Goal: Transaction & Acquisition: Obtain resource

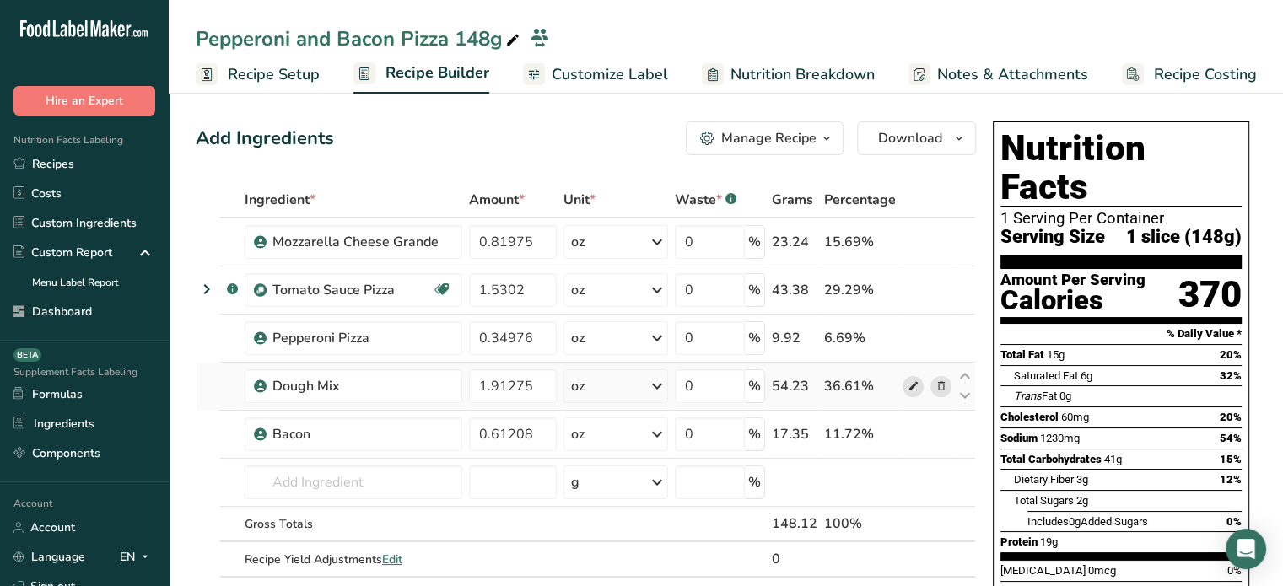
click at [915, 381] on icon at bounding box center [913, 387] width 12 height 18
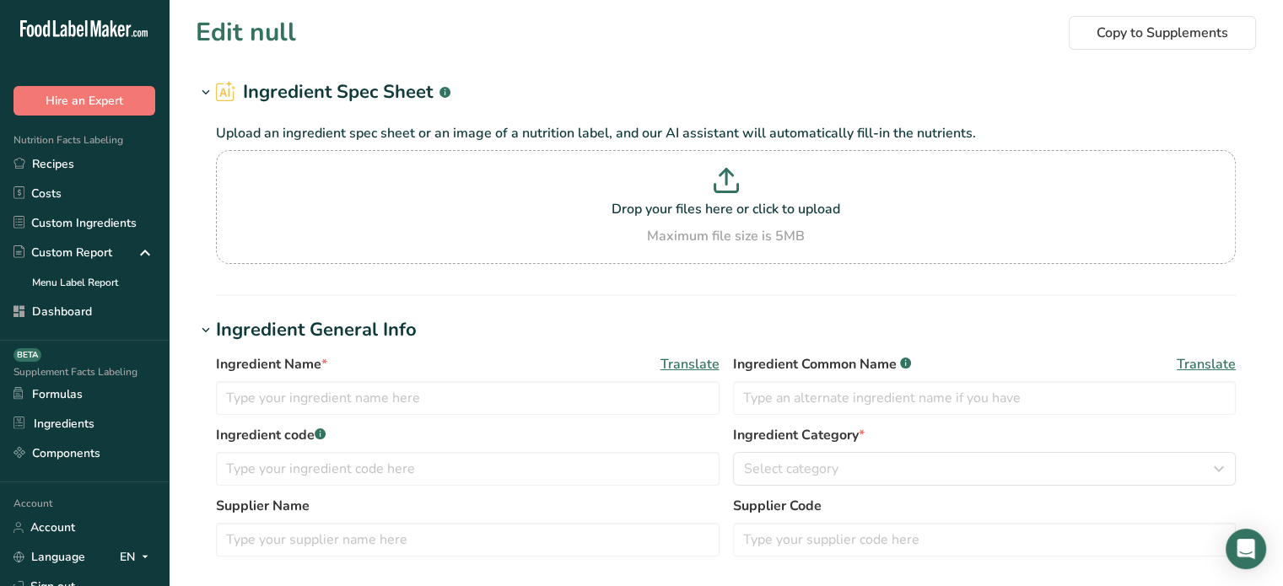
type input "Dough Mix"
type input "30"
type input "100"
type KJ "418.4"
type Fat "0.5"
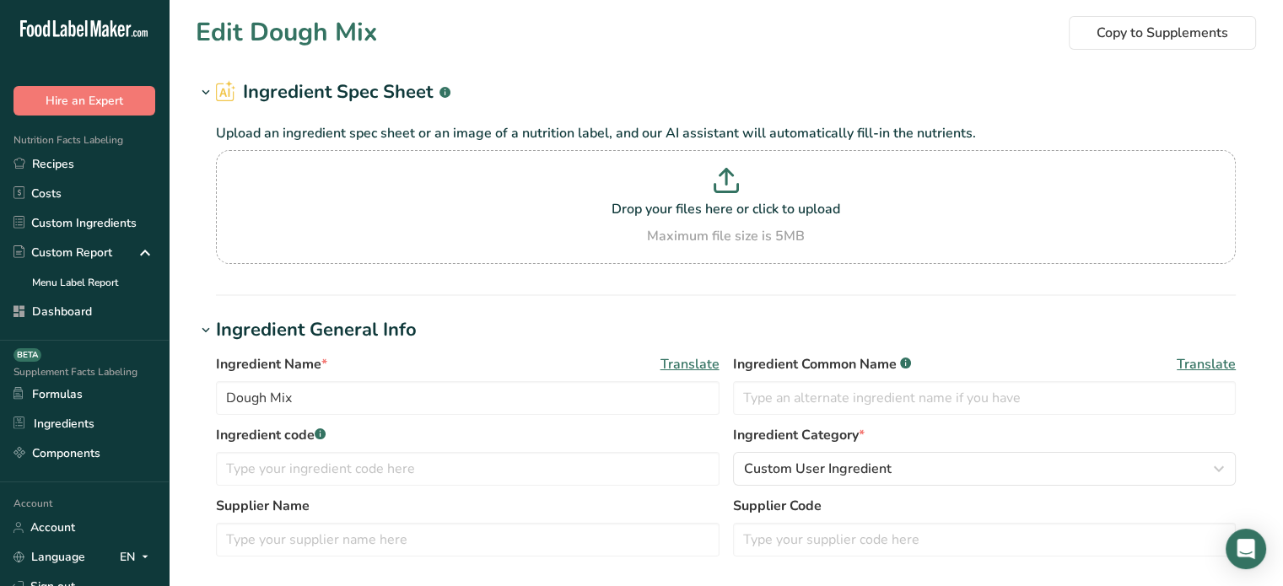
type Fat "0"
type input "0"
type input "190"
type Carbohydrates "20"
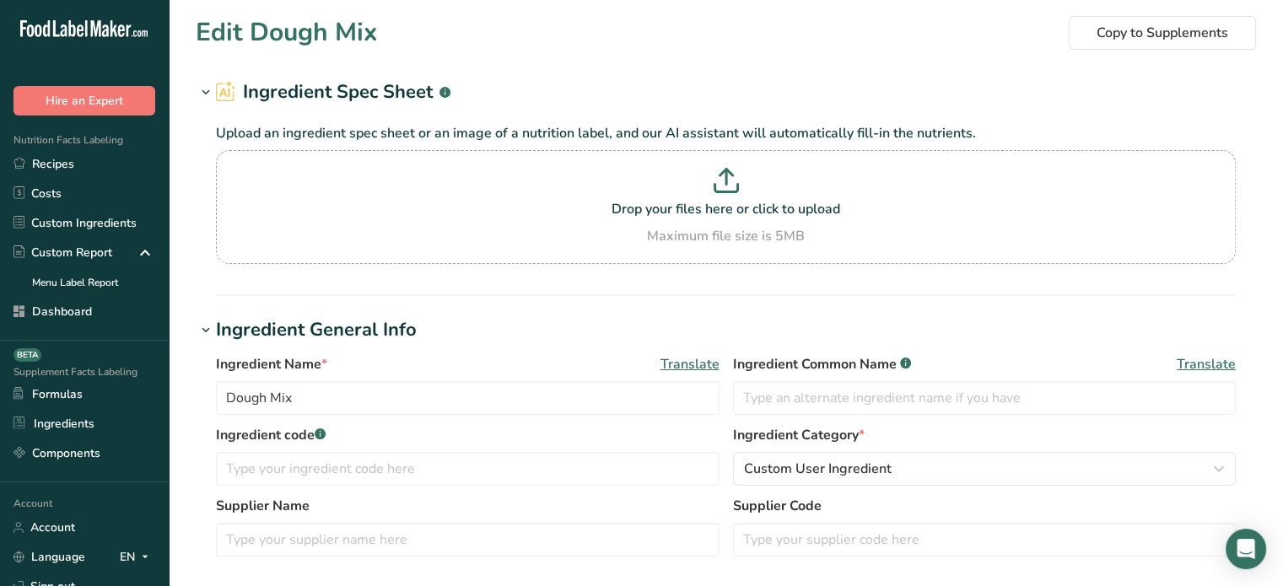
type Fiber "1"
type Sugars "0"
type input "4"
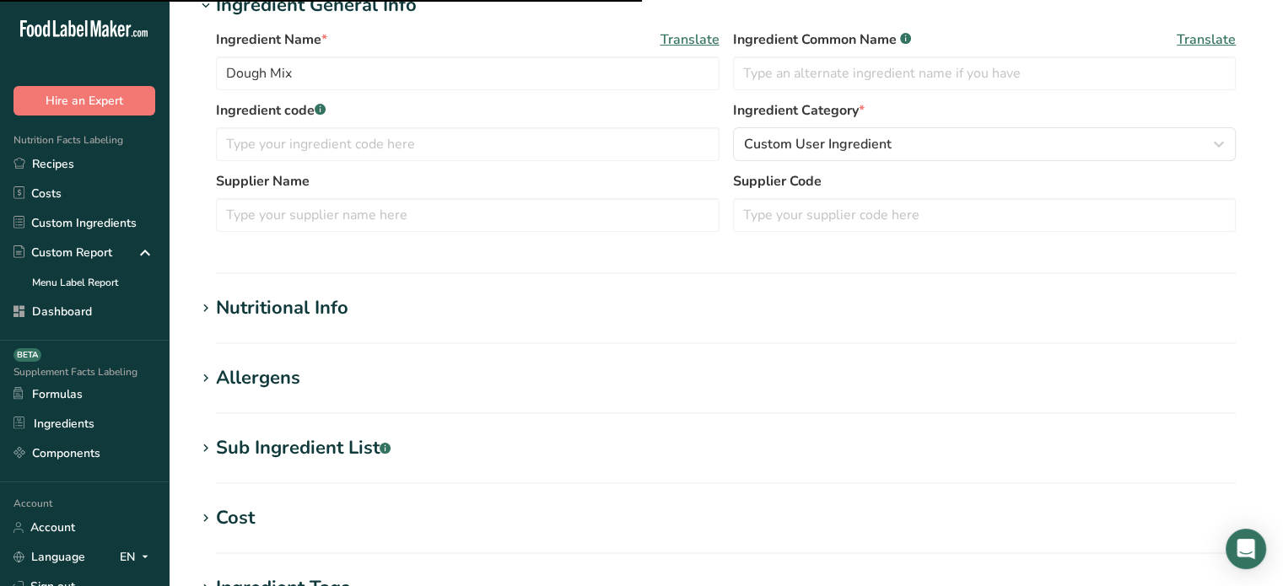
scroll to position [336, 0]
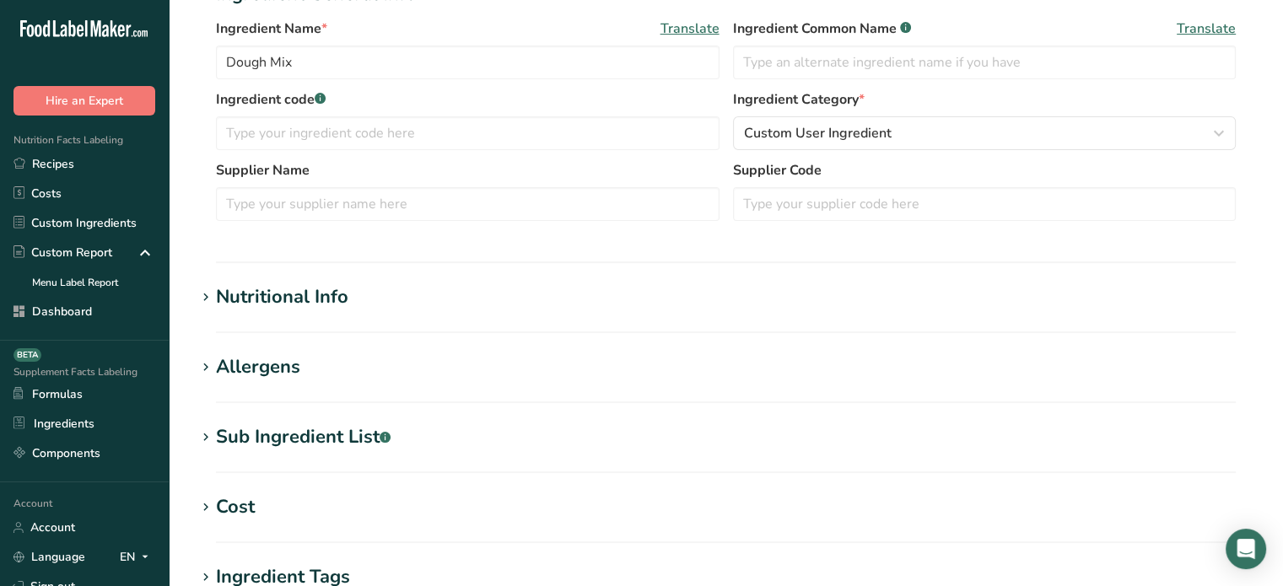
click at [278, 278] on section "Edit Dough Mix Copy to Supplements Ingredient Spec Sheet .a-a{fill:#347362;}.b-…" at bounding box center [726, 283] width 1114 height 1239
click at [282, 291] on div "Nutritional Info" at bounding box center [282, 297] width 132 height 28
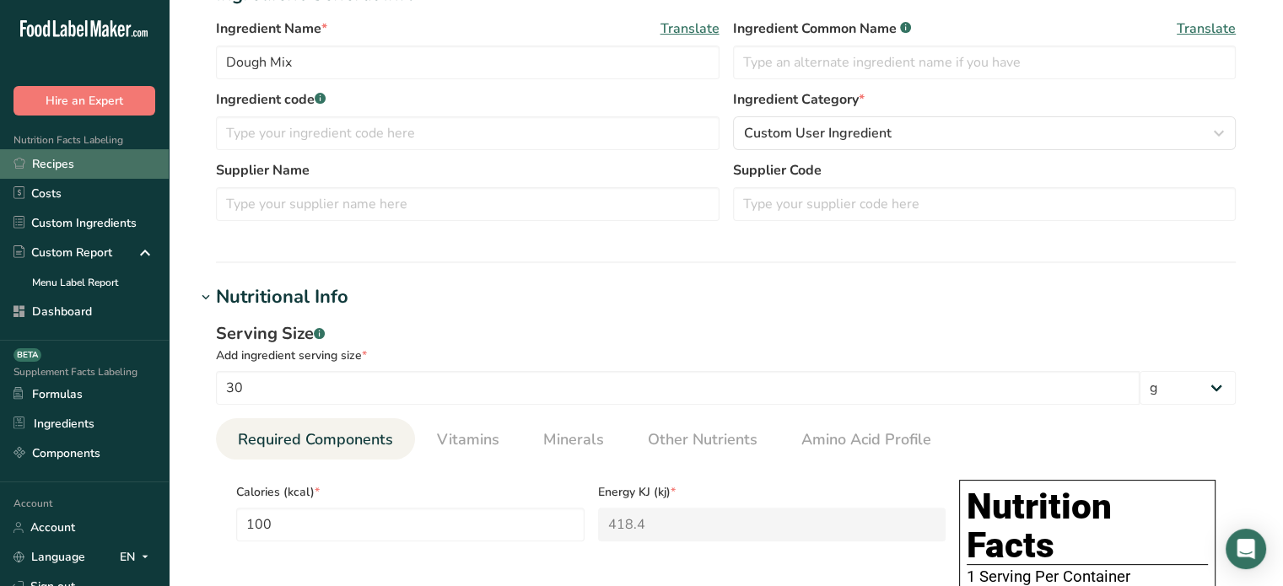
click at [32, 164] on link "Recipes" at bounding box center [84, 164] width 169 height 30
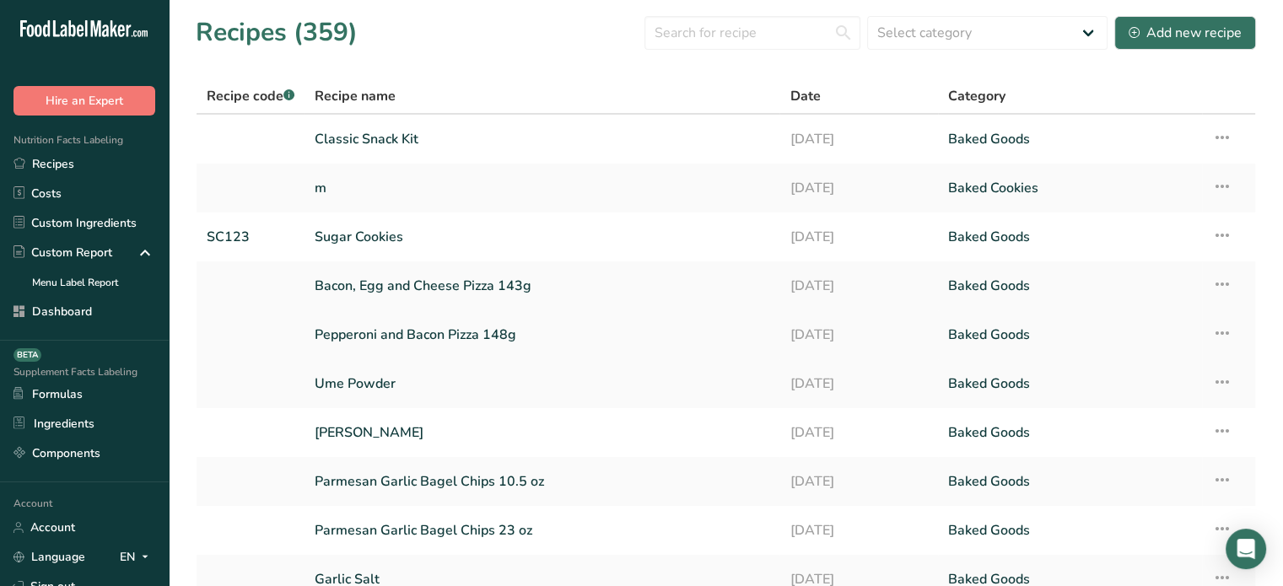
click at [499, 333] on link "Pepperoni and Bacon Pizza 148g" at bounding box center [542, 334] width 455 height 35
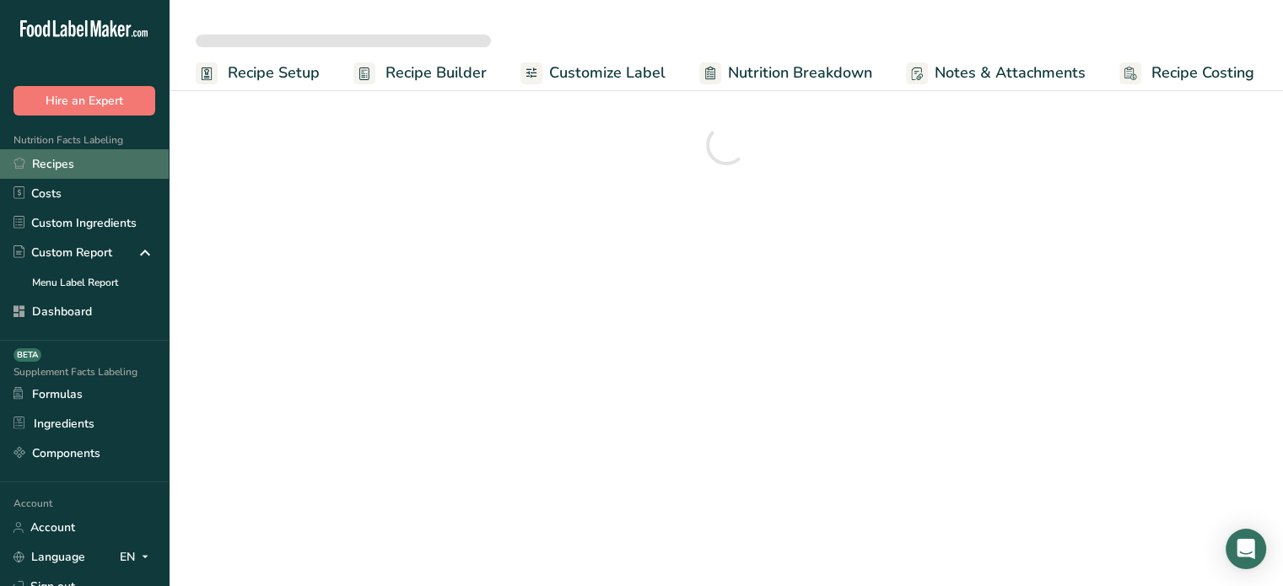
click at [110, 168] on link "Recipes" at bounding box center [84, 164] width 169 height 30
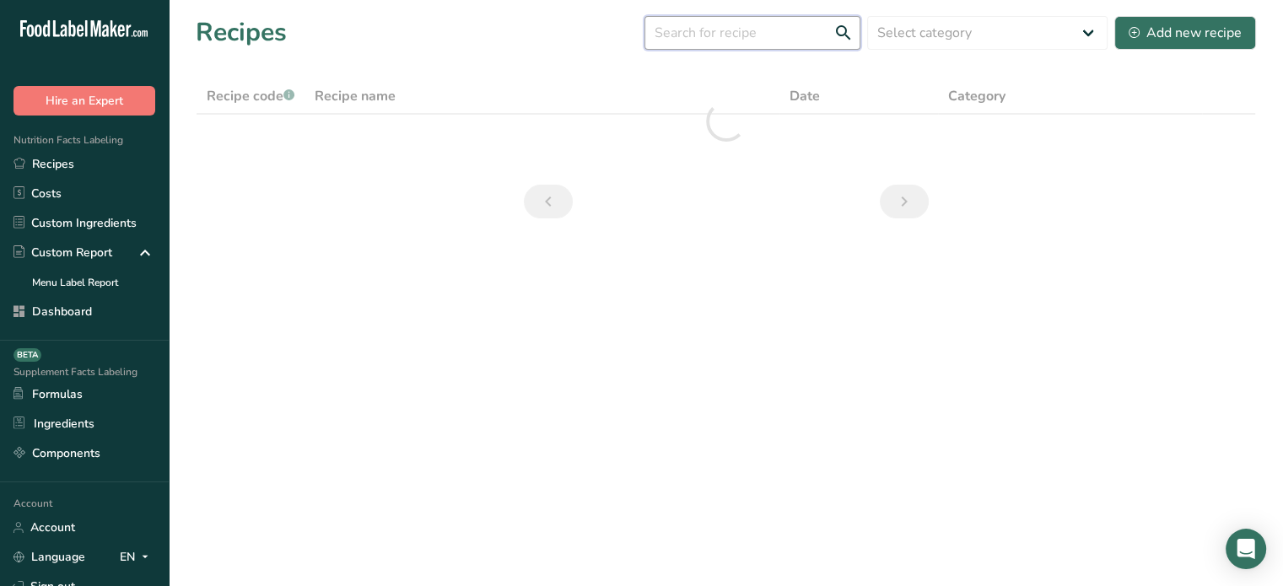
click at [794, 26] on input "text" at bounding box center [752, 33] width 216 height 34
click at [725, 36] on input "cheese sauce" at bounding box center [752, 33] width 216 height 34
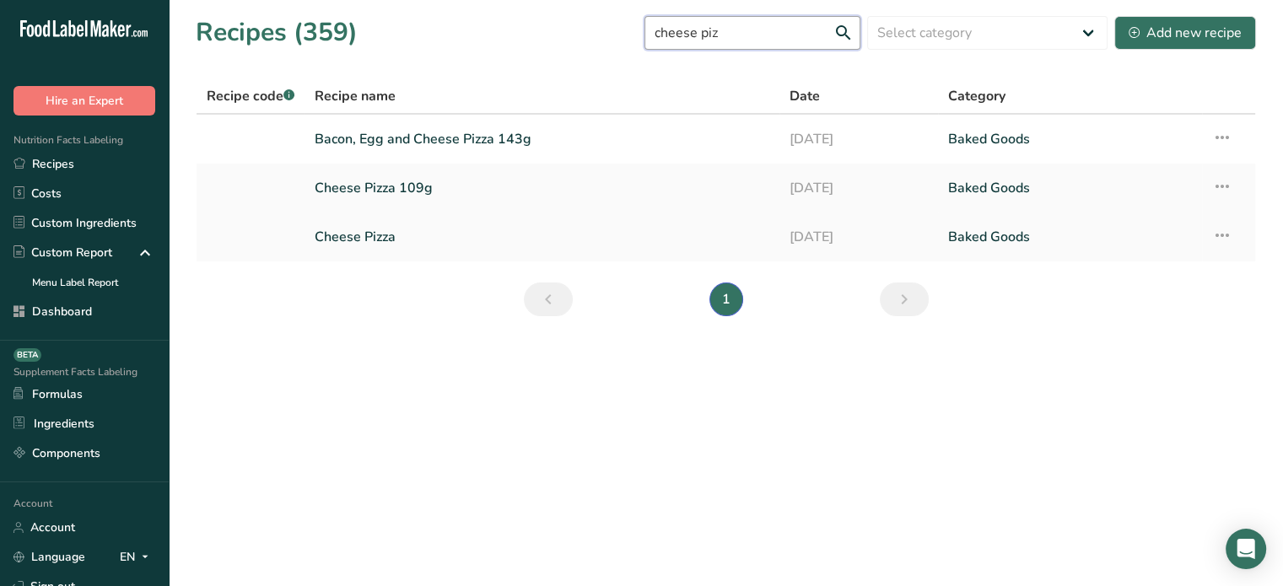
type input "cheese piz"
click at [429, 239] on link "Cheese Pizza" at bounding box center [542, 236] width 455 height 35
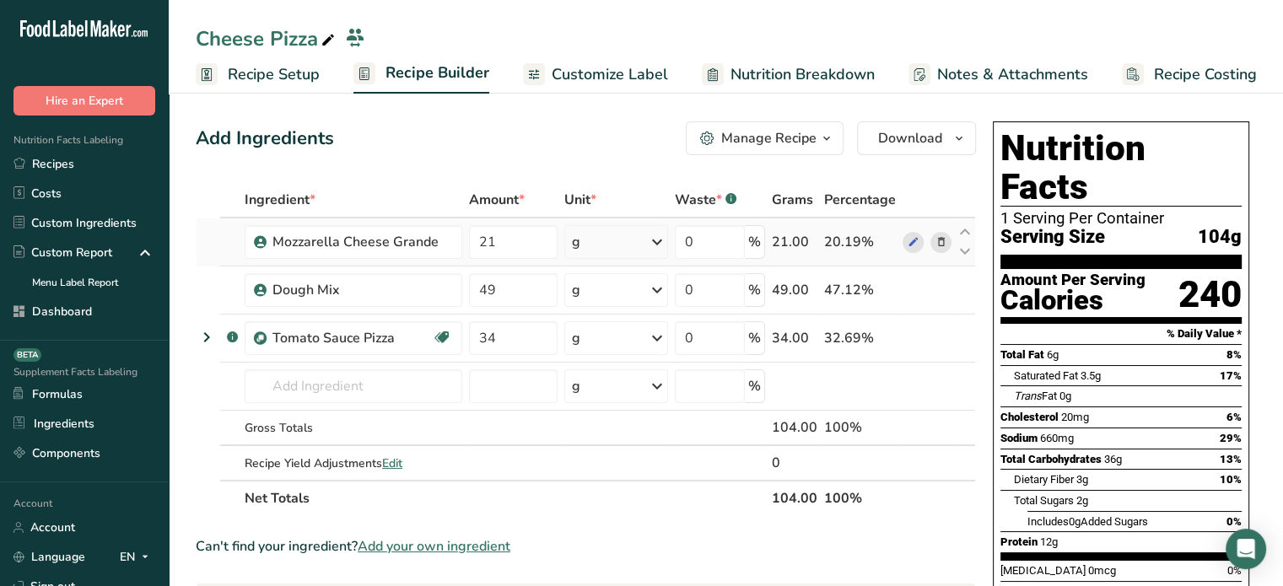
click at [643, 251] on div "g" at bounding box center [616, 242] width 104 height 34
click at [480, 143] on div "Add Ingredients Manage Recipe Delete Recipe Duplicate Recipe Scale Recipe Save …" at bounding box center [586, 138] width 780 height 34
click at [128, 159] on link "Recipes" at bounding box center [84, 164] width 169 height 30
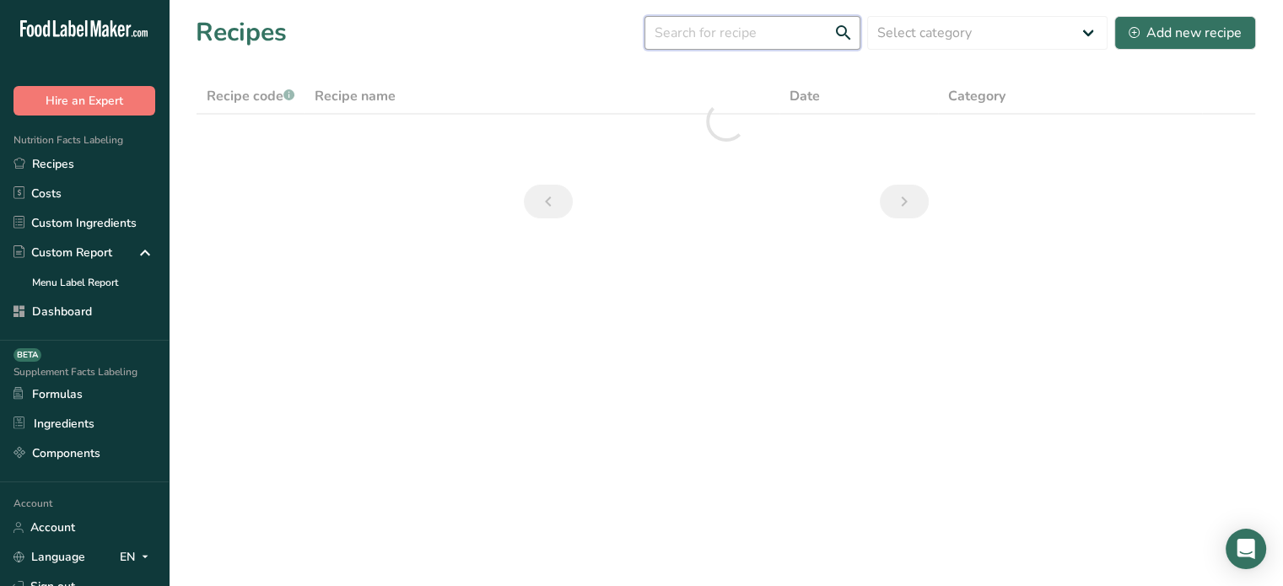
click at [783, 40] on input "text" at bounding box center [752, 33] width 216 height 34
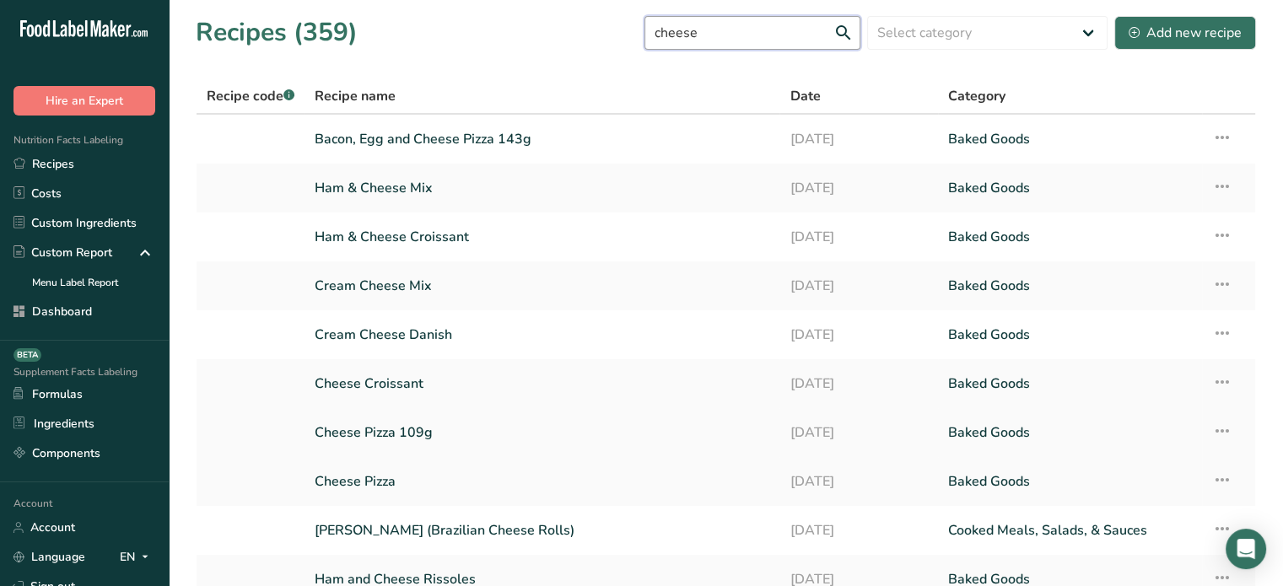
type input "cheese"
click at [379, 448] on link "Cheese Pizza 109g" at bounding box center [542, 432] width 455 height 35
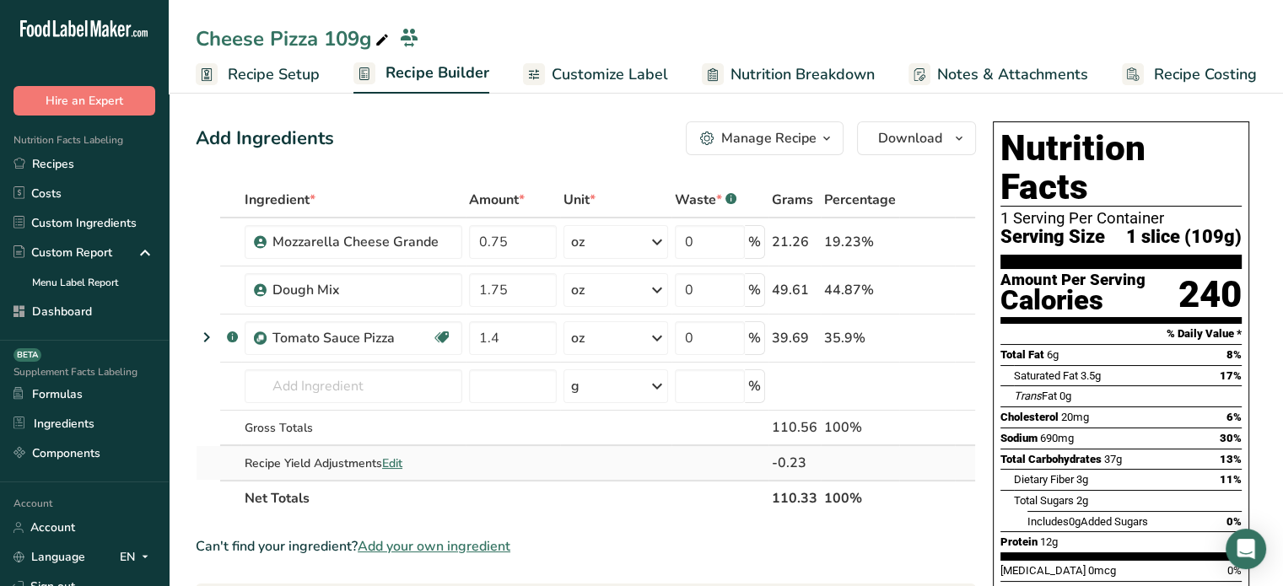
click at [389, 462] on span "Edit" at bounding box center [392, 463] width 20 height 16
select select "0"
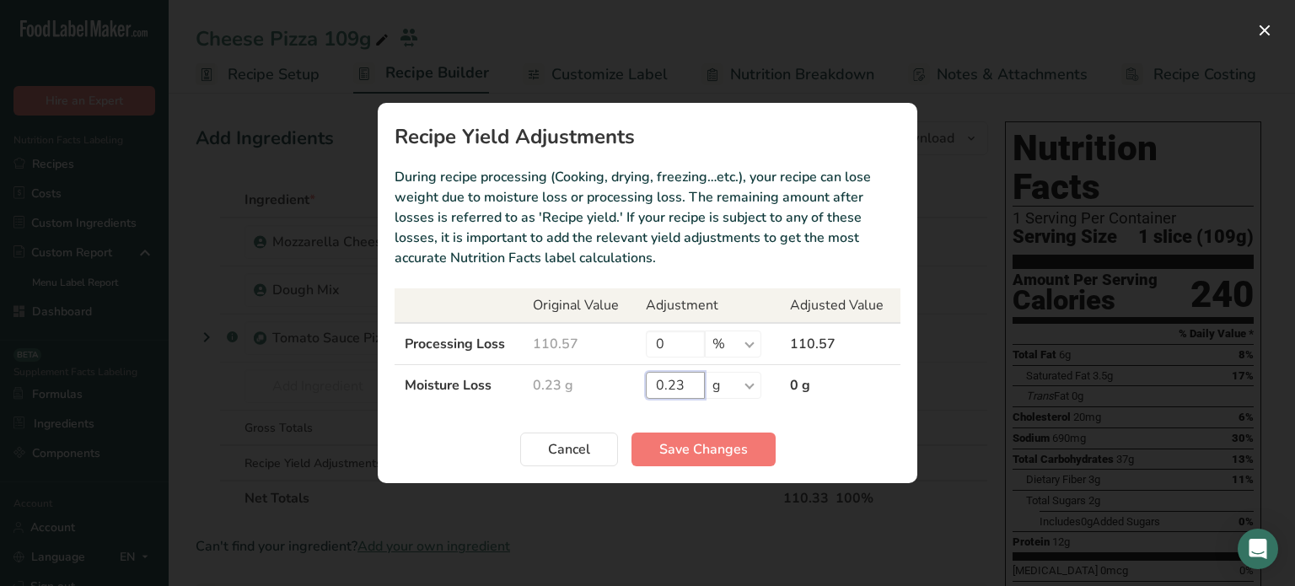
click at [681, 388] on input "0.23" at bounding box center [675, 385] width 59 height 27
type input "0"
click at [688, 441] on span "Save Changes" at bounding box center [703, 449] width 89 height 20
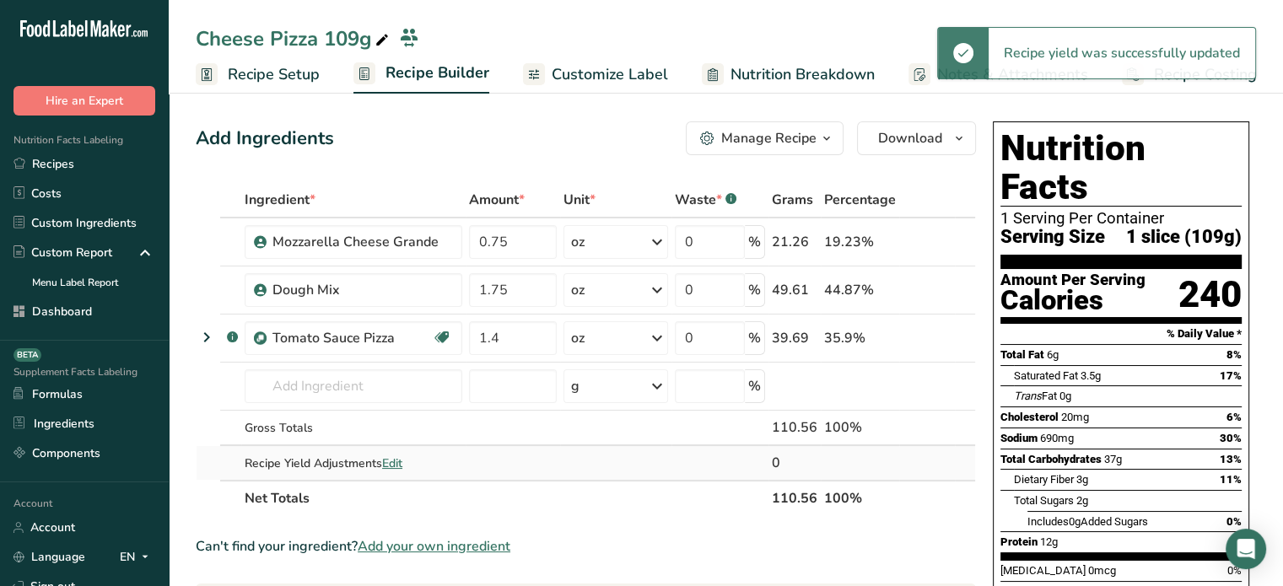
click at [406, 461] on div "Recipe Yield Adjustments Edit" at bounding box center [354, 464] width 218 height 18
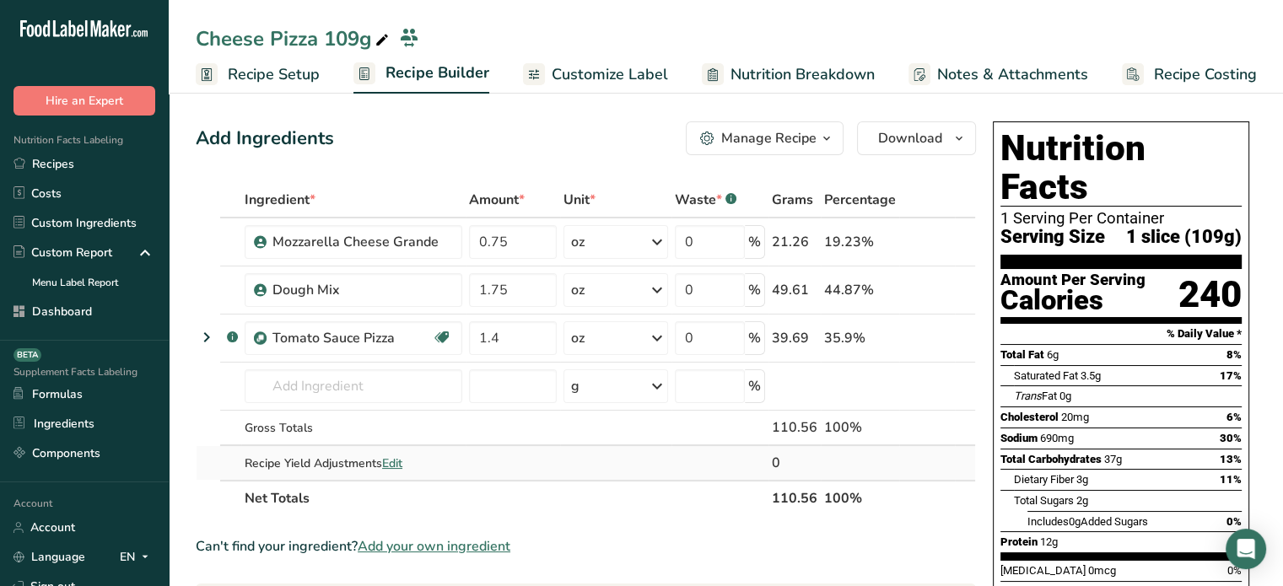
click at [392, 466] on span "Edit" at bounding box center [392, 463] width 20 height 16
select select "0"
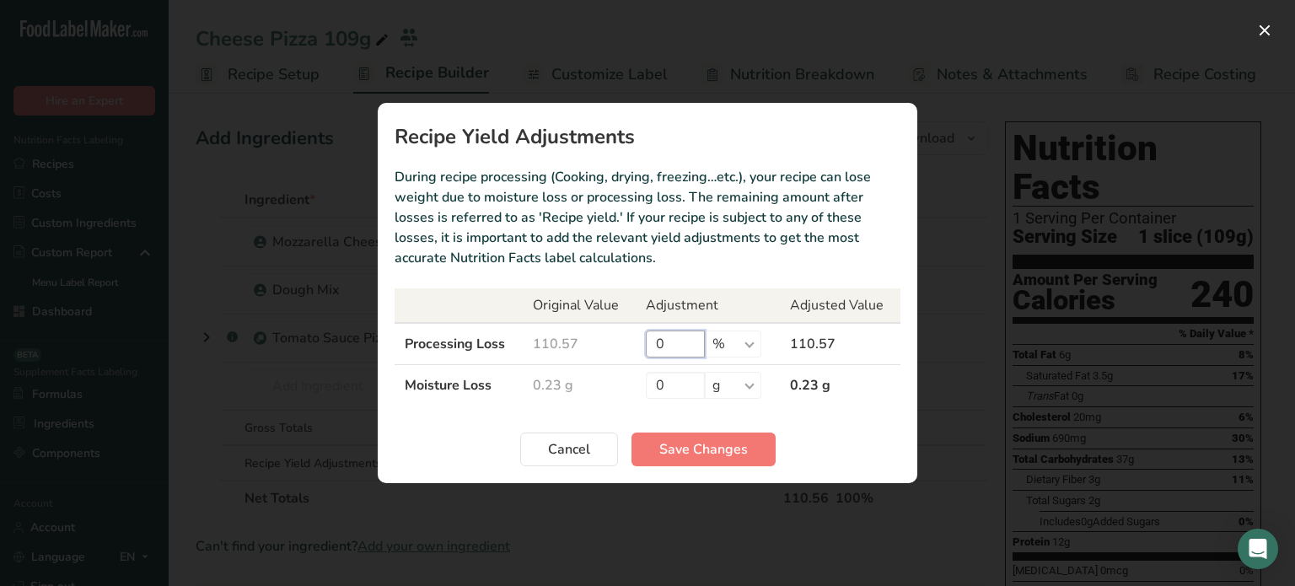
drag, startPoint x: 676, startPoint y: 336, endPoint x: 642, endPoint y: 335, distance: 34.6
click at [642, 335] on td "0 % g kg mg mcg lb oz" at bounding box center [708, 344] width 144 height 42
type input "6.57"
click at [729, 343] on select "% g kg mg mcg lb oz" at bounding box center [733, 344] width 57 height 27
select select "0"
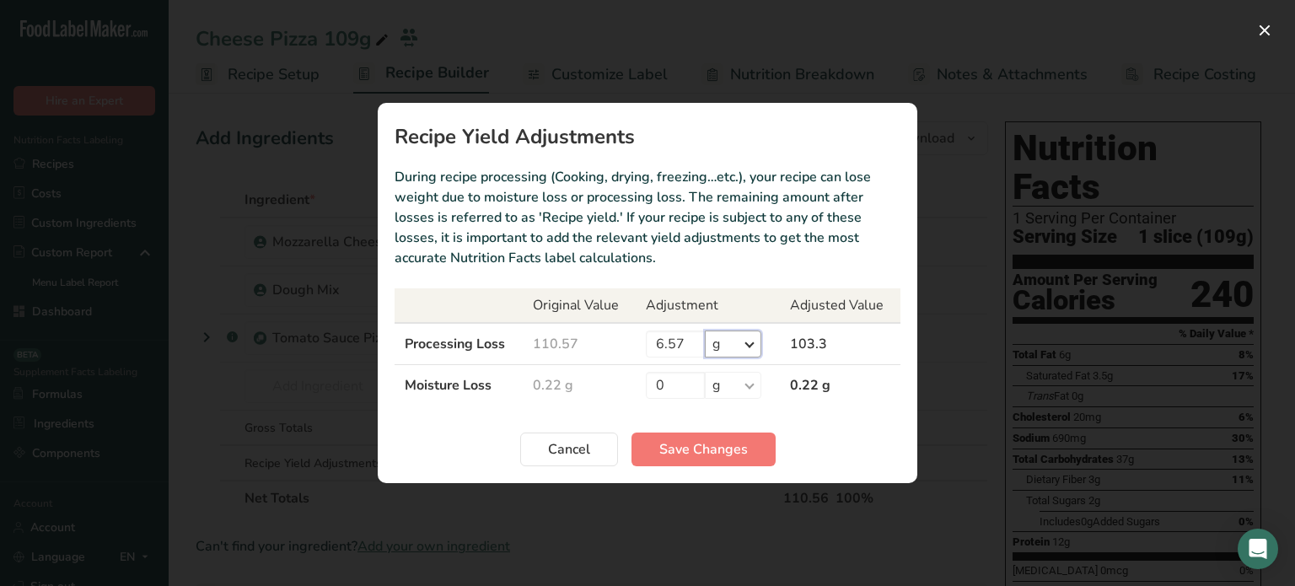
click at [705, 331] on select "% g kg mg mcg lb oz" at bounding box center [733, 344] width 57 height 27
click at [722, 449] on span "Save Changes" at bounding box center [703, 449] width 89 height 20
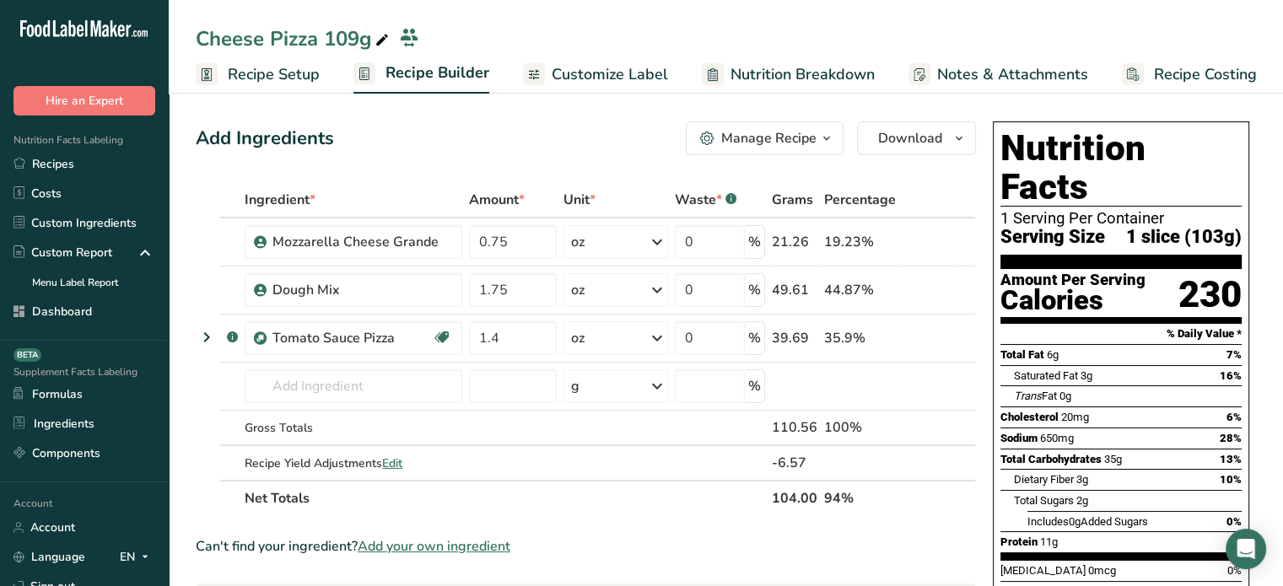
click at [624, 76] on span "Customize Label" at bounding box center [610, 74] width 116 height 23
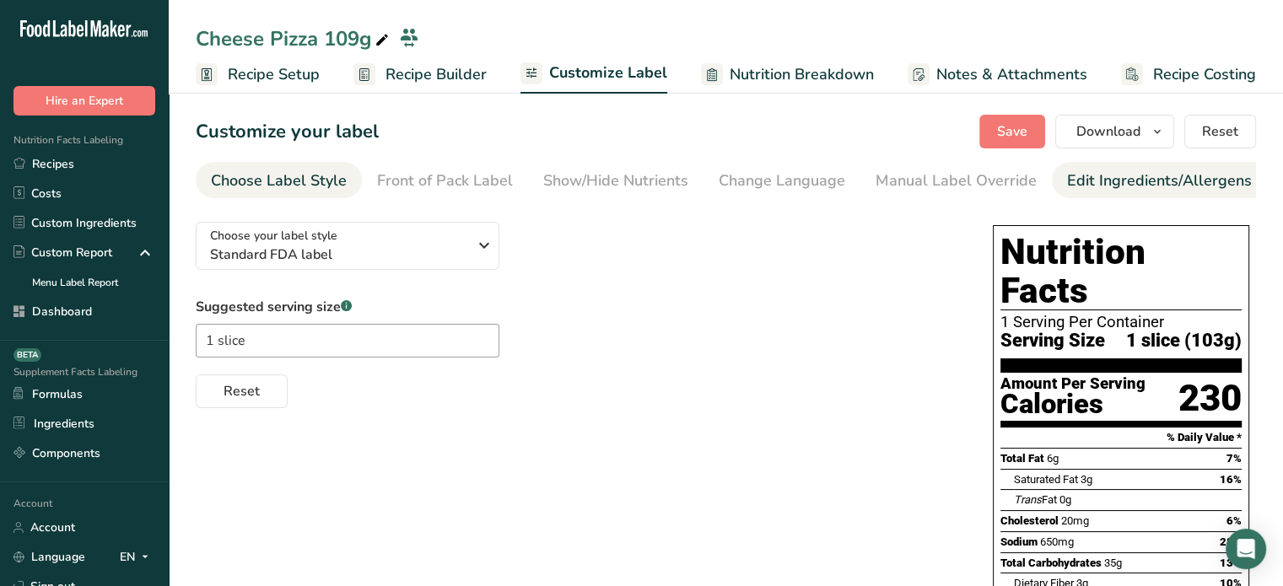
click at [1082, 184] on div "Edit Ingredients/Allergens List" at bounding box center [1174, 181] width 214 height 23
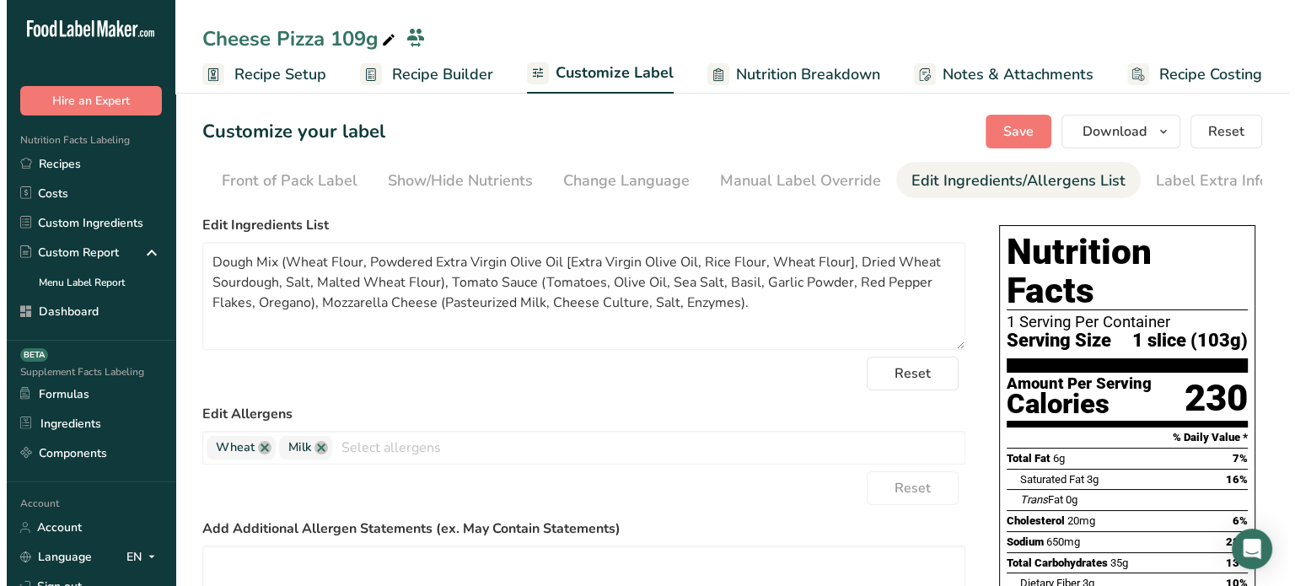
scroll to position [0, 165]
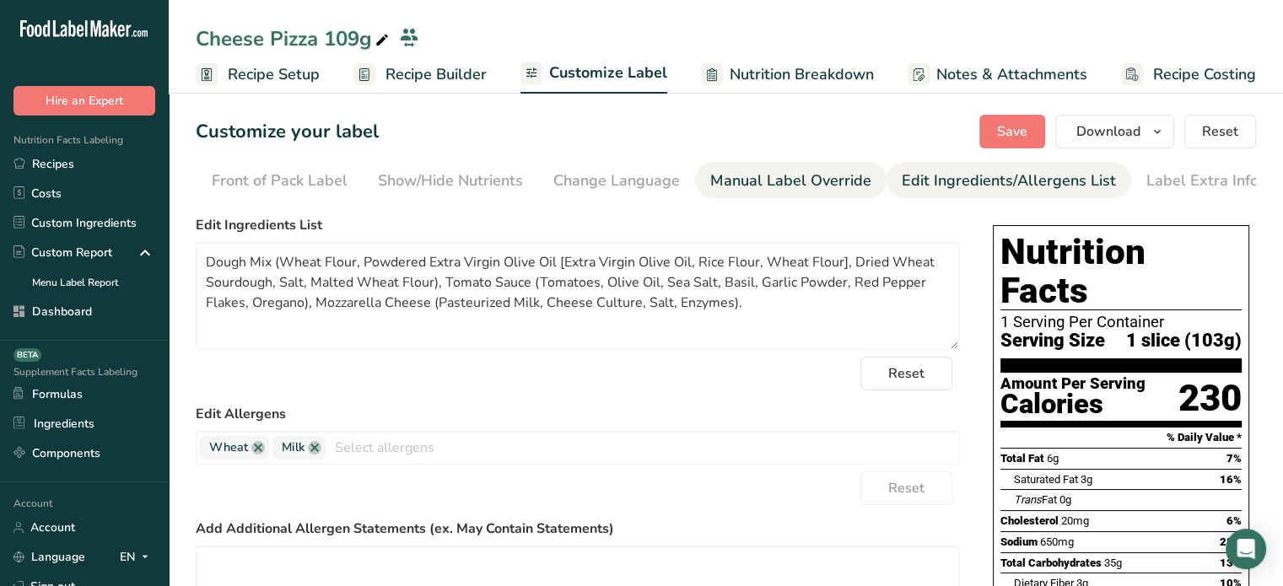
click at [820, 175] on div "Manual Label Override" at bounding box center [790, 181] width 161 height 23
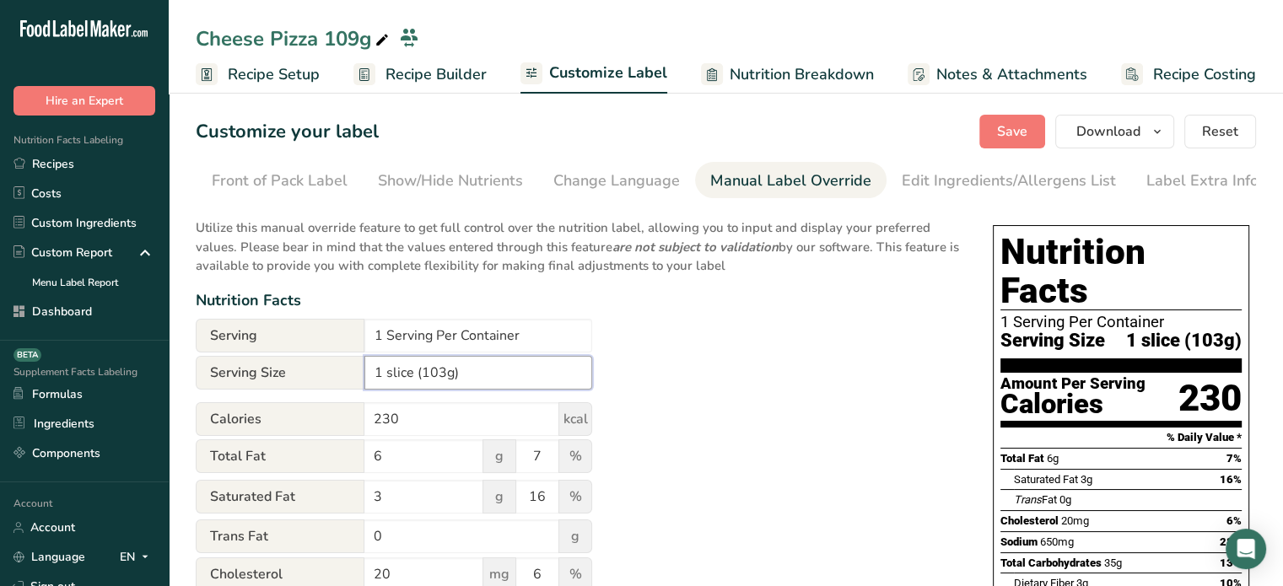
click at [438, 374] on input "1 slice (103g)" at bounding box center [478, 373] width 228 height 34
type input "1 slice (104g)"
click at [1020, 121] on span "Save" at bounding box center [1012, 131] width 30 height 20
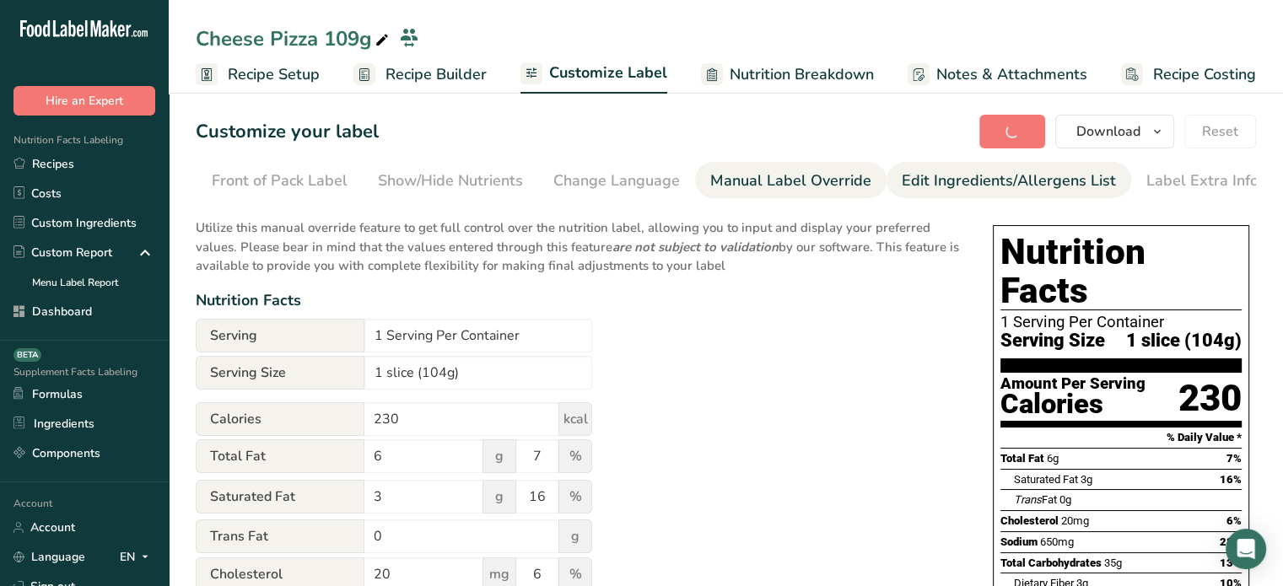
click at [977, 189] on div "Edit Ingredients/Allergens List" at bounding box center [1009, 181] width 214 height 23
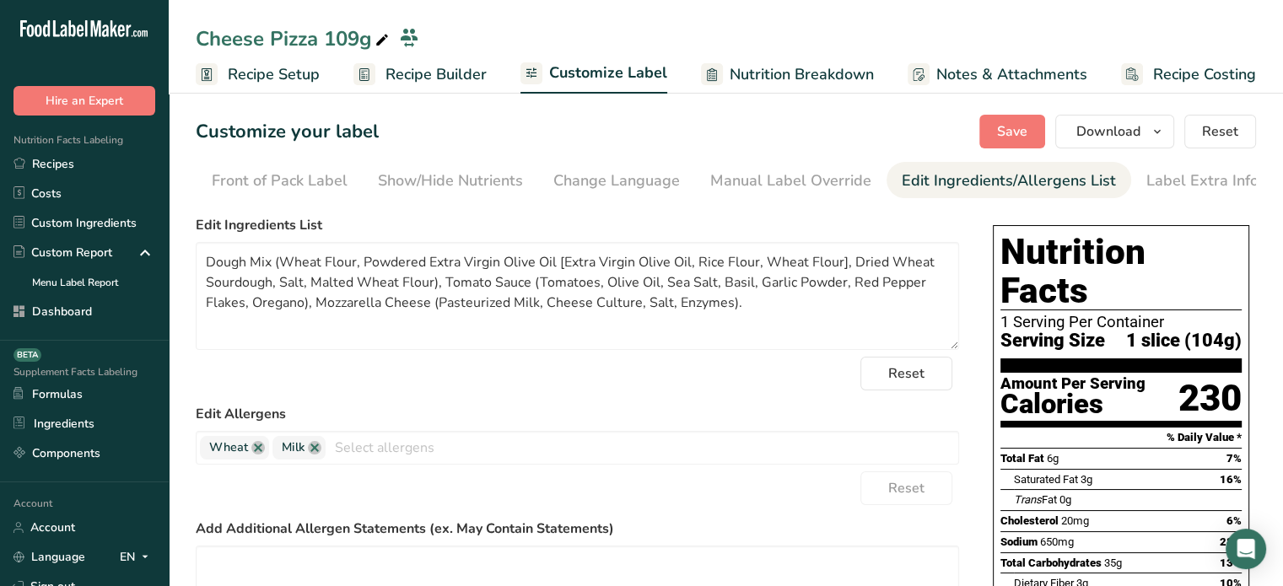
click at [479, 67] on span "Recipe Builder" at bounding box center [435, 74] width 101 height 23
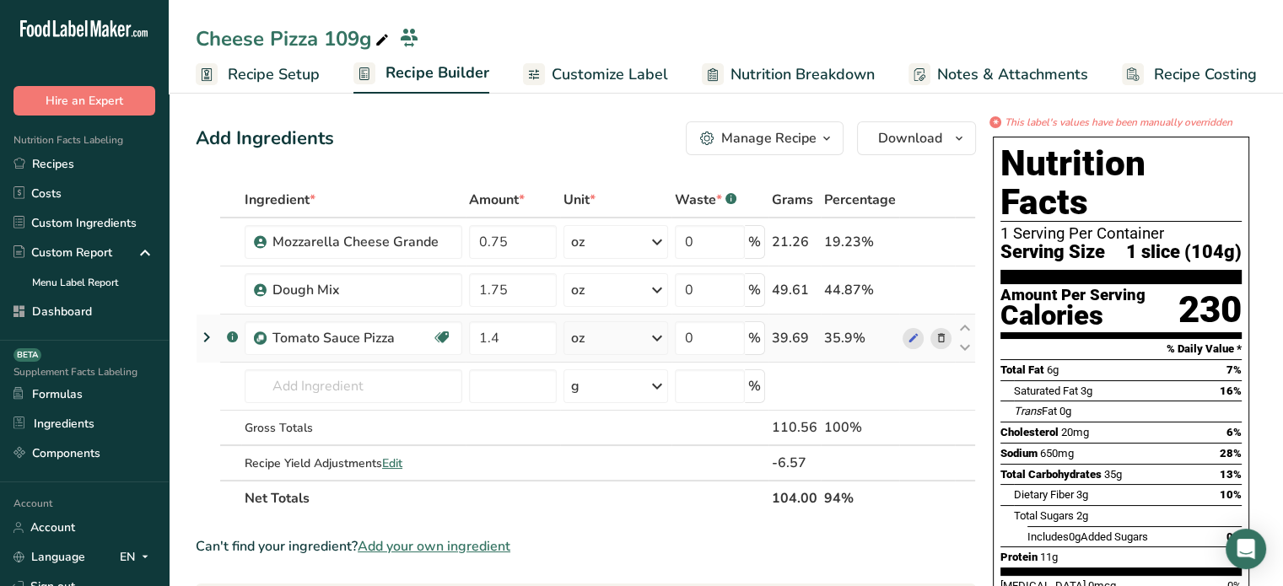
click at [934, 341] on icon at bounding box center [940, 339] width 12 height 18
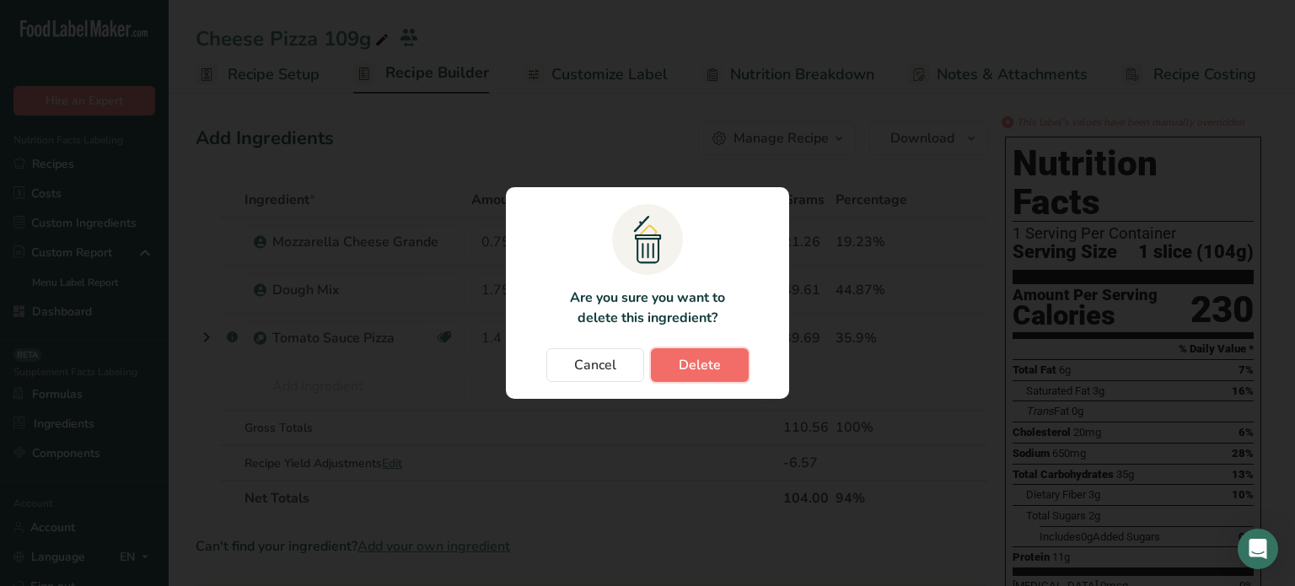
click at [727, 357] on button "Delete" at bounding box center [700, 365] width 98 height 34
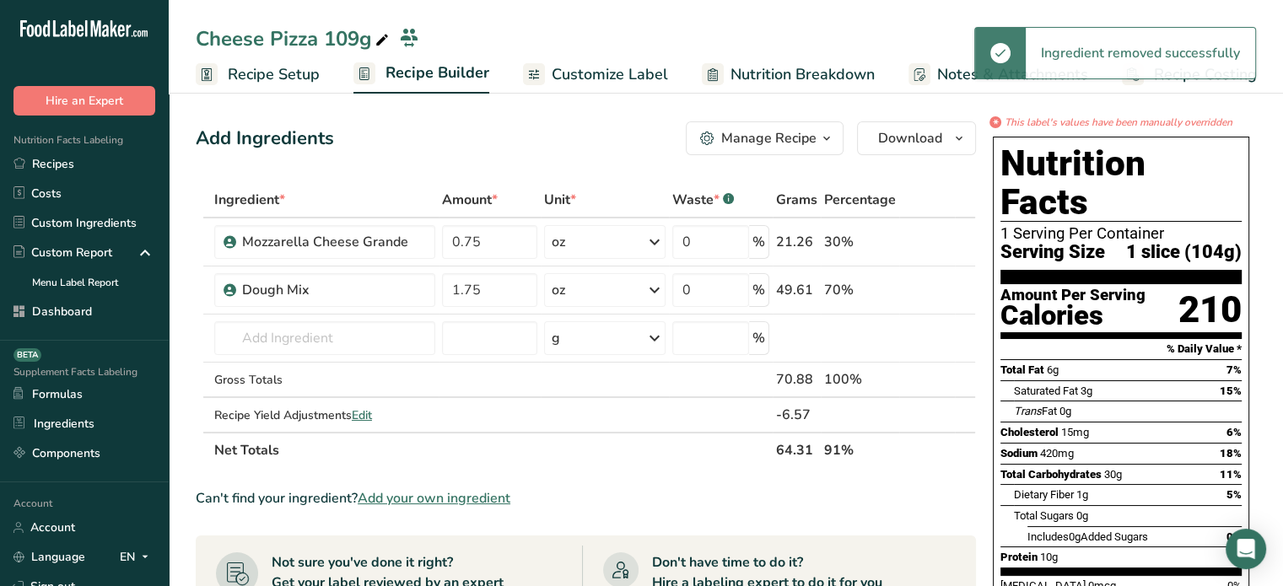
click at [611, 67] on span "Customize Label" at bounding box center [610, 74] width 116 height 23
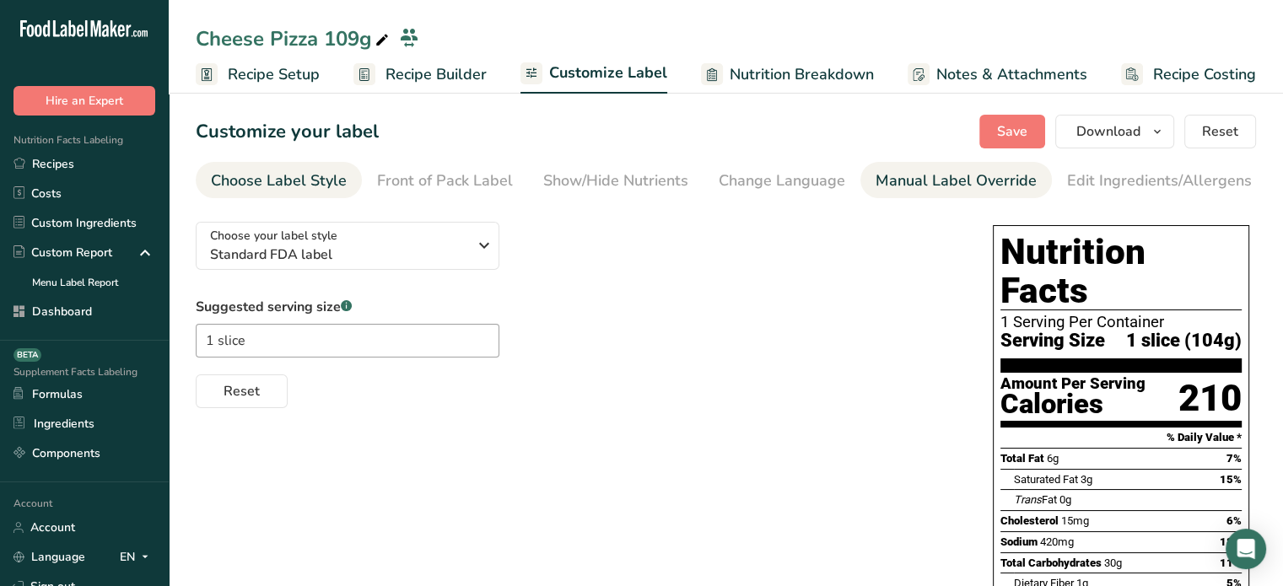
click at [887, 177] on div "Manual Label Override" at bounding box center [955, 181] width 161 height 23
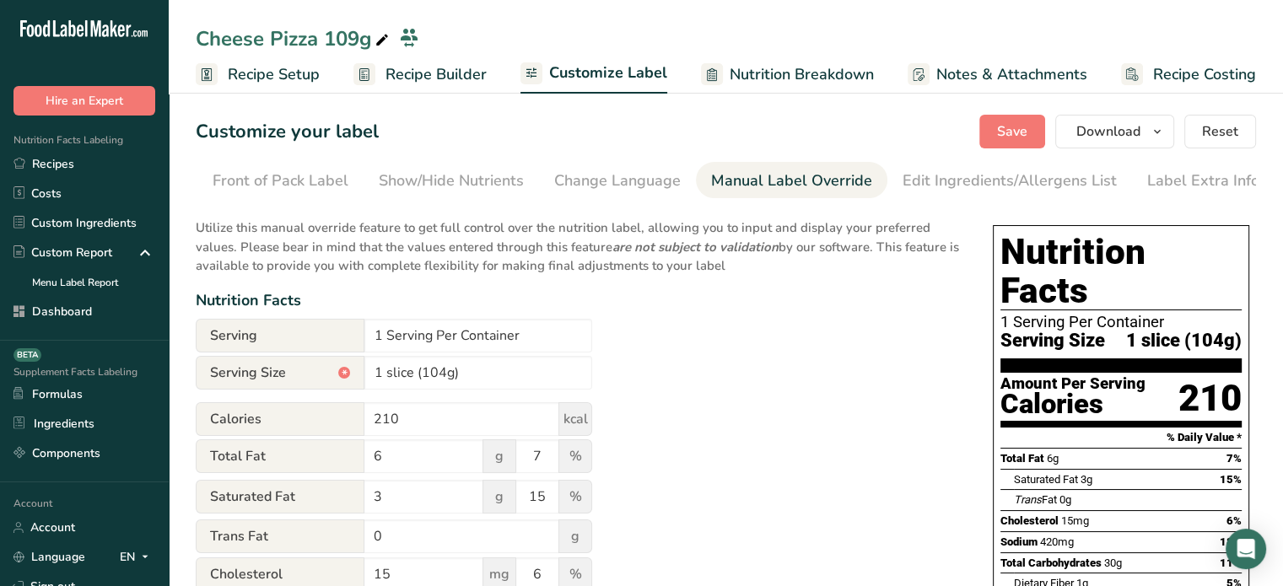
scroll to position [0, 165]
click at [441, 374] on input "1 slice (104g)" at bounding box center [478, 373] width 228 height 34
type input "1 slice (64g)"
click at [1026, 137] on span "Save" at bounding box center [1012, 131] width 30 height 20
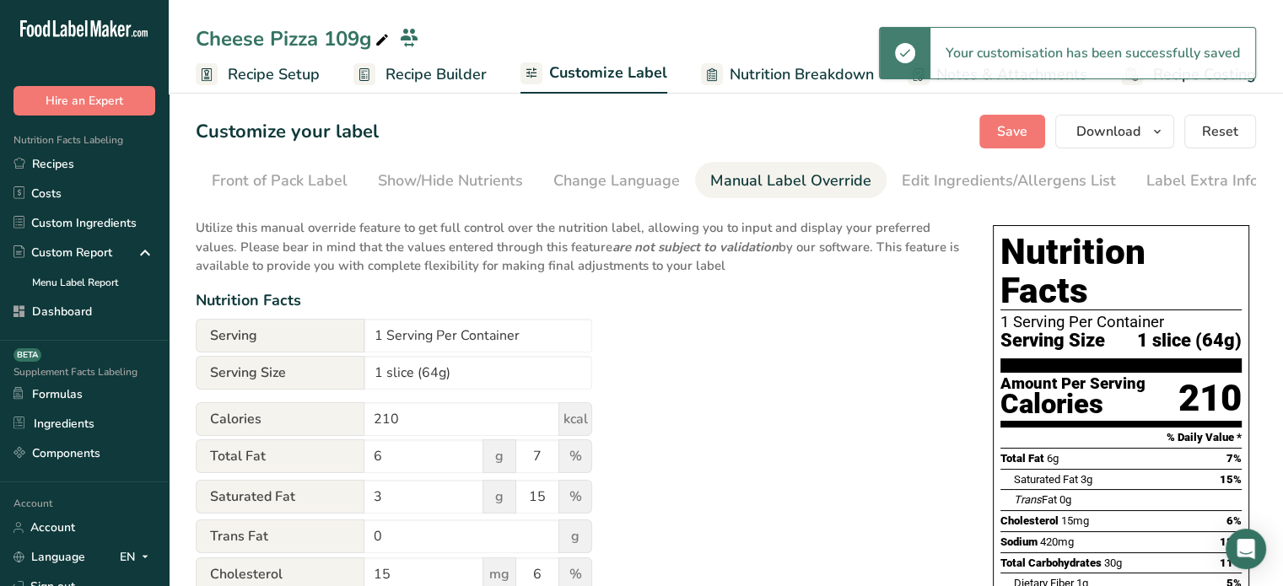
click at [473, 83] on span "Recipe Builder" at bounding box center [435, 74] width 101 height 23
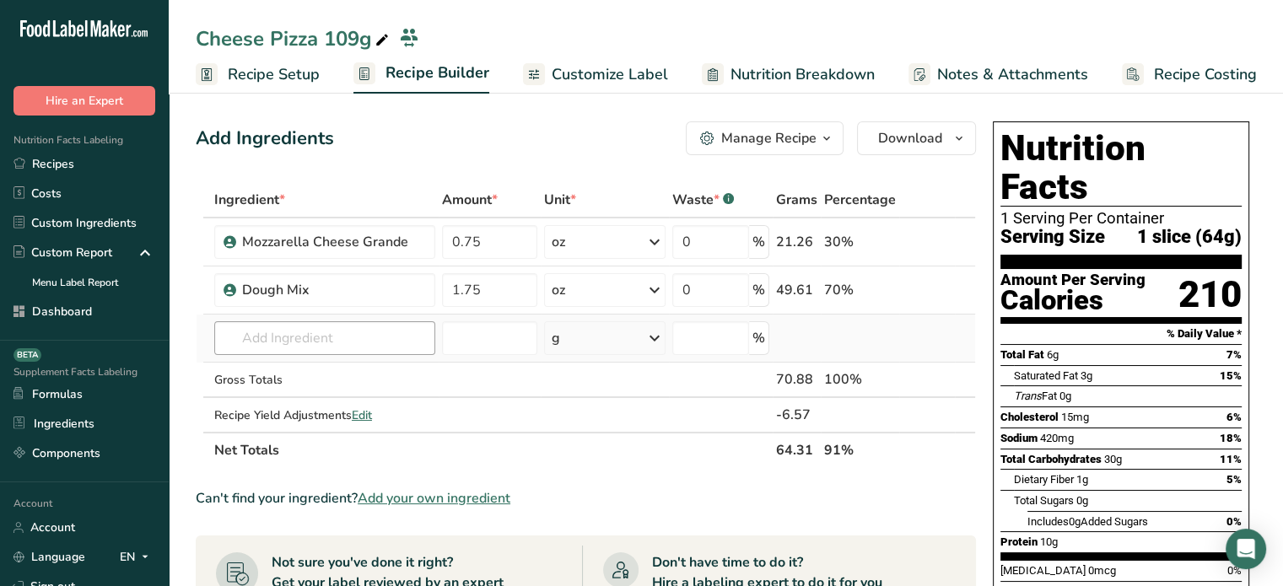
click at [404, 326] on td "Almond flour 1211 Milk, whole, 3.25% milkfat, without added vitamin A and vitam…" at bounding box center [325, 339] width 228 height 48
click at [404, 326] on input "text" at bounding box center [324, 338] width 221 height 34
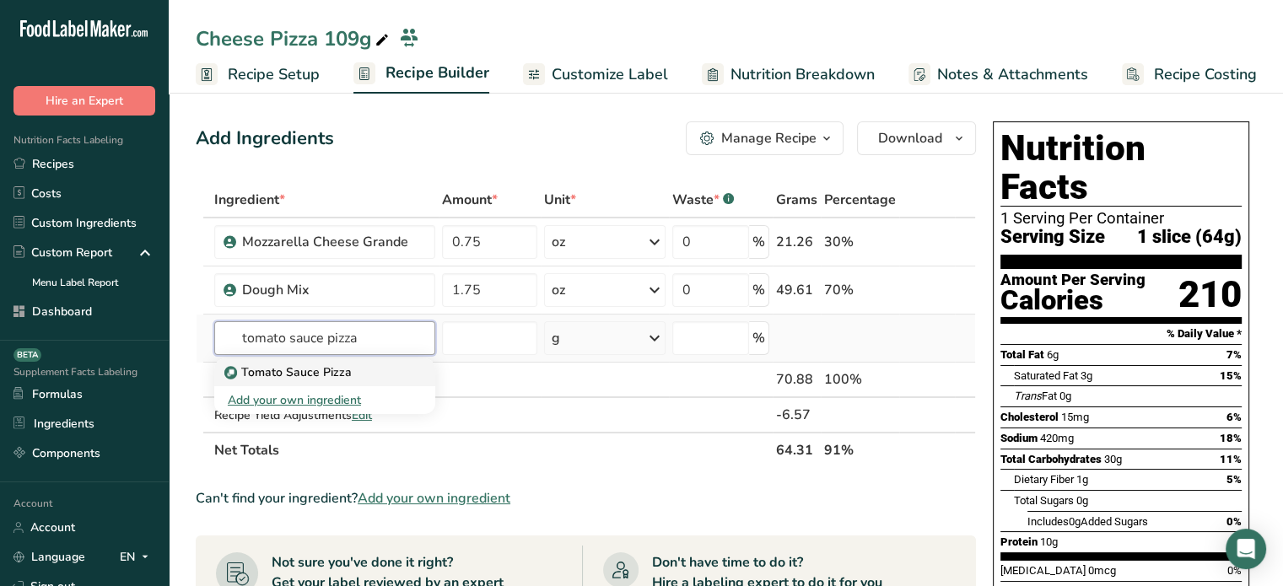
type input "tomato sauce pizza"
click at [401, 360] on link "Tomato Sauce Pizza" at bounding box center [324, 372] width 221 height 28
type input "Tomato Sauce Pizza"
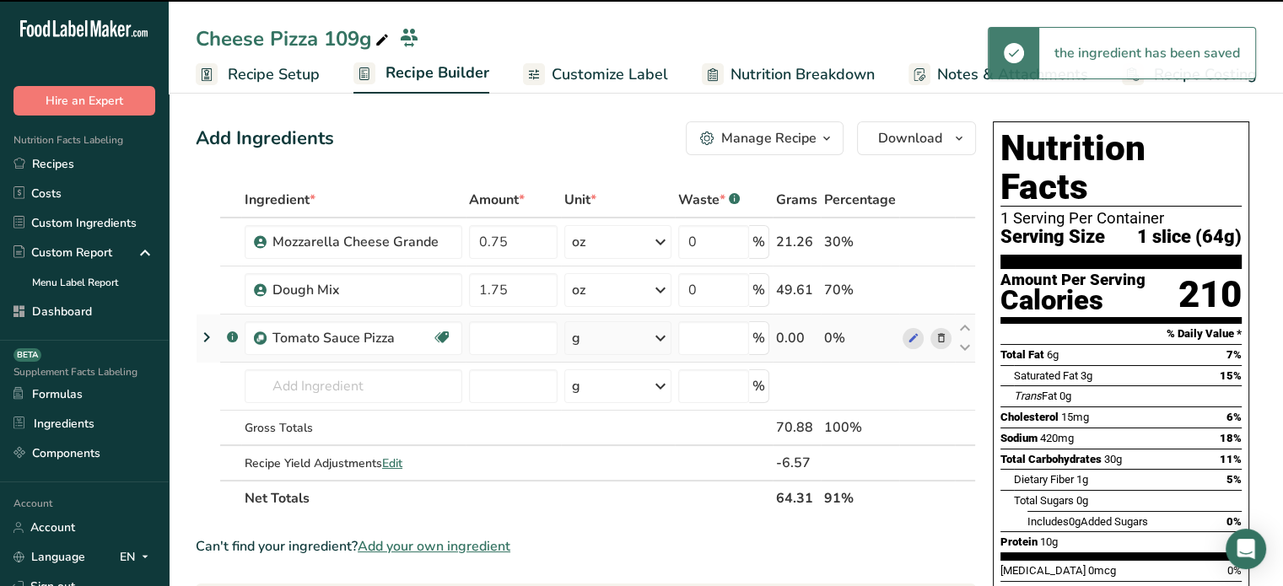
type input "0"
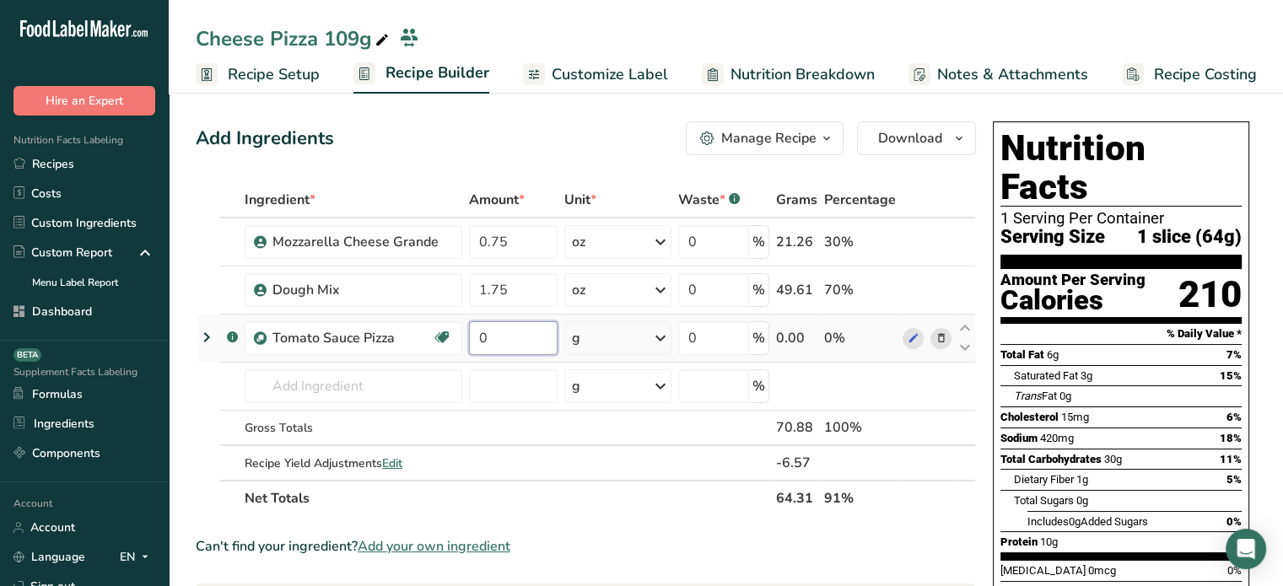
drag, startPoint x: 519, startPoint y: 338, endPoint x: 467, endPoint y: 343, distance: 52.5
click at [467, 343] on td "0" at bounding box center [513, 339] width 95 height 48
type input "1.4"
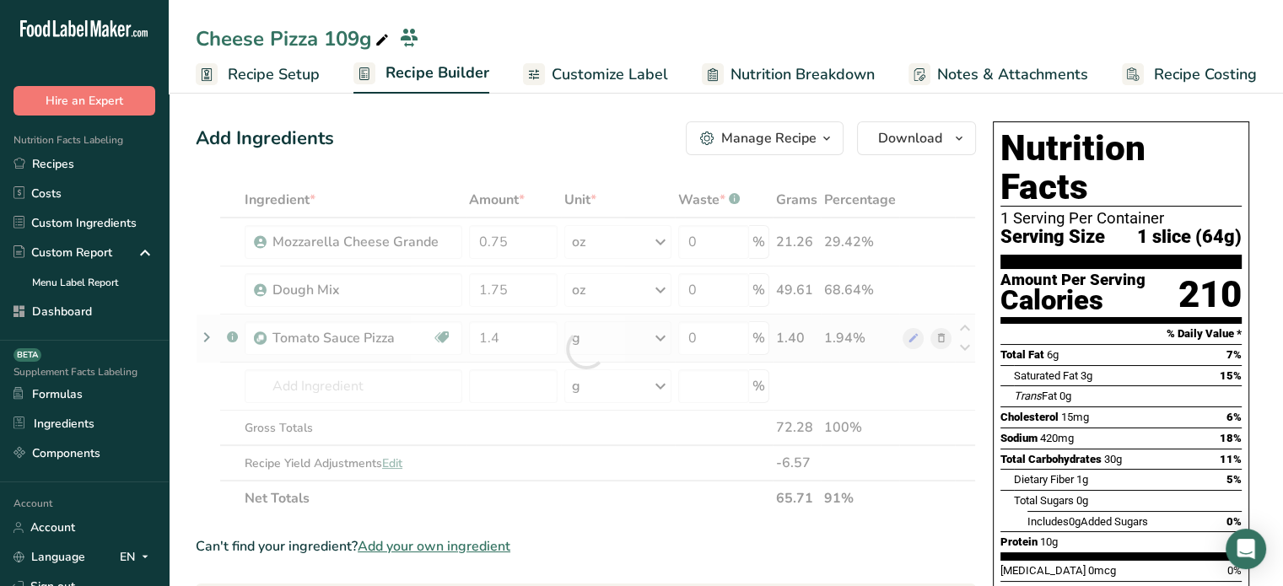
click at [600, 338] on div "Ingredient * Amount * Unit * Waste * .a-a{fill:#347362;}.b-a{fill:#fff;} Grams …" at bounding box center [586, 349] width 780 height 334
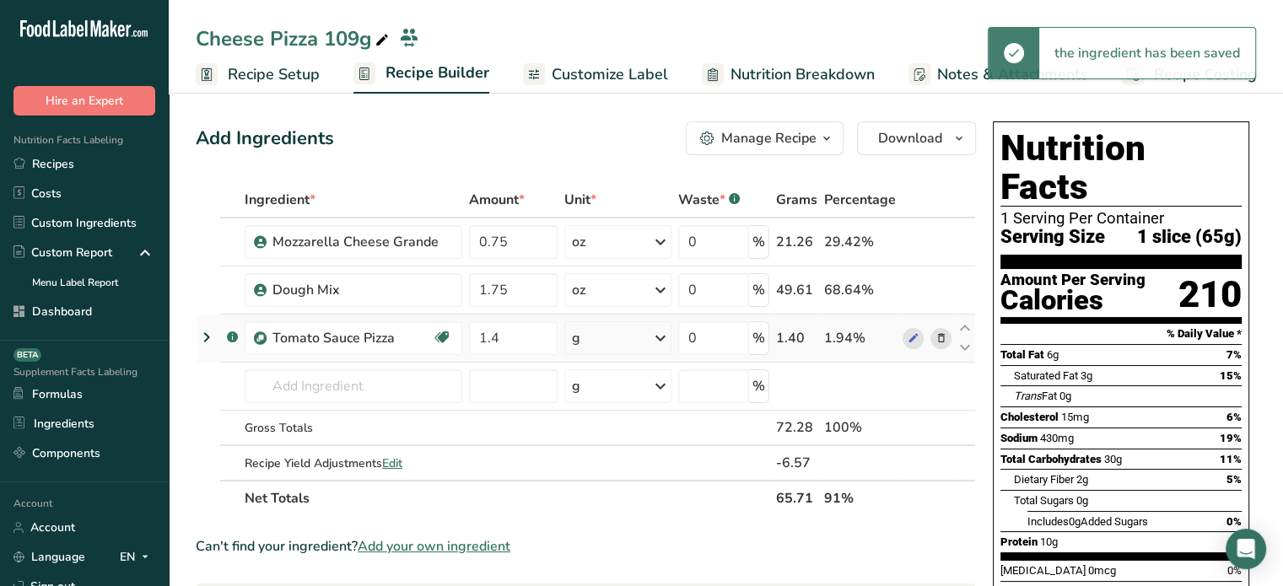
click at [600, 338] on div "g" at bounding box center [617, 338] width 107 height 34
click at [613, 472] on div "See more" at bounding box center [645, 472] width 142 height 18
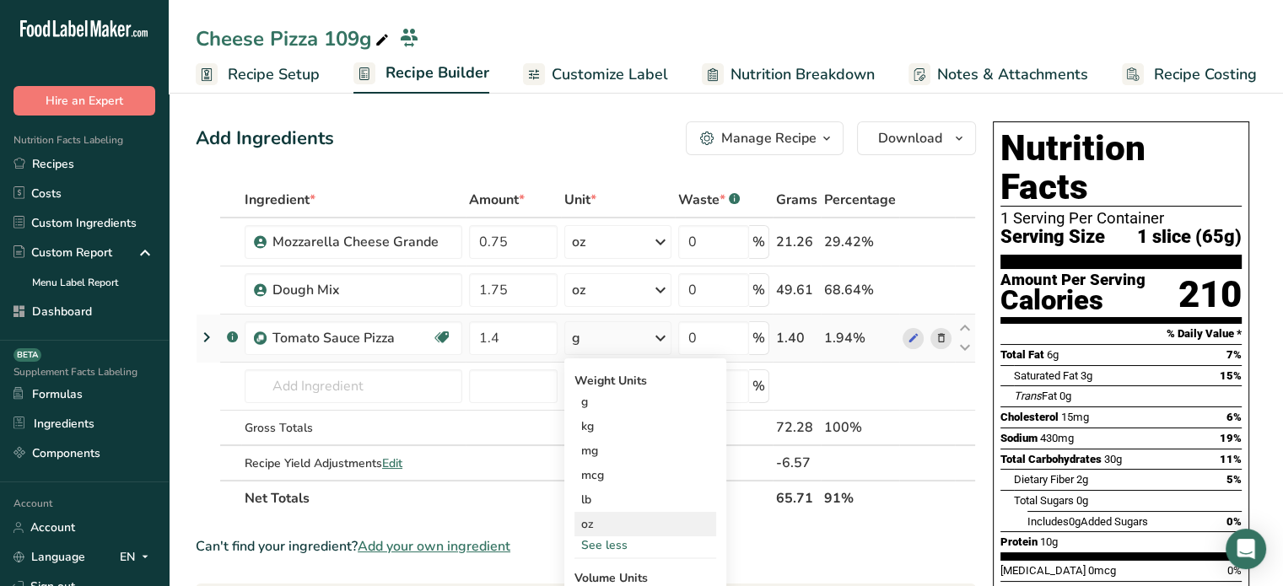
click at [606, 522] on div "oz" at bounding box center [645, 524] width 142 height 24
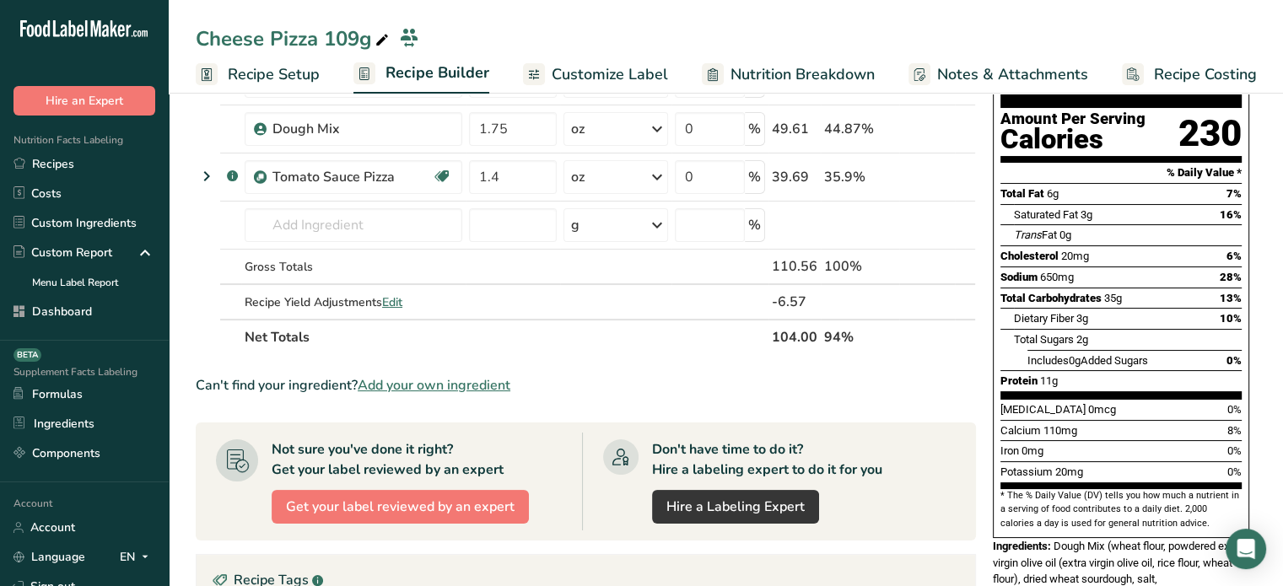
scroll to position [10, 0]
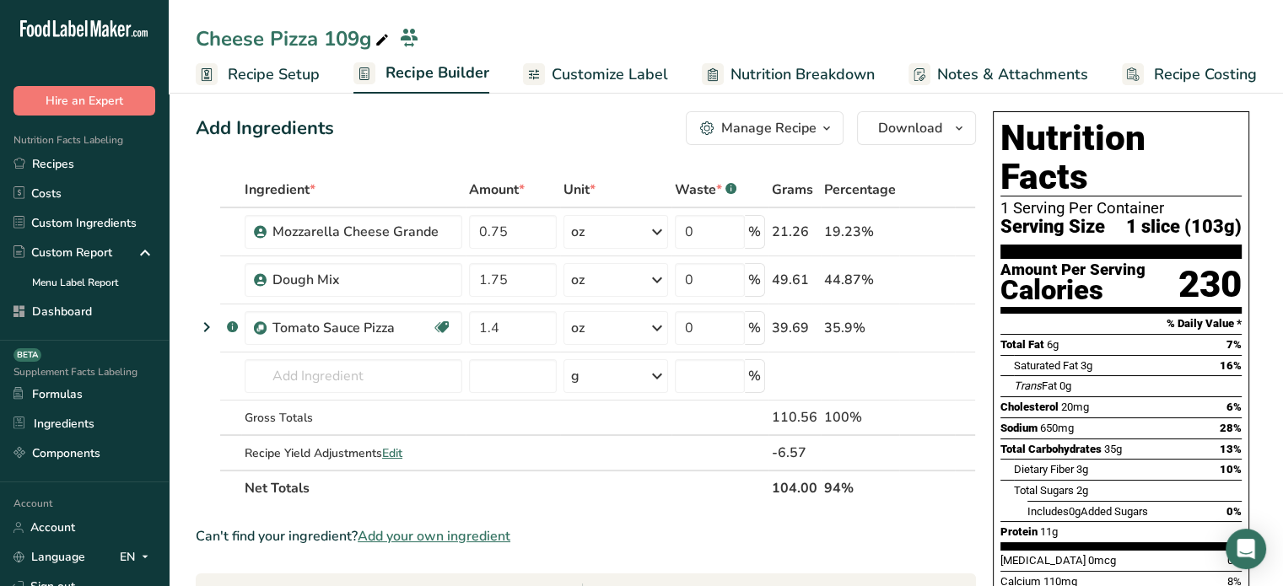
click at [623, 83] on span "Customize Label" at bounding box center [610, 74] width 116 height 23
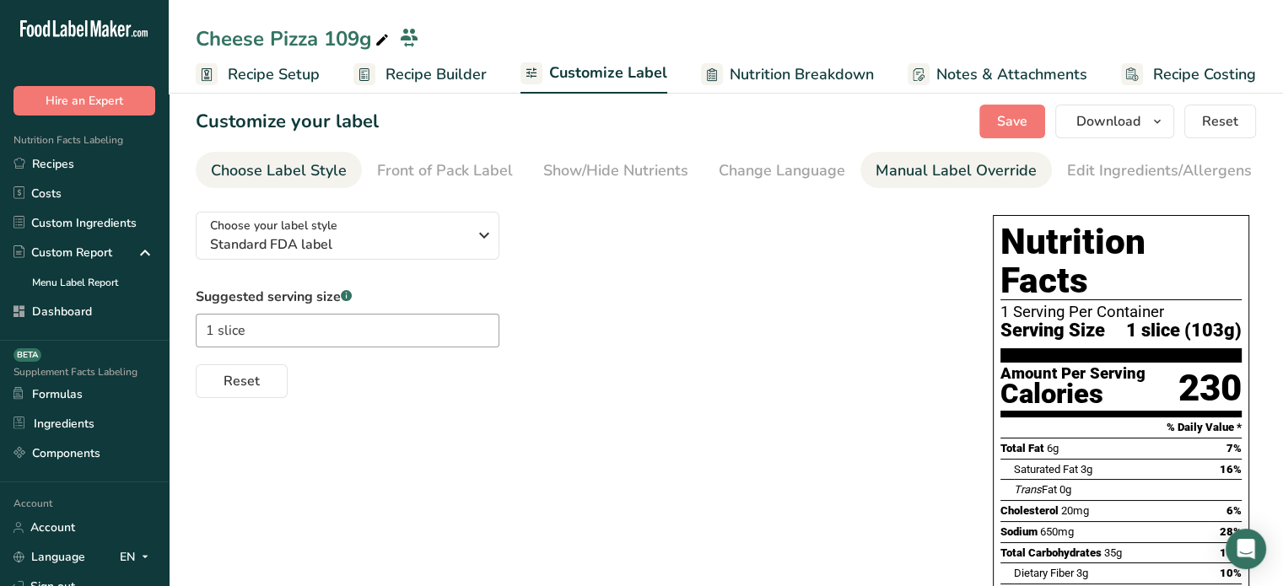
click at [911, 177] on div "Manual Label Override" at bounding box center [955, 170] width 161 height 23
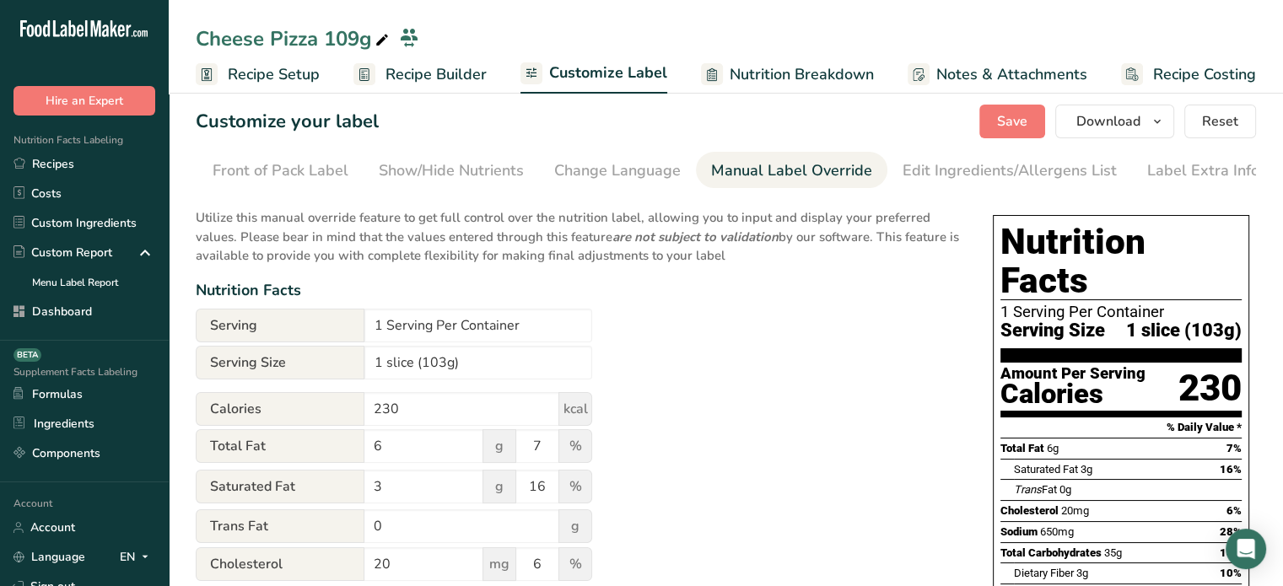
scroll to position [0, 165]
click at [440, 365] on input "1 slice (103g)" at bounding box center [478, 363] width 228 height 34
type input "1 slice (104g)"
click at [1041, 110] on button "Save" at bounding box center [1012, 122] width 66 height 34
click at [1003, 130] on div "Save Download Choose what to show on your downloaded label Recipe Name to appea…" at bounding box center [1117, 122] width 277 height 34
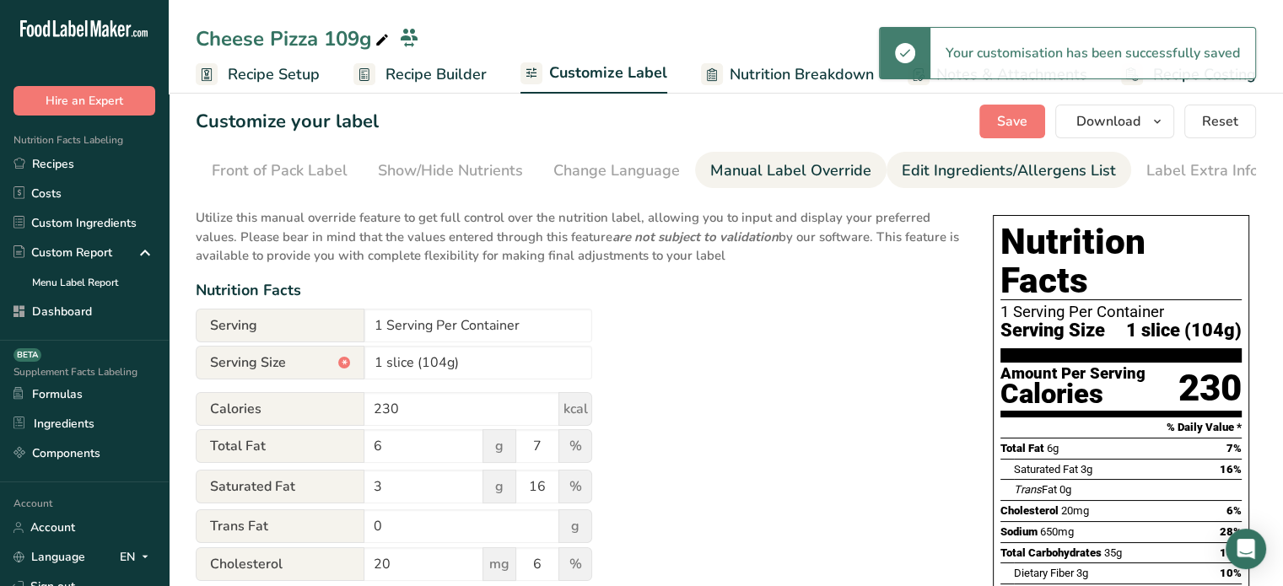
click at [993, 155] on link "Edit Ingredients/Allergens List" at bounding box center [1009, 171] width 214 height 38
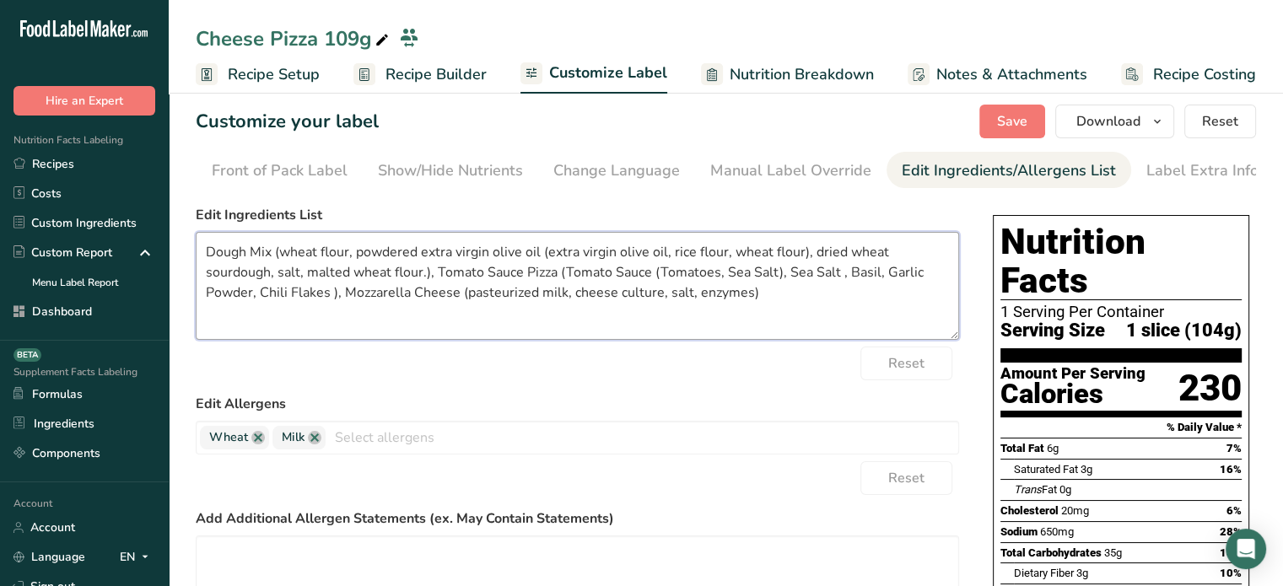
drag, startPoint x: 764, startPoint y: 305, endPoint x: 206, endPoint y: 255, distance: 560.6
click at [206, 255] on textarea "Dough Mix (wheat flour, powdered extra virgin olive oil (extra virgin olive oil…" at bounding box center [577, 286] width 763 height 108
paste textarea "Wheat Flour, Powdered Extra Virgin Olive Oil (Extra Virgin Olive Oil, Rice Flou…"
click at [567, 254] on textarea "Dough Mix (Wheat Flour, Powdered Extra Virgin Olive Oil (Extra Virgin Olive Oil…" at bounding box center [577, 286] width 763 height 108
click at [842, 252] on textarea "Dough Mix (Wheat Flour, Powdered Extra Virgin Olive Oil [Extra Virgin Olive Oil…" at bounding box center [577, 286] width 763 height 108
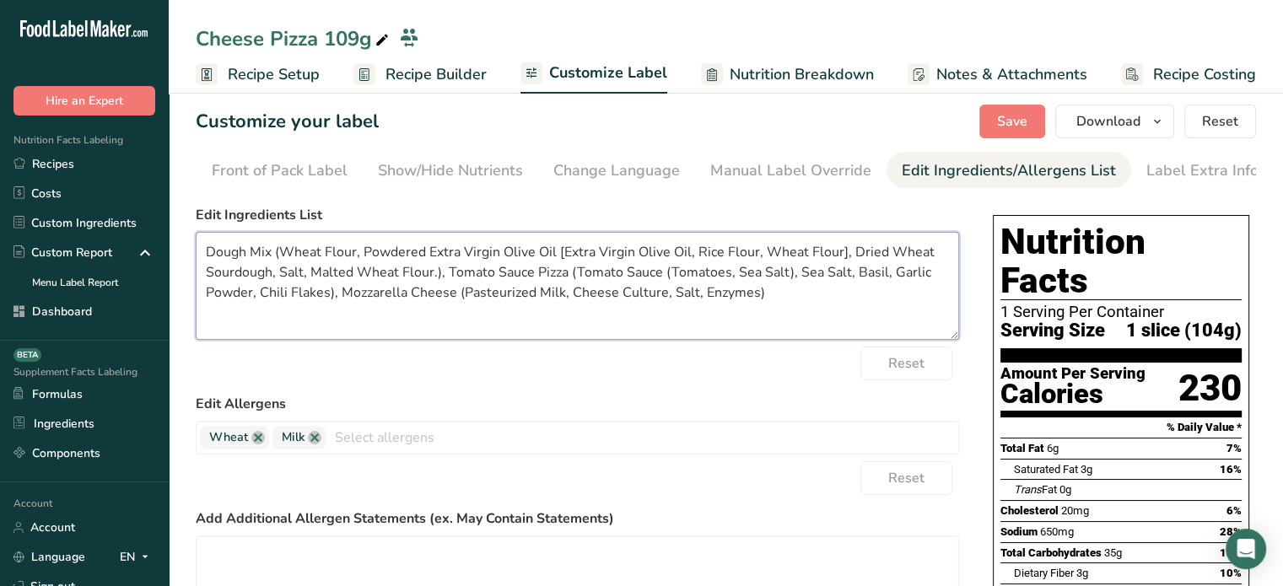
click at [438, 272] on textarea "Dough Mix (Wheat Flour, Powdered Extra Virgin Olive Oil [Extra Virgin Olive Oil…" at bounding box center [577, 286] width 763 height 108
click at [560, 275] on textarea "Dough Mix (Wheat Flour, Powdered Extra Virgin Olive Oil [Extra Virgin Olive Oil…" at bounding box center [577, 286] width 763 height 108
click at [764, 276] on textarea "Dough Mix (Wheat Flour, Powdered Extra Virgin Olive Oil [Extra Virgin Olive Oil…" at bounding box center [577, 286] width 763 height 108
click at [638, 272] on textarea "Dough Mix (Wheat Flour, Powdered Extra Virgin Olive Oil [Extra Virgin Olive Oil…" at bounding box center [577, 286] width 763 height 108
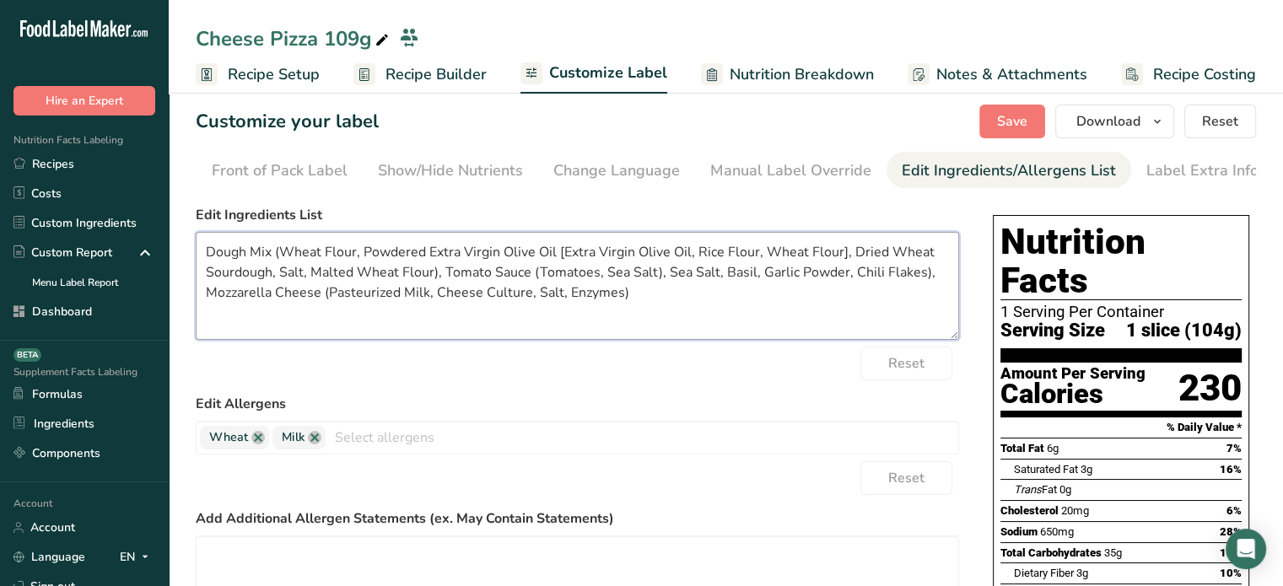
click at [665, 272] on textarea "Dough Mix (Wheat Flour, Powdered Extra Virgin Olive Oil [Extra Virgin Olive Oil…" at bounding box center [577, 286] width 763 height 108
click at [575, 301] on textarea "Dough Mix (Wheat Flour, Powdered Extra Virgin Olive Oil [Extra Virgin Olive Oil…" at bounding box center [577, 286] width 763 height 108
type textarea "Dough Mix (Wheat Flour, Powdered Extra Virgin Olive Oil [Extra Virgin Olive Oil…"
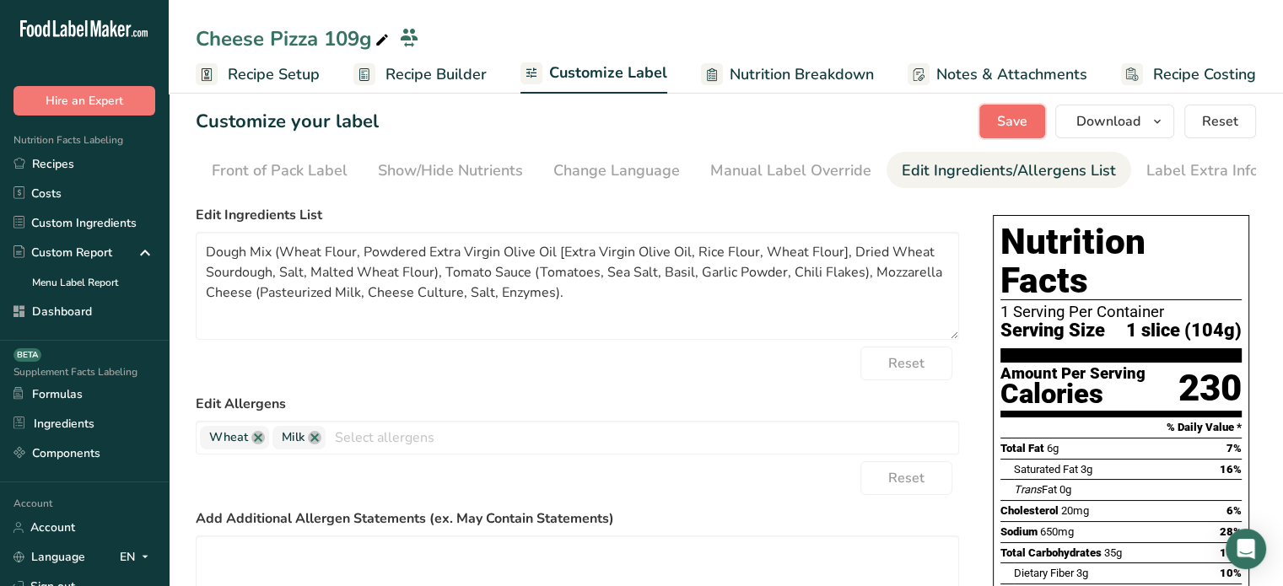
click at [986, 131] on button "Save" at bounding box center [1012, 122] width 66 height 34
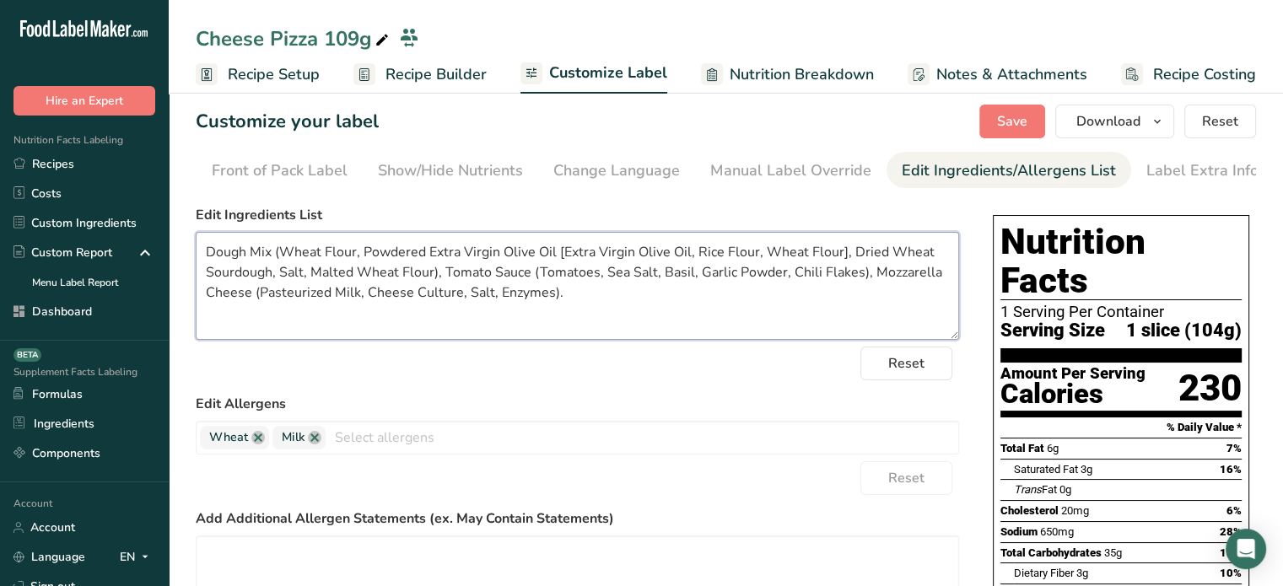
click at [700, 289] on textarea "Dough Mix (Wheat Flour, Powdered Extra Virgin Olive Oil [Extra Virgin Olive Oil…" at bounding box center [577, 286] width 763 height 108
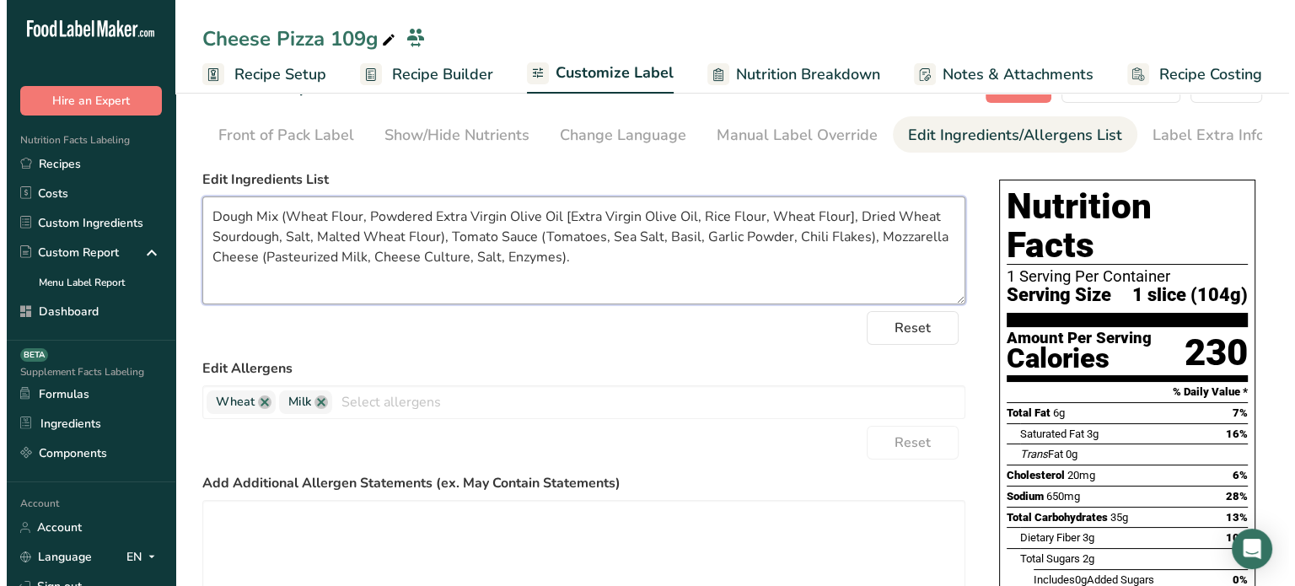
scroll to position [0, 0]
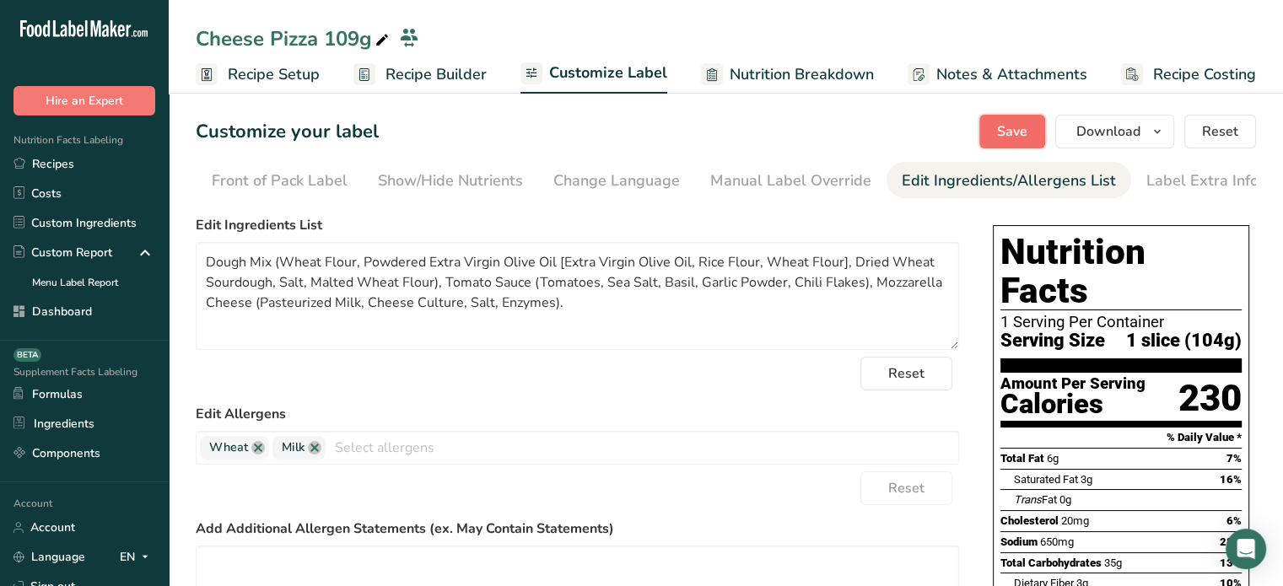
click at [999, 115] on button "Save" at bounding box center [1012, 132] width 66 height 34
click at [1003, 120] on div "Save Download Choose what to show on your downloaded label Recipe Name to appea…" at bounding box center [1117, 132] width 277 height 34
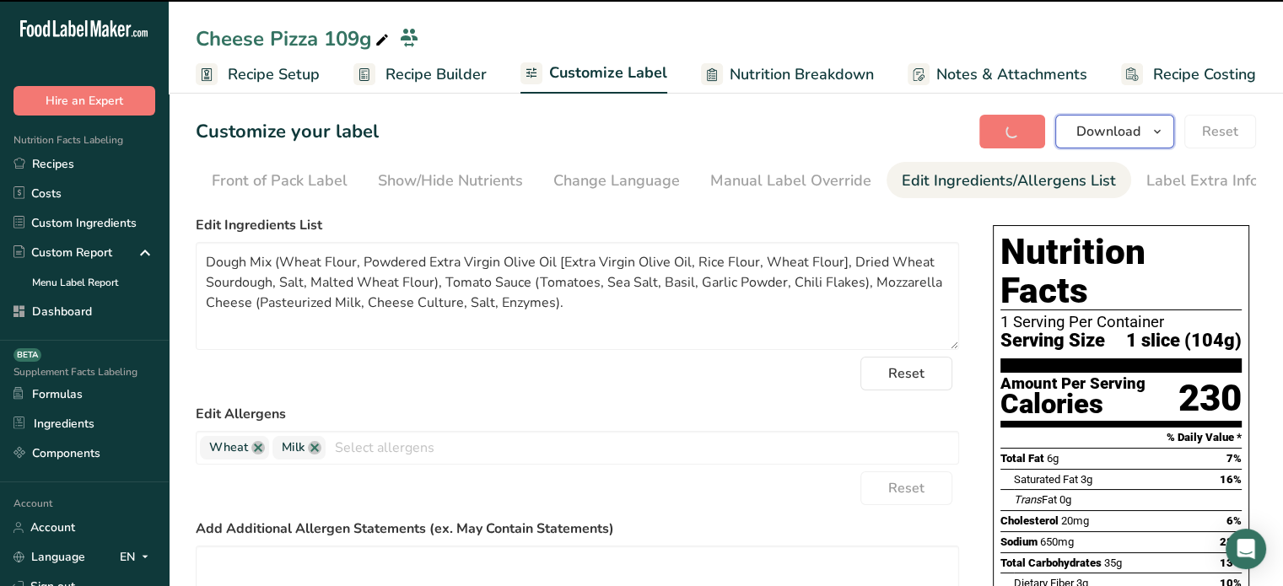
click at [1149, 135] on span "button" at bounding box center [1157, 131] width 20 height 20
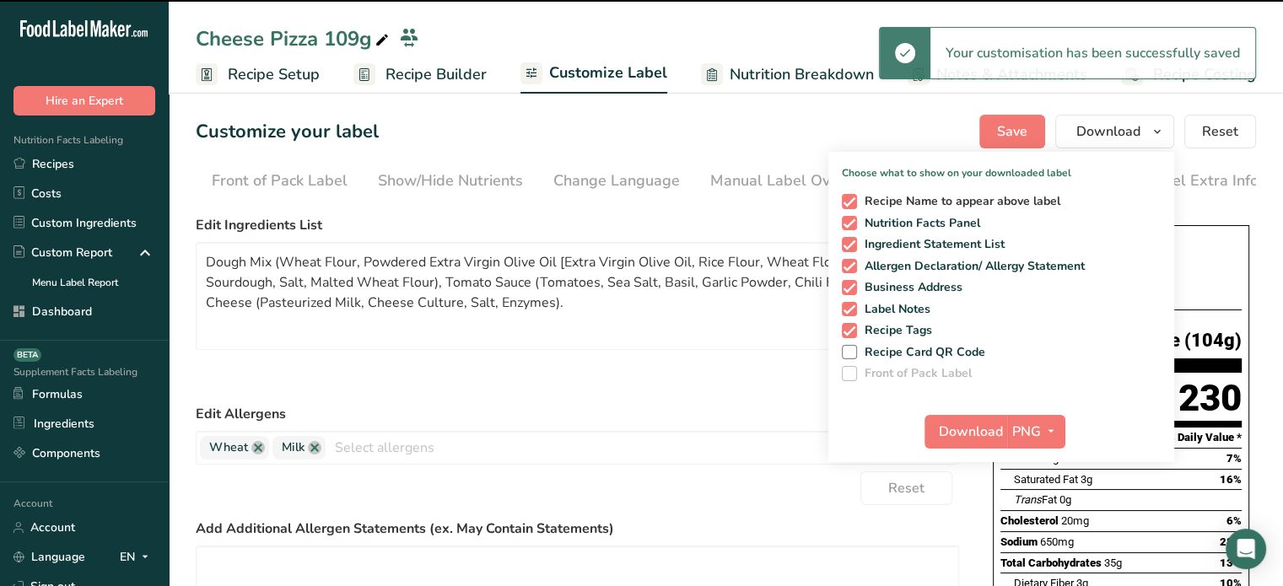
click at [1015, 196] on span "Recipe Name to appear above label" at bounding box center [959, 201] width 204 height 15
click at [853, 196] on input "Recipe Name to appear above label" at bounding box center [847, 201] width 11 height 11
checkbox input "false"
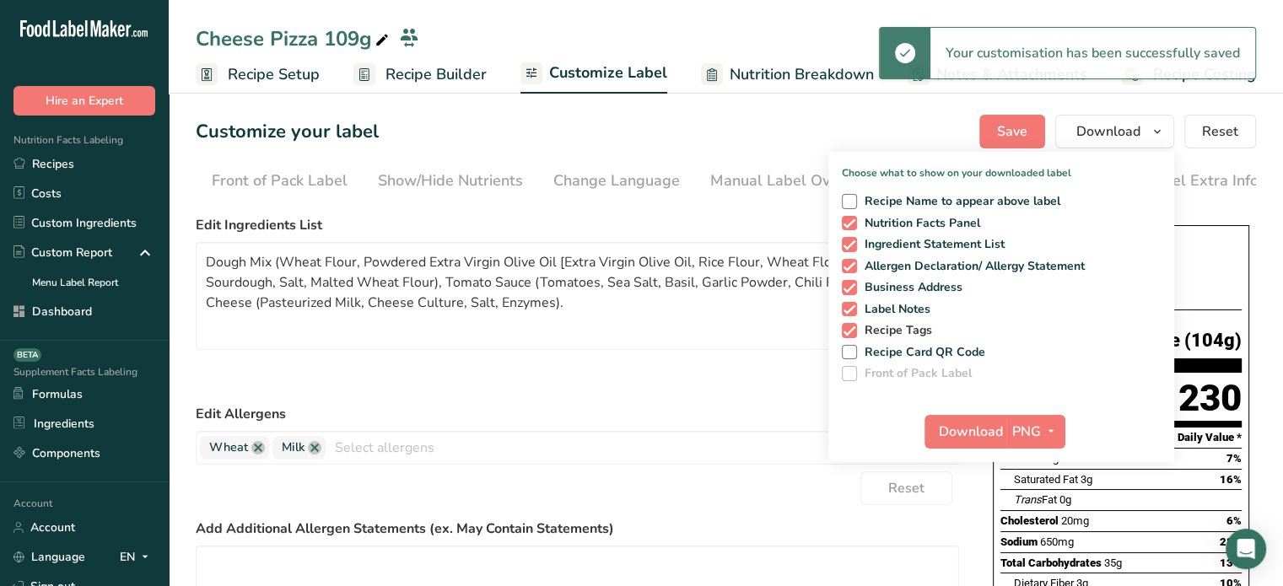
click at [918, 329] on span "Recipe Tags" at bounding box center [895, 330] width 76 height 15
click at [853, 329] on input "Recipe Tags" at bounding box center [847, 330] width 11 height 11
checkbox input "false"
click at [1056, 434] on icon "button" at bounding box center [1050, 431] width 13 height 21
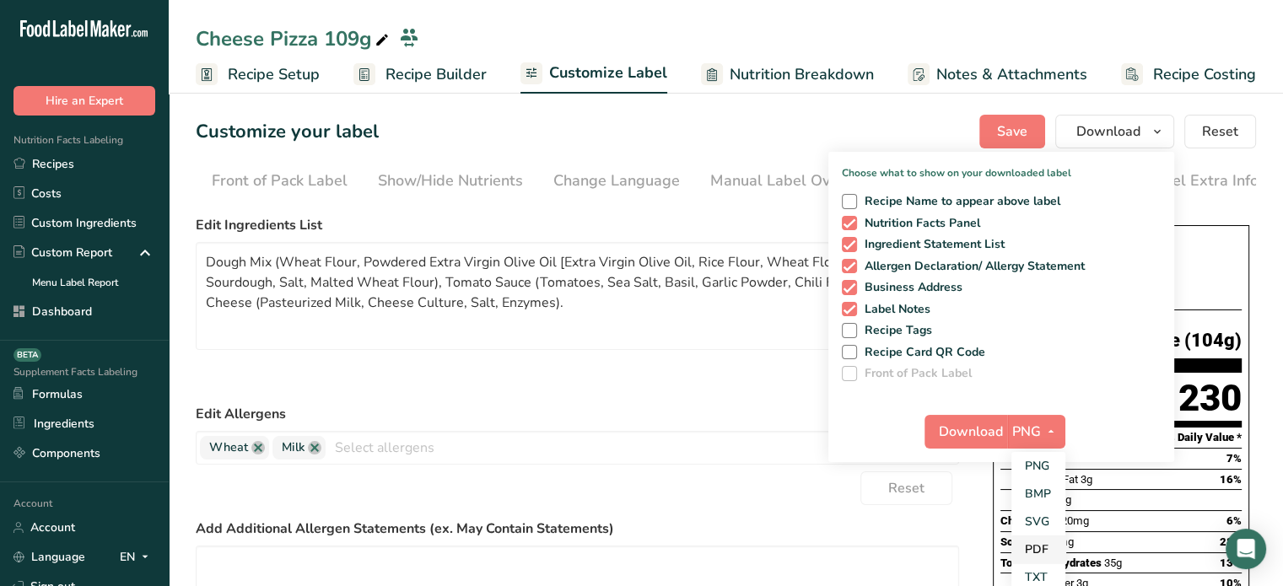
click at [1045, 538] on link "PDF" at bounding box center [1038, 550] width 54 height 28
click at [999, 441] on button "Download" at bounding box center [966, 432] width 83 height 34
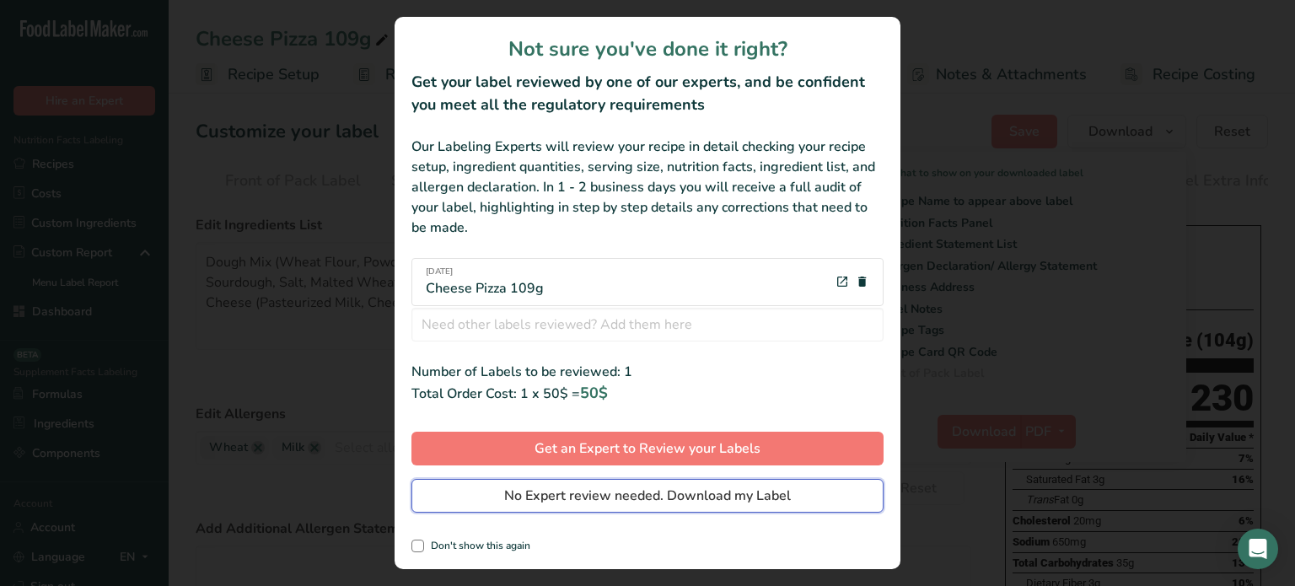
click at [793, 502] on button "No Expert review needed. Download my Label" at bounding box center [648, 496] width 472 height 34
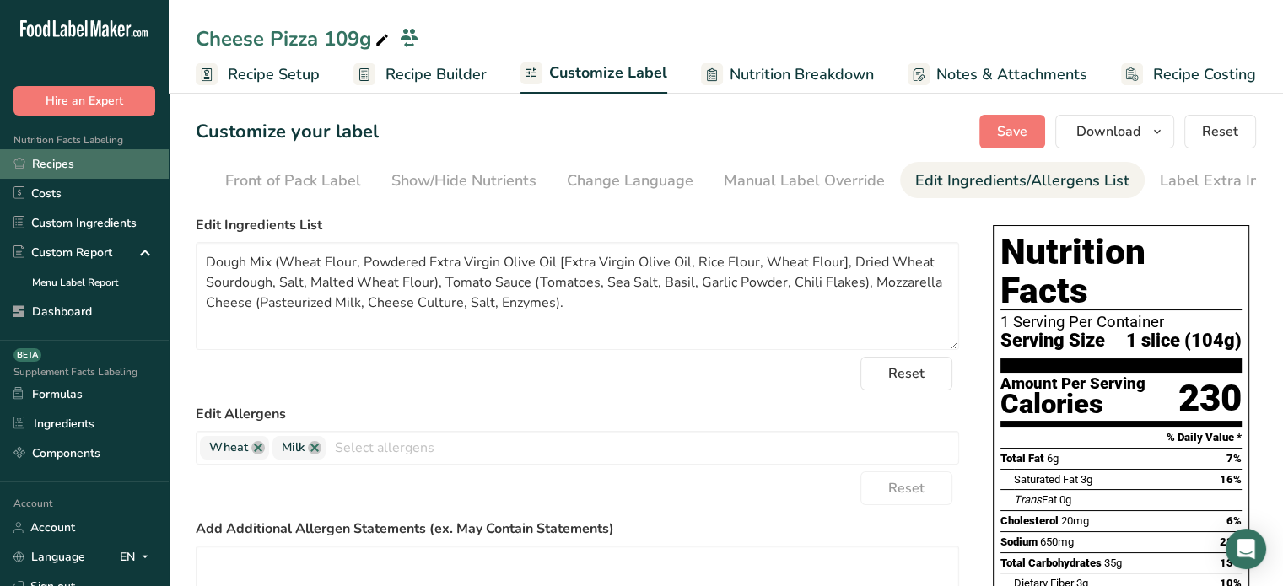
click at [144, 153] on link "Recipes" at bounding box center [84, 164] width 169 height 30
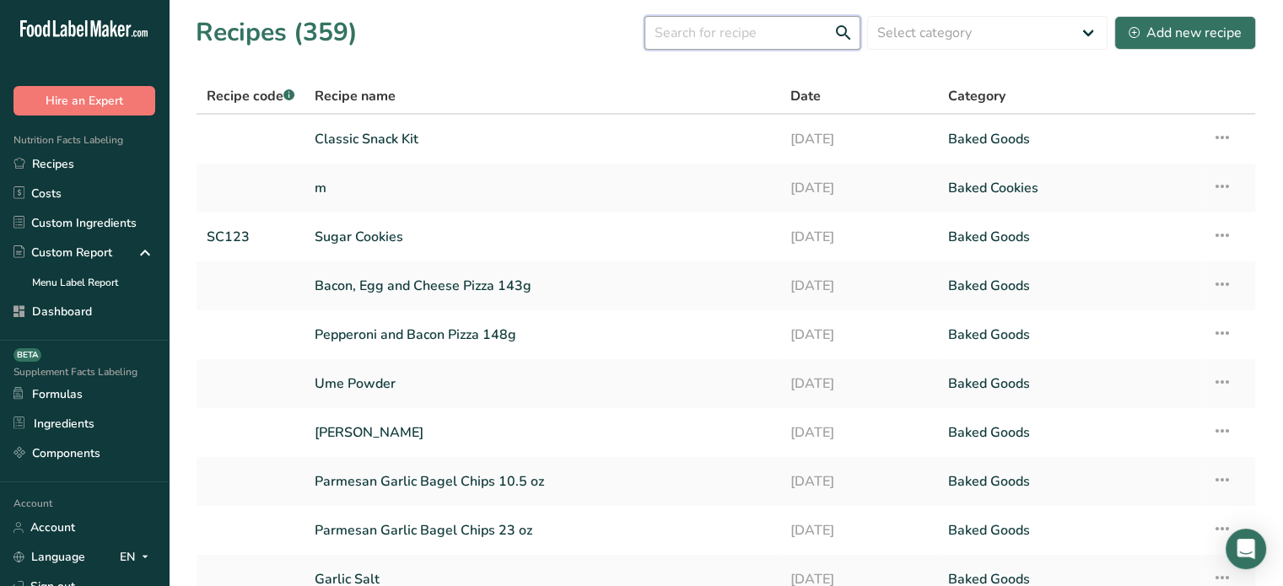
click at [700, 30] on input "text" at bounding box center [752, 33] width 216 height 34
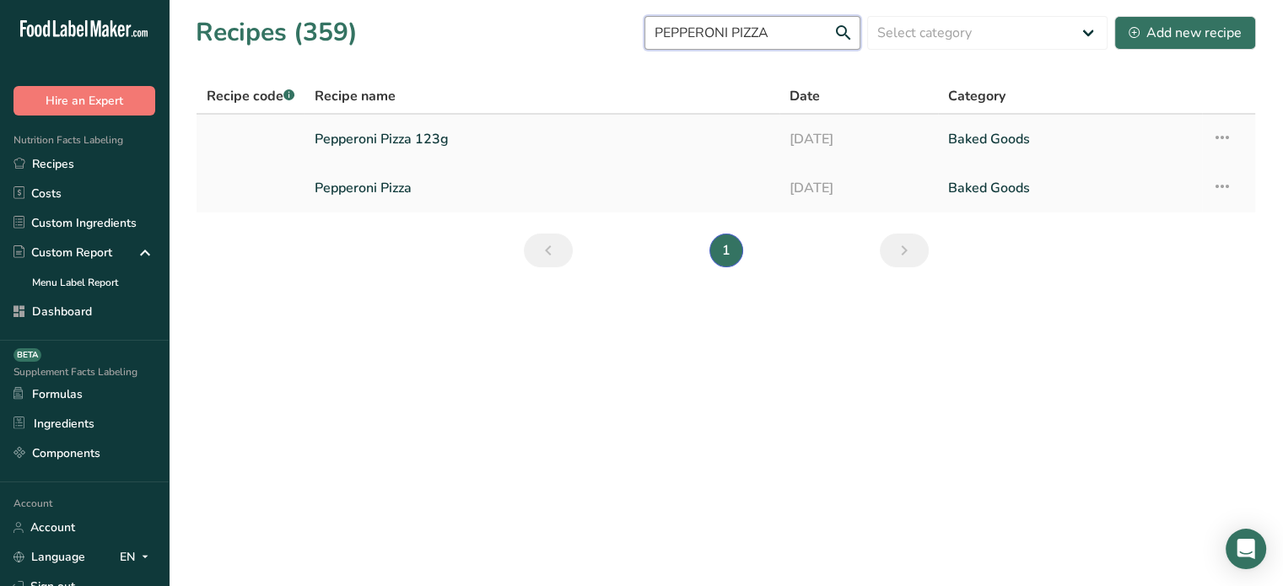
type input "PEPPERONI PIZZA"
click at [412, 154] on link "Pepperoni Pizza 123g" at bounding box center [542, 138] width 455 height 35
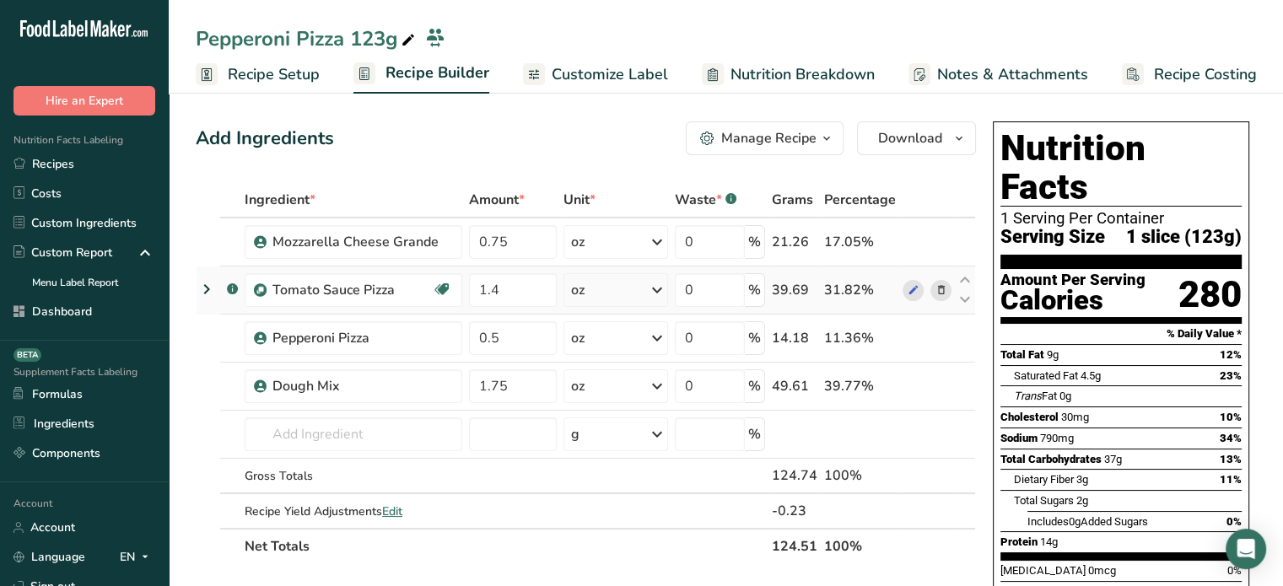
click at [943, 293] on icon at bounding box center [940, 291] width 12 height 18
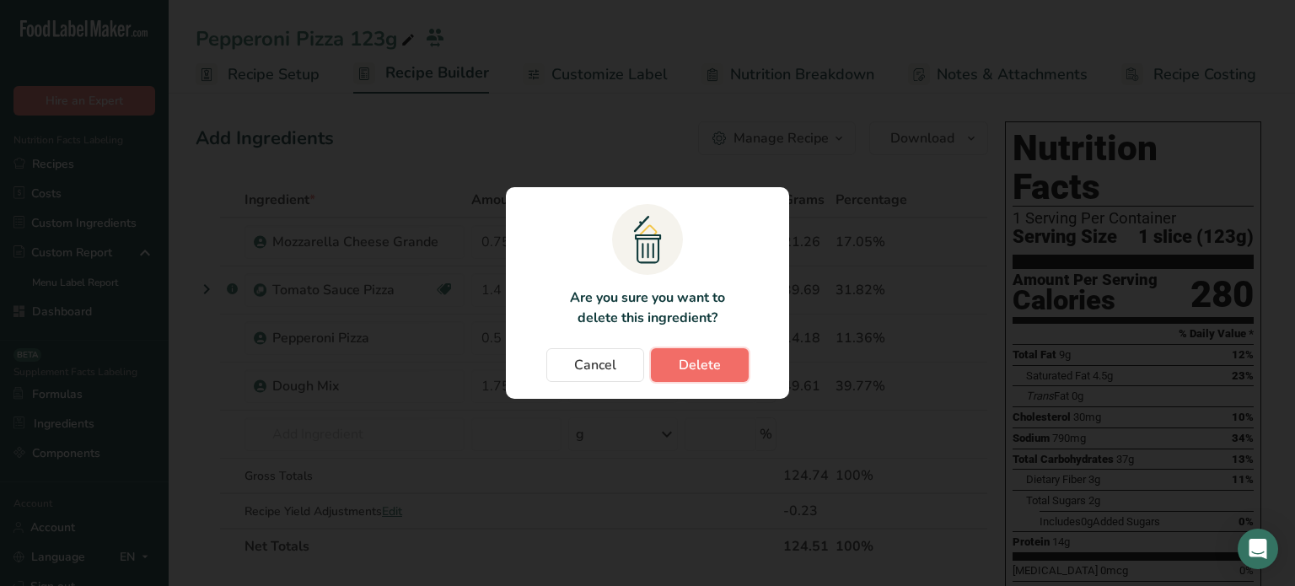
click at [744, 370] on button "Delete" at bounding box center [700, 365] width 98 height 34
type input "0.5"
type input "1.75"
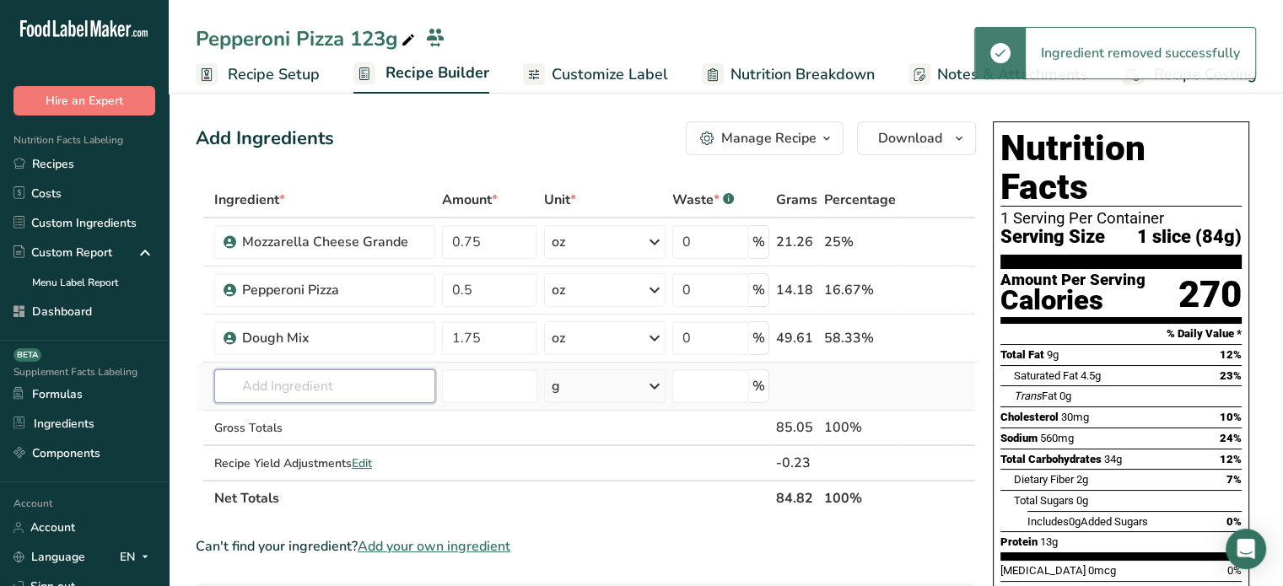
click at [373, 400] on input "text" at bounding box center [324, 386] width 221 height 34
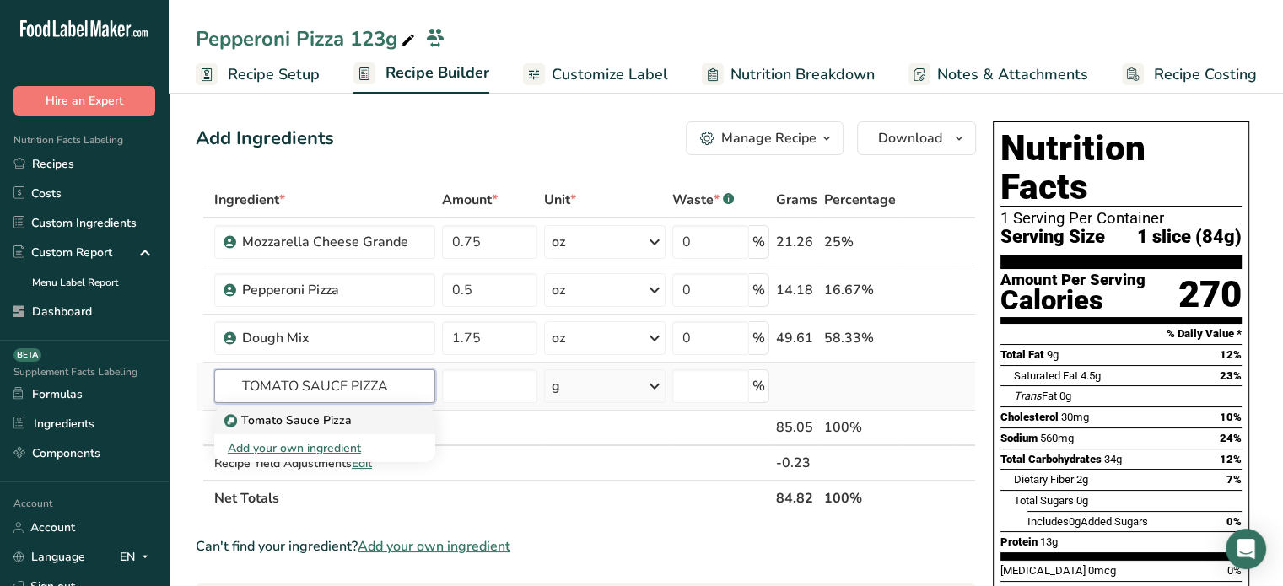
type input "TOMATO SAUCE PIZZA"
click at [343, 416] on p "Tomato Sauce Pizza" at bounding box center [290, 421] width 124 height 18
type input "Tomato Sauce Pizza"
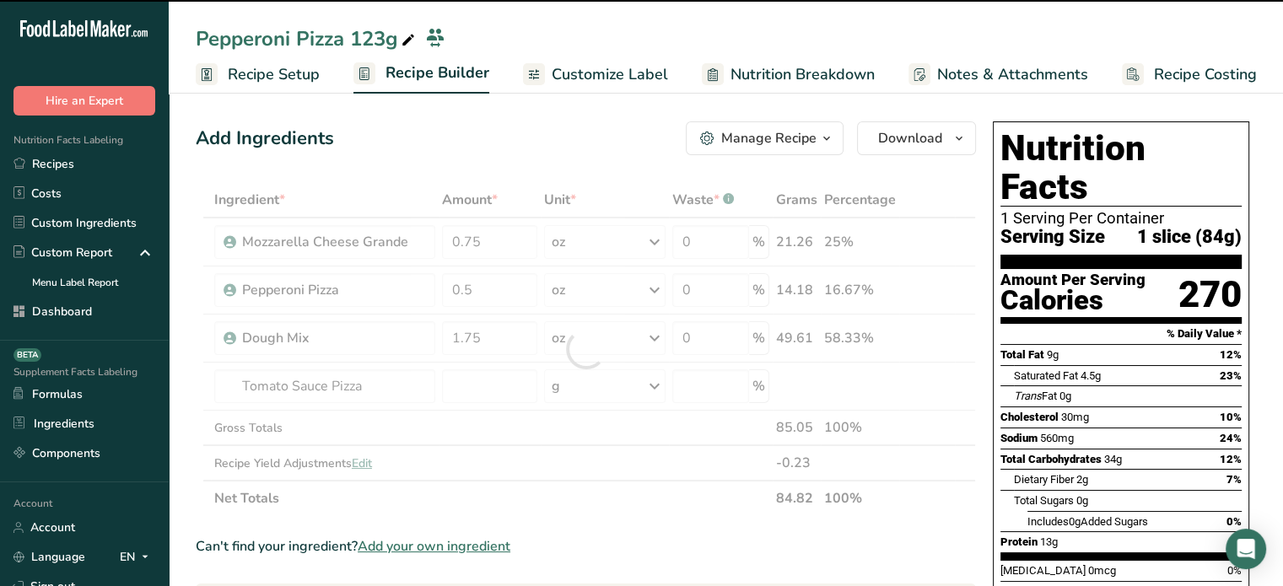
type input "0"
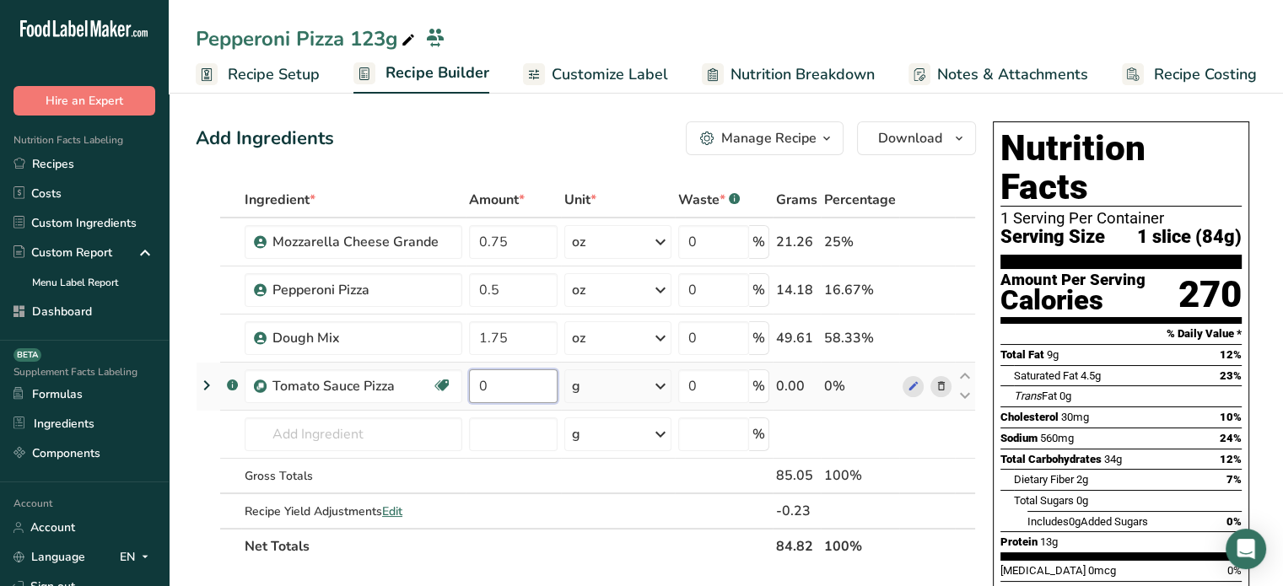
click at [516, 389] on input "0" at bounding box center [513, 386] width 89 height 34
type input "1.4"
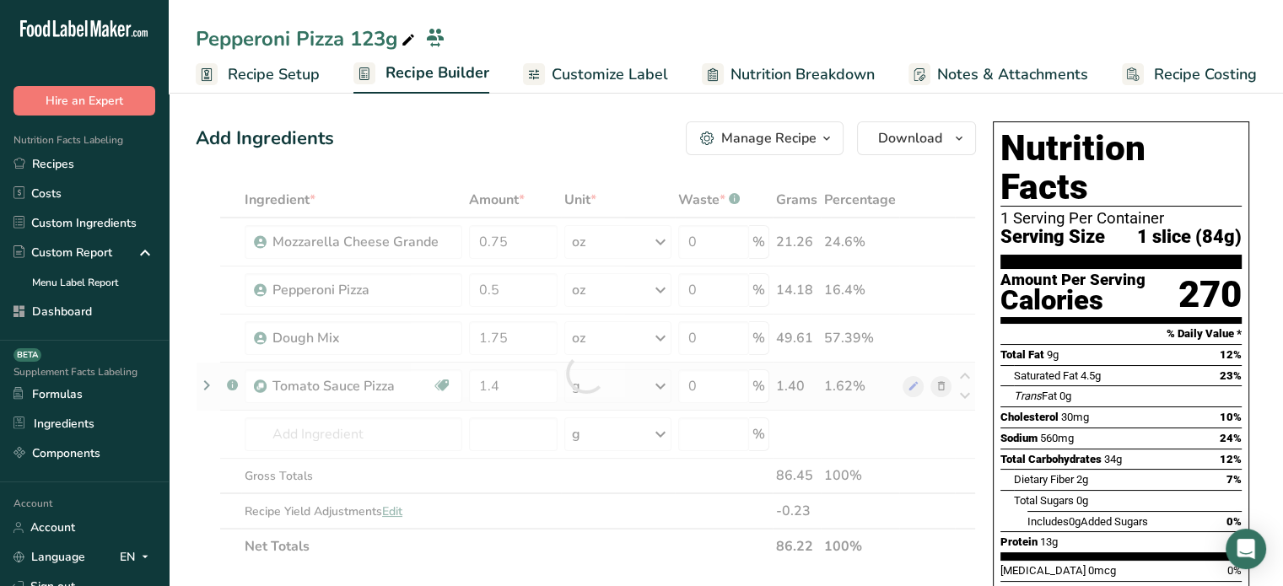
click at [590, 394] on div "Ingredient * Amount * Unit * Waste * .a-a{fill:#347362;}.b-a{fill:#fff;} Grams …" at bounding box center [586, 373] width 780 height 382
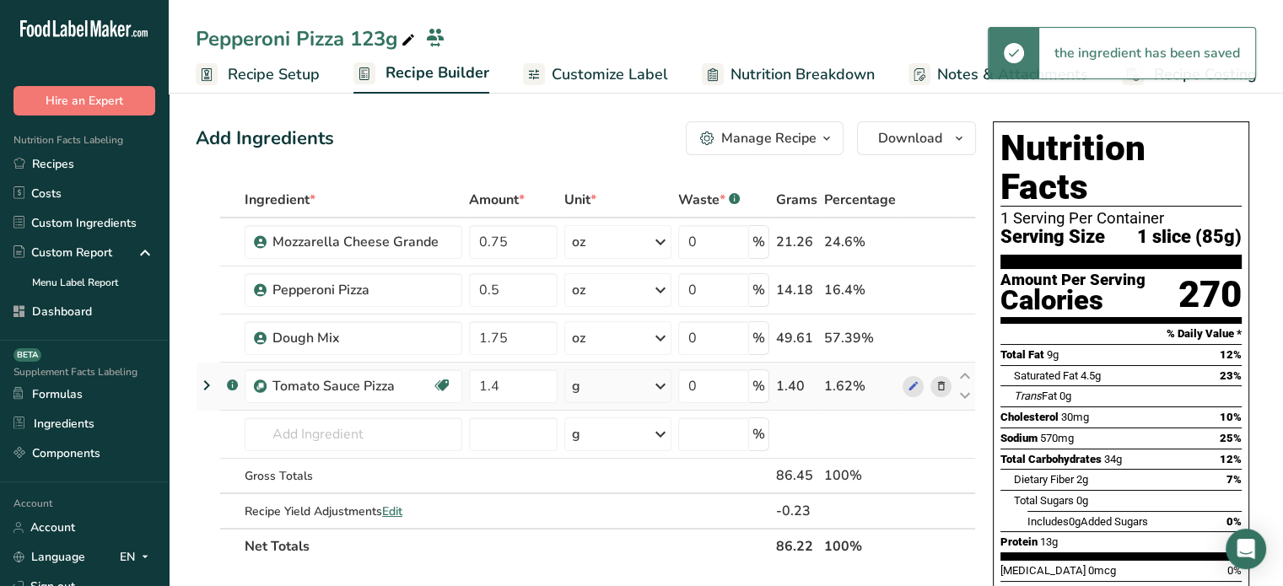
click at [590, 394] on div "g" at bounding box center [617, 386] width 107 height 34
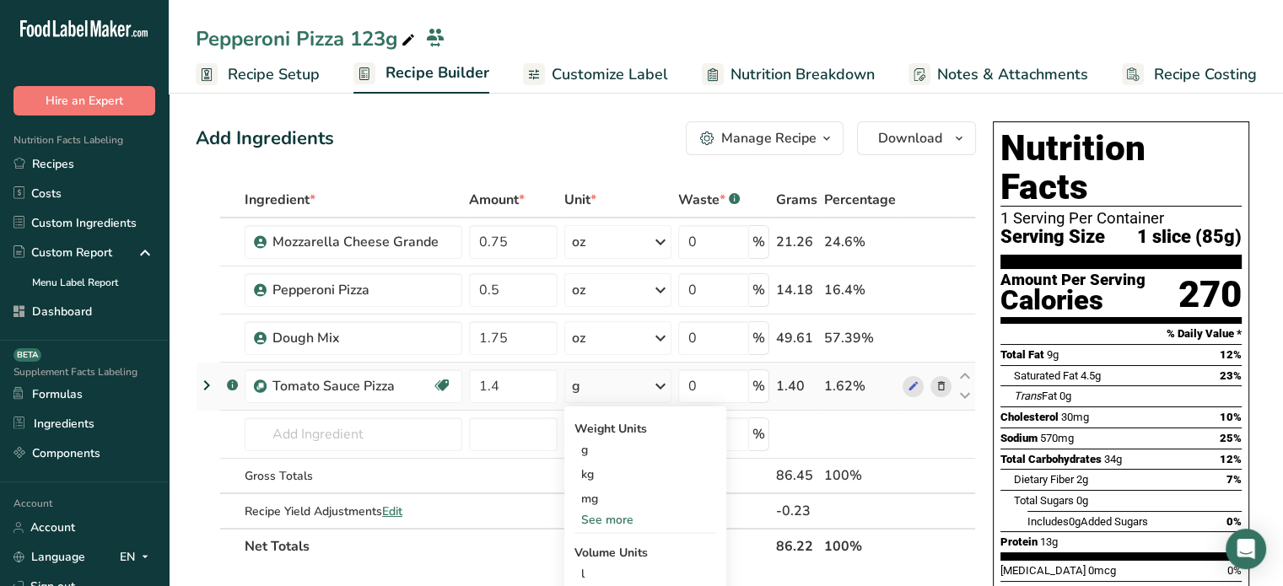
click at [611, 511] on div "See more" at bounding box center [645, 520] width 142 height 18
click at [597, 566] on div "oz" at bounding box center [645, 572] width 142 height 24
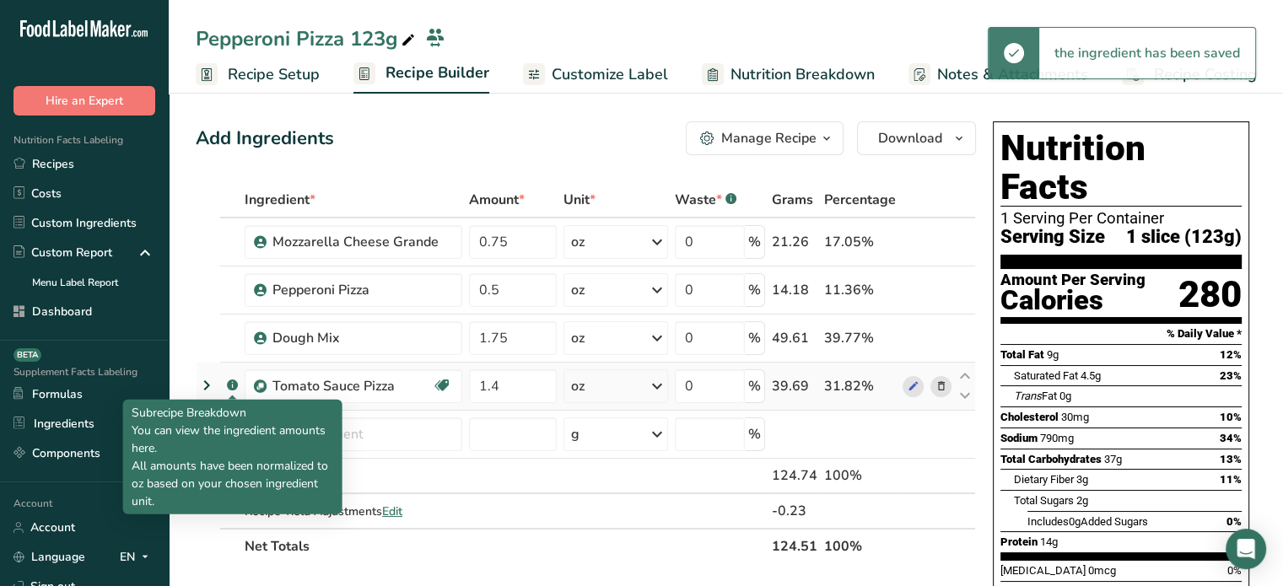
click at [228, 385] on rect at bounding box center [232, 385] width 11 height 11
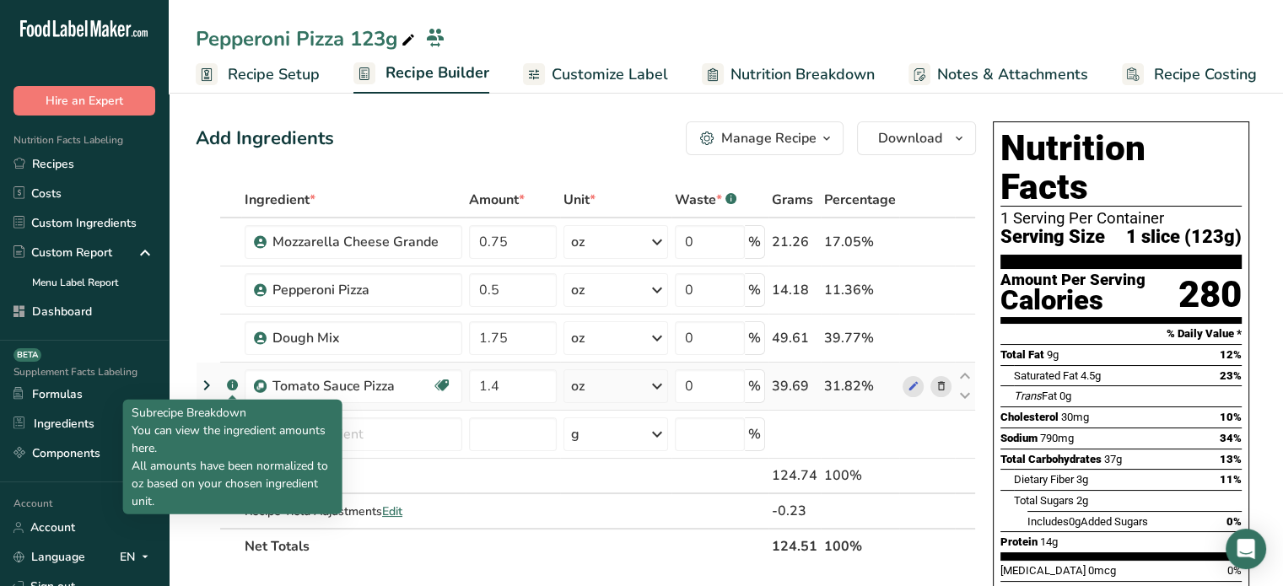
click at [232, 385] on icon at bounding box center [232, 386] width 1 height 4
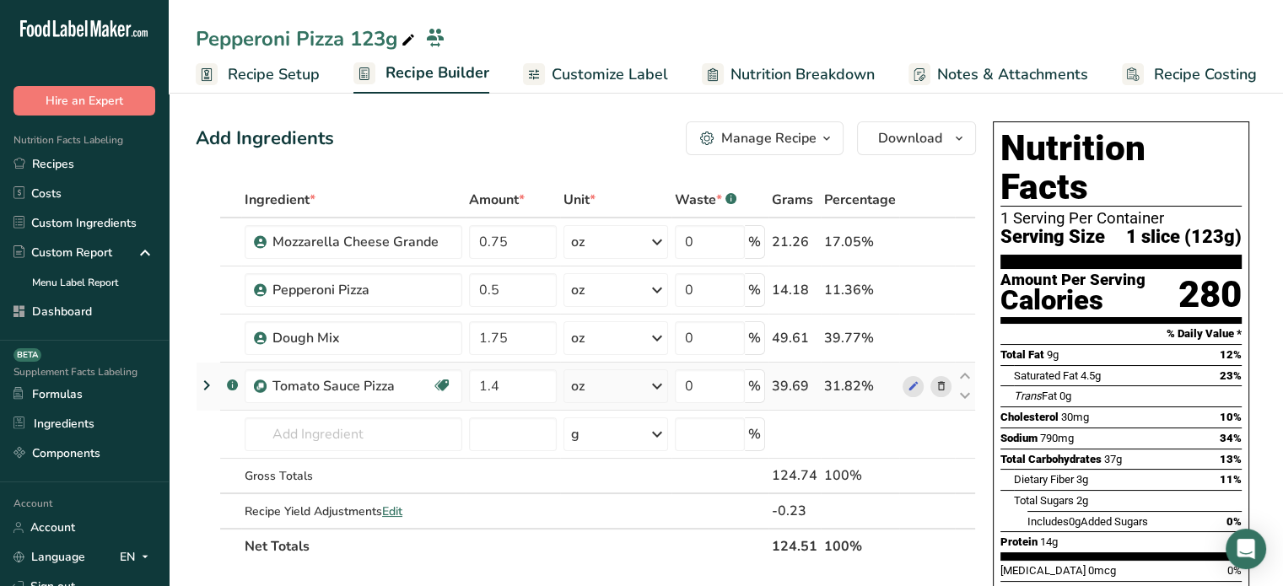
click at [209, 381] on icon at bounding box center [206, 385] width 20 height 30
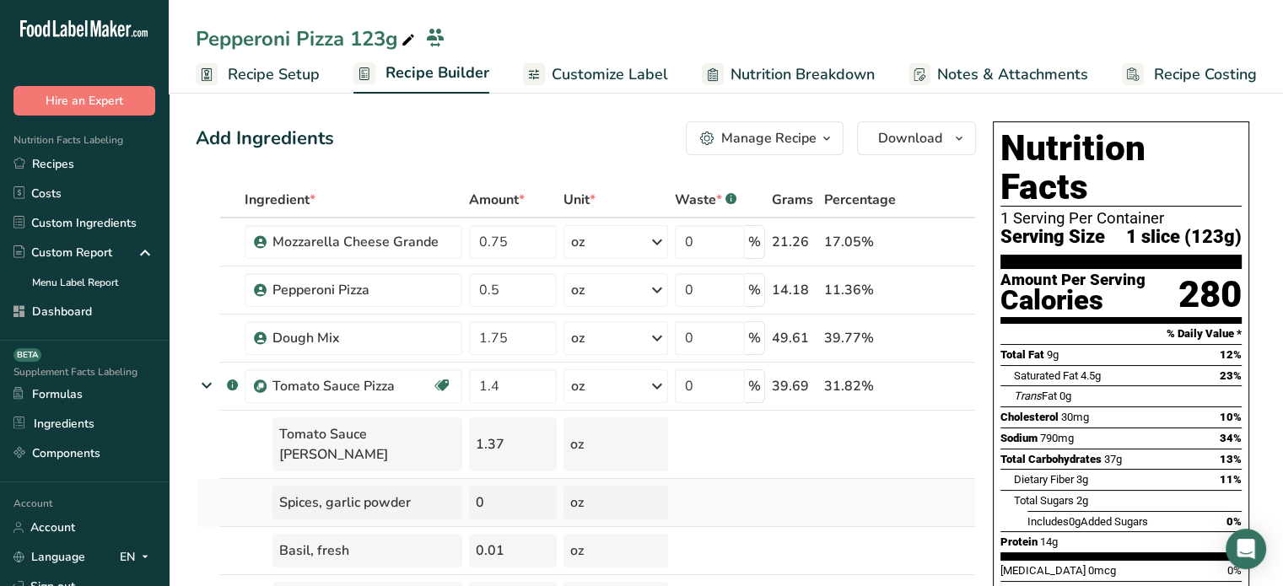
click at [209, 479] on td at bounding box center [208, 503] width 24 height 48
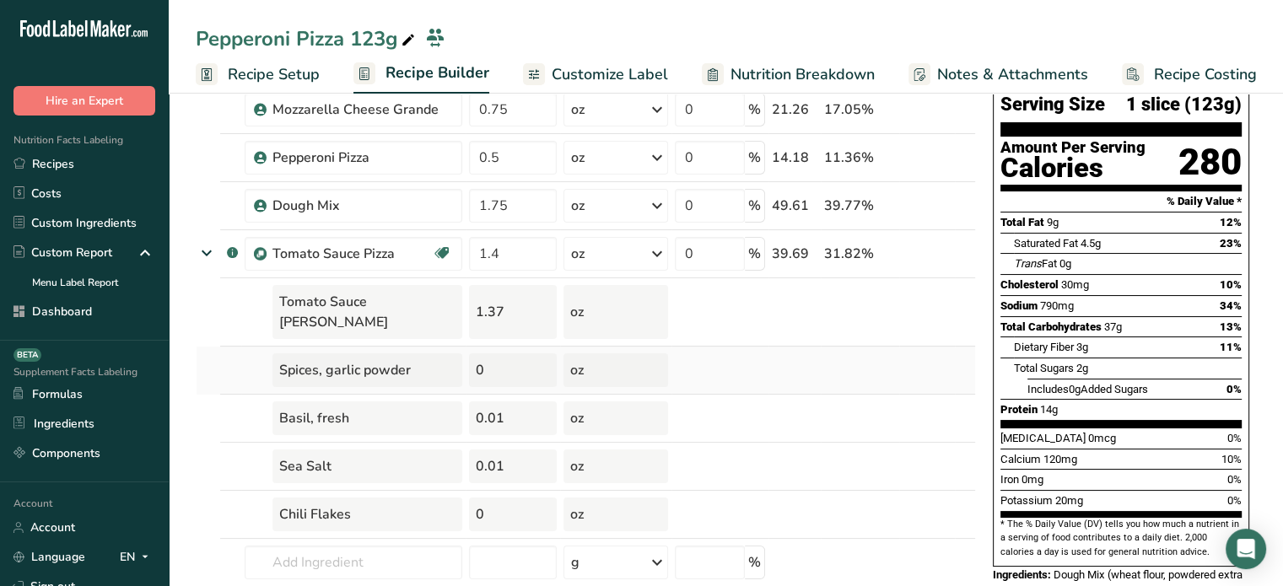
scroll to position [135, 0]
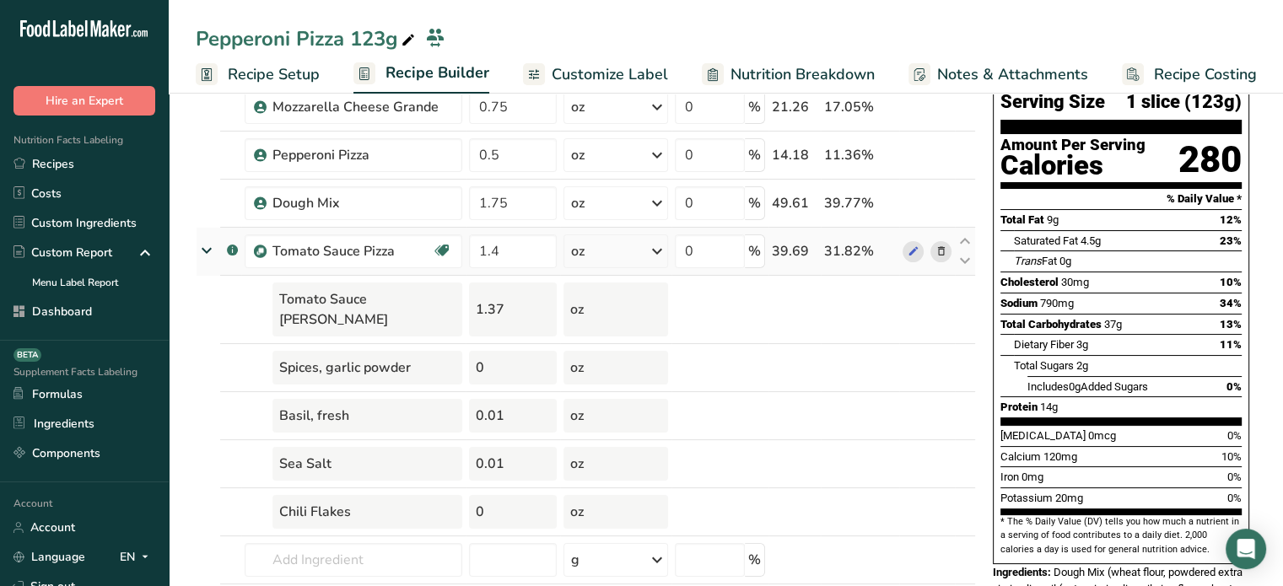
click at [201, 242] on icon at bounding box center [206, 250] width 30 height 20
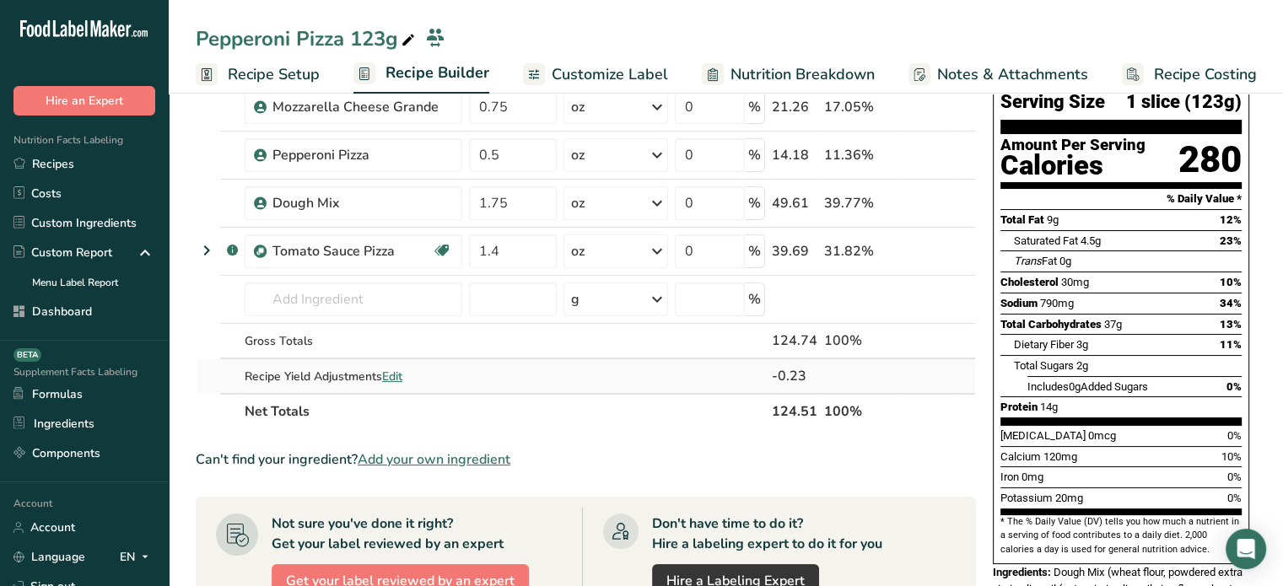
click at [400, 380] on span "Edit" at bounding box center [392, 377] width 20 height 16
select select "0"
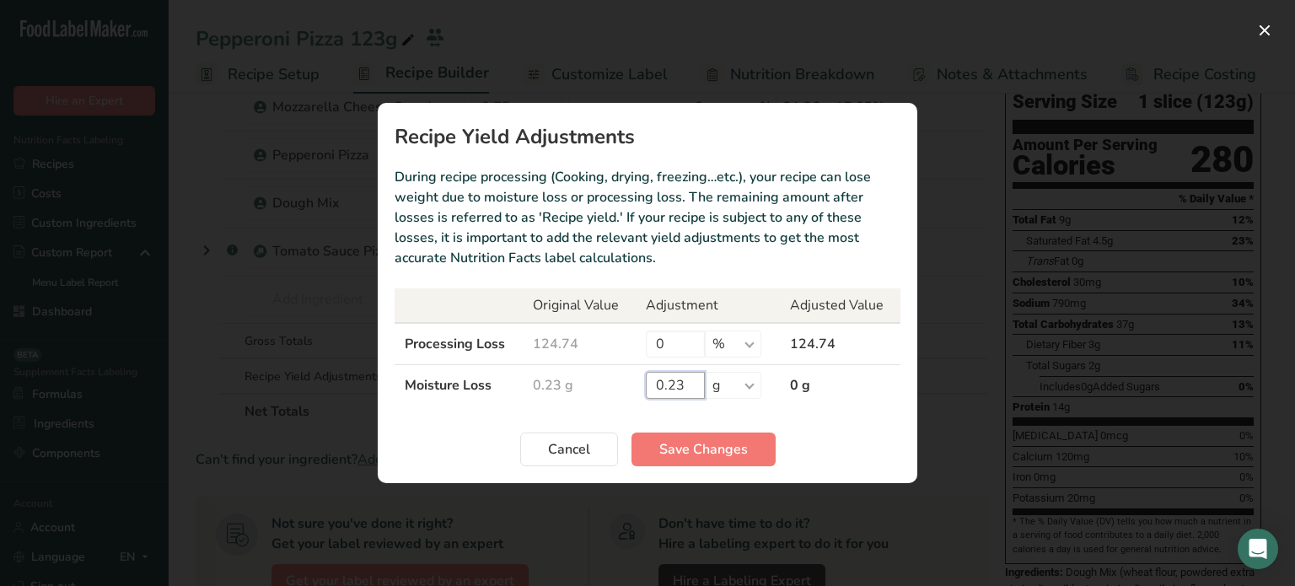
click at [684, 391] on input "0.23" at bounding box center [675, 385] width 59 height 27
type input "0"
drag, startPoint x: 692, startPoint y: 465, endPoint x: 697, endPoint y: 454, distance: 12.1
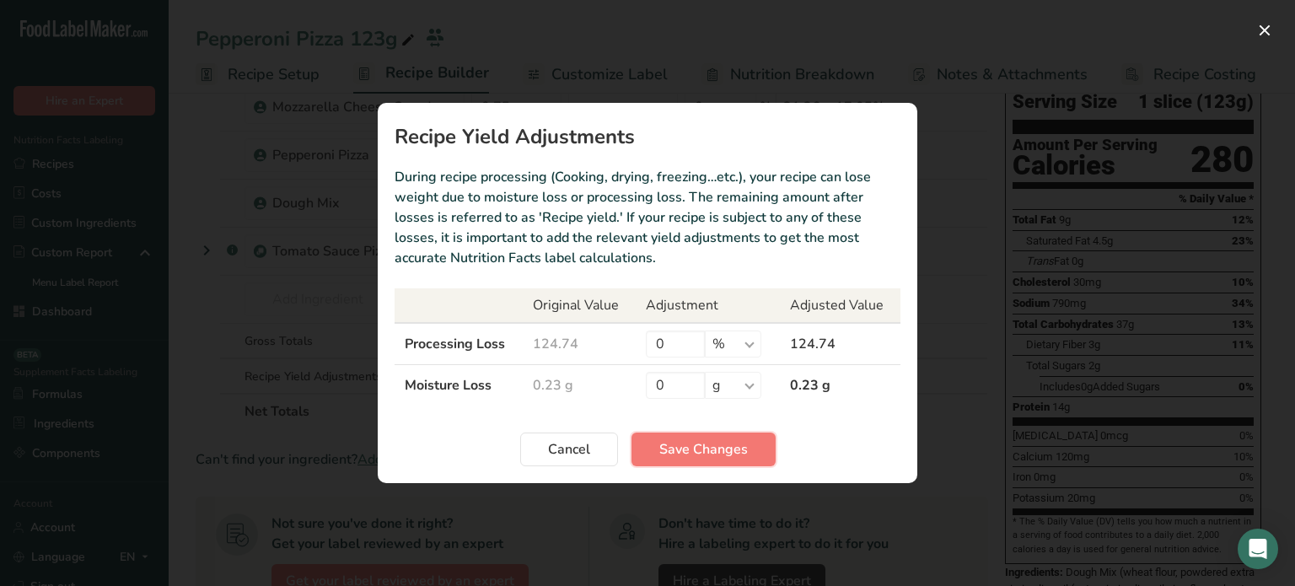
click at [697, 454] on button "Save Changes" at bounding box center [704, 450] width 144 height 34
click at [697, 454] on div "Cancel Save Changes" at bounding box center [648, 450] width 506 height 34
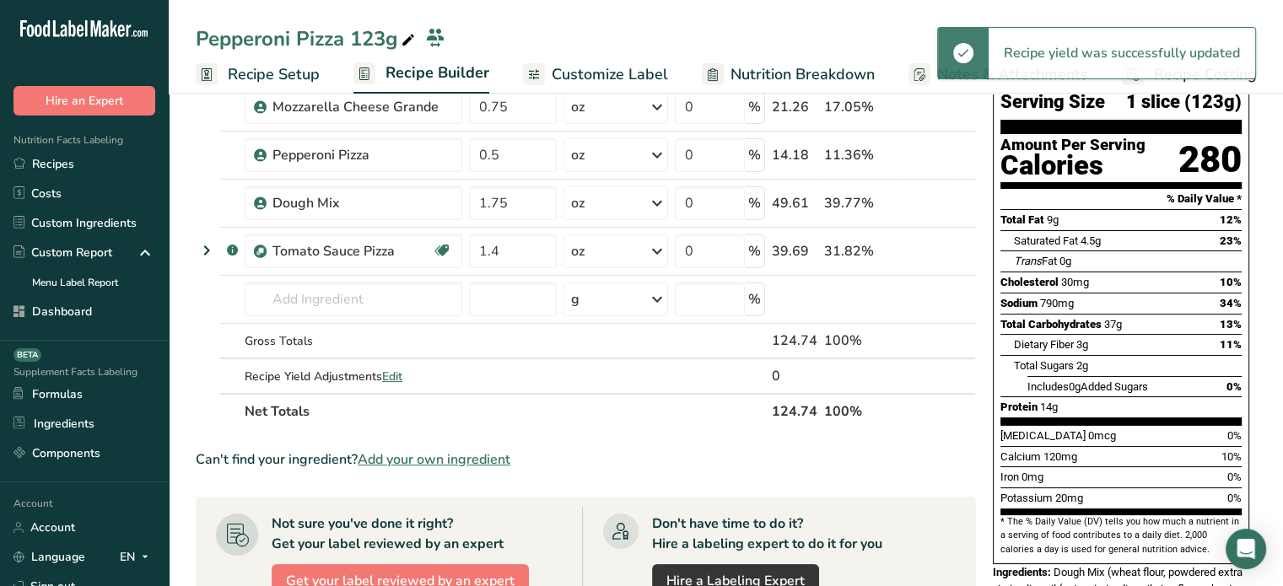
click at [812, 424] on th "124.74" at bounding box center [794, 410] width 52 height 35
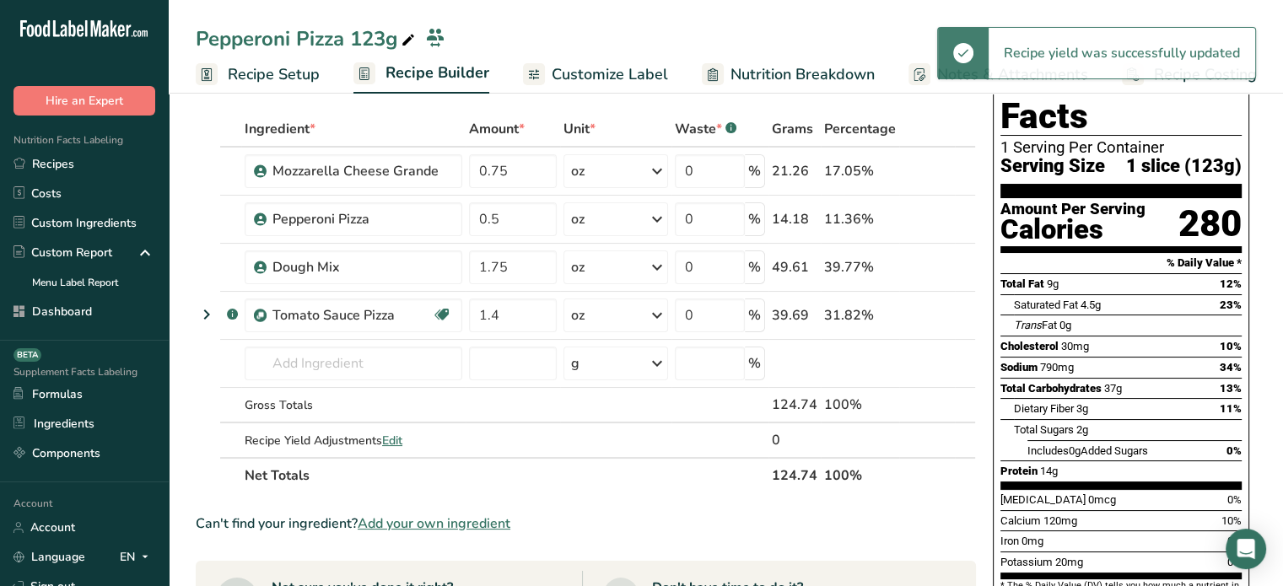
scroll to position [20, 0]
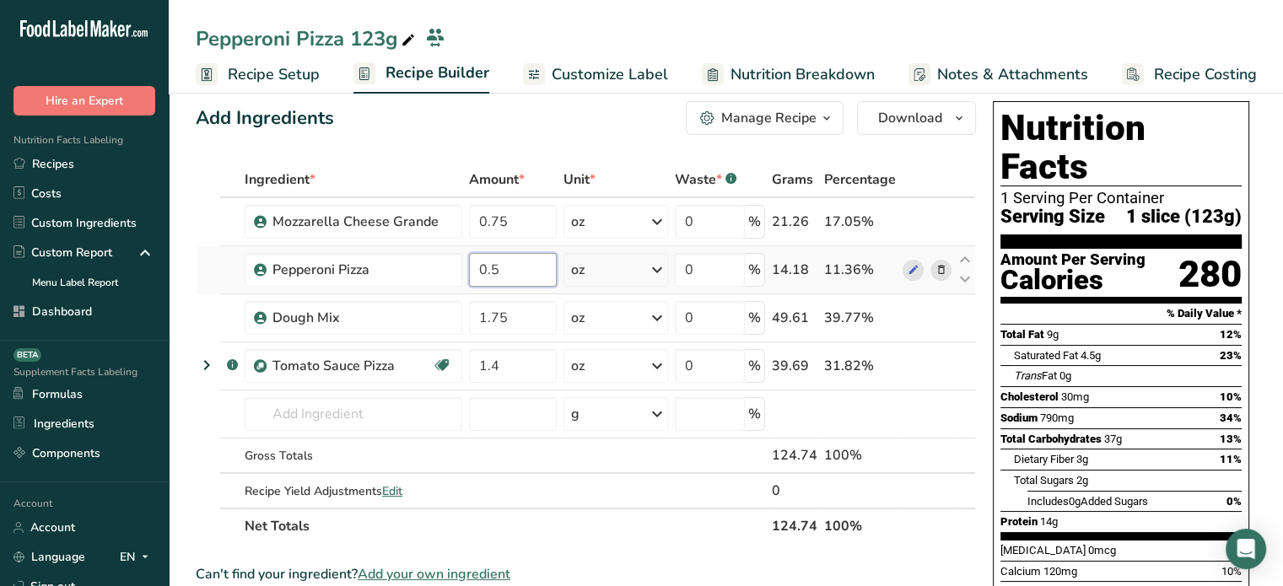
click at [546, 269] on input "0.5" at bounding box center [513, 270] width 88 height 34
type input "0.56"
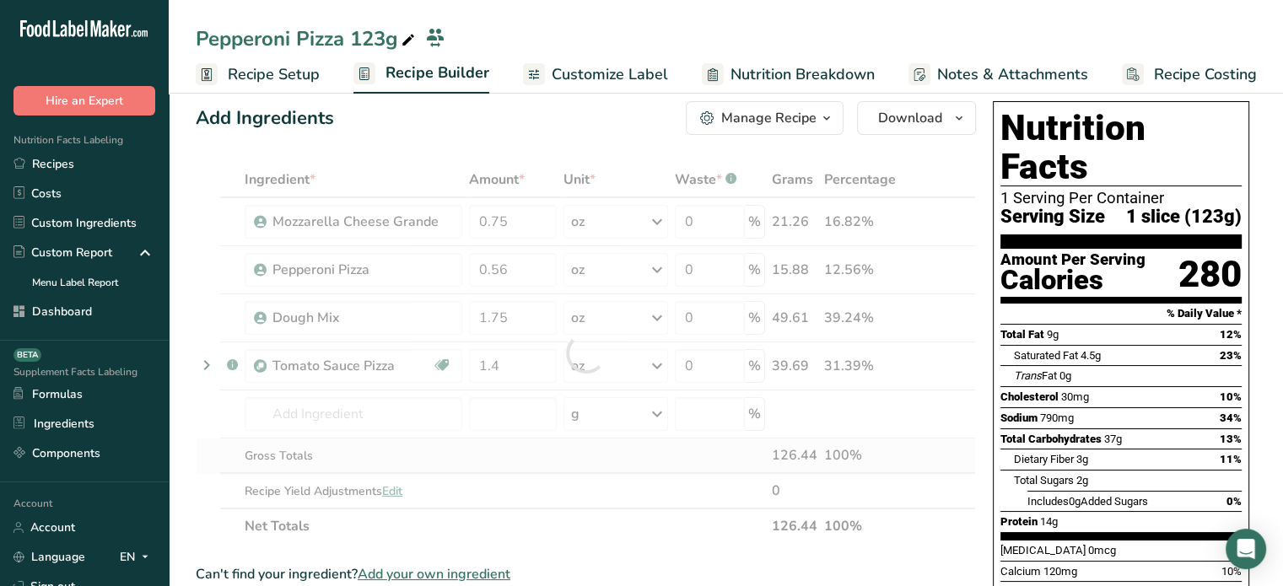
click at [487, 444] on div "Ingredient * Amount * Unit * Waste * .a-a{fill:#347362;}.b-a{fill:#fff;} Grams …" at bounding box center [586, 353] width 780 height 382
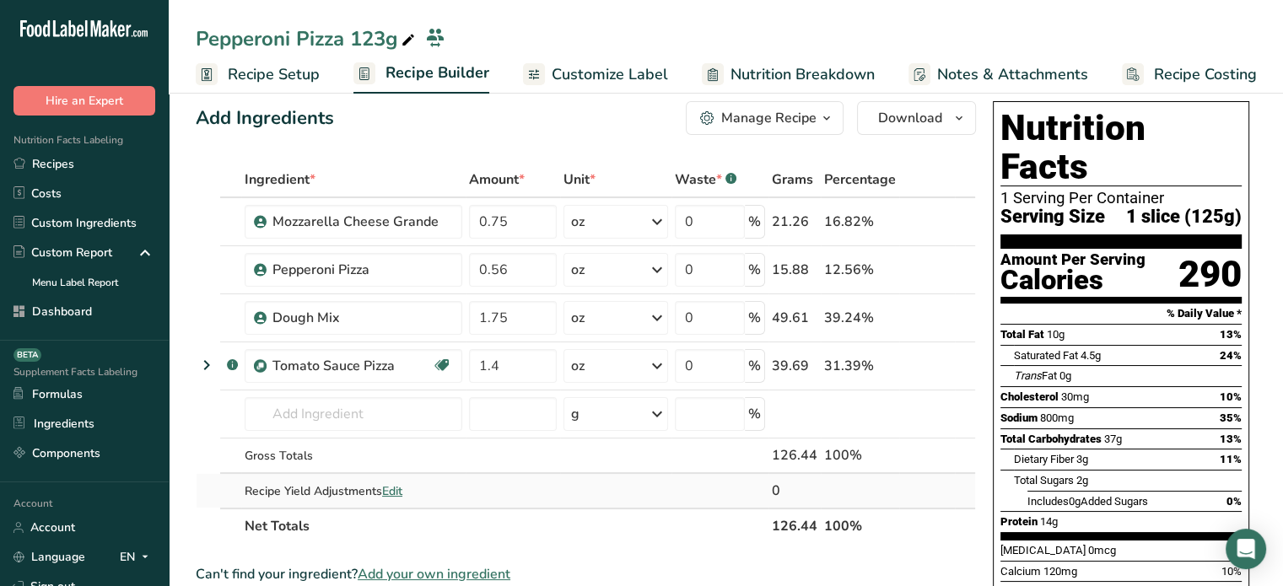
click at [391, 490] on span "Edit" at bounding box center [392, 491] width 20 height 16
select select "0"
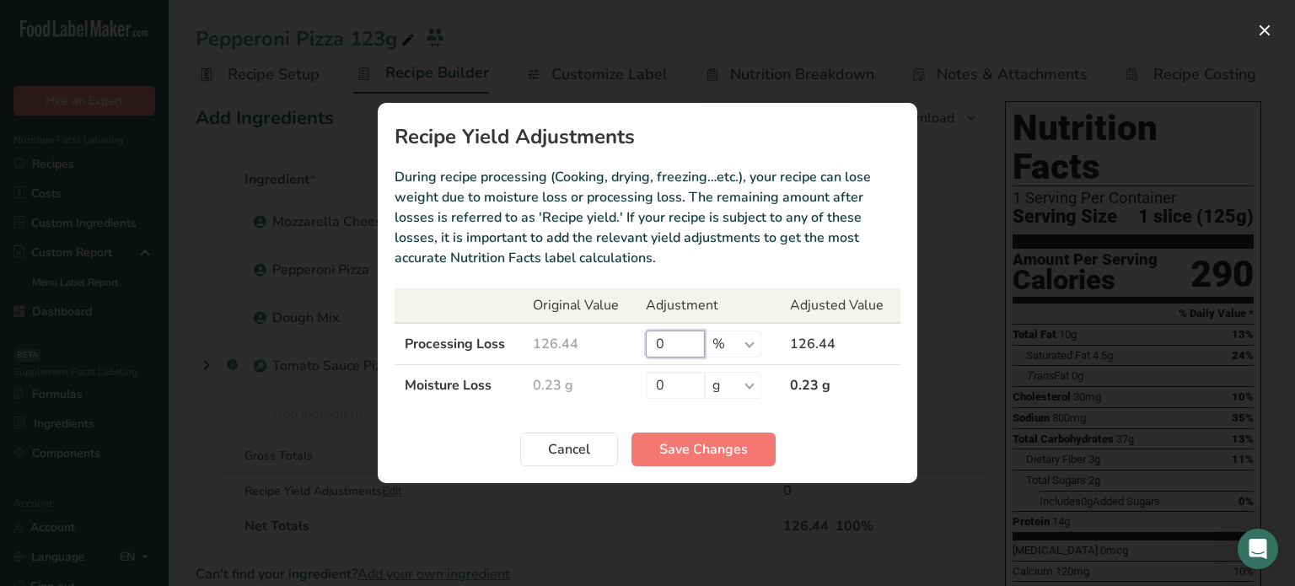
drag, startPoint x: 674, startPoint y: 346, endPoint x: 636, endPoint y: 347, distance: 38.0
click at [636, 347] on td "0 % g kg mg mcg lb oz" at bounding box center [708, 344] width 144 height 42
type input "8.52"
click at [719, 347] on select "% g kg mg mcg lb oz" at bounding box center [733, 344] width 57 height 27
select select "0"
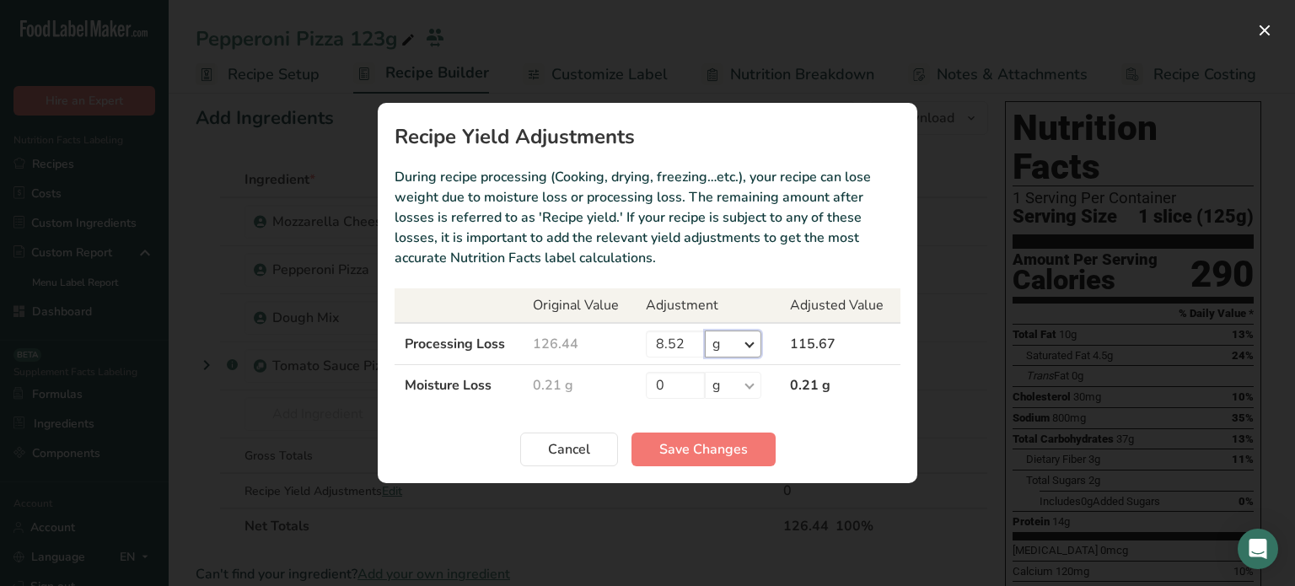
click at [705, 331] on select "% g kg mg mcg lb oz" at bounding box center [733, 344] width 57 height 27
click at [699, 451] on span "Save Changes" at bounding box center [703, 449] width 89 height 20
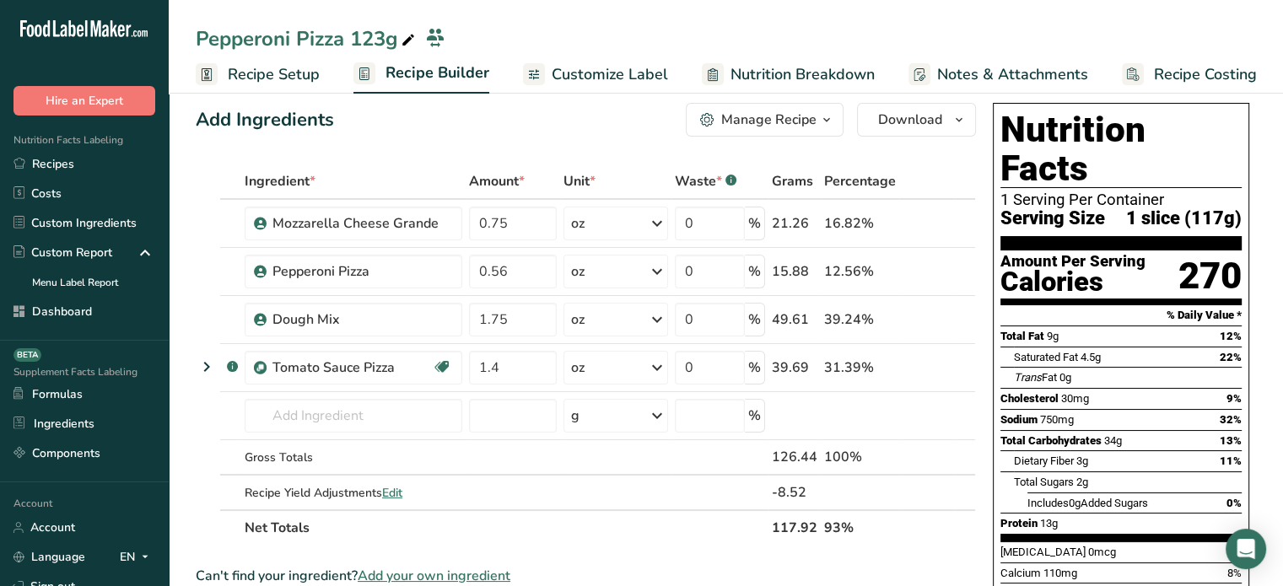
scroll to position [0, 0]
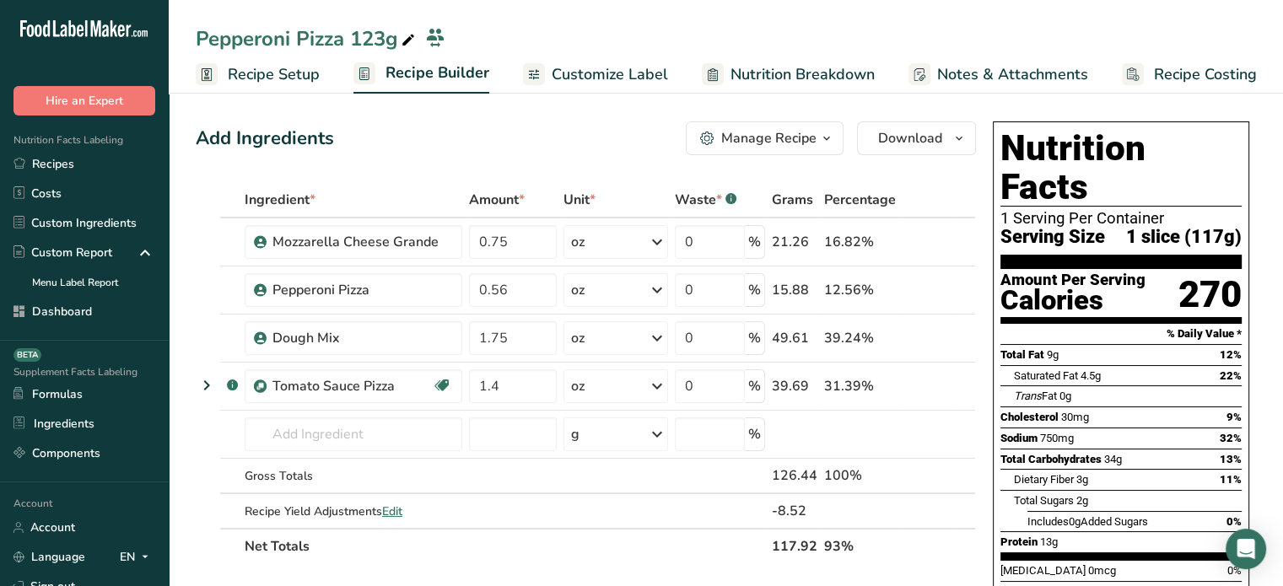
click at [610, 56] on link "Customize Label" at bounding box center [595, 75] width 145 height 38
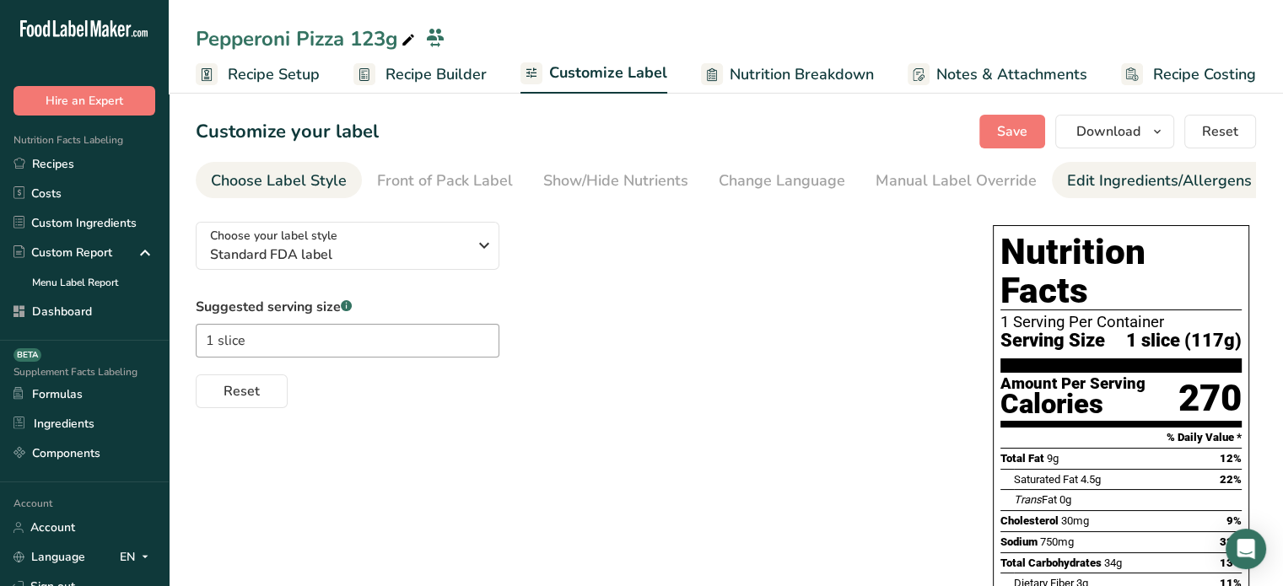
click at [1052, 169] on li "Edit Ingredients/Allergens List" at bounding box center [1174, 180] width 245 height 36
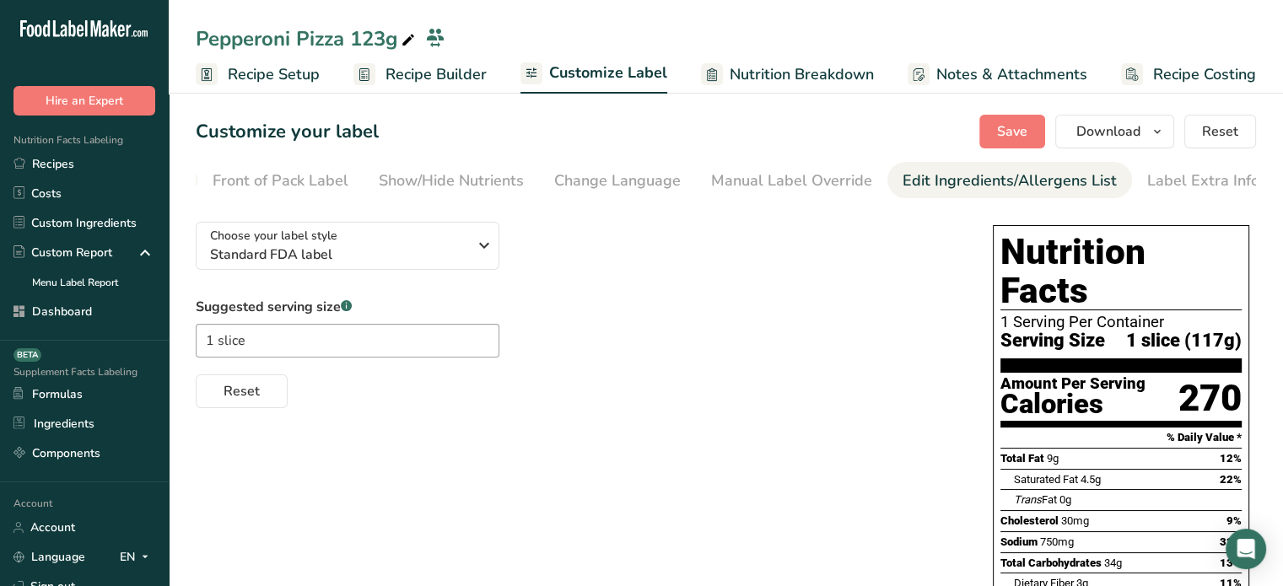
scroll to position [0, 165]
click at [1028, 182] on div "Edit Ingredients/Allergens List" at bounding box center [1009, 181] width 214 height 23
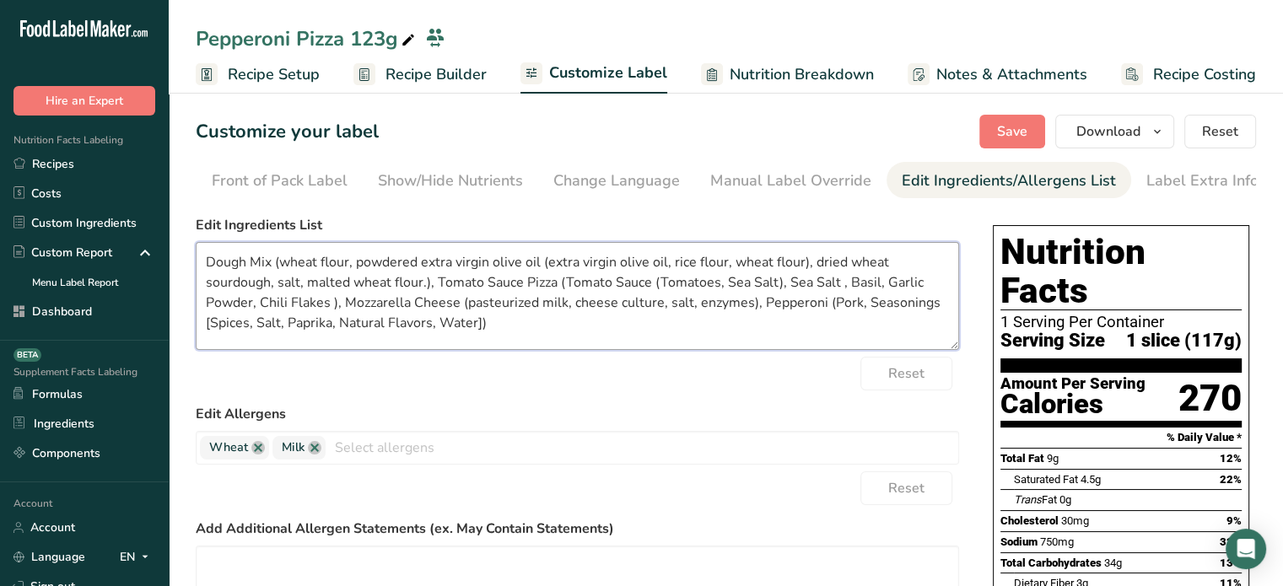
drag, startPoint x: 546, startPoint y: 343, endPoint x: 199, endPoint y: 268, distance: 355.5
click at [199, 268] on textarea "Dough Mix (wheat flour, powdered extra virgin olive oil (extra virgin olive oil…" at bounding box center [577, 296] width 763 height 108
paste textarea "Wheat Flour, Powdered Extra Virgin Olive Oil (Extra Virgin Olive Oil, Rice Flou…"
click at [563, 261] on textarea "Dough Mix (Wheat Flour, Powdered Extra Virgin Olive Oil (Extra Virgin Olive Oil…" at bounding box center [577, 296] width 763 height 108
click at [842, 262] on textarea "Dough Mix (Wheat Flour, Powdered Extra Virgin Olive Oil [Extra Virgin Olive Oil…" at bounding box center [577, 296] width 763 height 108
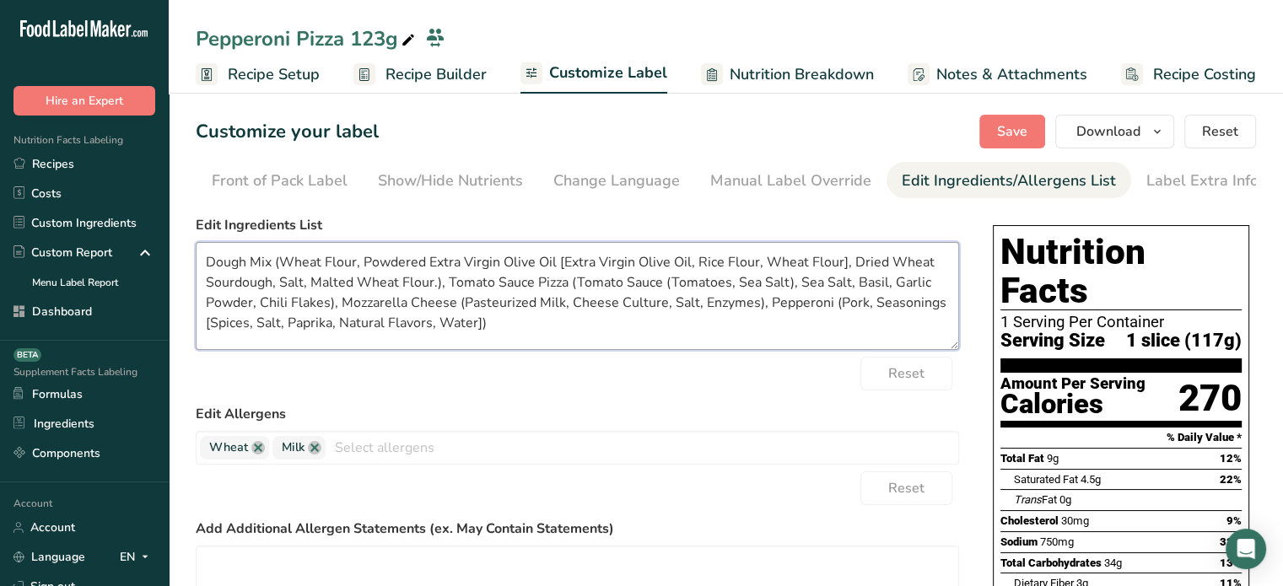
click at [439, 285] on textarea "Dough Mix (Wheat Flour, Powdered Extra Virgin Olive Oil [Extra Virgin Olive Oil…" at bounding box center [577, 296] width 763 height 108
click at [552, 284] on textarea "Dough Mix (Wheat Flour, Powdered Extra Virgin Olive Oil [Extra Virgin Olive Oil…" at bounding box center [577, 296] width 763 height 108
click at [638, 279] on textarea "Dough Mix (Wheat Flour, Powdered Extra Virgin Olive Oil [Extra Virgin Olive Oil…" at bounding box center [577, 296] width 763 height 108
drag, startPoint x: 607, startPoint y: 284, endPoint x: 665, endPoint y: 292, distance: 58.7
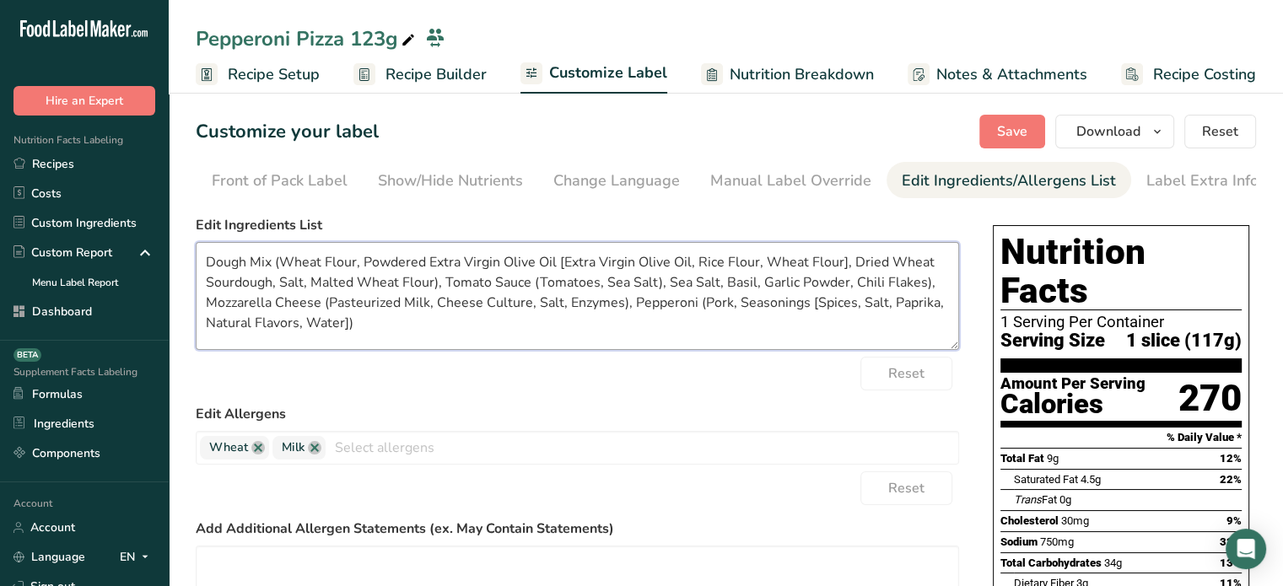
click at [665, 292] on textarea "Dough Mix (Wheat Flour, Powdered Extra Virgin Olive Oil [Extra Virgin Olive Oil…" at bounding box center [577, 296] width 763 height 108
click at [430, 333] on textarea "Dough Mix (Wheat Flour, Powdered Extra Virgin Olive Oil [Extra Virgin Olive Oil…" at bounding box center [577, 296] width 763 height 108
type textarea "Dough Mix (Wheat Flour, Powdered Extra Virgin Olive Oil [Extra Virgin Olive Oil…"
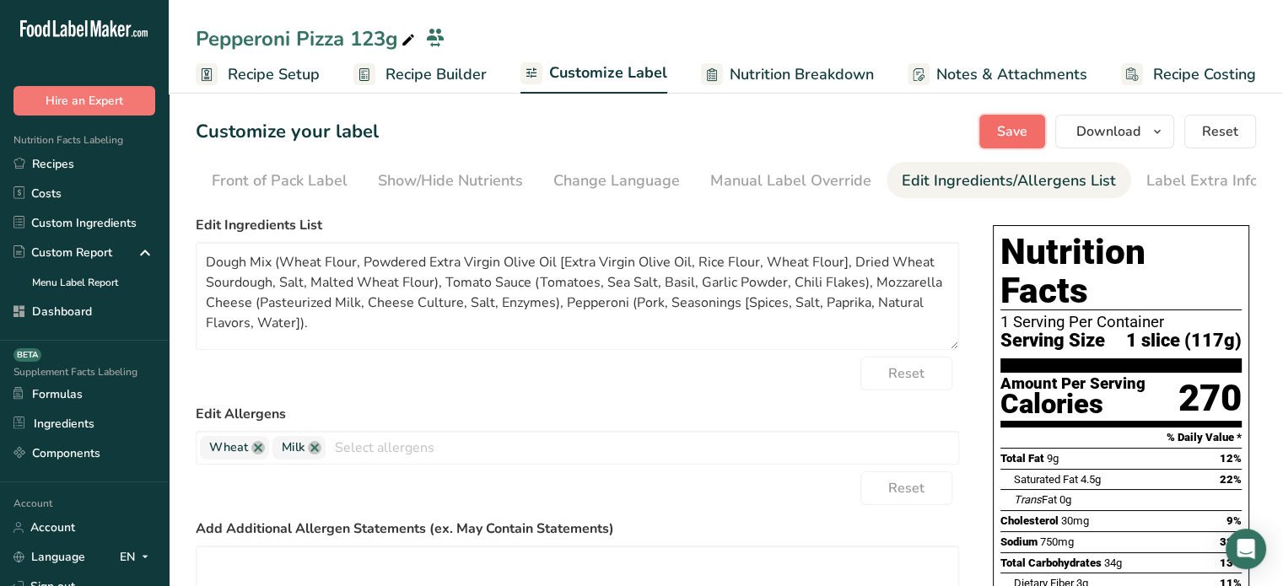
click at [1015, 127] on span "Save" at bounding box center [1012, 131] width 30 height 20
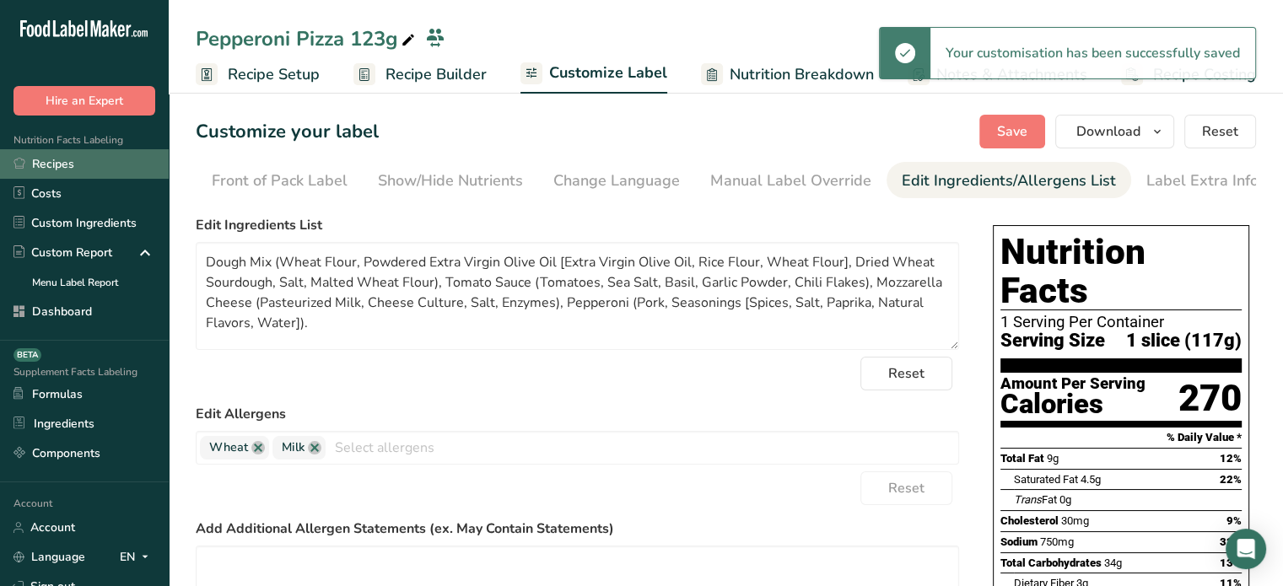
click at [150, 163] on link "Recipes" at bounding box center [84, 164] width 169 height 30
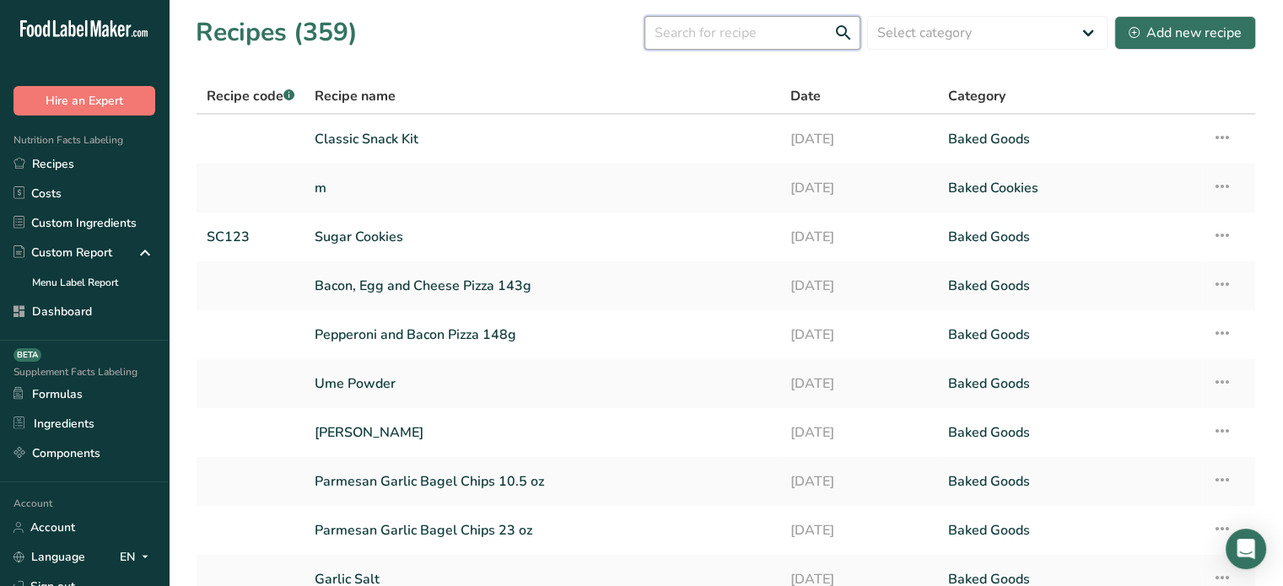
click at [722, 28] on input "text" at bounding box center [752, 33] width 216 height 34
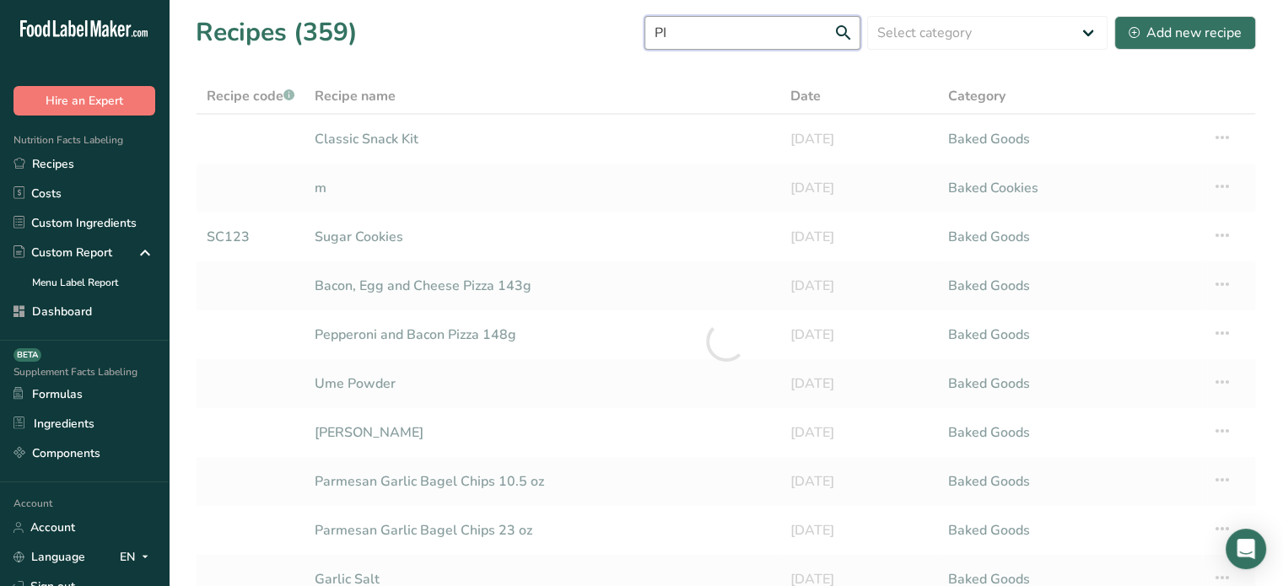
type input "P"
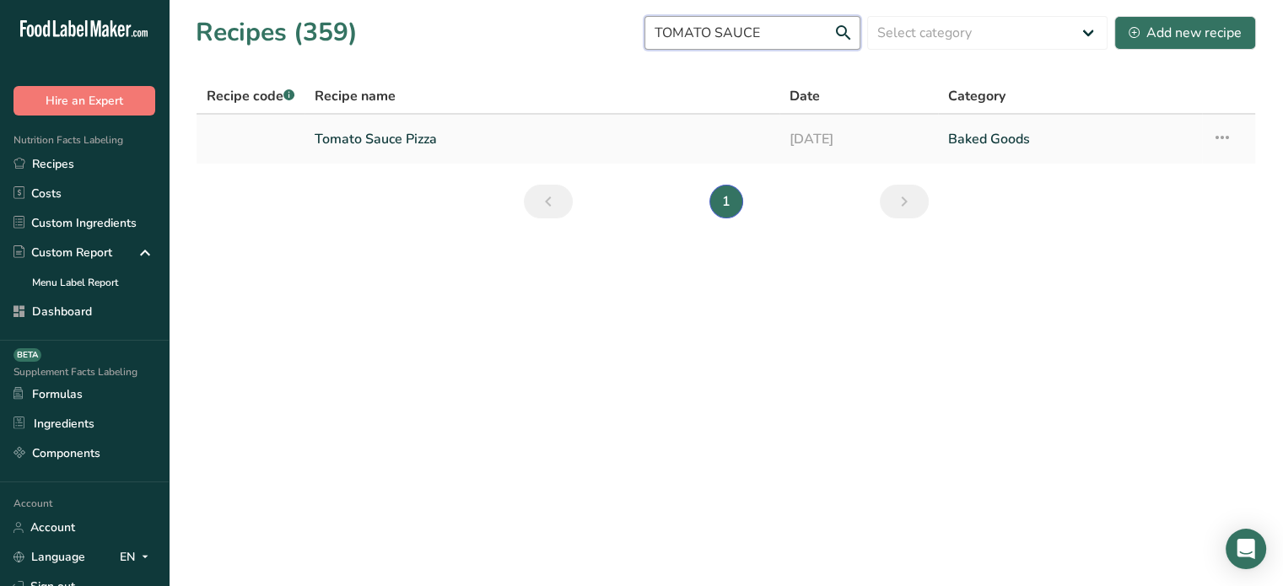
type input "TOMATO SAUCE"
click at [435, 148] on link "Tomato Sauce Pizza" at bounding box center [542, 138] width 455 height 35
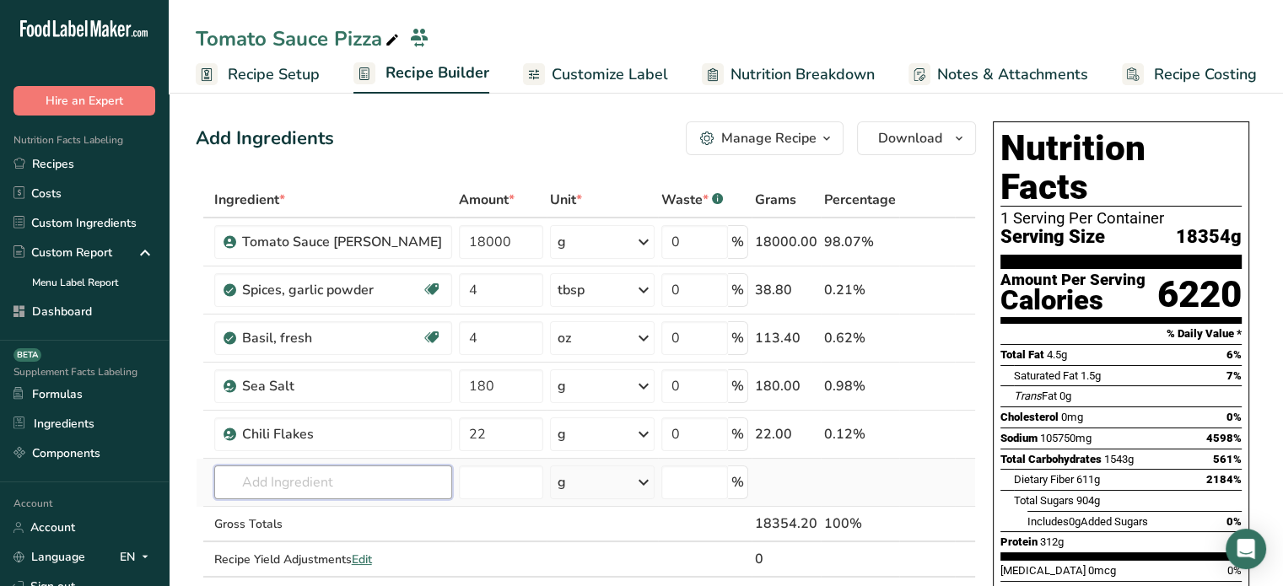
click at [300, 471] on input "text" at bounding box center [333, 483] width 238 height 34
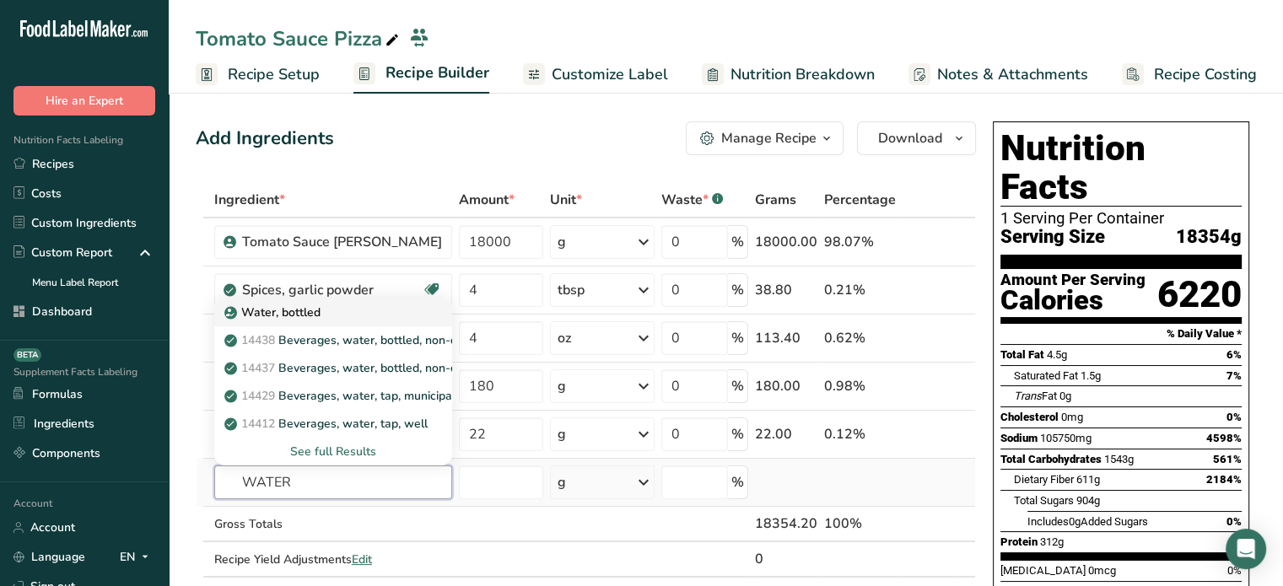
type input "WATER"
click at [363, 307] on div "Water, bottled" at bounding box center [320, 313] width 184 height 18
type input "Water, bottled"
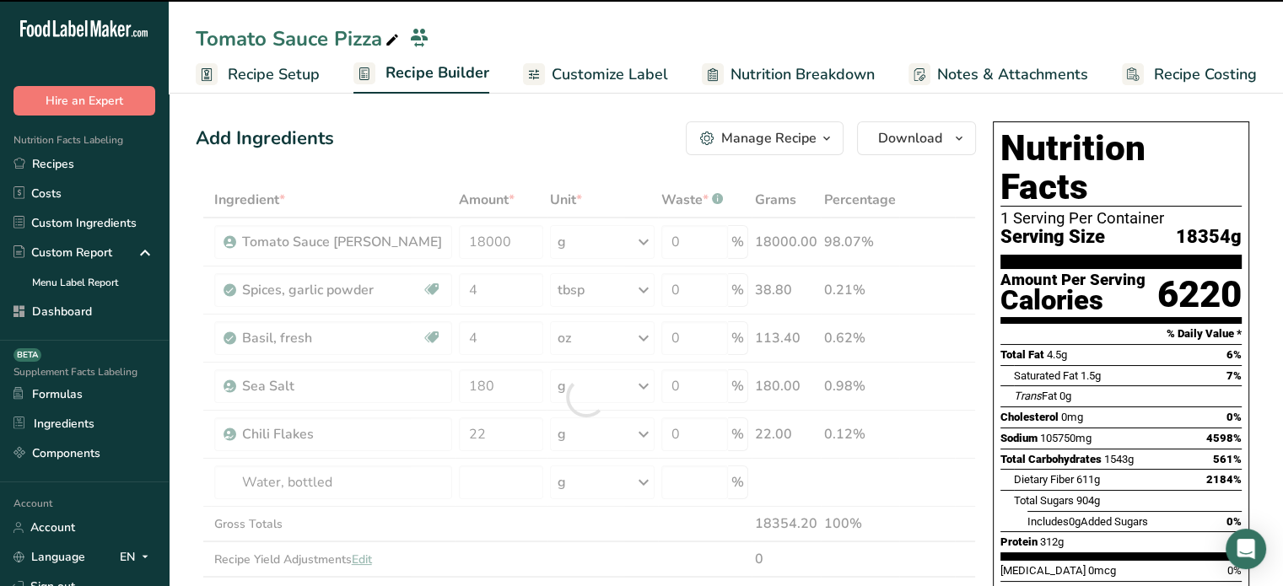
type input "0"
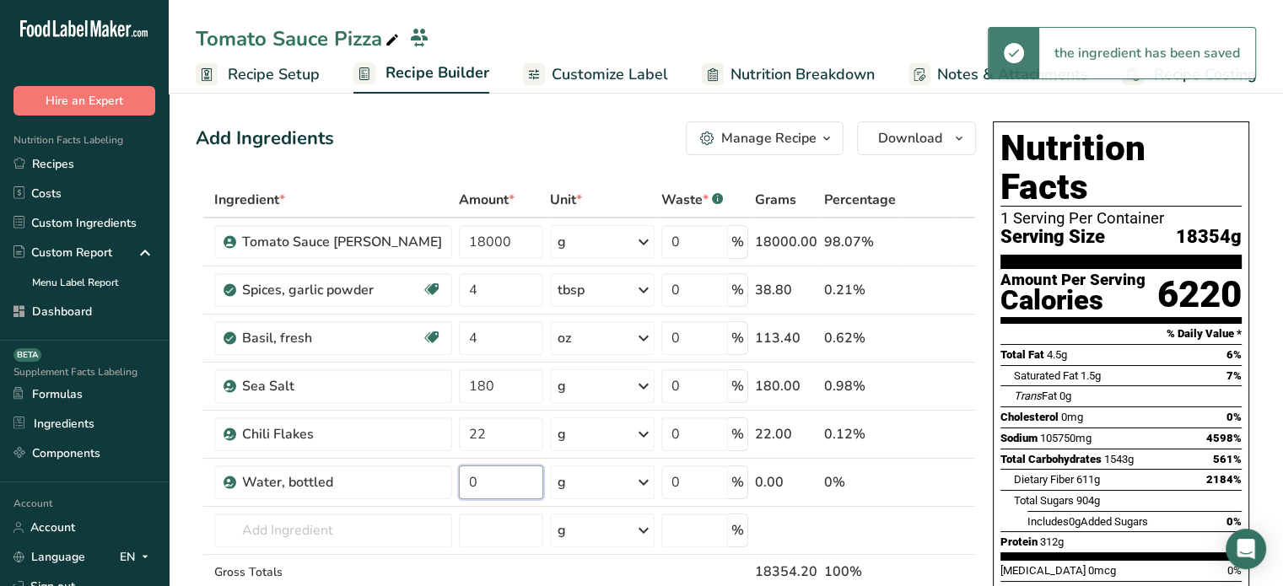
click at [486, 484] on input "0" at bounding box center [501, 483] width 84 height 34
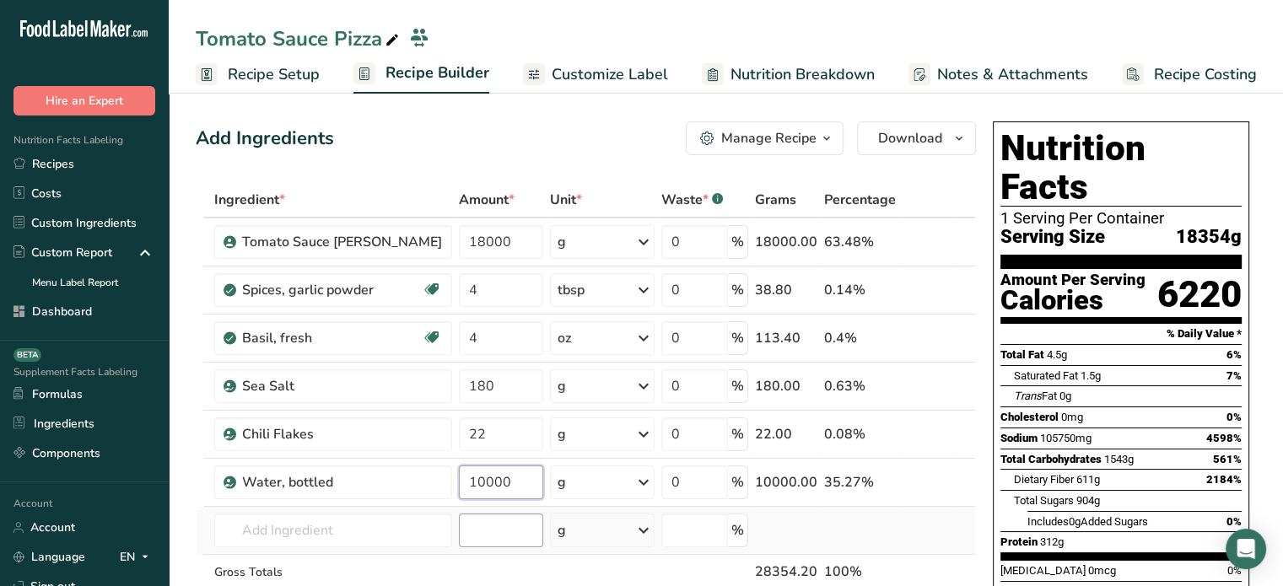
type input "10000"
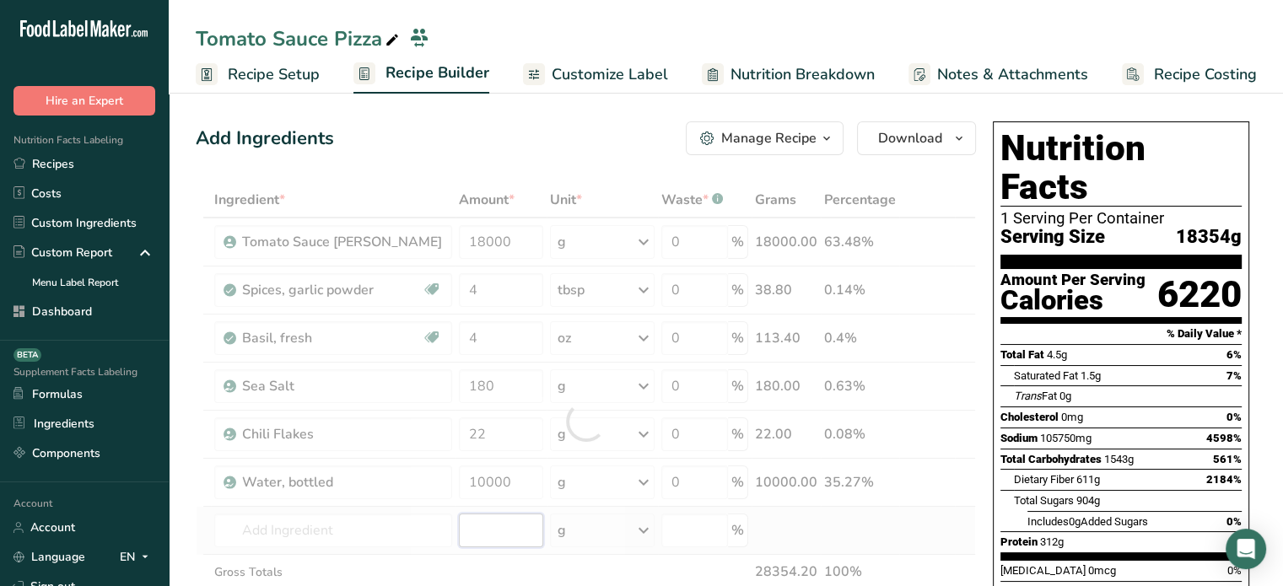
click at [500, 541] on div "Ingredient * Amount * Unit * Waste * .a-a{fill:#347362;}.b-a{fill:#fff;} Grams …" at bounding box center [586, 421] width 780 height 478
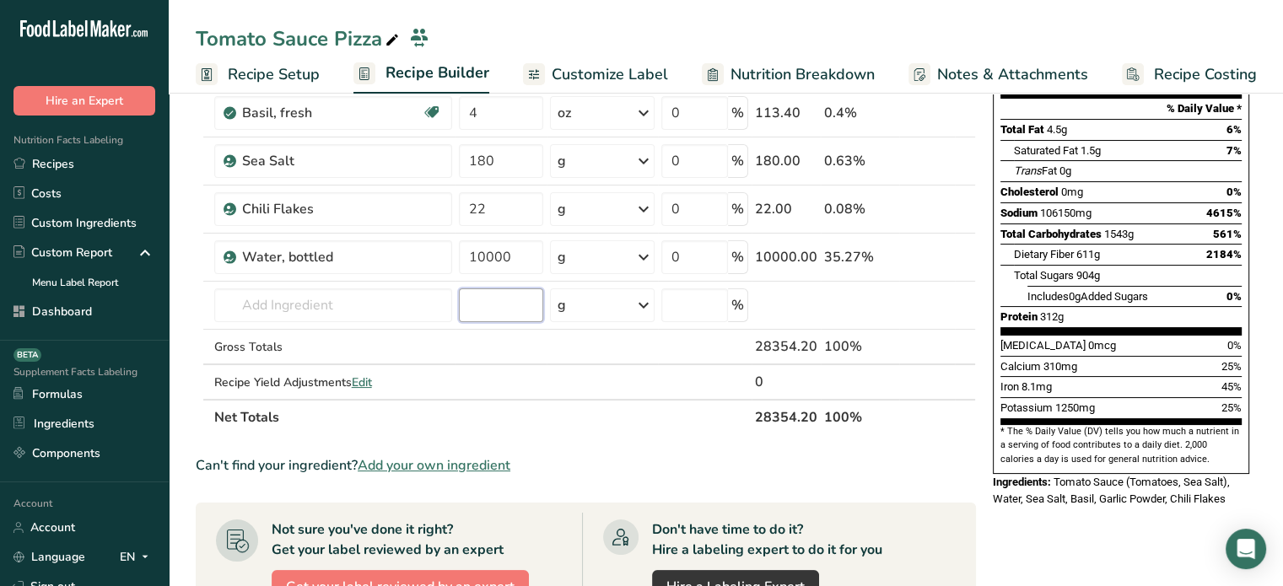
scroll to position [217, 0]
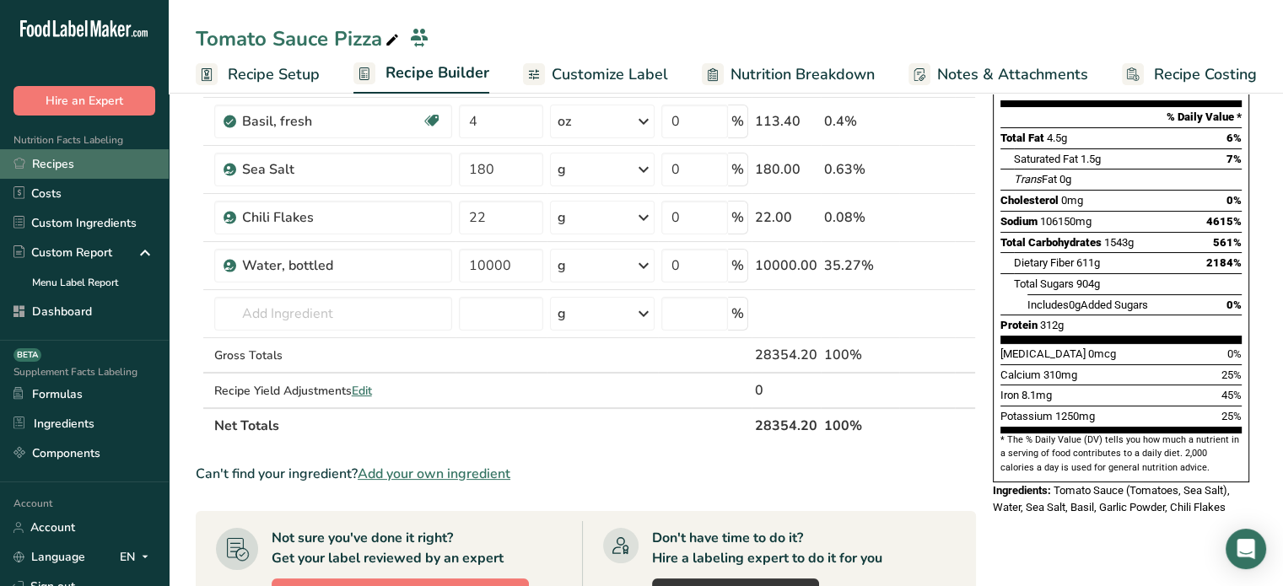
click at [57, 163] on link "Recipes" at bounding box center [84, 164] width 169 height 30
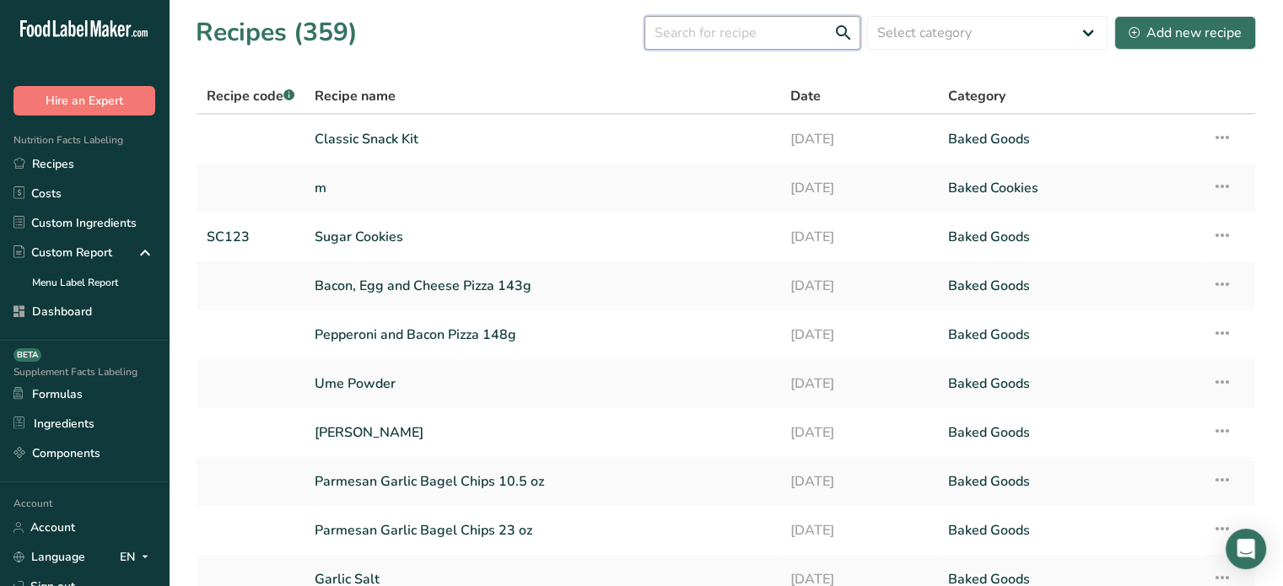
click at [771, 35] on input "text" at bounding box center [752, 33] width 216 height 34
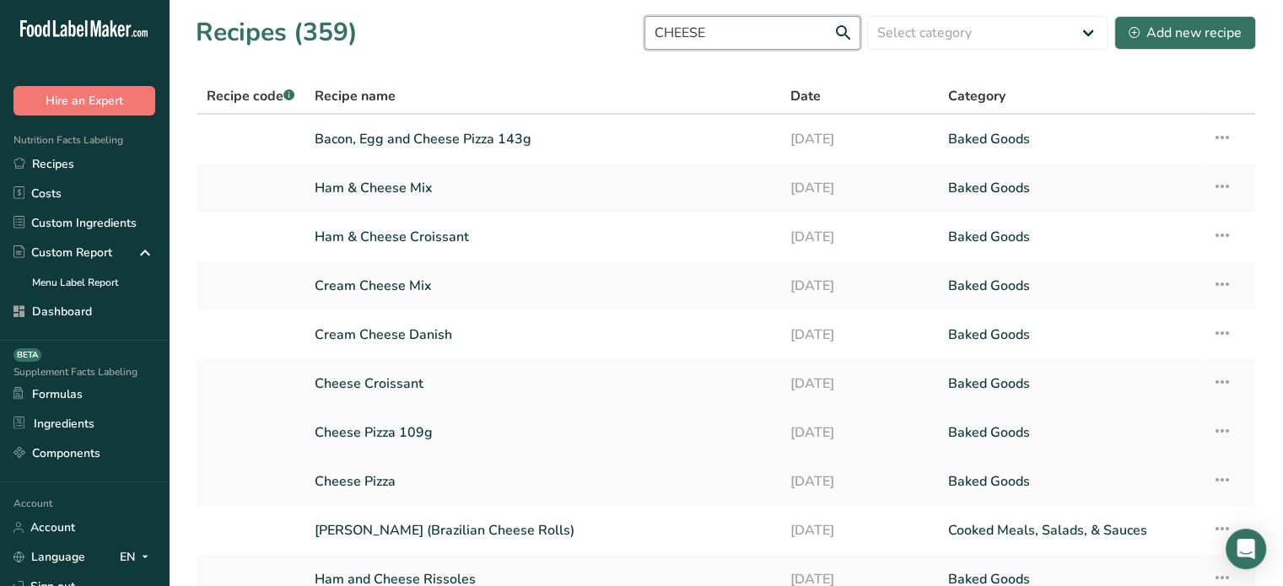
type input "CHEESE"
click at [439, 426] on link "Cheese Pizza 109g" at bounding box center [542, 432] width 455 height 35
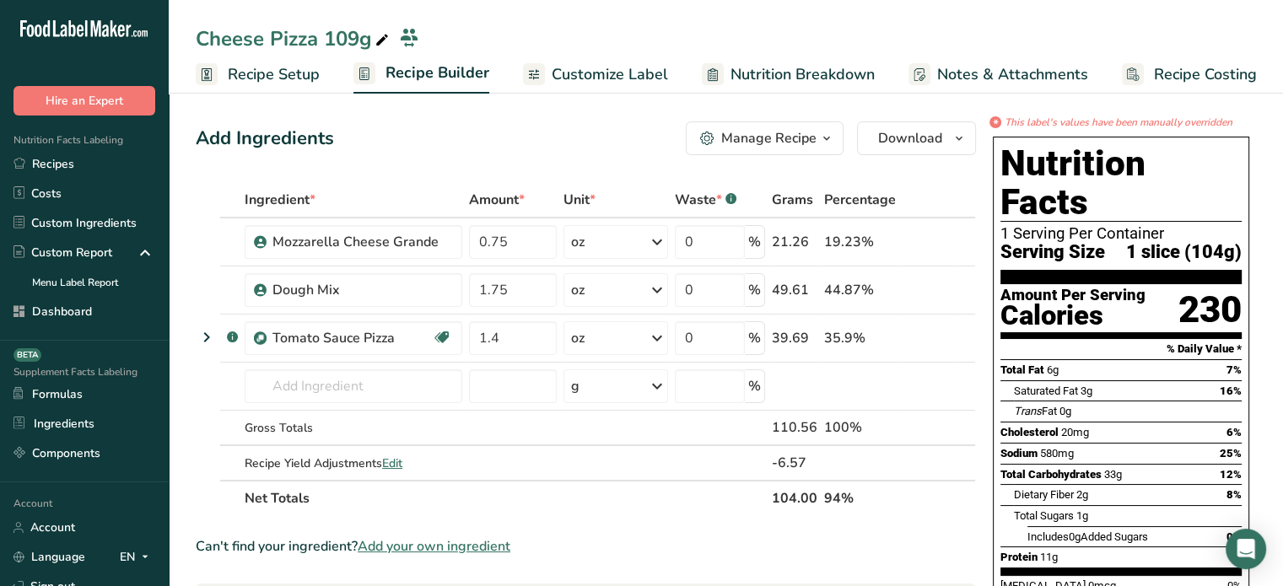
click at [581, 72] on span "Customize Label" at bounding box center [610, 74] width 116 height 23
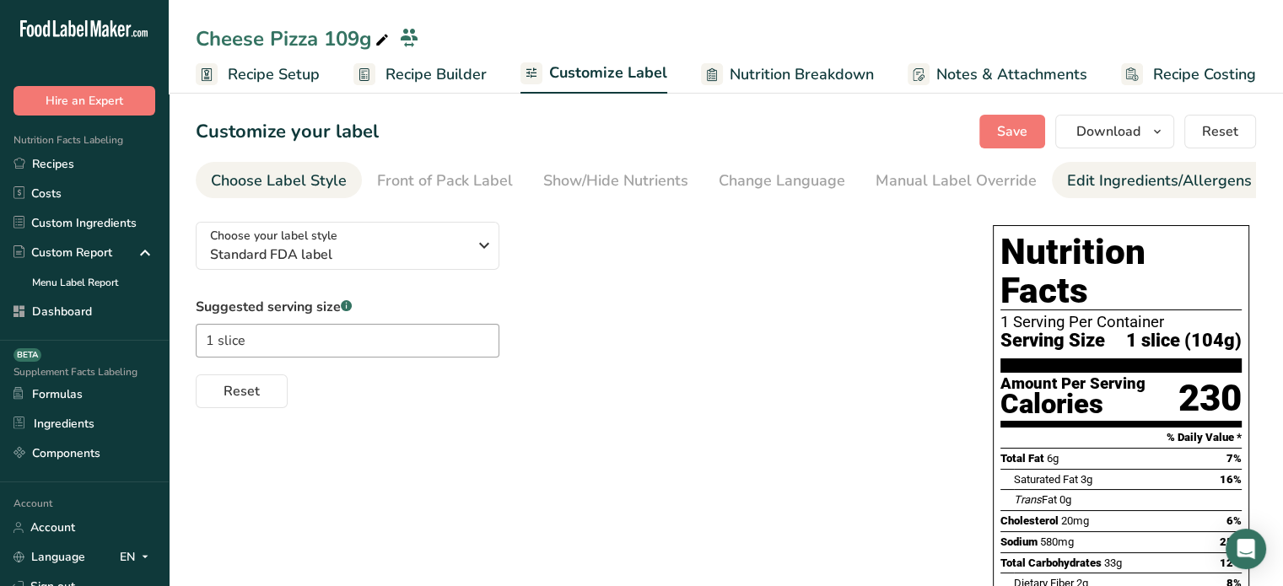
click at [1052, 172] on li "Edit Ingredients/Allergens List" at bounding box center [1174, 180] width 245 height 36
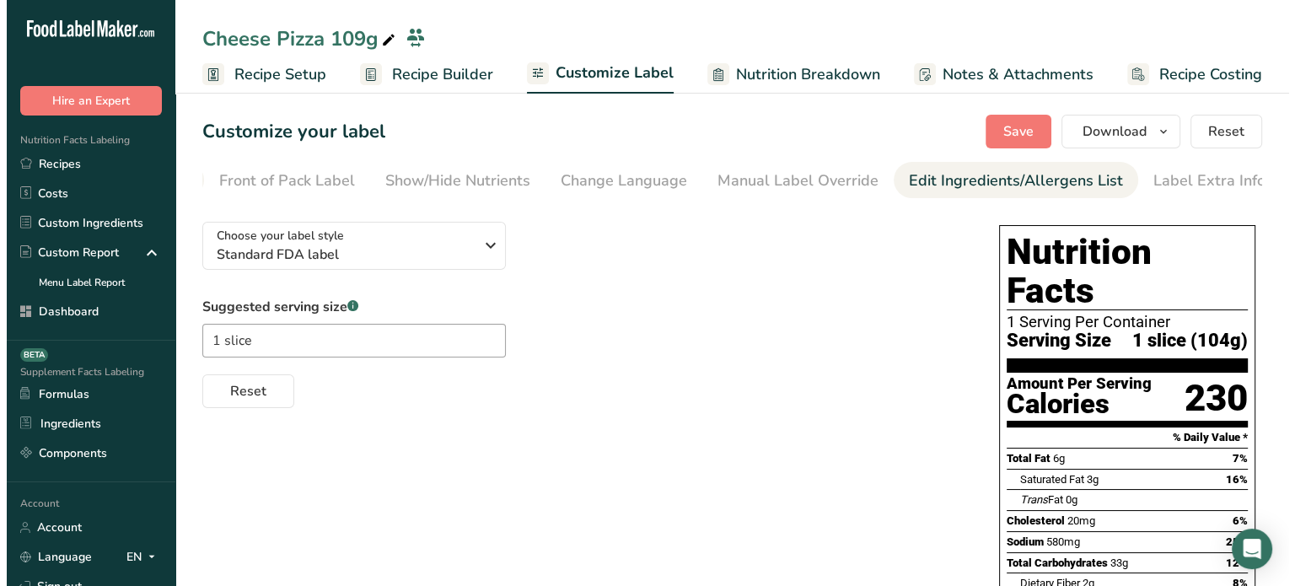
scroll to position [0, 165]
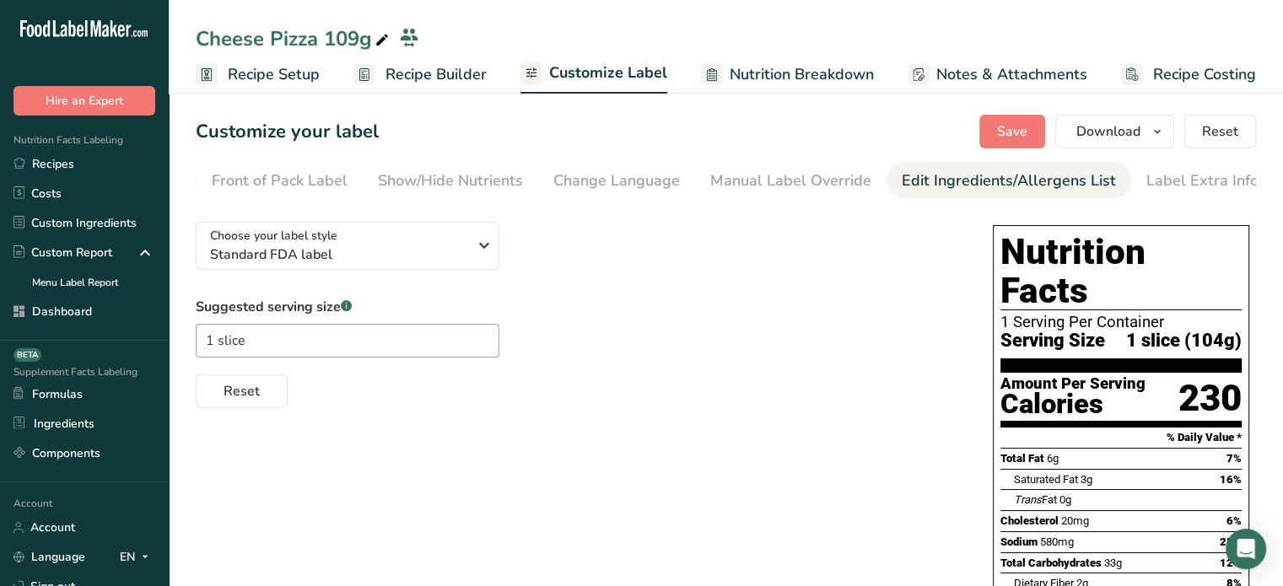
click at [961, 178] on div "Edit Ingredients/Allergens List" at bounding box center [1009, 181] width 214 height 23
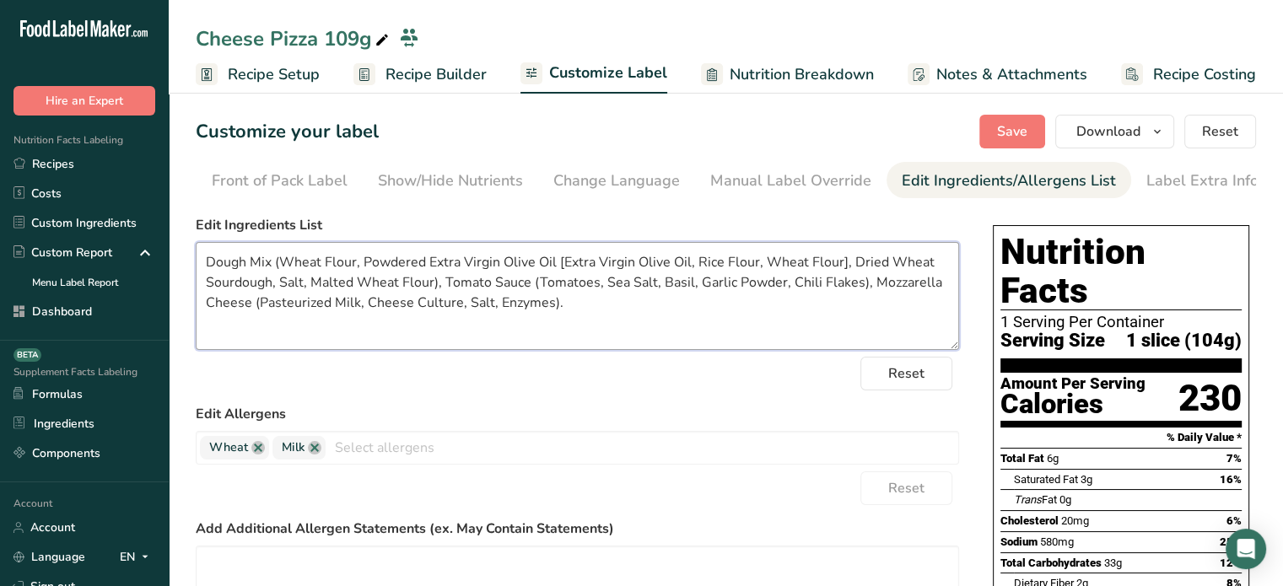
click at [603, 289] on textarea "Dough Mix (Wheat Flour, Powdered Extra Virgin Olive Oil [Extra Virgin Olive Oil…" at bounding box center [577, 296] width 763 height 108
type textarea "Dough Mix (Wheat Flour, Powdered Extra Virgin Olive Oil [Extra Virgin Olive Oil…"
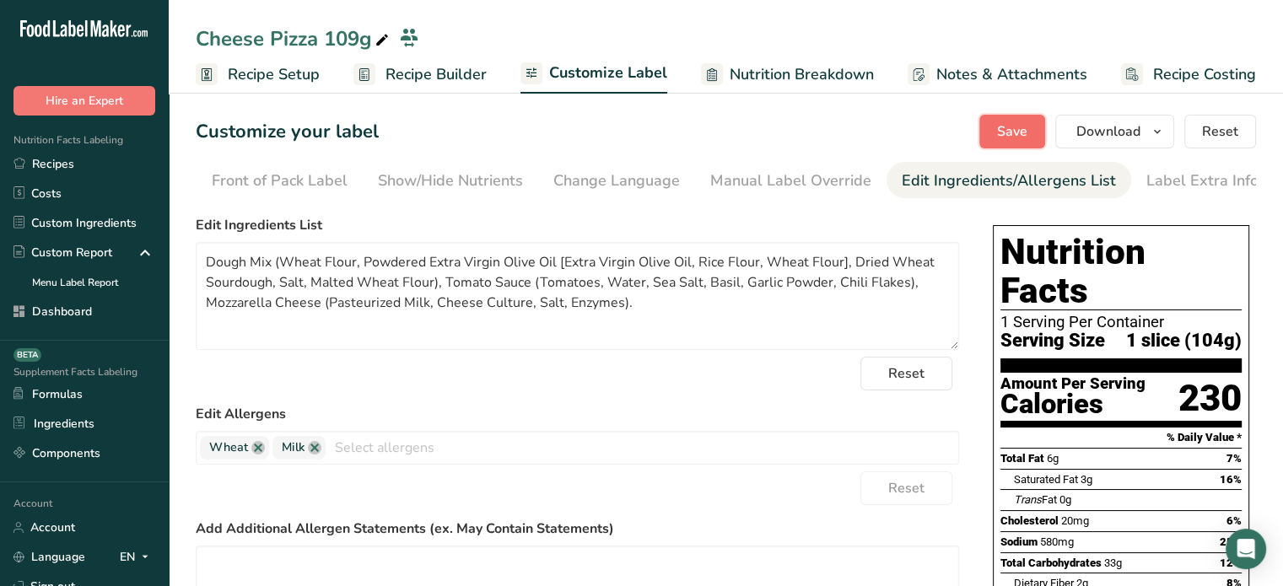
click at [1000, 141] on span "Save" at bounding box center [1012, 131] width 30 height 20
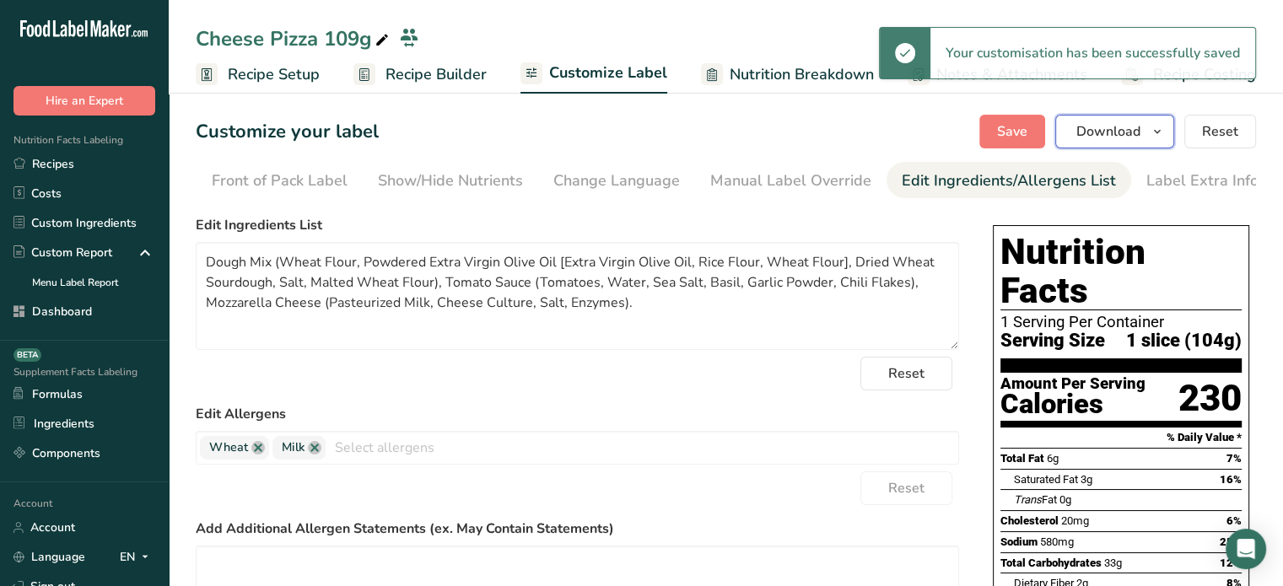
click at [1120, 131] on span "Download" at bounding box center [1108, 131] width 64 height 20
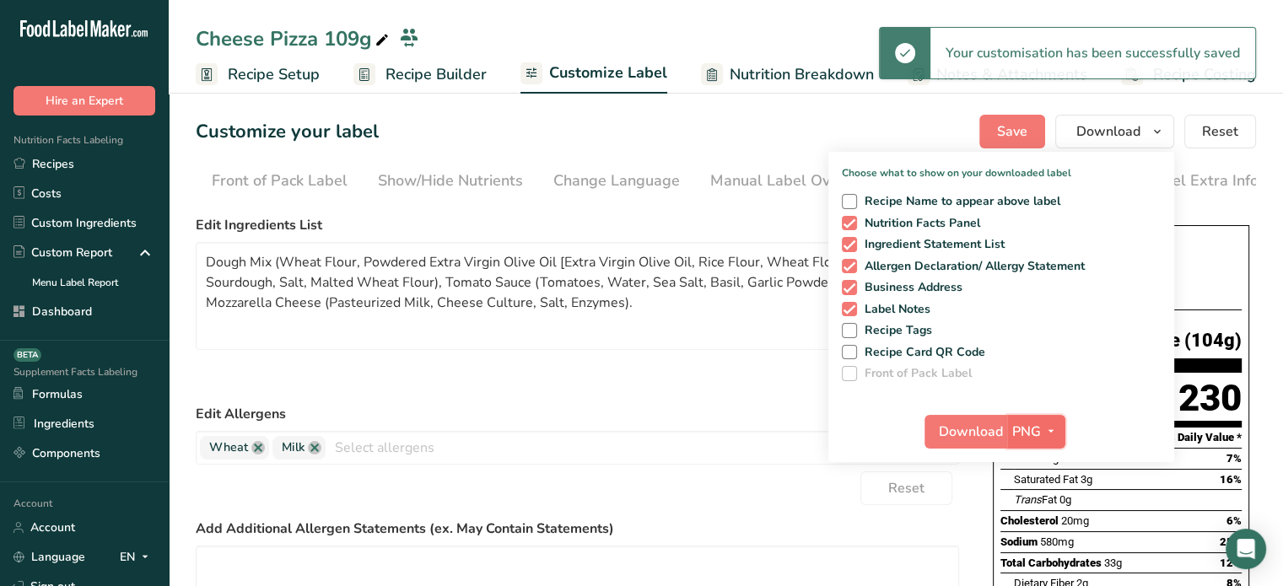
click at [1036, 428] on span "PNG" at bounding box center [1026, 432] width 29 height 20
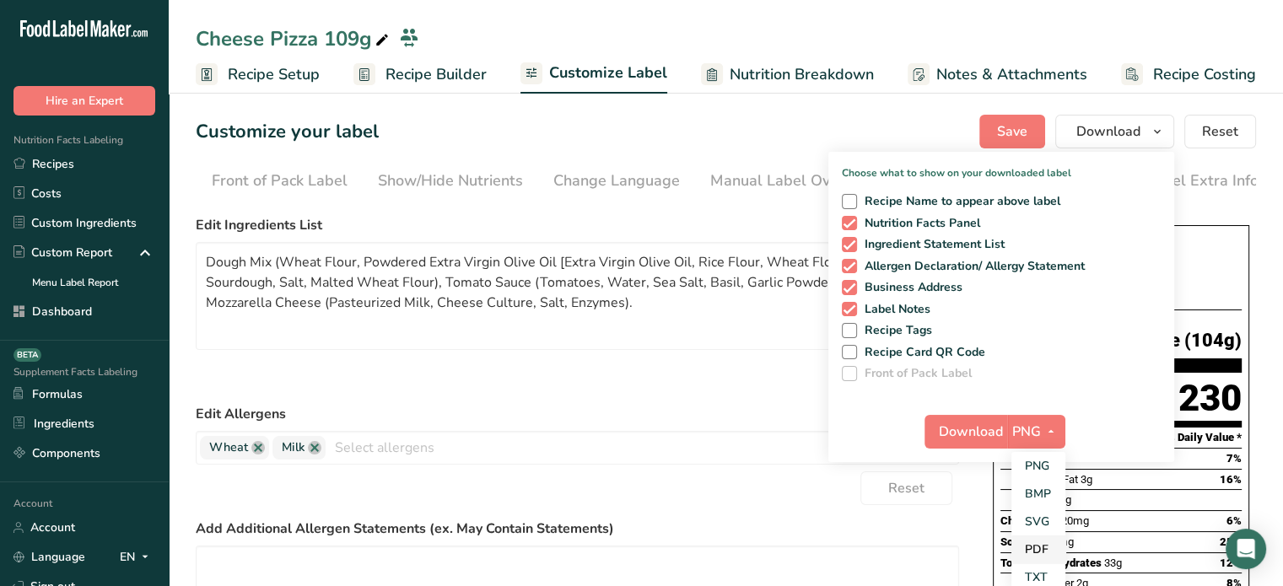
click at [1031, 538] on link "PDF" at bounding box center [1038, 550] width 54 height 28
click at [980, 424] on span "Download" at bounding box center [971, 432] width 64 height 20
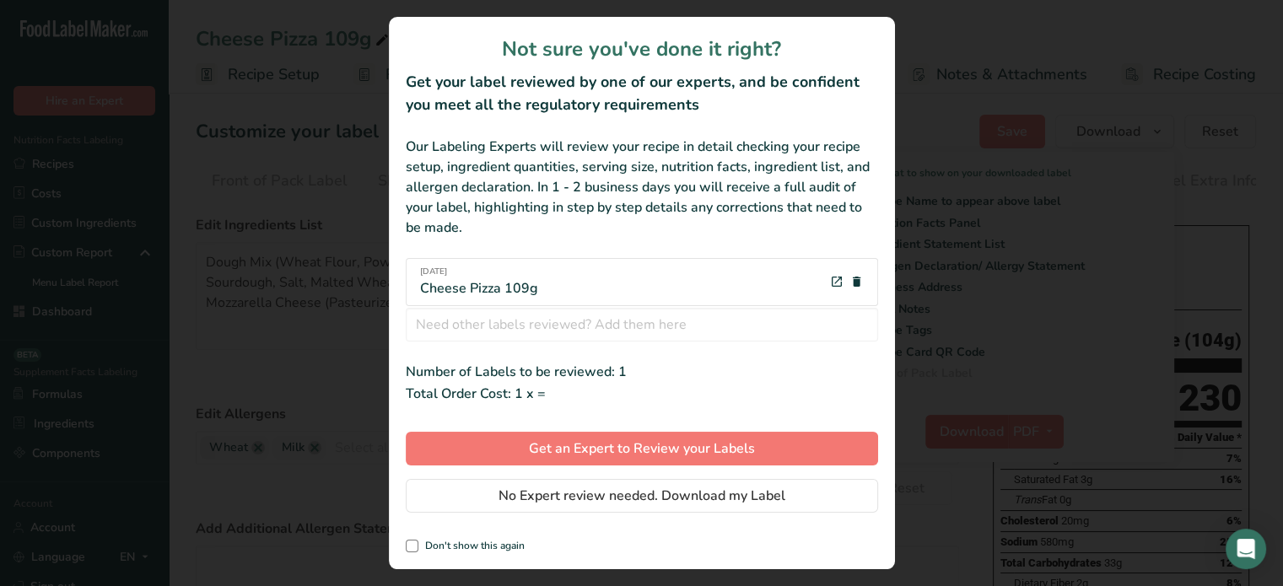
scroll to position [0, 0]
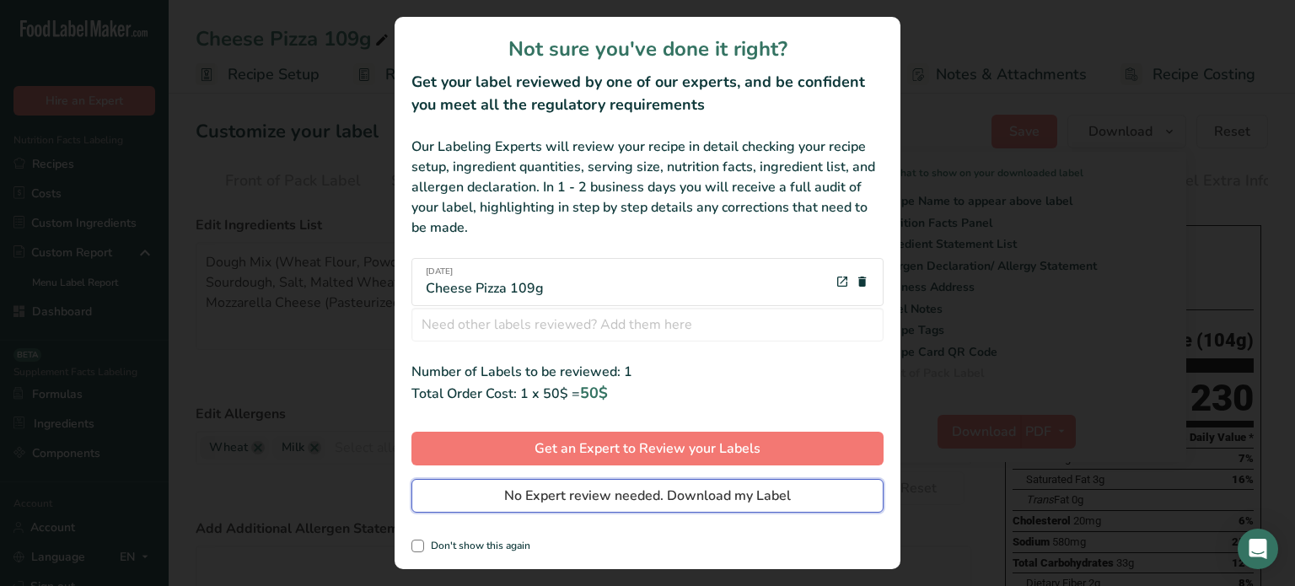
click at [823, 498] on button "No Expert review needed. Download my Label" at bounding box center [648, 496] width 472 height 34
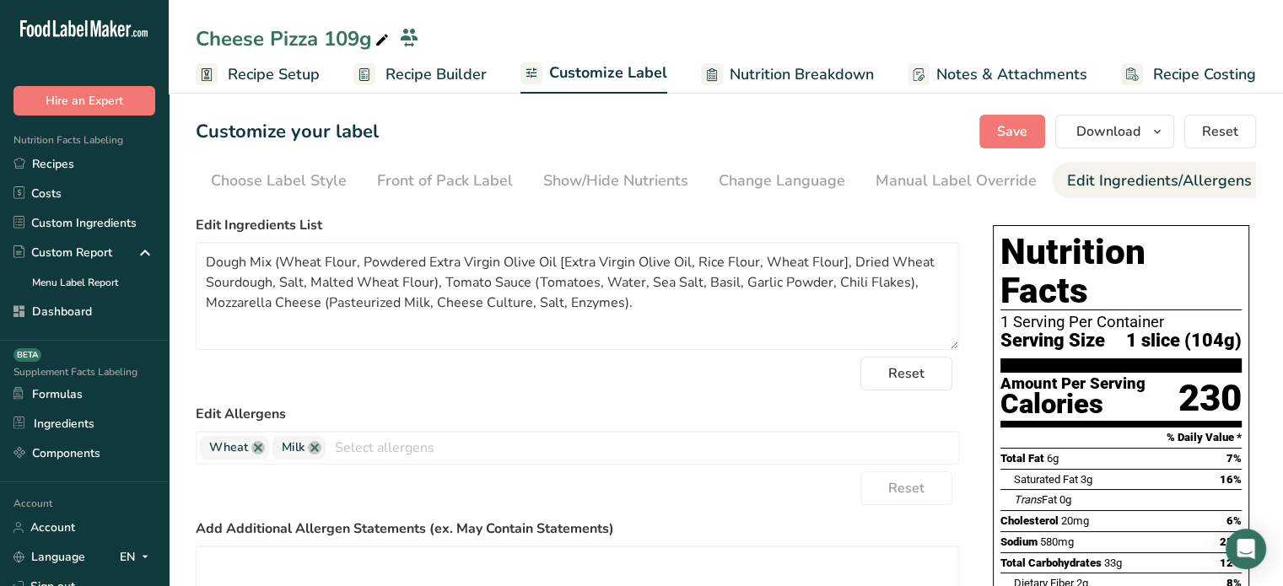
scroll to position [0, 152]
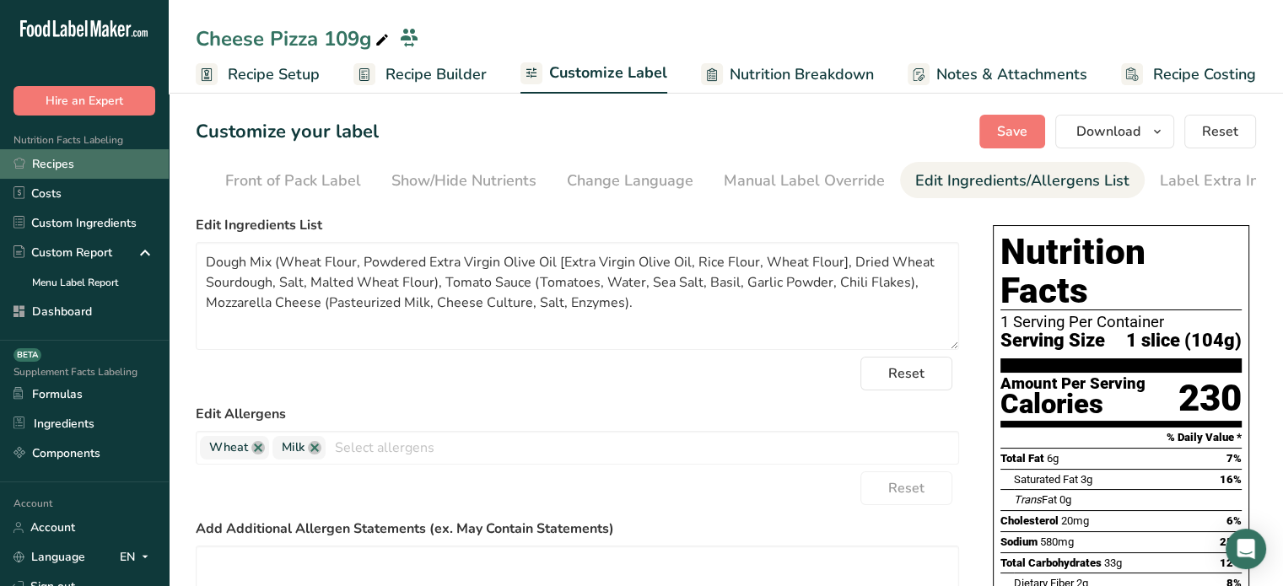
click at [126, 159] on link "Recipes" at bounding box center [84, 164] width 169 height 30
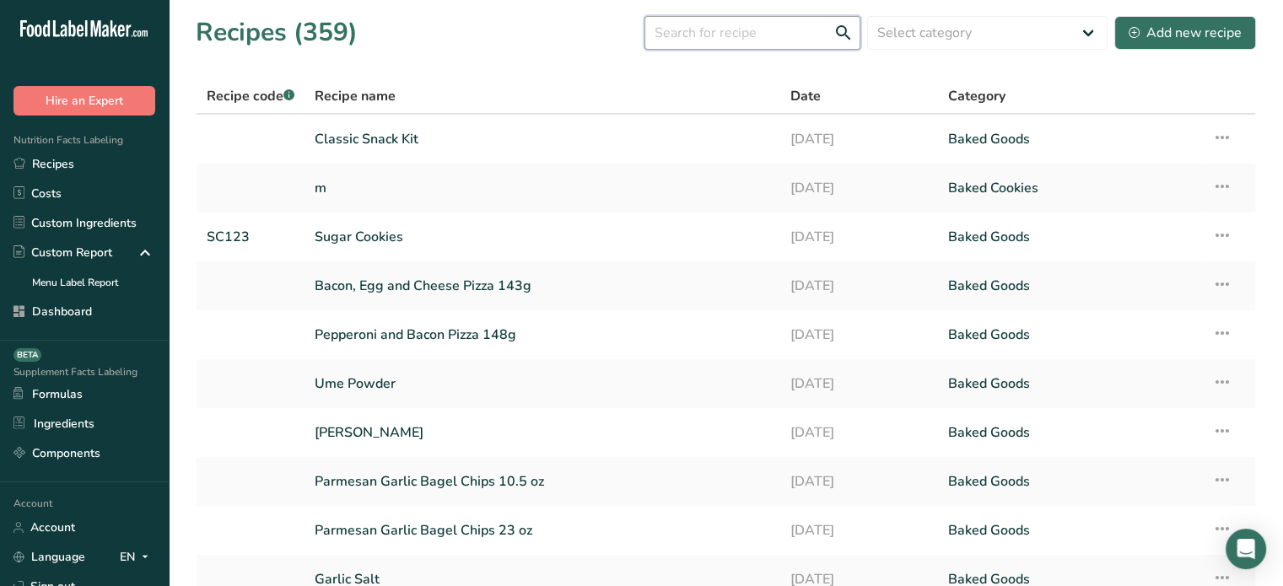
click at [783, 24] on input "text" at bounding box center [752, 33] width 216 height 34
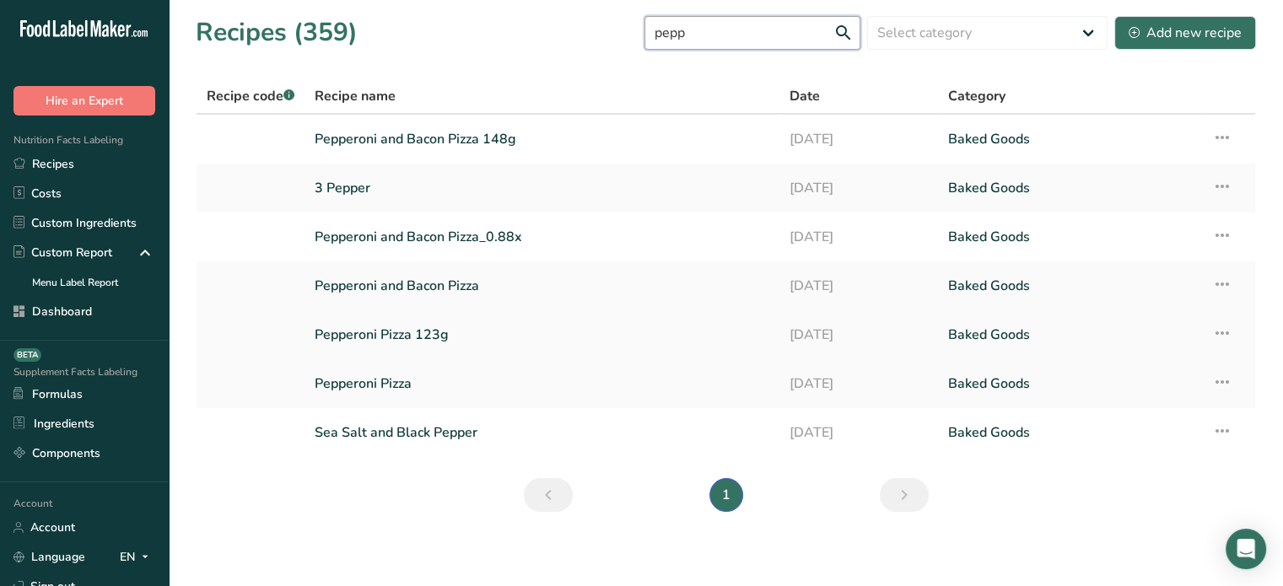
type input "pepp"
click at [442, 326] on link "Pepperoni Pizza 123g" at bounding box center [542, 334] width 455 height 35
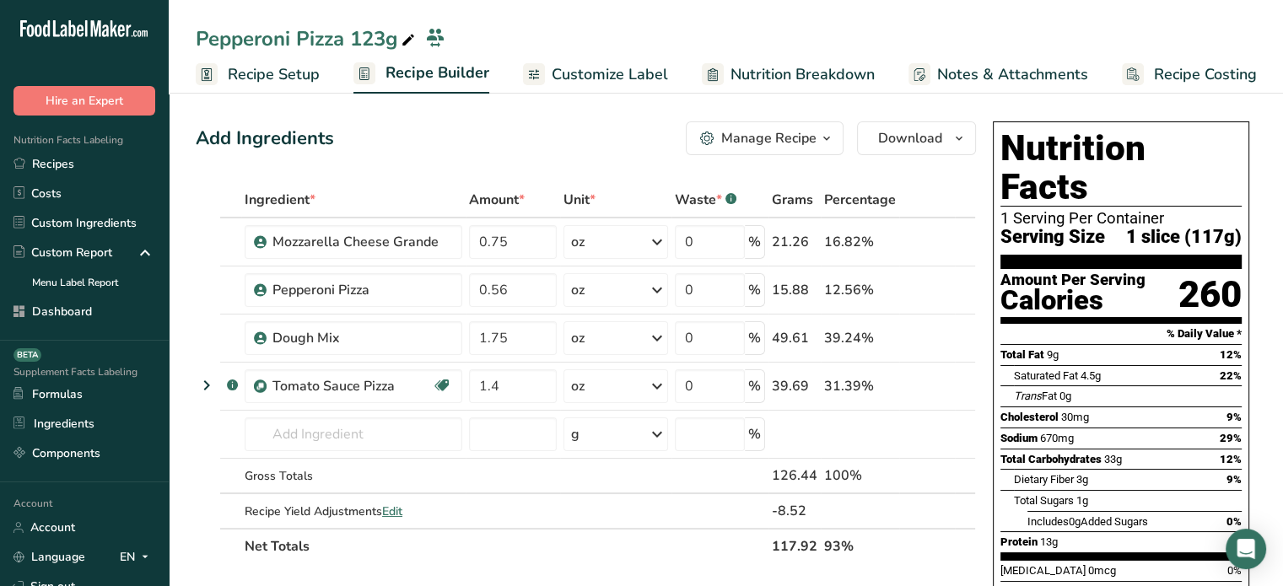
click at [620, 77] on span "Customize Label" at bounding box center [610, 74] width 116 height 23
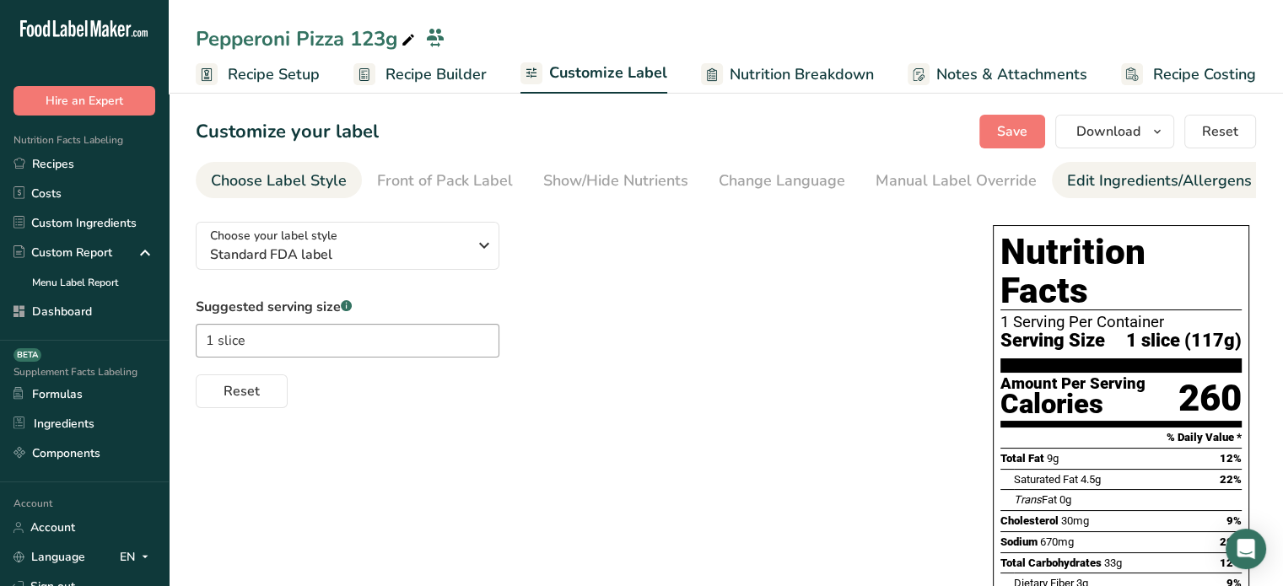
click at [1120, 184] on div "Edit Ingredients/Allergens List" at bounding box center [1174, 181] width 214 height 23
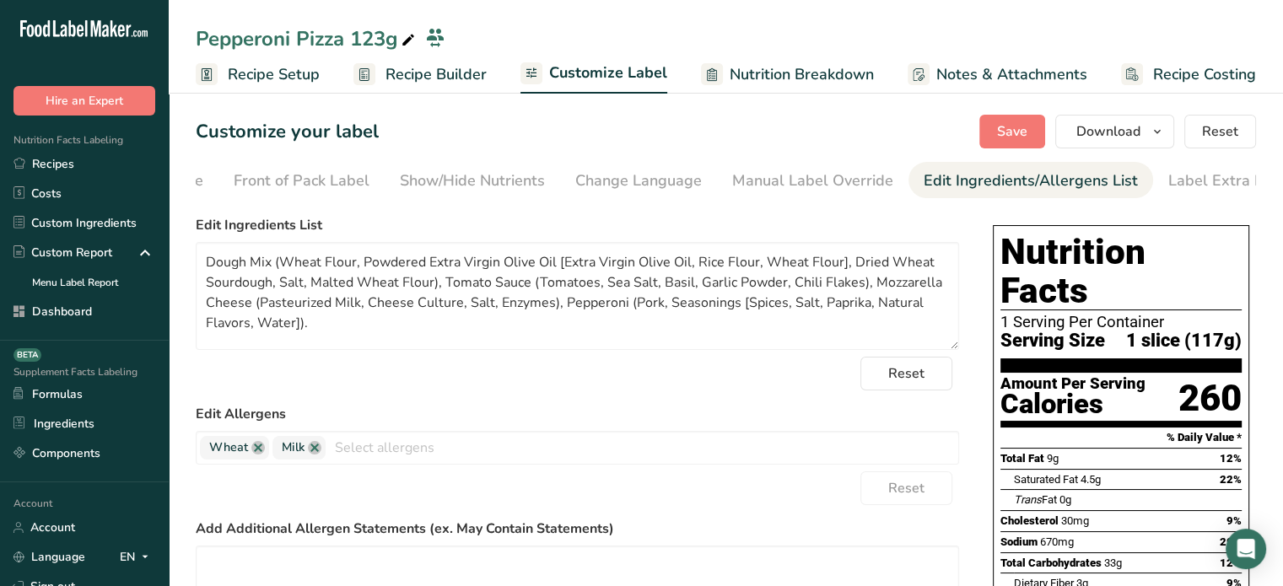
scroll to position [0, 165]
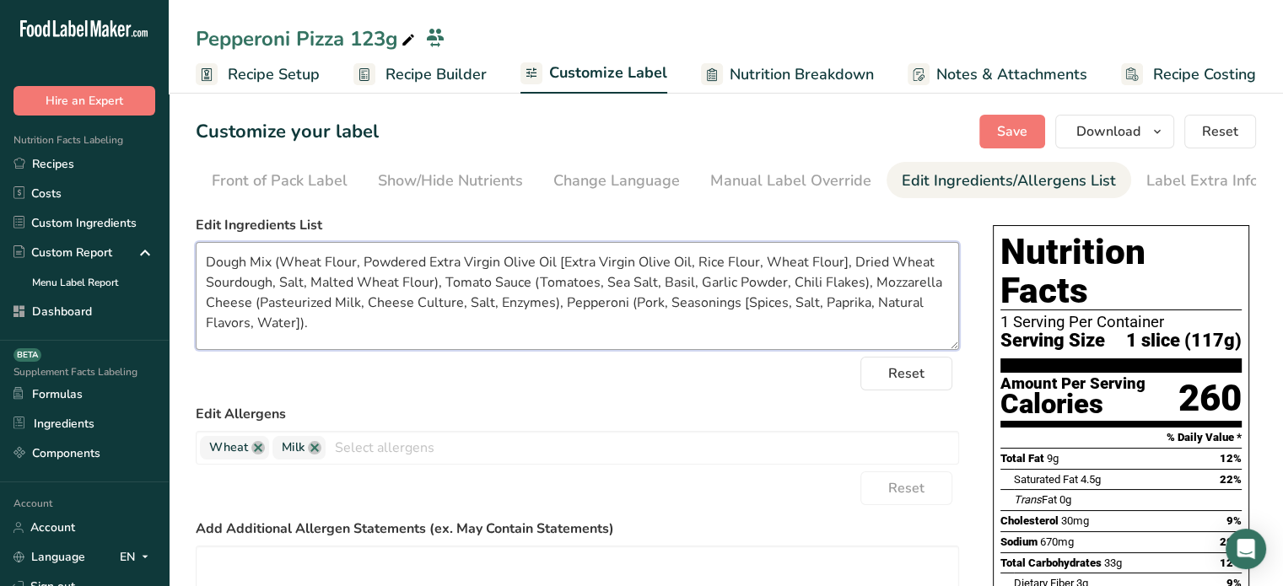
click at [597, 281] on textarea "Dough Mix (Wheat Flour, Powdered Extra Virgin Olive Oil [Extra Virgin Olive Oil…" at bounding box center [577, 296] width 763 height 108
click at [713, 295] on textarea "Dough Mix (Wheat Flour, Powdered Extra Virgin Olive Oil [Extra Virgin Olive Oil…" at bounding box center [577, 296] width 763 height 108
click at [674, 334] on textarea "Dough Mix (Wheat Flour, Powdered Extra Virgin Olive Oil [Extra Virgin Olive Oil…" at bounding box center [577, 296] width 763 height 108
click at [602, 279] on textarea "Dough Mix (Wheat Flour, Powdered Extra Virgin Olive Oil [Extra Virgin Olive Oil…" at bounding box center [577, 296] width 763 height 108
click at [636, 286] on textarea "Dough Mix (Wheat Flour, Powdered Extra Virgin Olive Oil [Extra Virgin Olive Oil…" at bounding box center [577, 296] width 763 height 108
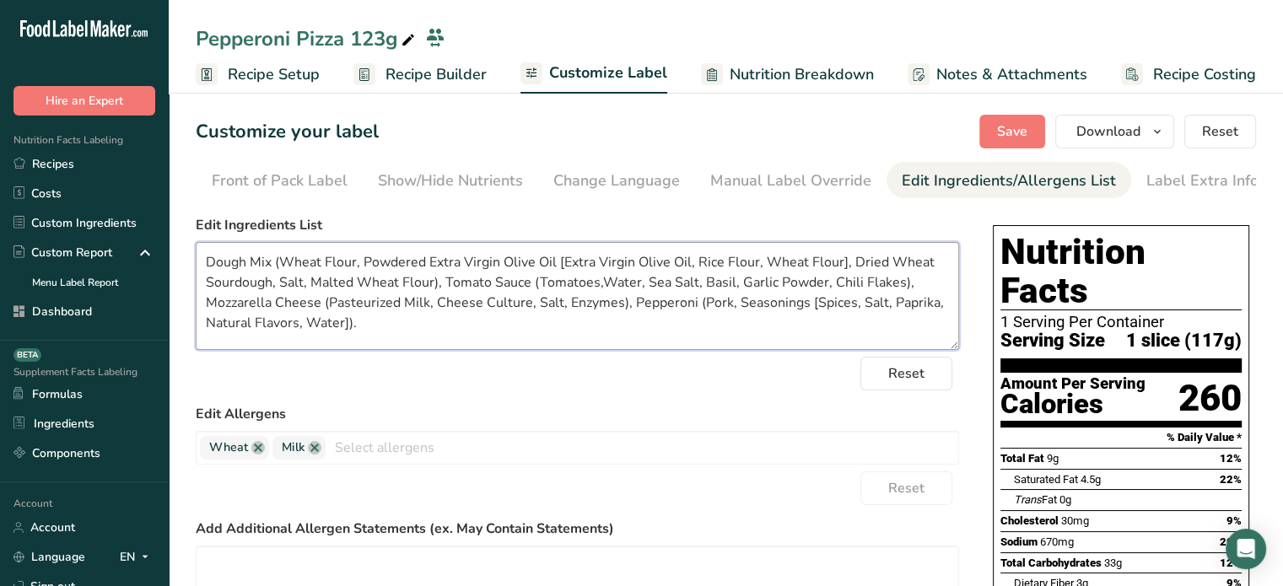
click at [600, 283] on textarea "Dough Mix (Wheat Flour, Powdered Extra Virgin Olive Oil [Extra Virgin Olive Oil…" at bounding box center [577, 296] width 763 height 108
click at [550, 347] on textarea "Dough Mix (Wheat Flour, Powdered Extra Virgin Olive Oil [Extra Virgin Olive Oil…" at bounding box center [577, 296] width 763 height 108
type textarea "Dough Mix (Wheat Flour, Powdered Extra Virgin Olive Oil [Extra Virgin Olive Oil…"
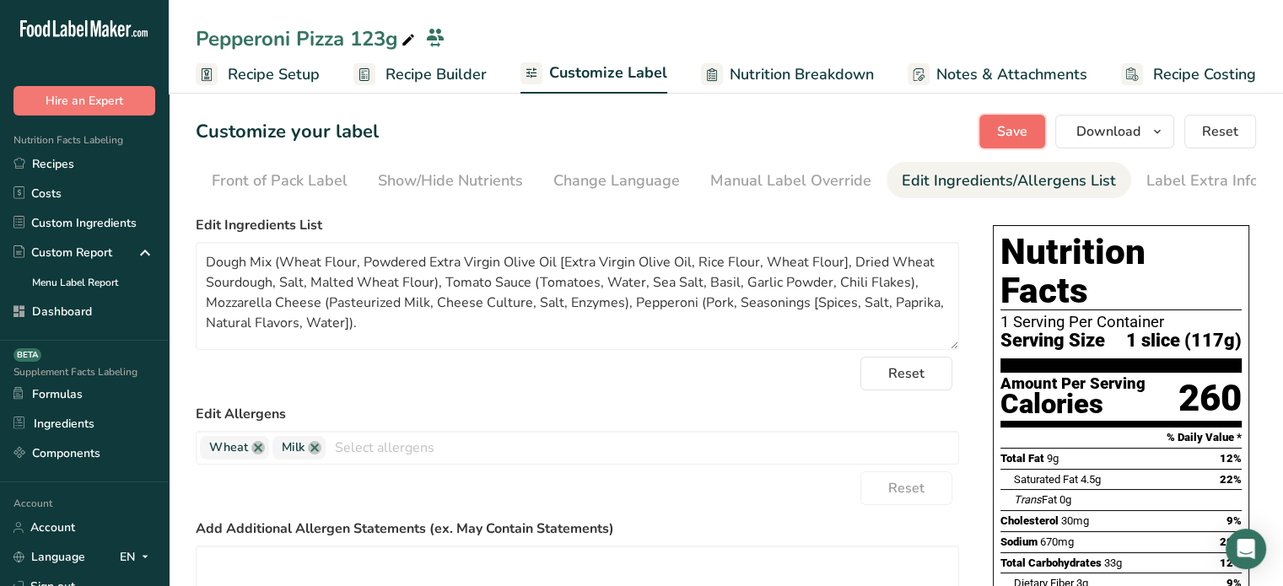
click at [987, 136] on button "Save" at bounding box center [1012, 132] width 66 height 34
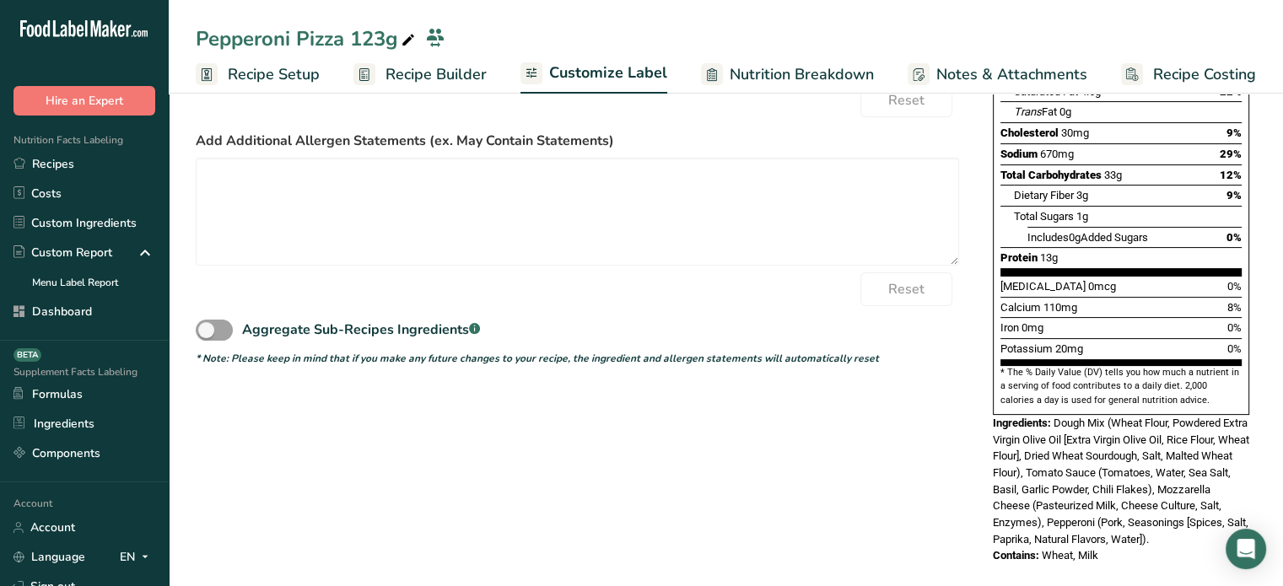
scroll to position [0, 0]
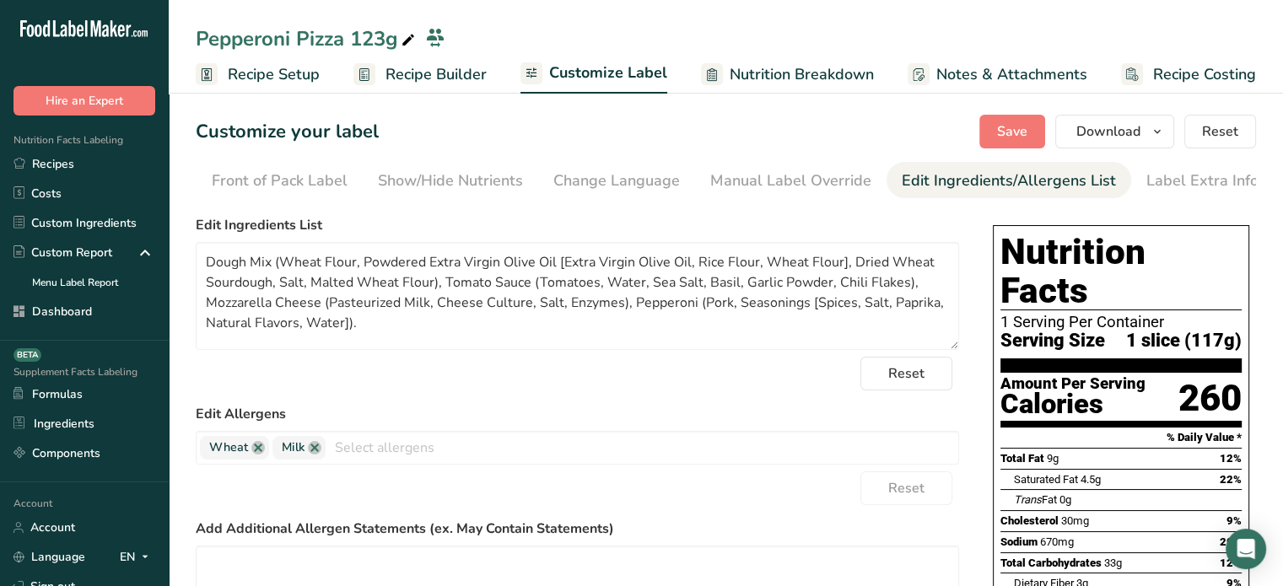
click at [417, 46] on span at bounding box center [408, 40] width 20 height 20
click at [391, 45] on input "Pepperoni Pizza 123g" at bounding box center [712, 42] width 1033 height 30
type input "Pepperoni Pizza 117g"
click at [980, 127] on div "Customize your label Save Download Choose what to show on your downloaded label…" at bounding box center [726, 132] width 1060 height 34
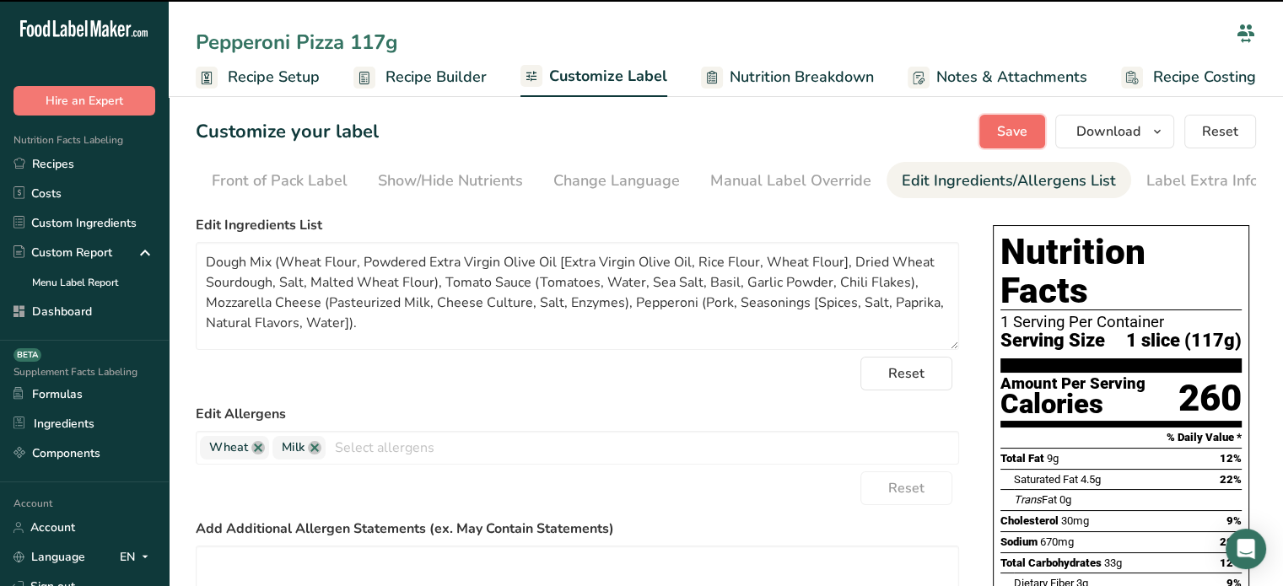
click at [999, 127] on button "Save" at bounding box center [1012, 132] width 66 height 34
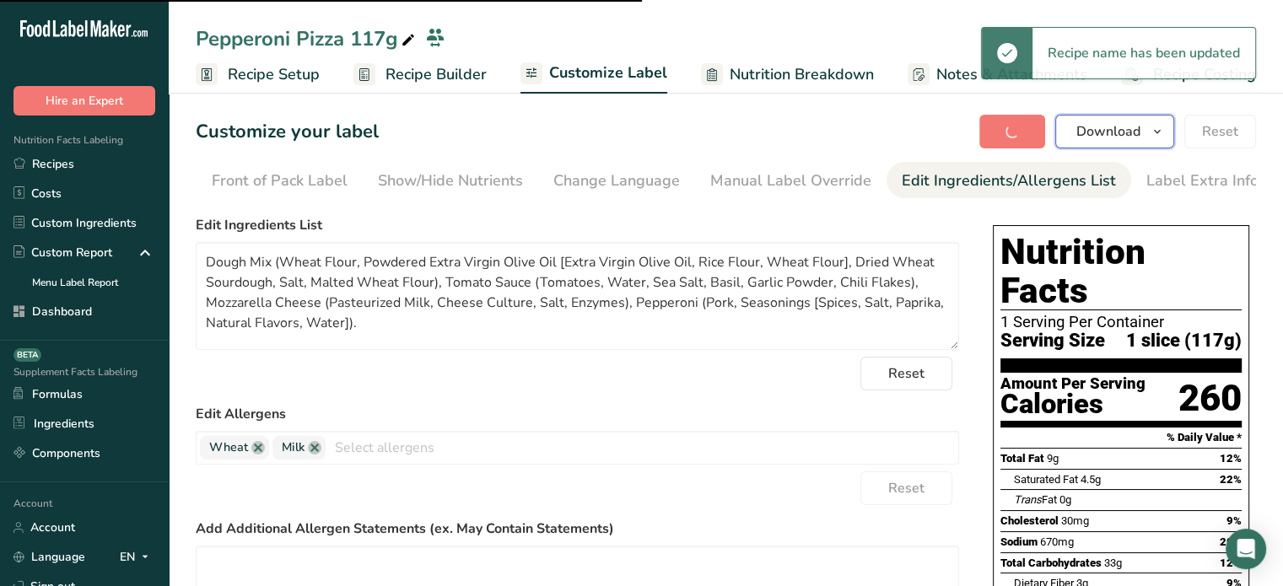
click at [1083, 137] on span "Download" at bounding box center [1108, 131] width 64 height 20
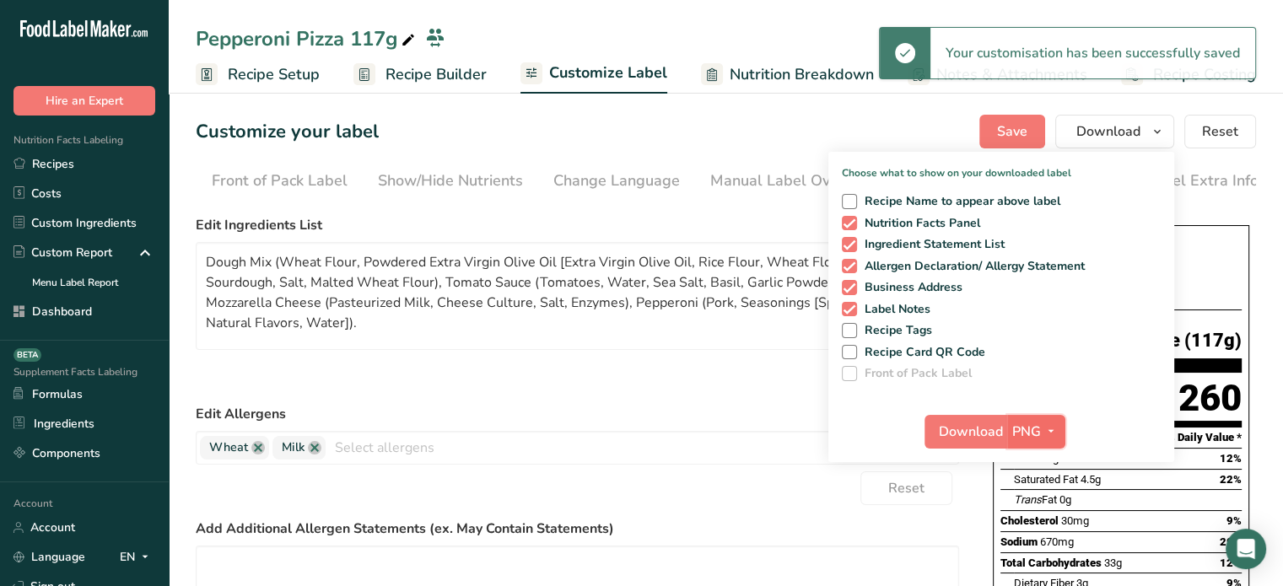
click at [1037, 428] on span "PNG" at bounding box center [1026, 432] width 29 height 20
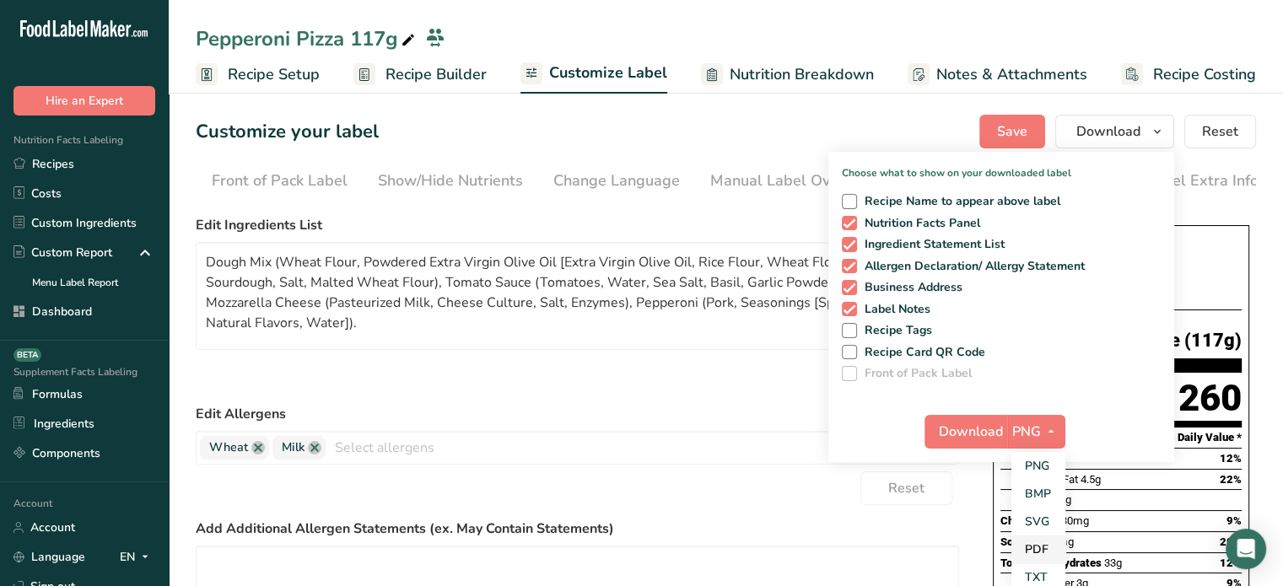
click at [1045, 539] on link "PDF" at bounding box center [1038, 550] width 54 height 28
click at [989, 428] on span "Download" at bounding box center [971, 432] width 64 height 20
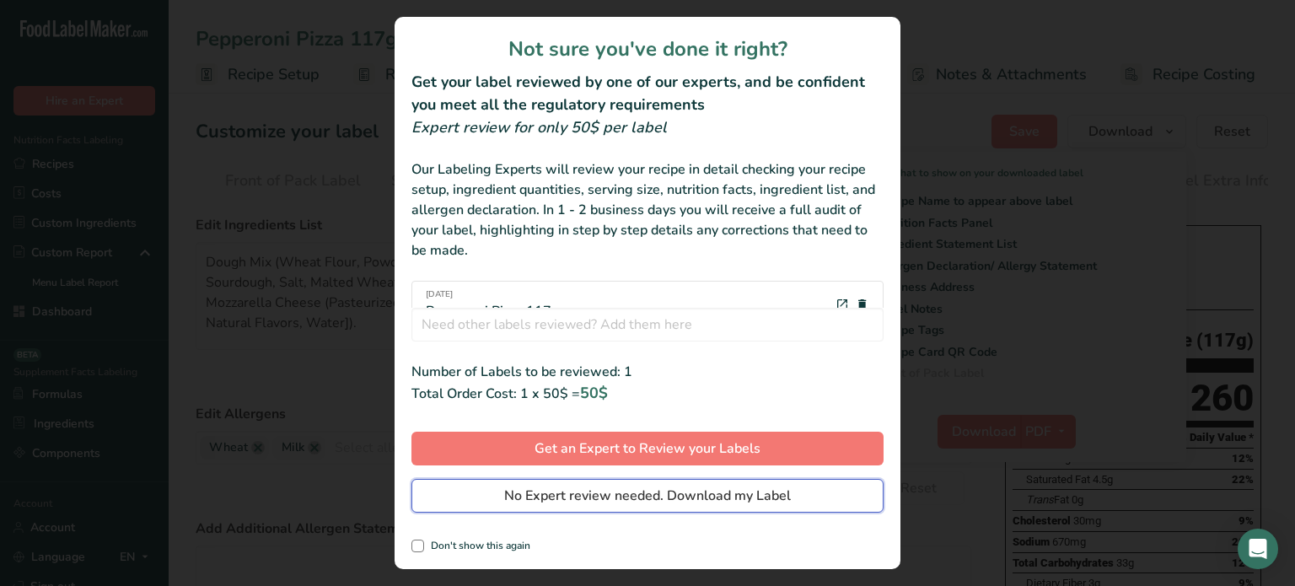
click at [779, 497] on span "No Expert review needed. Download my Label" at bounding box center [647, 496] width 287 height 20
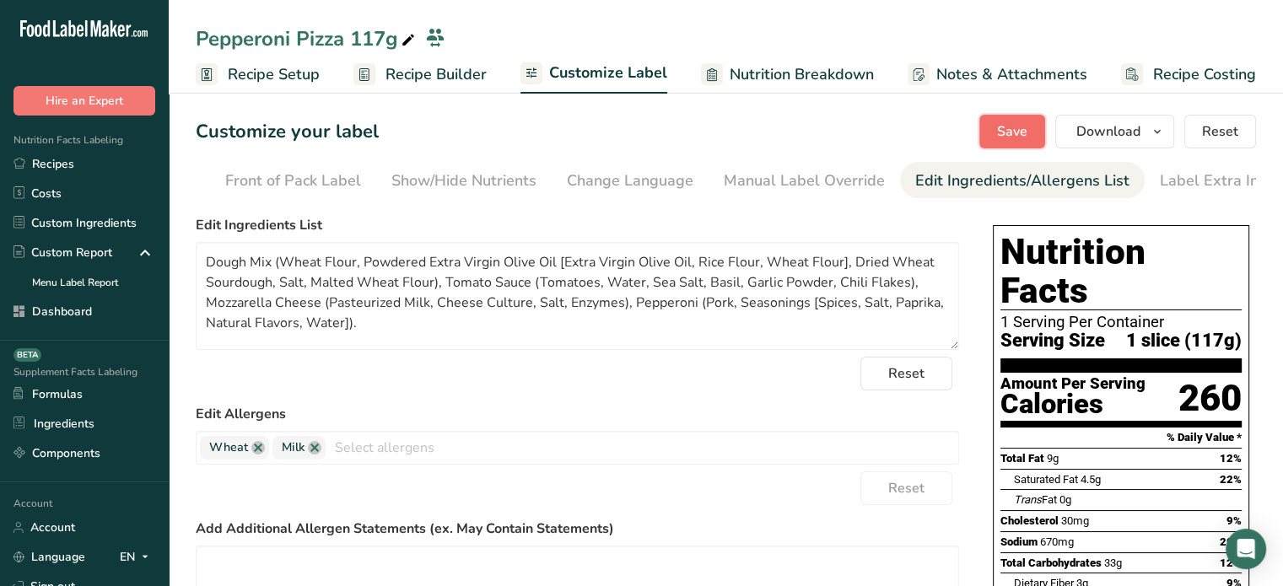
click at [999, 121] on button "Save" at bounding box center [1012, 132] width 66 height 34
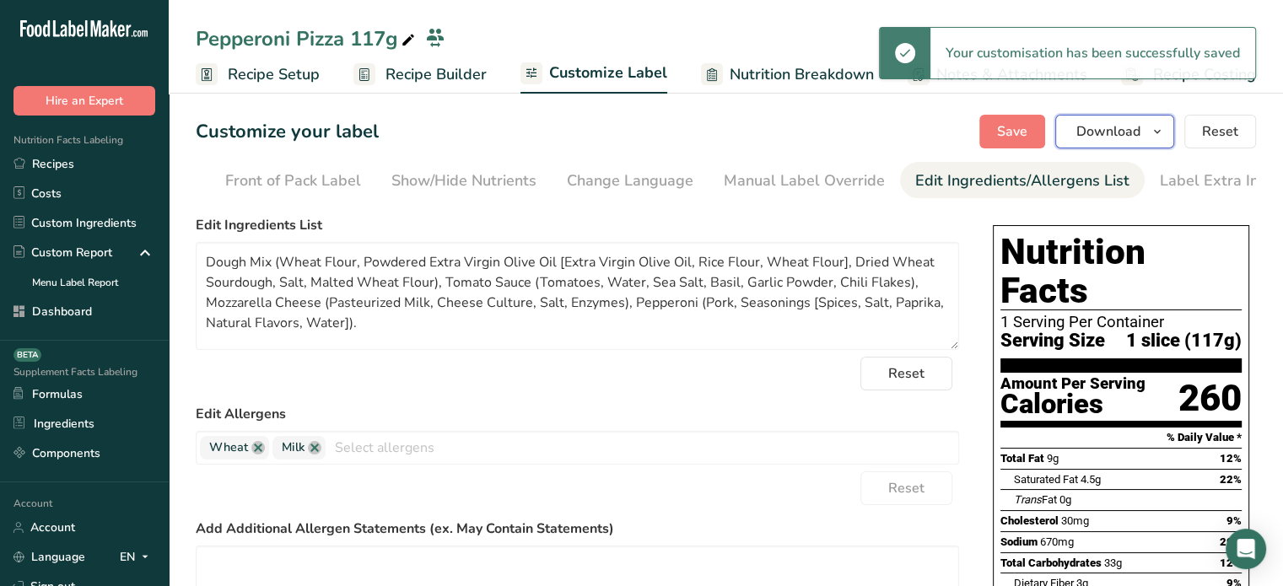
click at [1073, 145] on button "Download" at bounding box center [1114, 132] width 119 height 34
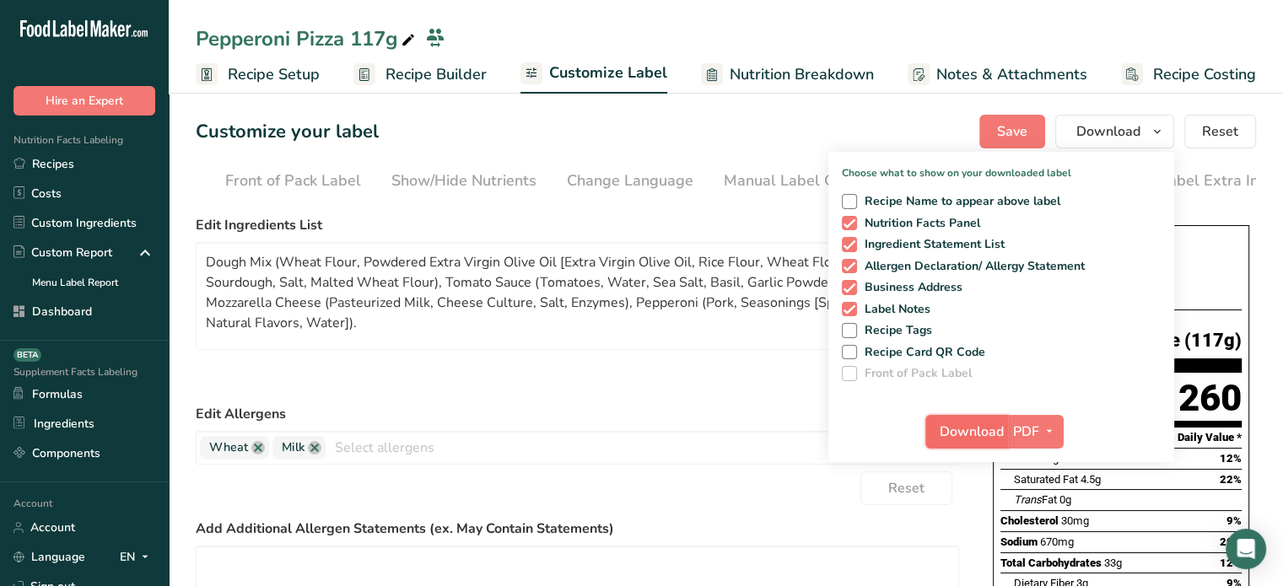
click at [994, 428] on span "Download" at bounding box center [971, 432] width 64 height 20
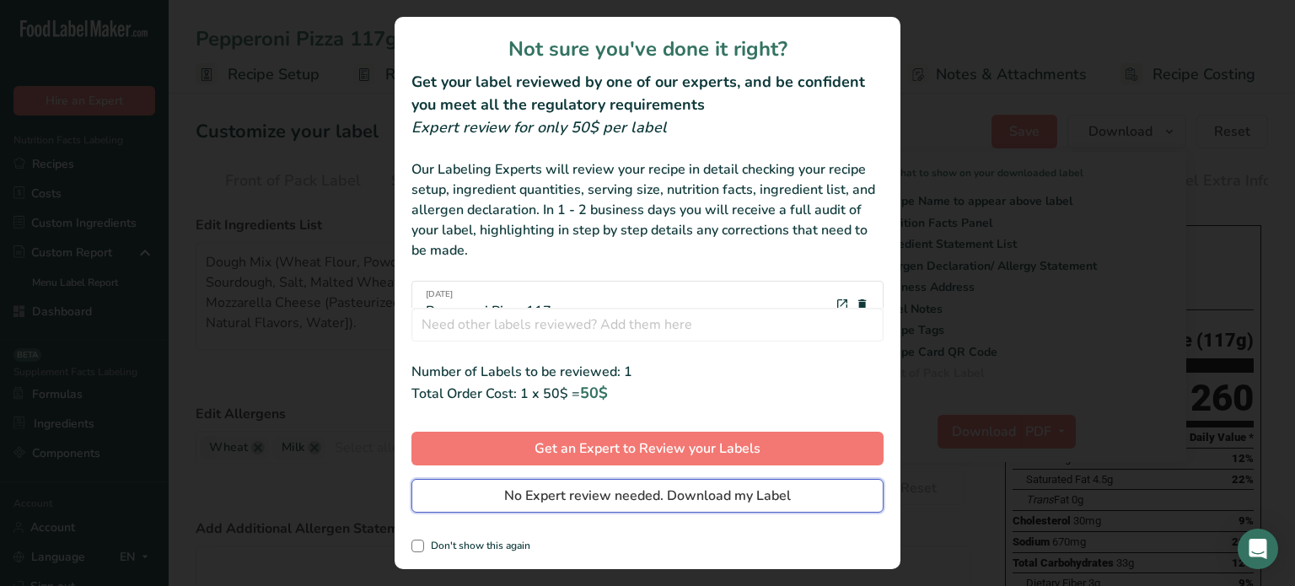
click at [821, 499] on button "No Expert review needed. Download my Label" at bounding box center [648, 496] width 472 height 34
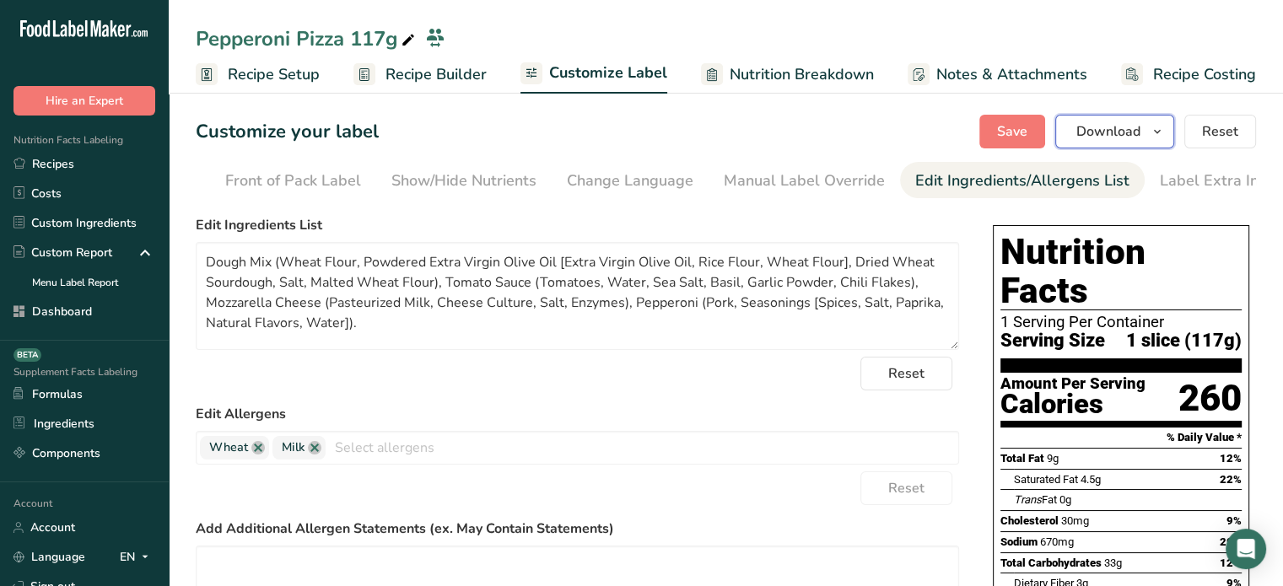
click at [1098, 127] on span "Download" at bounding box center [1108, 131] width 64 height 20
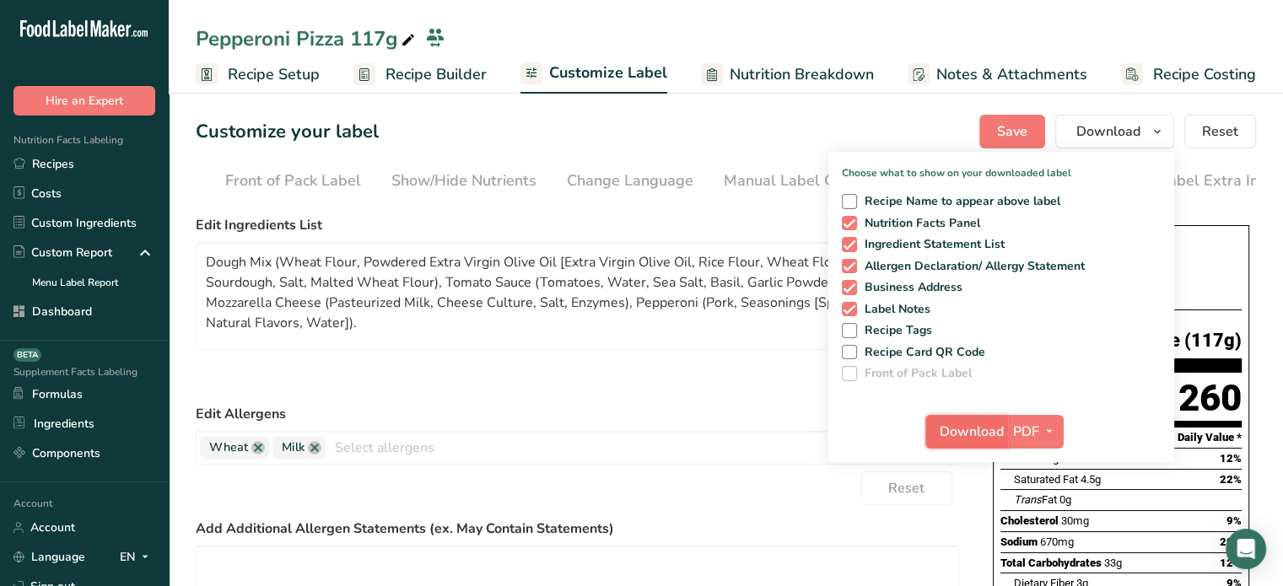
click at [982, 434] on span "Download" at bounding box center [971, 432] width 64 height 20
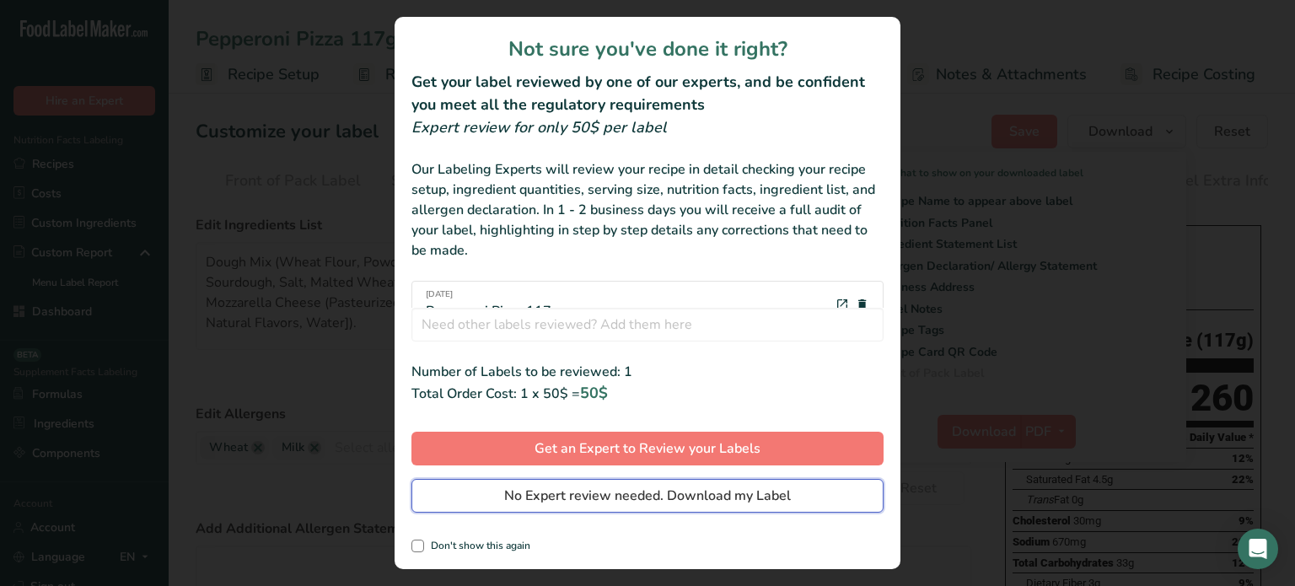
click at [850, 492] on button "No Expert review needed. Download my Label" at bounding box center [648, 496] width 472 height 34
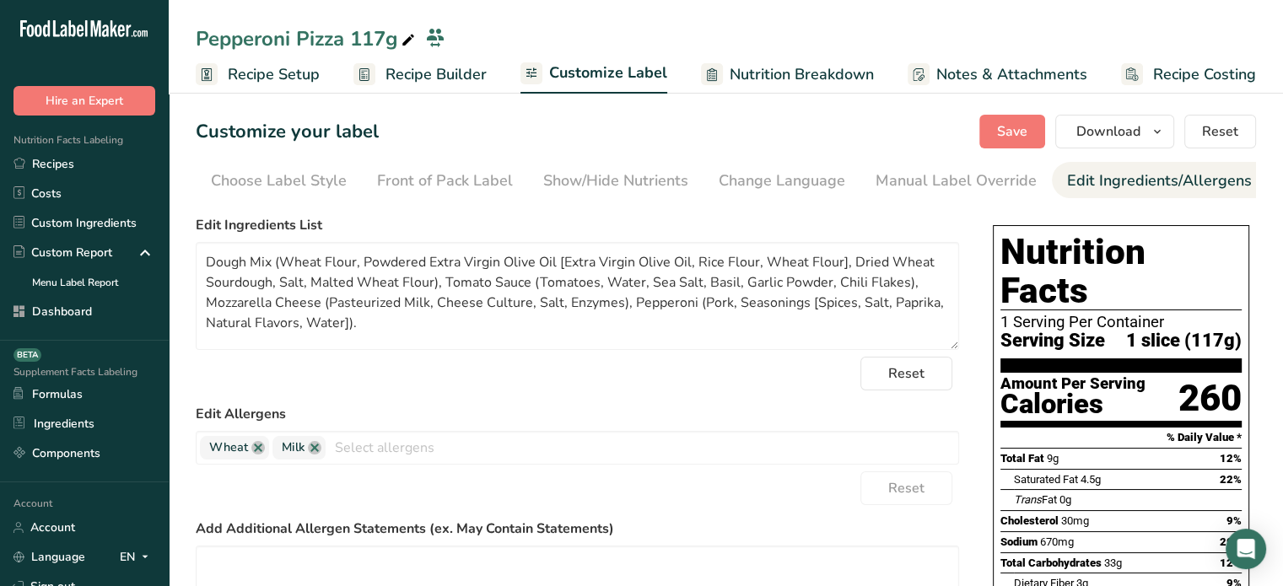
scroll to position [0, 152]
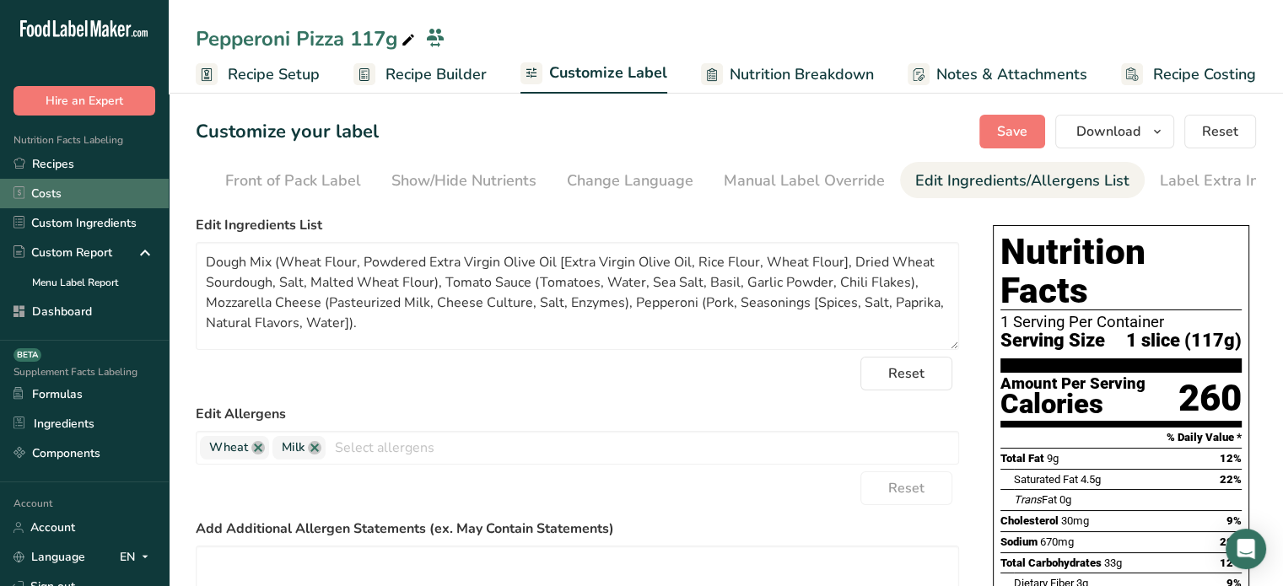
click at [99, 179] on link "Costs" at bounding box center [84, 194] width 169 height 30
click at [107, 168] on link "Recipes" at bounding box center [84, 164] width 169 height 30
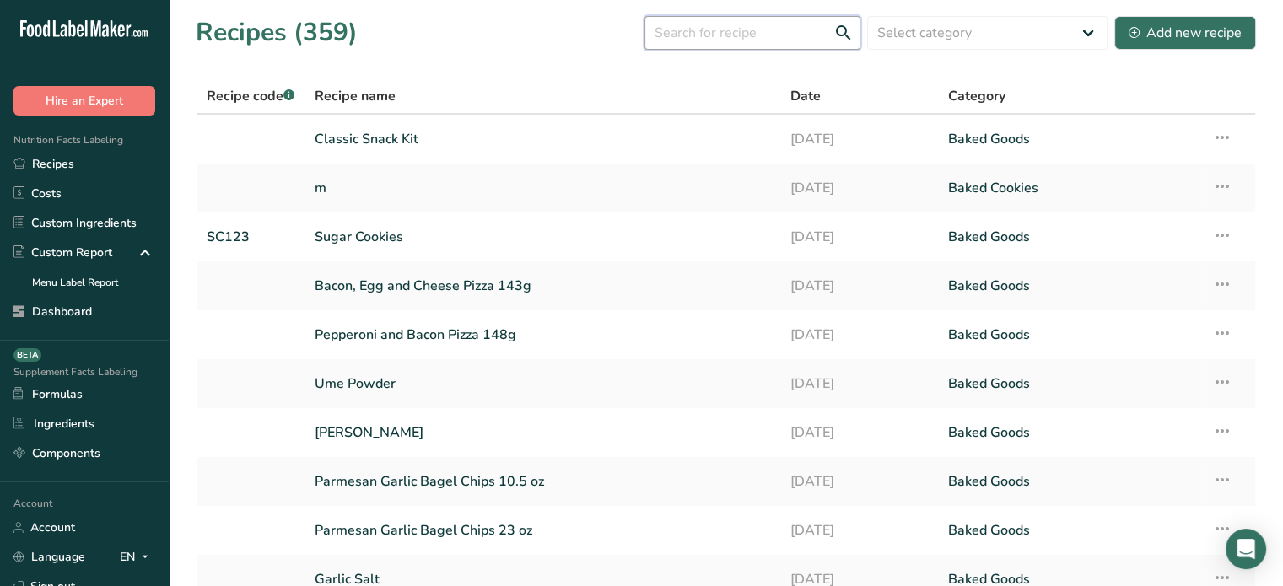
click at [695, 30] on input "text" at bounding box center [752, 33] width 216 height 34
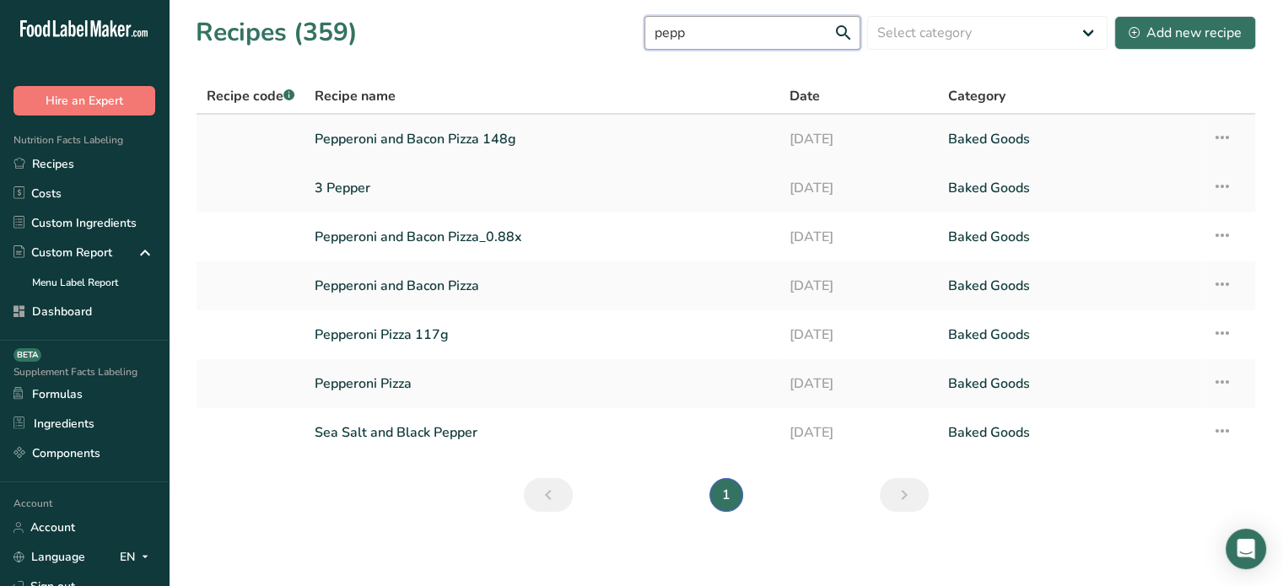
type input "pepp"
click at [504, 141] on link "Pepperoni and Bacon Pizza 148g" at bounding box center [542, 138] width 455 height 35
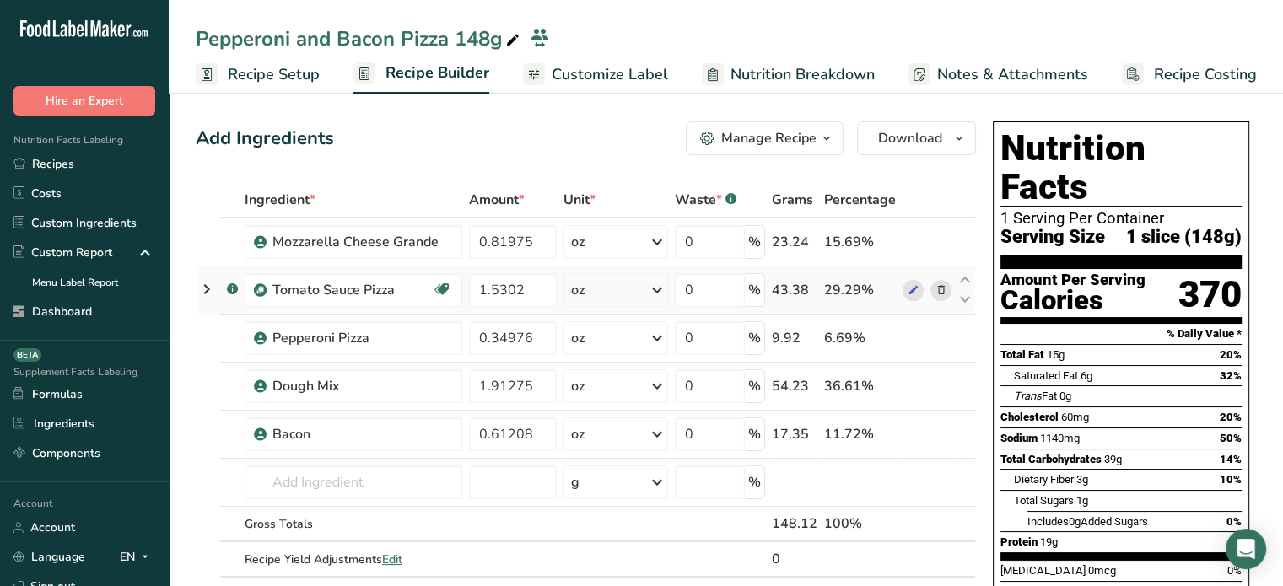
click at [938, 290] on icon at bounding box center [940, 291] width 12 height 18
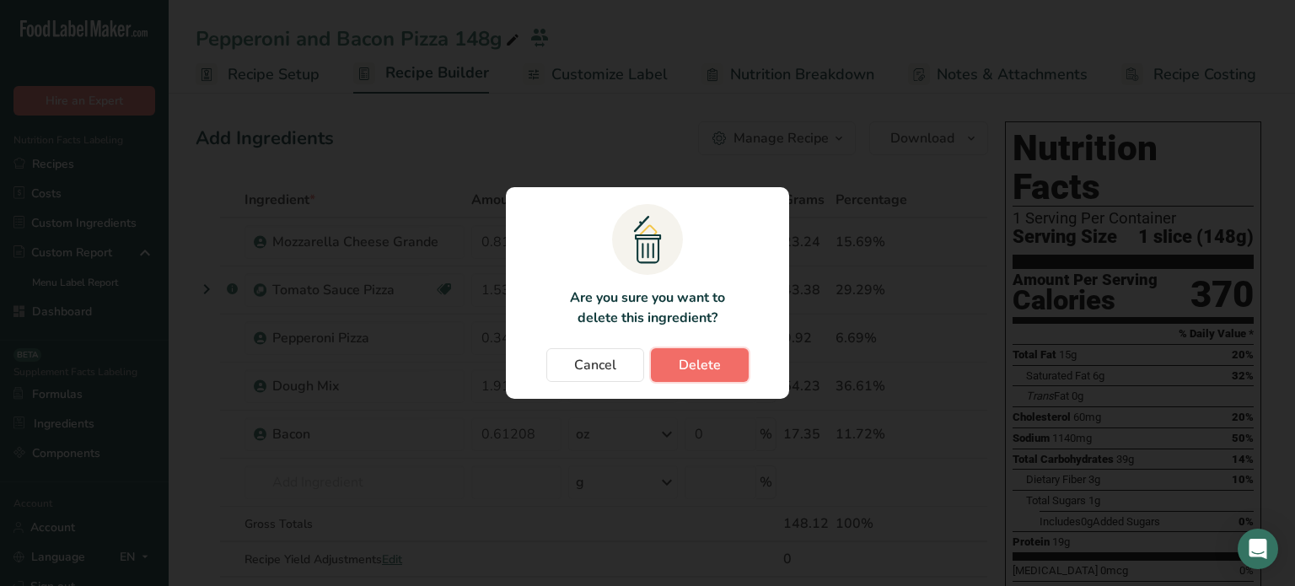
click at [712, 368] on span "Delete" at bounding box center [700, 365] width 42 height 20
type input "0.34976"
type input "1.91275"
type input "0.61208"
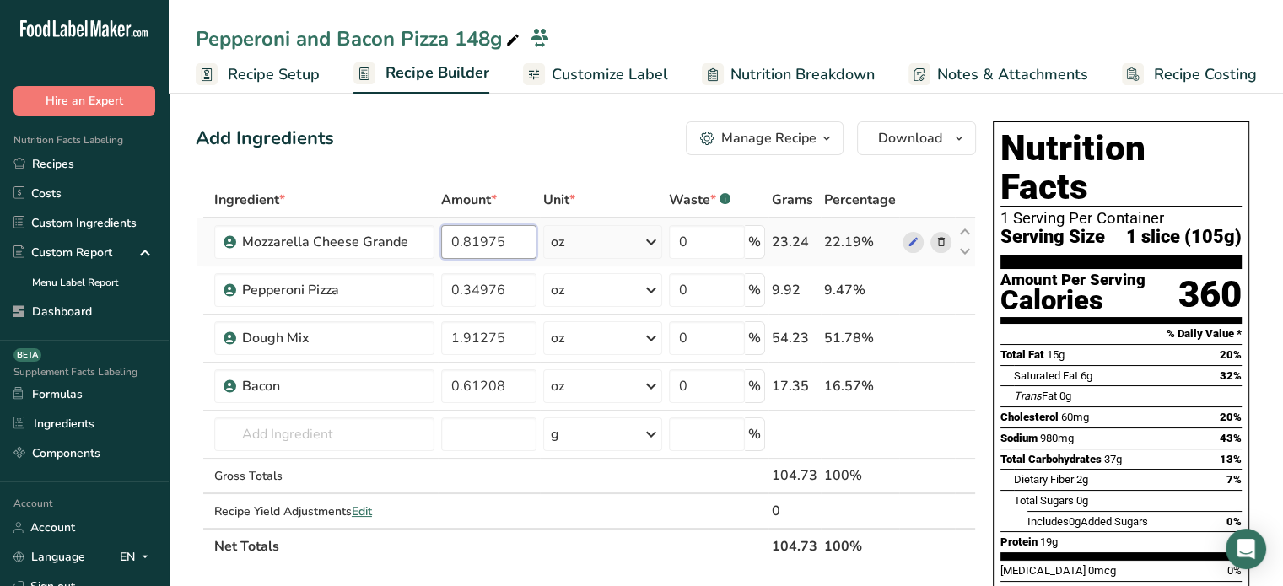
click at [479, 236] on input "0.81975" at bounding box center [488, 242] width 94 height 34
type input "0.75"
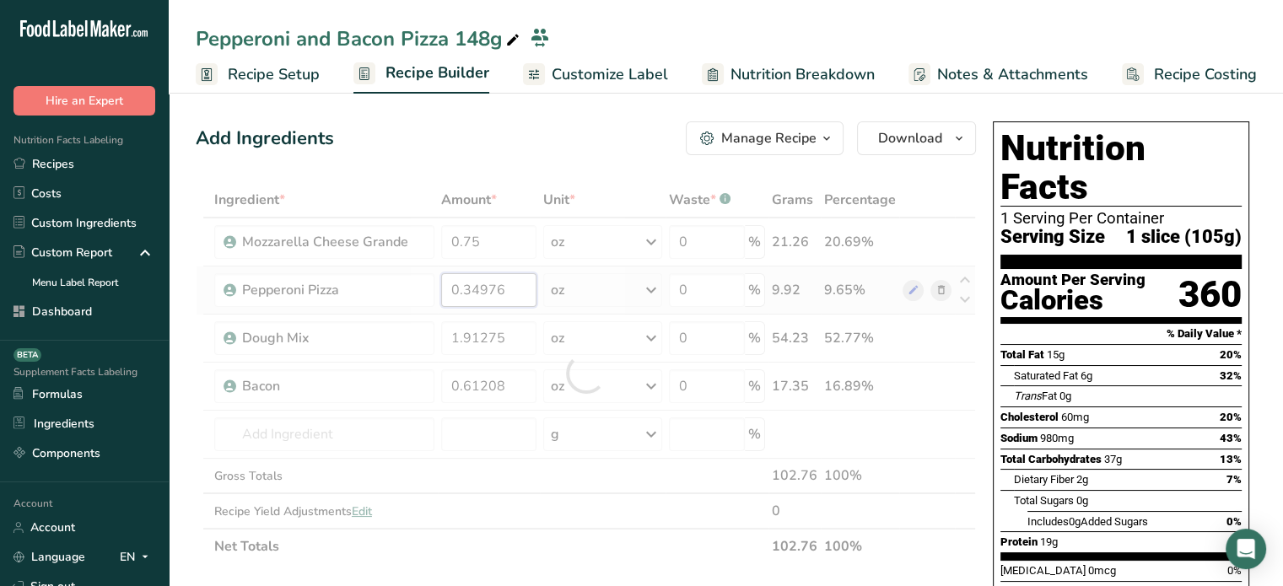
click at [519, 296] on div "Ingredient * Amount * Unit * Waste * .a-a{fill:#347362;}.b-a{fill:#fff;} Grams …" at bounding box center [586, 373] width 780 height 382
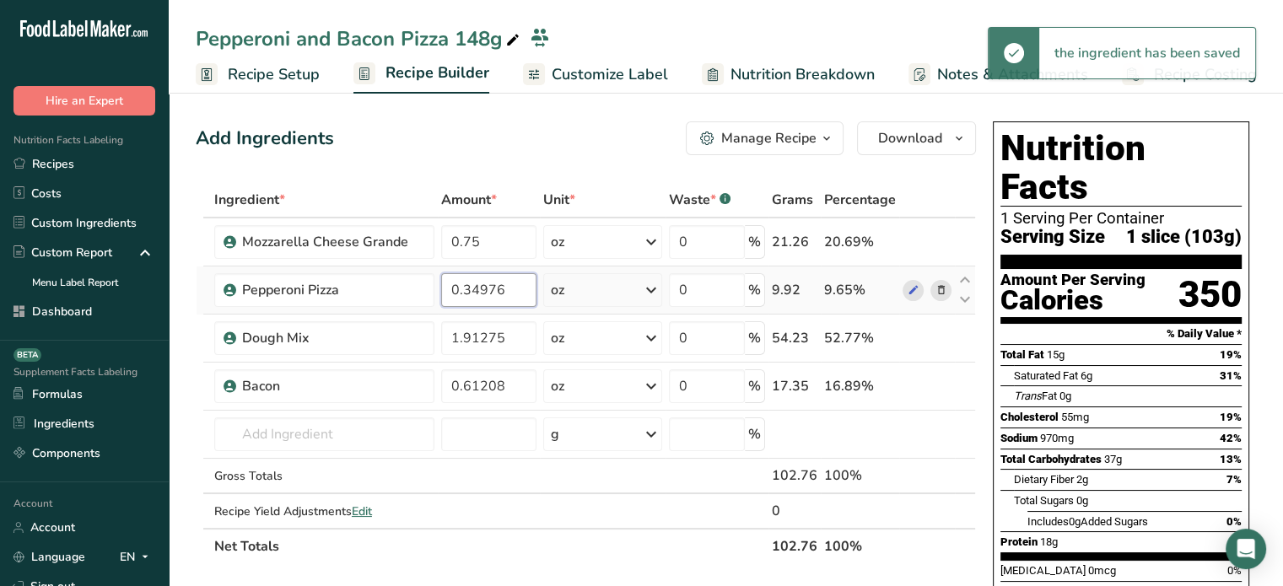
click at [468, 279] on input "0.34976" at bounding box center [488, 290] width 94 height 34
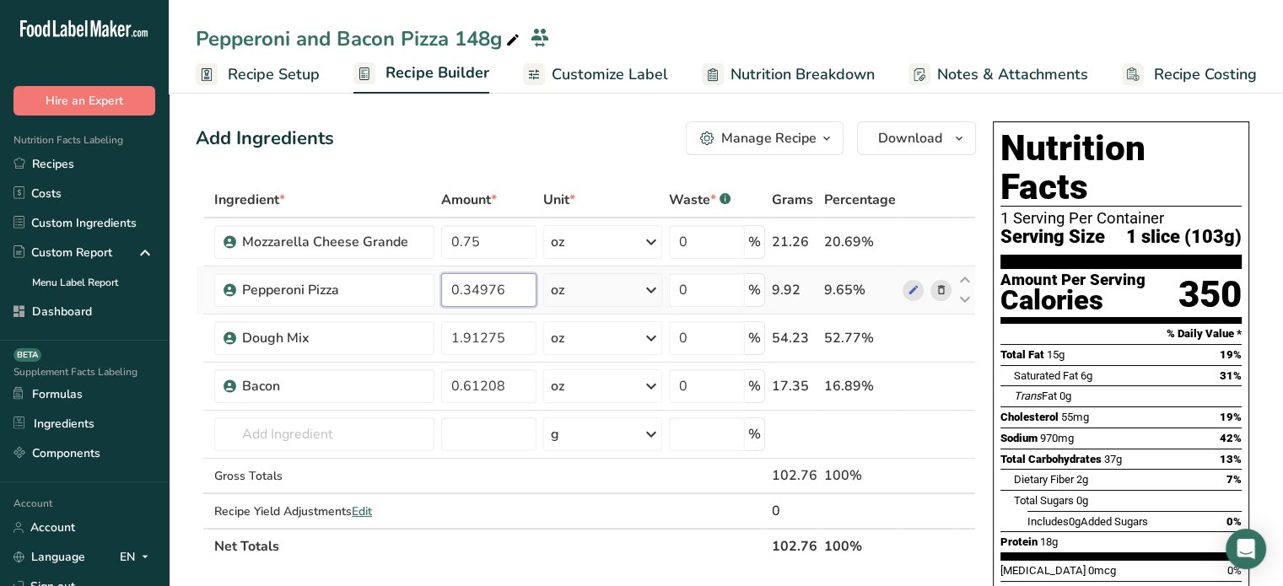
click at [468, 279] on input "0.34976" at bounding box center [488, 290] width 94 height 34
type input "0.32"
click at [462, 337] on div "Ingredient * Amount * Unit * Waste * .a-a{fill:#347362;}.b-a{fill:#fff;} Grams …" at bounding box center [586, 373] width 780 height 382
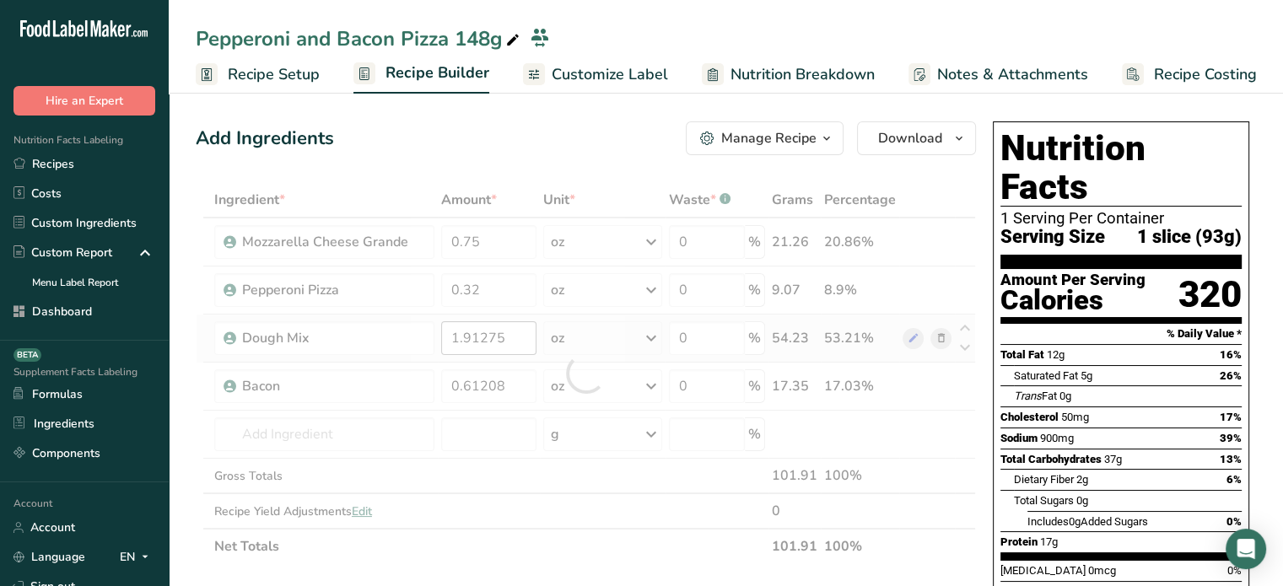
click at [462, 337] on div at bounding box center [586, 373] width 780 height 382
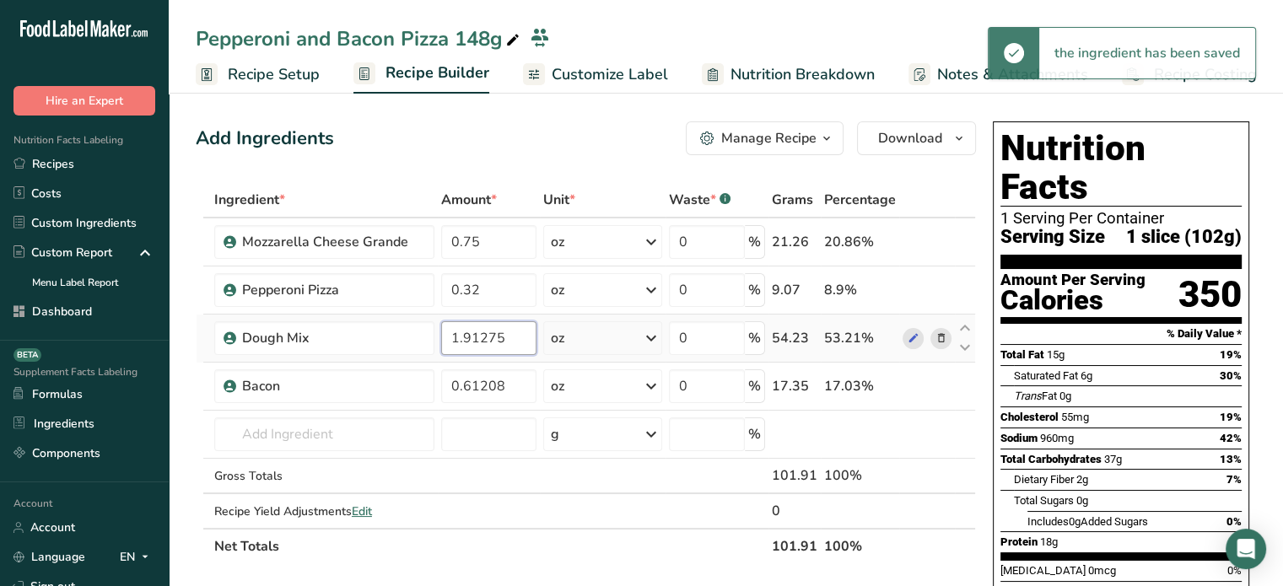
click at [482, 341] on input "1.91275" at bounding box center [488, 338] width 94 height 34
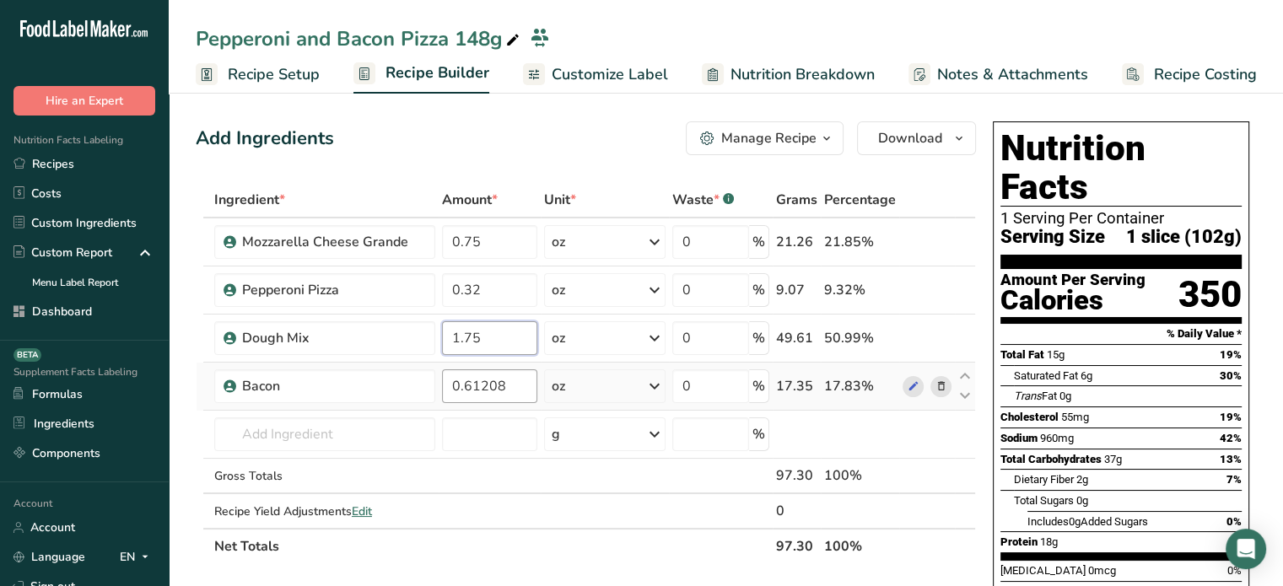
type input "1.75"
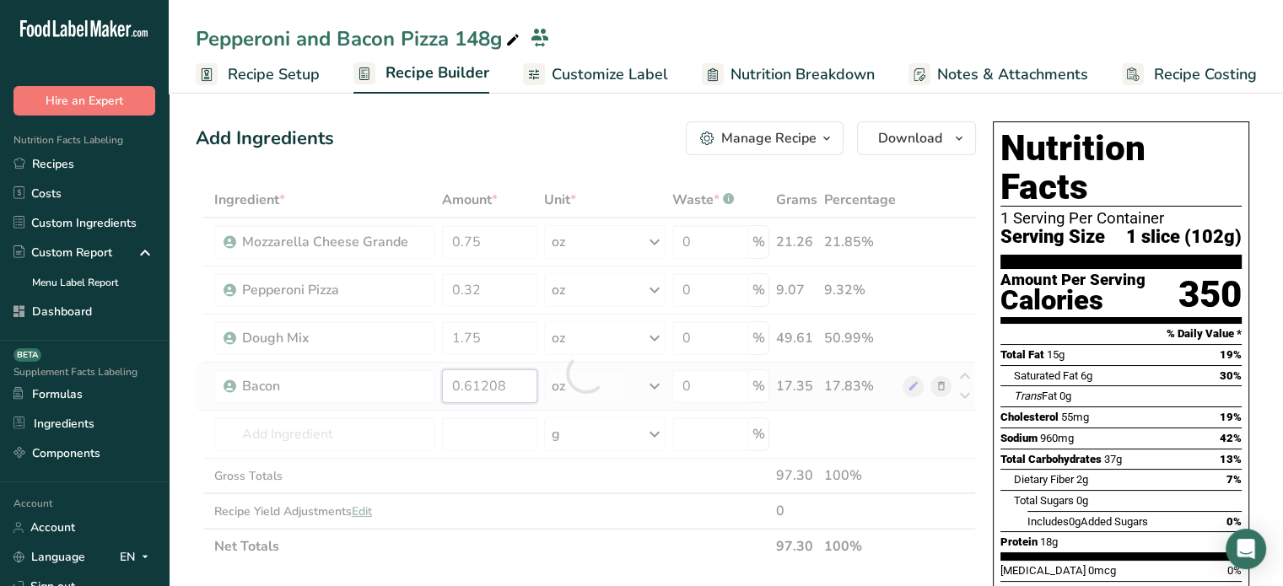
click at [496, 390] on div "Ingredient * Amount * Unit * Waste * .a-a{fill:#347362;}.b-a{fill:#fff;} Grams …" at bounding box center [586, 373] width 780 height 382
click at [496, 390] on div at bounding box center [586, 373] width 780 height 382
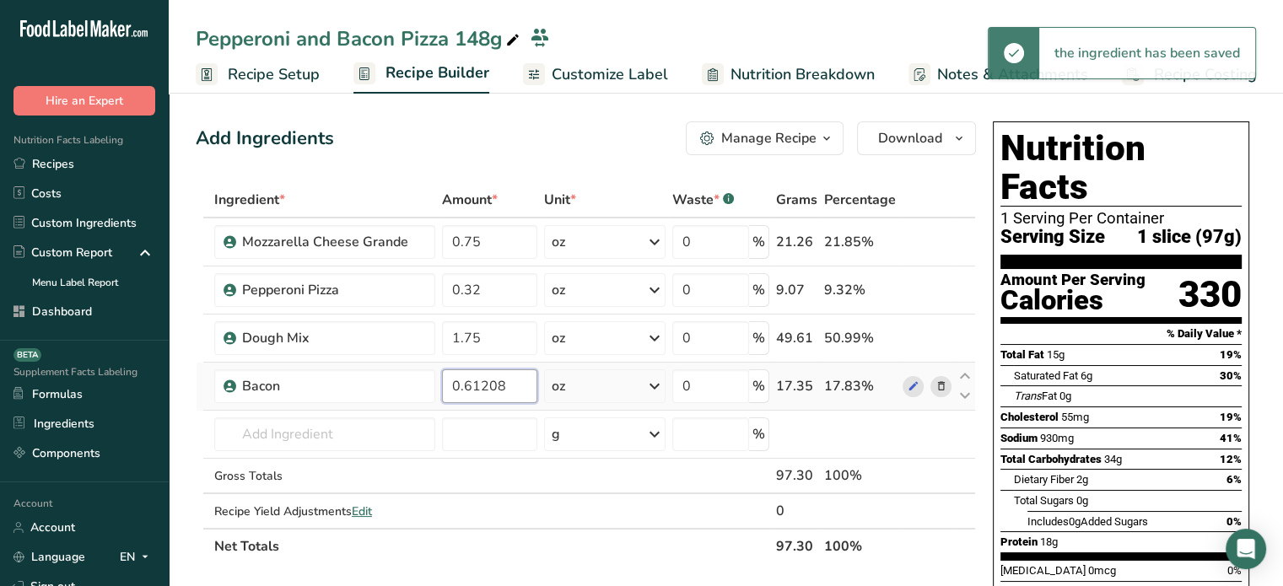
drag, startPoint x: 518, startPoint y: 369, endPoint x: 447, endPoint y: 387, distance: 73.0
click at [447, 387] on input "0.61208" at bounding box center [490, 386] width 96 height 34
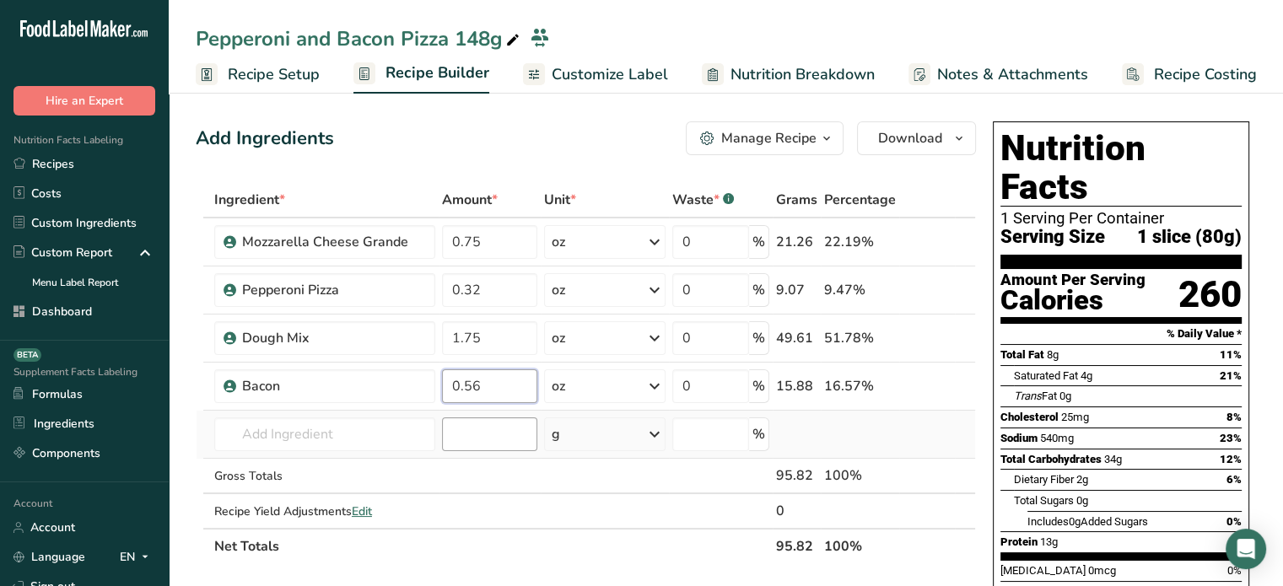
type input "0.56"
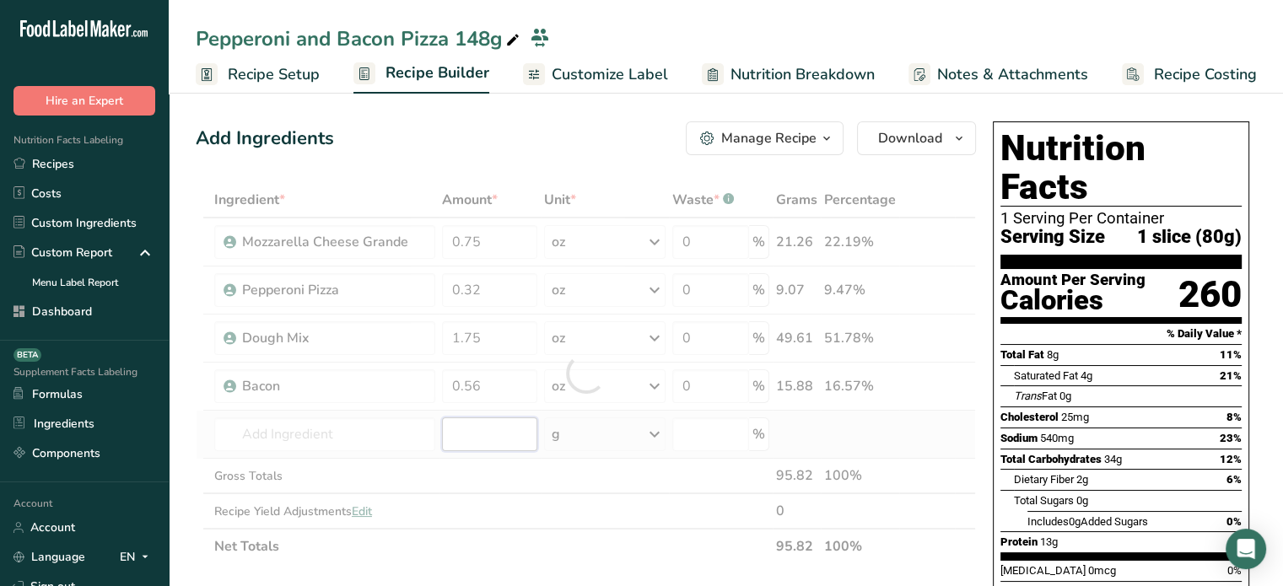
click at [472, 417] on div "Ingredient * Amount * Unit * Waste * .a-a{fill:#347362;}.b-a{fill:#fff;} Grams …" at bounding box center [586, 373] width 780 height 382
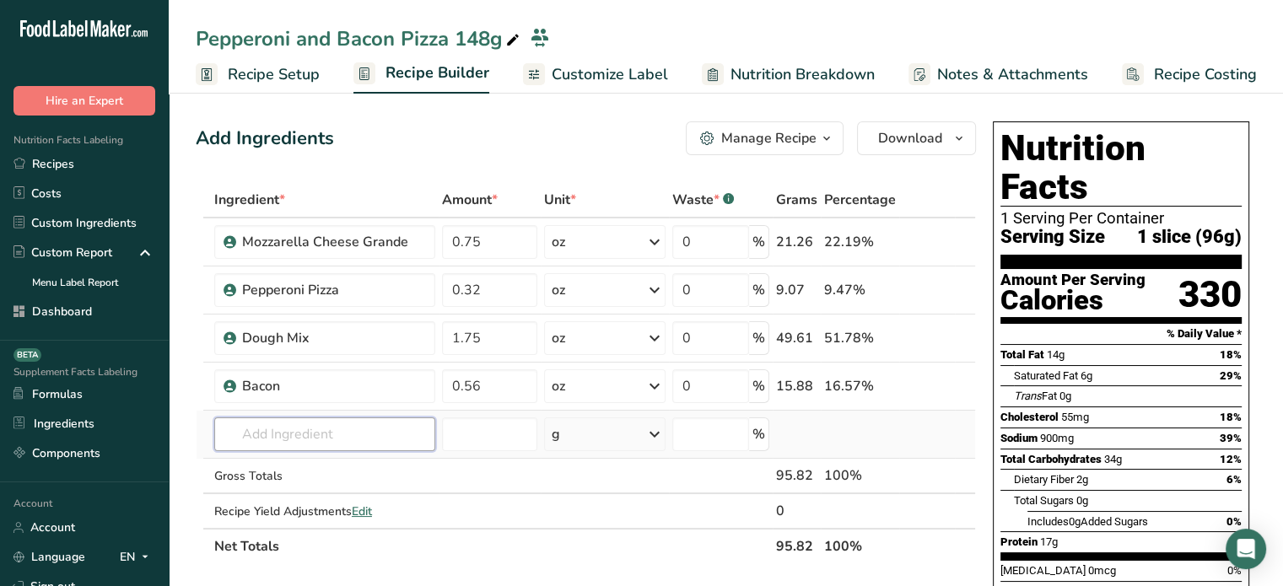
click at [325, 428] on input "text" at bounding box center [324, 434] width 221 height 34
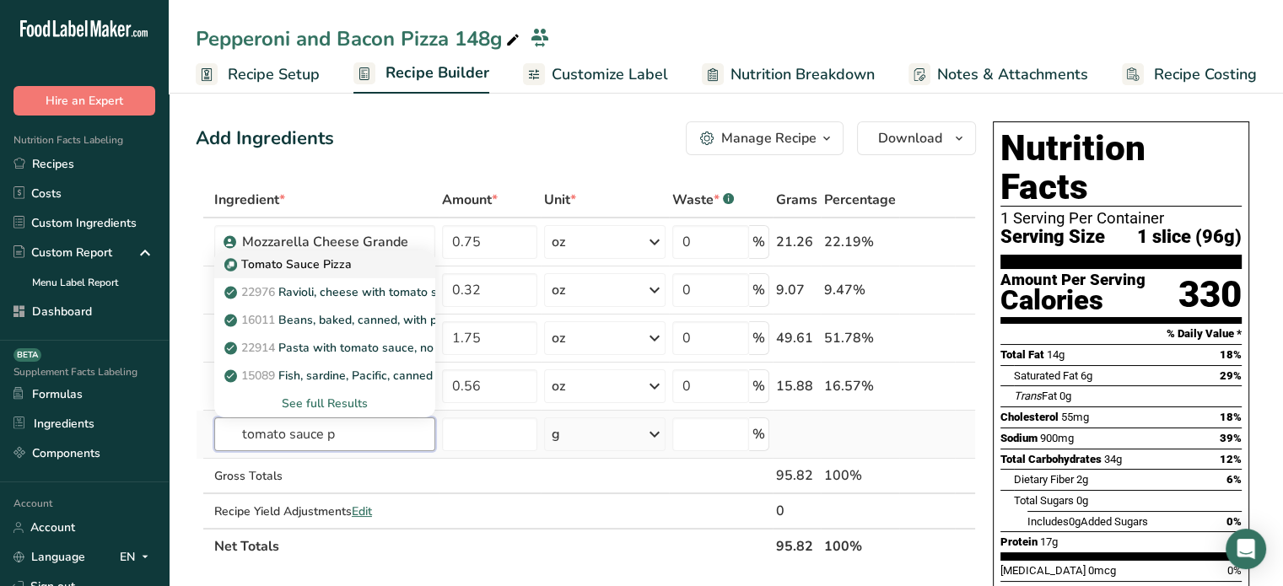
type input "tomato sauce p"
click at [371, 262] on div "Tomato Sauce Pizza" at bounding box center [311, 265] width 167 height 18
type input "Tomato Sauce Pizza"
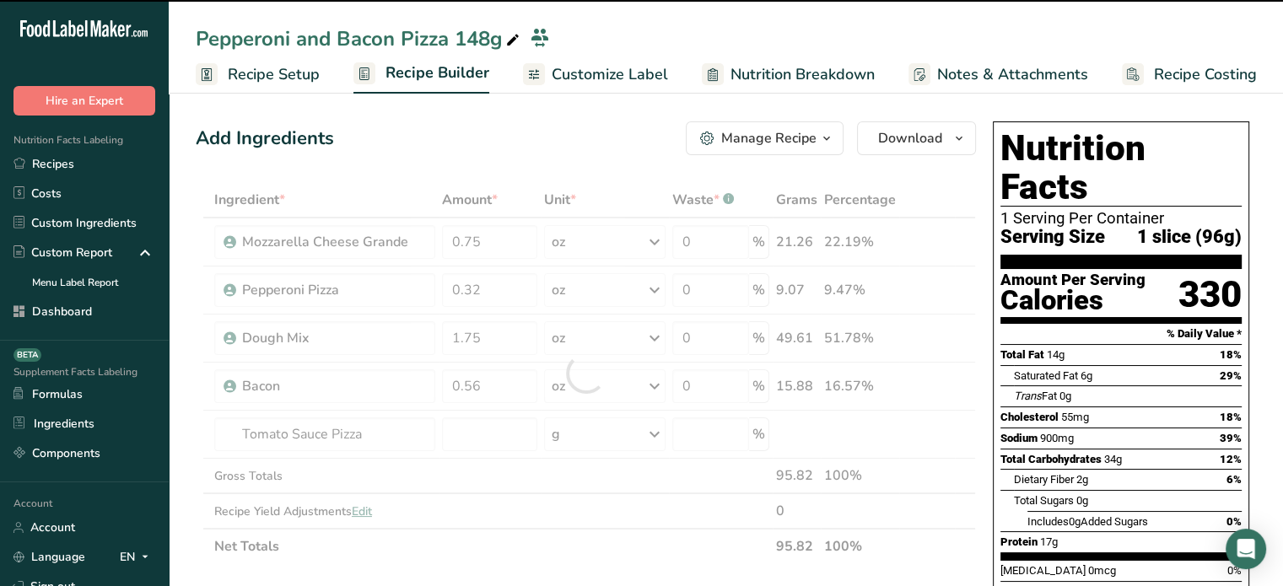
type input "0"
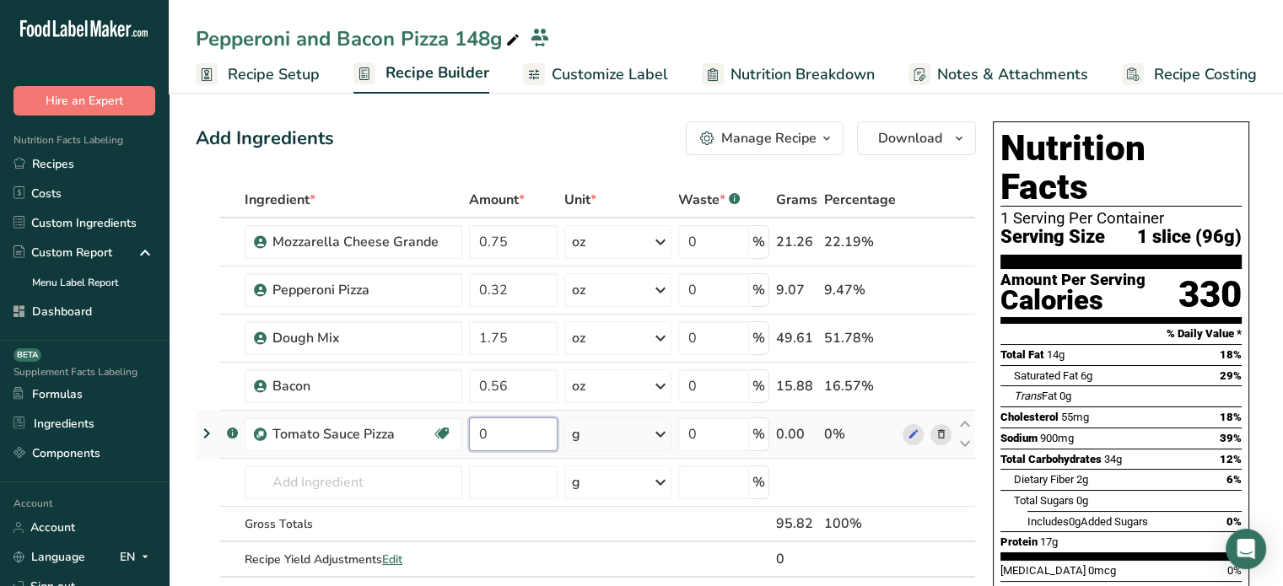
click at [516, 441] on input "0" at bounding box center [513, 434] width 89 height 34
type input "1.4"
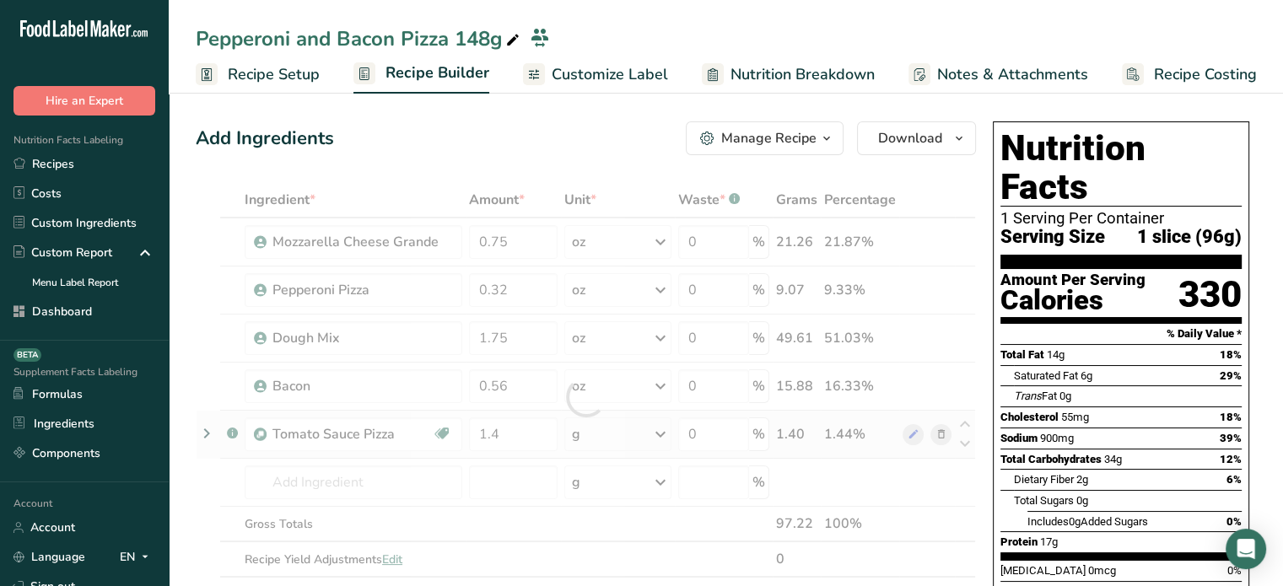
click at [669, 445] on div "Ingredient * Amount * Unit * Waste * .a-a{fill:#347362;}.b-a{fill:#fff;} Grams …" at bounding box center [586, 397] width 780 height 430
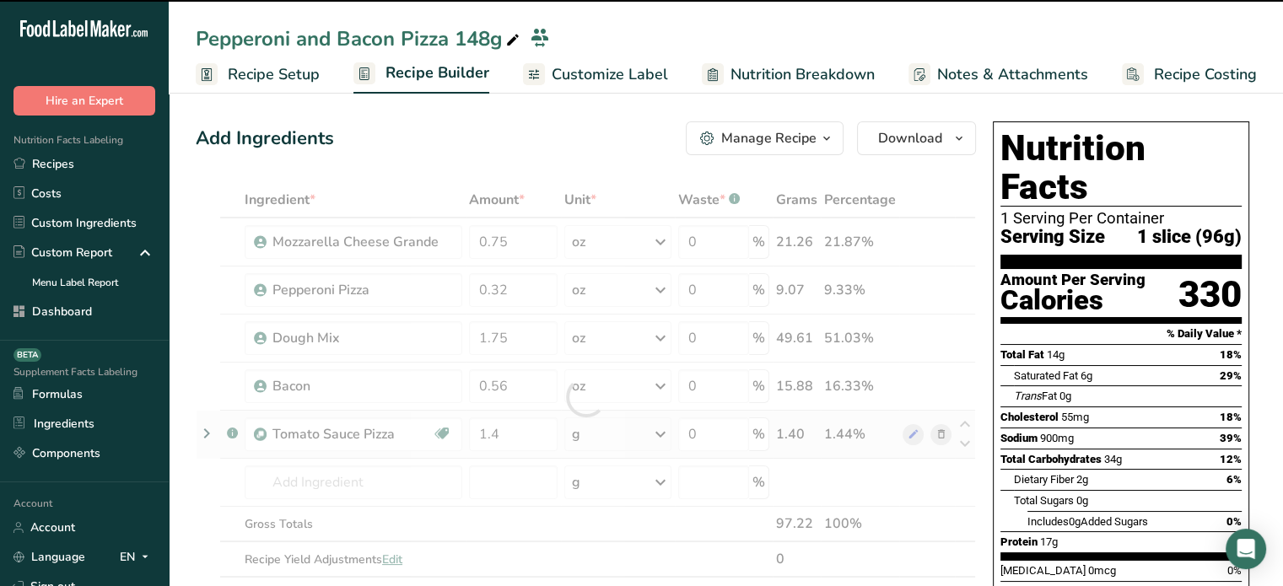
click at [669, 445] on icon at bounding box center [660, 434] width 20 height 30
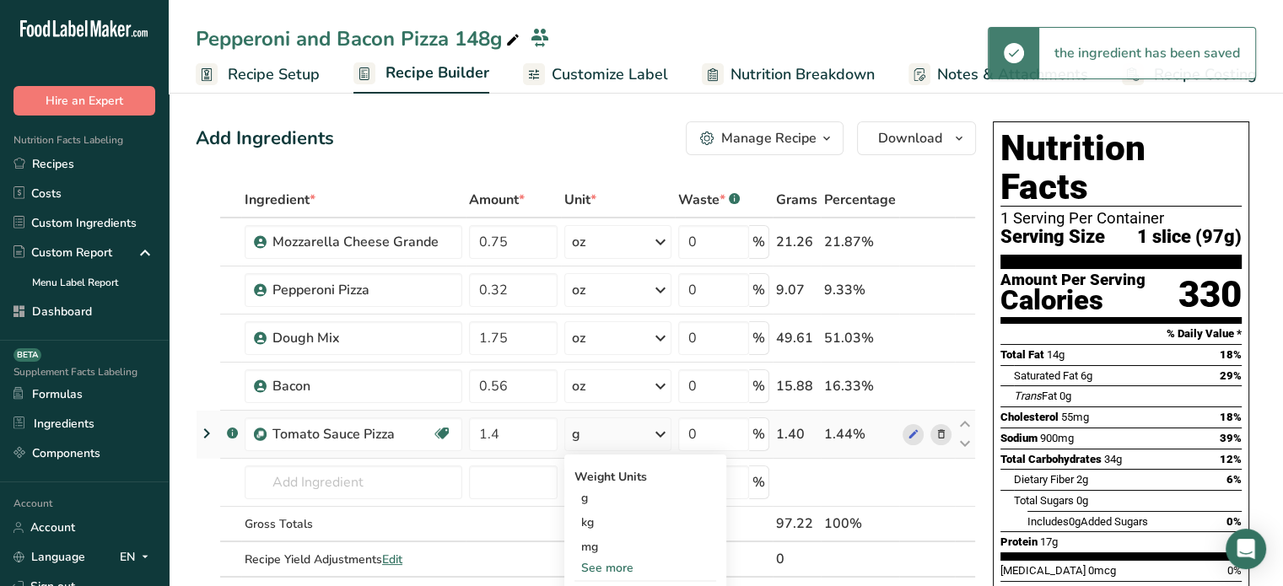
click at [601, 563] on div "See more" at bounding box center [645, 568] width 142 height 18
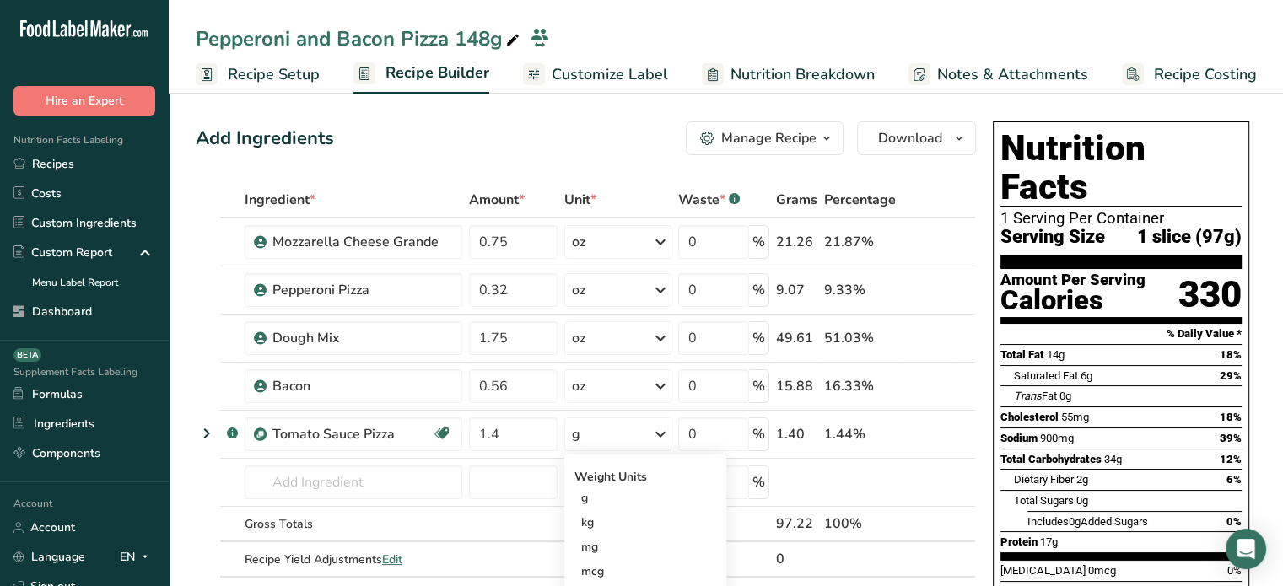
scroll to position [222, 0]
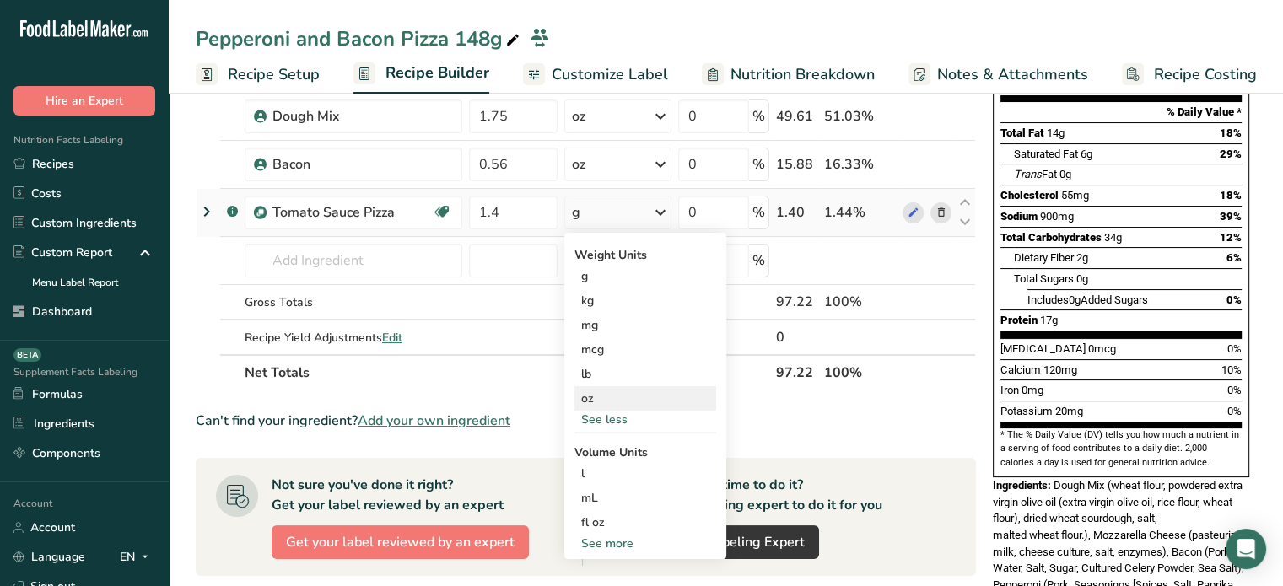
click at [696, 403] on div "oz" at bounding box center [645, 398] width 142 height 24
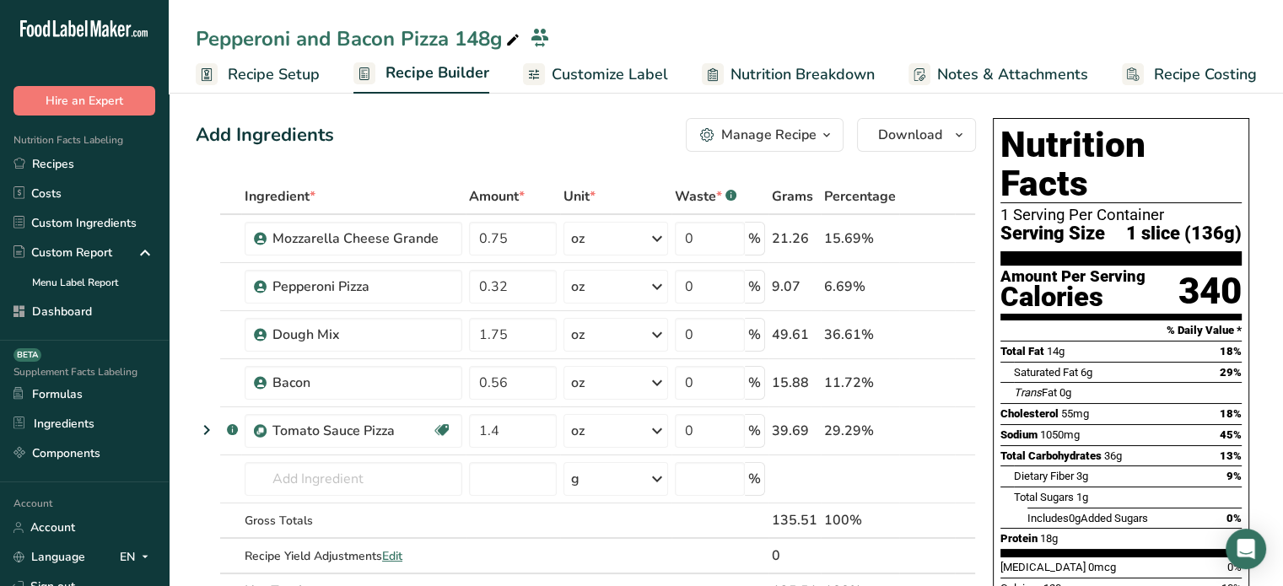
scroll to position [0, 0]
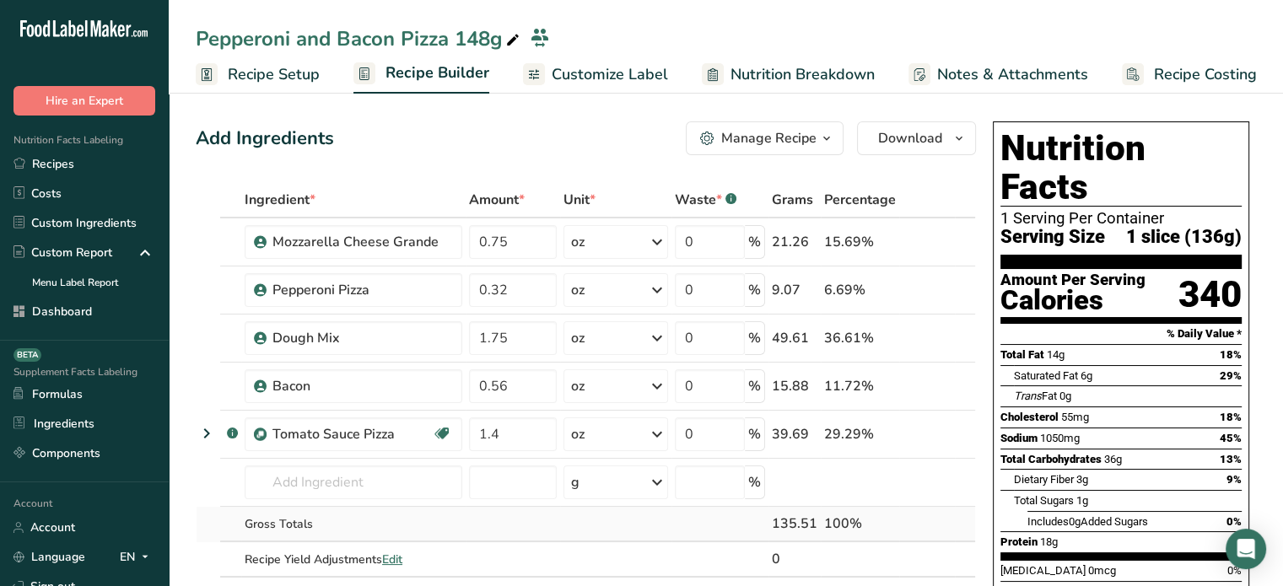
click at [749, 530] on td at bounding box center [719, 524] width 97 height 35
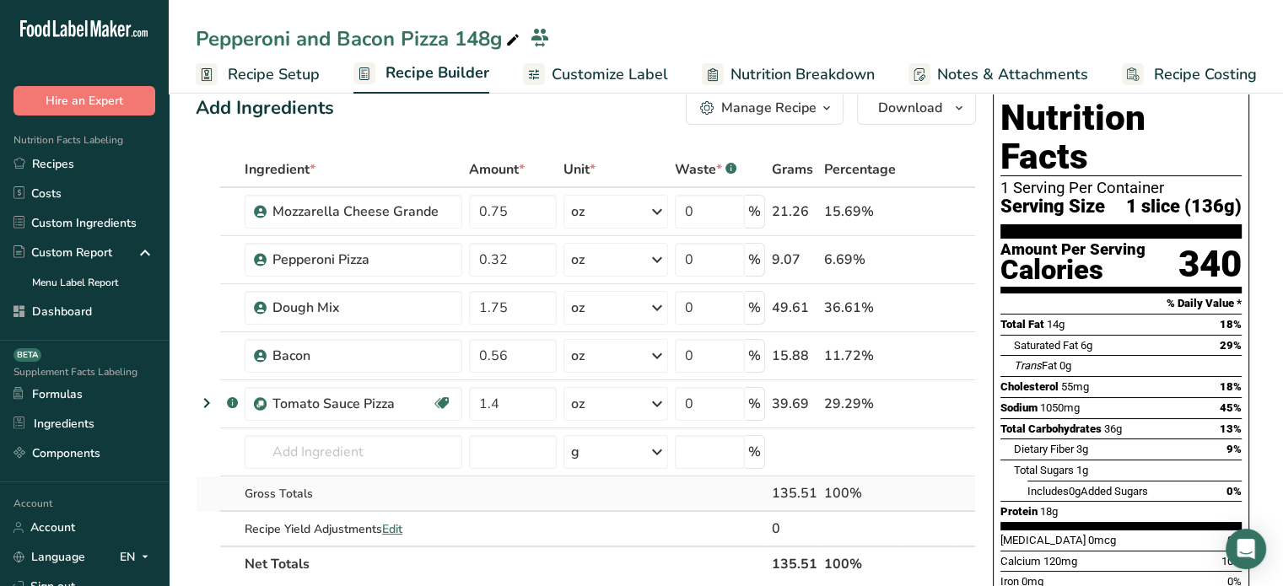
scroll to position [34, 0]
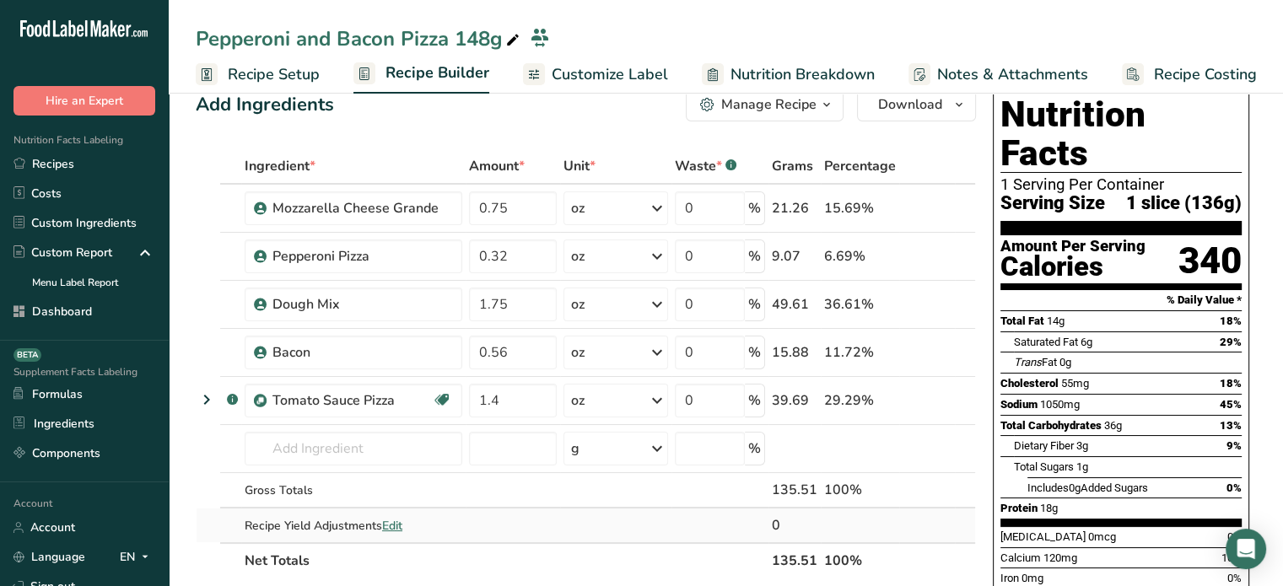
click at [402, 526] on span "Edit" at bounding box center [392, 526] width 20 height 16
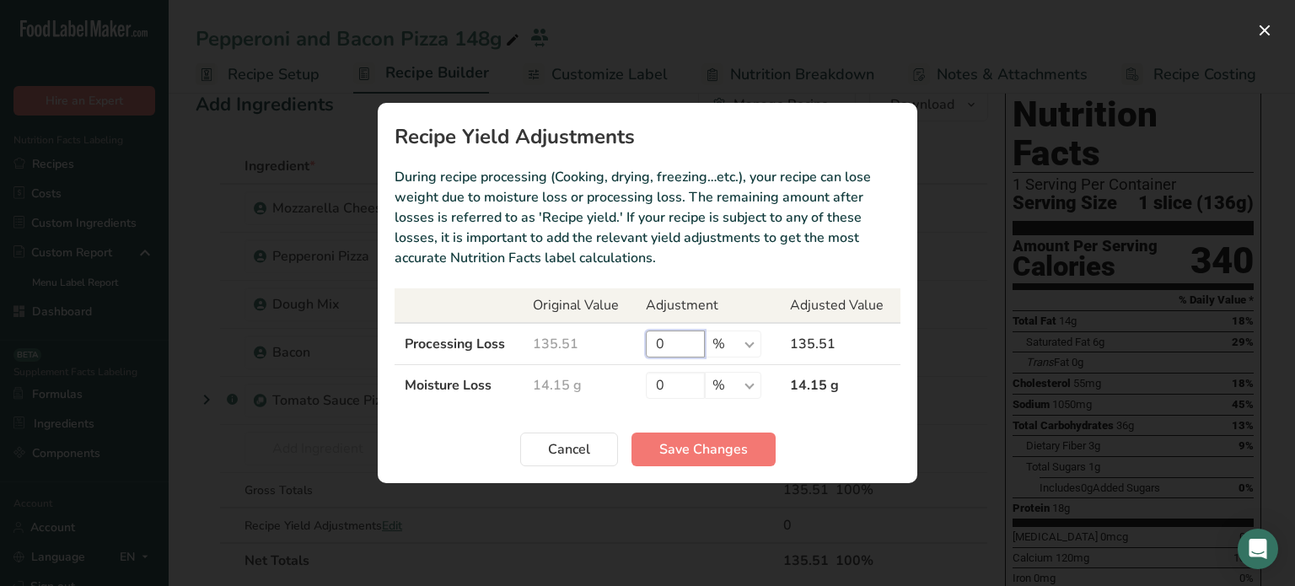
drag, startPoint x: 681, startPoint y: 356, endPoint x: 649, endPoint y: 353, distance: 33.0
click at [649, 353] on input "0" at bounding box center [675, 344] width 59 height 27
type input "6.52"
click at [746, 340] on select "% g kg mg mcg lb oz" at bounding box center [733, 344] width 57 height 27
select select "0"
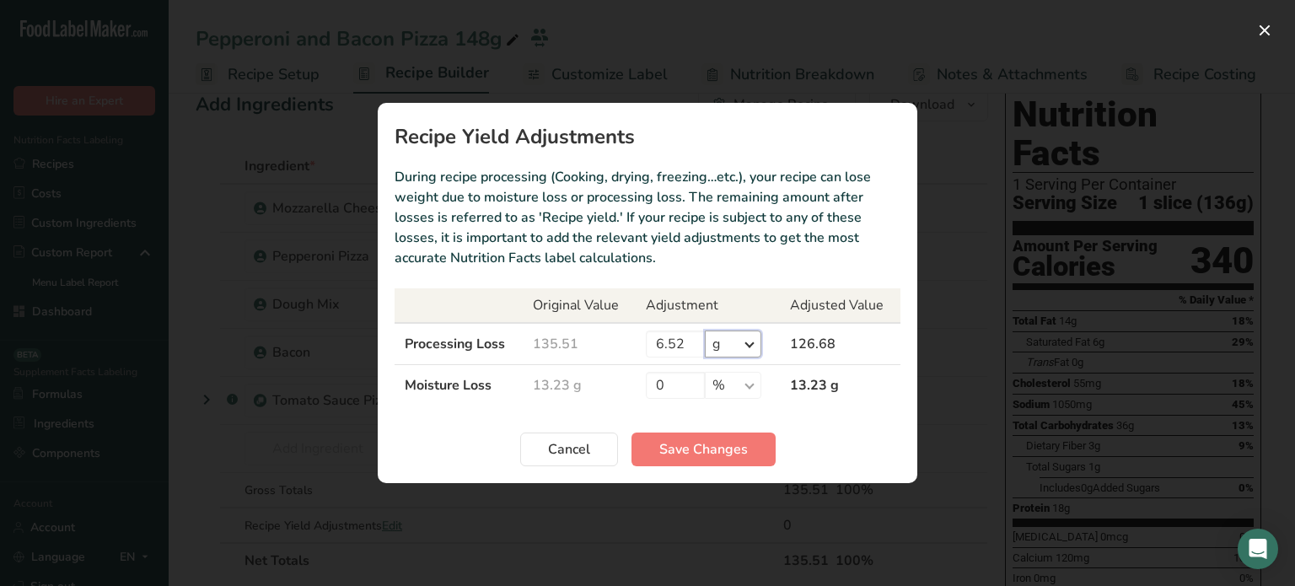
click at [705, 331] on select "% g kg mg mcg lb oz" at bounding box center [733, 344] width 57 height 27
click at [719, 461] on button "Save Changes" at bounding box center [704, 450] width 144 height 34
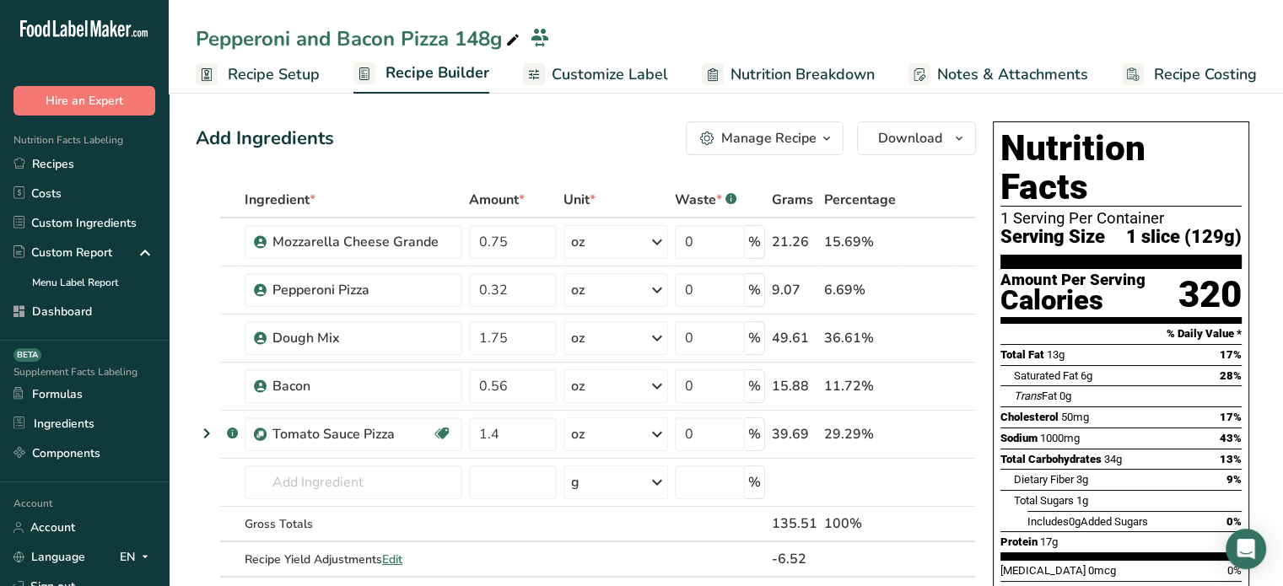
scroll to position [148, 0]
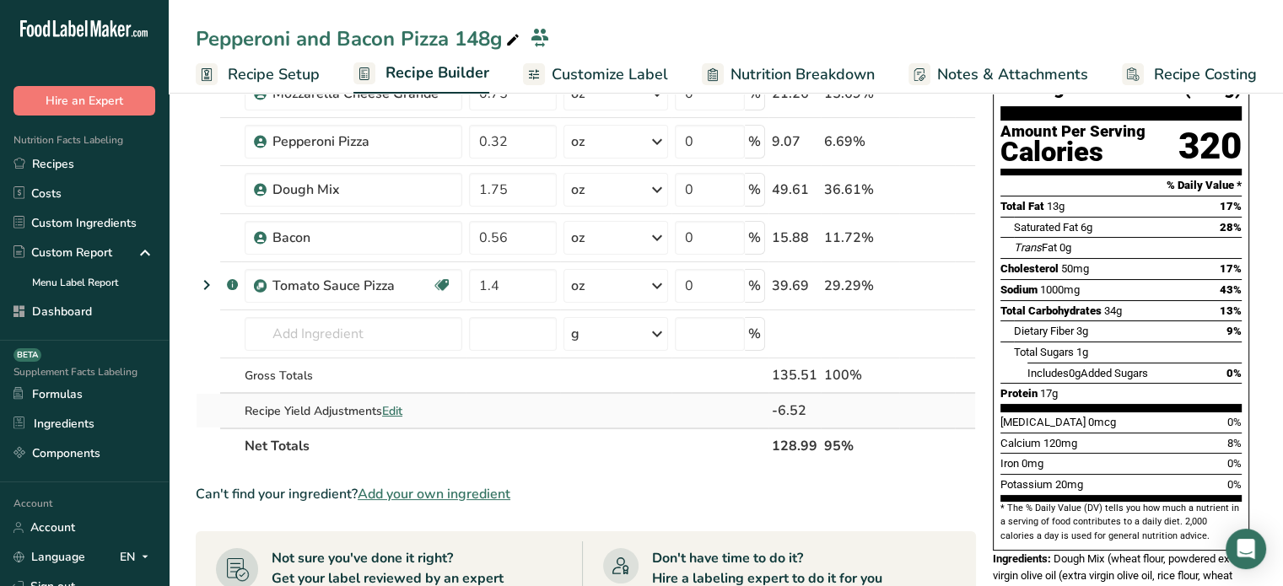
click at [388, 406] on span "Edit" at bounding box center [392, 411] width 20 height 16
select select "0"
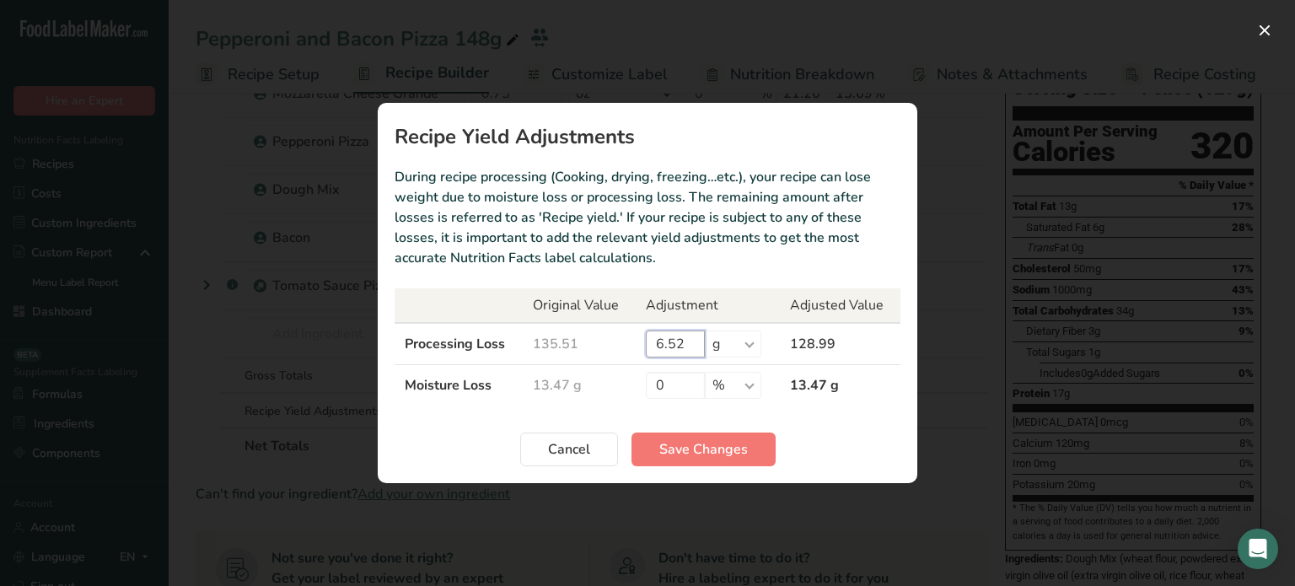
click at [687, 348] on input "6.52" at bounding box center [675, 344] width 59 height 27
click at [577, 457] on span "Cancel" at bounding box center [569, 449] width 42 height 20
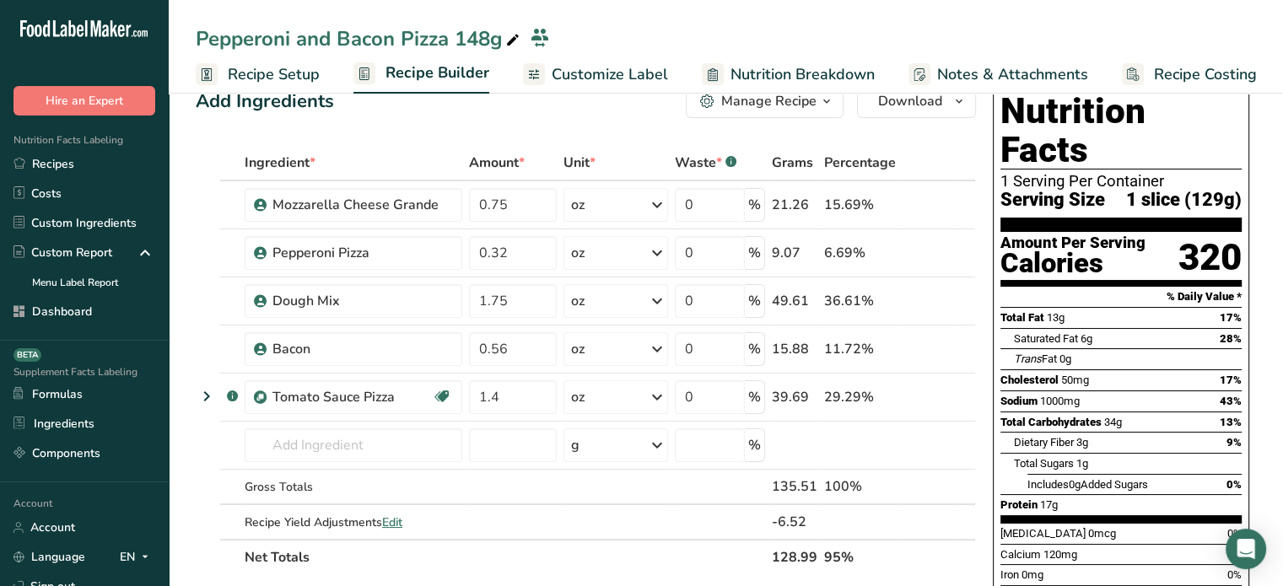
scroll to position [78, 0]
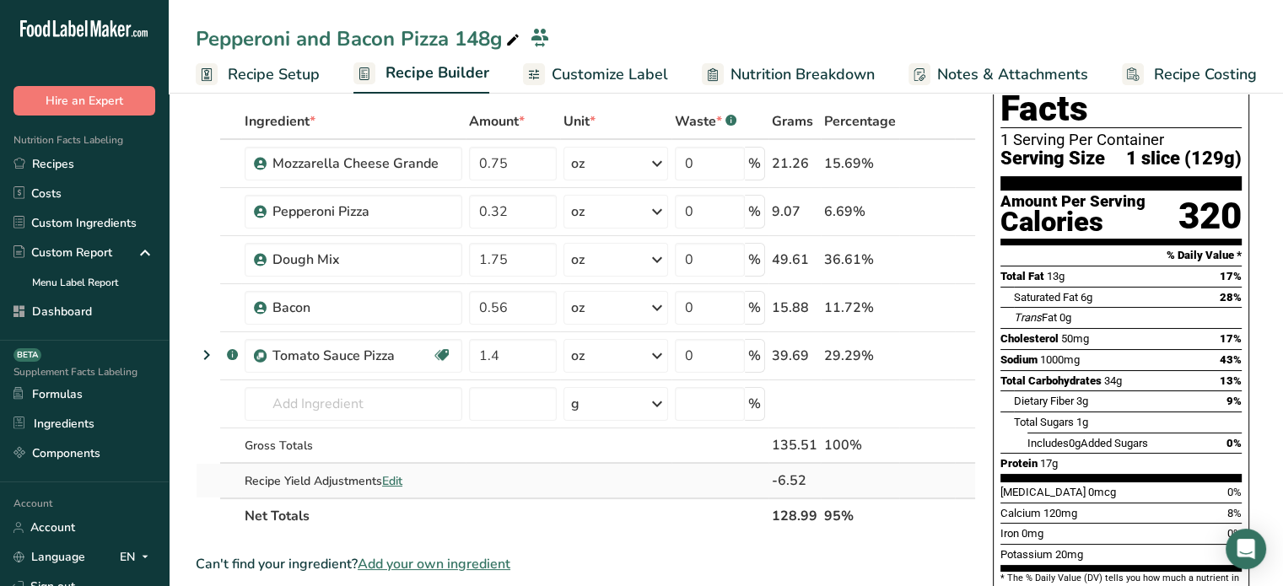
click at [398, 476] on span "Edit" at bounding box center [392, 481] width 20 height 16
select select "0"
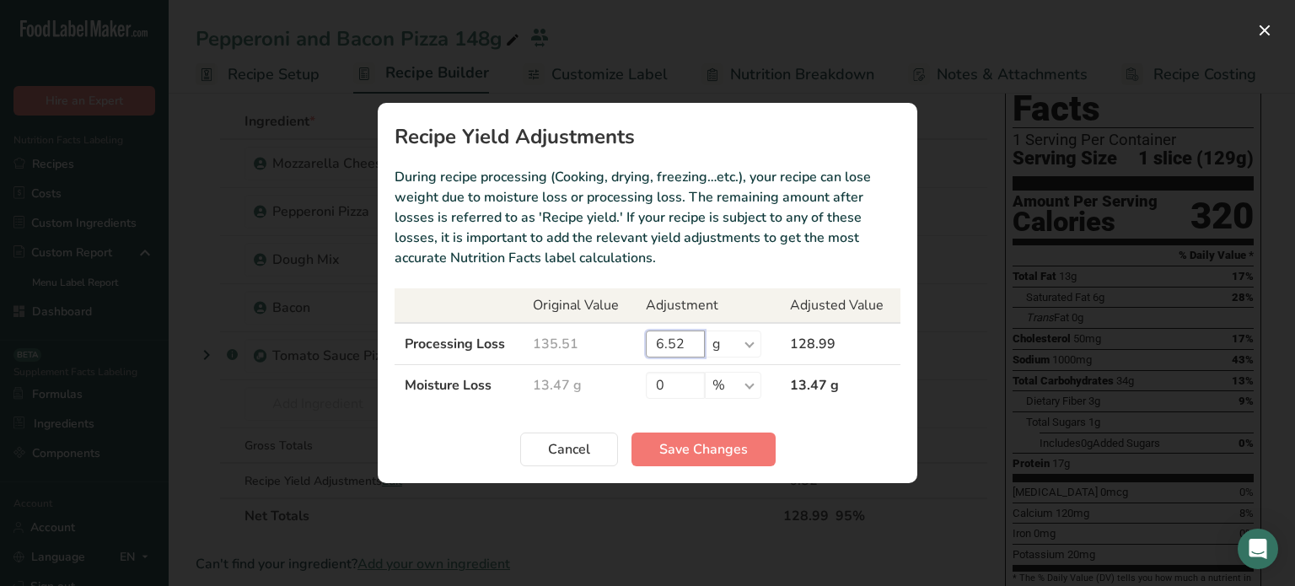
drag, startPoint x: 684, startPoint y: 344, endPoint x: 642, endPoint y: 344, distance: 42.2
click at [642, 344] on td "6.52 % g kg mg mcg lb oz" at bounding box center [708, 344] width 144 height 42
type input "7"
click at [740, 460] on button "Save Changes" at bounding box center [704, 450] width 144 height 34
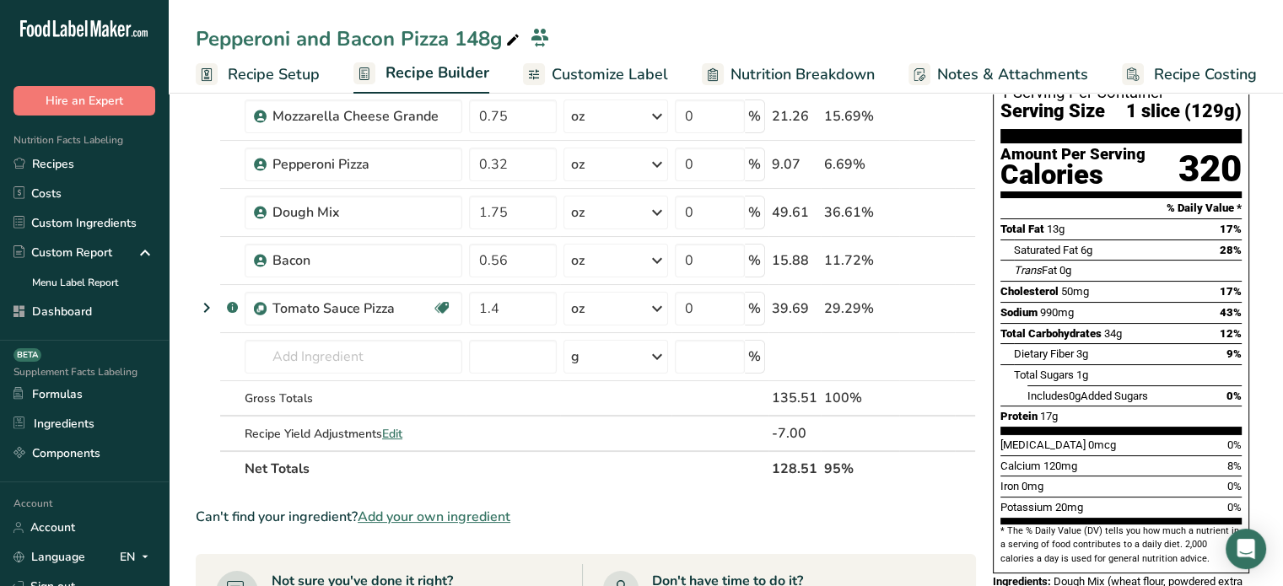
scroll to position [135, 0]
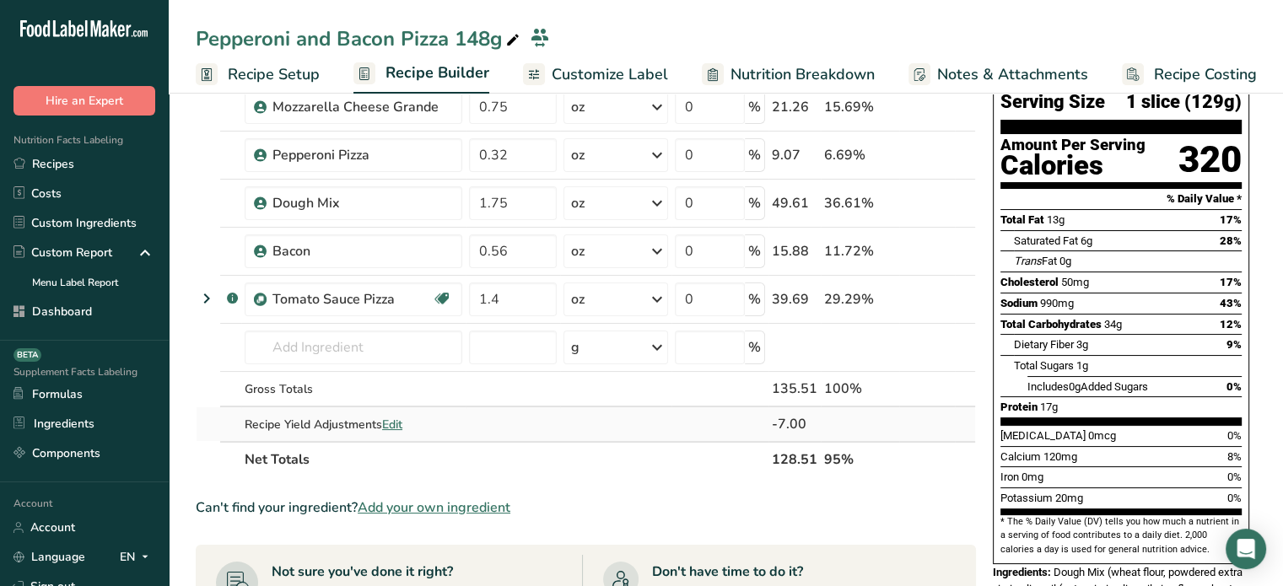
click at [385, 428] on span "Edit" at bounding box center [392, 425] width 20 height 16
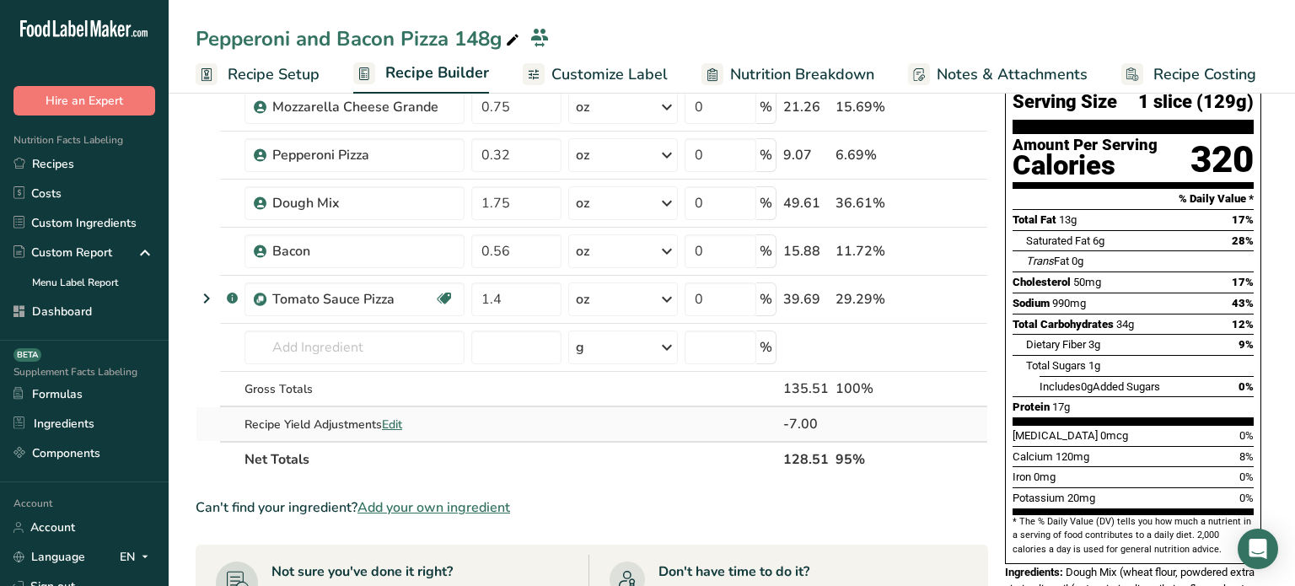
select select "0"
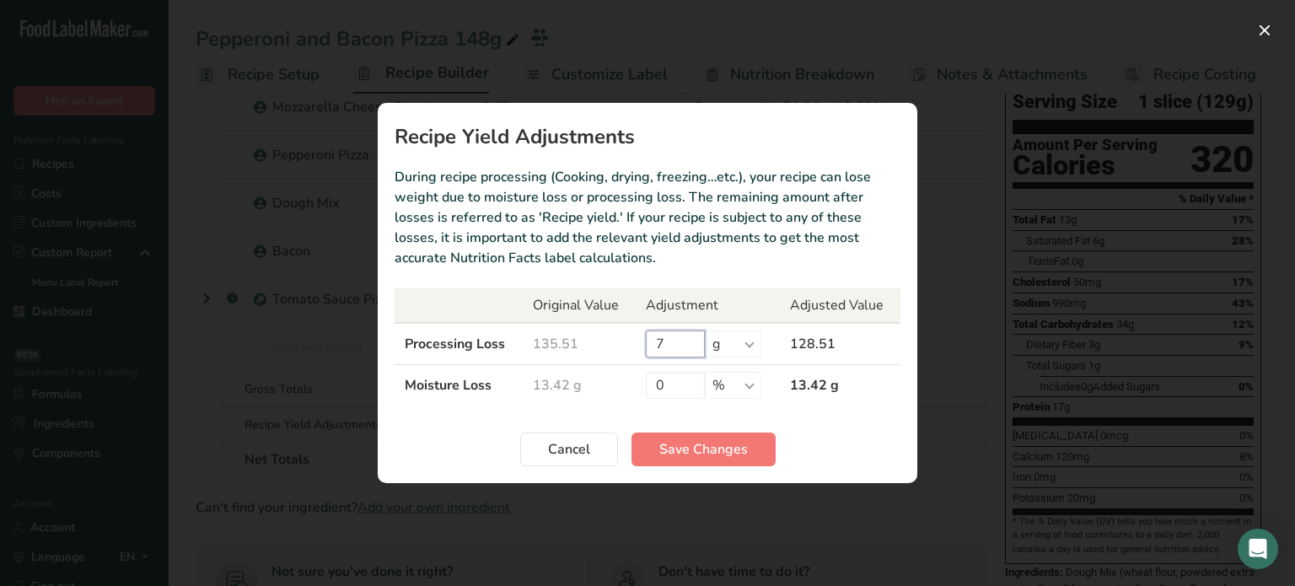
click at [678, 351] on input "7" at bounding box center [675, 344] width 59 height 27
type input "8"
click at [713, 439] on span "Save Changes" at bounding box center [703, 449] width 89 height 20
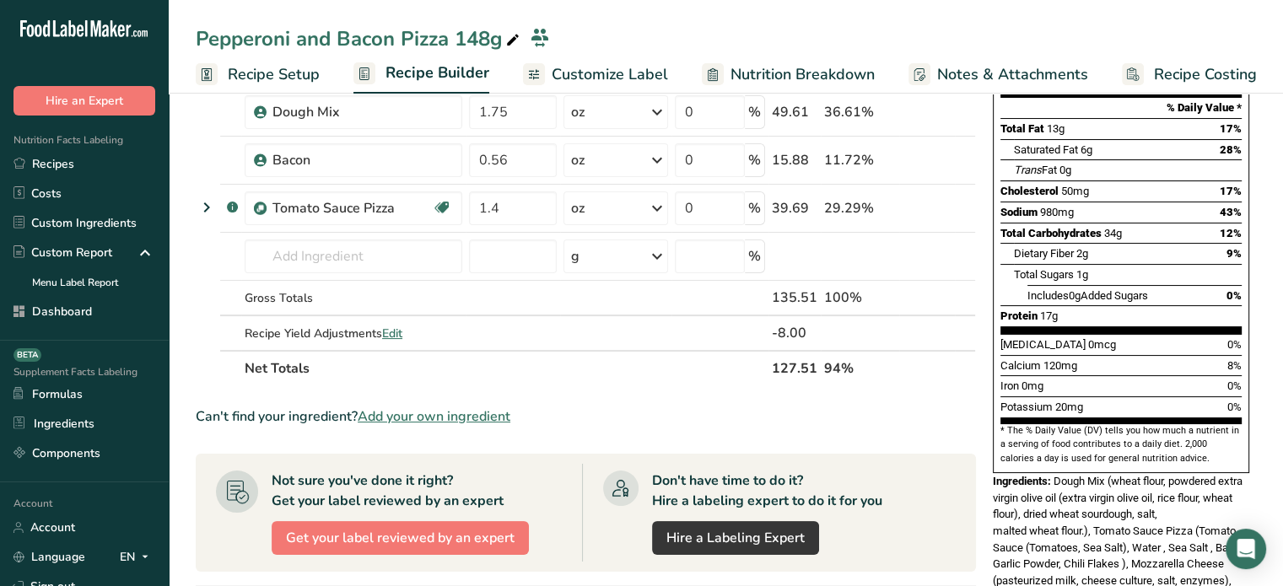
scroll to position [0, 0]
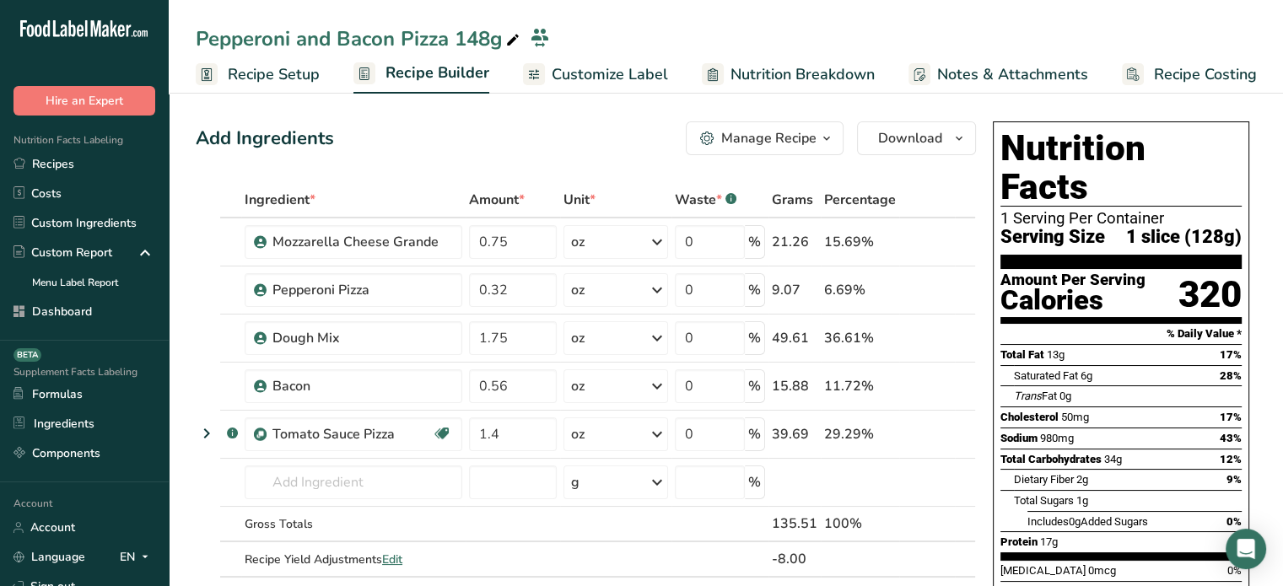
click at [638, 78] on span "Customize Label" at bounding box center [610, 74] width 116 height 23
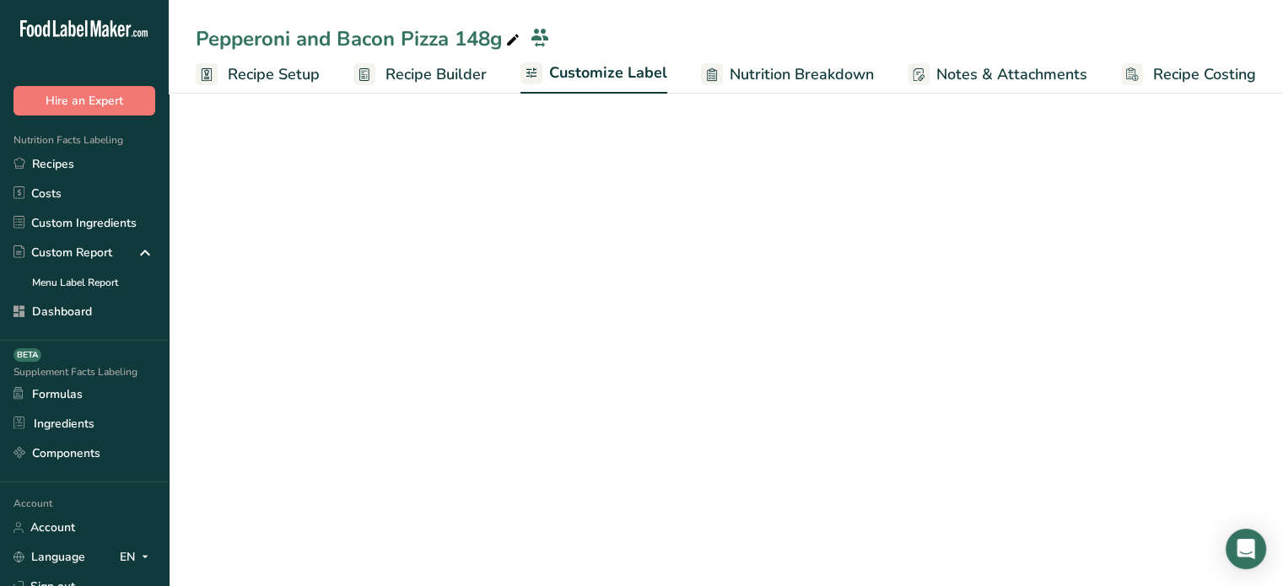
click at [519, 46] on icon at bounding box center [512, 41] width 15 height 24
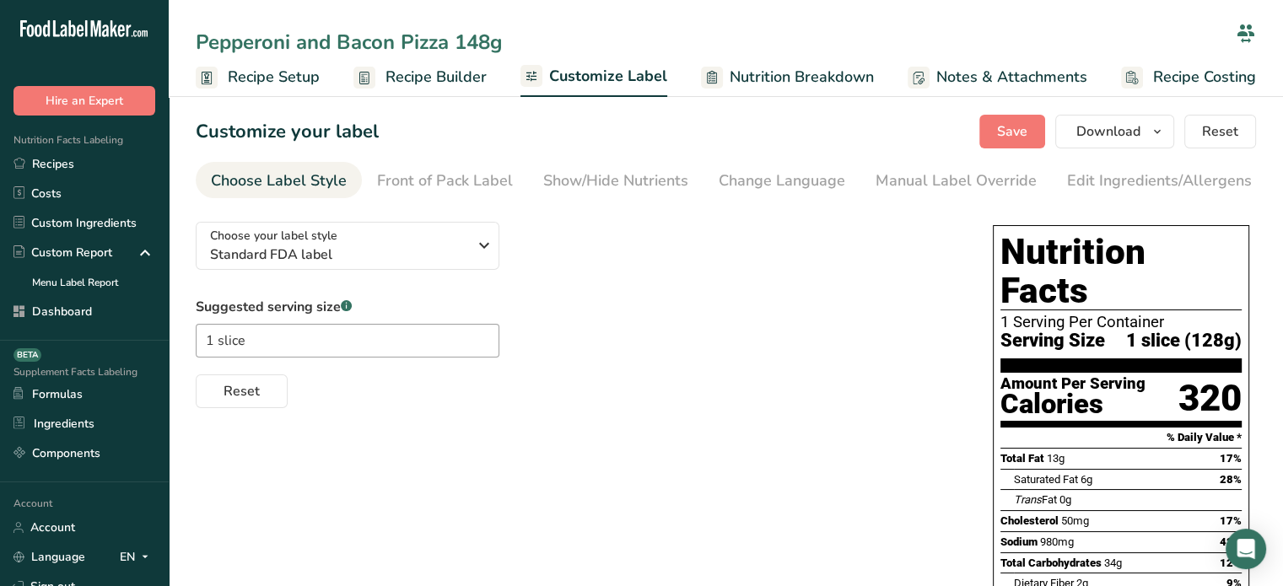
click at [478, 38] on input "Pepperoni and Bacon Pizza 148g" at bounding box center [712, 42] width 1033 height 30
type input "Pepperoni and Bacon Pizza 128g"
click at [1074, 185] on div "Edit Ingredients/Allergens List" at bounding box center [1174, 181] width 214 height 23
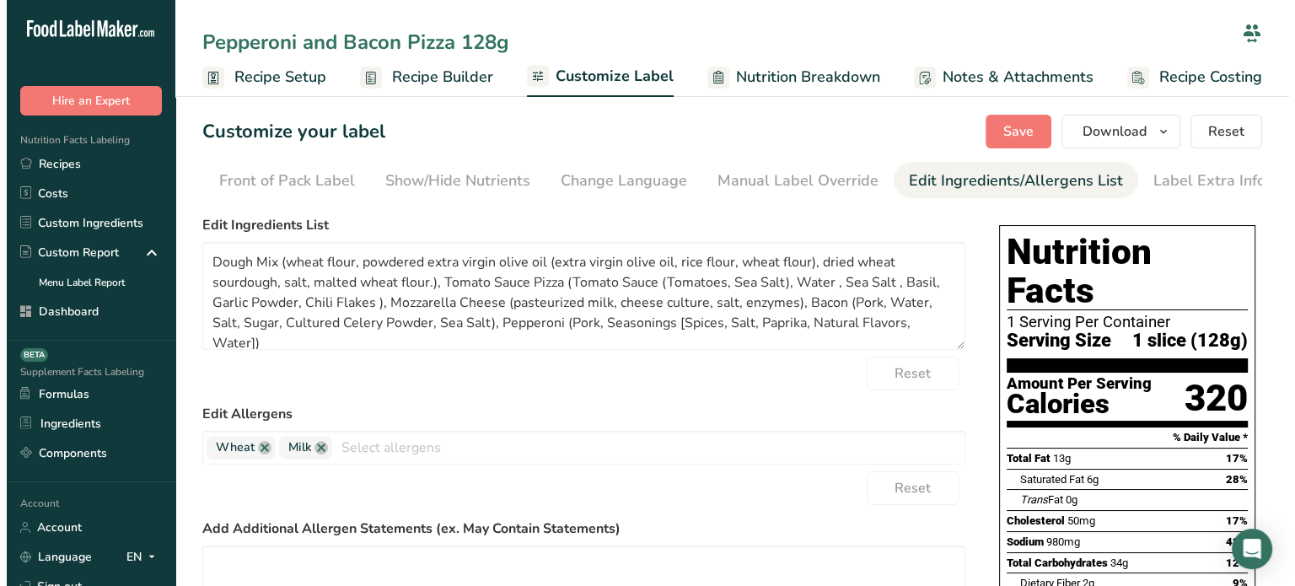
scroll to position [0, 165]
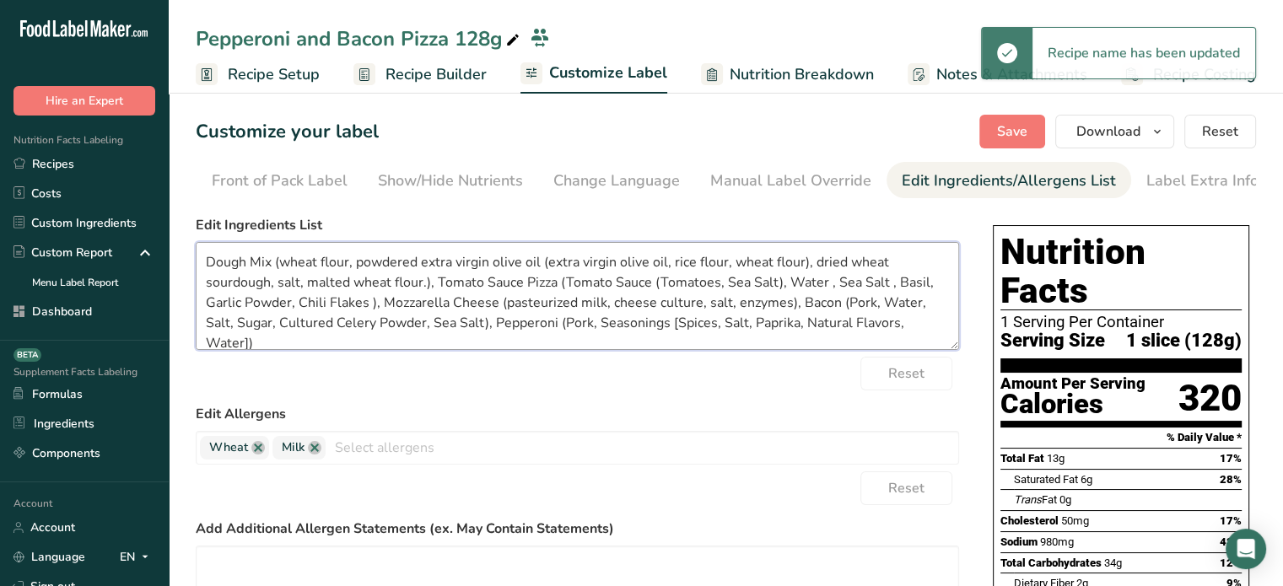
drag, startPoint x: 280, startPoint y: 254, endPoint x: 174, endPoint y: 249, distance: 106.4
click at [174, 249] on section "Customize your label Save Download Choose what to show on your downloaded label…" at bounding box center [726, 558] width 1114 height 941
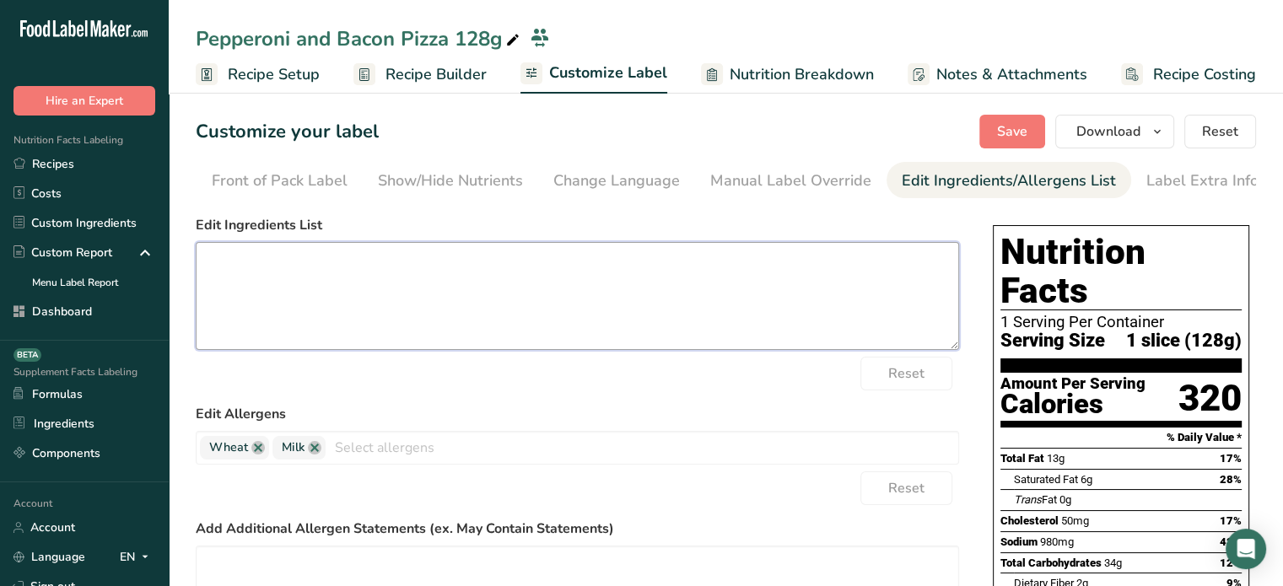
paste textarea "Dough Mix (Wheat Flour, Powdered Extra Virgin Olive Oil (Extra Virgin Olive Oil…"
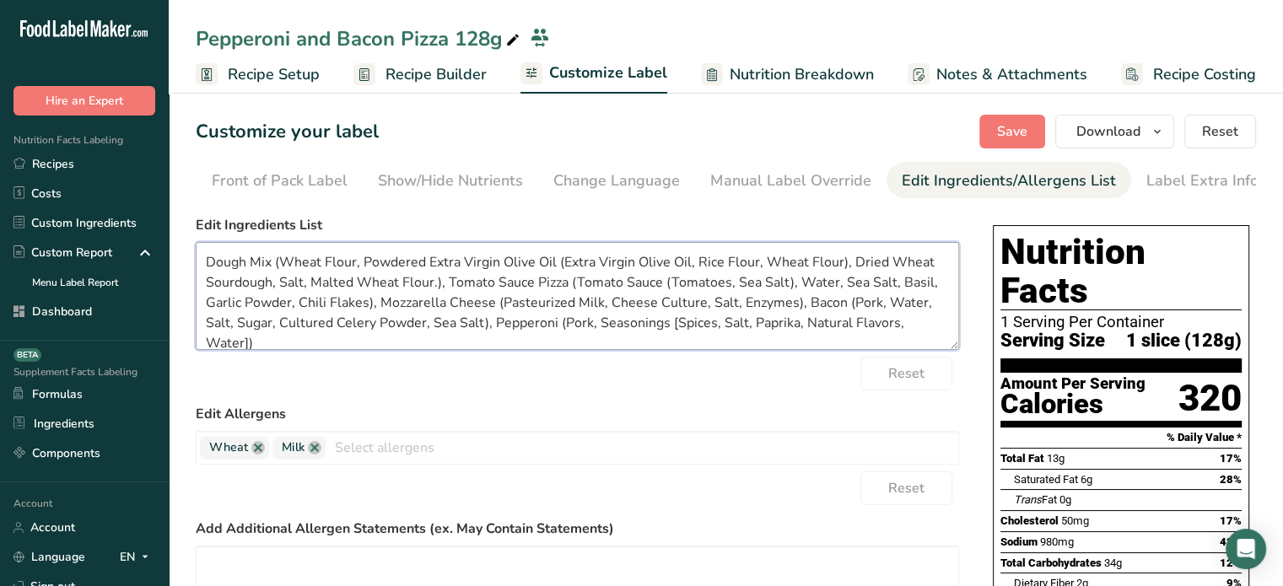
click at [562, 269] on textarea "Dough Mix (Wheat Flour, Powdered Extra Virgin Olive Oil (Extra Virgin Olive Oil…" at bounding box center [577, 296] width 763 height 108
click at [838, 263] on textarea "Dough Mix (Wheat Flour, Powdered Extra Virgin Olive Oil [Extra Virgin Olive Oil…" at bounding box center [577, 296] width 763 height 108
click at [434, 288] on textarea "Dough Mix (Wheat Flour, Powdered Extra Virgin Olive Oil [Extra Virgin Olive Oil…" at bounding box center [577, 296] width 763 height 108
click at [544, 287] on textarea "Dough Mix (Wheat Flour, Powdered Extra Virgin Olive Oil [Extra Virgin Olive Oil…" at bounding box center [577, 296] width 763 height 108
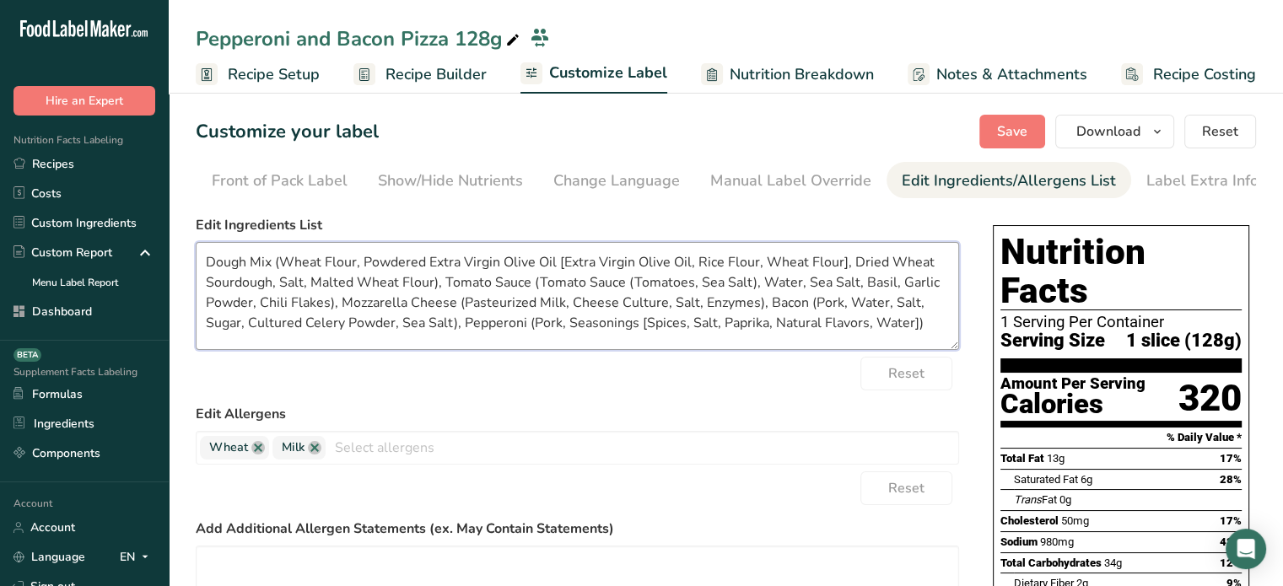
click at [638, 278] on textarea "Dough Mix (Wheat Flour, Powdered Extra Virgin Olive Oil [Extra Virgin Olive Oil…" at bounding box center [577, 296] width 763 height 108
click at [595, 289] on textarea "Dough Mix (Wheat Flour, Powdered Extra Virgin Olive Oil [Extra Virgin Olive Oil…" at bounding box center [577, 296] width 763 height 108
type textarea "Dough Mix (Wheat Flour, Powdered Extra Virgin Olive Oil [Extra Virgin Olive Oil…"
click at [699, 285] on textarea "Dough Mix (Wheat Flour, Powdered Extra Virgin Olive Oil [Extra Virgin Olive Oil…" at bounding box center [577, 296] width 763 height 108
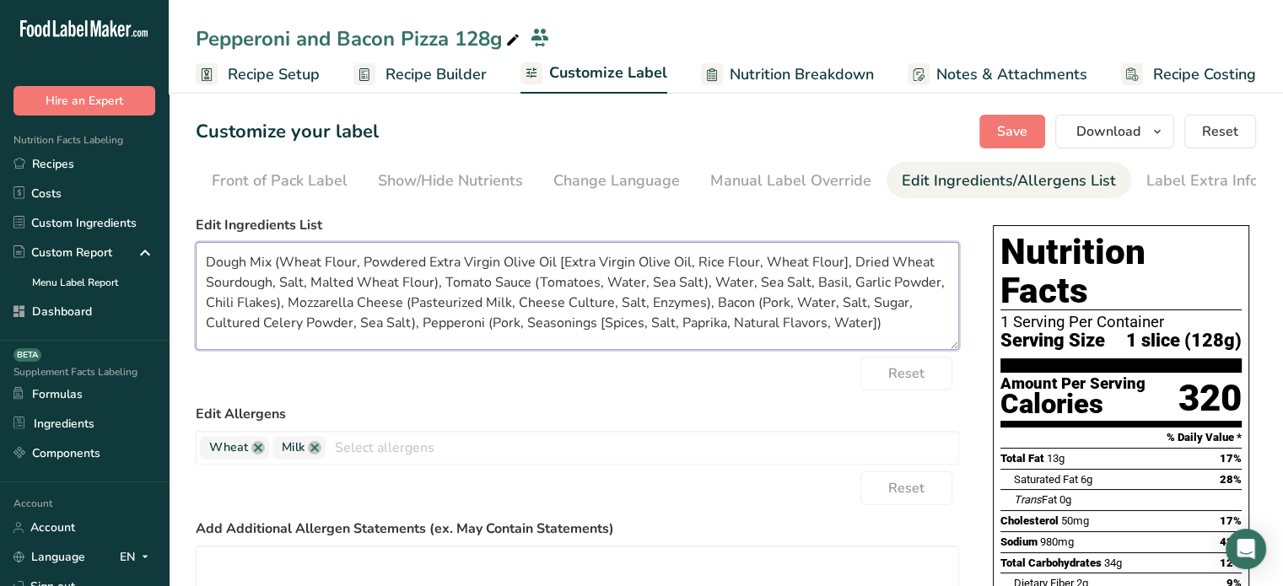
drag, startPoint x: 898, startPoint y: 340, endPoint x: 191, endPoint y: 239, distance: 714.8
click at [191, 239] on section "Customize your label Save Download Choose what to show on your downloaded label…" at bounding box center [726, 558] width 1114 height 941
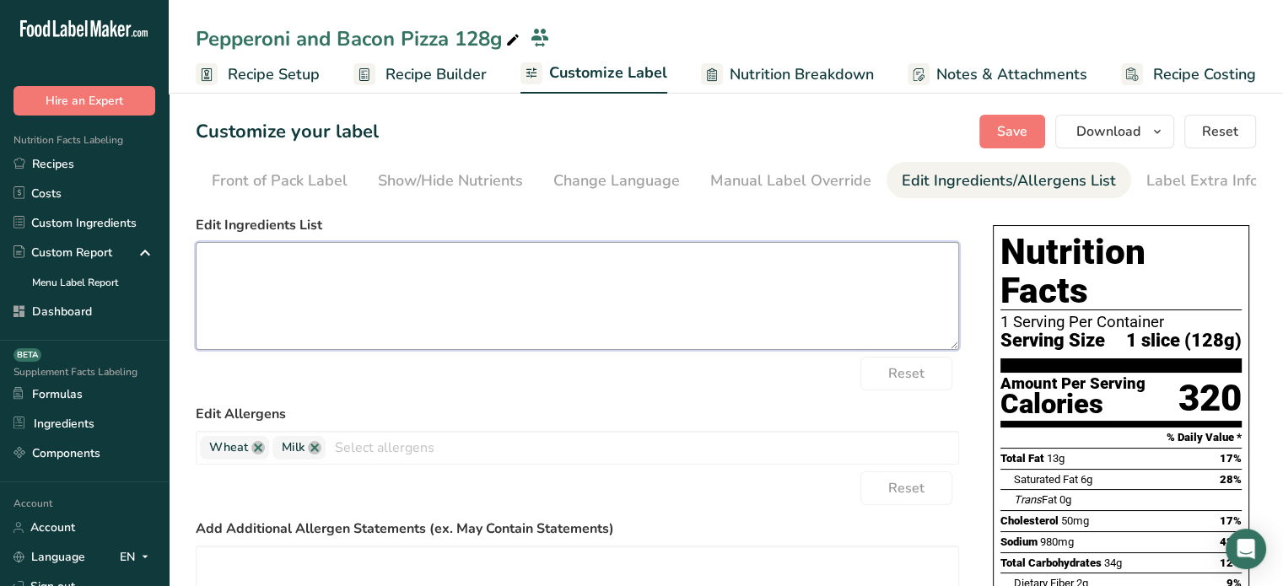
paste textarea "Dough Mix (Wheat Flour, Powdered Extra Virgin Olive Oil (Extra Virgin Olive Oil…"
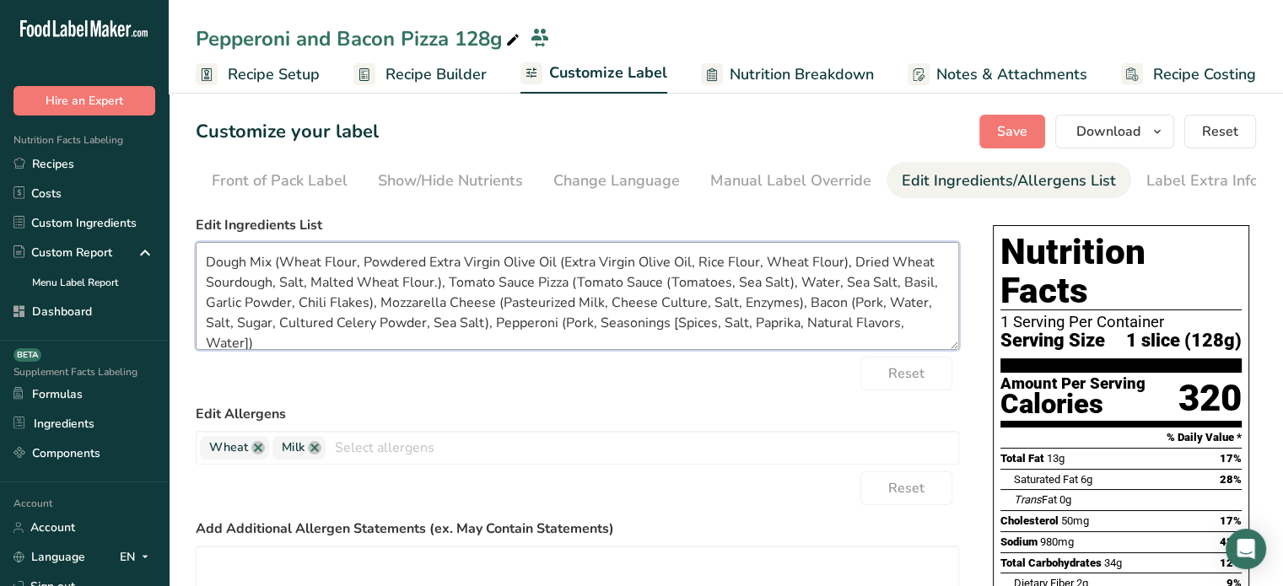
click at [563, 267] on textarea "Dough Mix (Wheat Flour, Powdered Extra Virgin Olive Oil (Extra Virgin Olive Oil…" at bounding box center [577, 296] width 763 height 108
type textarea "Dough Mix (Wheat Flour, Powdered Extra Virgin Olive Oil (Extra Virgin Olive Oil…"
click at [455, 78] on span "Recipe Builder" at bounding box center [435, 74] width 101 height 23
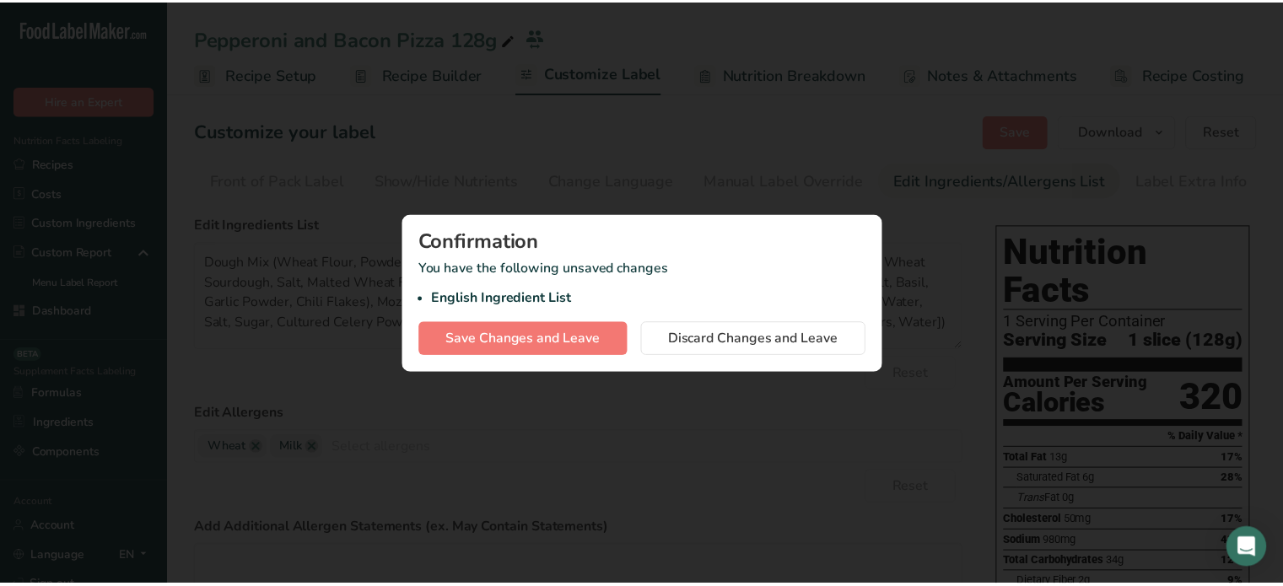
scroll to position [0, 0]
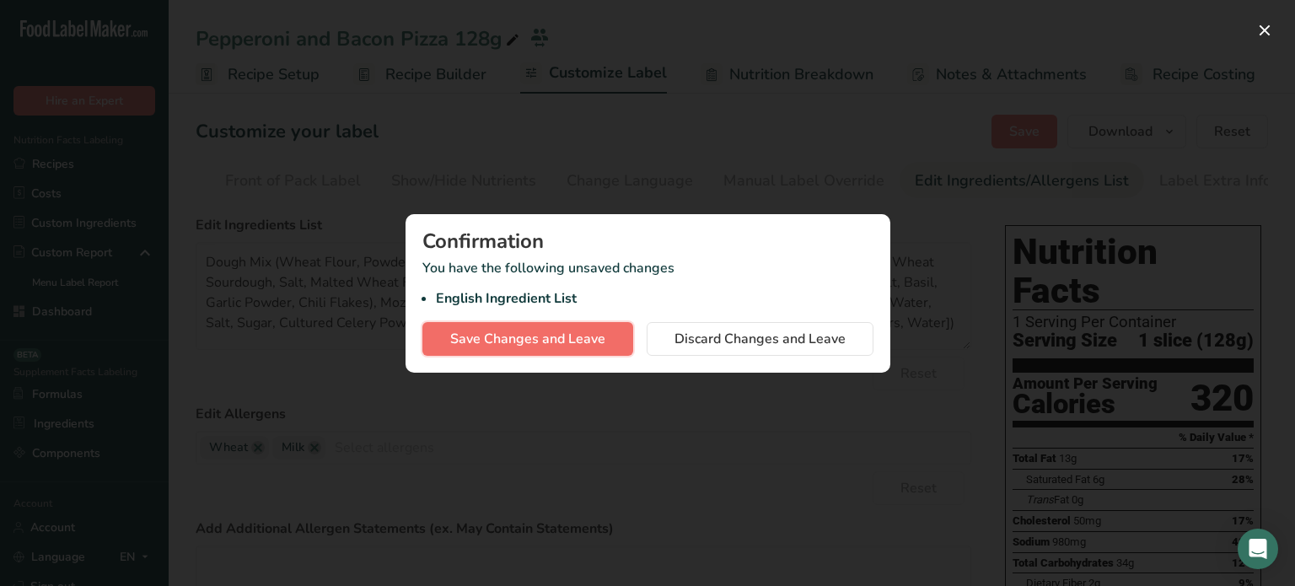
click at [560, 333] on span "Save Changes and Leave" at bounding box center [527, 339] width 155 height 20
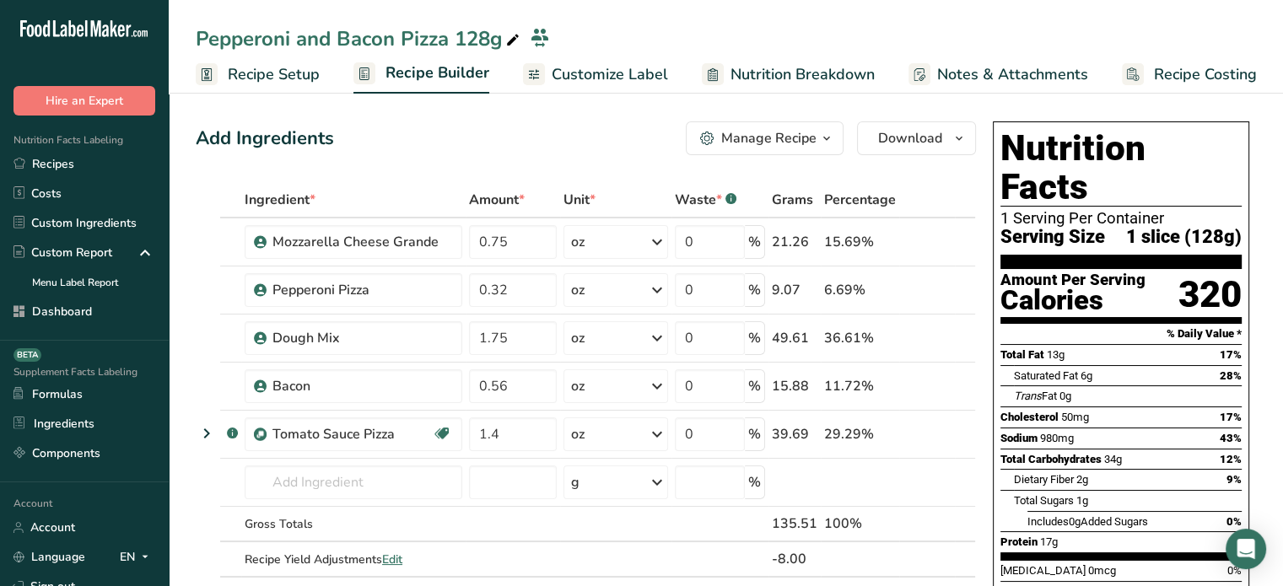
click at [621, 73] on span "Customize Label" at bounding box center [610, 74] width 116 height 23
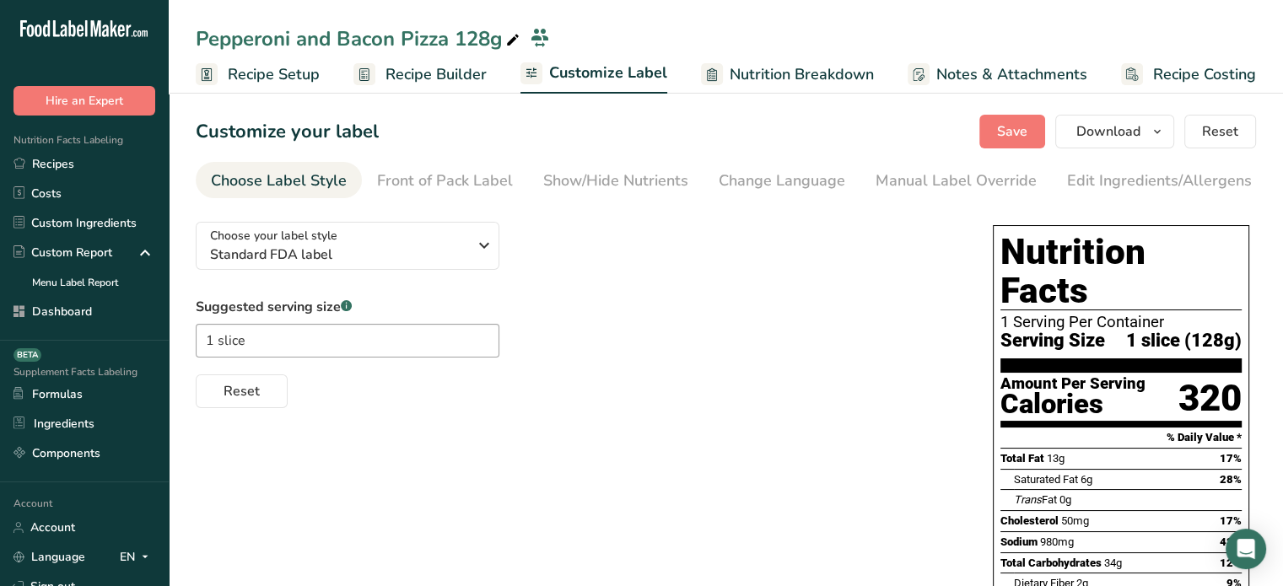
click at [437, 61] on link "Recipe Builder" at bounding box center [419, 75] width 133 height 38
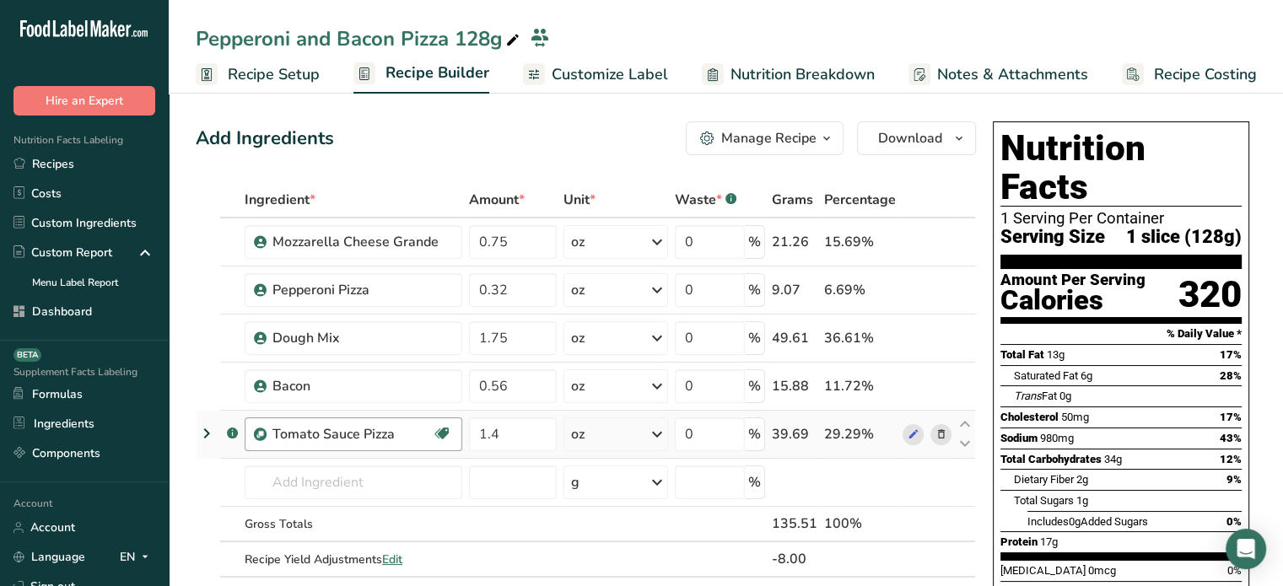
click at [254, 433] on img at bounding box center [260, 434] width 13 height 13
click at [260, 433] on img at bounding box center [260, 434] width 13 height 13
click at [207, 429] on icon at bounding box center [206, 433] width 20 height 30
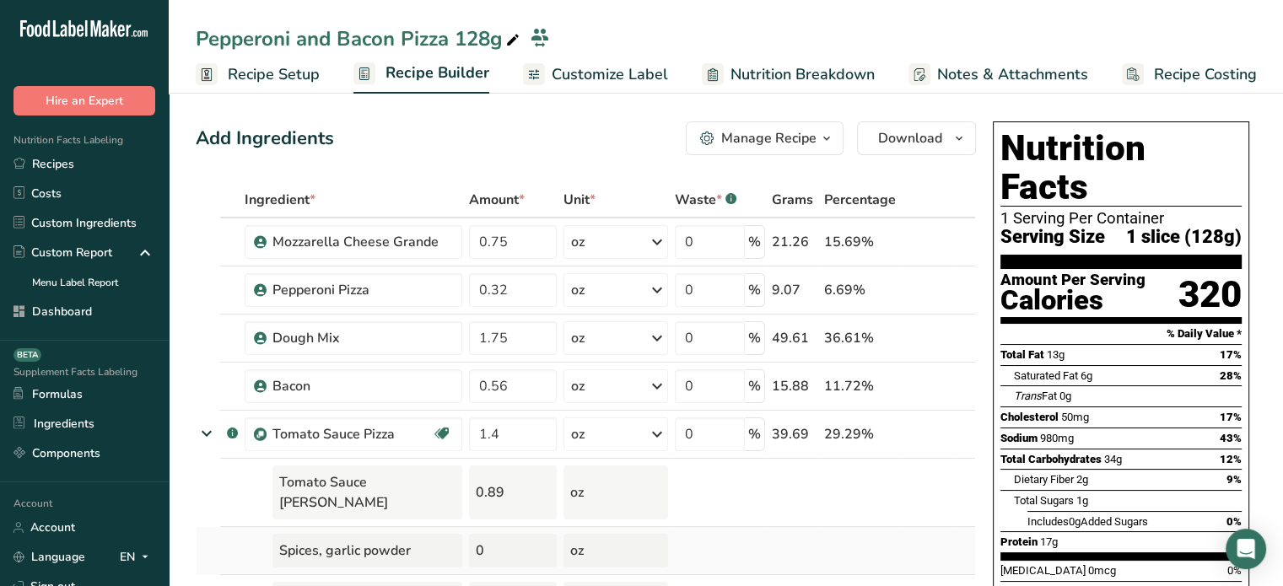
click at [225, 546] on td at bounding box center [230, 551] width 21 height 48
click at [650, 75] on span "Customize Label" at bounding box center [610, 74] width 116 height 23
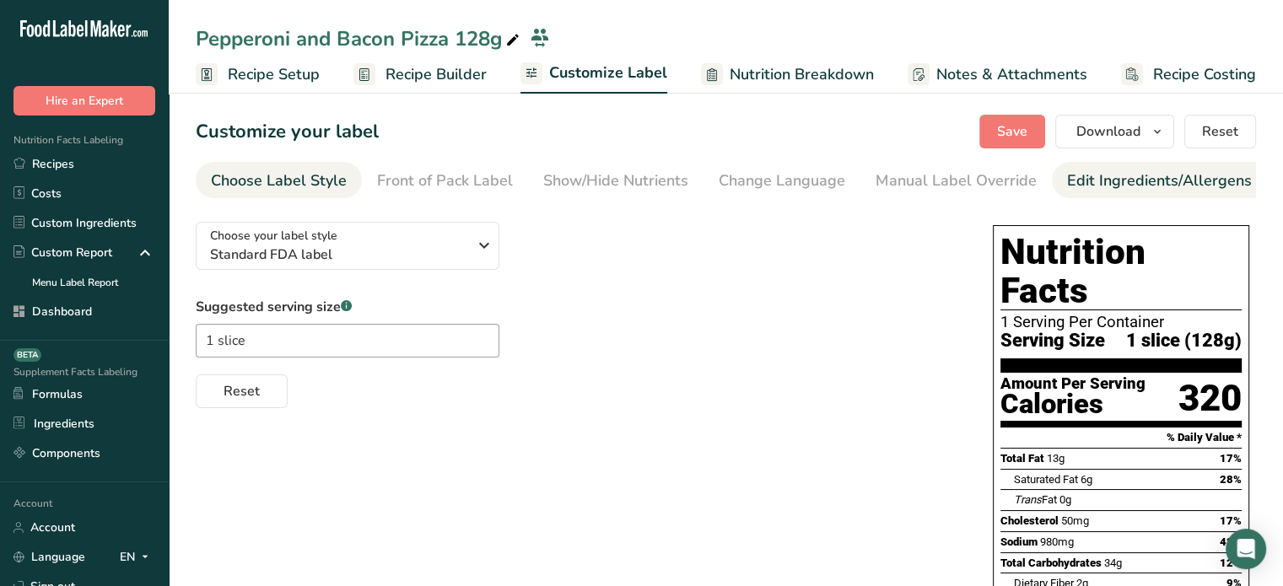
click at [1111, 162] on link "Edit Ingredients/Allergens List" at bounding box center [1174, 181] width 214 height 38
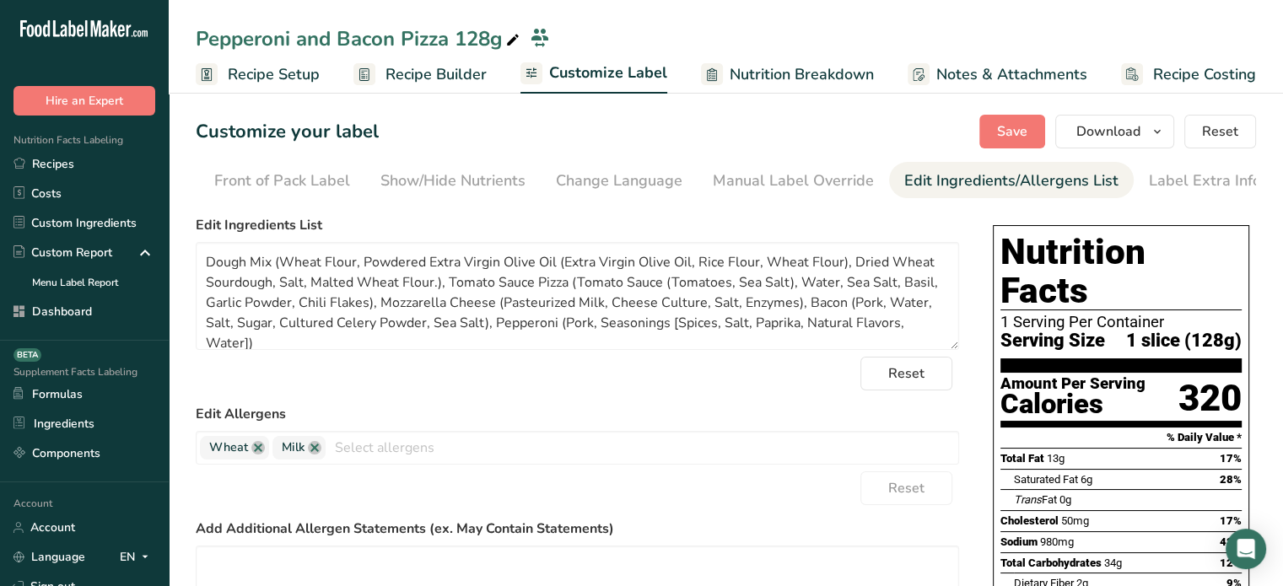
scroll to position [0, 165]
click at [566, 262] on textarea "Dough Mix (Wheat Flour, Powdered Extra Virgin Olive Oil (Extra Virgin Olive Oil…" at bounding box center [577, 296] width 763 height 108
click at [843, 262] on textarea "Dough Mix (Wheat Flour, Powdered Extra Virgin Olive Oil [Extra Virgin Olive Oil…" at bounding box center [577, 296] width 763 height 108
click at [433, 287] on textarea "Dough Mix (Wheat Flour, Powdered Extra Virgin Olive Oil [Extra Virgin Olive Oil…" at bounding box center [577, 296] width 763 height 108
click at [448, 289] on textarea "Dough Mix (Wheat Flour, Powdered Extra Virgin Olive Oil [Extra Virgin Olive Oil…" at bounding box center [577, 296] width 763 height 108
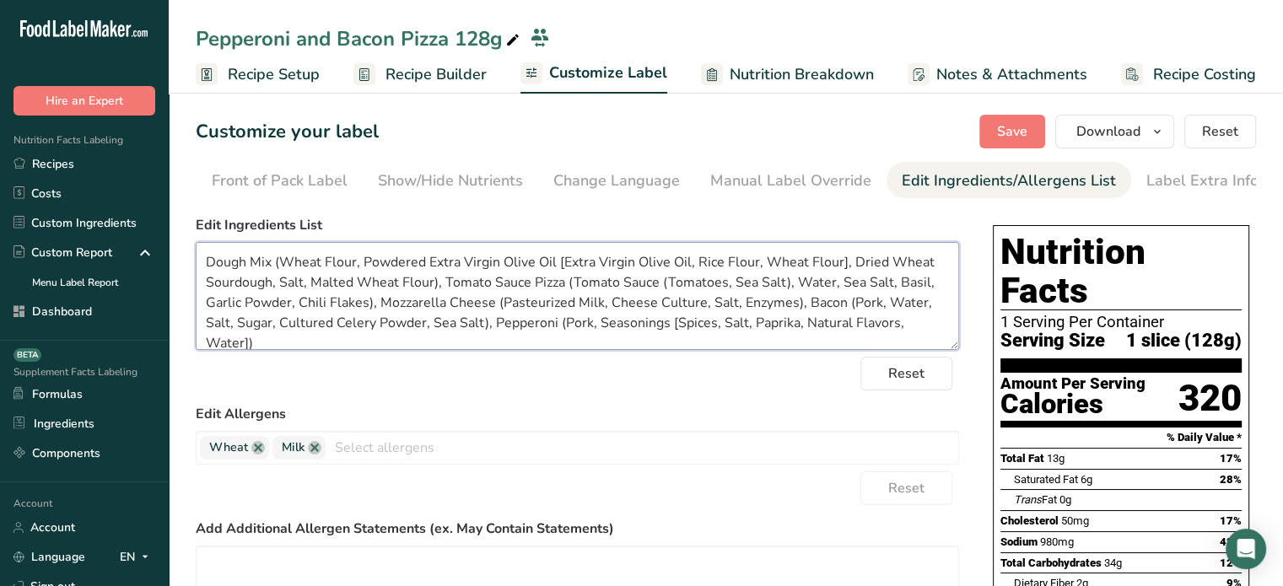
click at [545, 282] on textarea "Dough Mix (Wheat Flour, Powdered Extra Virgin Olive Oil [Extra Virgin Olive Oil…" at bounding box center [577, 296] width 763 height 108
click at [635, 286] on textarea "Dough Mix (Wheat Flour, Powdered Extra Virgin Olive Oil [Extra Virgin Olive Oil…" at bounding box center [577, 296] width 763 height 108
click at [603, 289] on textarea "Dough Mix (Wheat Flour, Powdered Extra Virgin Olive Oil [Extra Virgin Olive Oil…" at bounding box center [577, 296] width 763 height 108
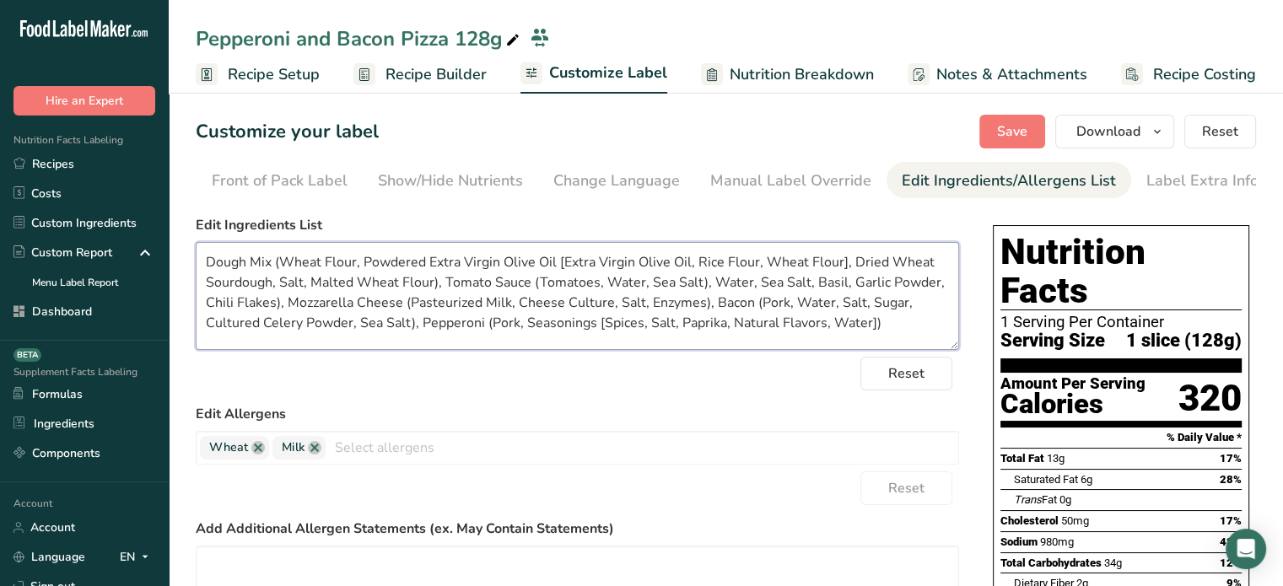
click at [810, 284] on textarea "Dough Mix (Wheat Flour, Powdered Extra Virgin Olive Oil [Extra Virgin Olive Oil…" at bounding box center [577, 296] width 763 height 108
click at [789, 336] on textarea "Dough Mix (Wheat Flour, Powdered Extra Virgin Olive Oil [Extra Virgin Olive Oil…" at bounding box center [577, 296] width 763 height 108
type textarea "Dough Mix (Wheat Flour, Powdered Extra Virgin Olive Oil [Extra Virgin Olive Oil…"
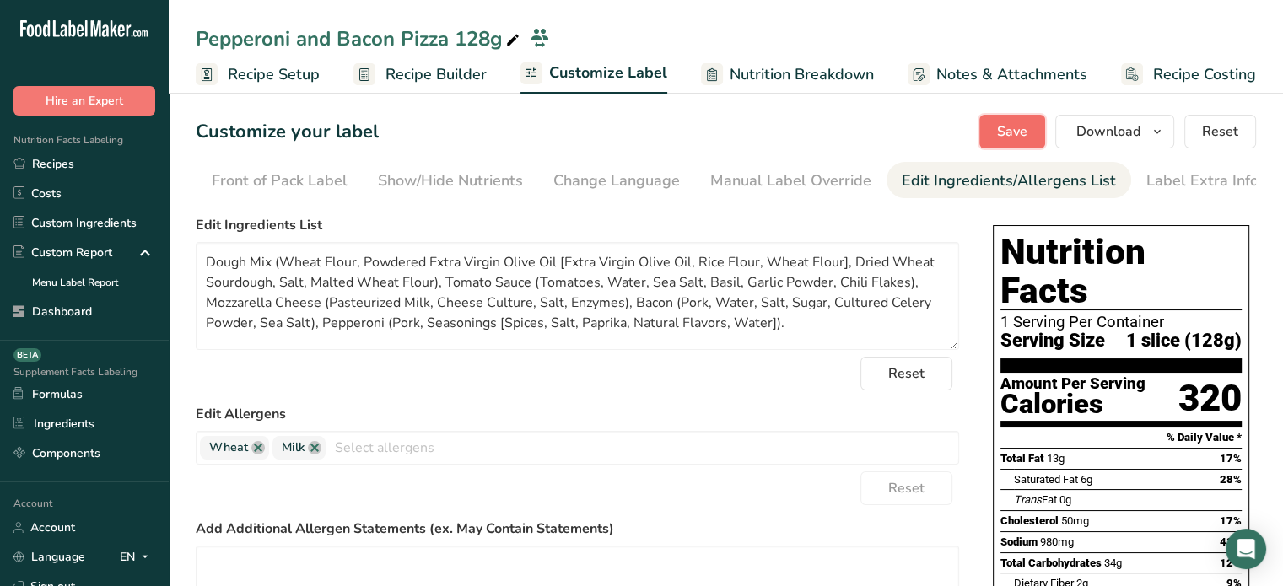
click at [1036, 134] on button "Save" at bounding box center [1012, 132] width 66 height 34
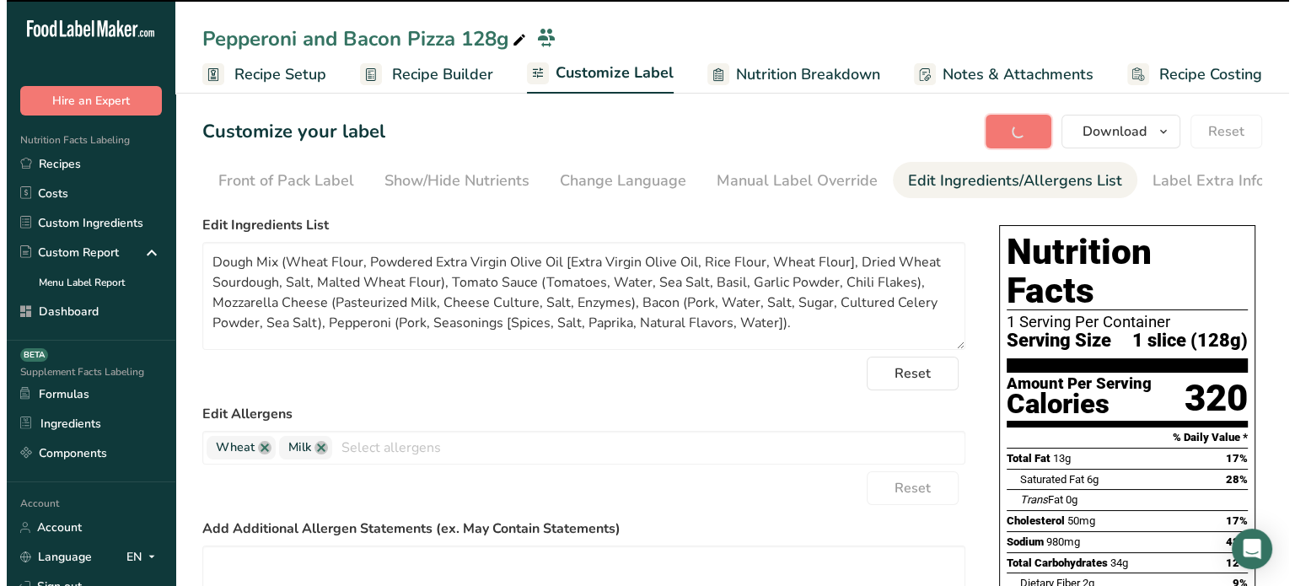
scroll to position [1, 0]
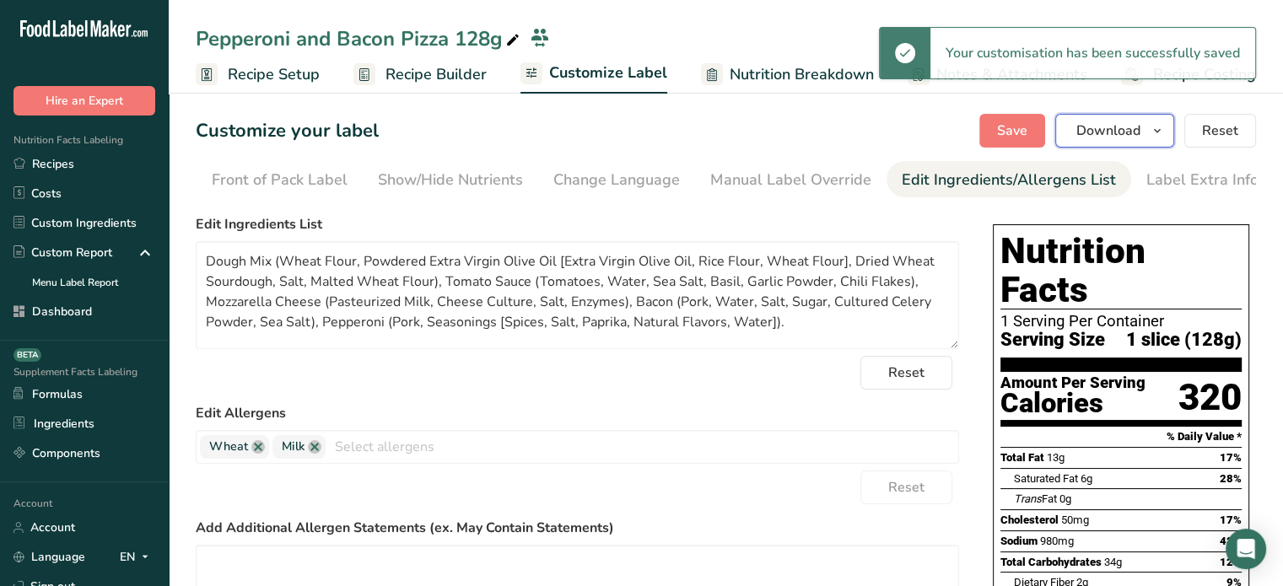
click at [1154, 137] on icon "button" at bounding box center [1156, 131] width 13 height 21
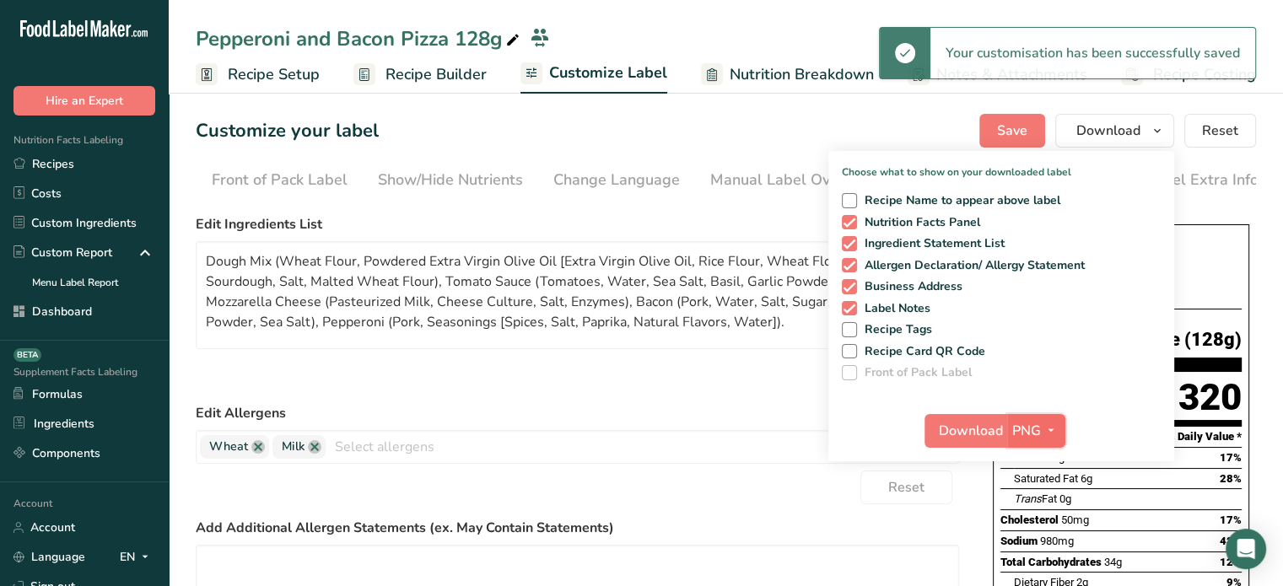
click at [1036, 422] on span "PNG" at bounding box center [1026, 431] width 29 height 20
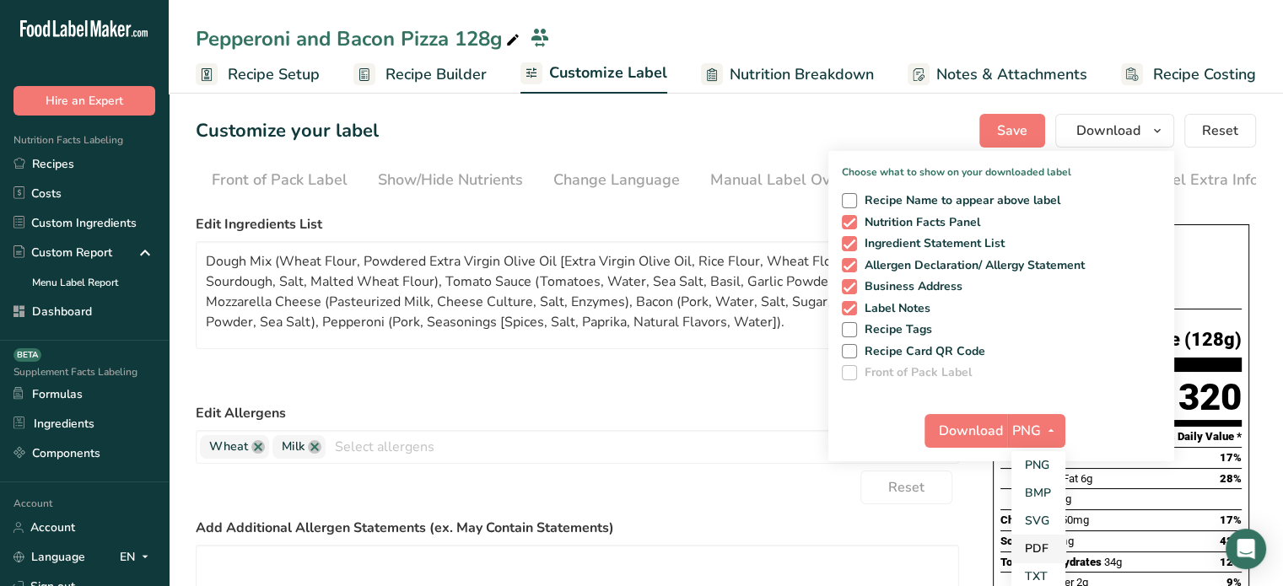
click at [1042, 546] on link "PDF" at bounding box center [1038, 549] width 54 height 28
click at [982, 441] on button "Download" at bounding box center [966, 431] width 83 height 34
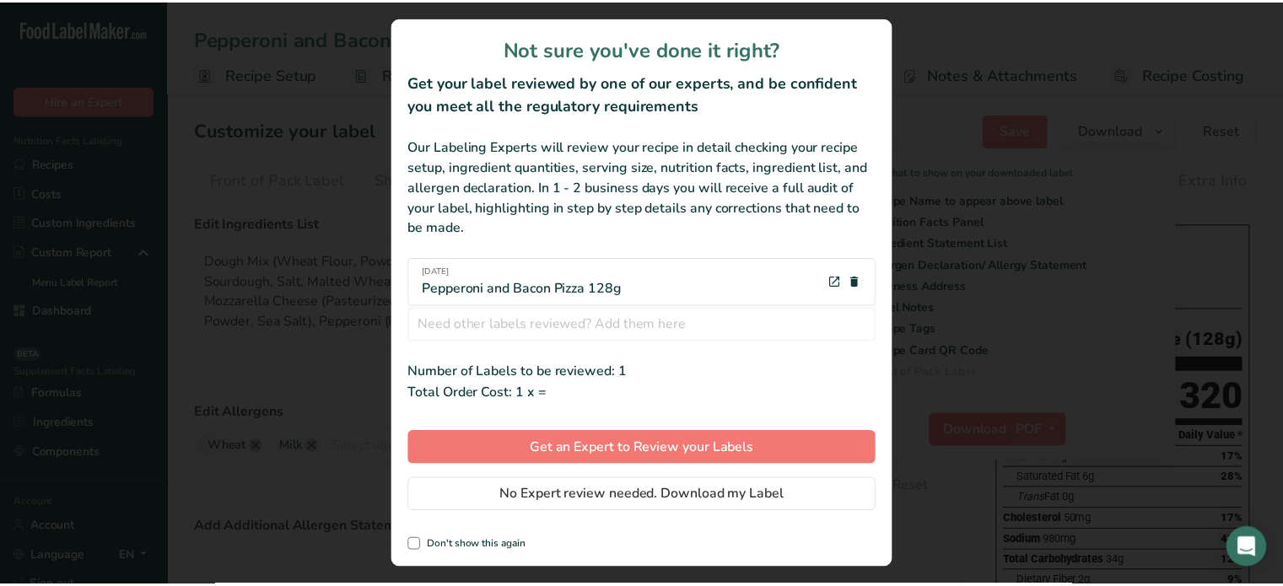
scroll to position [0, 0]
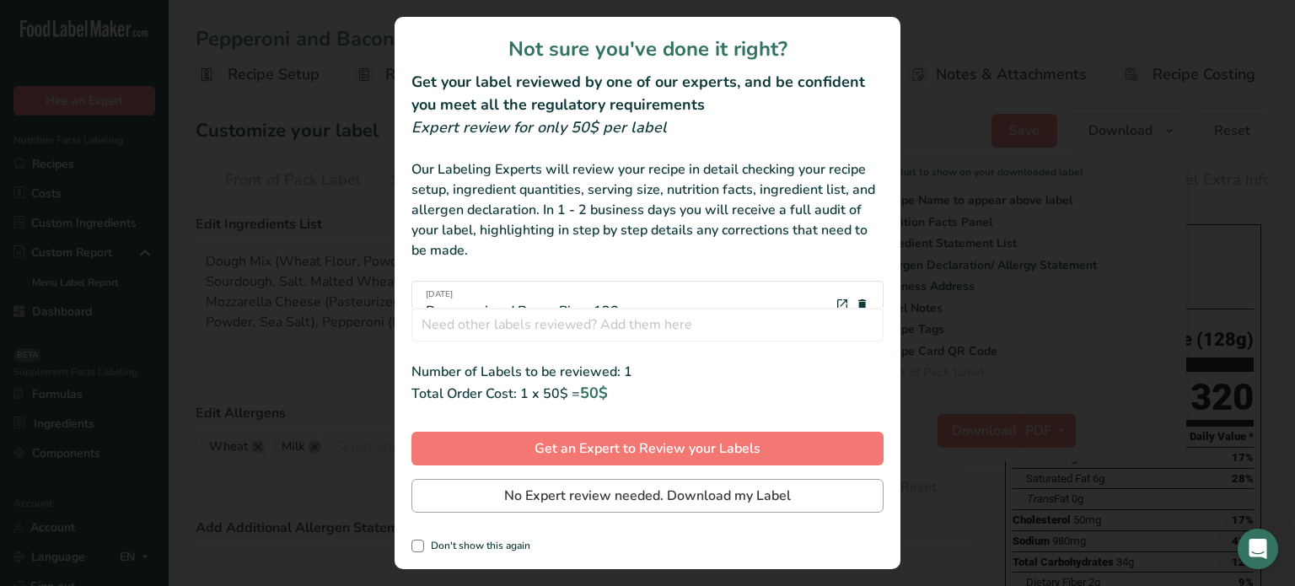
drag, startPoint x: 724, startPoint y: 519, endPoint x: 737, endPoint y: 503, distance: 20.9
click at [737, 503] on div "Not sure you've done it right? Get your label reviewed by one of our experts, a…" at bounding box center [648, 293] width 506 height 552
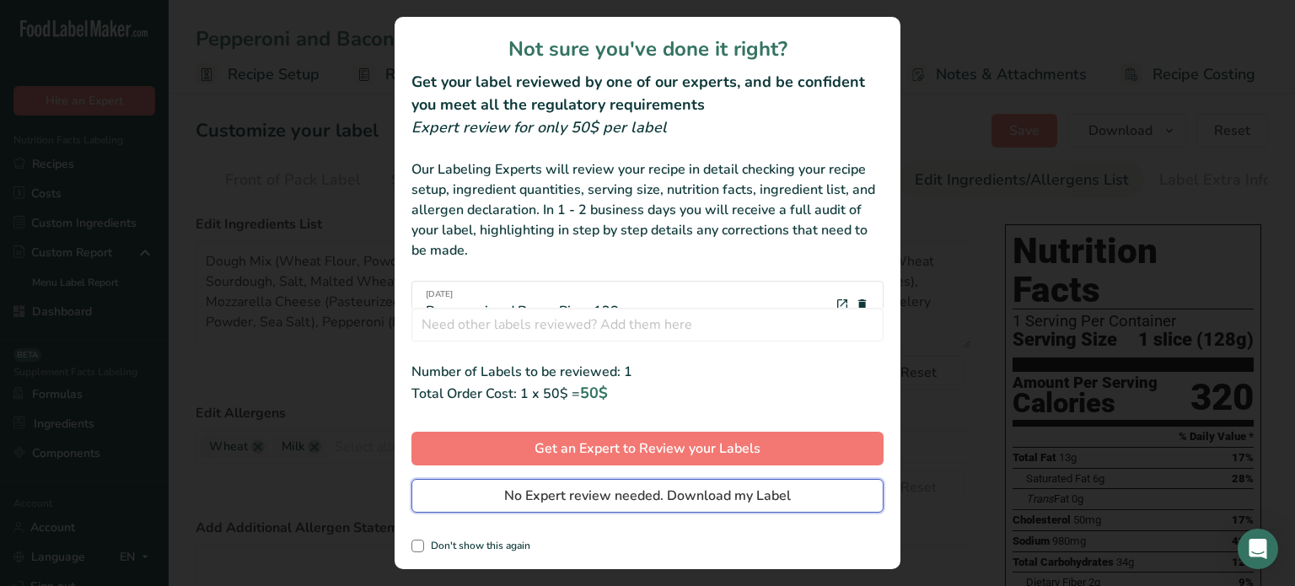
click at [737, 503] on span "No Expert review needed. Download my Label" at bounding box center [647, 496] width 287 height 20
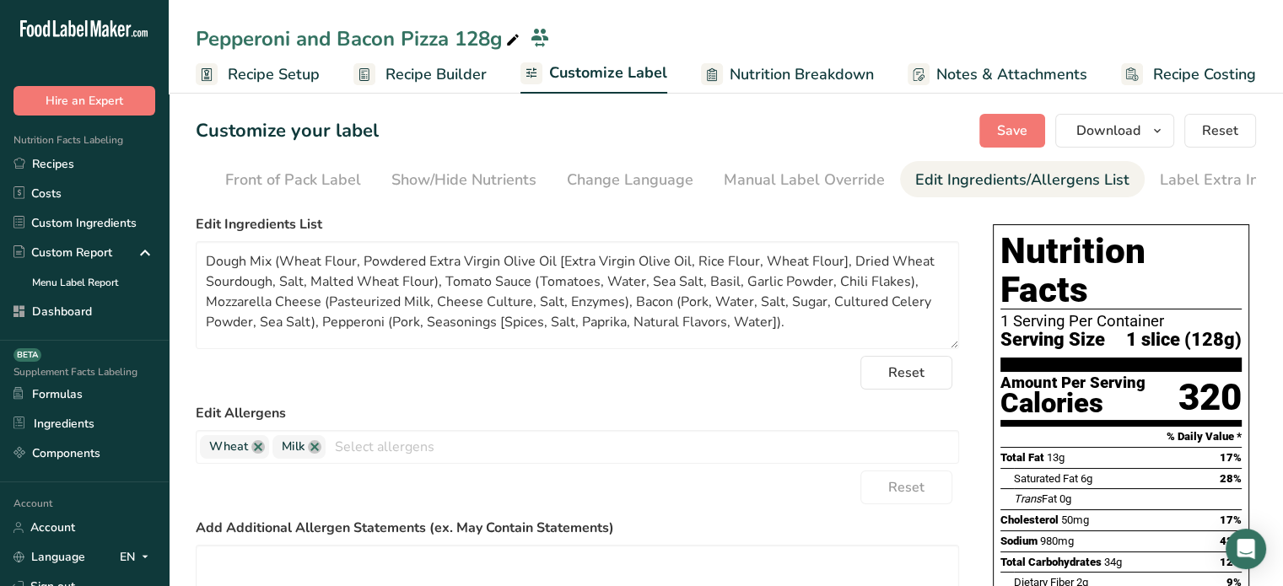
click at [977, 137] on div "Customize your label Save Download Choose what to show on your downloaded label…" at bounding box center [726, 131] width 1060 height 34
click at [999, 131] on button "Save" at bounding box center [1012, 131] width 66 height 34
click at [1139, 132] on span "Download" at bounding box center [1108, 131] width 64 height 20
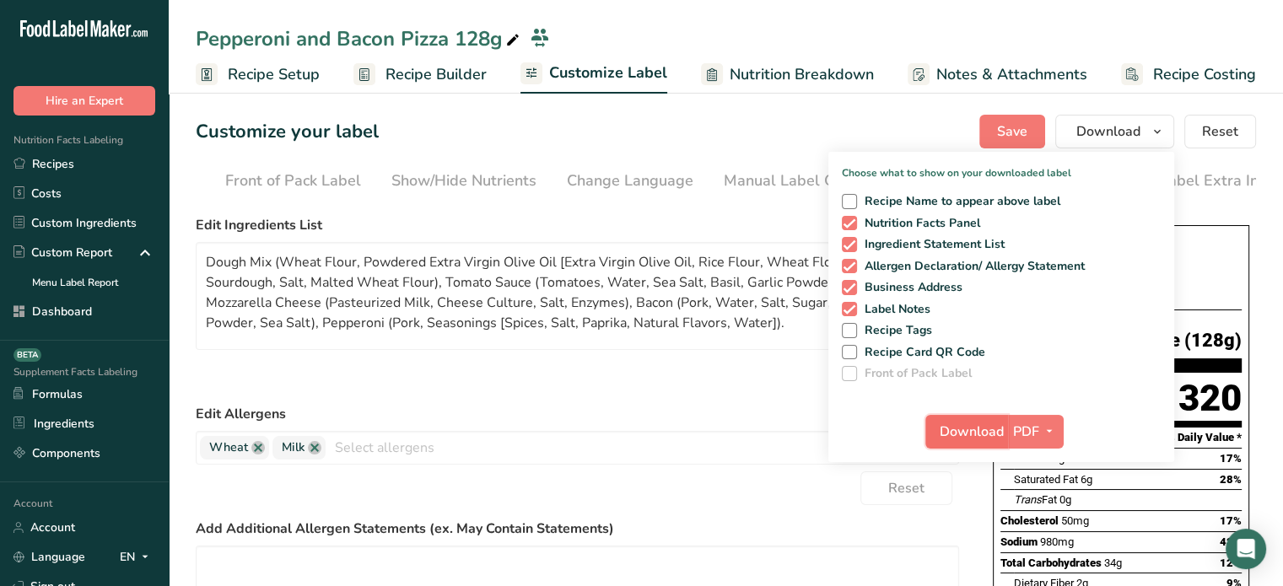
click at [985, 426] on span "Download" at bounding box center [971, 432] width 64 height 20
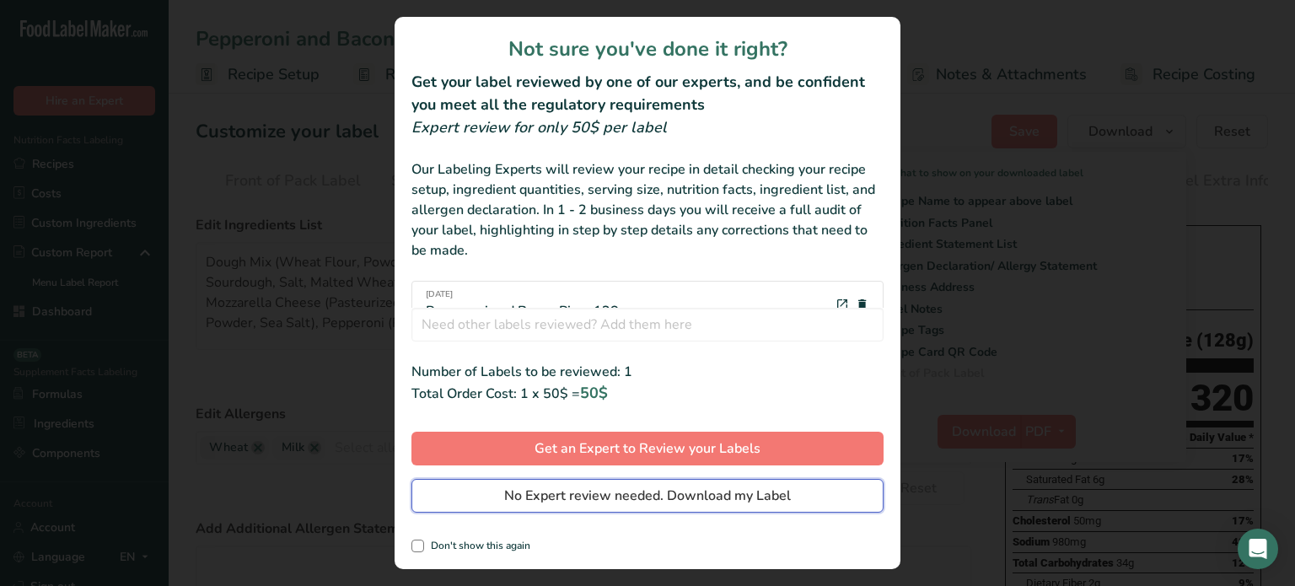
click at [831, 509] on button "No Expert review needed. Download my Label" at bounding box center [648, 496] width 472 height 34
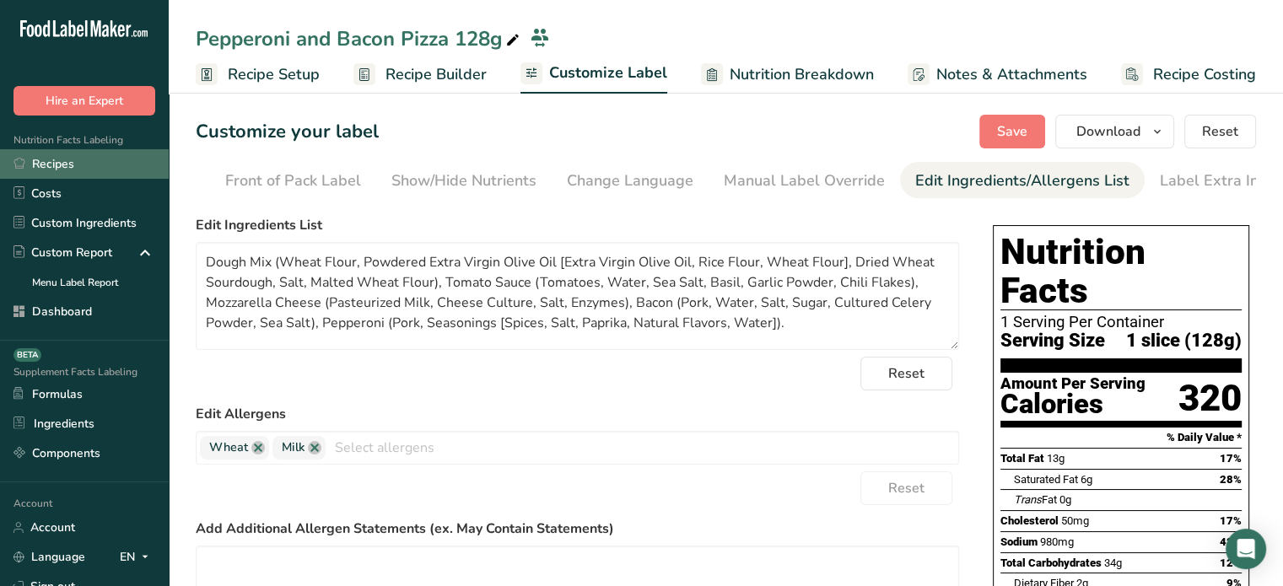
click at [91, 169] on link "Recipes" at bounding box center [84, 164] width 169 height 30
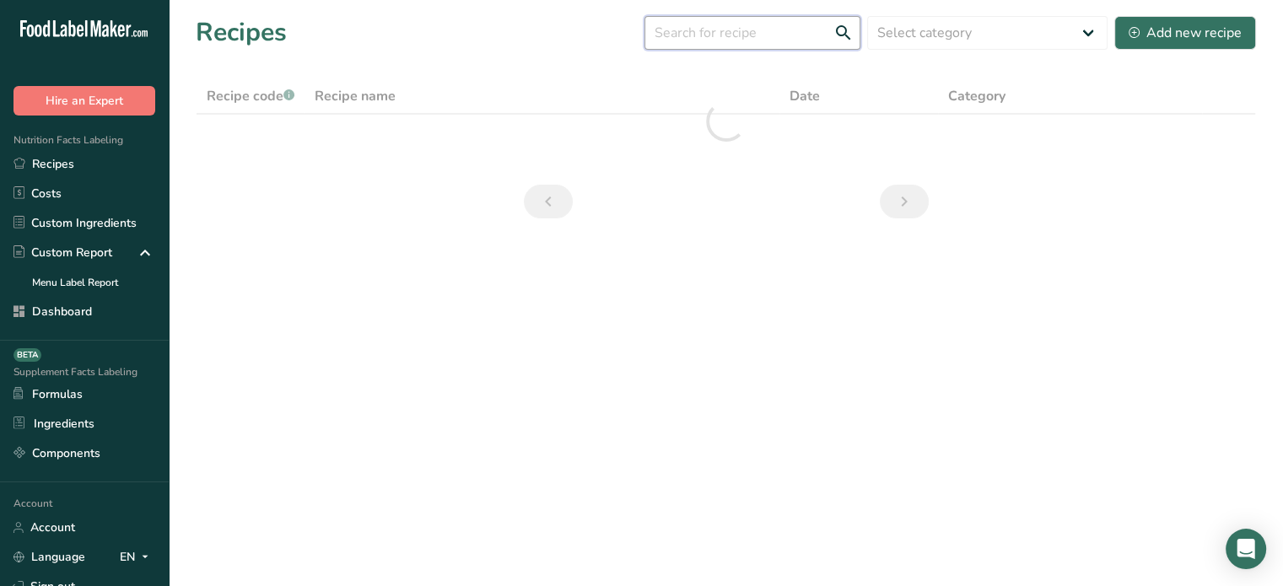
click at [778, 23] on input "text" at bounding box center [752, 33] width 216 height 34
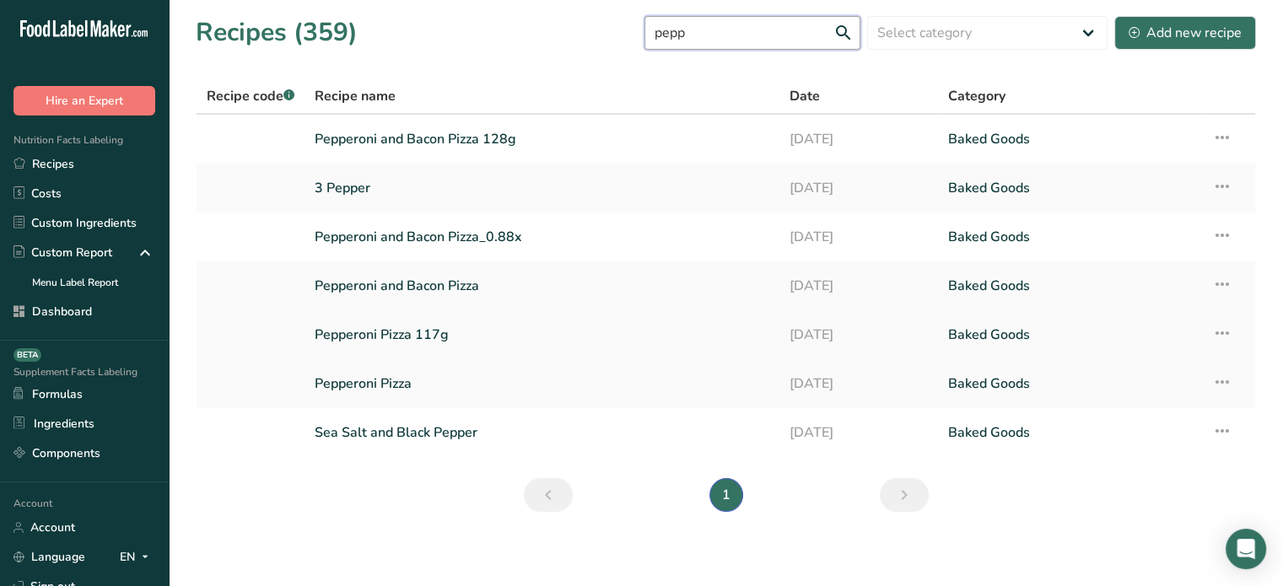
type input "pepp"
click at [396, 332] on link "Pepperoni Pizza 117g" at bounding box center [542, 334] width 455 height 35
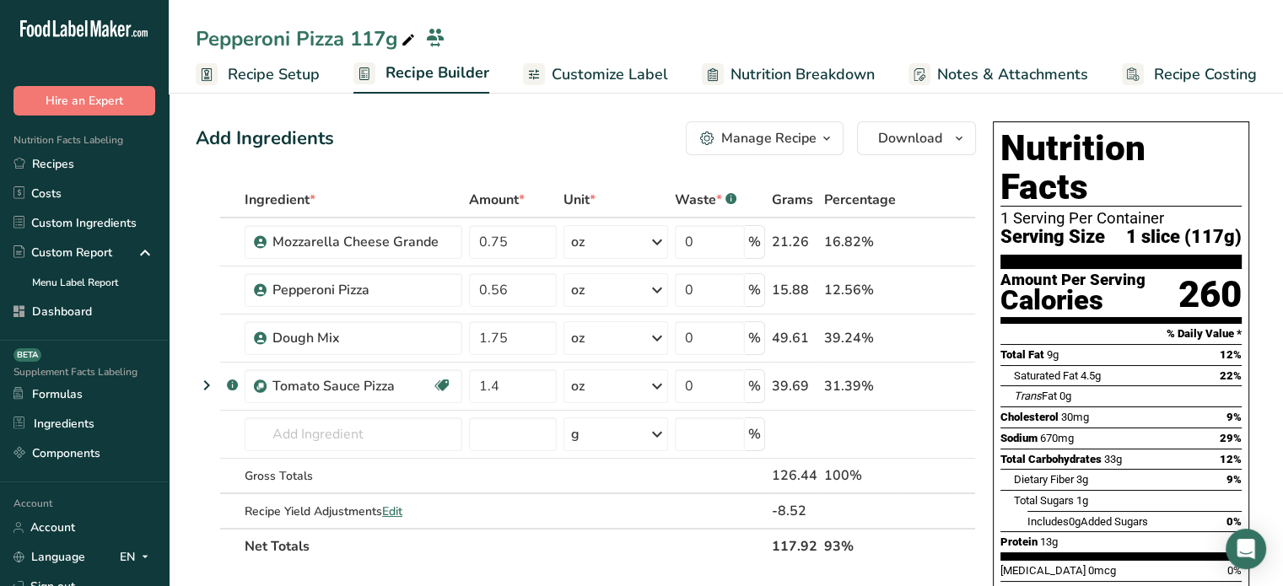
click at [927, 130] on span "Download" at bounding box center [910, 138] width 64 height 20
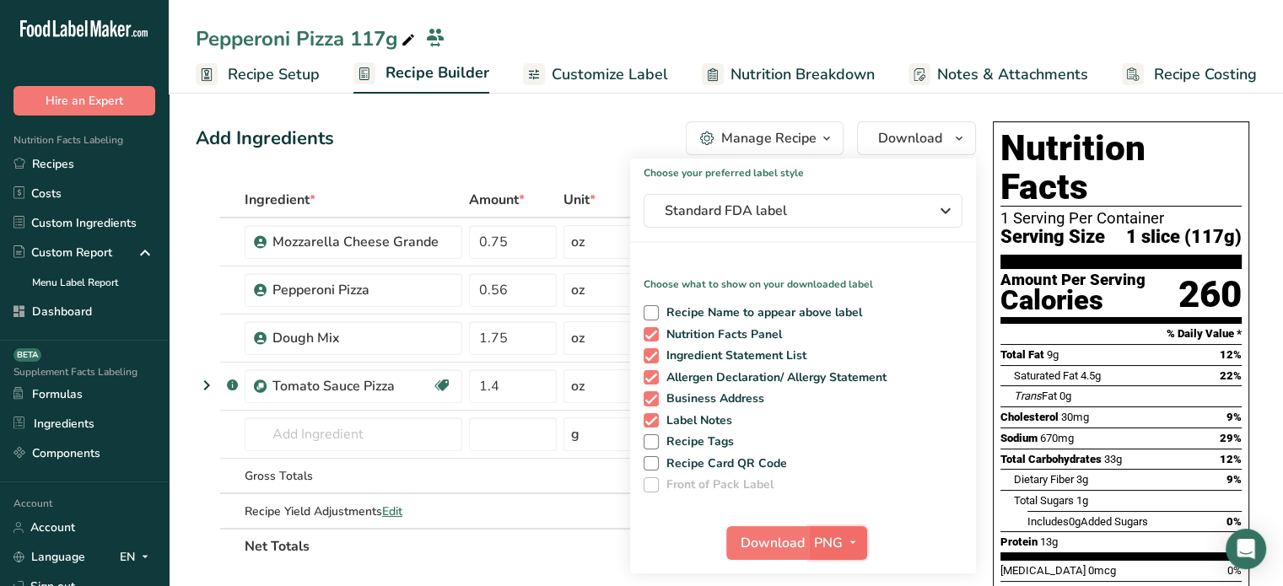
click at [838, 542] on span "PNG" at bounding box center [828, 543] width 29 height 20
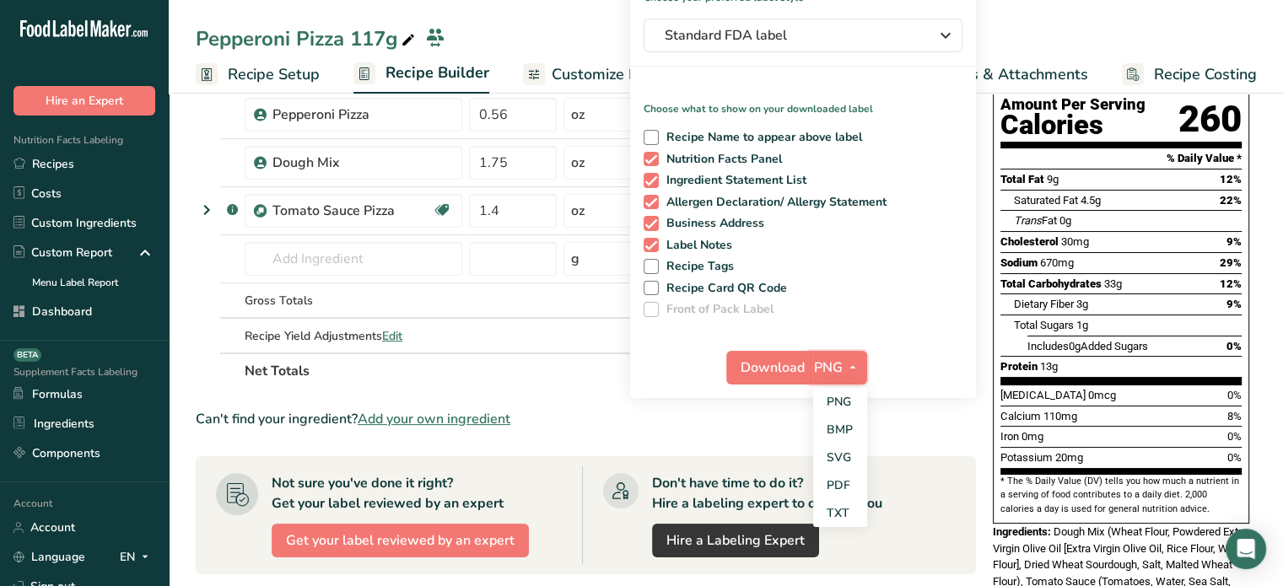
scroll to position [185, 0]
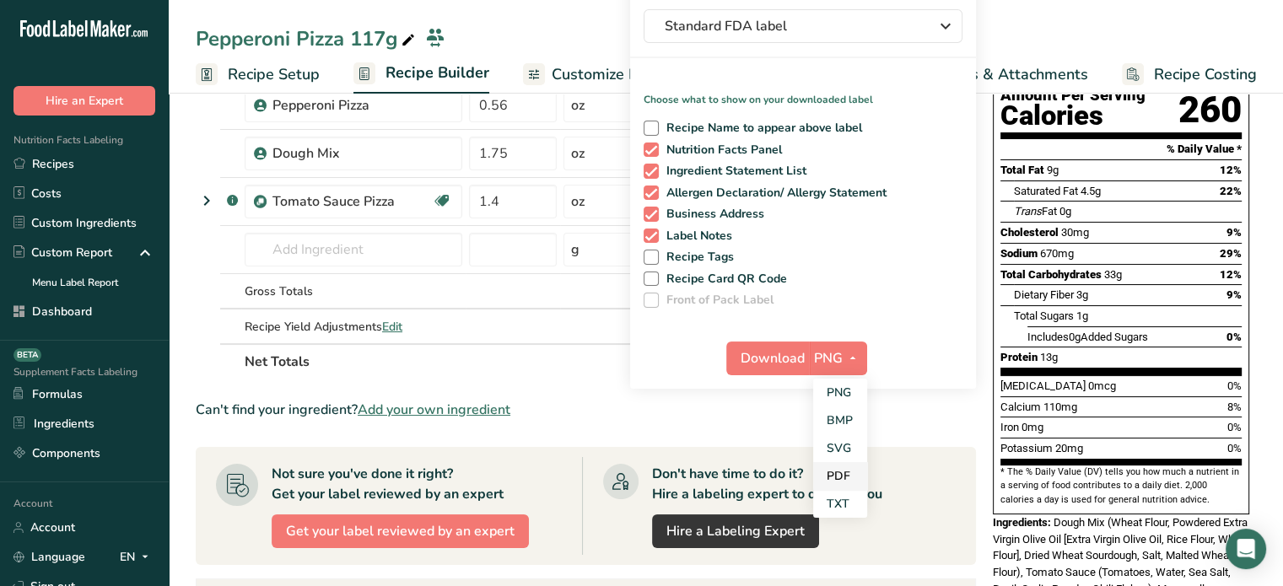
click at [843, 478] on link "PDF" at bounding box center [840, 476] width 54 height 28
click at [783, 366] on span "Download" at bounding box center [773, 358] width 64 height 20
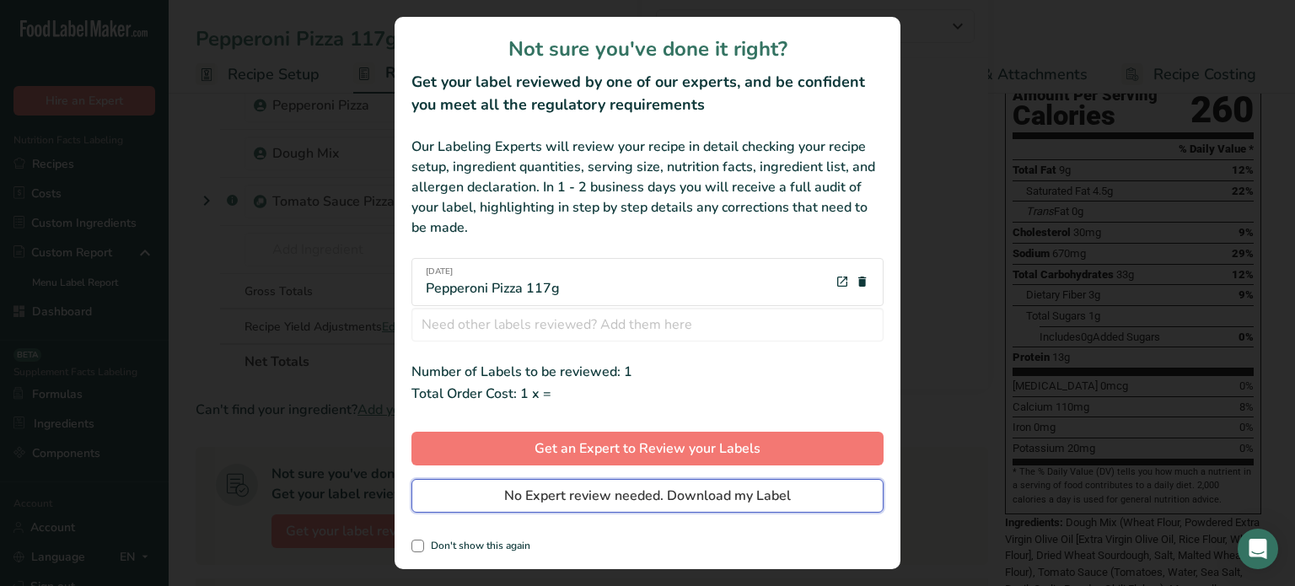
click at [670, 498] on span "No Expert review needed. Download my Label" at bounding box center [647, 496] width 287 height 20
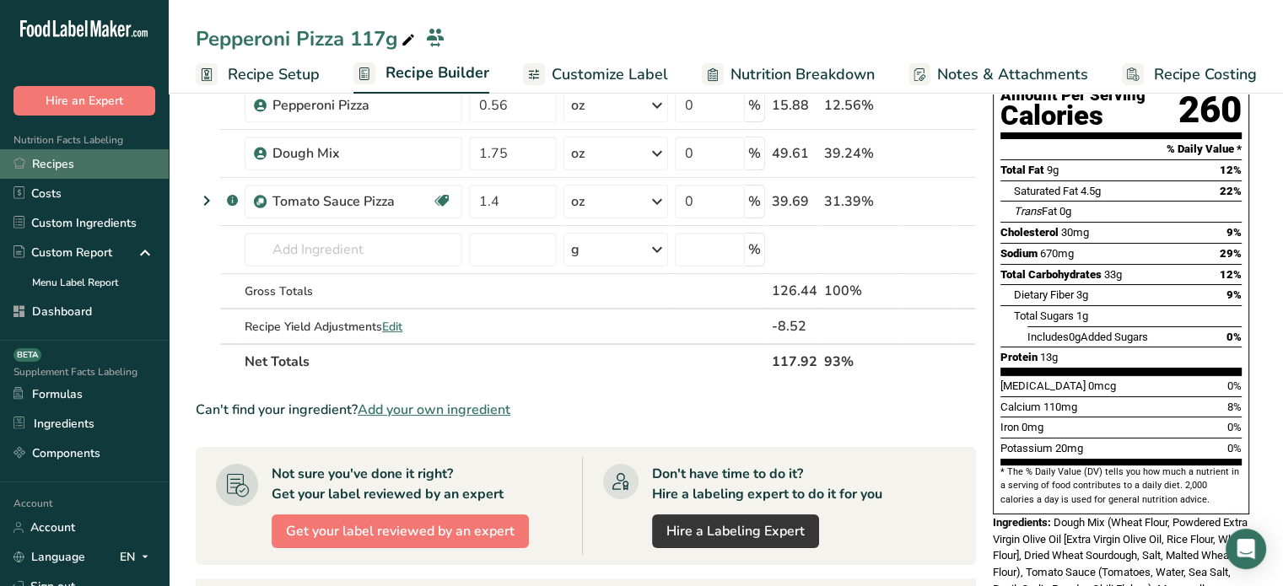
click at [100, 162] on link "Recipes" at bounding box center [84, 164] width 169 height 30
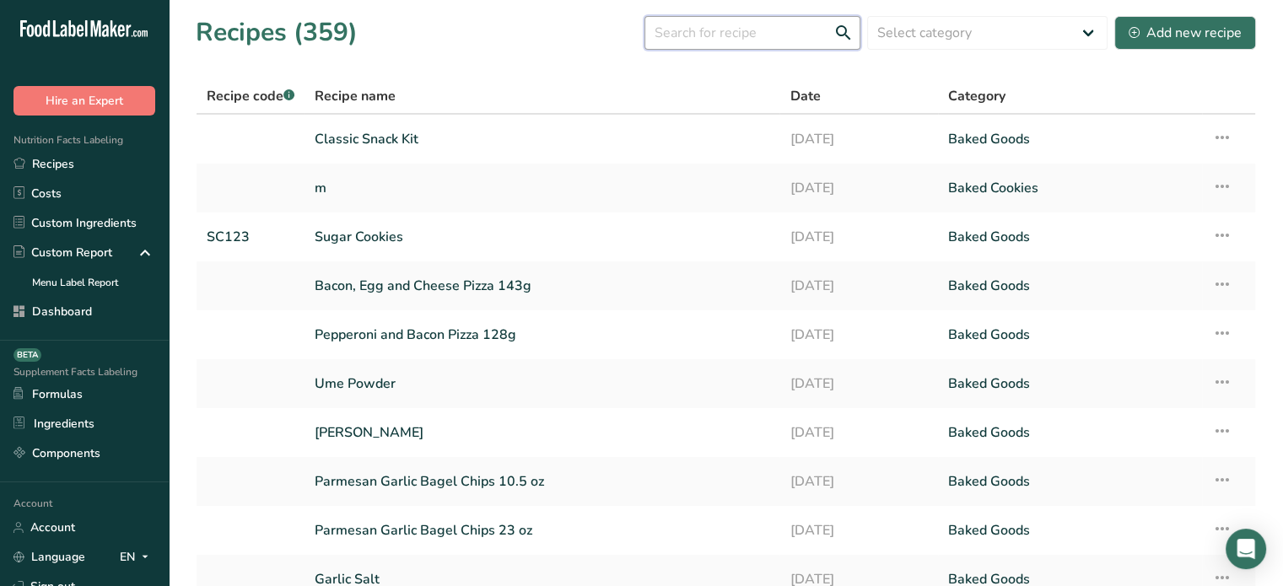
click at [678, 43] on input "text" at bounding box center [752, 33] width 216 height 34
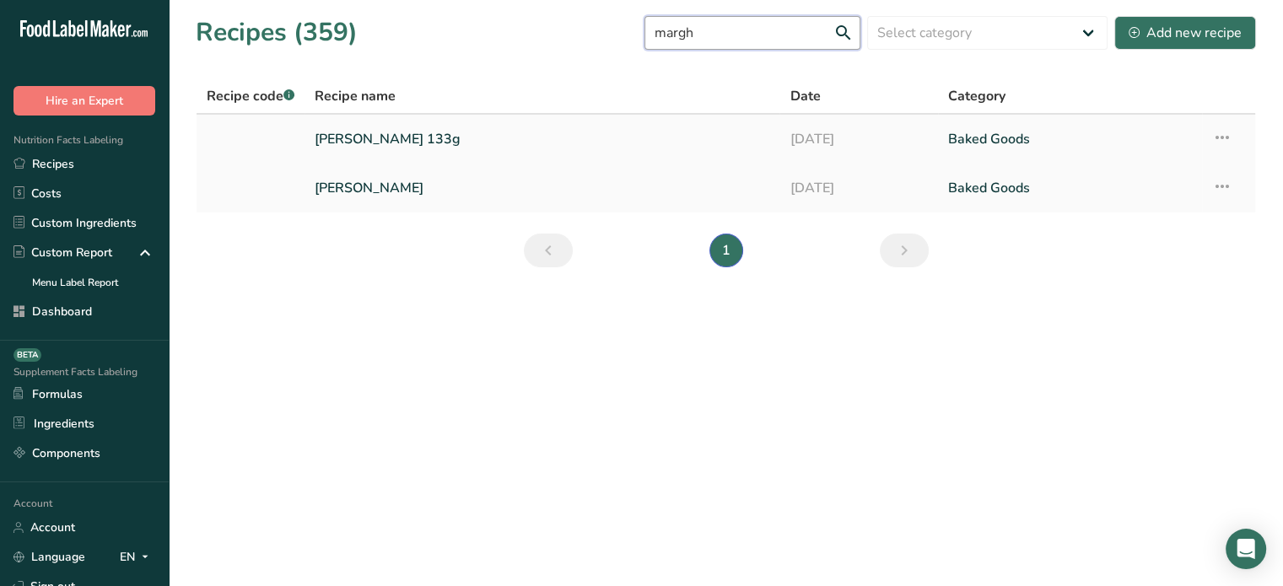
type input "margh"
click at [489, 148] on link "[PERSON_NAME] 133g" at bounding box center [542, 138] width 455 height 35
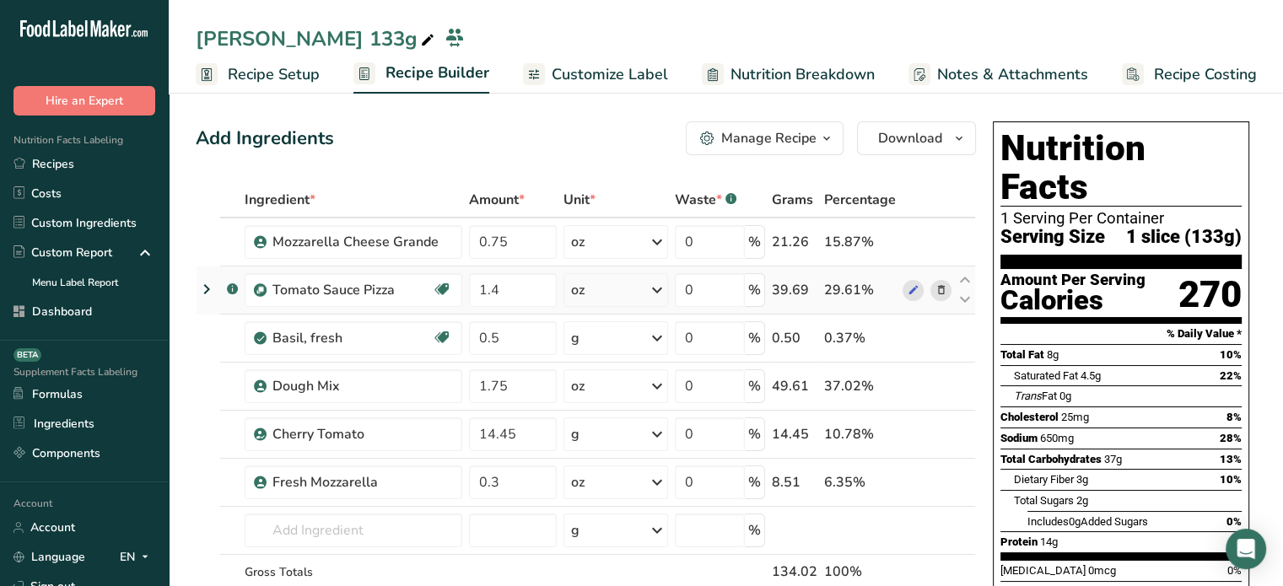
click at [941, 288] on icon at bounding box center [940, 291] width 12 height 18
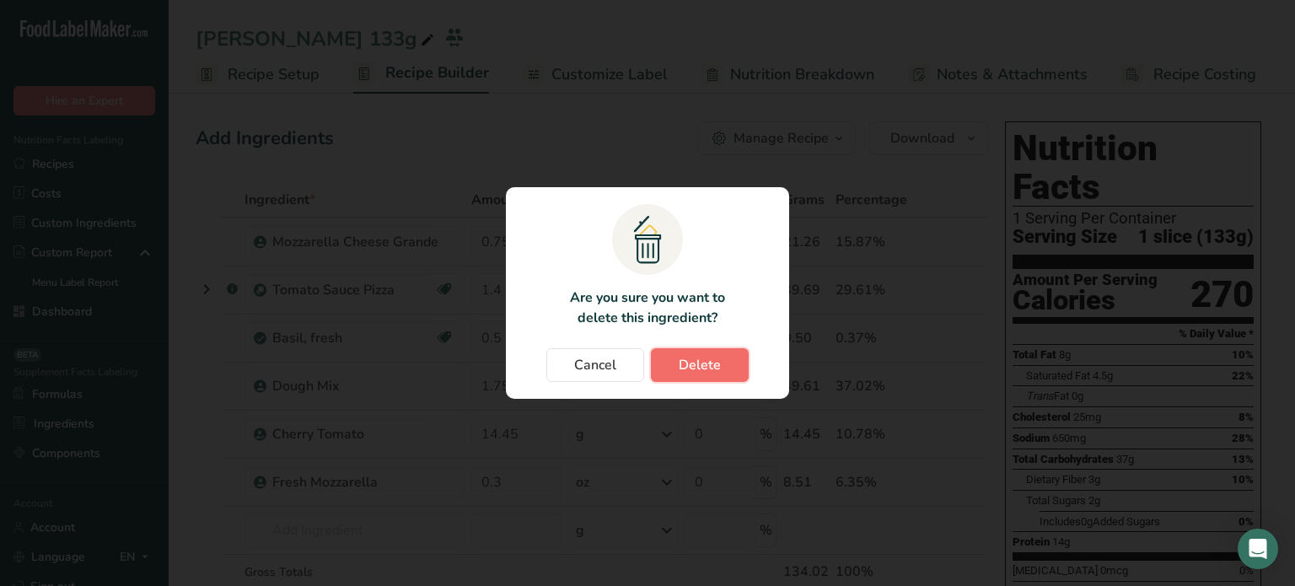
click at [735, 367] on button "Delete" at bounding box center [700, 365] width 98 height 34
type input "0.5"
type input "1.75"
type input "14.45"
type input "0.3"
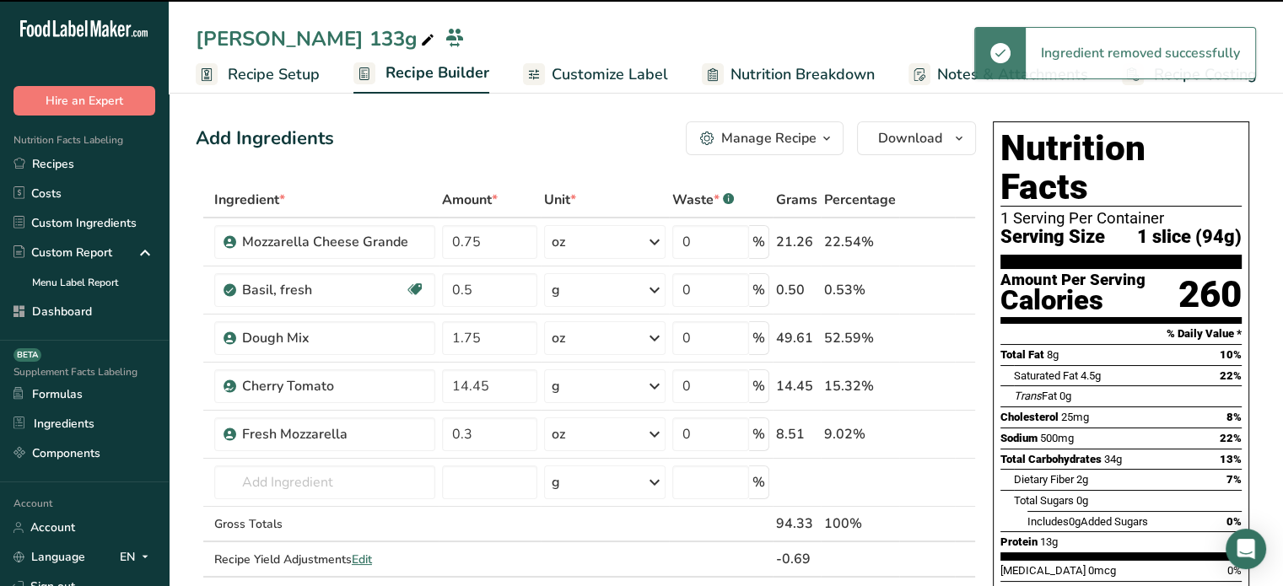
scroll to position [69, 0]
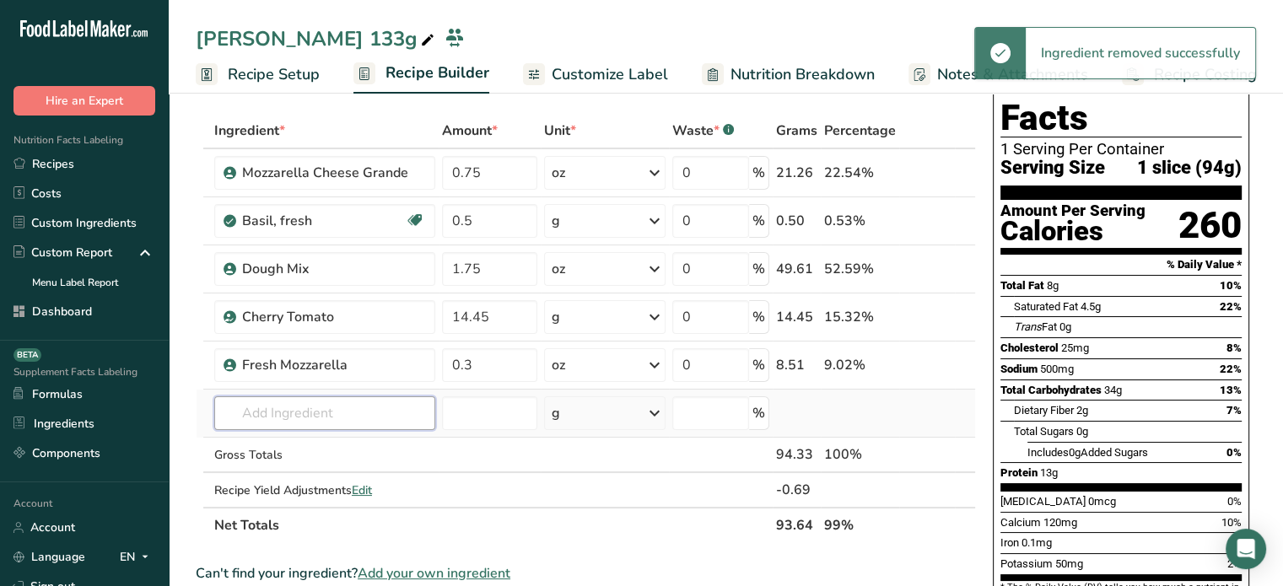
click at [408, 412] on input "text" at bounding box center [324, 413] width 221 height 34
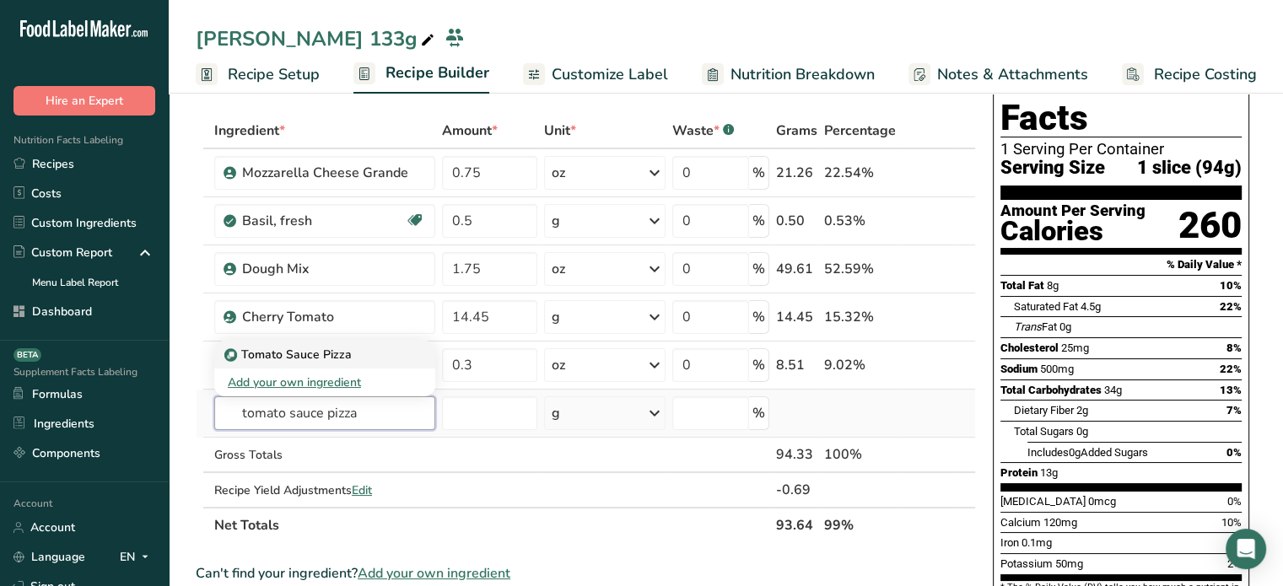
type input "tomato sauce pizza"
click at [369, 356] on div "Tomato Sauce Pizza" at bounding box center [311, 355] width 167 height 18
type input "Tomato Sauce Pizza"
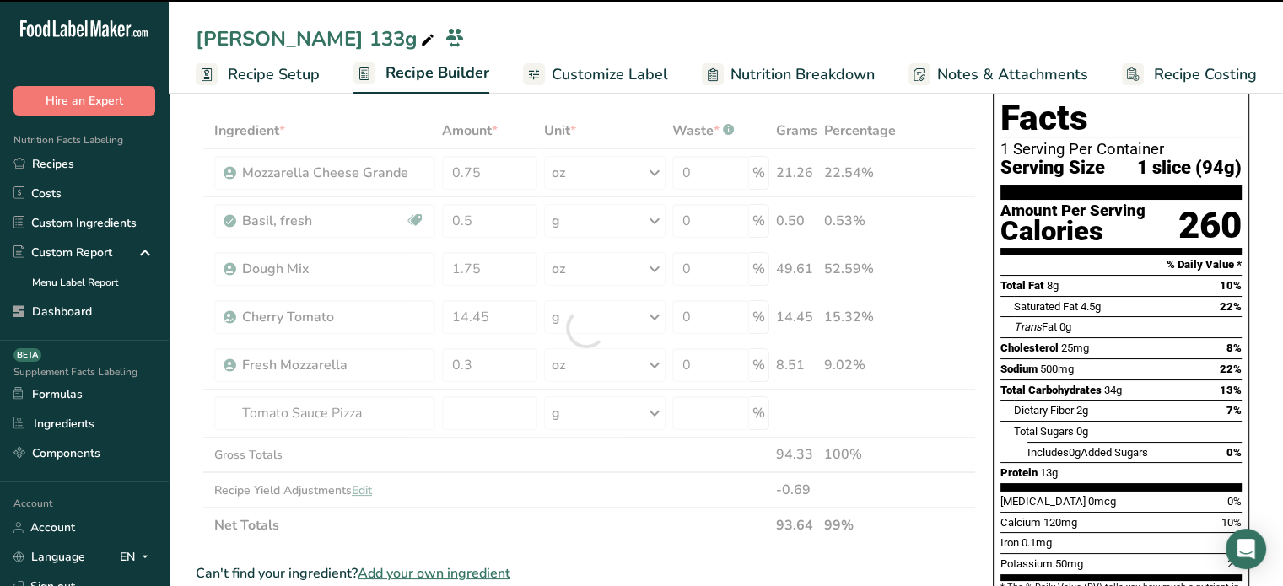
type input "0"
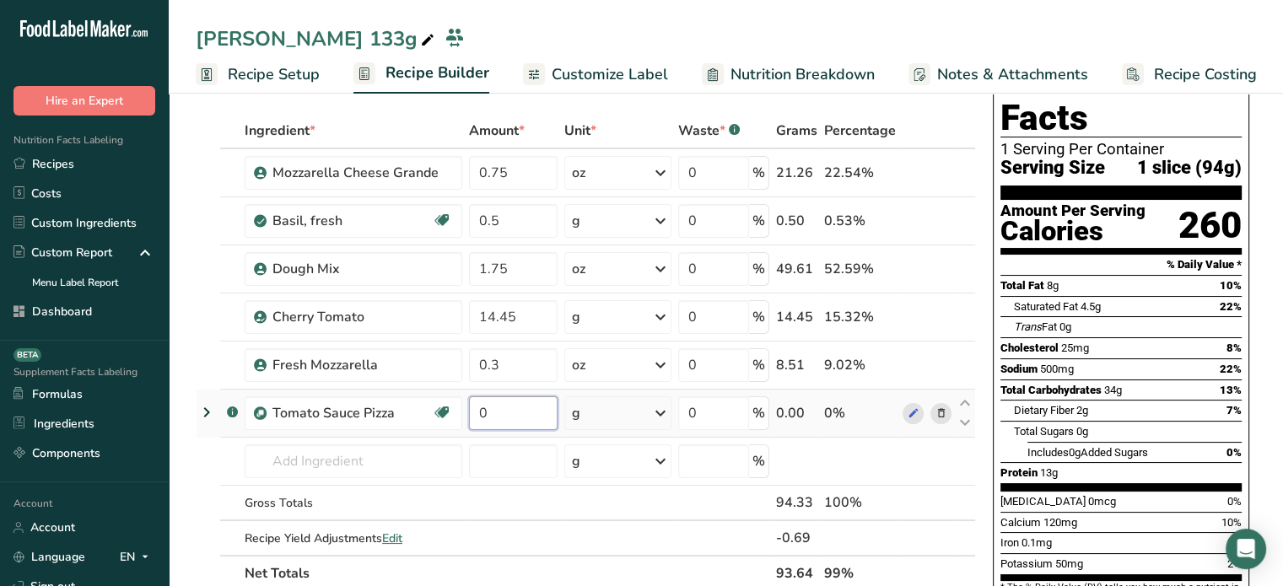
click at [493, 411] on input "0" at bounding box center [513, 413] width 89 height 34
type input "1.4"
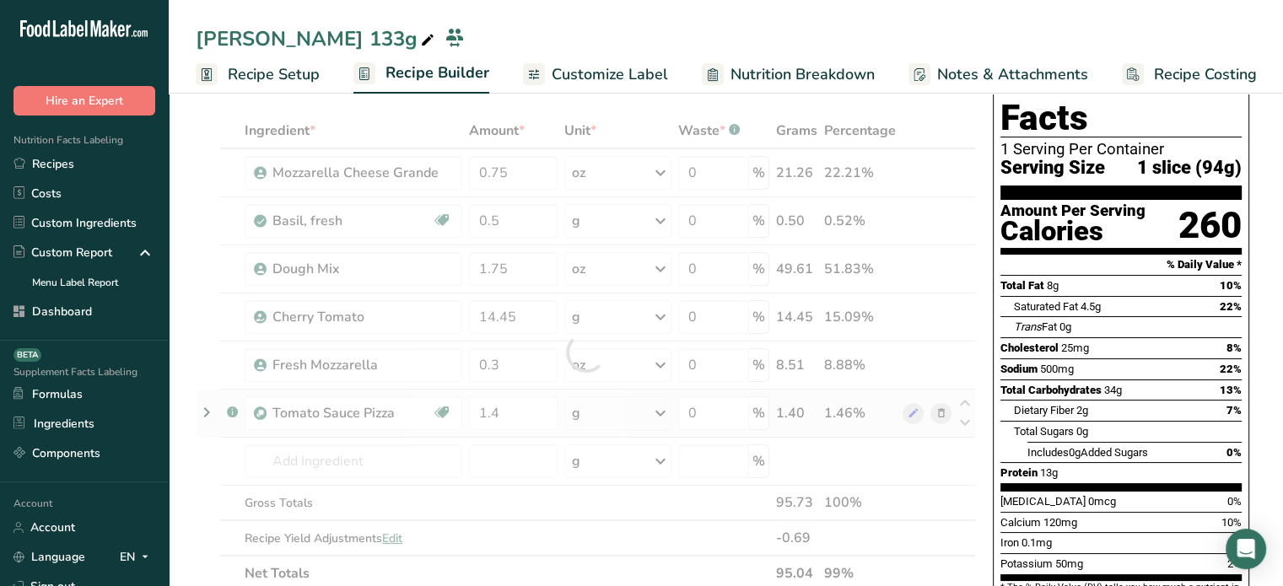
click at [617, 423] on div "Ingredient * Amount * Unit * Waste * .a-a{fill:#347362;}.b-a{fill:#fff;} Grams …" at bounding box center [586, 352] width 780 height 478
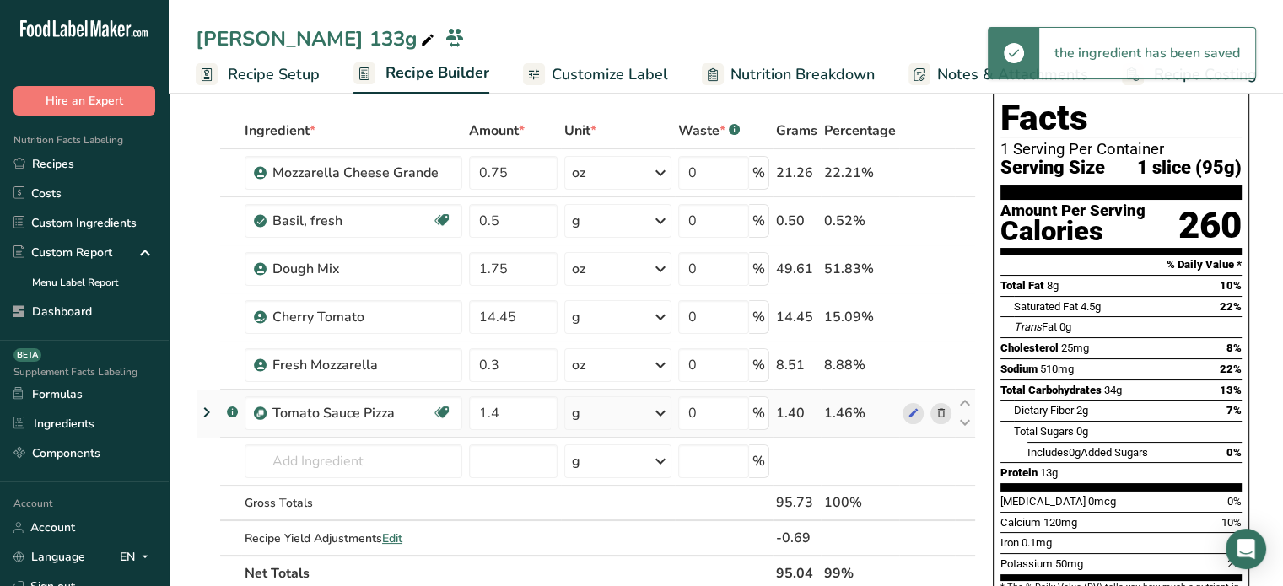
click at [617, 423] on div "g" at bounding box center [617, 413] width 107 height 34
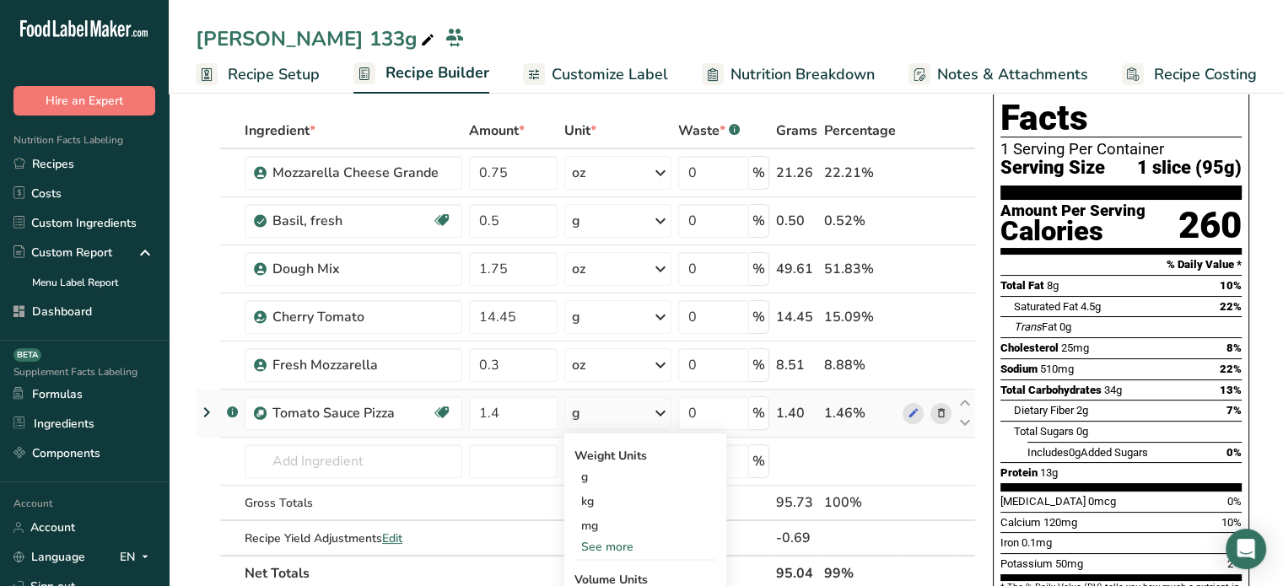
click at [601, 539] on div "See more" at bounding box center [645, 547] width 142 height 18
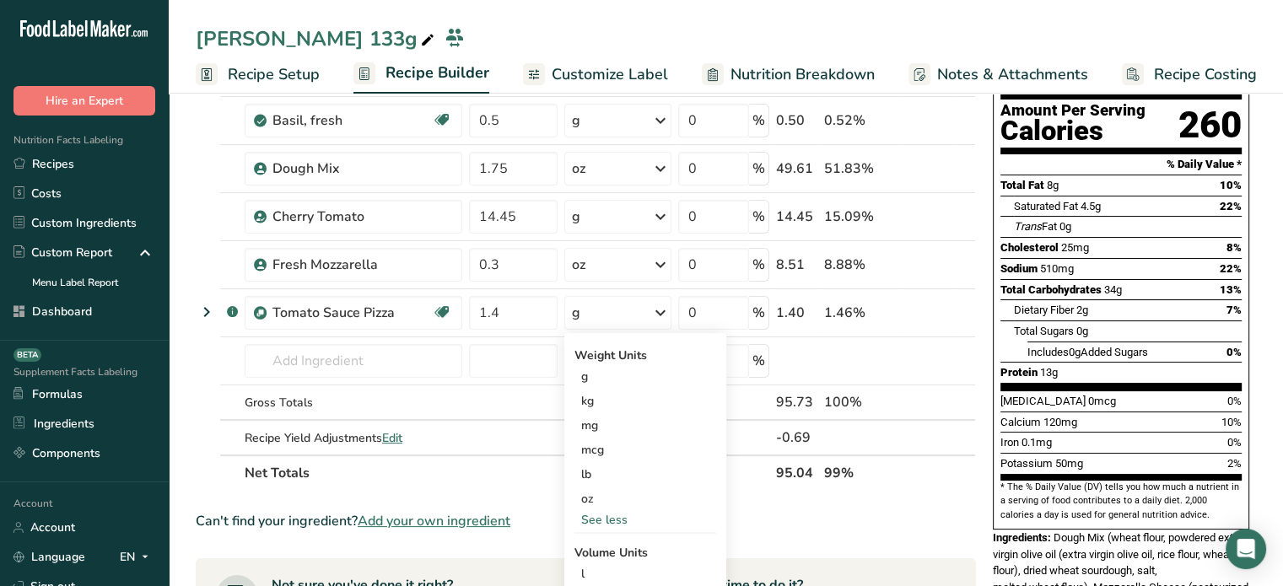
scroll to position [186, 0]
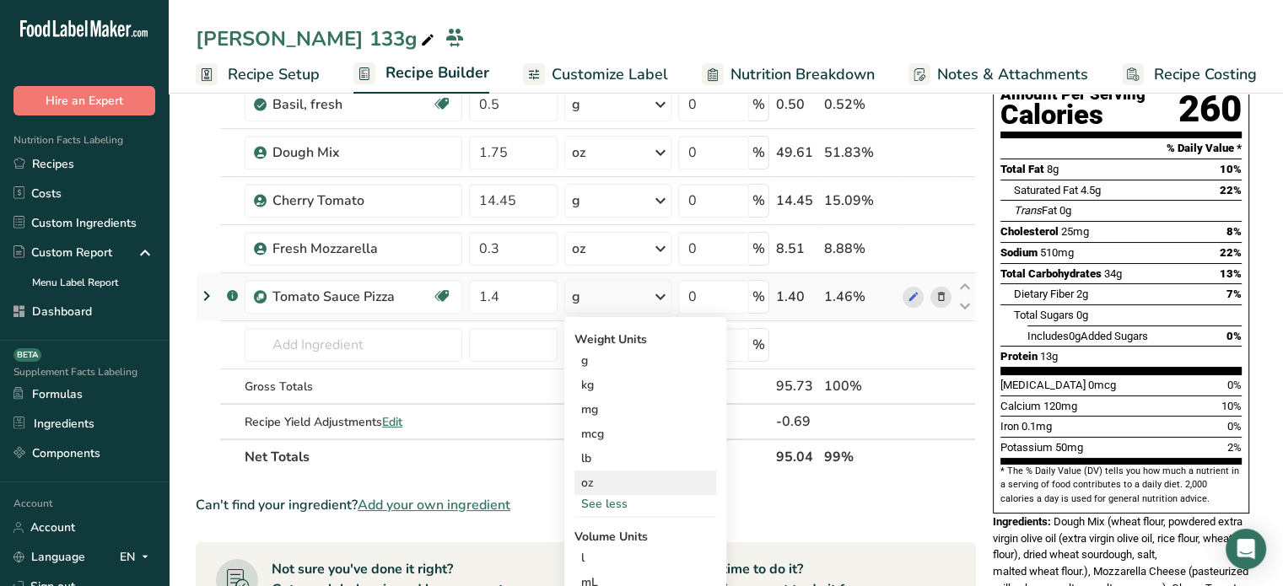
click at [691, 478] on div "oz" at bounding box center [645, 483] width 142 height 24
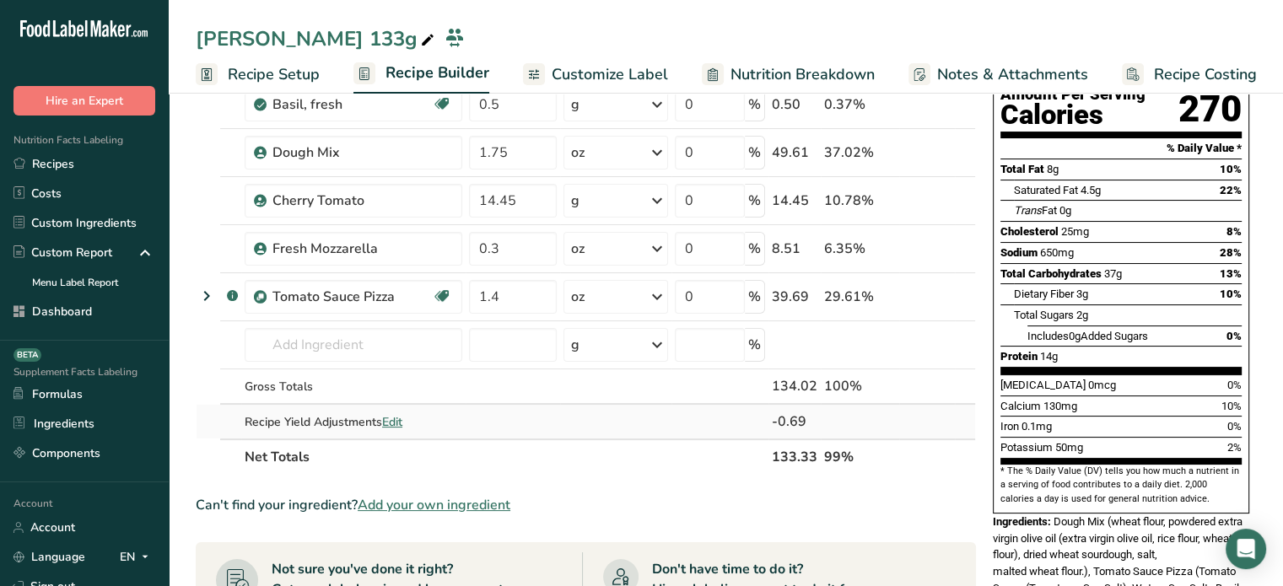
click at [402, 414] on span "Edit" at bounding box center [392, 422] width 20 height 16
select select "0"
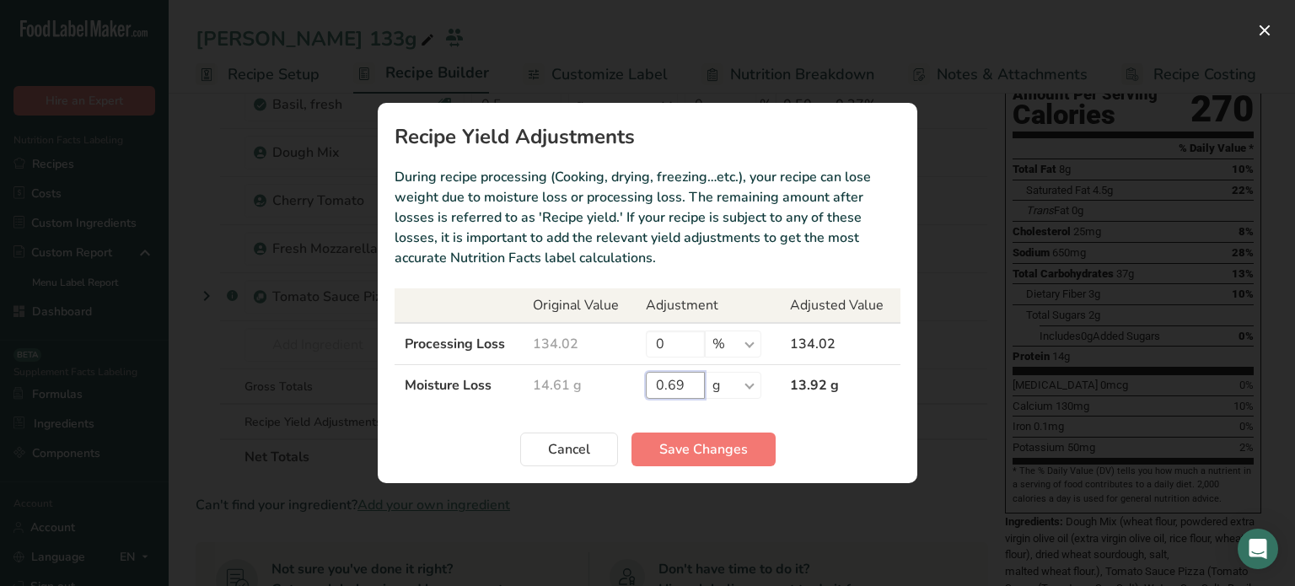
drag, startPoint x: 683, startPoint y: 383, endPoint x: 630, endPoint y: 376, distance: 53.6
click at [630, 376] on tr "Moisture Loss 14.61 g 0.69 % g kg mg mcg lb oz 13.92 g" at bounding box center [648, 385] width 506 height 41
type input "0"
click at [670, 458] on span "Save Changes" at bounding box center [703, 449] width 89 height 20
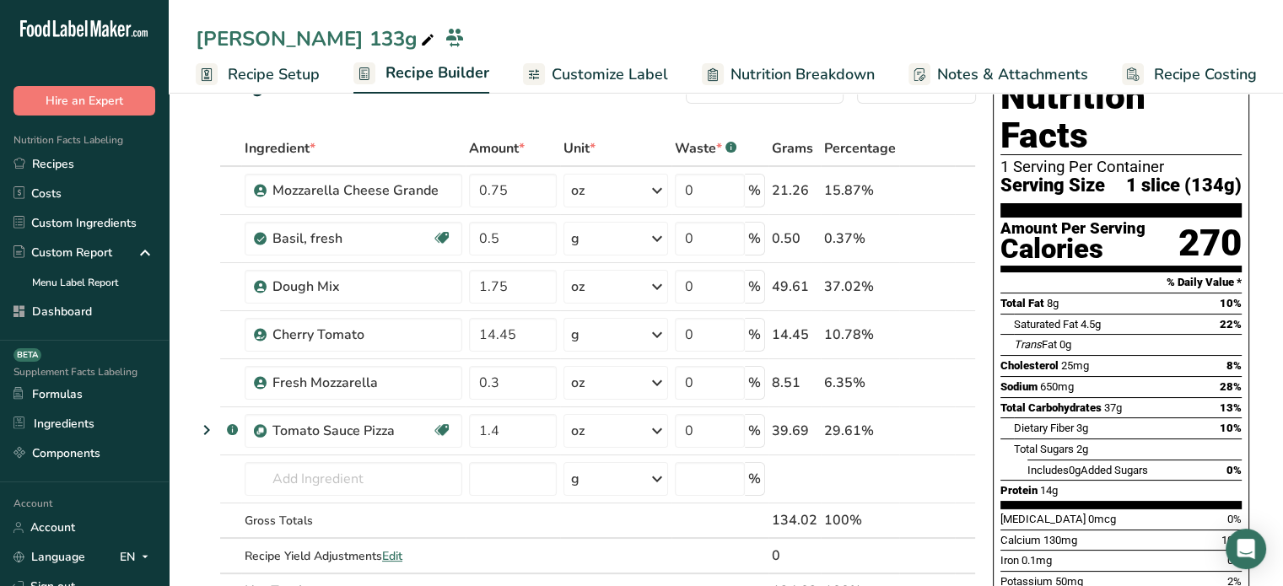
scroll to position [46, 0]
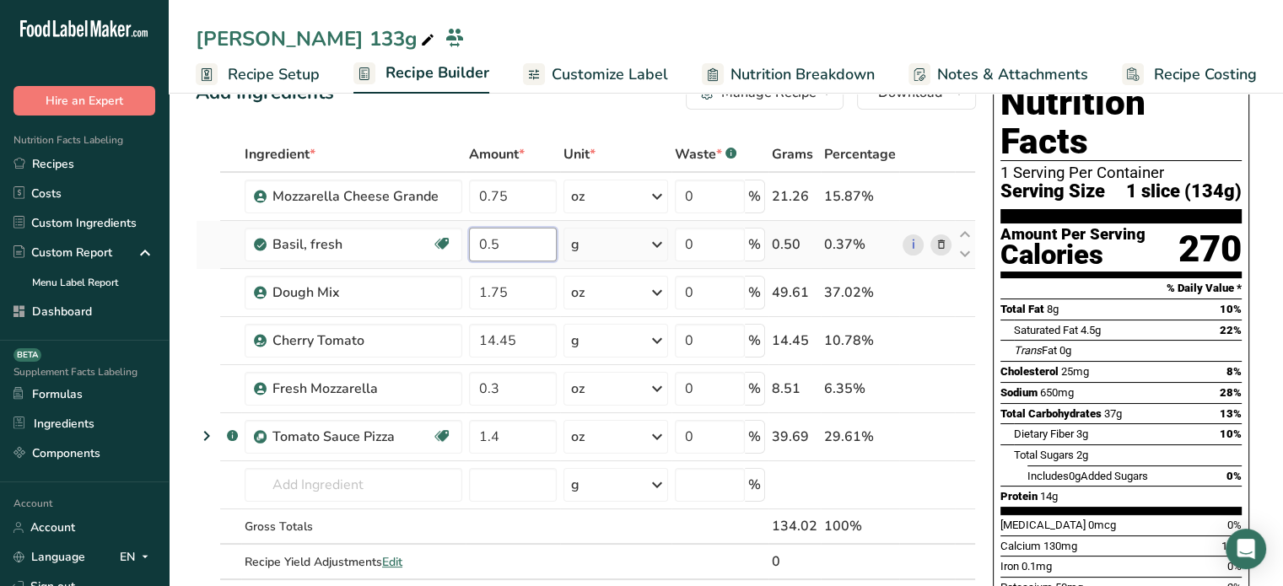
click at [516, 241] on input "0.5" at bounding box center [513, 245] width 88 height 34
type input "0.1"
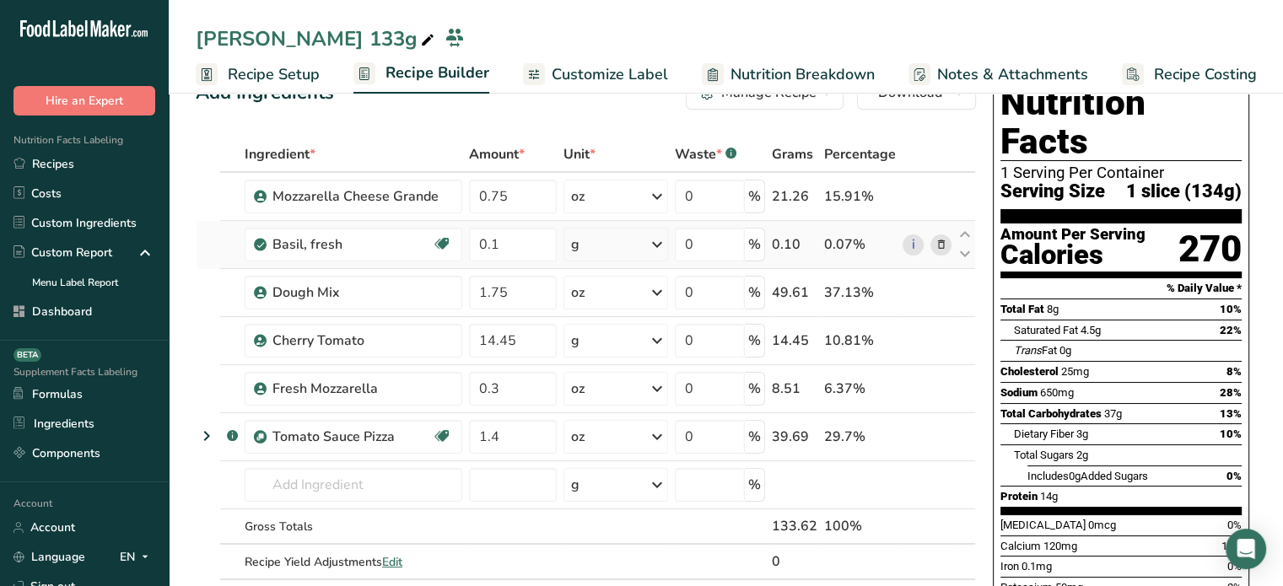
click at [627, 242] on div "g" at bounding box center [615, 245] width 105 height 34
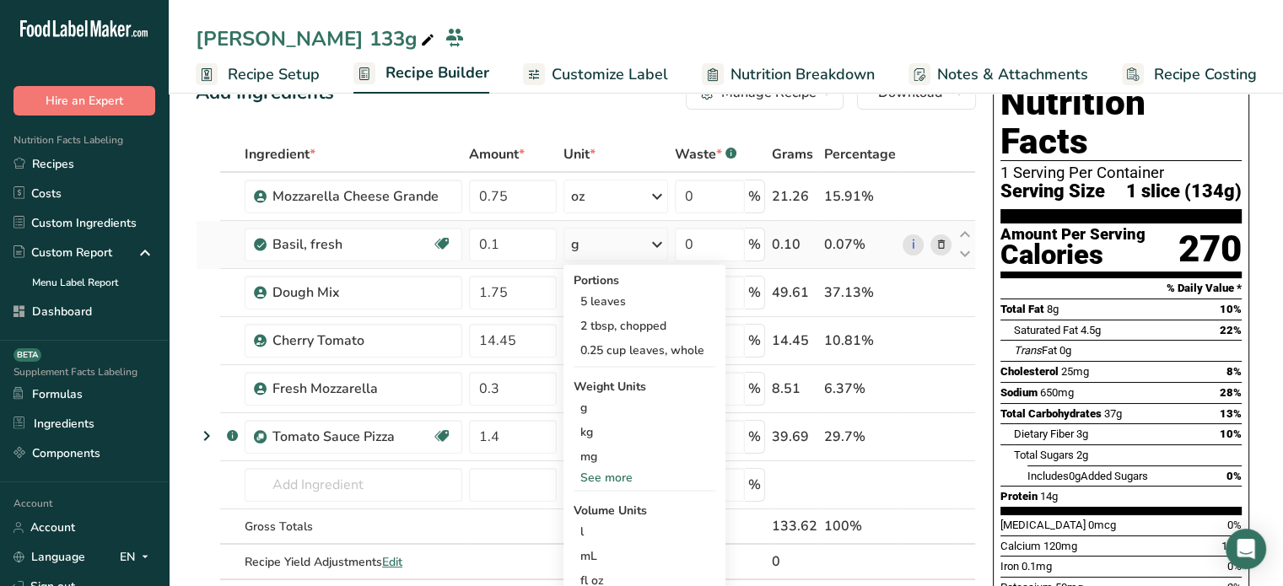
click at [624, 471] on div "See more" at bounding box center [644, 478] width 142 height 18
click at [617, 530] on div "oz" at bounding box center [644, 530] width 142 height 24
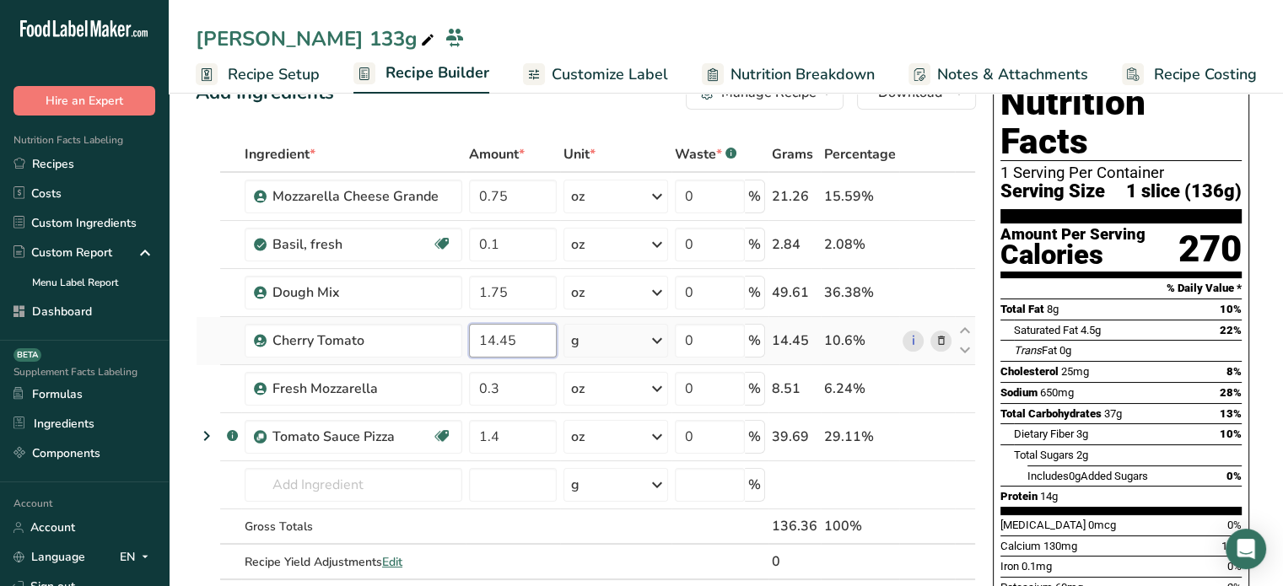
click at [530, 343] on input "14.45" at bounding box center [513, 341] width 88 height 34
type input "14"
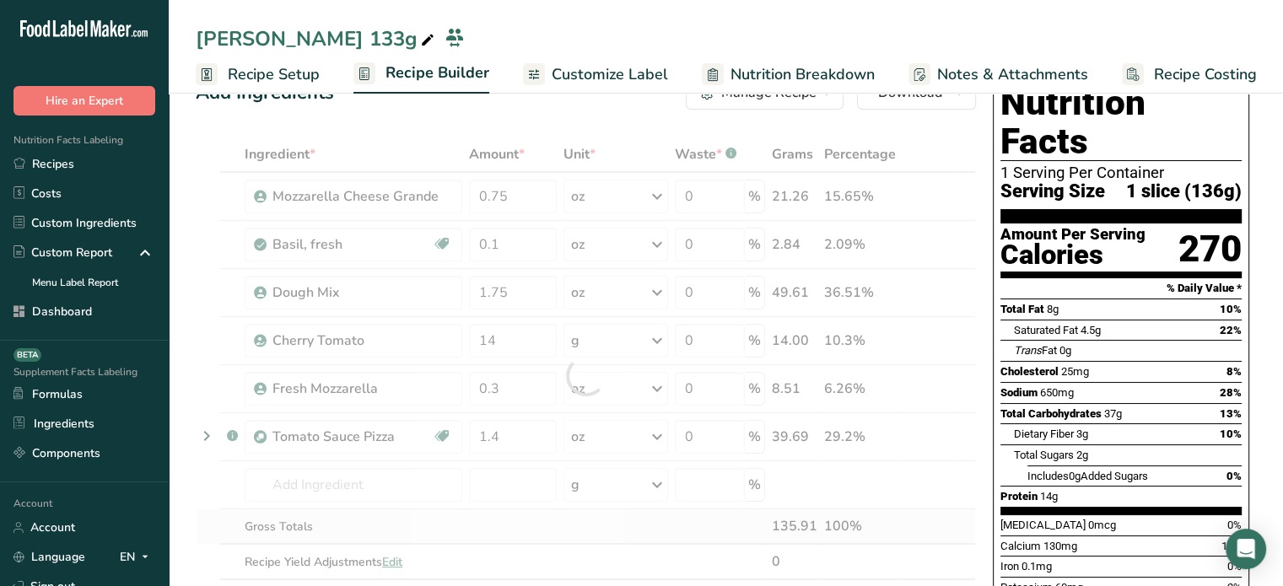
click at [503, 519] on div "Ingredient * Amount * Unit * Waste * .a-a{fill:#347362;}.b-a{fill:#fff;} Grams …" at bounding box center [586, 376] width 780 height 478
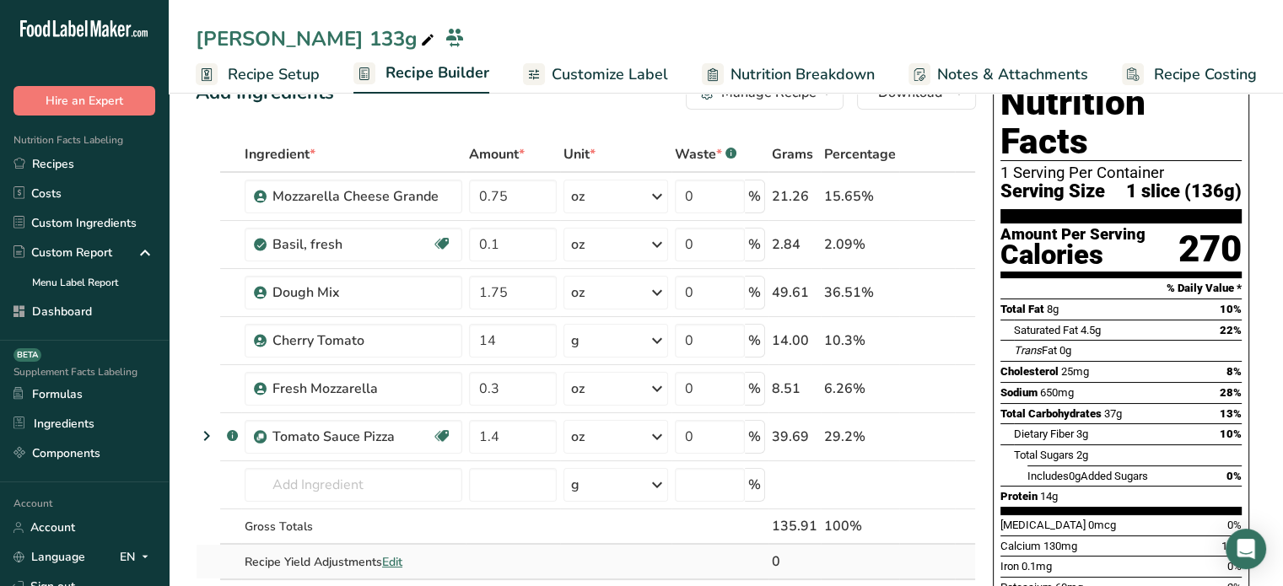
click at [650, 554] on td at bounding box center [615, 562] width 111 height 34
click at [632, 545] on td at bounding box center [615, 562] width 111 height 34
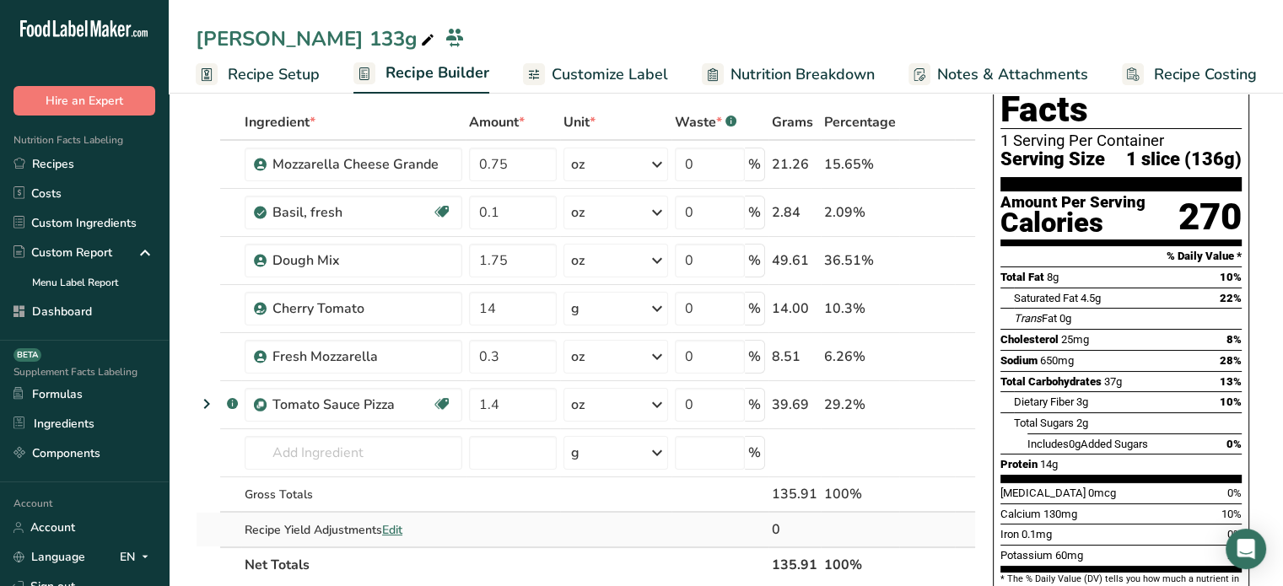
scroll to position [79, 0]
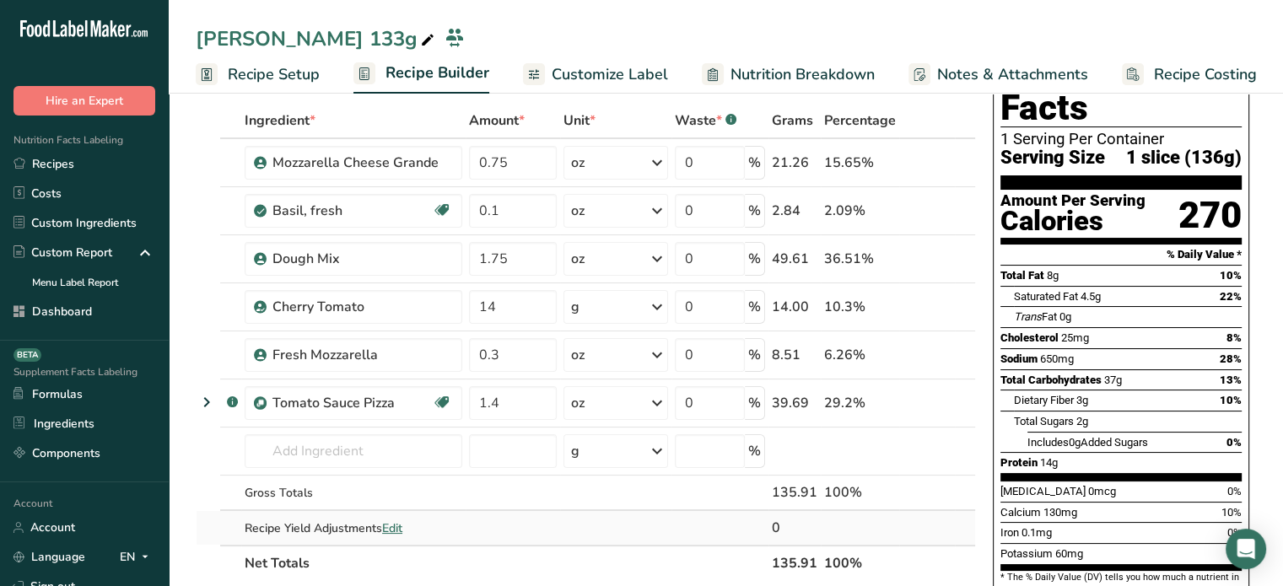
click at [393, 525] on span "Edit" at bounding box center [392, 528] width 20 height 16
select select "0"
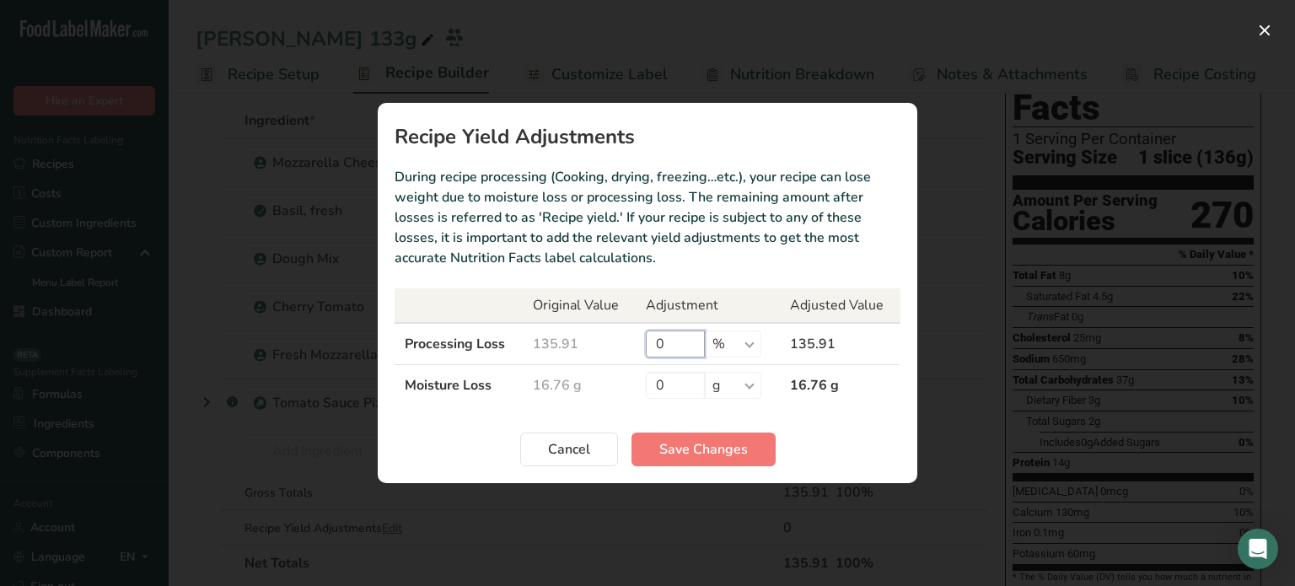
drag, startPoint x: 681, startPoint y: 350, endPoint x: 650, endPoint y: 347, distance: 30.5
click at [650, 347] on input "0" at bounding box center [675, 344] width 59 height 27
type input "8.91"
click at [735, 350] on select "% g kg mg mcg lb oz" at bounding box center [733, 344] width 57 height 27
select select "0"
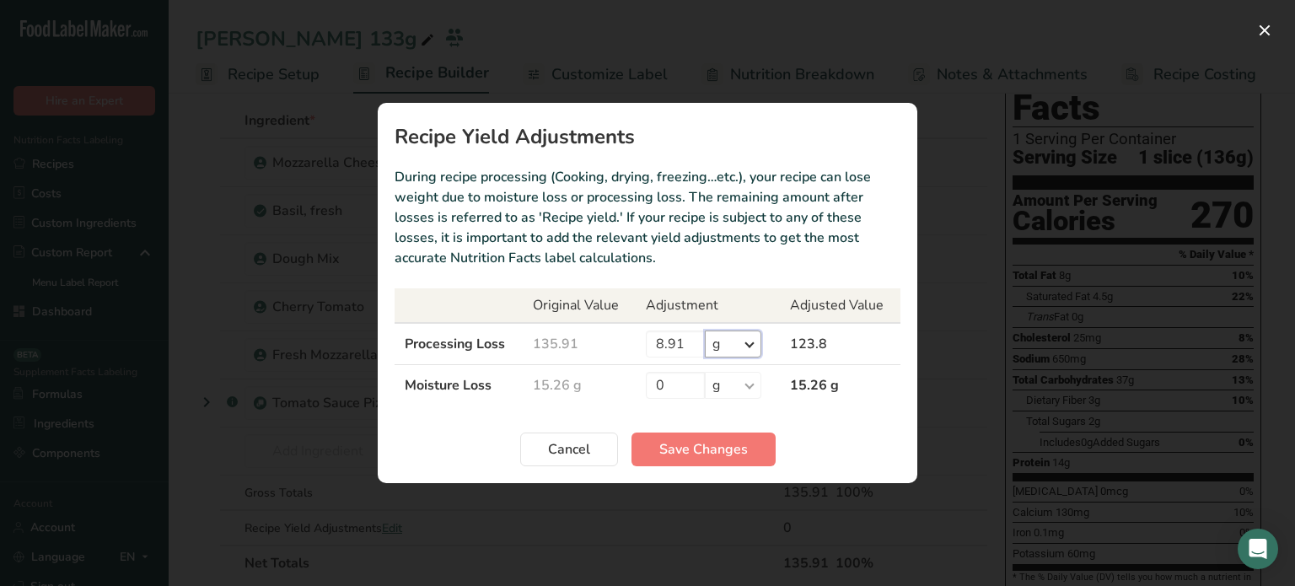
click at [705, 331] on select "% g kg mg mcg lb oz" at bounding box center [733, 344] width 57 height 27
click at [743, 391] on select "% g kg mg mcg lb oz" at bounding box center [733, 385] width 57 height 27
click at [746, 348] on select "% g kg mg mcg lb oz" at bounding box center [733, 344] width 57 height 27
click at [749, 344] on select "% g kg mg mcg lb oz" at bounding box center [733, 344] width 57 height 27
click at [729, 449] on span "Save Changes" at bounding box center [703, 449] width 89 height 20
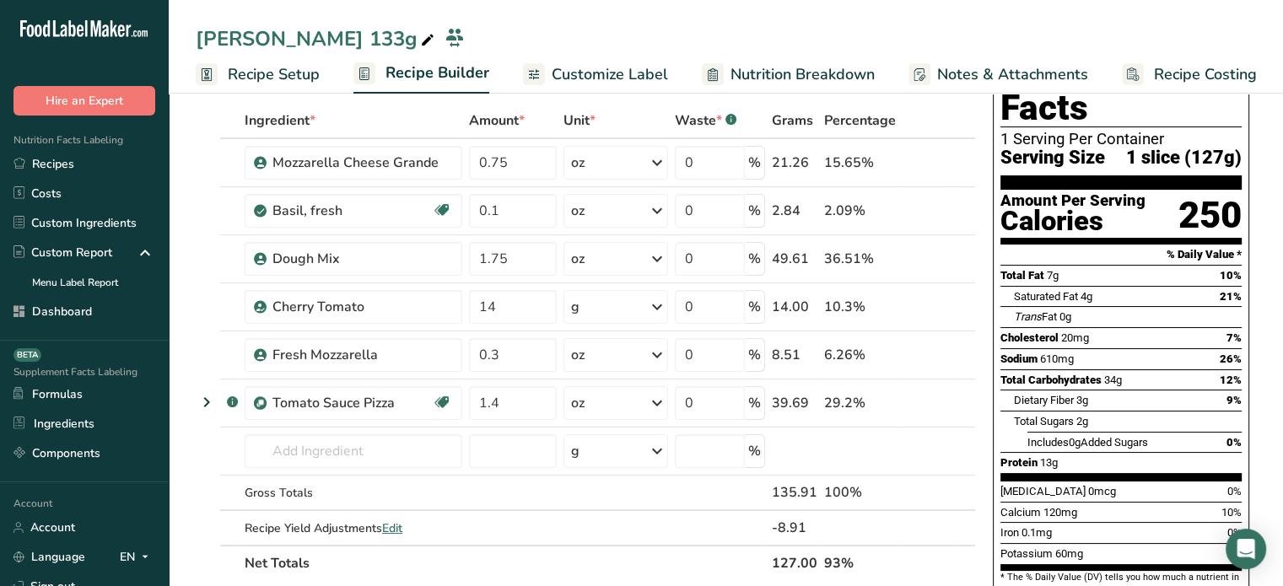
scroll to position [0, 0]
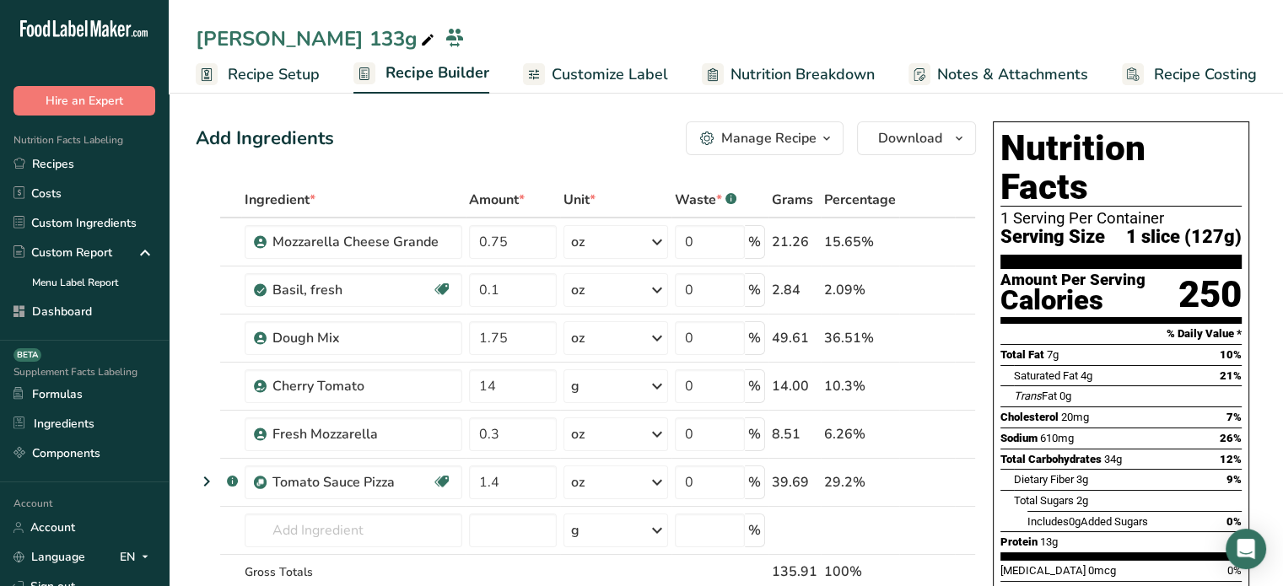
click at [612, 82] on span "Customize Label" at bounding box center [610, 74] width 116 height 23
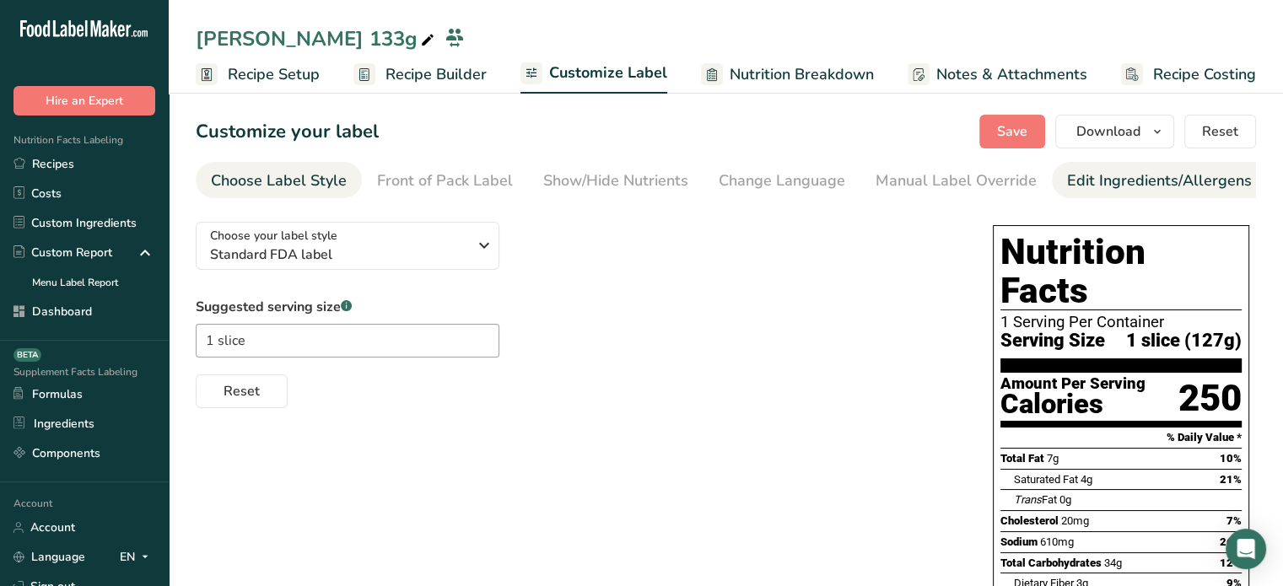
click at [1073, 186] on div "Edit Ingredients/Allergens List" at bounding box center [1174, 181] width 214 height 23
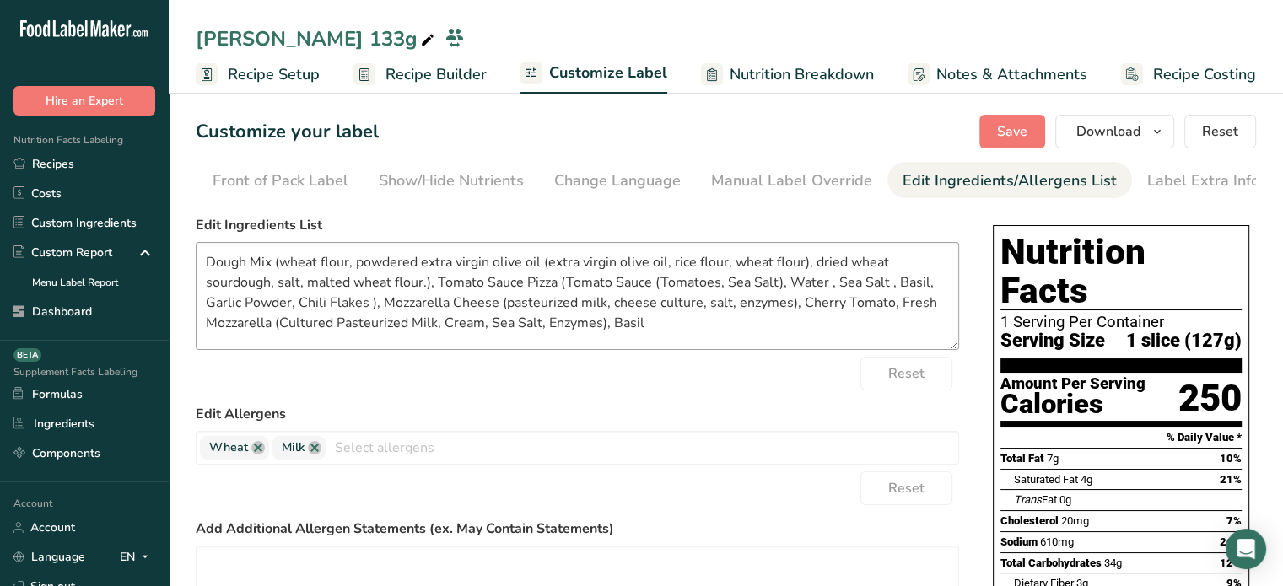
scroll to position [0, 165]
drag, startPoint x: 675, startPoint y: 335, endPoint x: 209, endPoint y: 256, distance: 472.1
click at [209, 256] on textarea "Dough Mix (wheat flour, powdered extra virgin olive oil (extra virgin olive oil…" at bounding box center [577, 296] width 763 height 108
paste textarea "Dough Mix (Wheat Flour, Powdered Extra Virgin Olive Oil [Extra Virgin Olive Oil…"
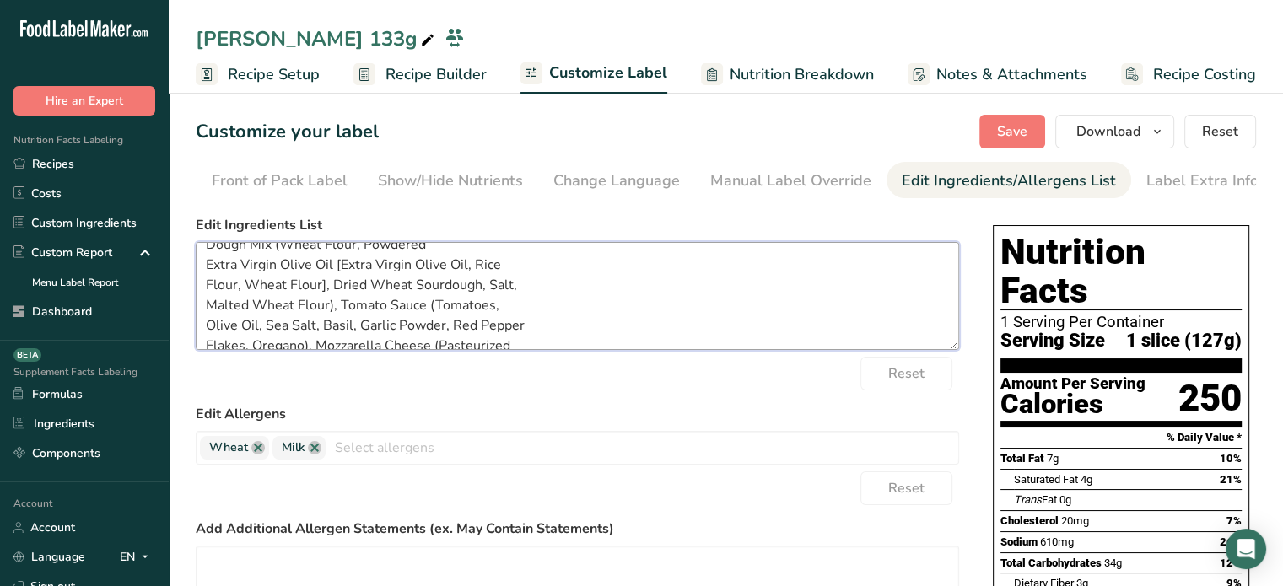
scroll to position [26, 0]
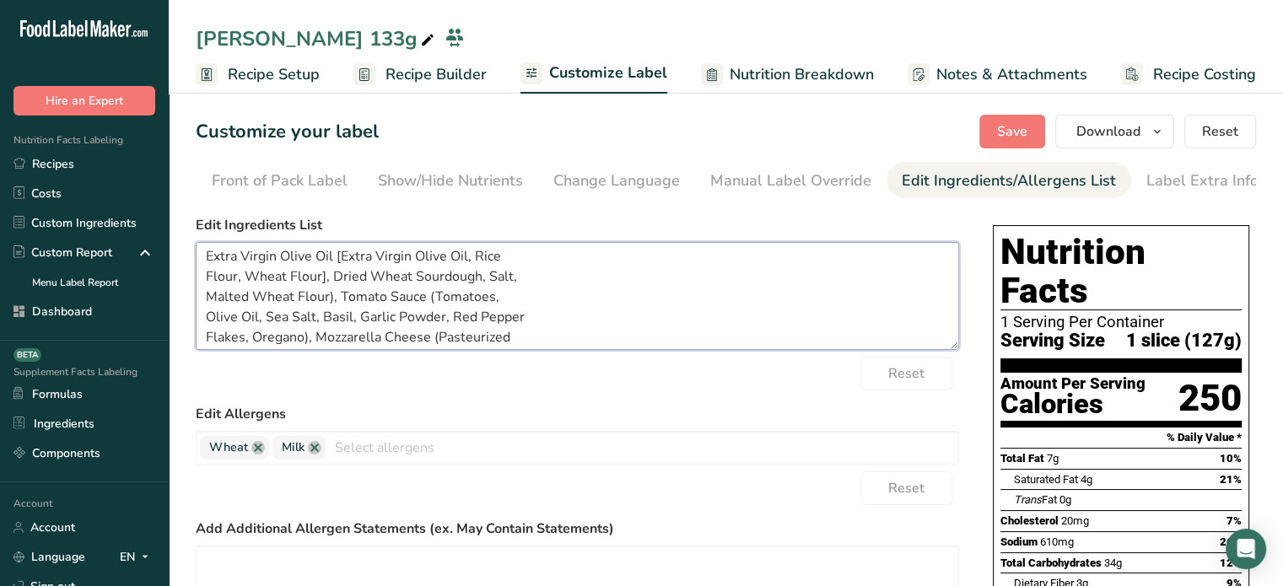
click at [257, 320] on textarea "Dough Mix (Wheat Flour, Powdered Extra Virgin Olive Oil [Extra Virgin Olive Oil…" at bounding box center [577, 296] width 763 height 108
click at [283, 344] on textarea "Dough Mix (Wheat Flour, Powdered Extra Virgin Olive Oil [Extra Virgin Olive Oil…" at bounding box center [577, 296] width 763 height 108
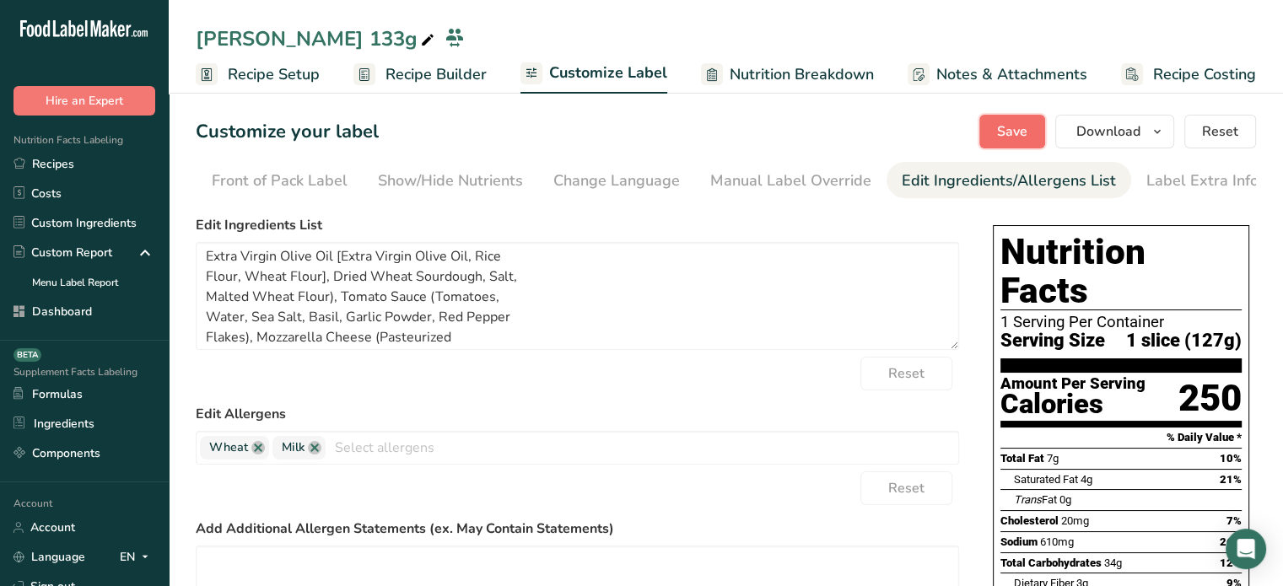
click at [1000, 137] on span "Save" at bounding box center [1012, 131] width 30 height 20
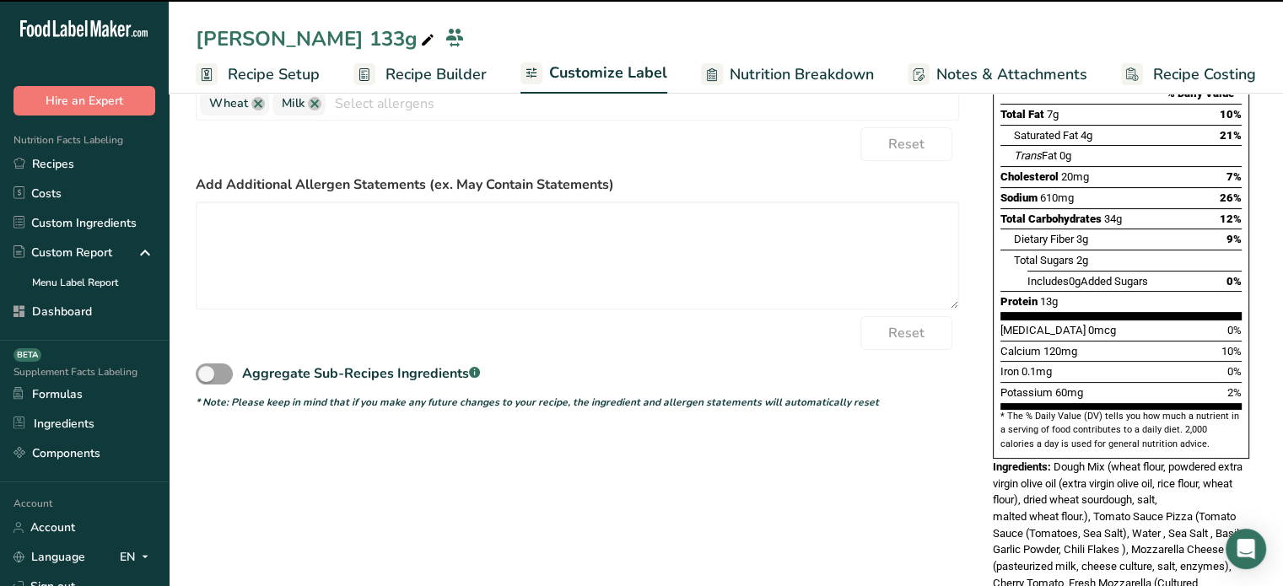
scroll to position [388, 0]
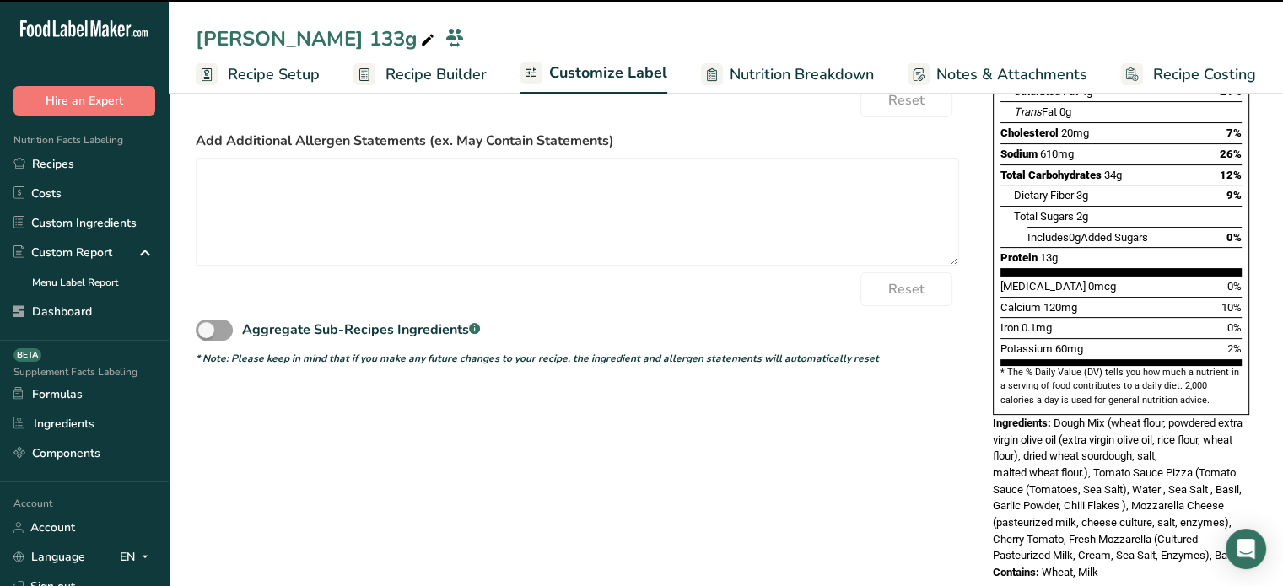
type textarea "Dough Mix (Wheat Flour, Powdered Extra Virgin Olive Oil [Extra Virgin Olive Oil…"
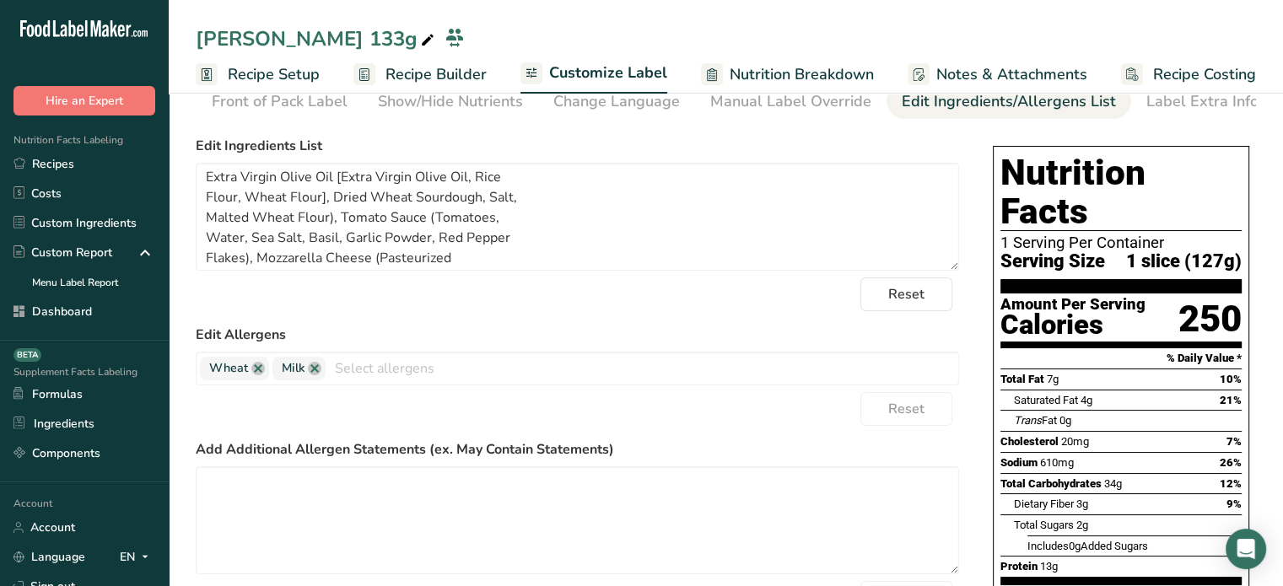
scroll to position [0, 0]
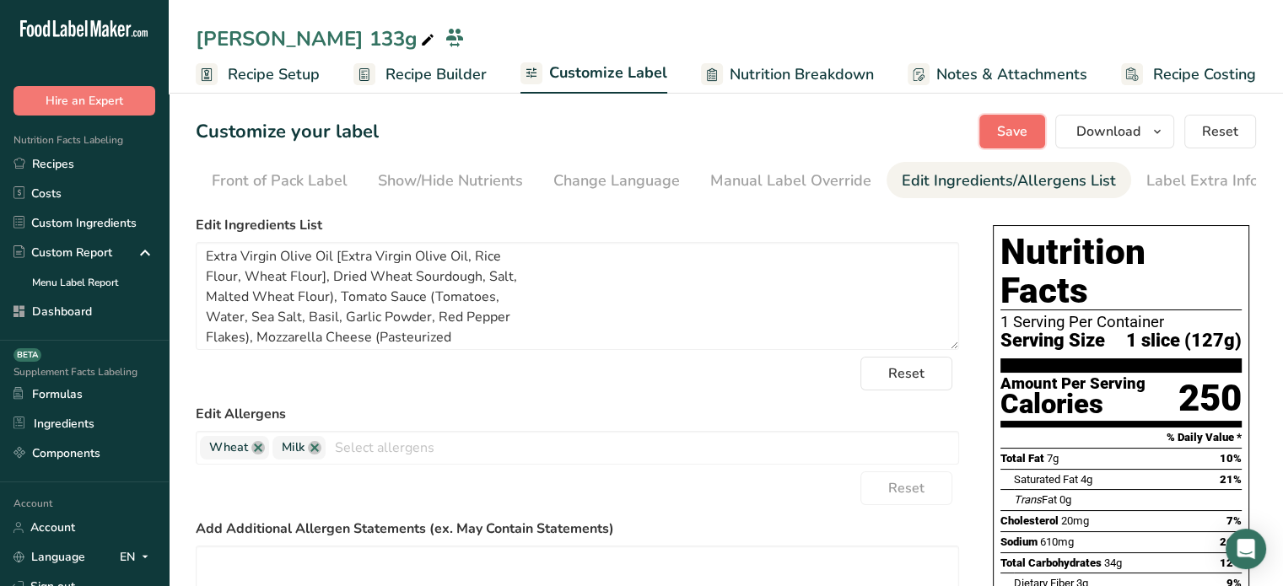
click at [1007, 137] on span "Save" at bounding box center [1012, 131] width 30 height 20
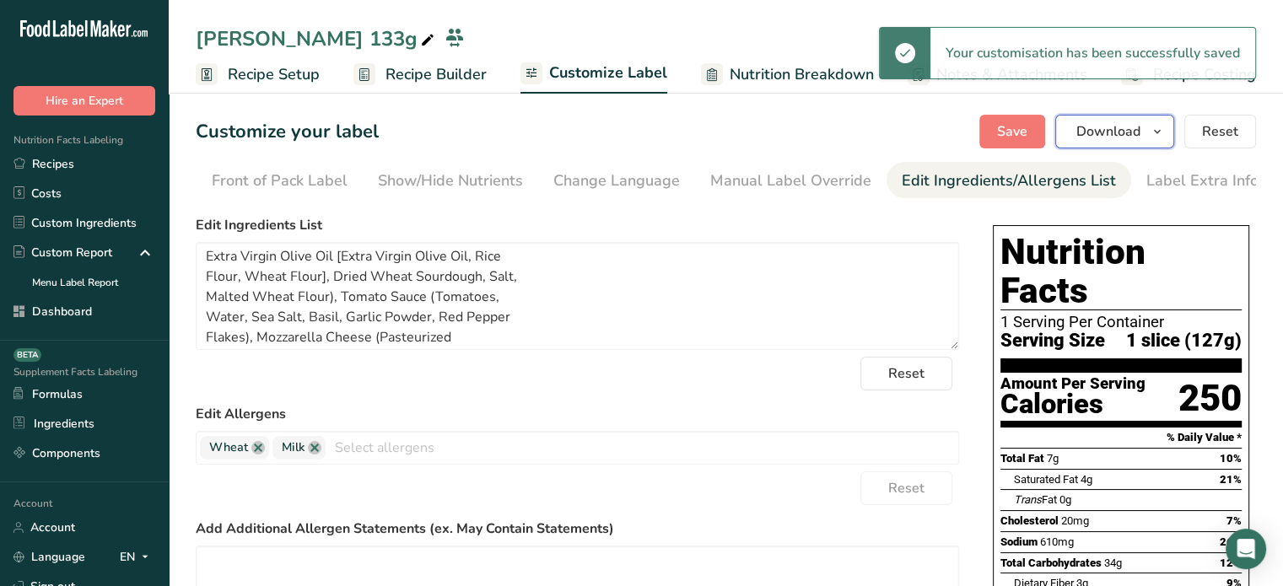
click at [1090, 132] on span "Download" at bounding box center [1108, 131] width 64 height 20
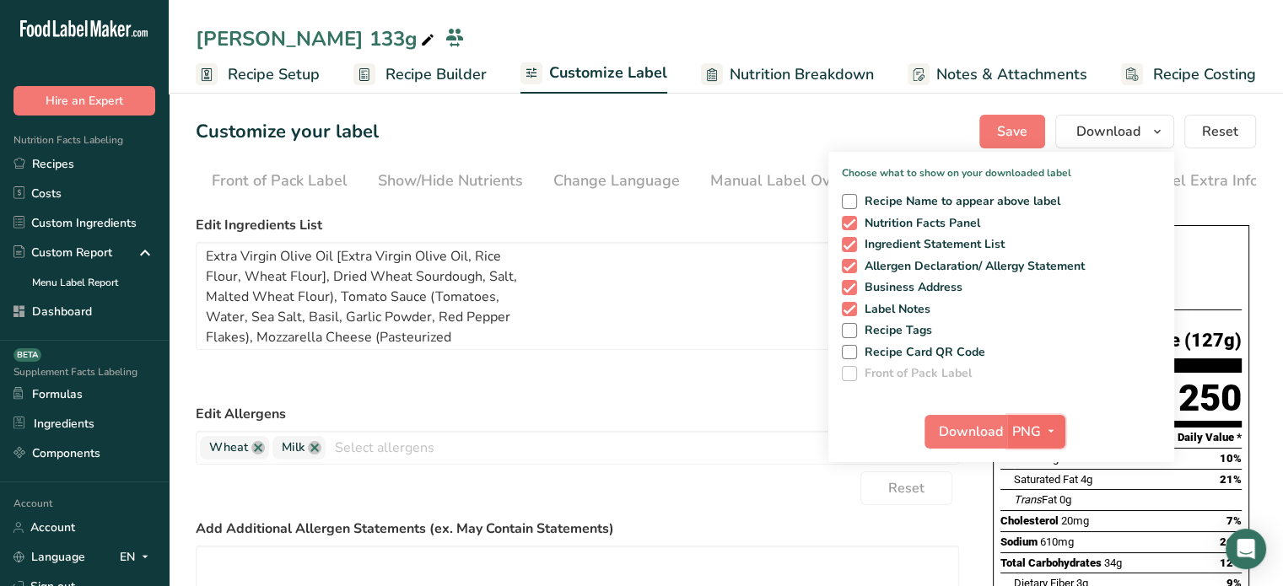
click at [1031, 424] on span "PNG" at bounding box center [1026, 432] width 29 height 20
click at [1031, 541] on link "PDF" at bounding box center [1038, 550] width 54 height 28
click at [993, 415] on button "Download" at bounding box center [966, 432] width 83 height 34
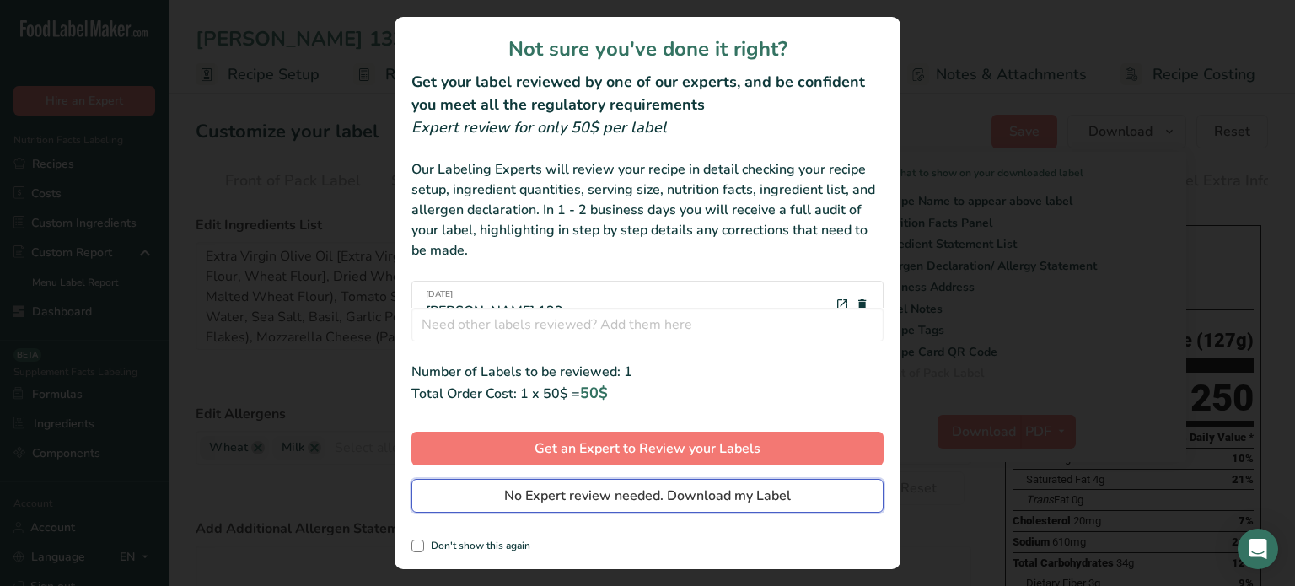
click at [820, 502] on button "No Expert review needed. Download my Label" at bounding box center [648, 496] width 472 height 34
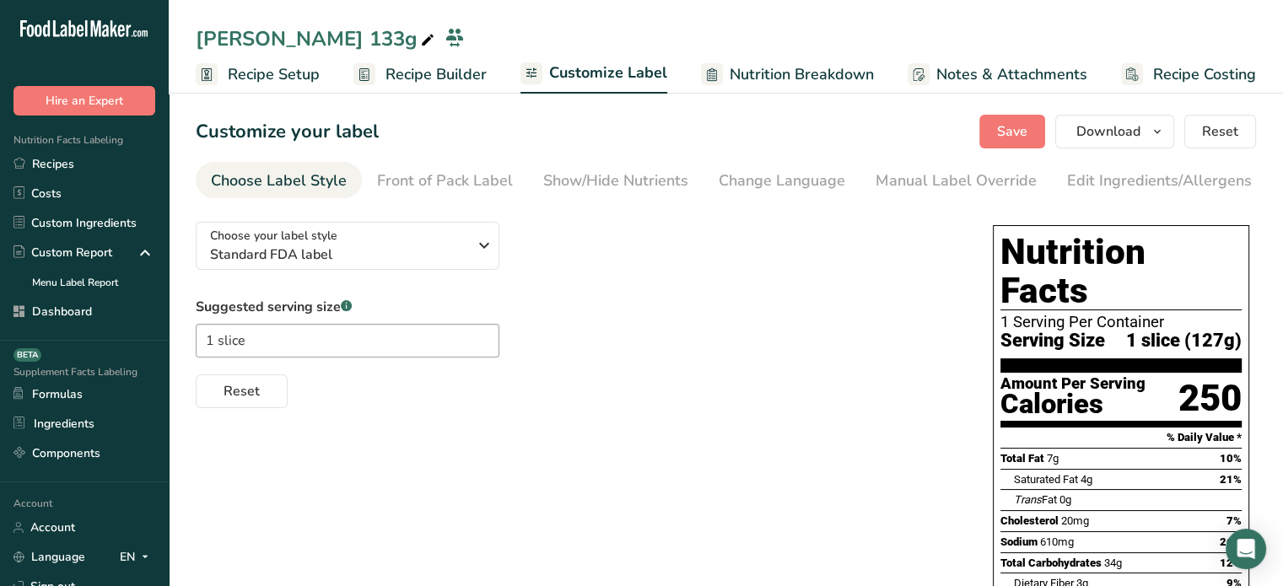
click at [462, 60] on link "Recipe Builder" at bounding box center [419, 75] width 133 height 38
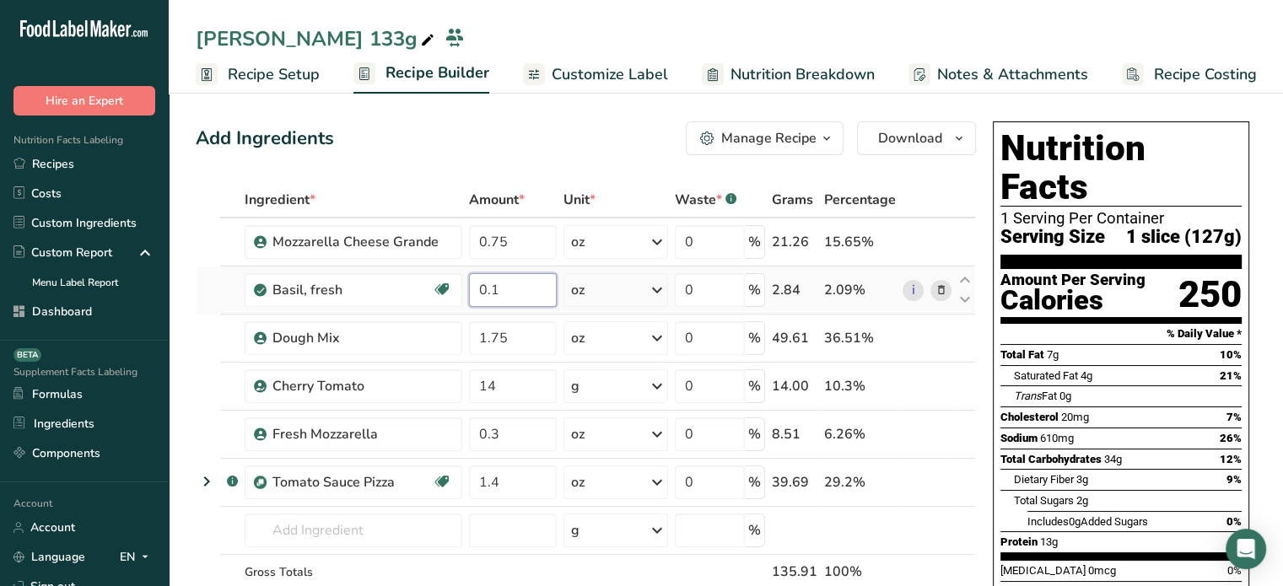
click at [531, 288] on input "0.1" at bounding box center [513, 290] width 88 height 34
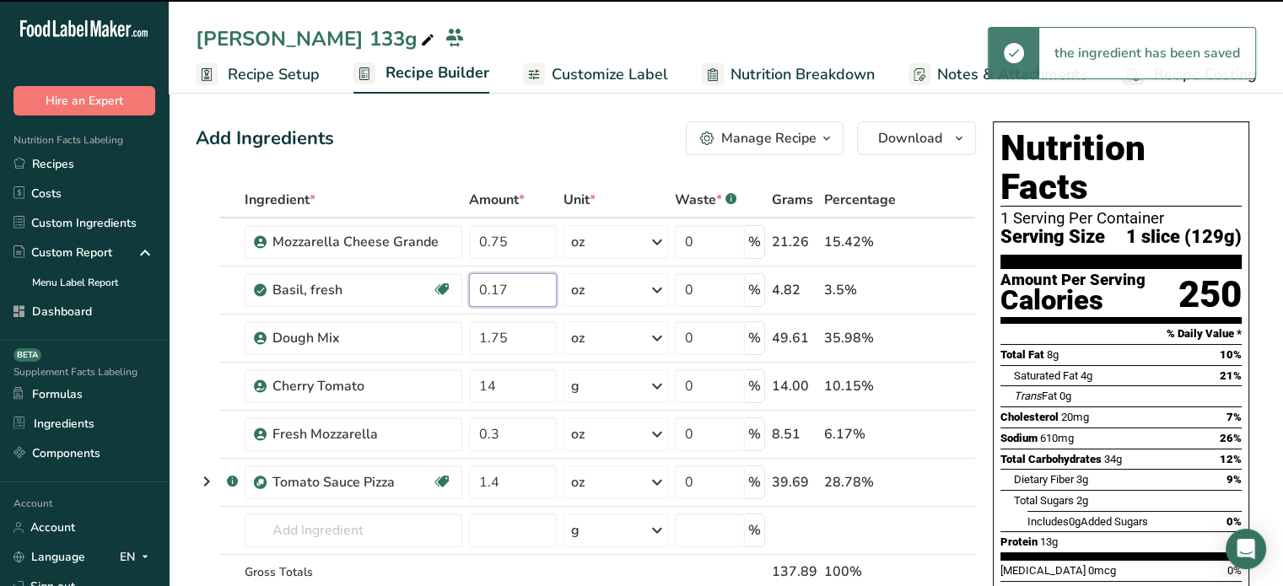
click at [526, 280] on input "0.17" at bounding box center [513, 290] width 88 height 34
type input "0.1"
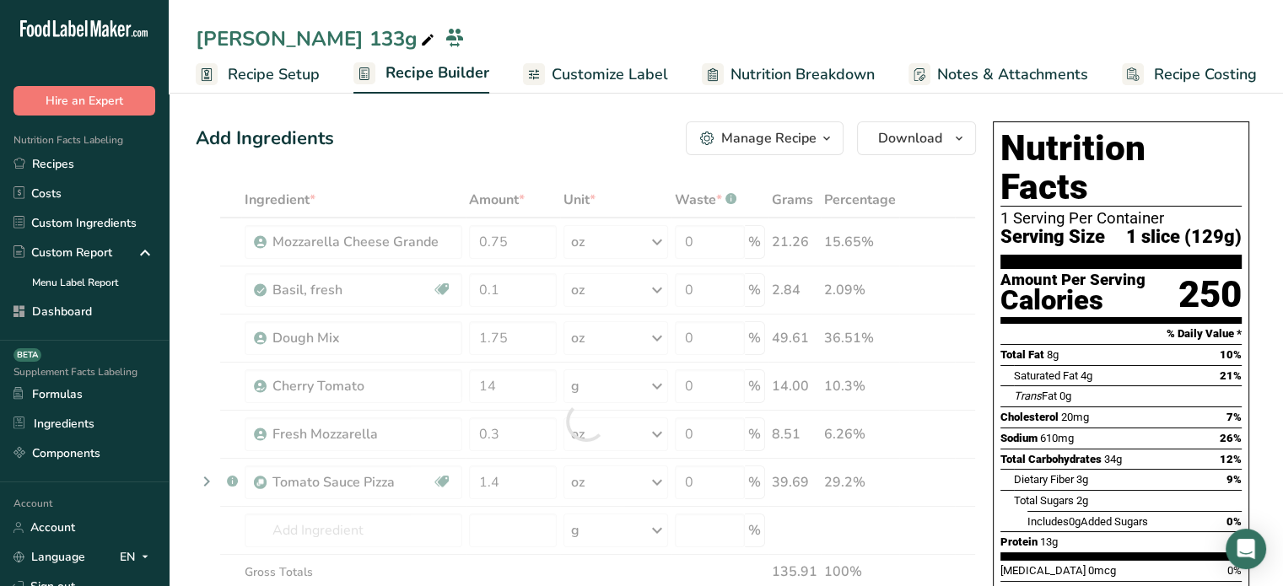
click at [541, 128] on div "Add Ingredients Manage Recipe Delete Recipe Duplicate Recipe Scale Recipe Save …" at bounding box center [586, 138] width 780 height 34
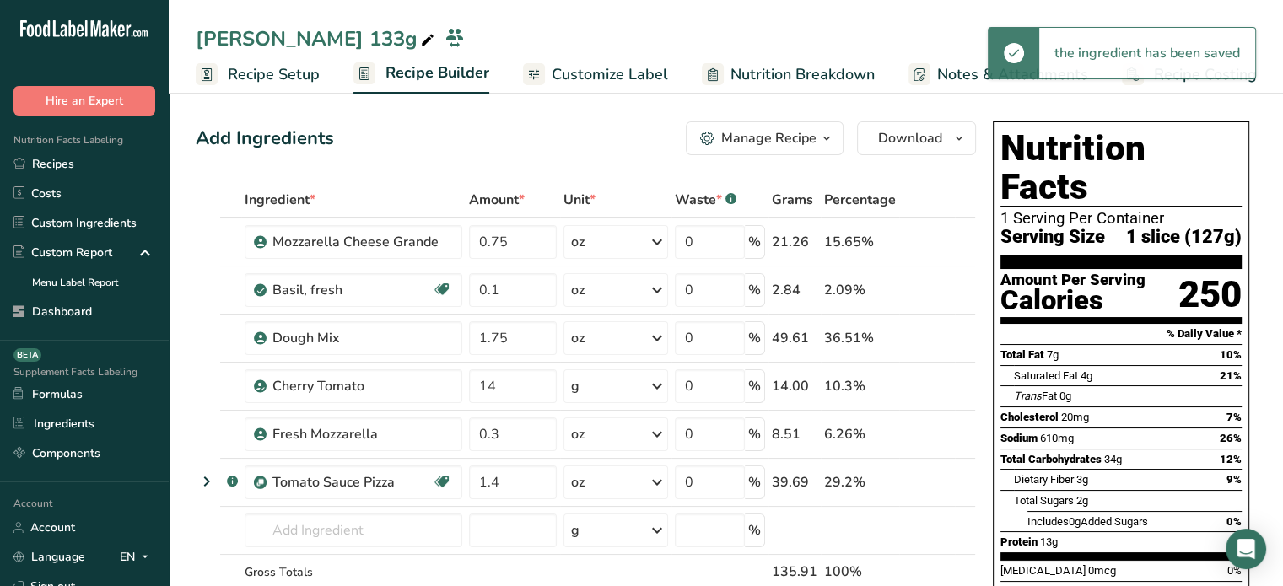
click at [589, 69] on span "Customize Label" at bounding box center [610, 74] width 116 height 23
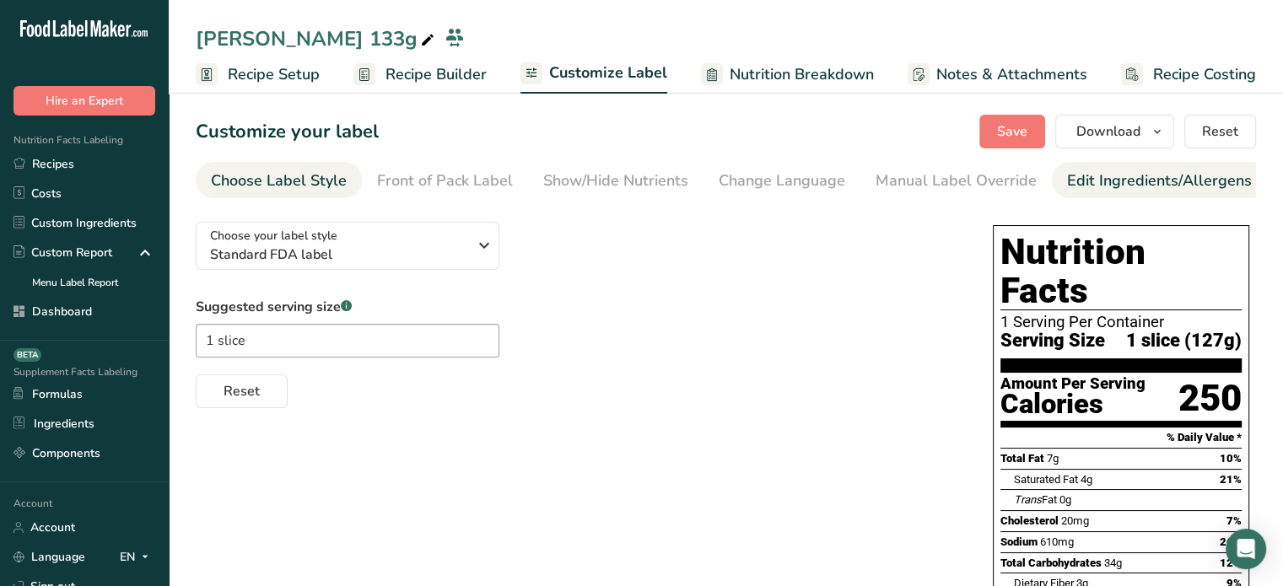
click at [1083, 196] on link "Edit Ingredients/Allergens List" at bounding box center [1174, 181] width 214 height 38
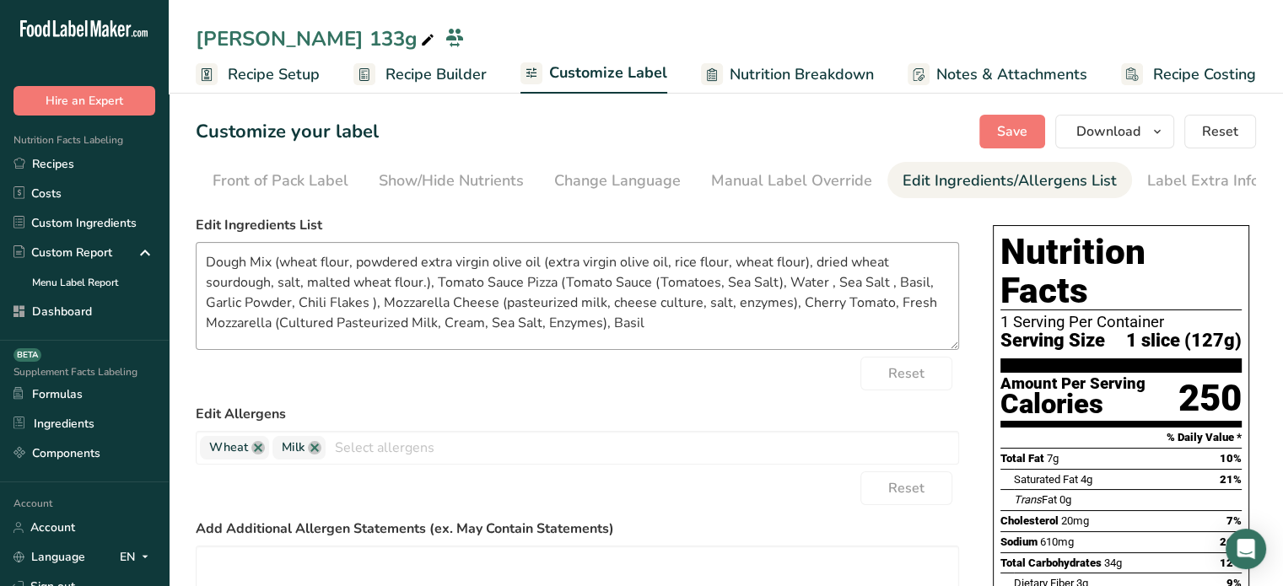
scroll to position [0, 165]
drag, startPoint x: 671, startPoint y: 336, endPoint x: 196, endPoint y: 269, distance: 479.6
click at [196, 269] on textarea "Dough Mix (wheat flour, powdered extra virgin olive oil (extra virgin olive oil…" at bounding box center [577, 296] width 763 height 108
paste textarea "Wheat Flour, Powdered Extra Virgin Olive Oil (Extra Virgin Olive Oil, Rice Flou…"
click at [454, 286] on textarea "Dough Mix (Wheat Flour, Powdered Extra Virgin Olive Oil (Extra Virgin Olive Oil…" at bounding box center [577, 296] width 763 height 108
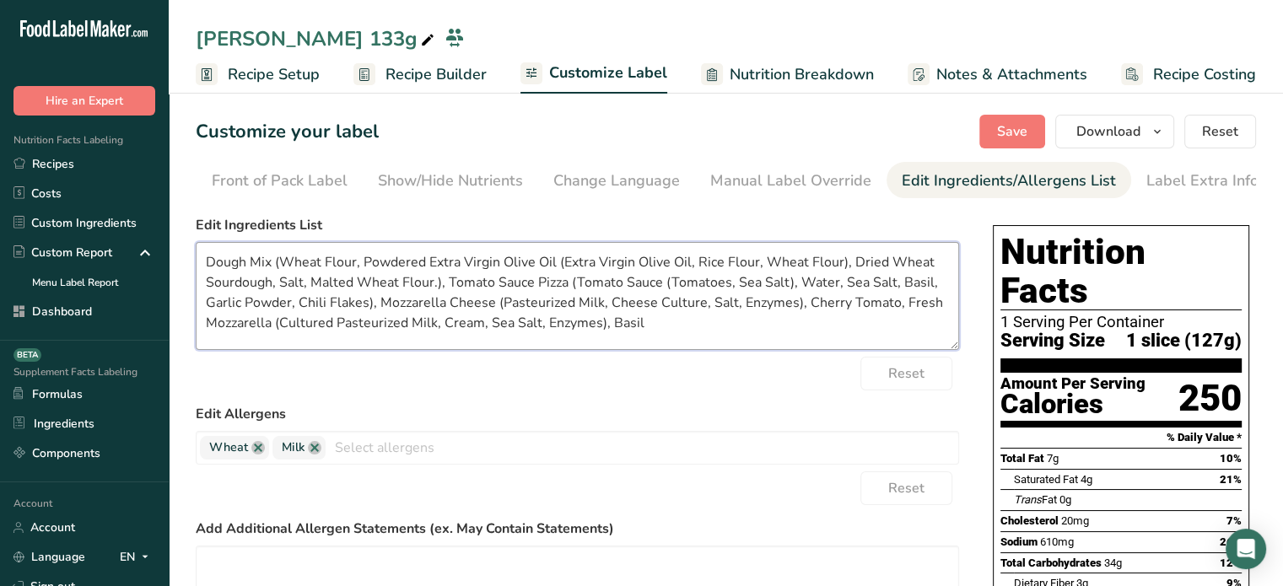
click at [435, 287] on textarea "Dough Mix (Wheat Flour, Powdered Extra Virgin Olive Oil (Extra Virgin Olive Oil…" at bounding box center [577, 296] width 763 height 108
click at [563, 264] on textarea "Dough Mix (Wheat Flour, Powdered Extra Virgin Olive Oil (Extra Virgin Olive Oil…" at bounding box center [577, 296] width 763 height 108
click at [836, 266] on textarea "Dough Mix (Wheat Flour, Powdered Extra Virgin Olive Oil [Extra Virgin Olive Oil…" at bounding box center [577, 296] width 763 height 108
click at [553, 283] on textarea "Dough Mix (Wheat Flour, Powdered Extra Virgin Olive Oil [Extra Virgin Olive Oil…" at bounding box center [577, 296] width 763 height 108
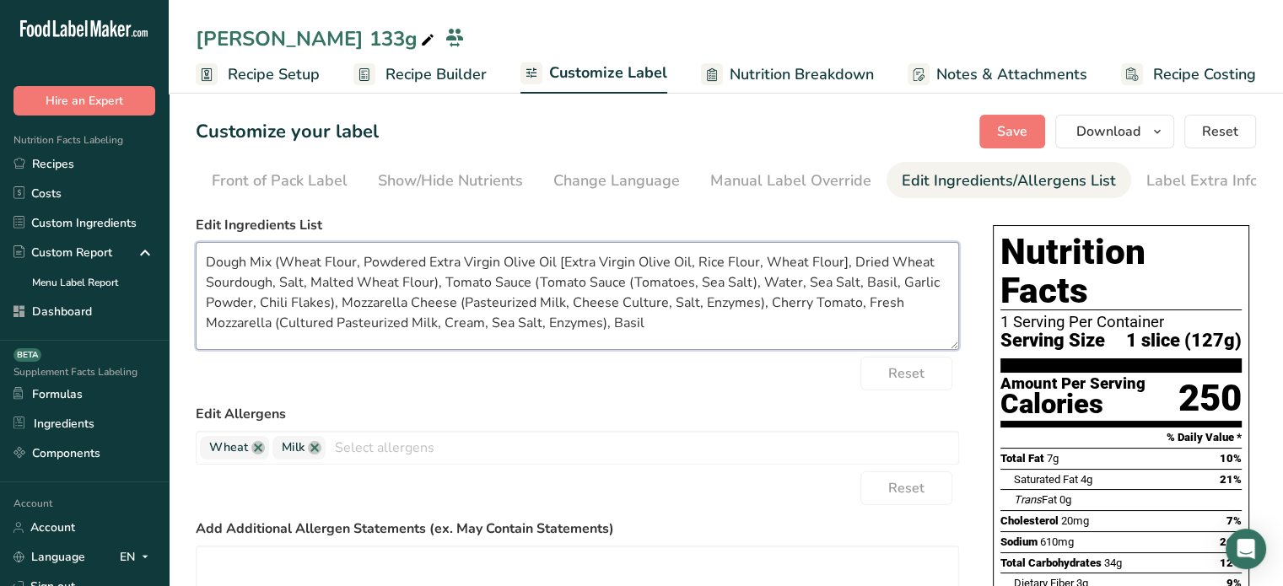
drag, startPoint x: 631, startPoint y: 285, endPoint x: 542, endPoint y: 283, distance: 88.6
click at [542, 283] on textarea "Dough Mix (Wheat Flour, Powdered Extra Virgin Olive Oil [Extra Virgin Olive Oil…" at bounding box center [577, 296] width 763 height 108
drag, startPoint x: 604, startPoint y: 283, endPoint x: 703, endPoint y: 296, distance: 99.5
click at [703, 296] on textarea "Dough Mix (Wheat Flour, Powdered Extra Virgin Olive Oil [Extra Virgin Olive Oil…" at bounding box center [577, 296] width 763 height 108
click at [601, 285] on textarea "Dough Mix (Wheat Flour, Powdered Extra Virgin Olive Oil [Extra Virgin Olive Oil…" at bounding box center [577, 296] width 763 height 108
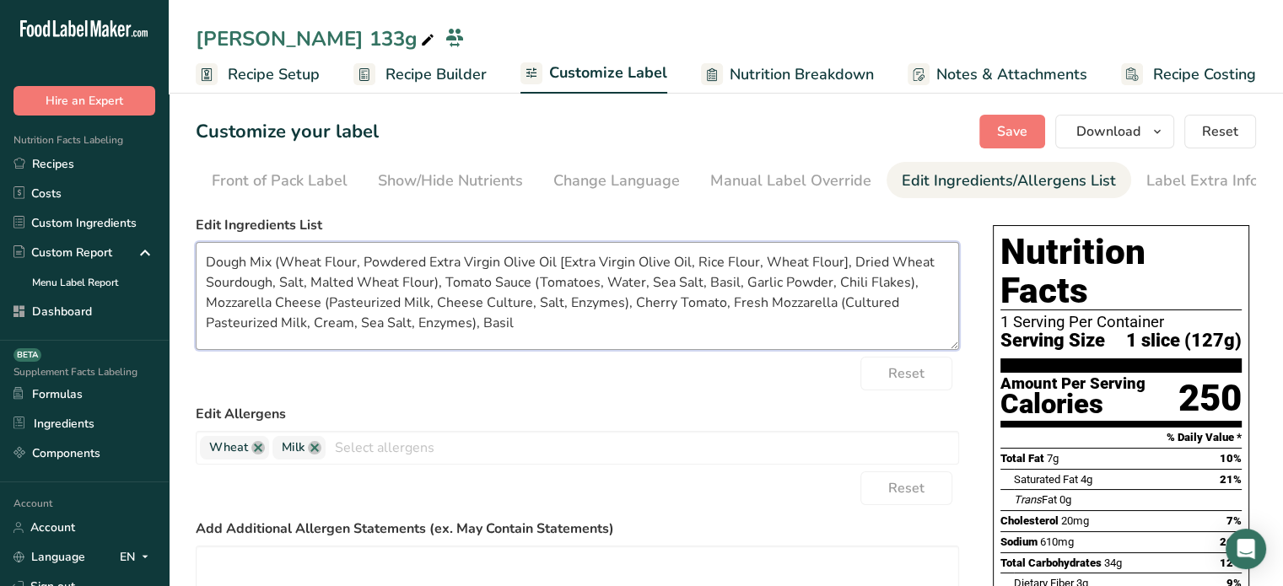
click at [634, 327] on textarea "Dough Mix (Wheat Flour, Powdered Extra Virgin Olive Oil [Extra Virgin Olive Oil…" at bounding box center [577, 296] width 763 height 108
type textarea "Dough Mix (Wheat Flour, Powdered Extra Virgin Olive Oil [Extra Virgin Olive Oil…"
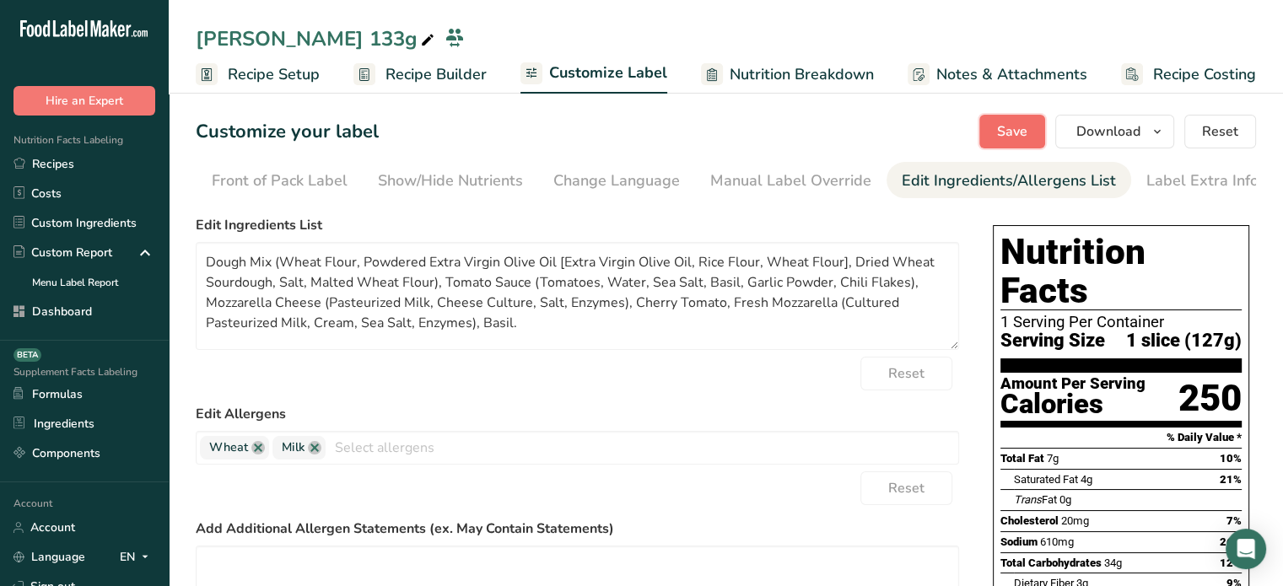
click at [1026, 127] on span "Save" at bounding box center [1012, 131] width 30 height 20
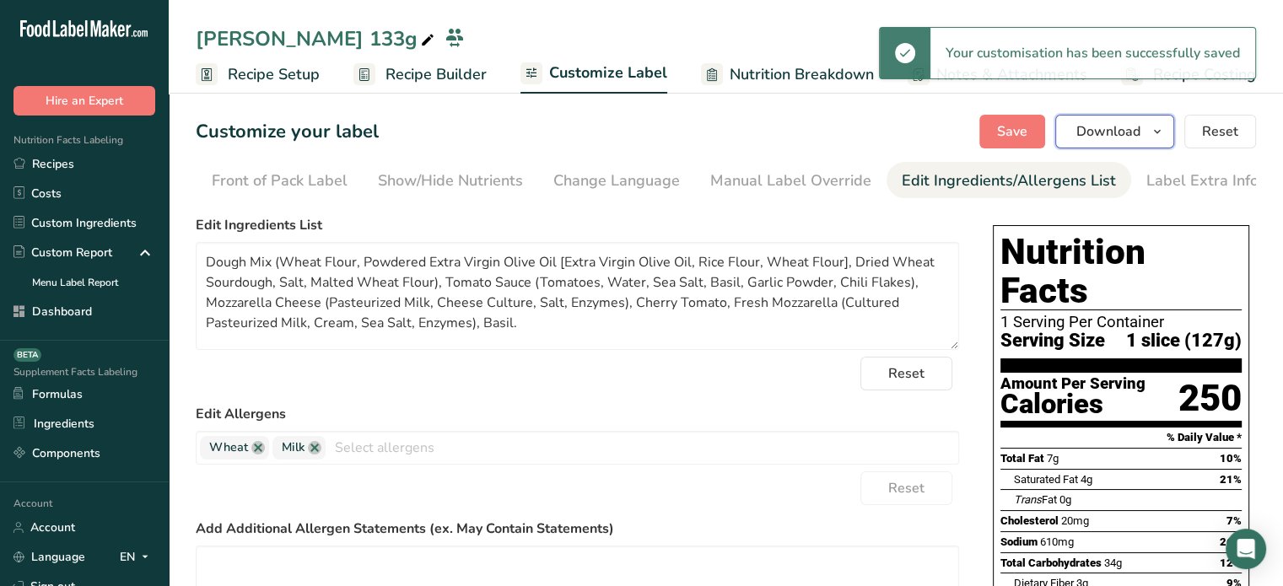
click at [1124, 132] on span "Download" at bounding box center [1108, 131] width 64 height 20
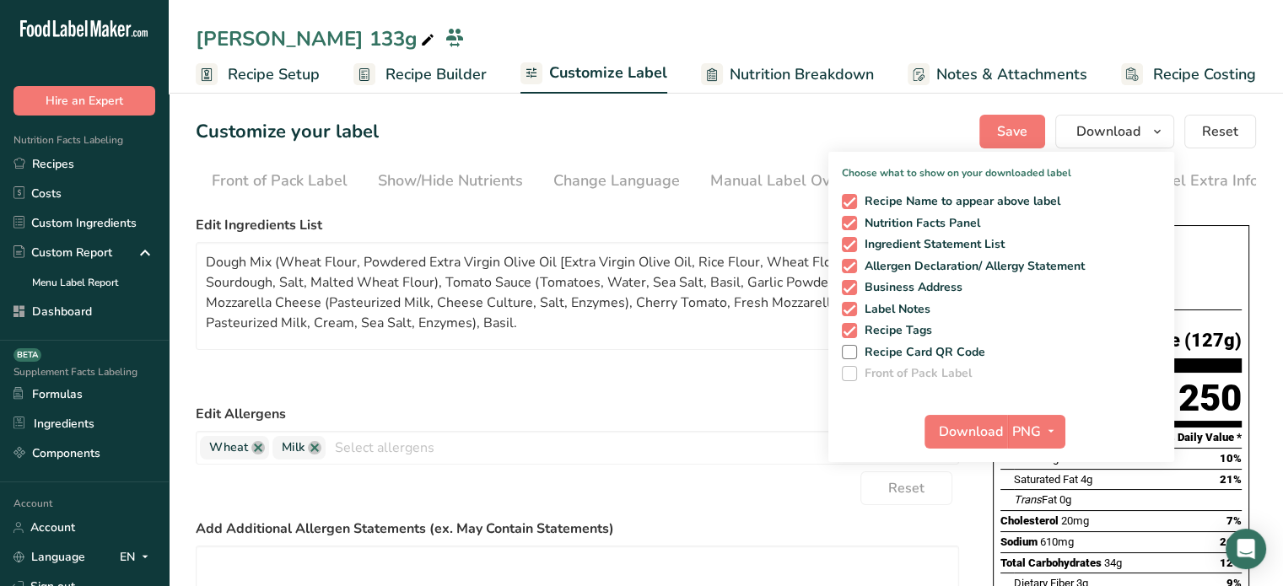
click at [1007, 191] on div "Recipe Name to appear above label Nutrition Facts Panel Ingredient Statement Li…" at bounding box center [1001, 284] width 346 height 194
click at [1003, 196] on span "Recipe Name to appear above label" at bounding box center [959, 201] width 204 height 15
click at [853, 196] on input "Recipe Name to appear above label" at bounding box center [847, 201] width 11 height 11
checkbox input "false"
click at [1042, 423] on span "button" at bounding box center [1051, 432] width 20 height 20
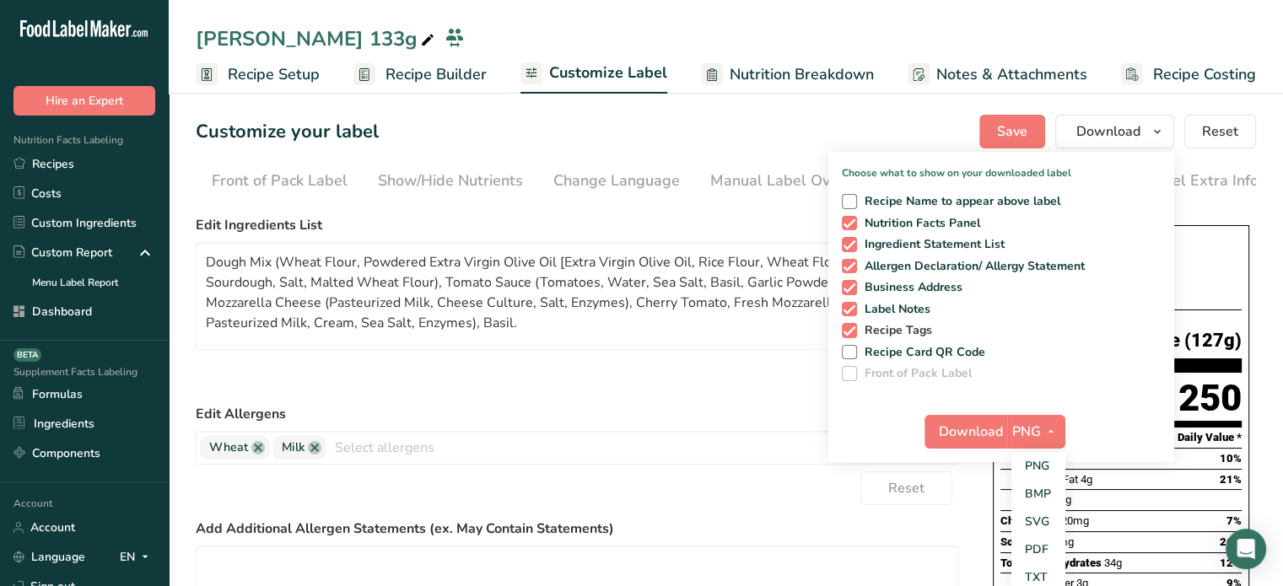
click at [923, 333] on span "Recipe Tags" at bounding box center [895, 330] width 76 height 15
click at [853, 333] on input "Recipe Tags" at bounding box center [847, 330] width 11 height 11
checkbox input "false"
click at [1049, 433] on icon "button" at bounding box center [1050, 431] width 13 height 21
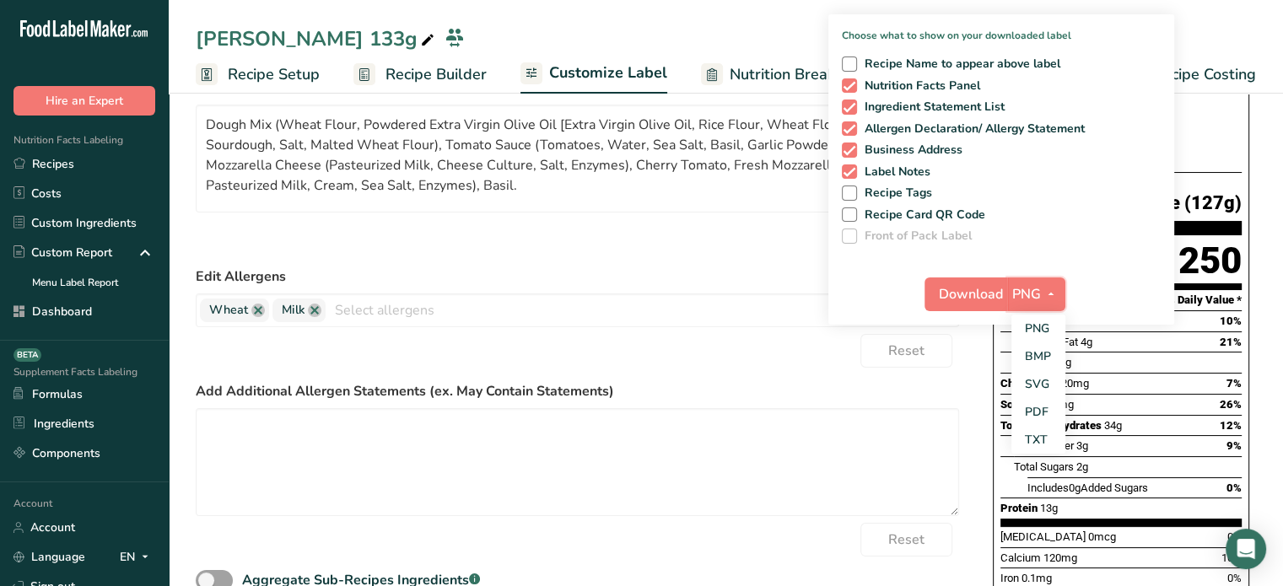
scroll to position [145, 0]
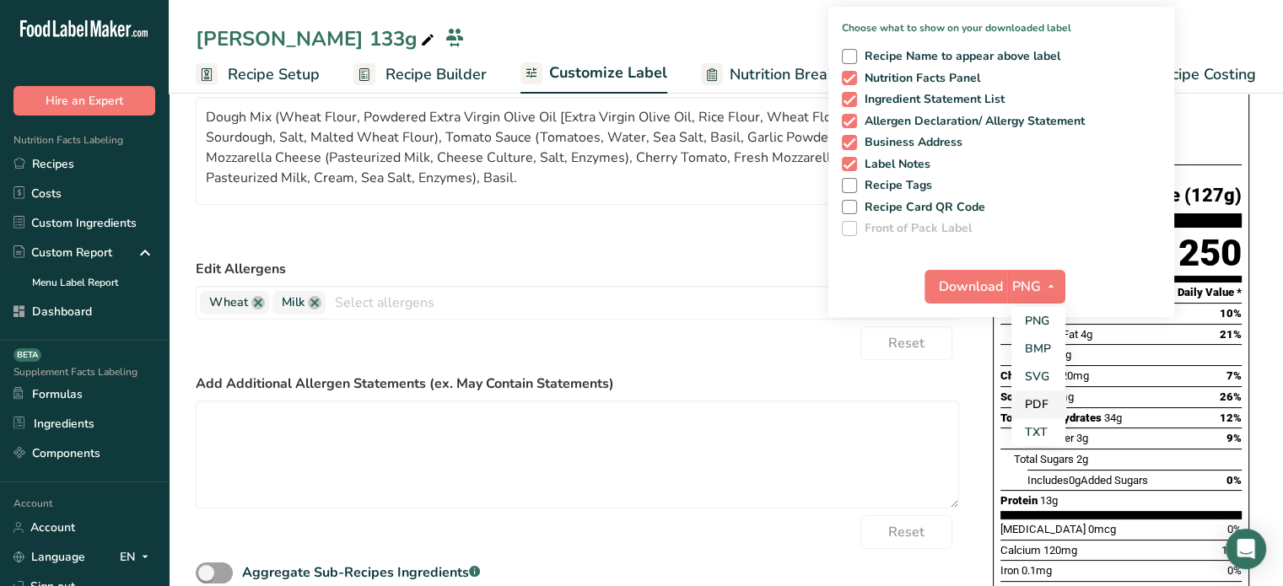
click at [1026, 409] on link "PDF" at bounding box center [1038, 404] width 54 height 28
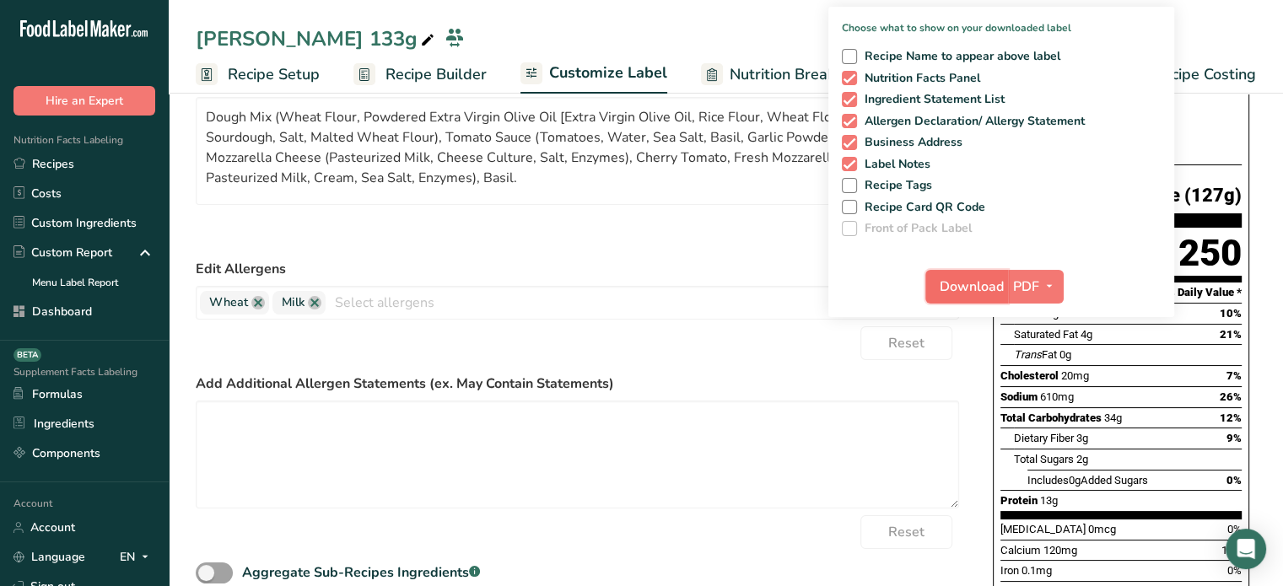
click at [961, 278] on span "Download" at bounding box center [971, 287] width 64 height 20
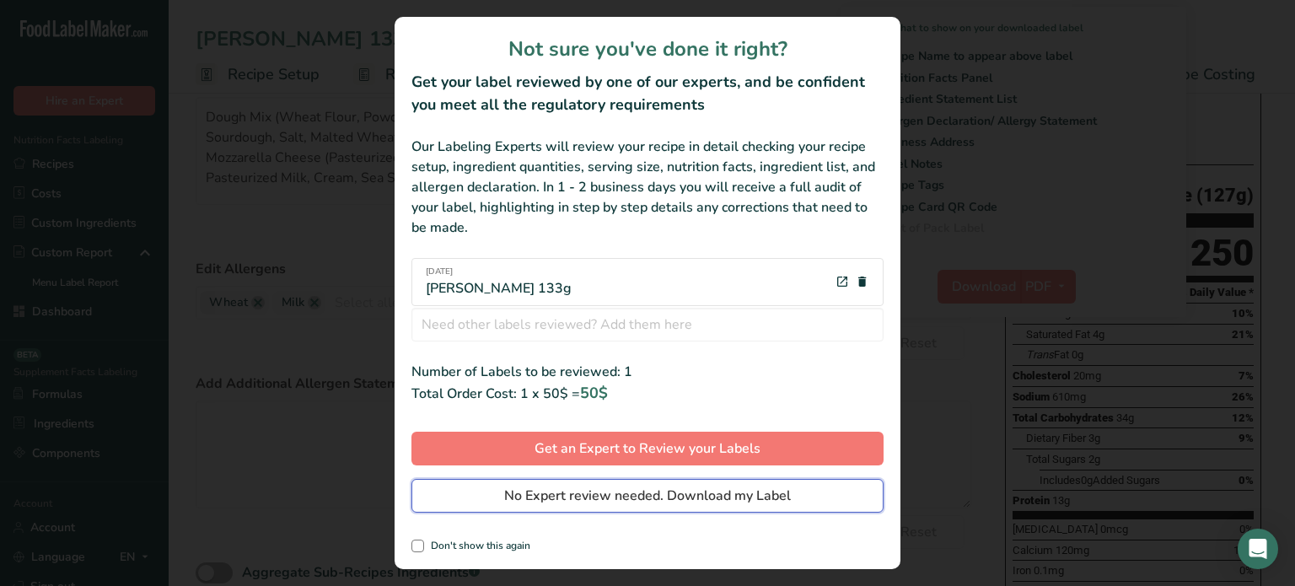
click at [662, 494] on span "No Expert review needed. Download my Label" at bounding box center [647, 496] width 287 height 20
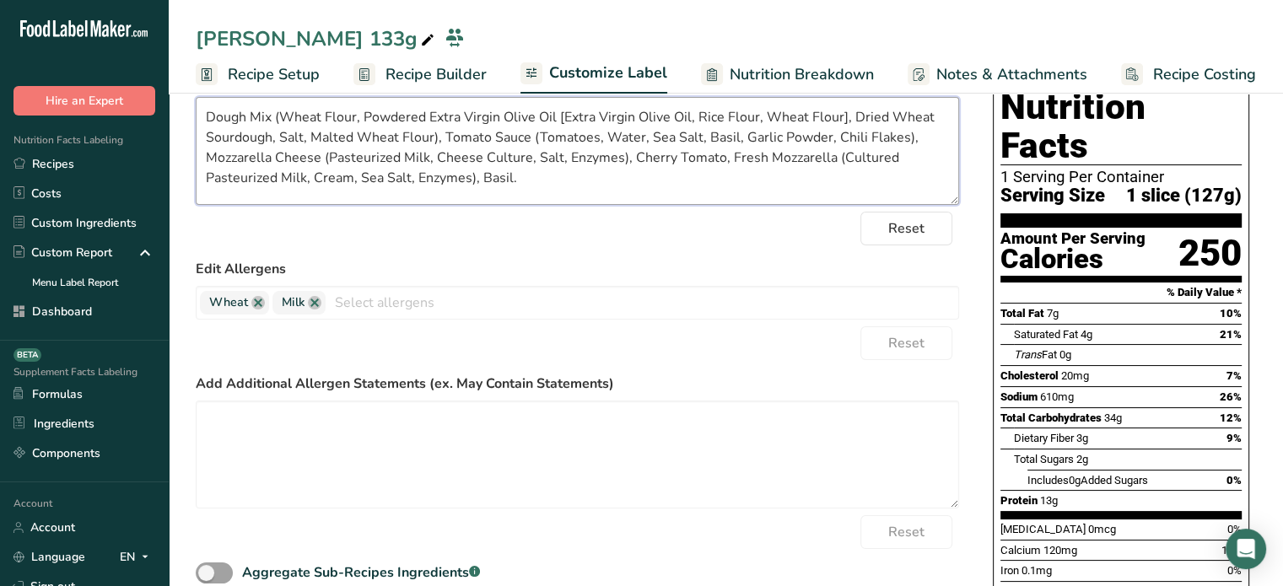
click at [642, 202] on textarea "Dough Mix (Wheat Flour, Powdered Extra Virgin Olive Oil [Extra Virgin Olive Oil…" at bounding box center [577, 151] width 763 height 108
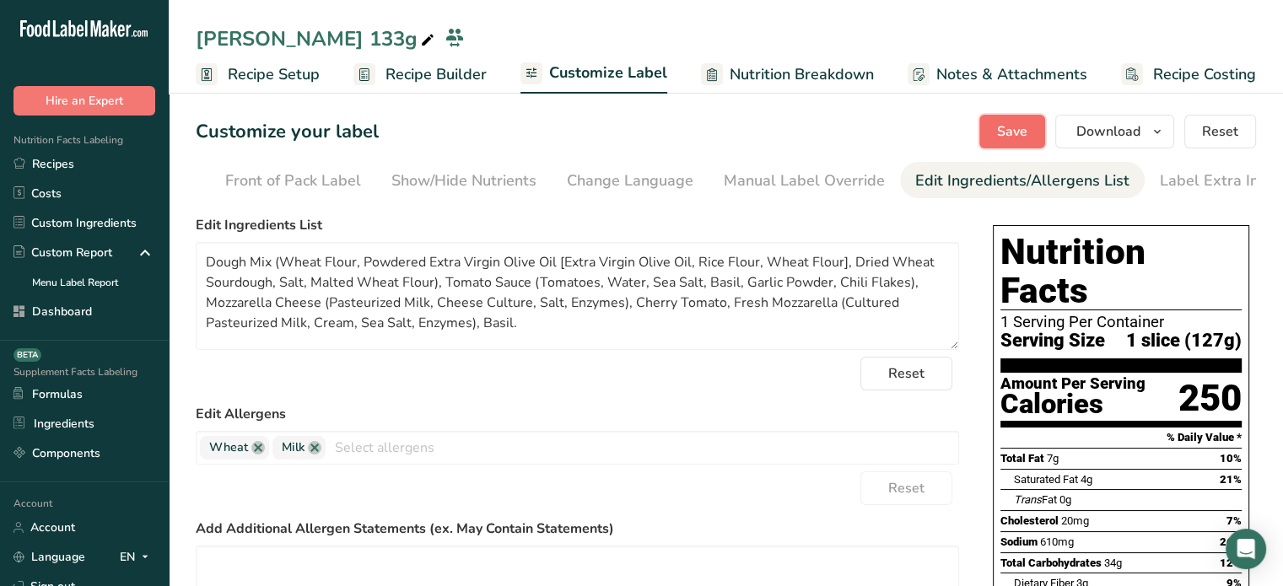
click at [1001, 129] on span "Save" at bounding box center [1012, 131] width 30 height 20
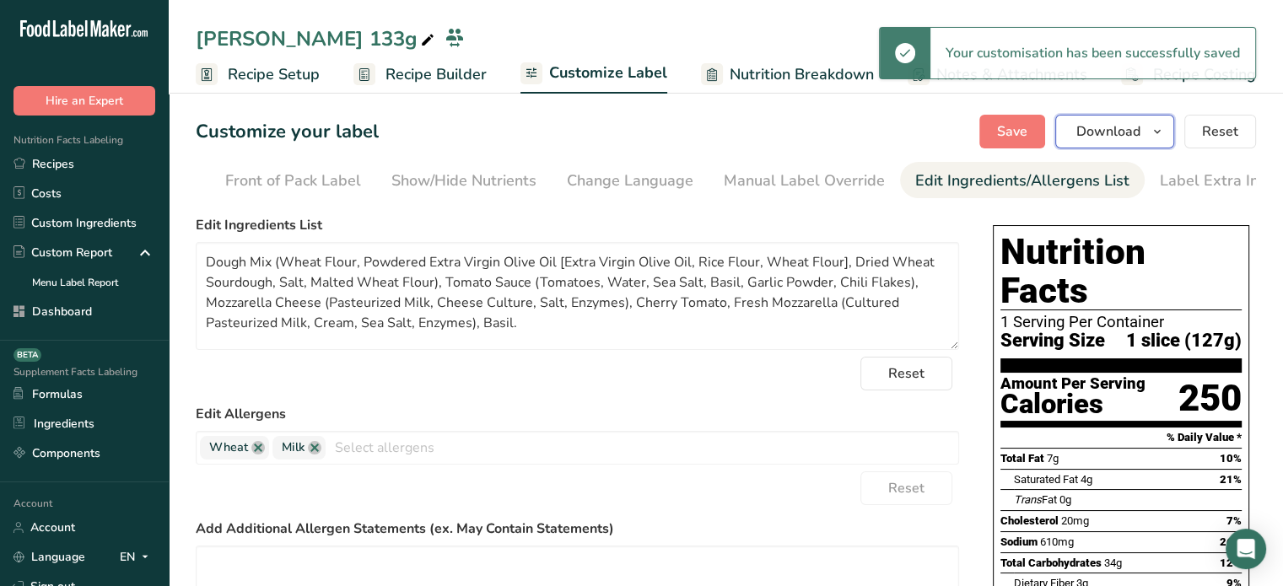
click at [1120, 129] on span "Download" at bounding box center [1108, 131] width 64 height 20
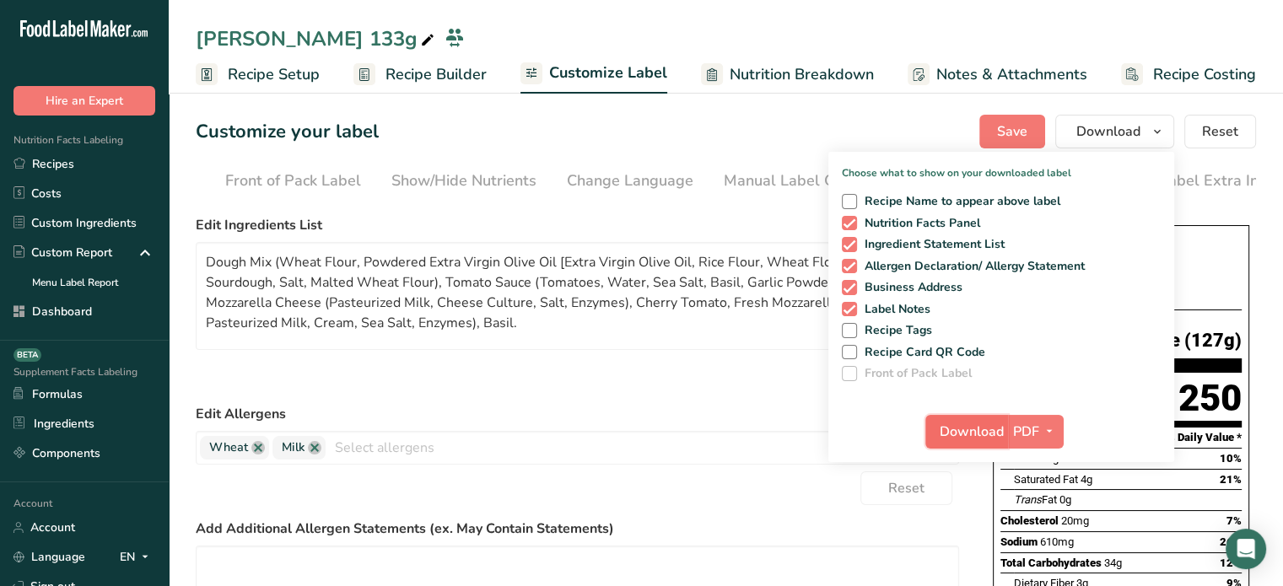
click at [988, 430] on span "Download" at bounding box center [971, 432] width 64 height 20
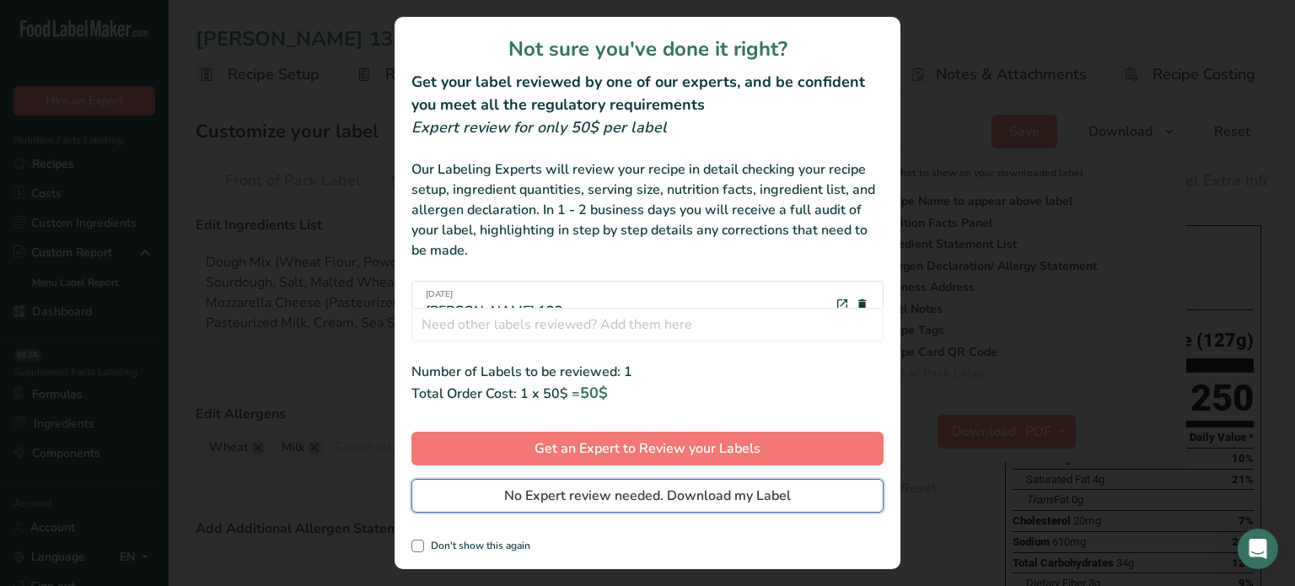
click at [837, 482] on button "No Expert review needed. Download my Label" at bounding box center [648, 496] width 472 height 34
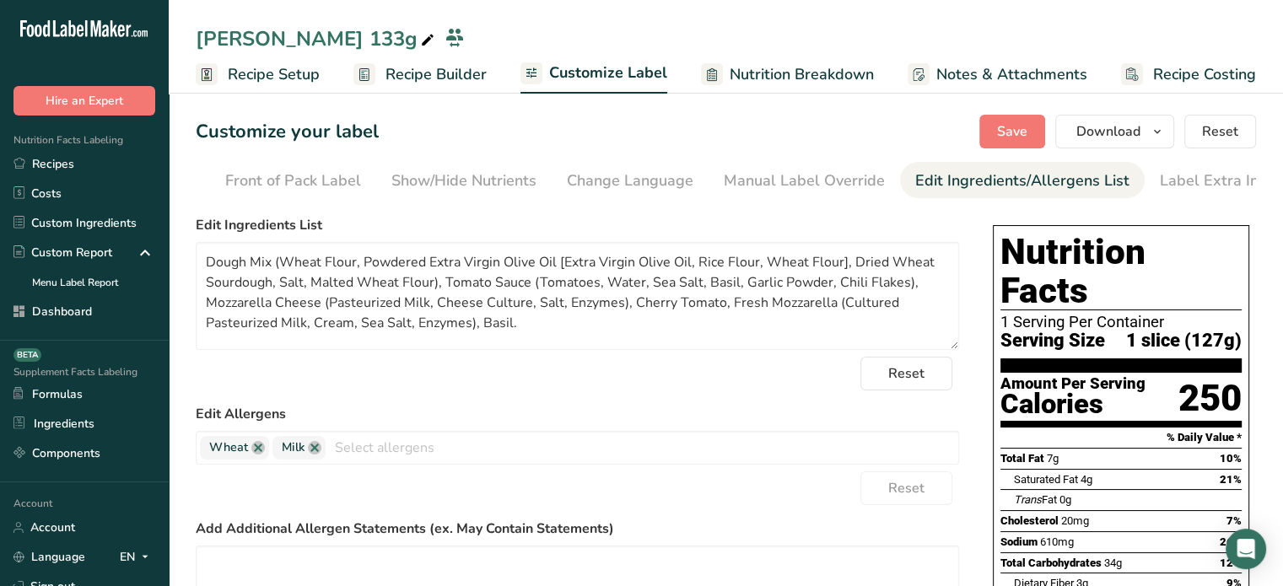
click at [424, 36] on icon at bounding box center [427, 41] width 15 height 24
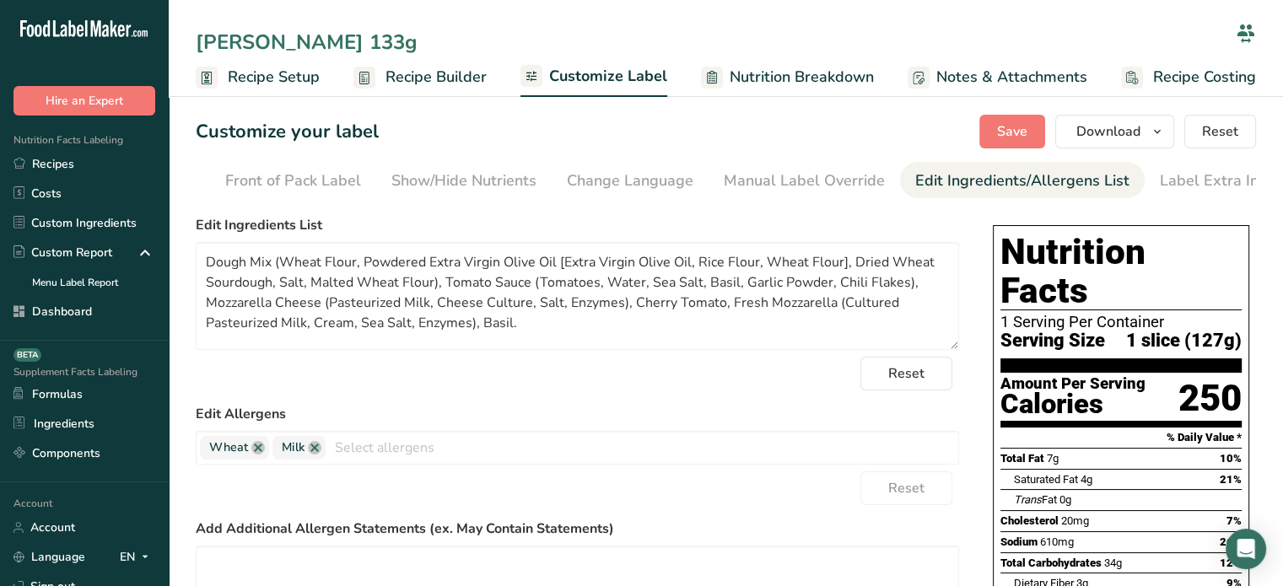
click at [394, 37] on input "[PERSON_NAME] 133g" at bounding box center [712, 42] width 1033 height 30
type input "[PERSON_NAME] 127g"
click at [437, 143] on div "Customize your label Save Download Choose what to show on your downloaded label…" at bounding box center [726, 132] width 1060 height 34
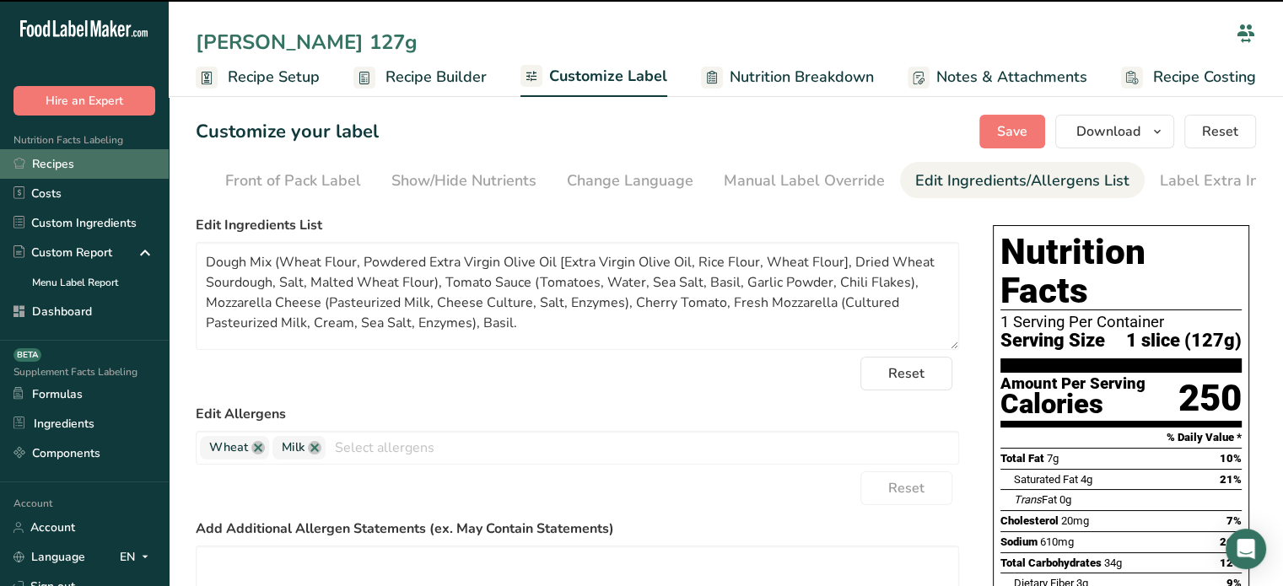
click at [118, 169] on link "Recipes" at bounding box center [84, 164] width 169 height 30
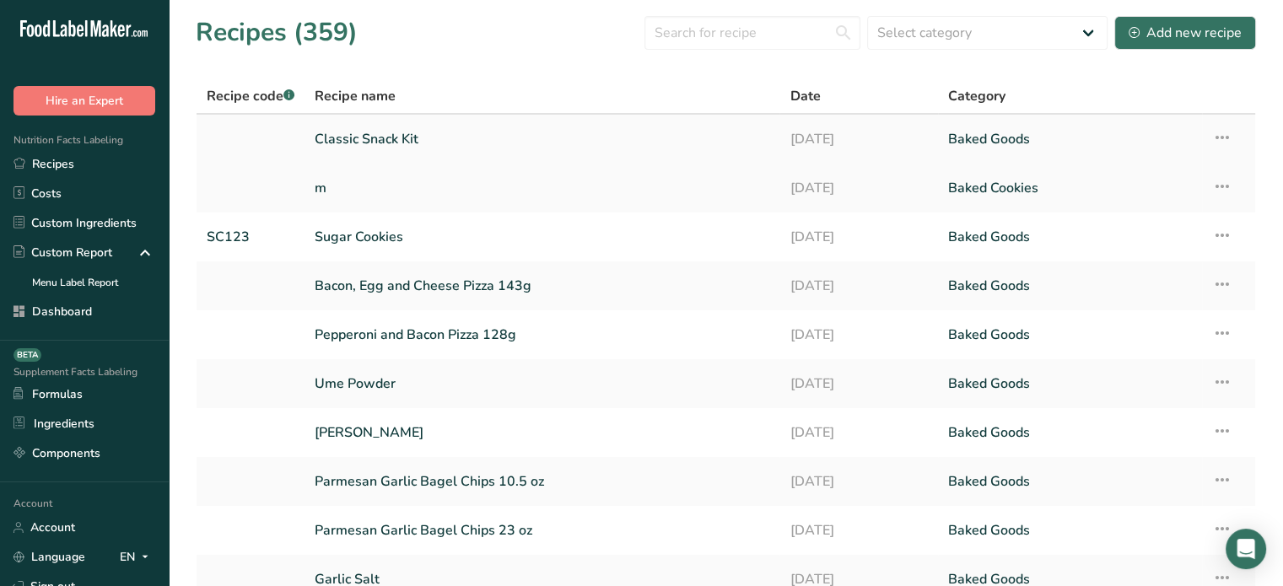
click at [613, 123] on link "Classic Snack Kit" at bounding box center [542, 138] width 455 height 35
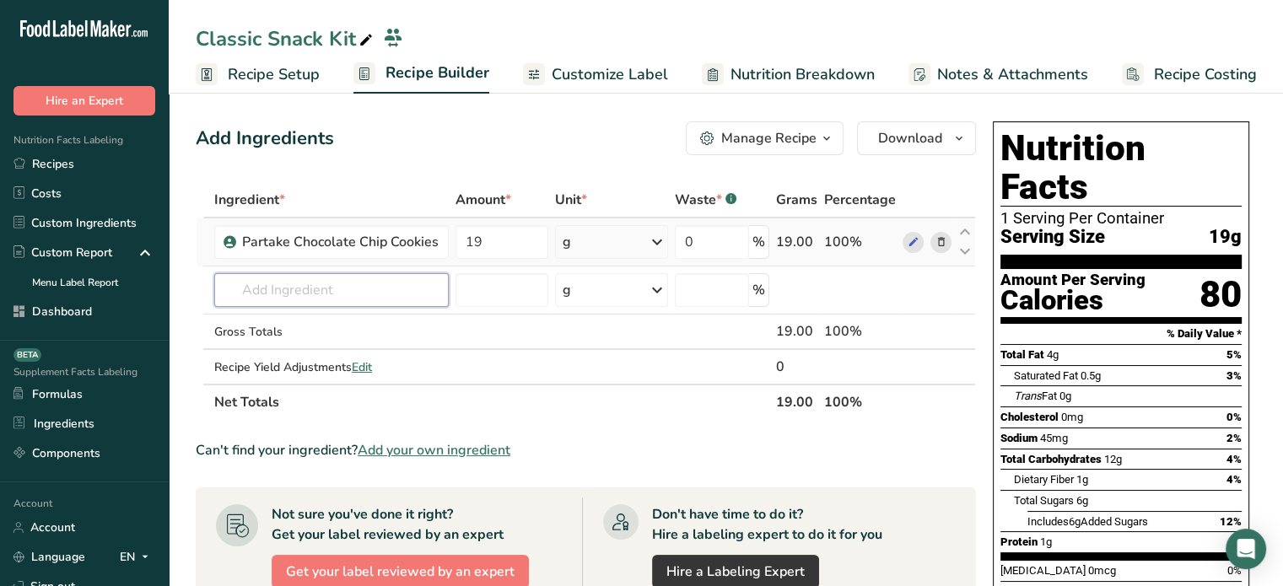
drag, startPoint x: 432, startPoint y: 280, endPoint x: 643, endPoint y: 229, distance: 216.8
click at [643, 229] on tbody "Partake Chocolate Chip Cookies 19 g Weight Units g kg mg See more Volume Units …" at bounding box center [585, 300] width 778 height 165
click at [440, 444] on span "Add your own ingredient" at bounding box center [434, 450] width 153 height 20
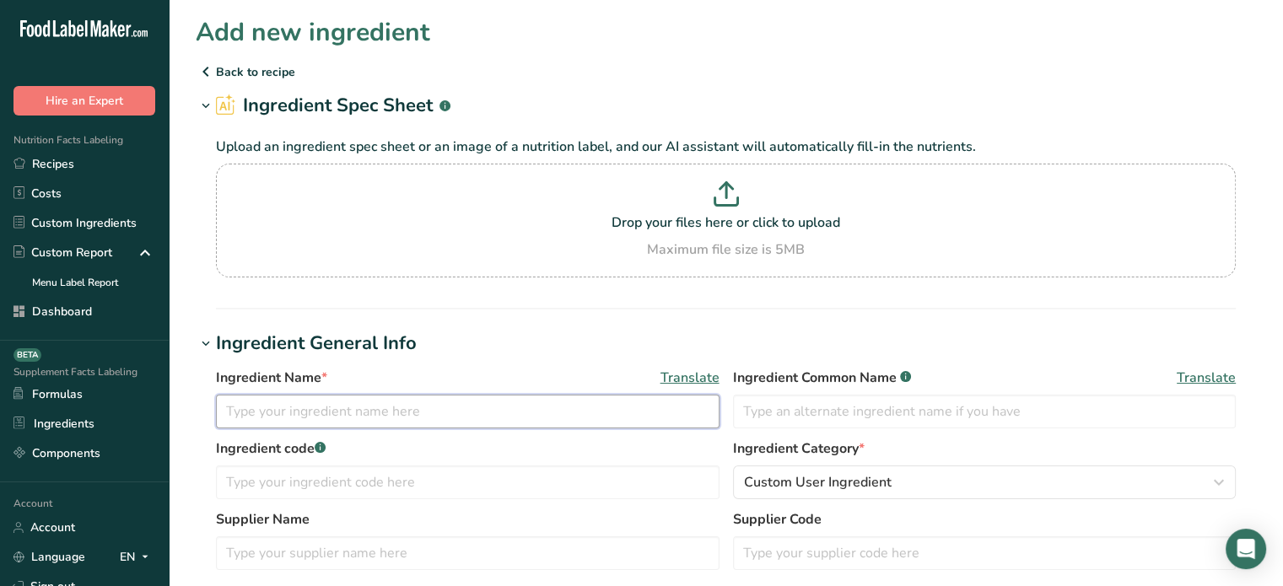
click at [453, 422] on input "text" at bounding box center [467, 412] width 503 height 34
paste input "Madegood Starpuffed Crackers, Cheddar"
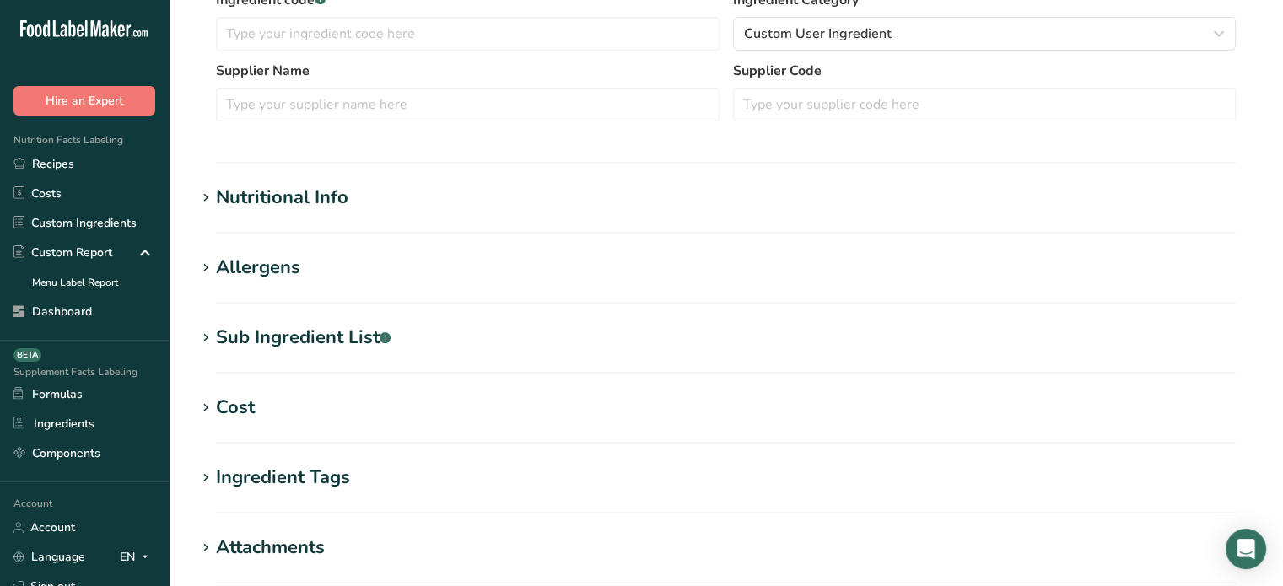
scroll to position [450, 0]
type input "Madegood Starpuffed Crackers, Cheddar"
click at [346, 188] on div "Nutritional Info" at bounding box center [282, 196] width 132 height 28
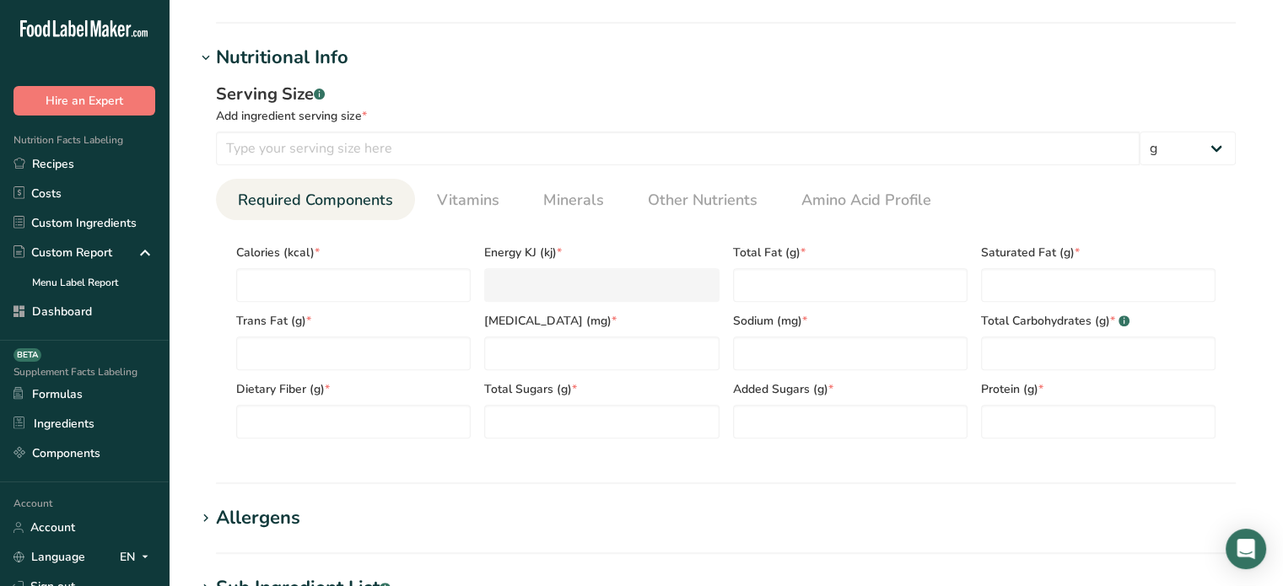
scroll to position [614, 0]
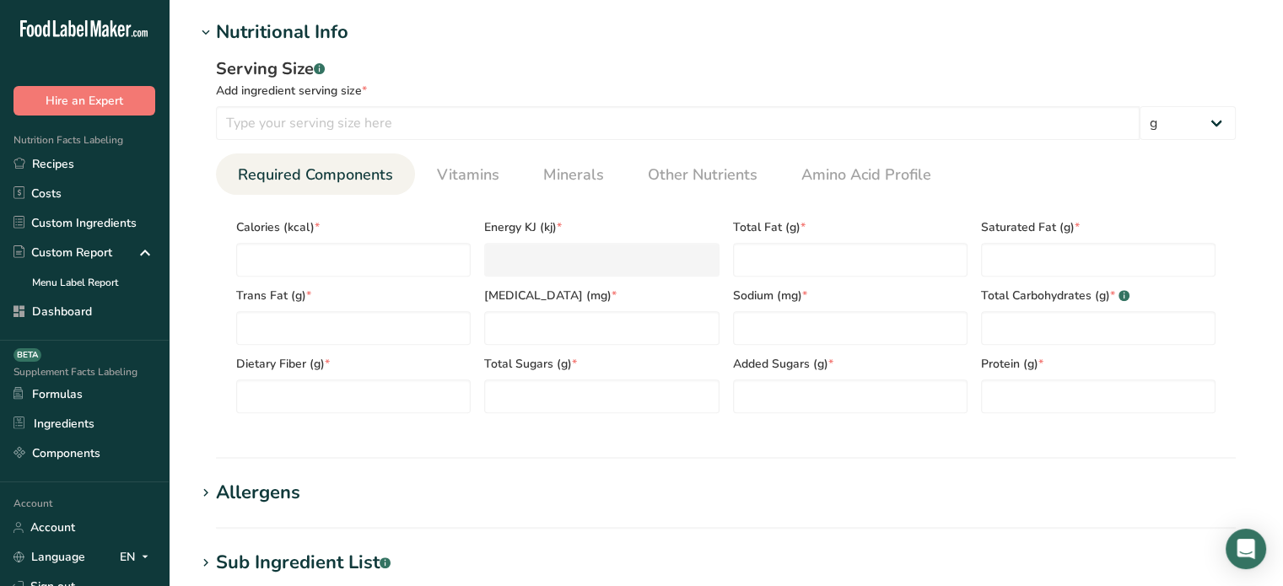
click at [358, 555] on div "Sub Ingredient List .a-a{fill:#347362;}.b-a{fill:#fff;}" at bounding box center [303, 563] width 175 height 28
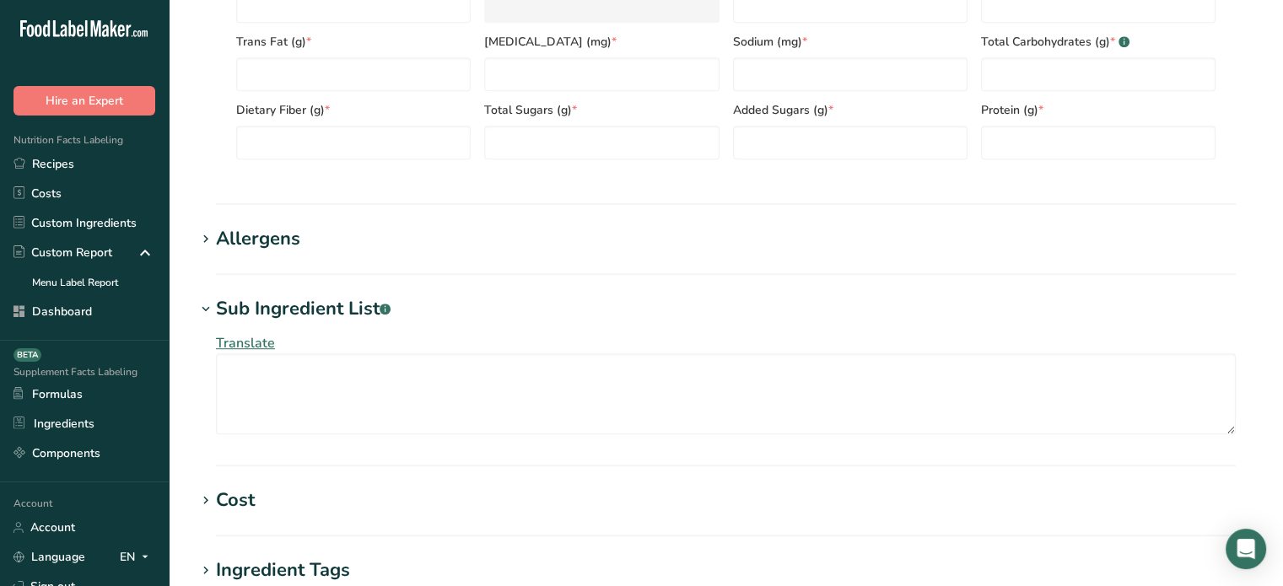
scroll to position [875, 0]
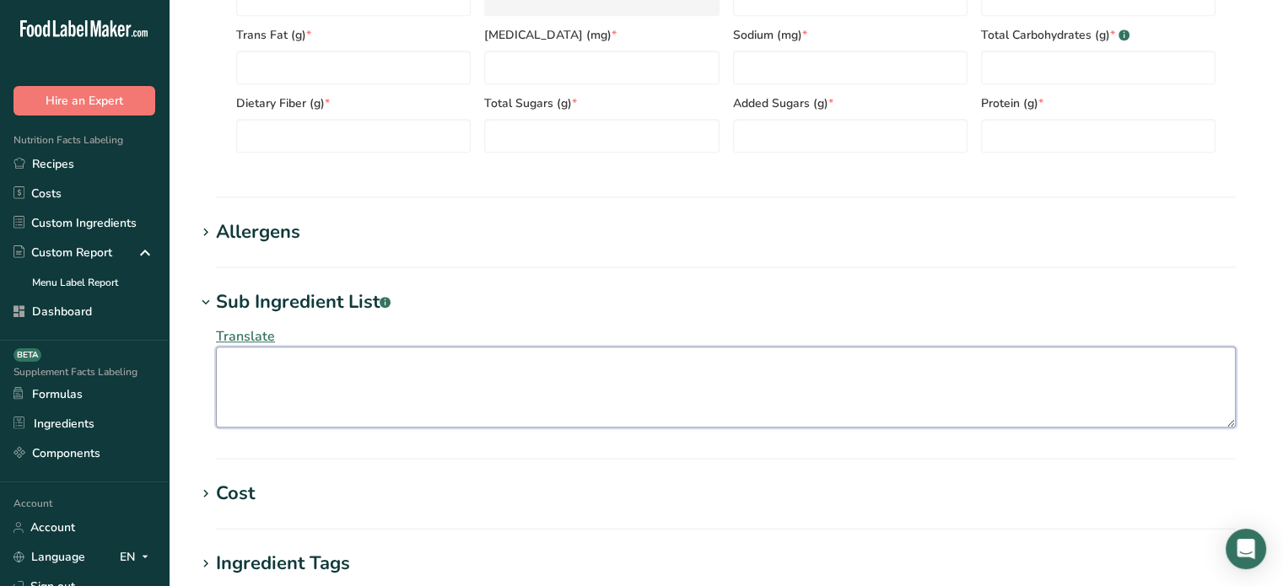
click at [622, 388] on textarea at bounding box center [726, 387] width 1020 height 81
paste textarea "Organic Rice Flour, Organic Chickpea Flour, Organic Tapioca Starch, Organic Sun…"
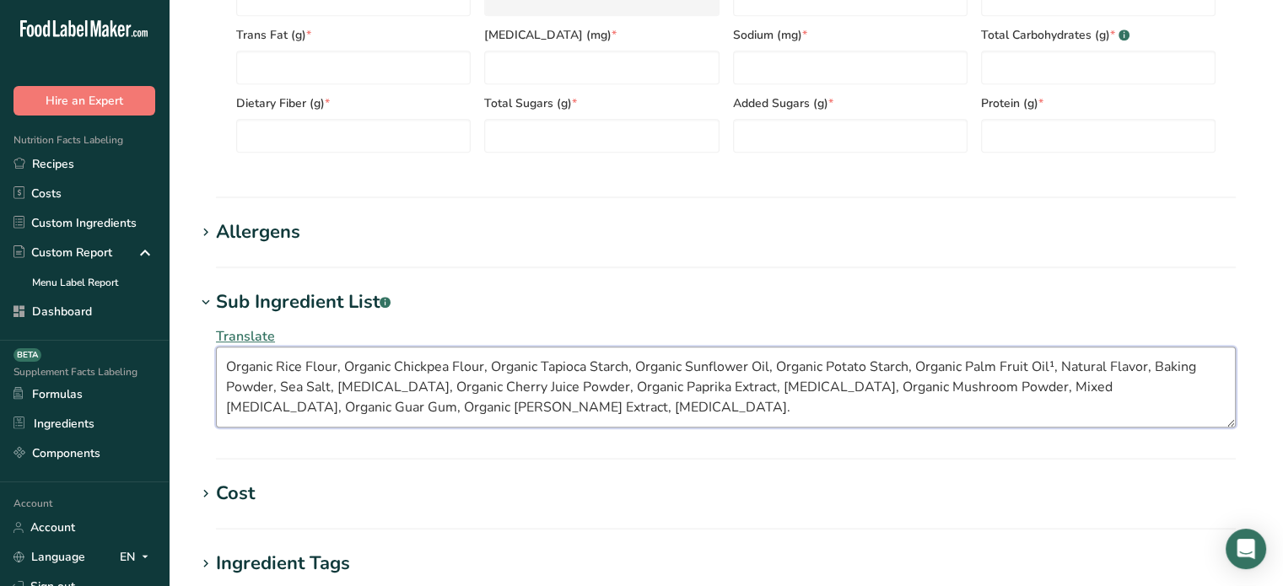
click at [1056, 360] on textarea "Organic Rice Flour, Organic Chickpea Flour, Organic Tapioca Starch, Organic Sun…" at bounding box center [726, 387] width 1020 height 81
drag, startPoint x: 534, startPoint y: 414, endPoint x: 190, endPoint y: 349, distance: 350.2
click at [190, 349] on section "Add new ingredient Back to recipe Ingredient Spec Sheet .a-a{fill:#347362;}.b-a…" at bounding box center [726, 7] width 1114 height 1764
click at [540, 411] on textarea "Organic Rice Flour, Organic Chickpea Flour, Organic Tapioca Starch, Organic Sun…" at bounding box center [726, 387] width 1020 height 81
type textarea "Organic Rice Flour, Organic Chickpea Flour, Organic Tapioca Starch, Organic Sun…"
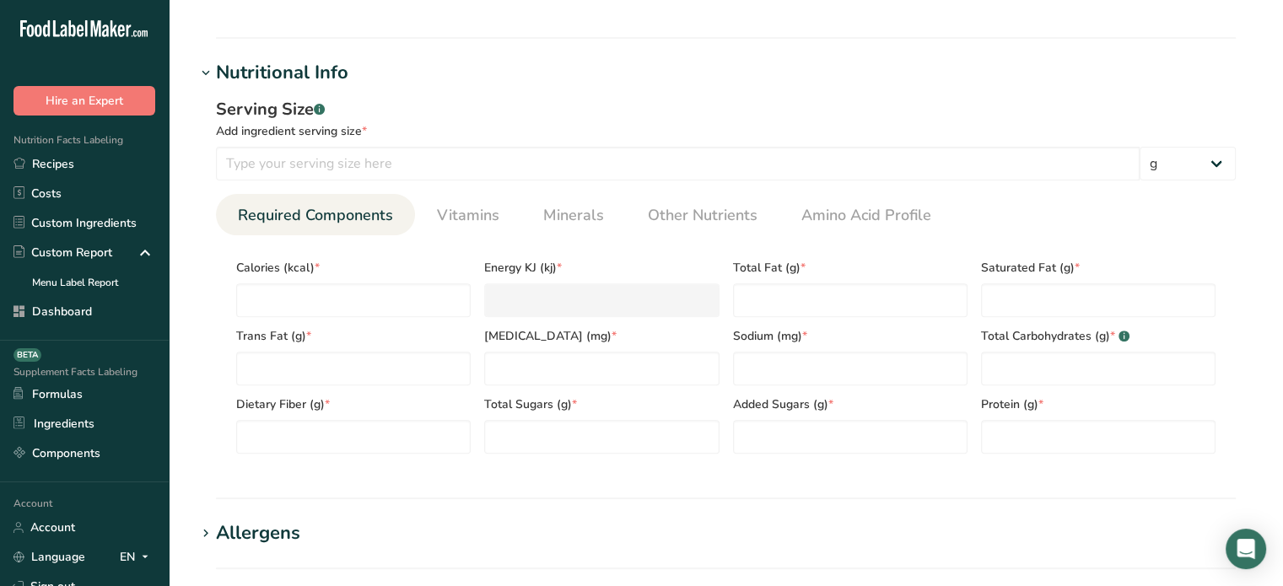
scroll to position [563, 0]
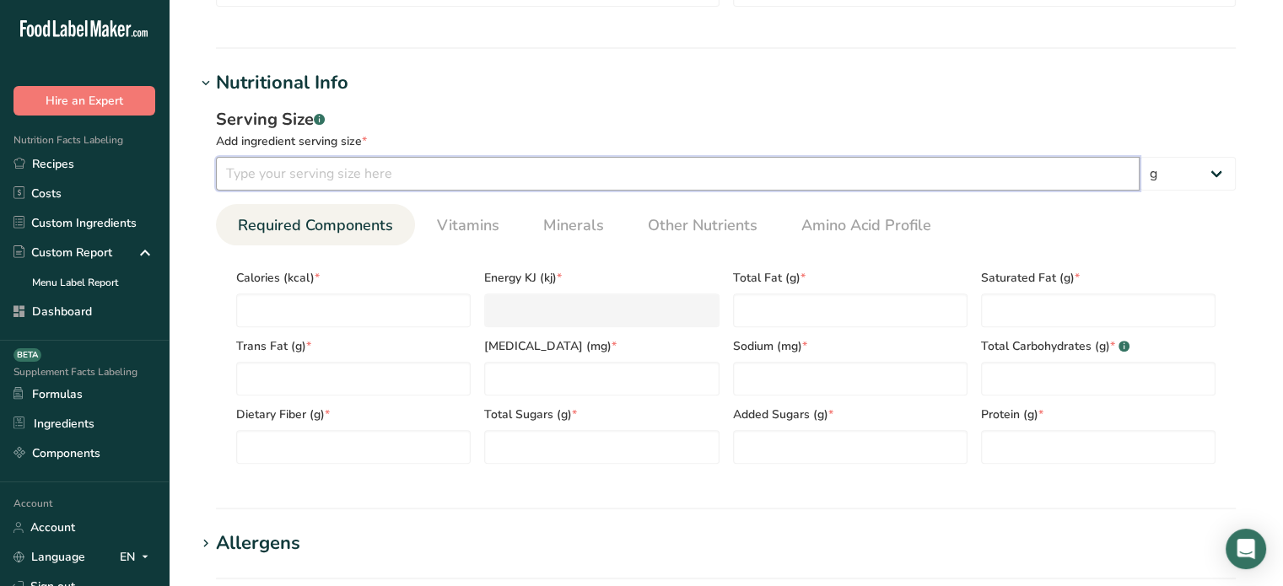
click at [385, 167] on input "number" at bounding box center [677, 174] width 923 height 34
type input "20"
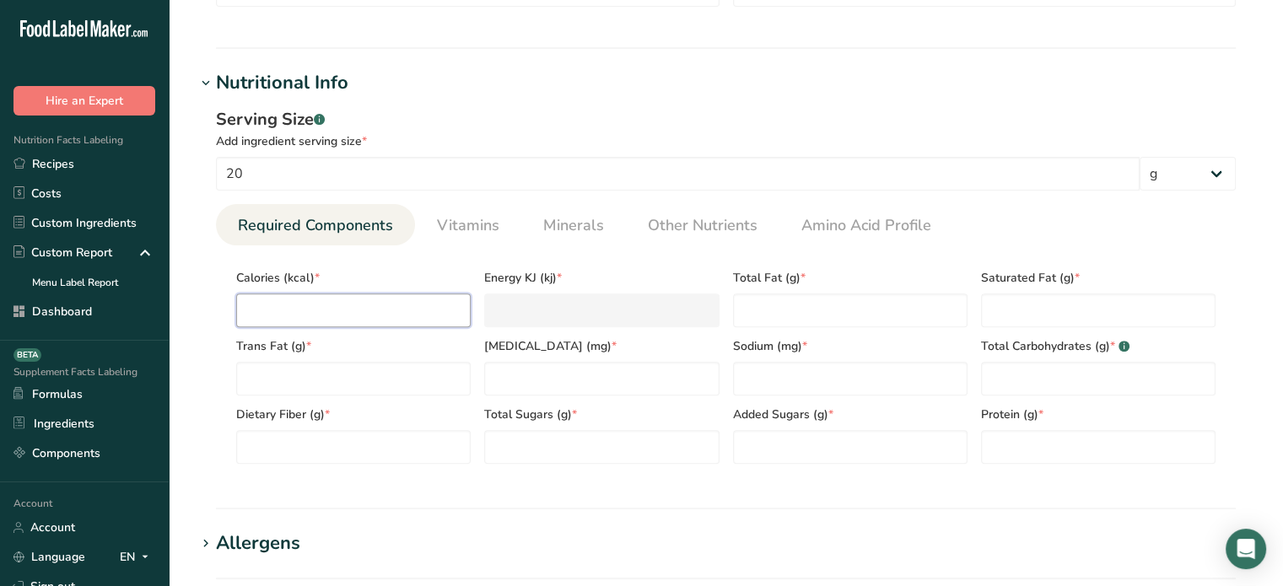
click at [379, 315] on input "number" at bounding box center [353, 310] width 234 height 34
click at [756, 313] on Fat "number" at bounding box center [850, 310] width 234 height 34
type Fat "4"
type Fat "1"
type Fat "0"
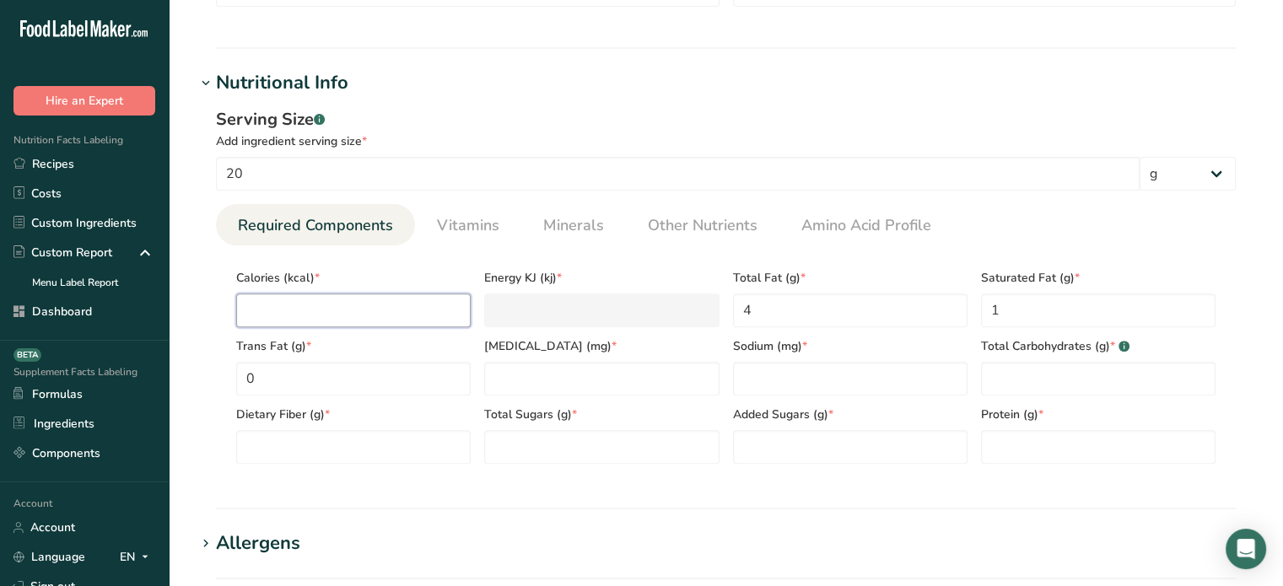
click at [371, 307] on input "number" at bounding box center [353, 310] width 234 height 34
type input "9"
type KJ "37.7"
type input "90"
type KJ "376.6"
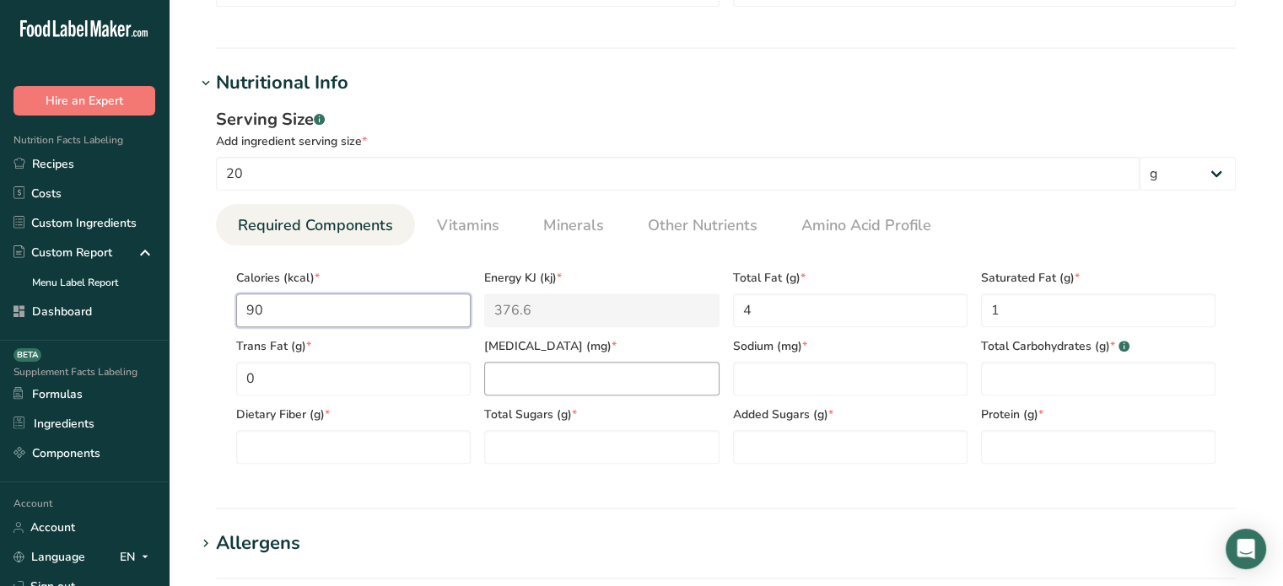
type input "90"
click at [580, 379] on input "number" at bounding box center [601, 379] width 234 height 34
type input "0"
type input "130"
type Carbohydrates "13"
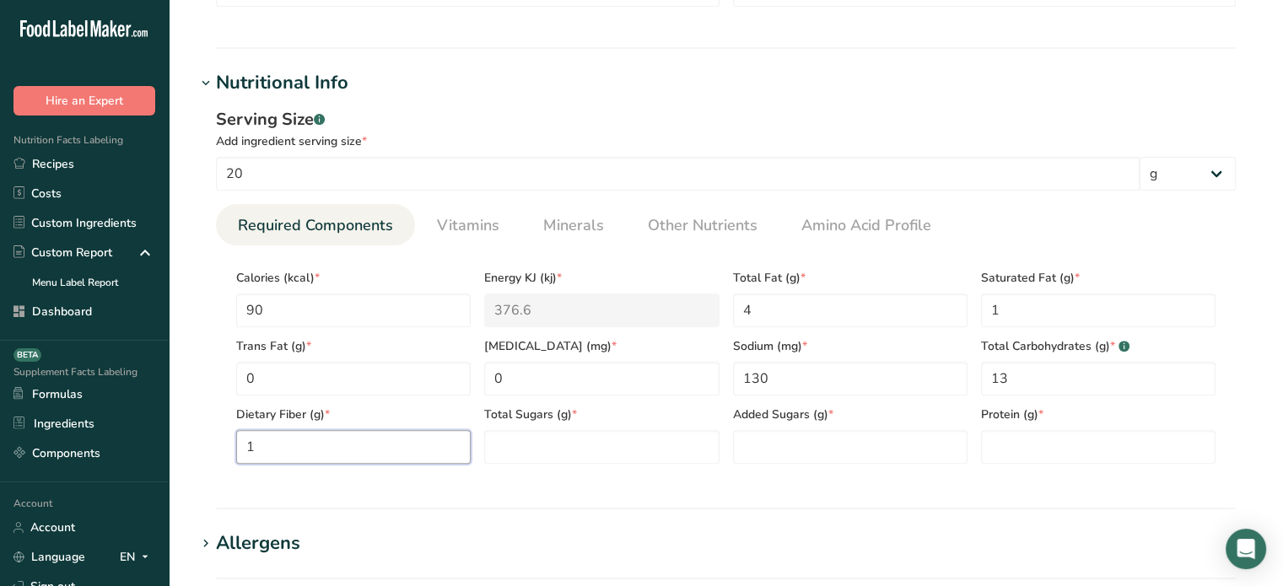
type Fiber "1"
type Sugars "0"
type input "2"
click at [464, 232] on span "Vitamins" at bounding box center [468, 225] width 62 height 23
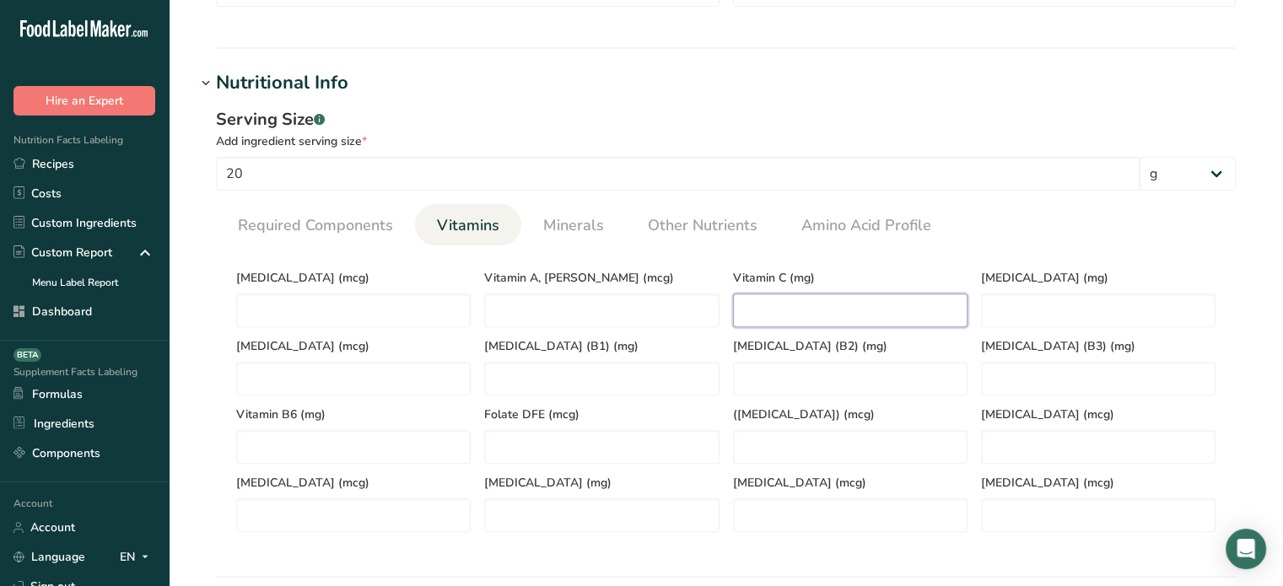
click at [864, 320] on C "number" at bounding box center [850, 310] width 234 height 34
type C "10"
click at [585, 219] on span "Minerals" at bounding box center [573, 225] width 61 height 23
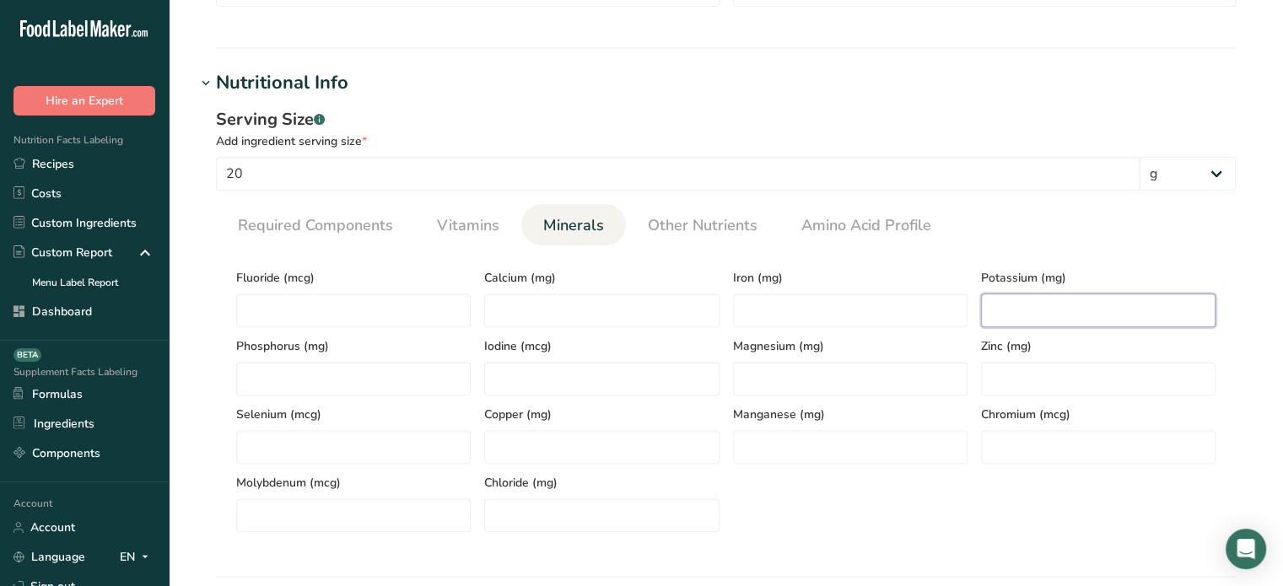
click at [999, 293] on input "number" at bounding box center [1098, 310] width 234 height 34
type input "52"
click at [466, 224] on span "Vitamins" at bounding box center [468, 225] width 62 height 23
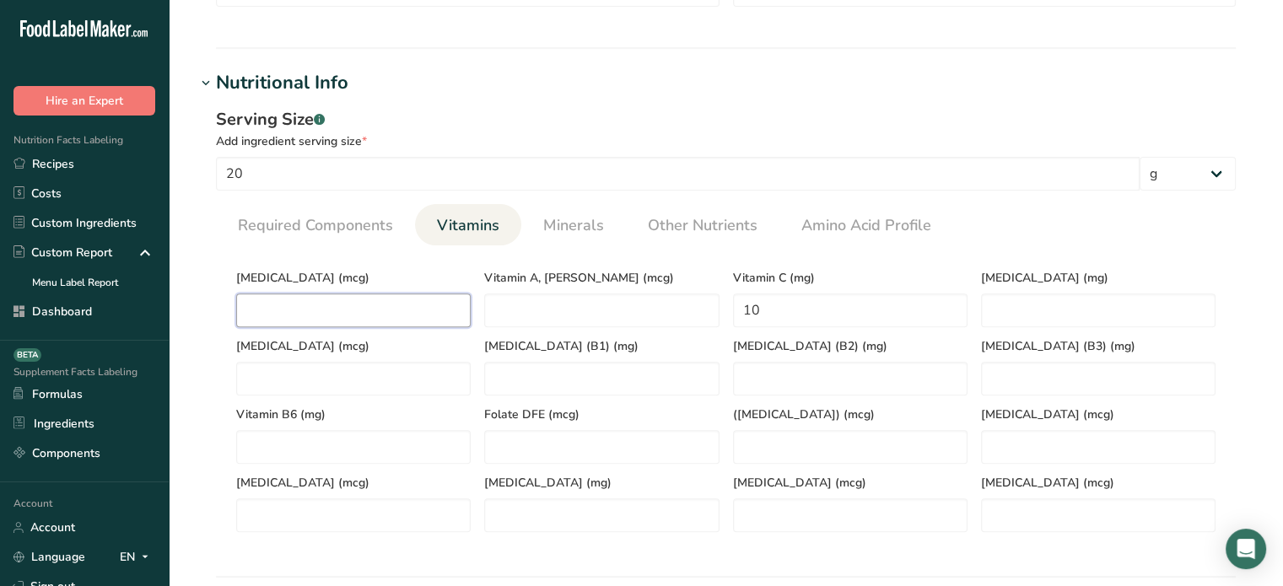
click at [371, 300] on D "number" at bounding box center [353, 310] width 234 height 34
type D "2"
click at [582, 232] on span "Minerals" at bounding box center [573, 225] width 61 height 23
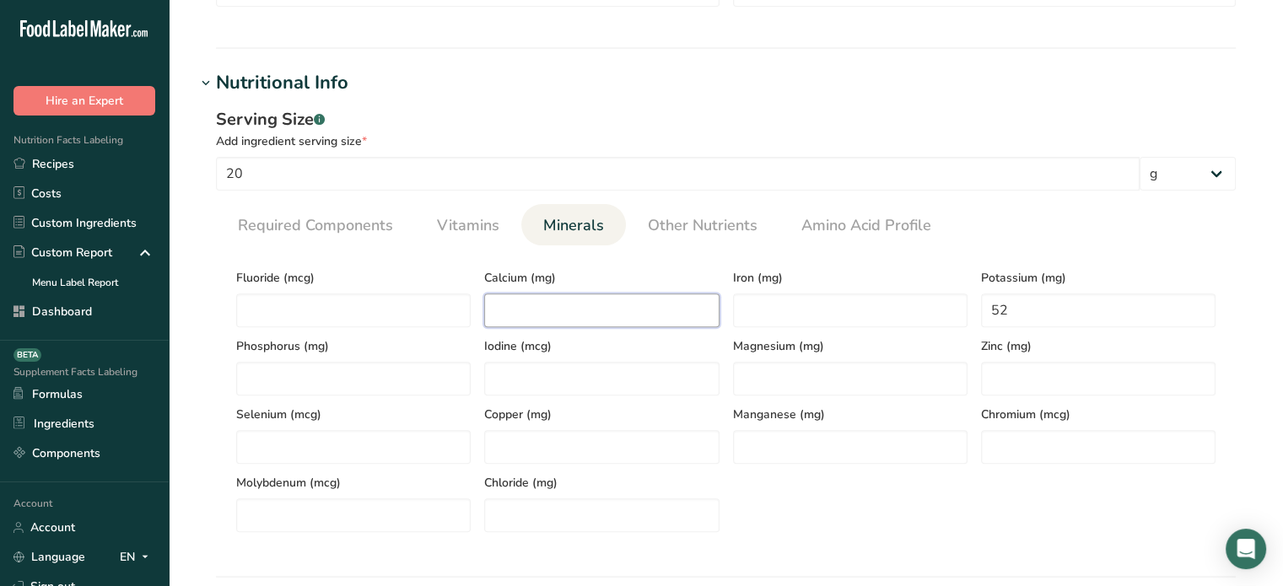
click at [623, 300] on input "number" at bounding box center [601, 310] width 234 height 34
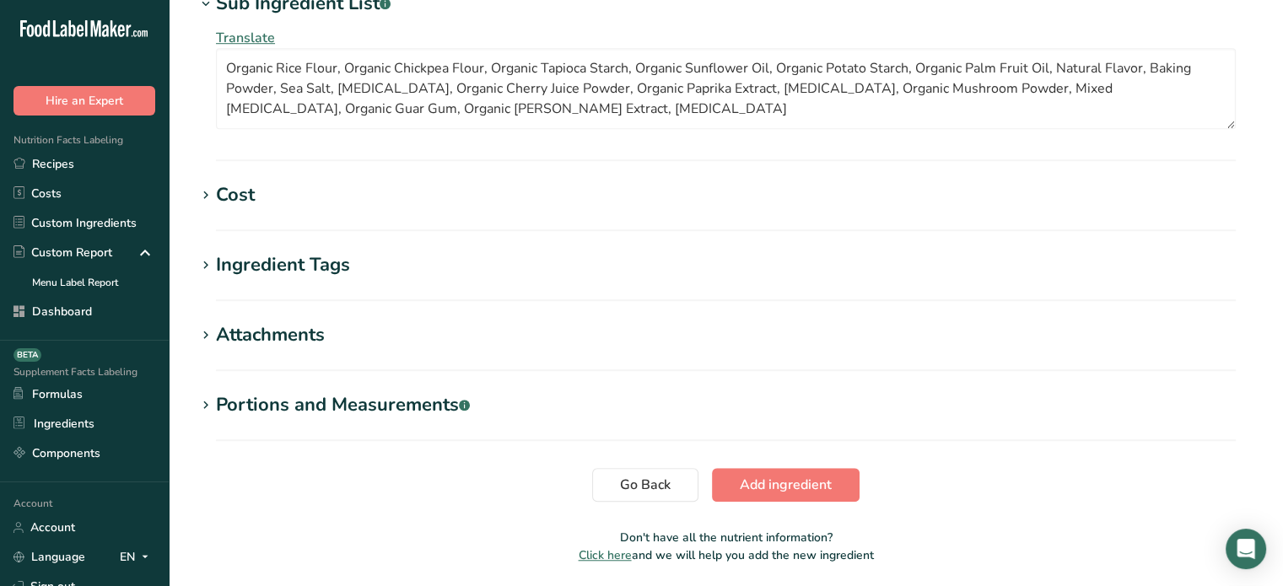
scroll to position [1300, 0]
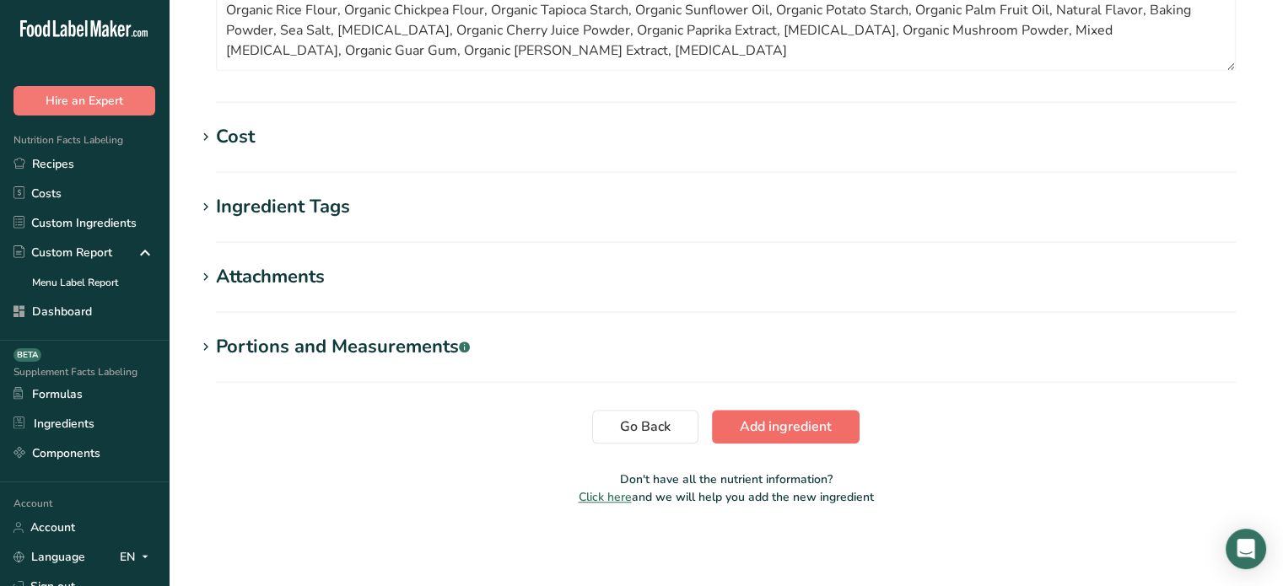
type input "5"
click at [841, 428] on button "Add ingredient" at bounding box center [786, 427] width 148 height 34
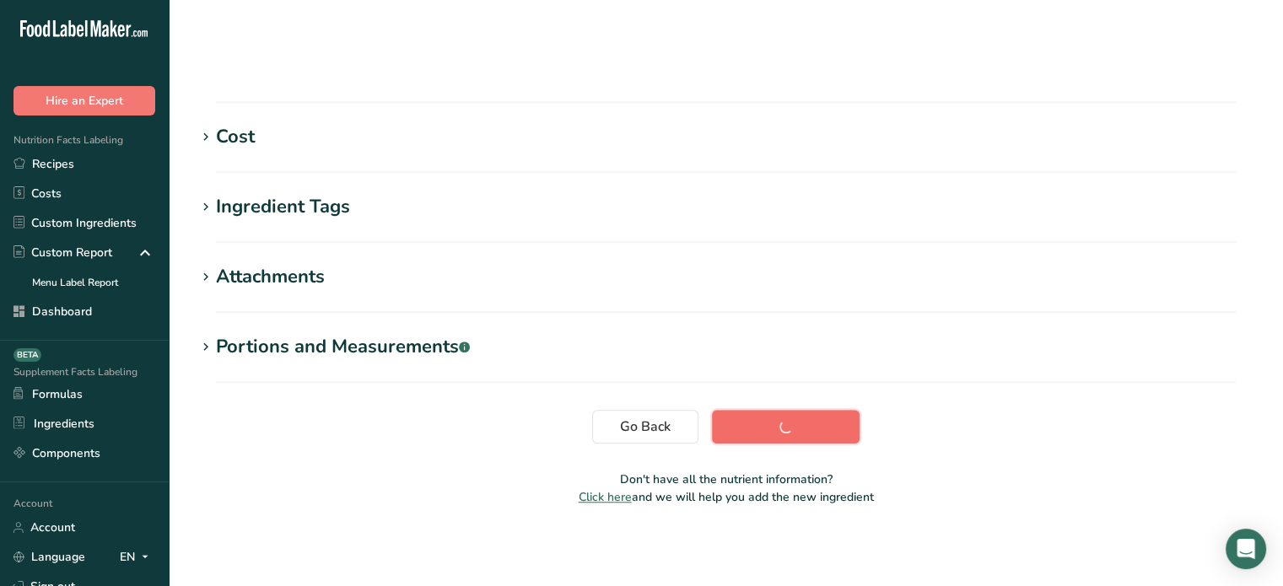
scroll to position [320, 0]
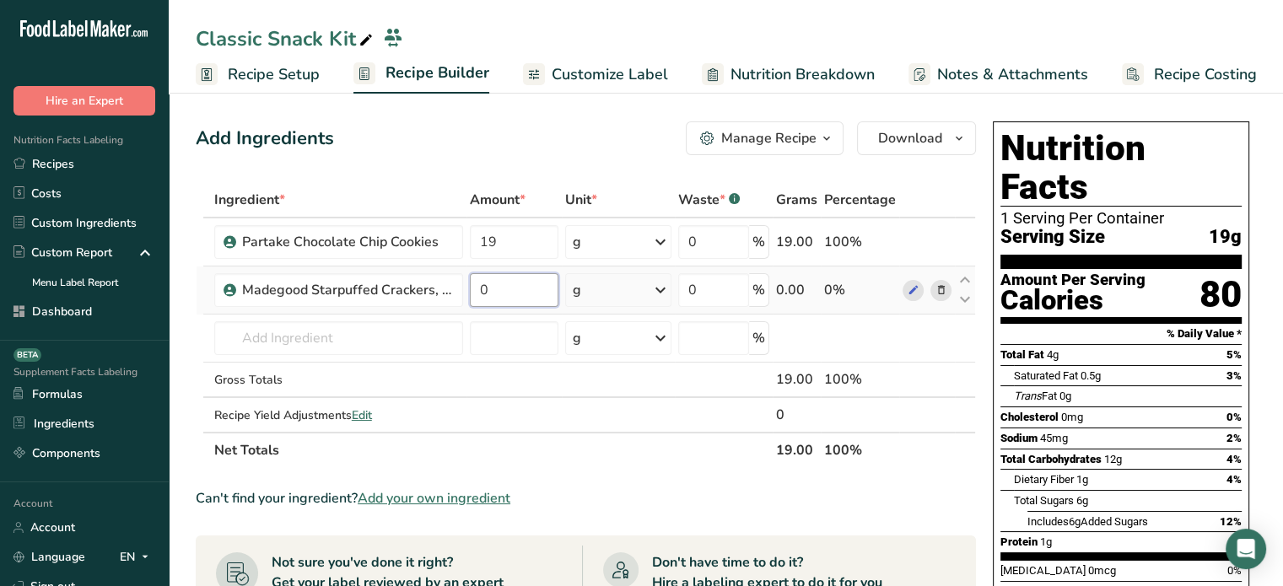
drag, startPoint x: 482, startPoint y: 287, endPoint x: 466, endPoint y: 294, distance: 18.5
click at [466, 294] on td "0" at bounding box center [514, 290] width 96 height 48
type input "20"
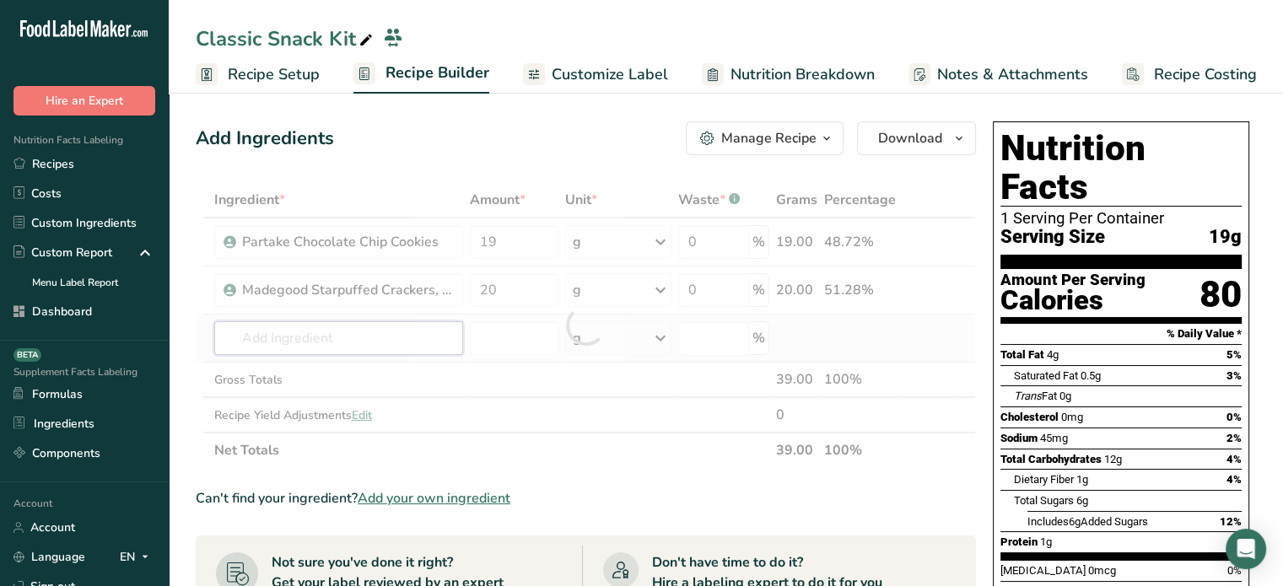
click at [429, 320] on div "Ingredient * Amount * Unit * Waste * .a-a{fill:#347362;}.b-a{fill:#fff;} Grams …" at bounding box center [586, 325] width 780 height 286
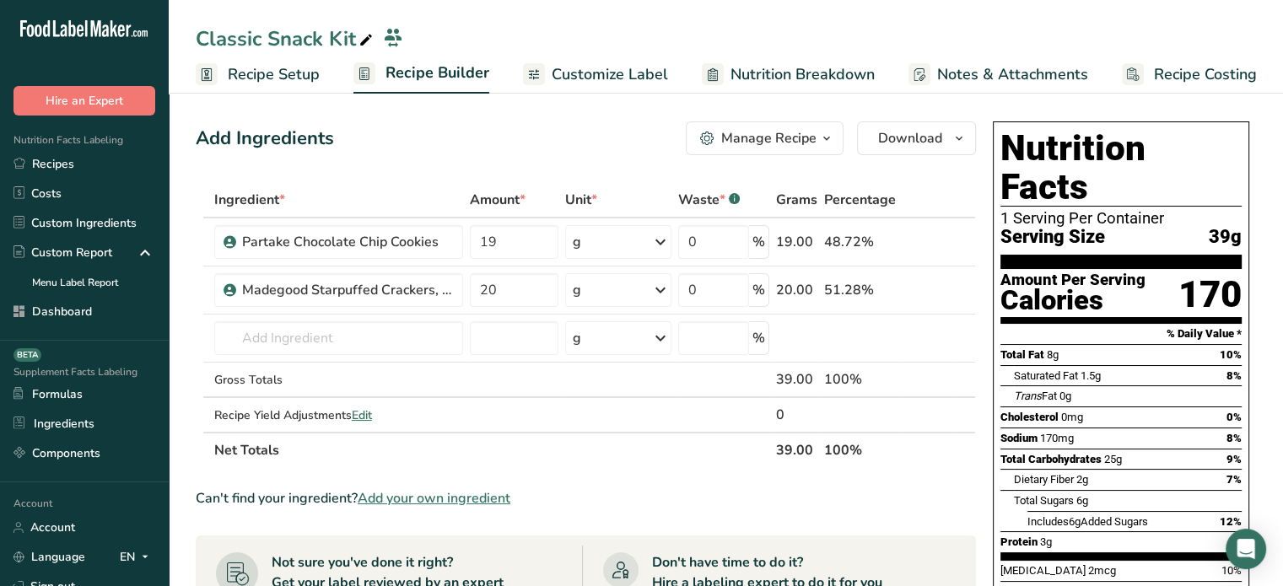
click at [476, 505] on span "Add your own ingredient" at bounding box center [434, 498] width 153 height 20
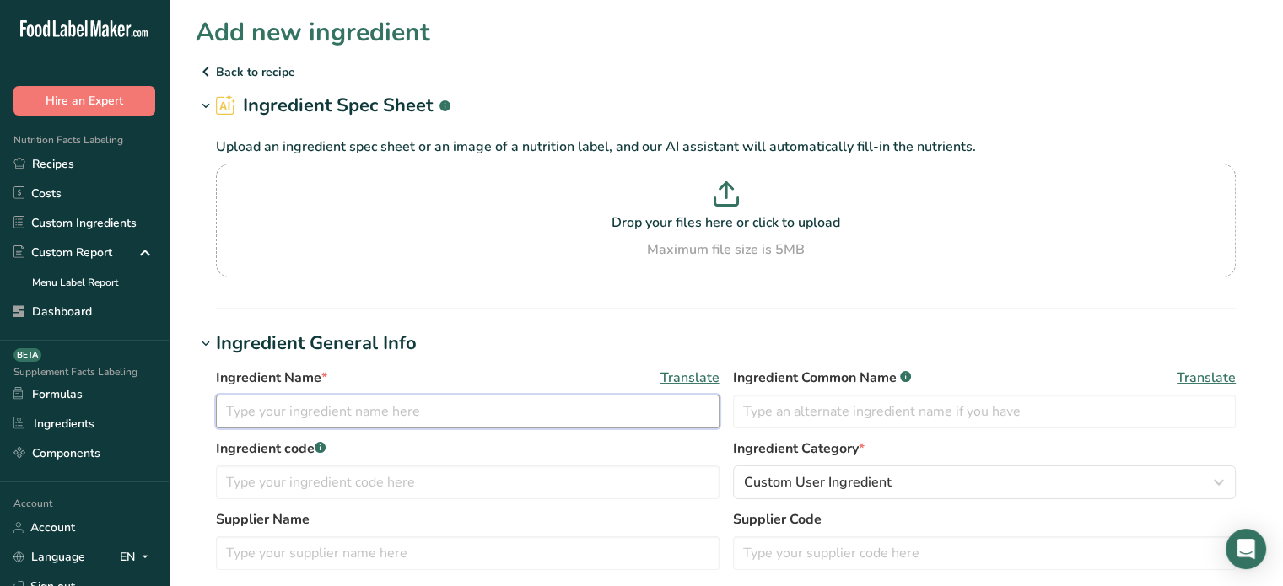
click at [445, 424] on input "text" at bounding box center [467, 412] width 503 height 34
paste input "Suncup 100% Apple Juice"
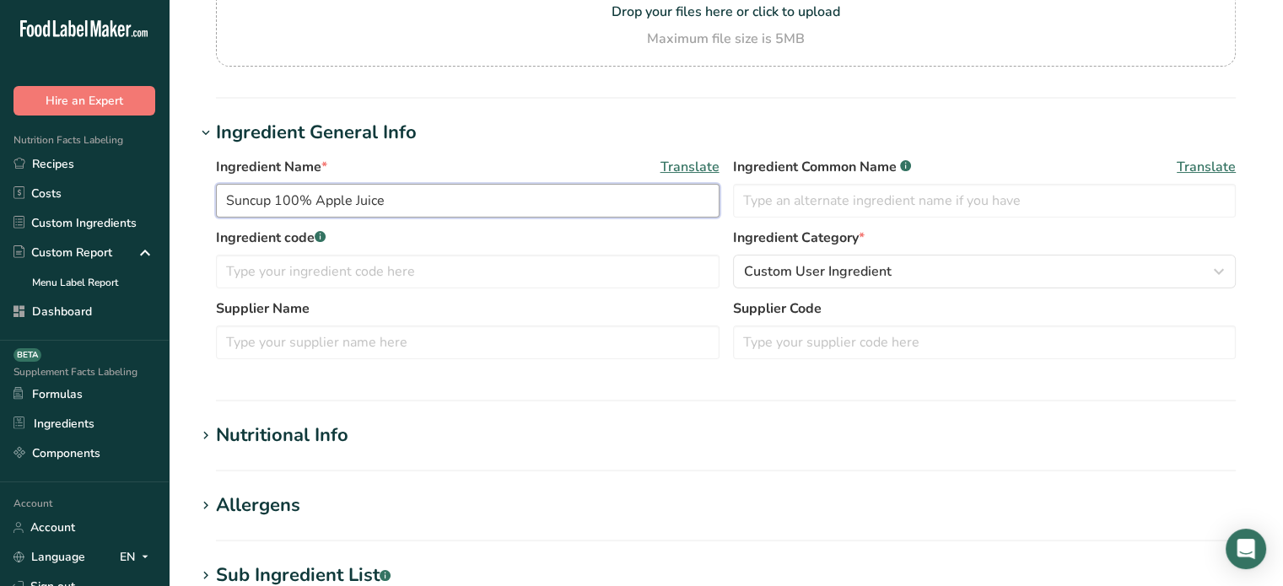
scroll to position [218, 0]
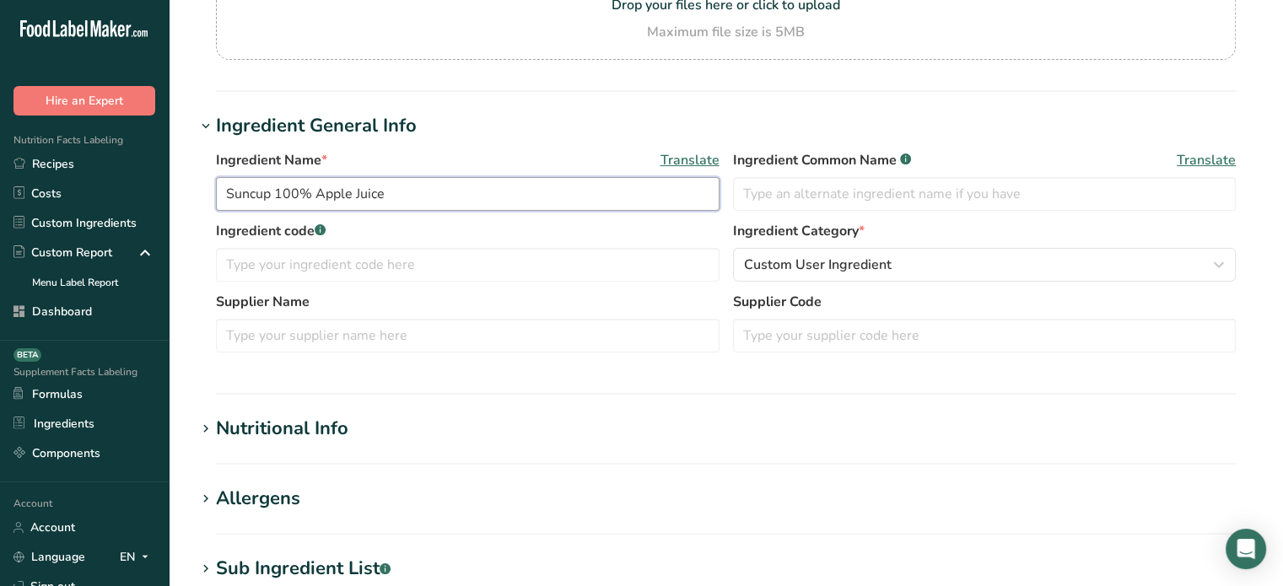
type input "Suncup 100% Apple Juice"
click at [501, 429] on h1 "Nutritional Info" at bounding box center [726, 429] width 1060 height 28
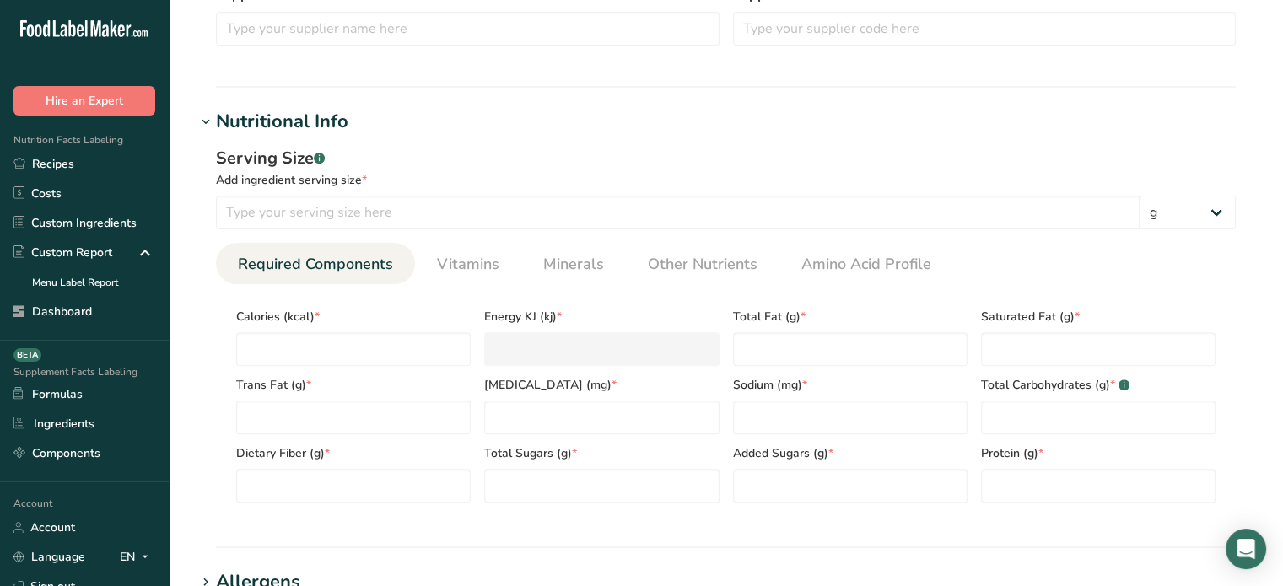
scroll to position [525, 0]
click at [702, 211] on input "number" at bounding box center [677, 213] width 923 height 34
type input "125"
click at [1197, 191] on div "Serving Size .a-a{fill:#347362;}.b-a{fill:#fff;} Add ingredient serving size * …" at bounding box center [726, 187] width 1020 height 83
click at [1192, 211] on select "g kg mg mcg lb oz l mL fl oz tbsp tsp cup qt gallon" at bounding box center [1187, 213] width 96 height 34
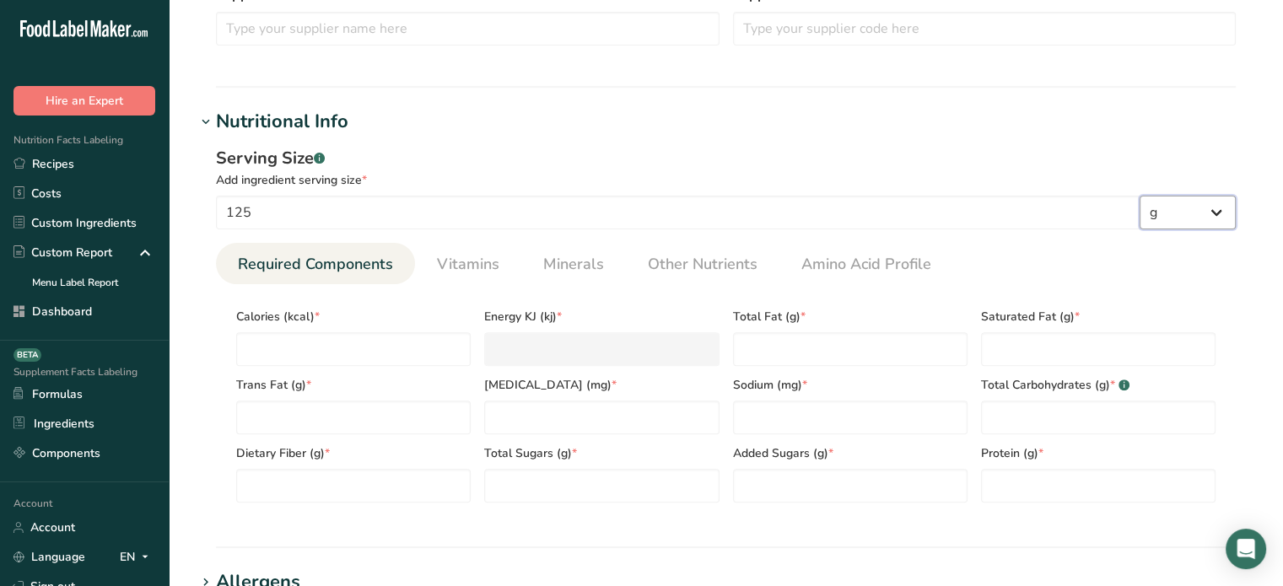
select select "17"
click at [1139, 196] on select "g kg mg mcg lb oz l mL fl oz tbsp tsp cup qt gallon" at bounding box center [1187, 213] width 96 height 34
select select "22"
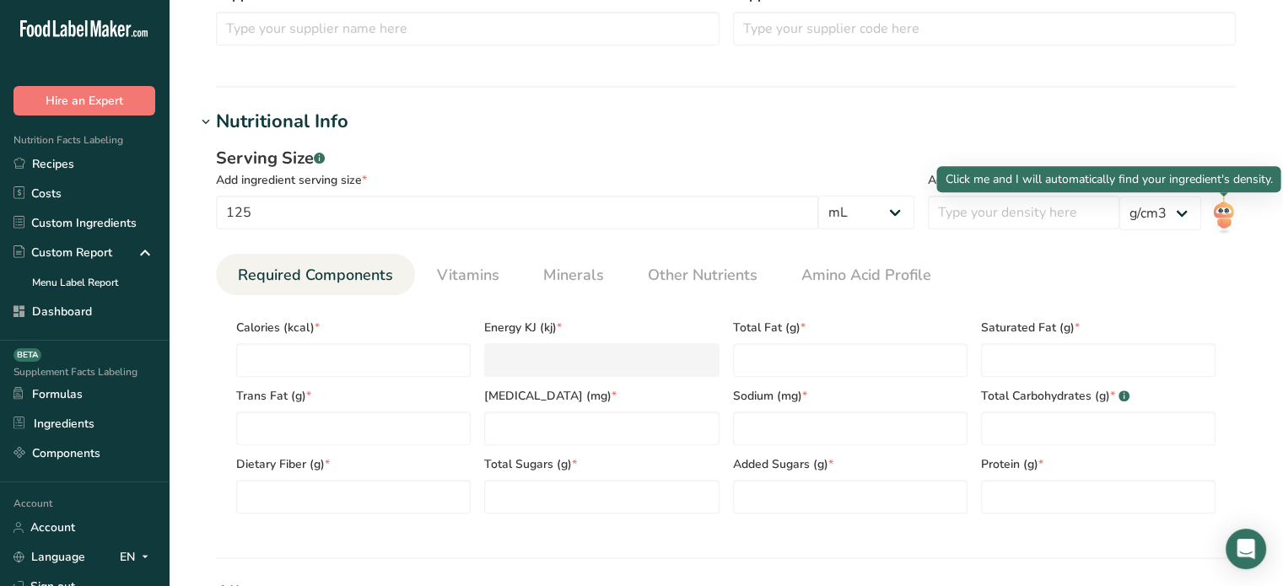
click at [1211, 208] on img at bounding box center [1223, 215] width 24 height 38
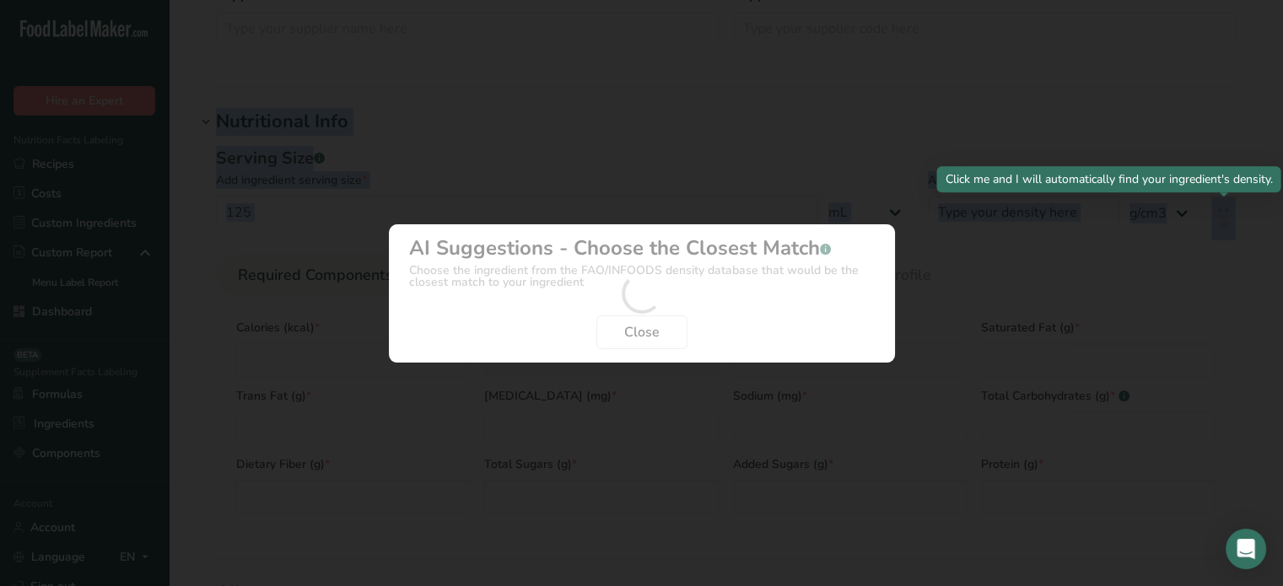
click at [1211, 208] on div "Density Selection Modal" at bounding box center [641, 293] width 1283 height 586
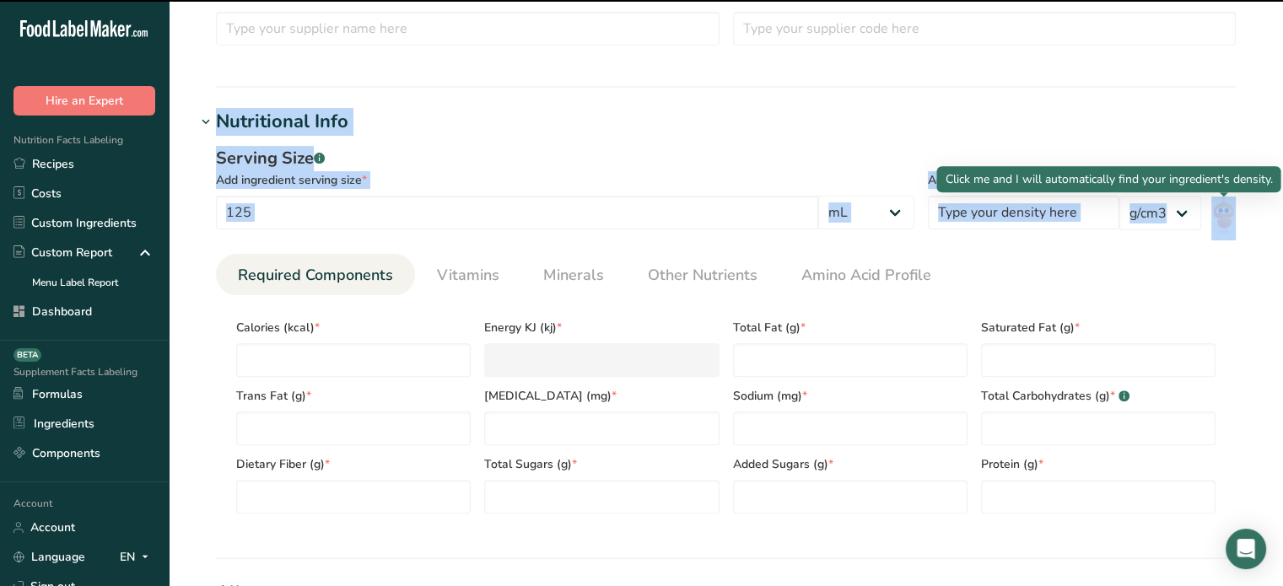
click at [1211, 208] on img at bounding box center [1223, 215] width 24 height 38
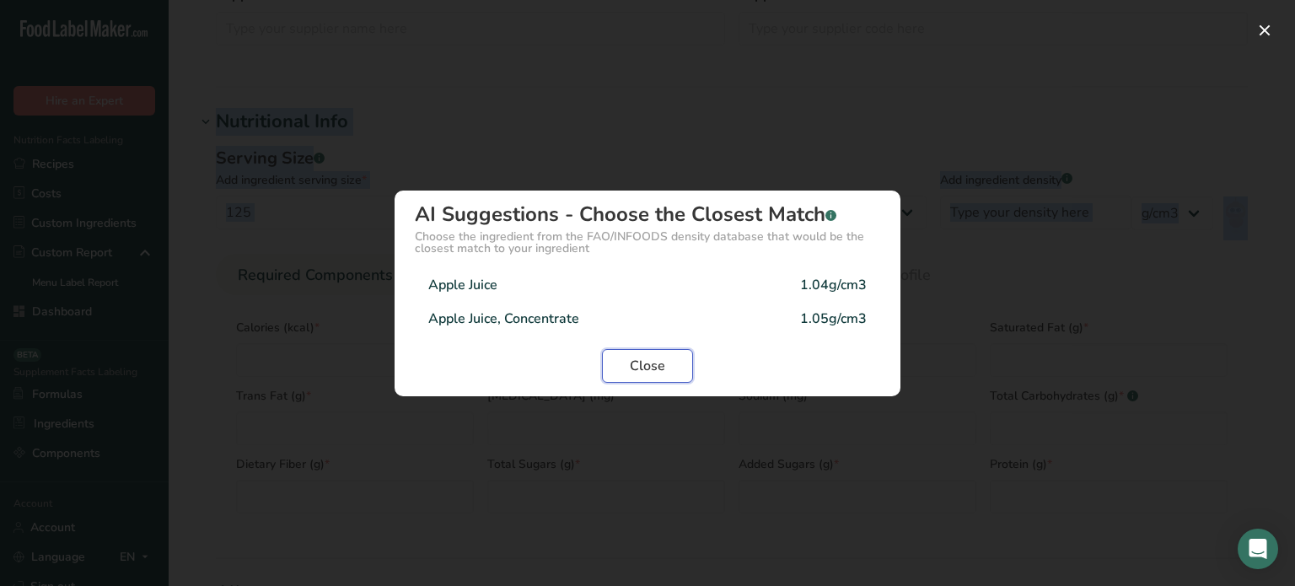
click at [659, 362] on span "Close" at bounding box center [647, 366] width 35 height 20
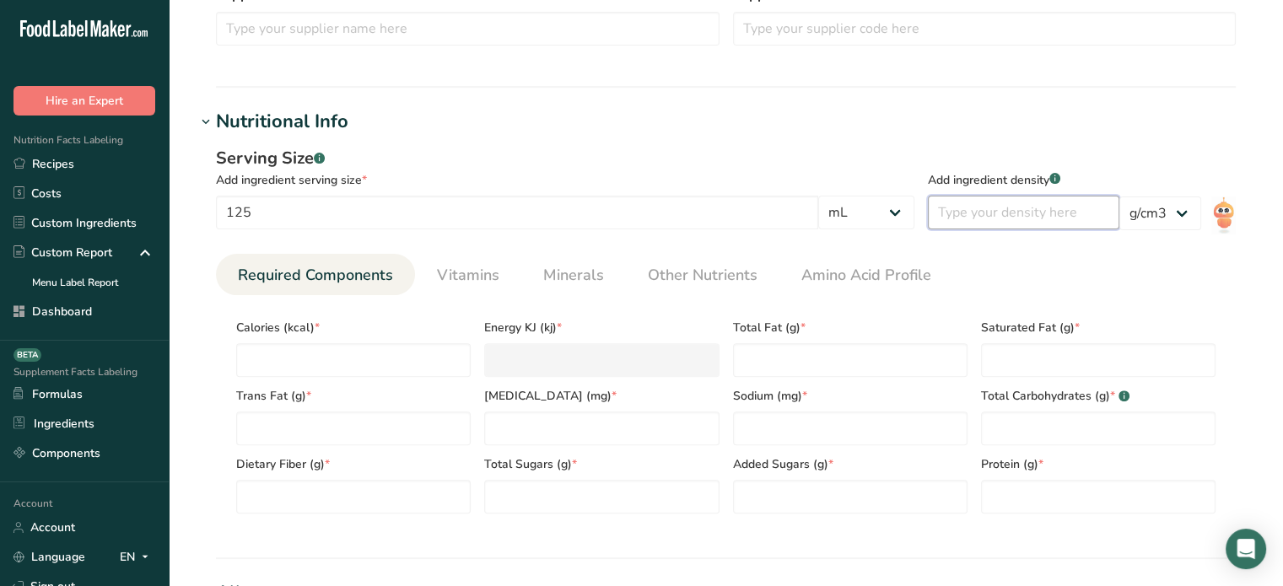
click at [1008, 218] on input "number" at bounding box center [1023, 213] width 191 height 34
type input "1"
click at [868, 136] on div "Serving Size .a-a{fill:#347362;}.b-a{fill:#fff;} Add ingredient serving size * …" at bounding box center [726, 336] width 1060 height 401
click at [380, 356] on input "number" at bounding box center [353, 360] width 234 height 34
type input "6"
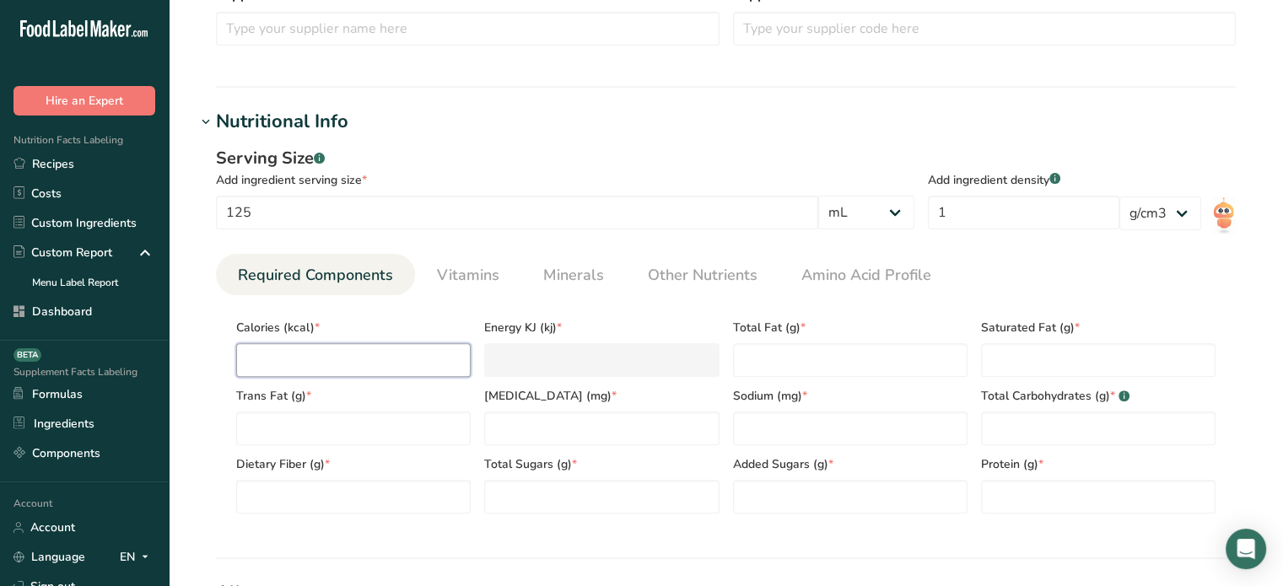
type KJ "25.1"
type input "60"
type KJ "251"
type input "60"
type Fat "0"
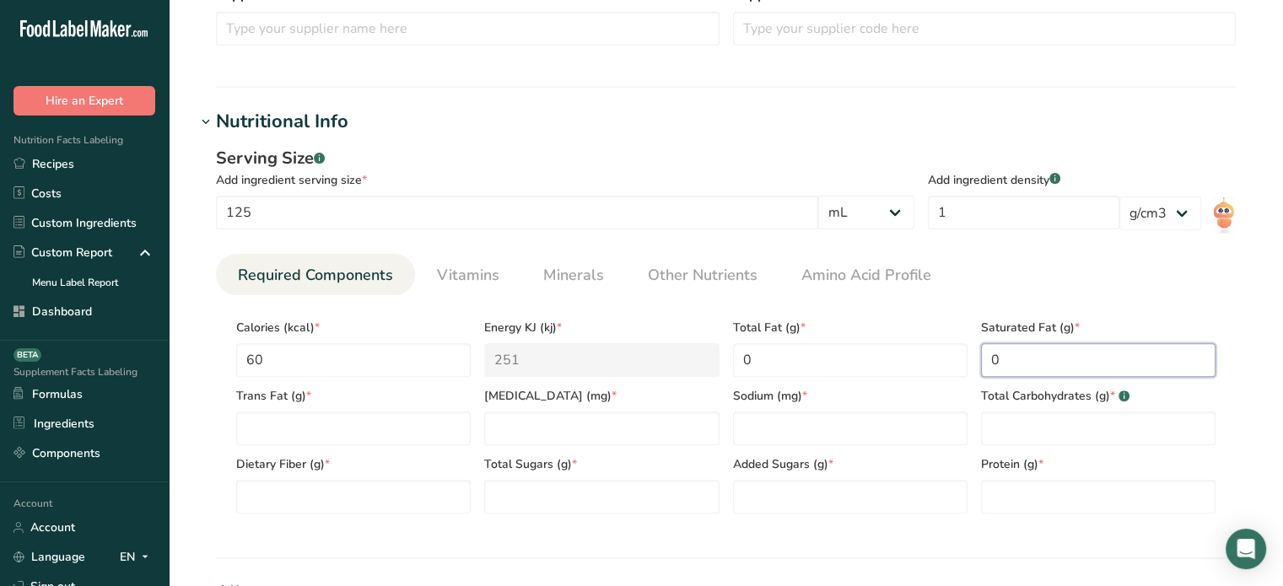
type Fat "0"
type input "0"
type input "5"
type Carbohydrates "14"
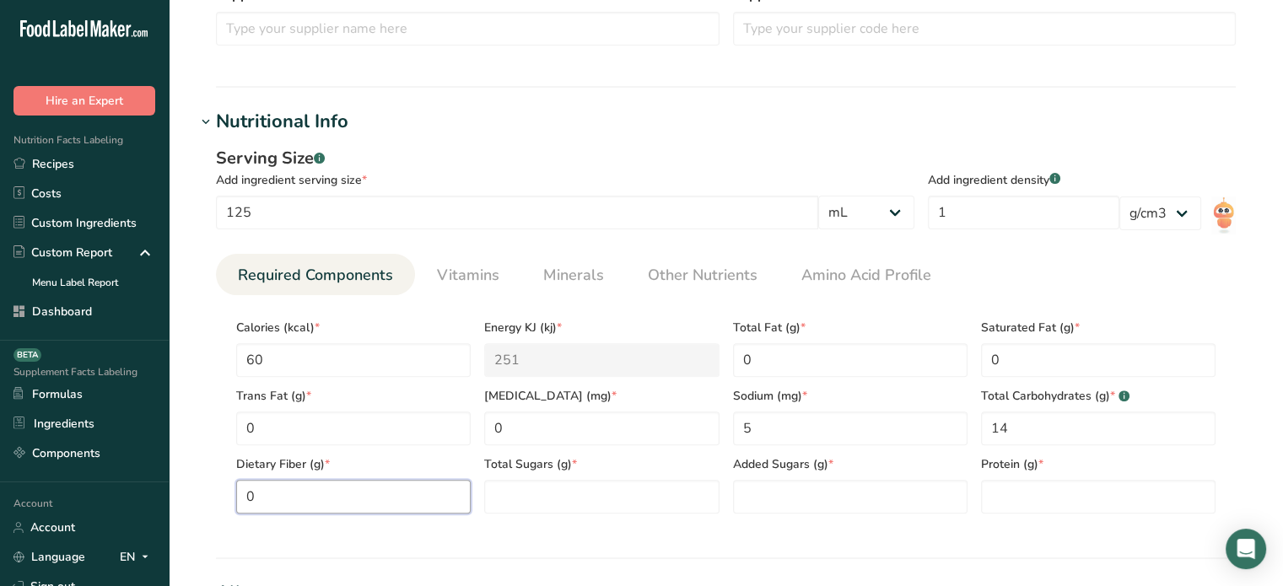
type Fiber "0"
click at [678, 502] on Sugars "3" at bounding box center [601, 497] width 234 height 34
type Sugars "13"
click at [746, 500] on Sugars "number" at bounding box center [850, 497] width 234 height 34
type Sugars "0"
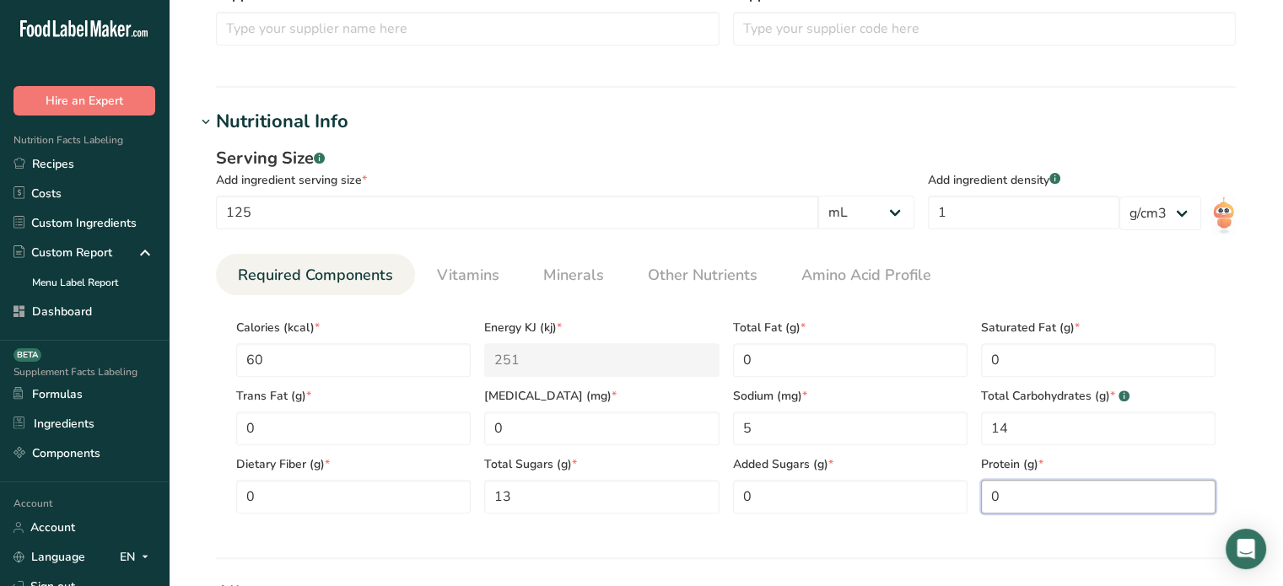
type input "0"
click at [567, 277] on span "Minerals" at bounding box center [573, 275] width 61 height 23
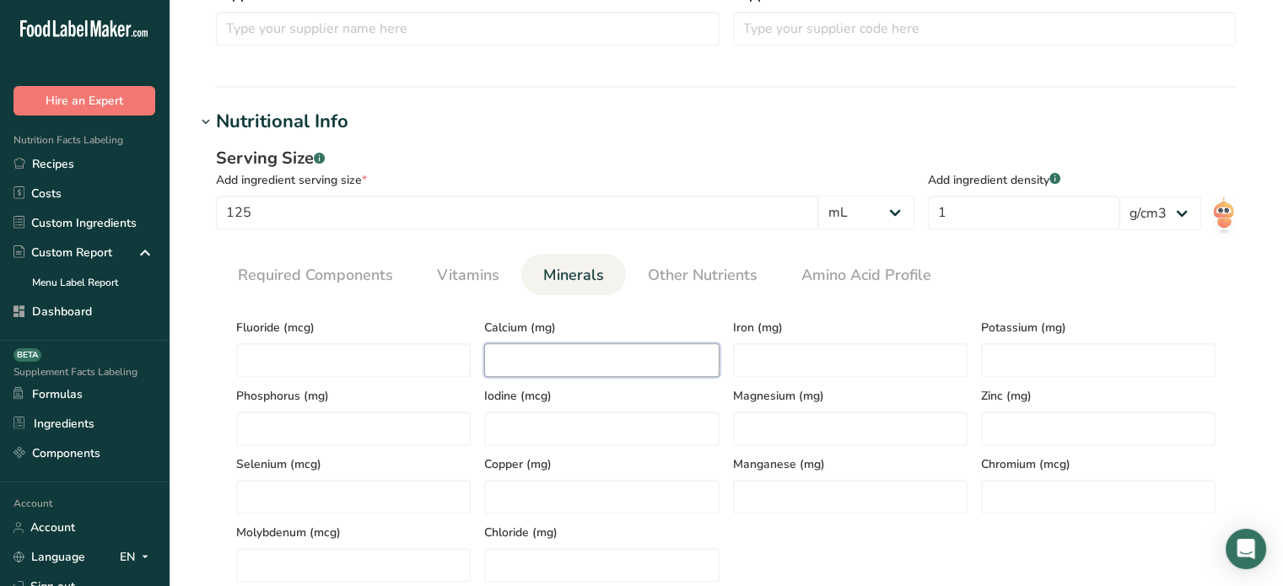
click at [530, 347] on input "number" at bounding box center [601, 360] width 234 height 34
type input "10"
click at [1019, 360] on input "number" at bounding box center [1098, 360] width 234 height 34
type input "130"
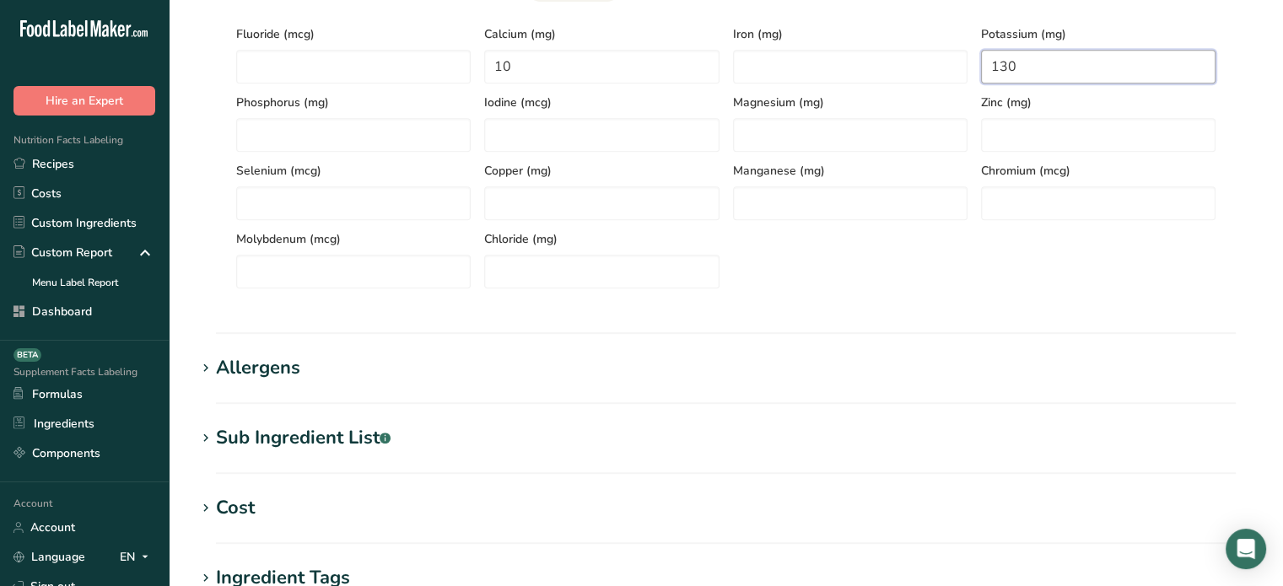
scroll to position [826, 0]
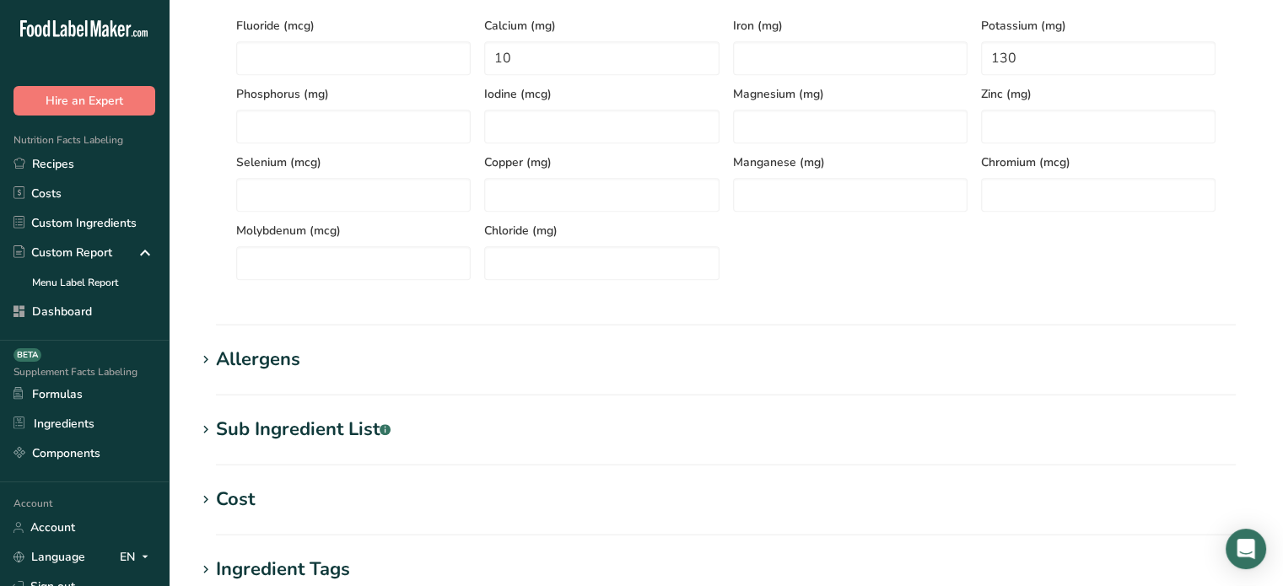
click at [288, 421] on div "Sub Ingredient List .a-a{fill:#347362;}.b-a{fill:#fff;}" at bounding box center [303, 430] width 175 height 28
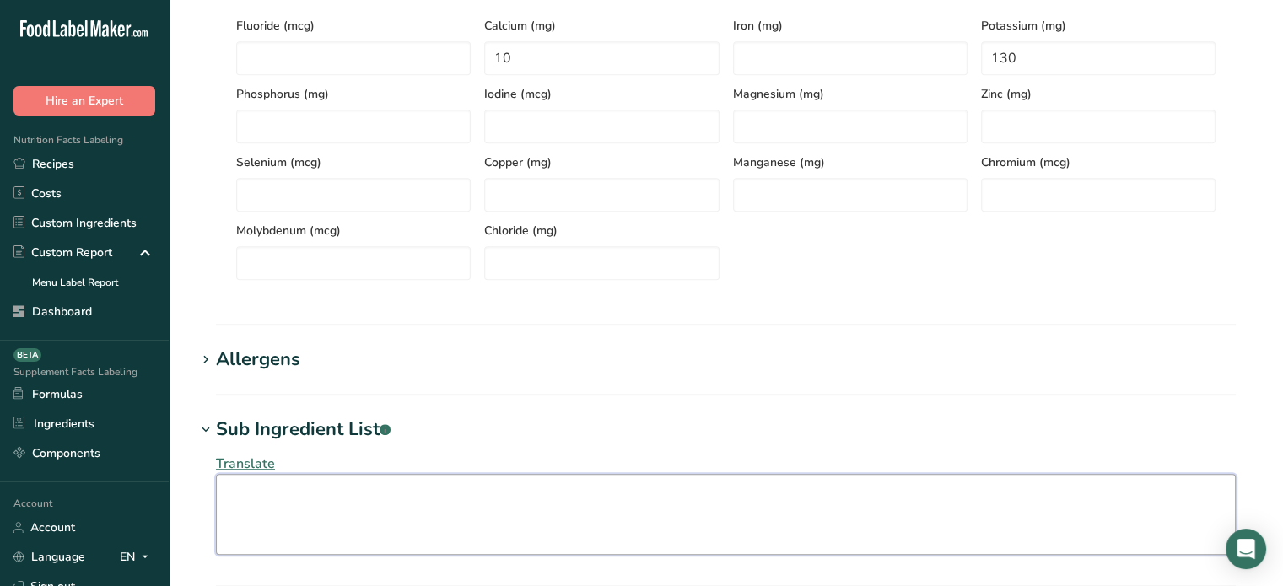
click at [322, 495] on textarea at bounding box center [726, 514] width 1020 height 81
paste textarea "100% Apple Juice (Water sufficient to reconstitute Apple juice concentrate), Na…"
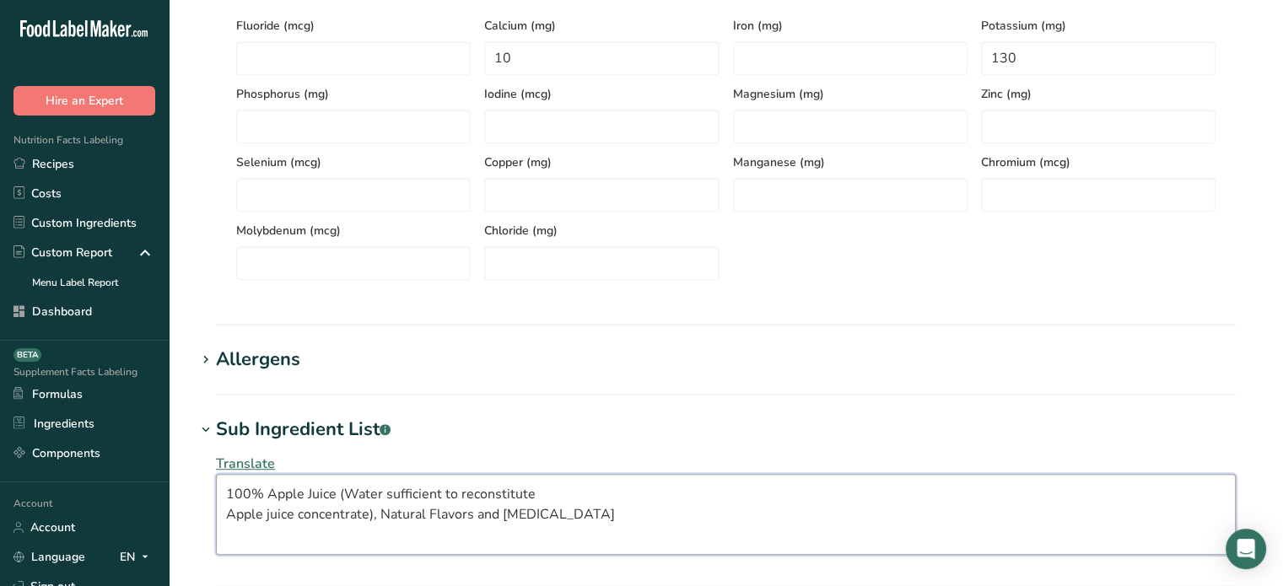
click at [347, 493] on textarea "100% Apple Juice (Water sufficient to reconstitute Apple juice concentrate), Na…" at bounding box center [726, 514] width 1020 height 81
click at [227, 512] on textarea "Water sufficient to reconstitute Apple juice concentrate), Natural Flavors and …" at bounding box center [726, 514] width 1020 height 81
click at [304, 495] on textarea "Water, Apple juice concentrate), Natural Flavors and Citric Acid" at bounding box center [726, 514] width 1020 height 81
click at [344, 493] on textarea "Water, Apple Juice concentrate), Natural Flavors and Citric Acid" at bounding box center [726, 514] width 1020 height 81
click at [417, 492] on textarea "Water, Apple Juice Concentrate), Natural Flavors and Citric Acid" at bounding box center [726, 514] width 1020 height 81
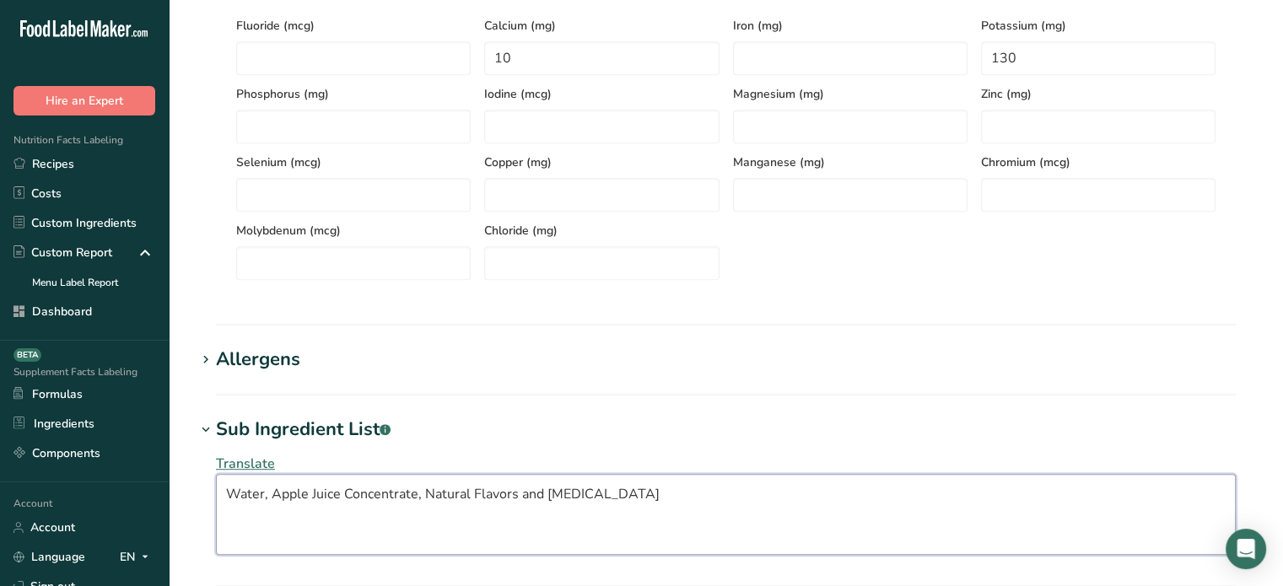
click at [229, 519] on textarea "Water, Apple Juice Concentrate, Natural Flavors and Citric Acid" at bounding box center [726, 514] width 1020 height 81
click at [521, 488] on textarea "Water, Apple Juice Concentrate, Natural Flavors and Citric Acid" at bounding box center [726, 514] width 1020 height 81
click at [701, 481] on textarea "Water, Apple Juice Concentrate, Natural Flavors, Citric Acid" at bounding box center [726, 514] width 1020 height 81
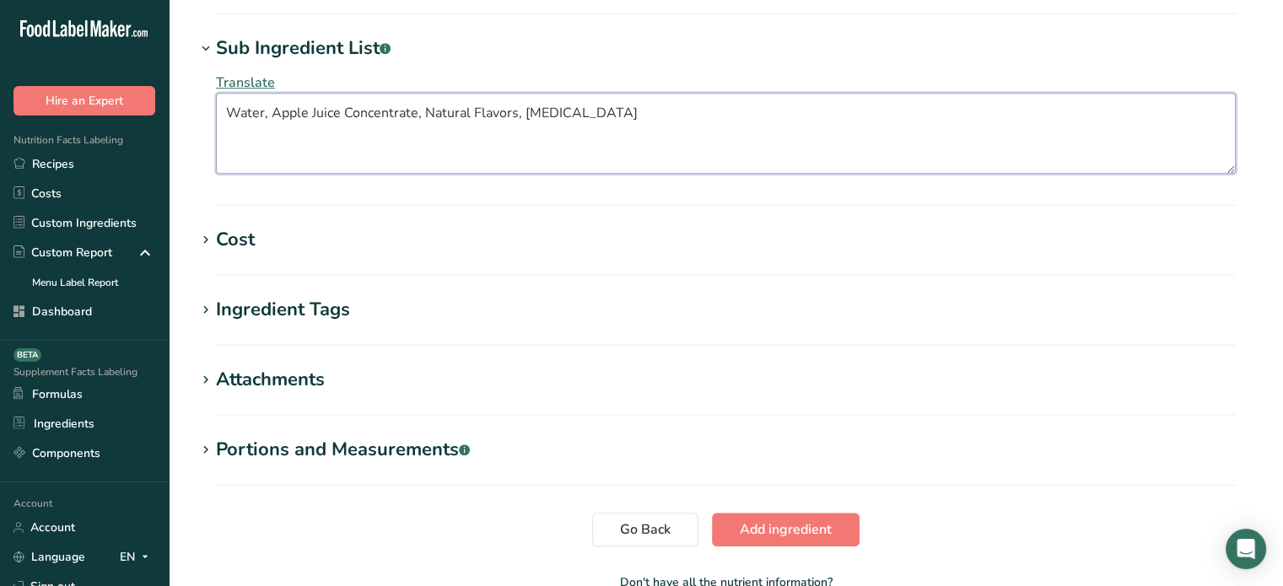
scroll to position [1311, 0]
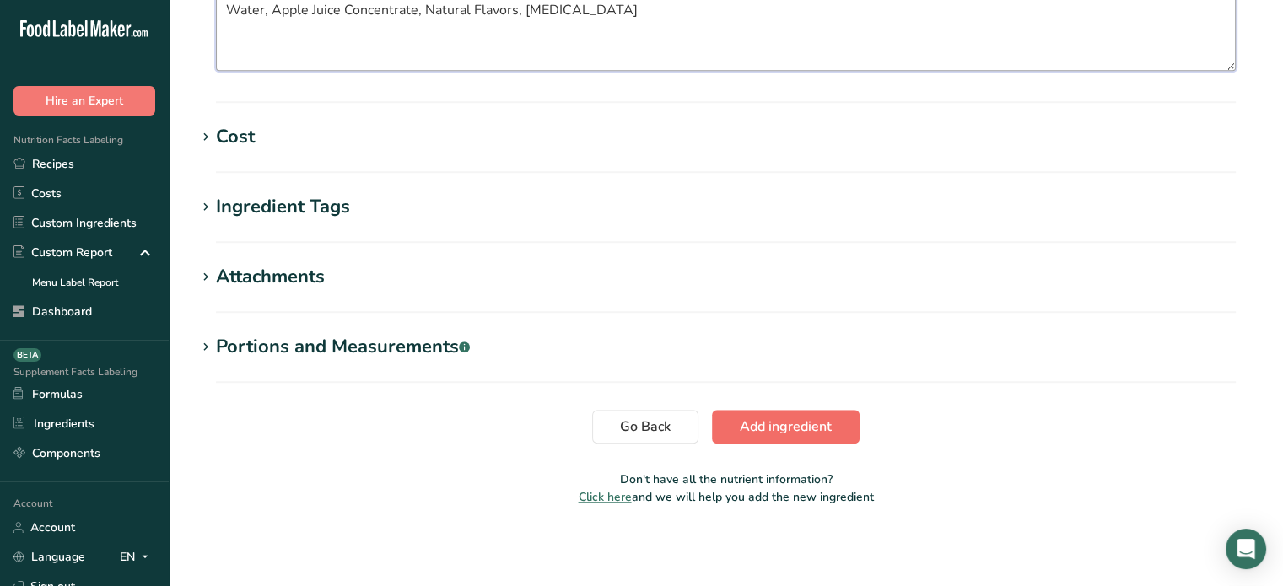
type textarea "Water, Apple Juice Concentrate, Natural Flavors, Citric Acid"
click at [808, 428] on span "Add ingredient" at bounding box center [786, 427] width 92 height 20
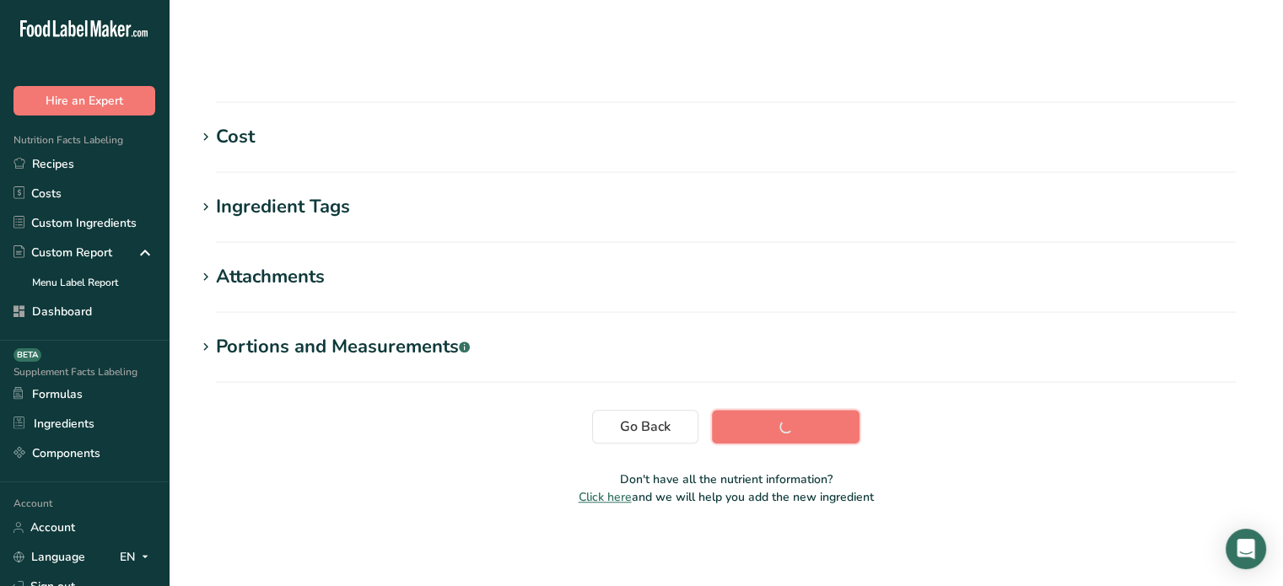
scroll to position [320, 0]
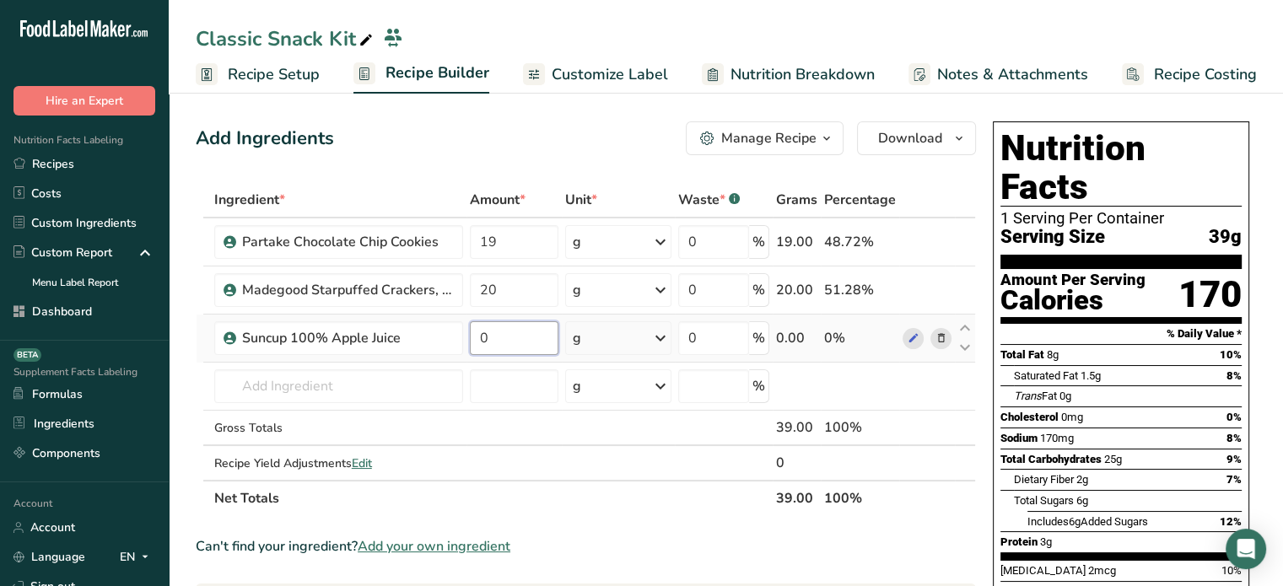
drag, startPoint x: 519, startPoint y: 336, endPoint x: 482, endPoint y: 339, distance: 36.4
click at [482, 339] on input "0" at bounding box center [514, 338] width 89 height 34
type input "125"
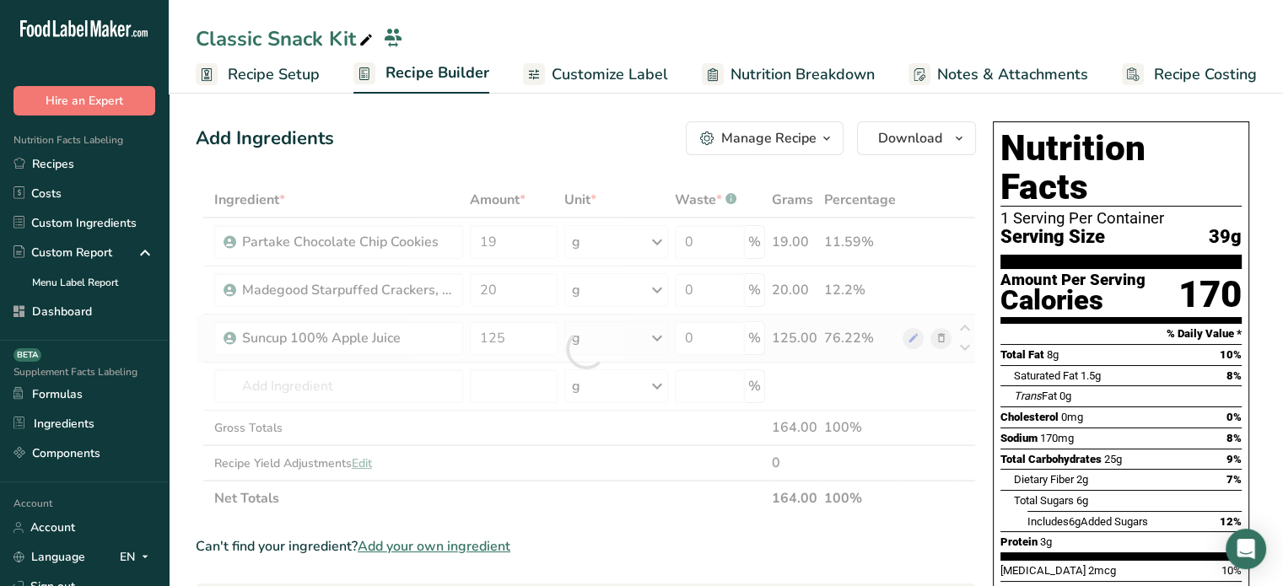
click at [630, 338] on div "Ingredient * Amount * Unit * Waste * .a-a{fill:#347362;}.b-a{fill:#fff;} Grams …" at bounding box center [586, 349] width 780 height 334
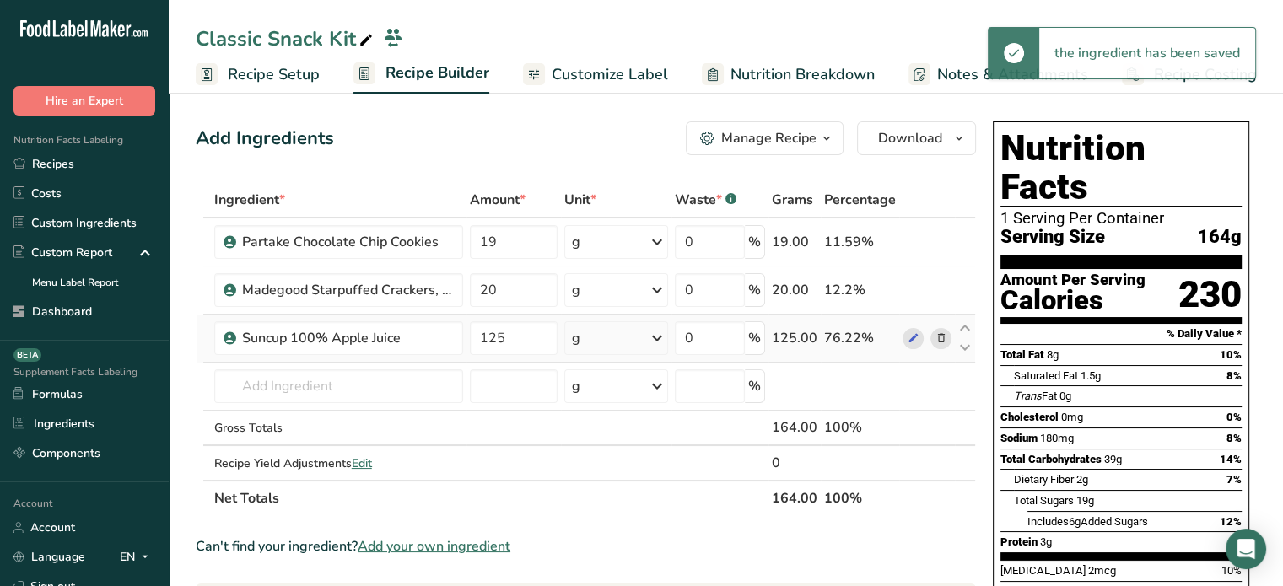
click at [630, 338] on div "g" at bounding box center [616, 338] width 104 height 34
click at [633, 560] on div "mL" at bounding box center [645, 550] width 142 height 24
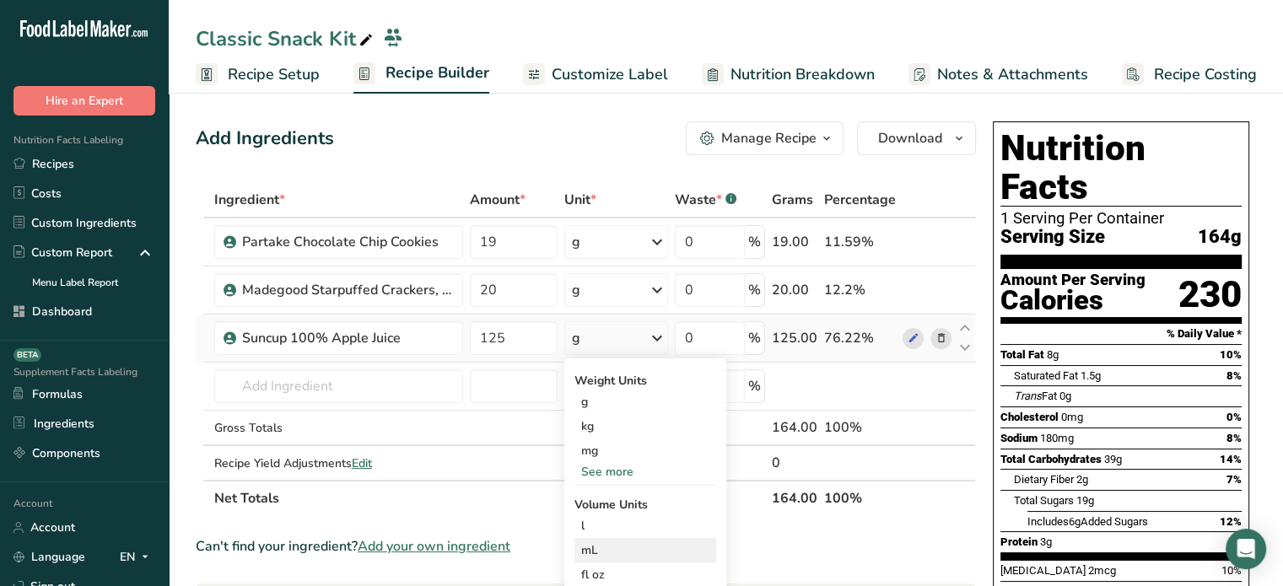
click at [628, 549] on div "mL" at bounding box center [645, 550] width 128 height 18
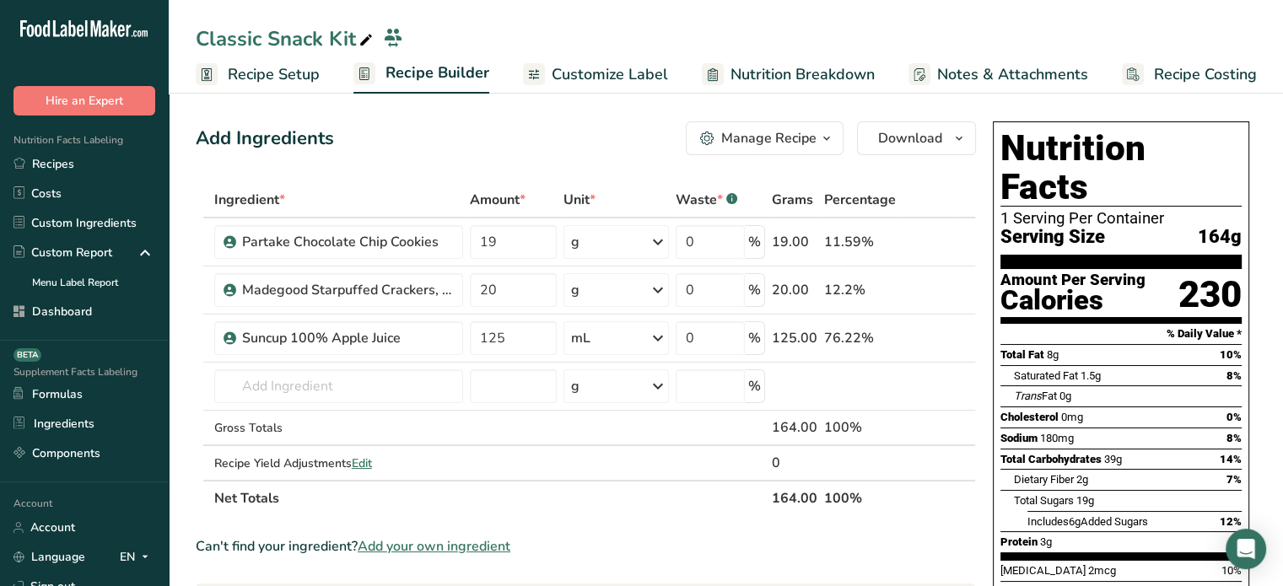
click at [573, 77] on span "Customize Label" at bounding box center [610, 74] width 116 height 23
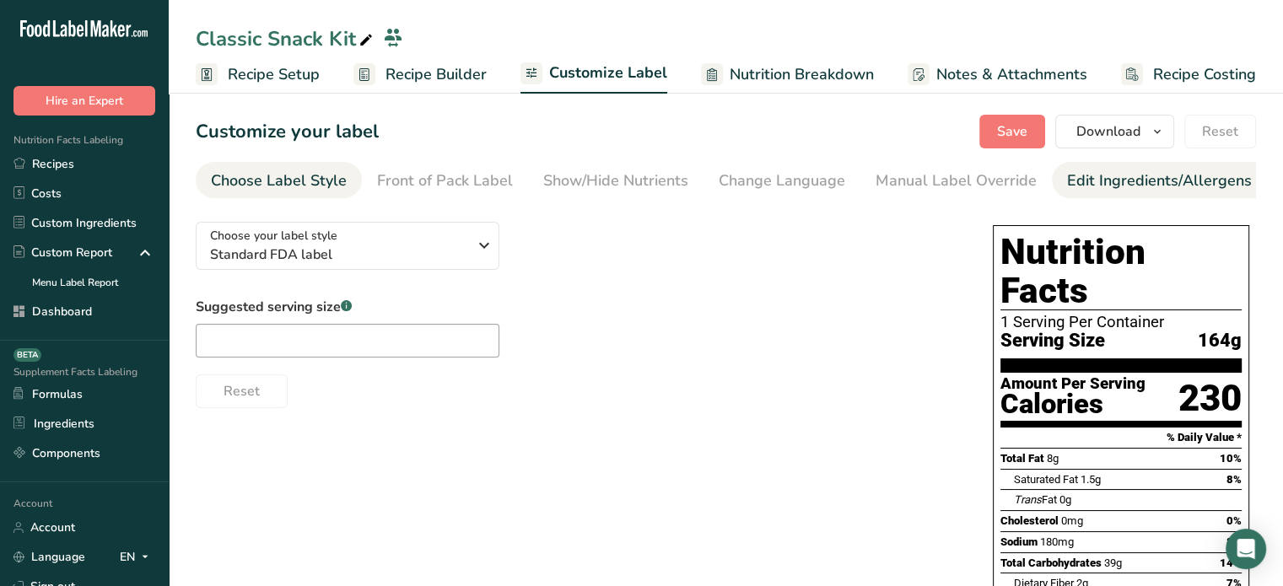
click at [1052, 191] on li "Edit Ingredients/Allergens List" at bounding box center [1174, 180] width 245 height 36
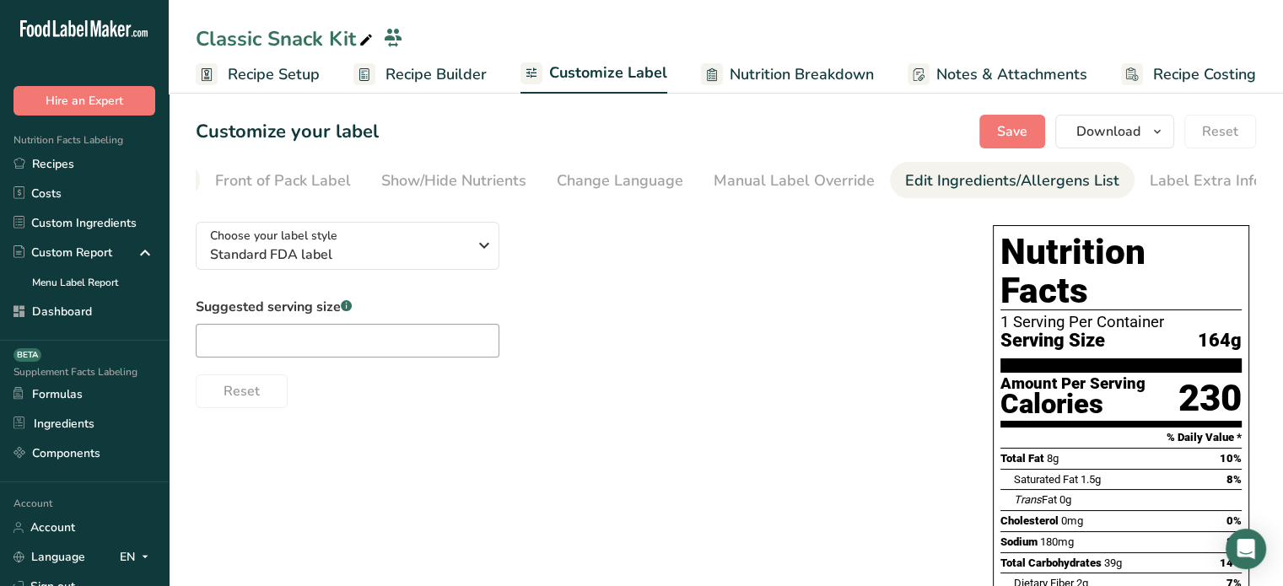
scroll to position [0, 165]
click at [1026, 186] on div "Edit Ingredients/Allergens List" at bounding box center [1009, 181] width 214 height 23
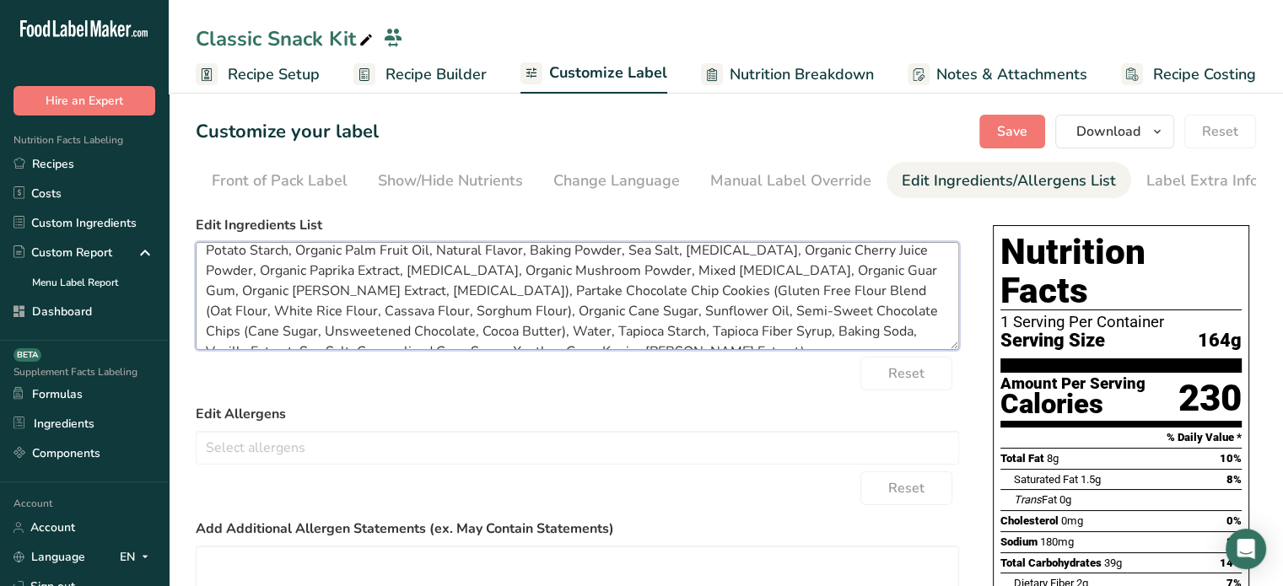
scroll to position [54, 0]
click at [768, 291] on textarea "Suncup 100% Apple Juice (Water, Apple Juice Concentrate, Natural Flavors, [MEDI…" at bounding box center [577, 296] width 763 height 108
click at [386, 312] on textarea "Suncup 100% Apple Juice (Water, Apple Juice Concentrate, Natural Flavors, Citri…" at bounding box center [577, 296] width 763 height 108
click at [807, 315] on textarea "Suncup 100% Apple Juice (Water, Apple Juice Concentrate, Natural Flavors, Citri…" at bounding box center [577, 296] width 763 height 108
click at [439, 327] on textarea "Suncup 100% Apple Juice (Water, Apple Juice Concentrate, Natural Flavors, Citri…" at bounding box center [577, 296] width 763 height 108
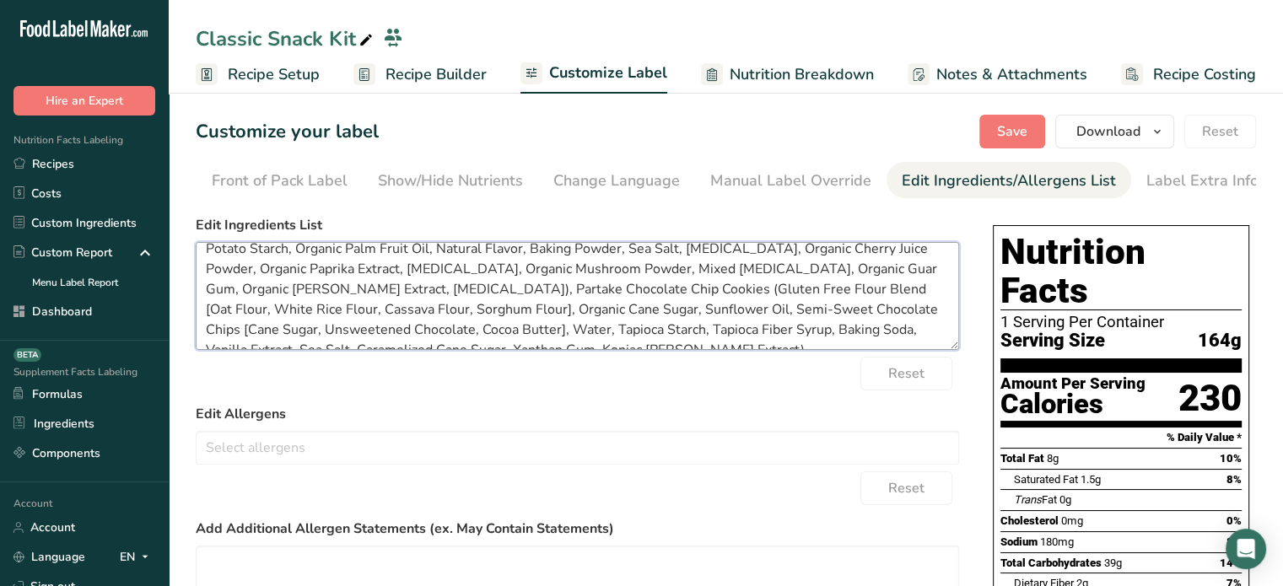
scroll to position [73, 0]
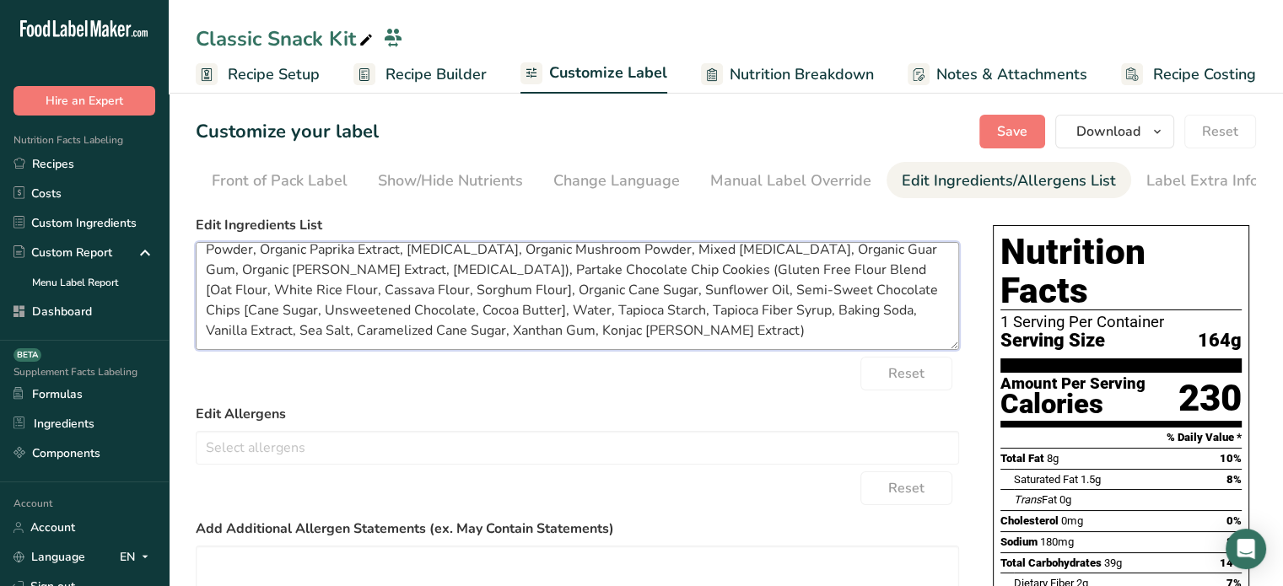
click at [752, 337] on textarea "Suncup 100% Apple Juice (Water, Apple Juice Concentrate, Natural Flavors, Citri…" at bounding box center [577, 296] width 763 height 108
type textarea "Suncup 100% Apple Juice (Water, Apple Juice Concentrate, Natural Flavors, [MEDI…"
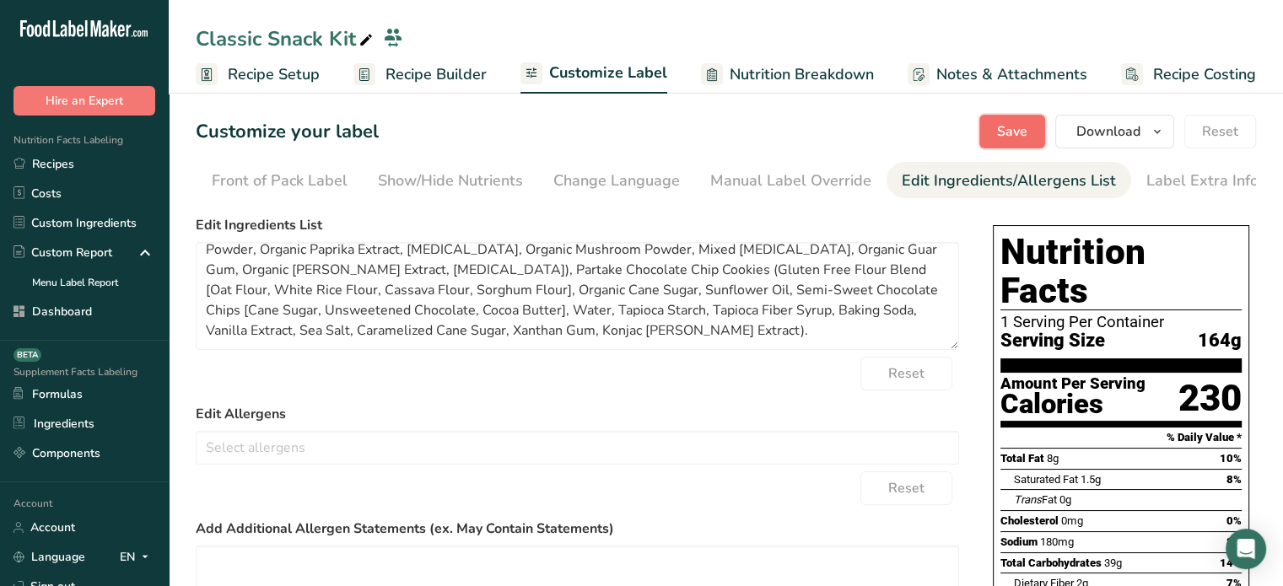
click at [1027, 133] on span "Save" at bounding box center [1012, 131] width 30 height 20
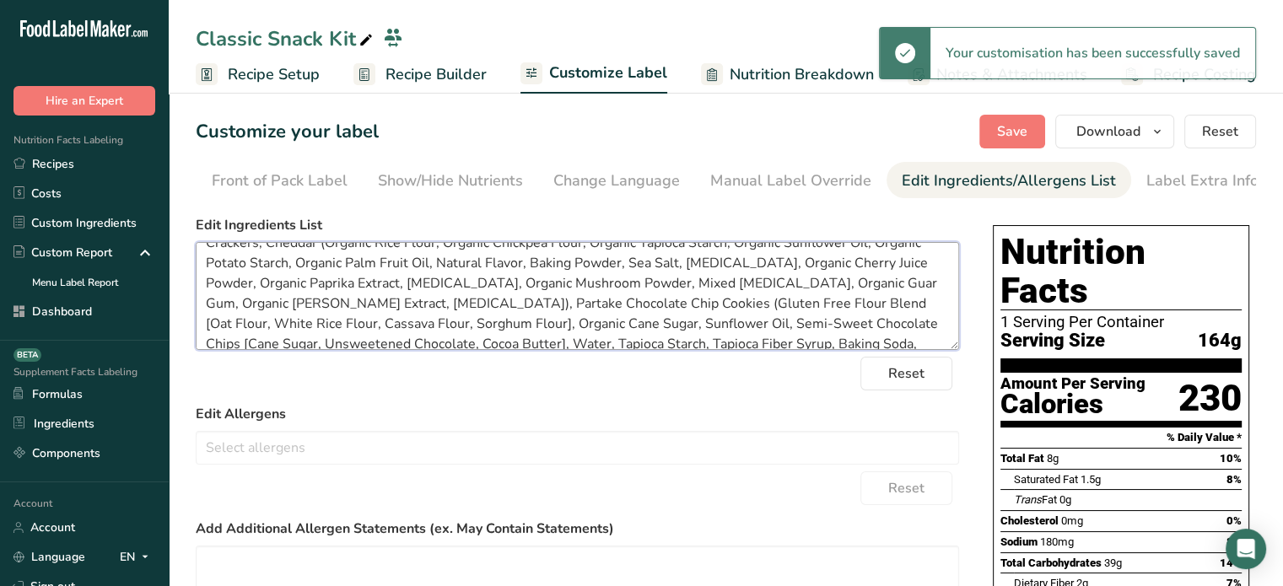
scroll to position [0, 0]
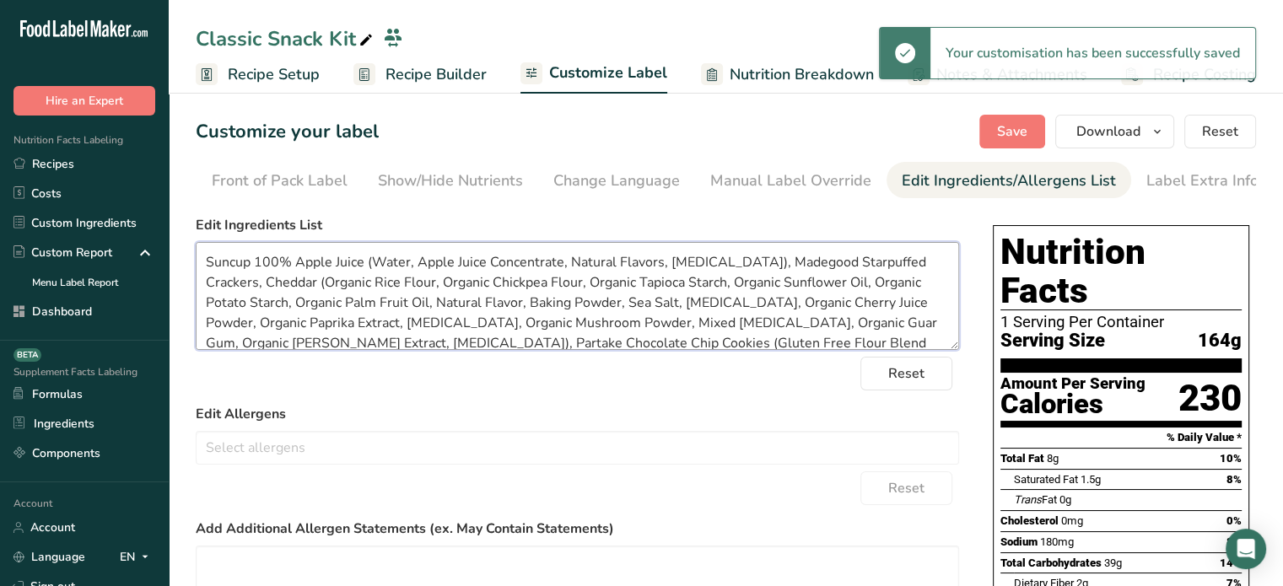
drag, startPoint x: 682, startPoint y: 341, endPoint x: 194, endPoint y: 245, distance: 497.7
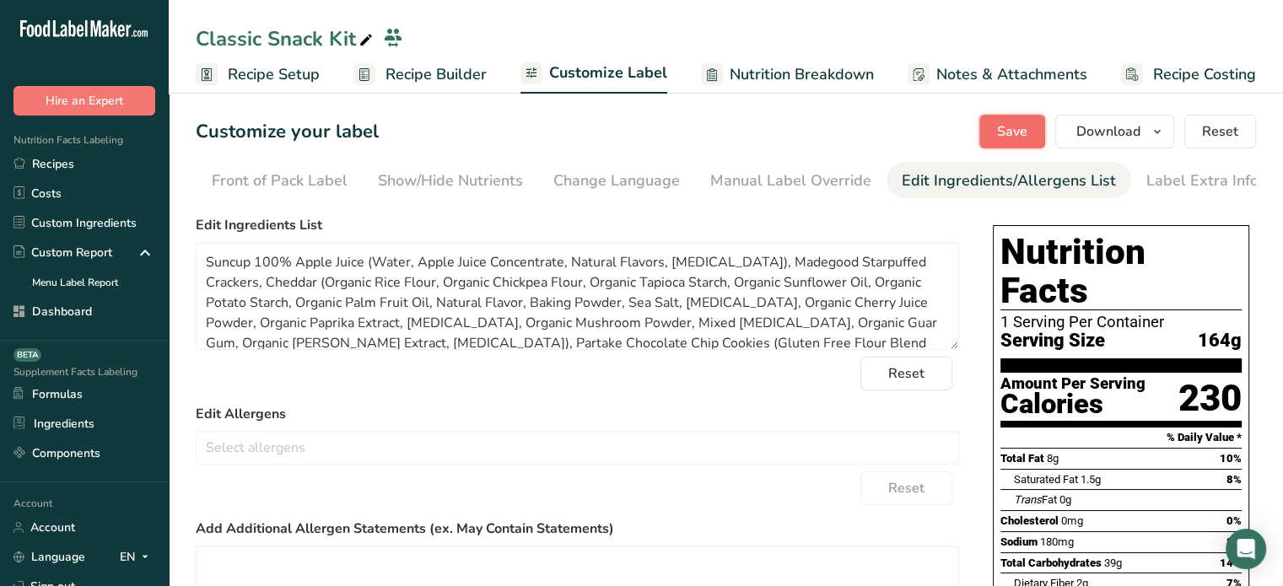
click at [993, 121] on button "Save" at bounding box center [1012, 132] width 66 height 34
click at [309, 171] on div "Front of Pack Label" at bounding box center [280, 181] width 136 height 23
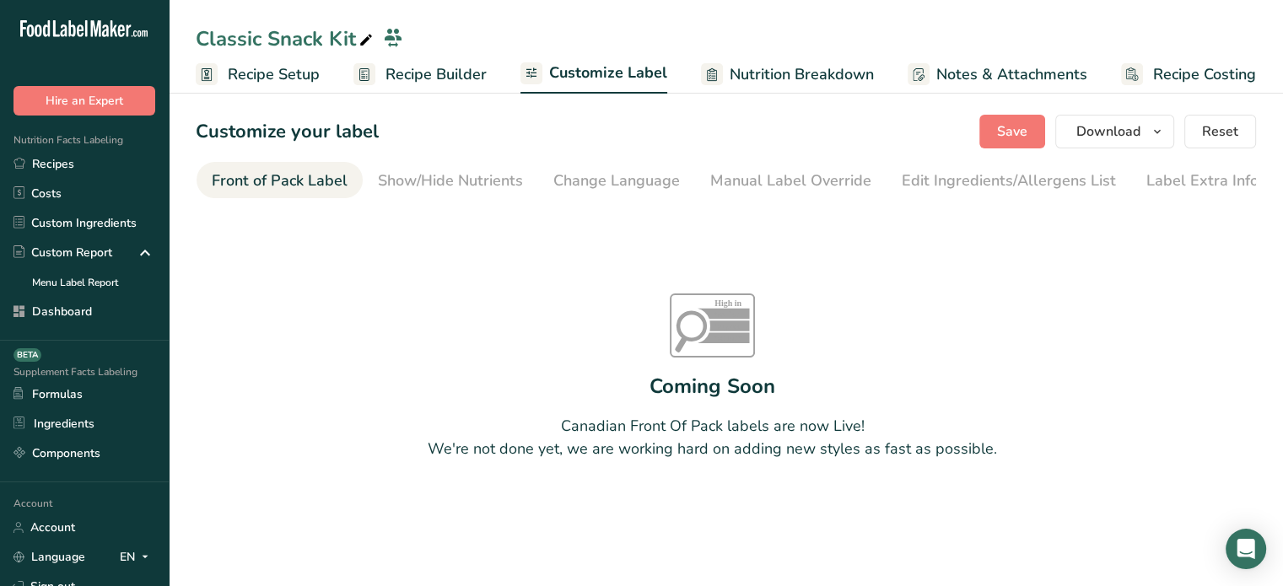
scroll to position [0, 164]
drag, startPoint x: 351, startPoint y: 195, endPoint x: 331, endPoint y: 198, distance: 20.5
click at [331, 198] on nav "Choose Label Style Front of Pack Label Show/Hide Nutrients Change Language Manu…" at bounding box center [726, 180] width 1060 height 36
click at [304, 191] on div "Choose Label Style" at bounding box center [279, 181] width 136 height 23
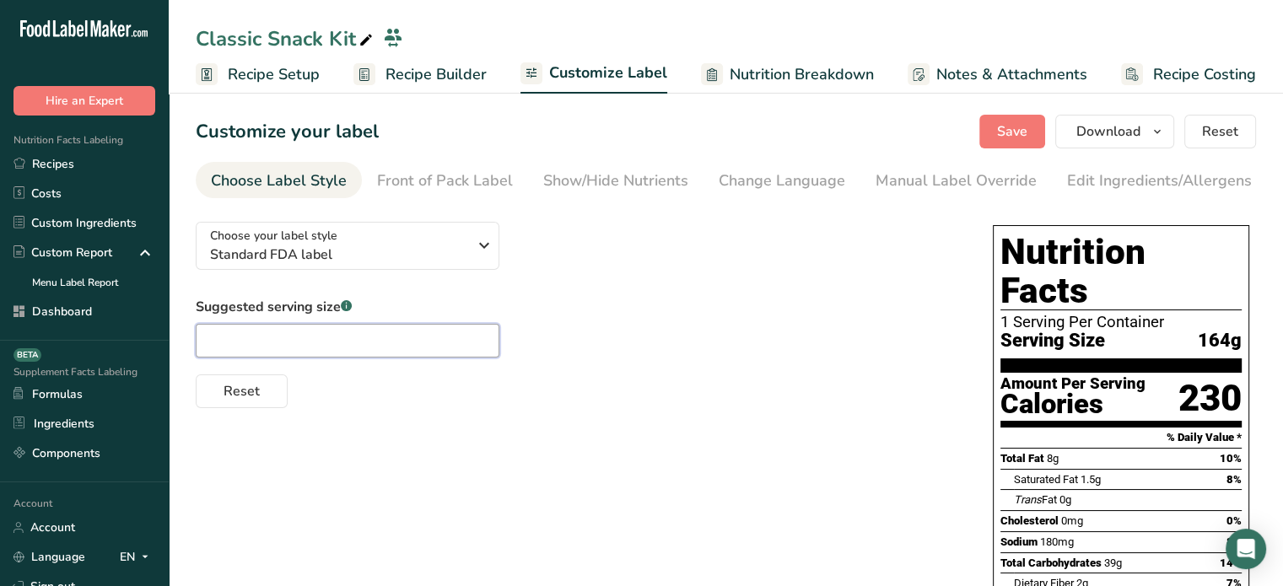
click at [306, 338] on input "text" at bounding box center [348, 341] width 304 height 34
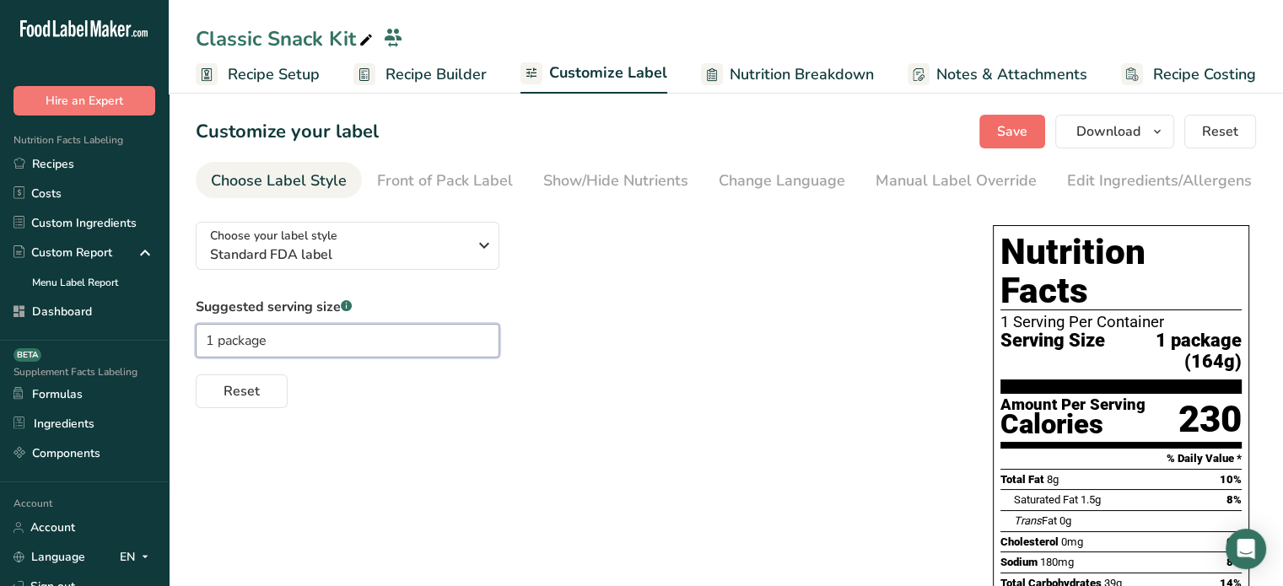
type input "1 package"
click at [1009, 130] on span "Save" at bounding box center [1012, 131] width 30 height 20
click at [1092, 133] on span "Download" at bounding box center [1108, 131] width 64 height 20
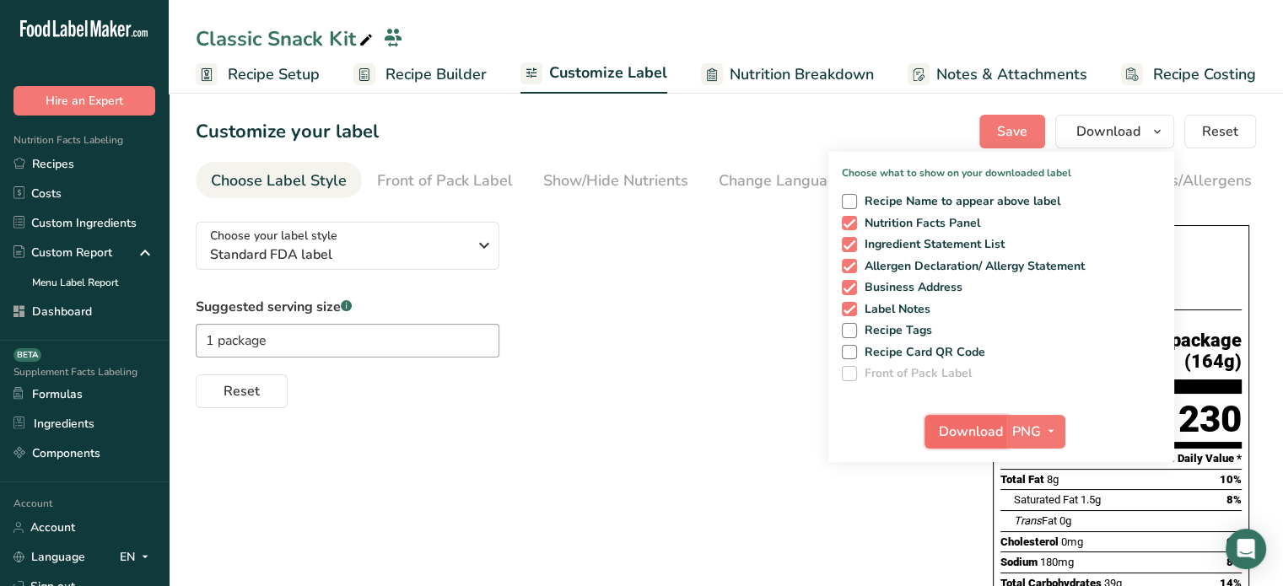
click at [984, 423] on span "Download" at bounding box center [971, 432] width 64 height 20
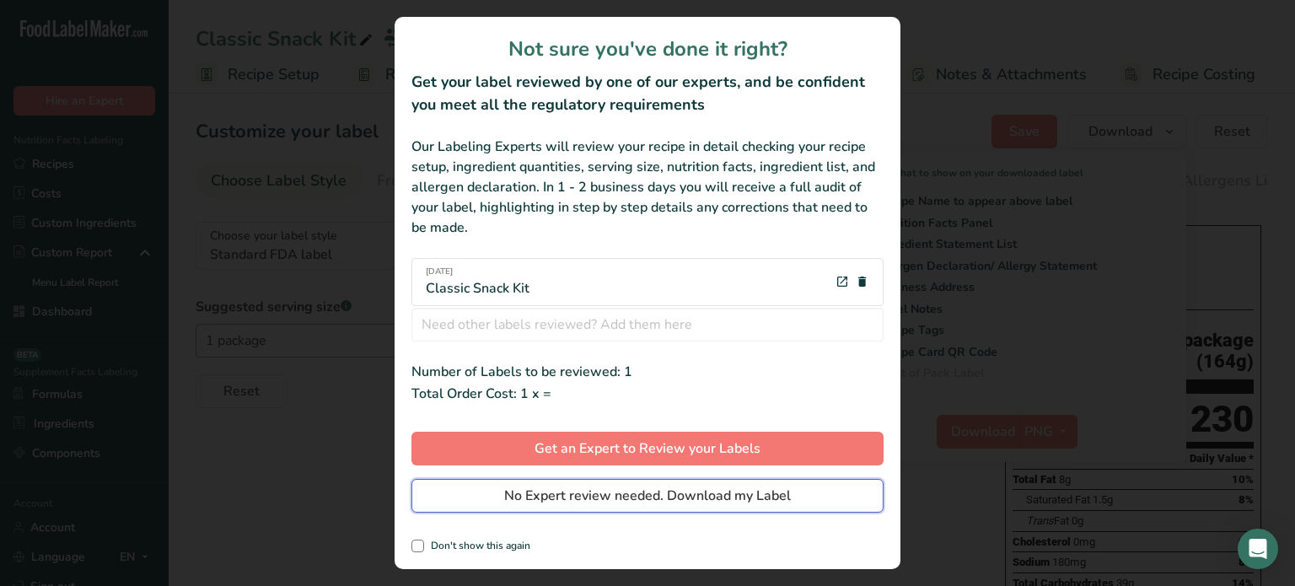
click at [812, 494] on button "No Expert review needed. Download my Label" at bounding box center [648, 496] width 472 height 34
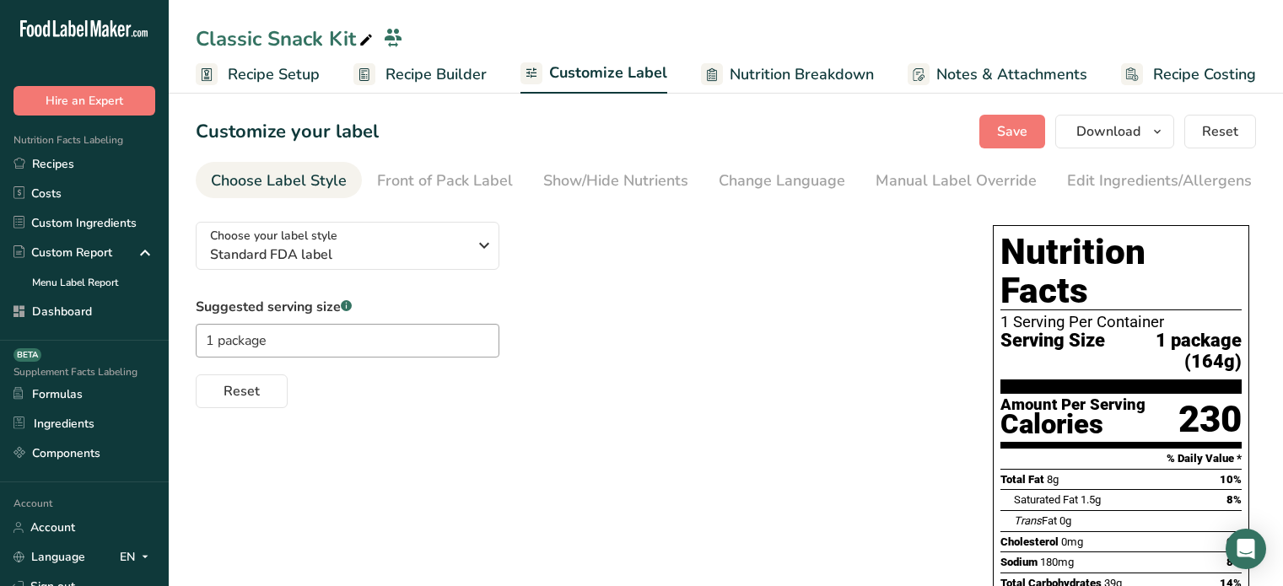
click at [1086, 137] on span "Download" at bounding box center [1108, 131] width 64 height 20
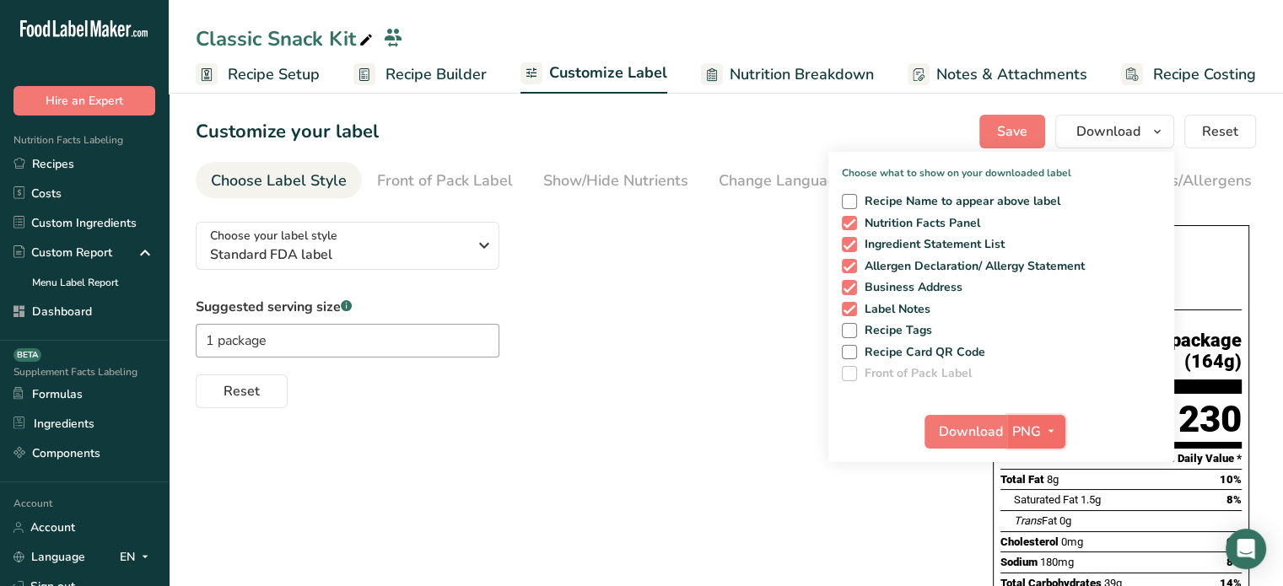
click at [1027, 444] on button "PNG" at bounding box center [1036, 432] width 58 height 34
click at [1026, 559] on link "PDF" at bounding box center [1038, 550] width 54 height 28
click at [985, 432] on span "Download" at bounding box center [971, 432] width 64 height 20
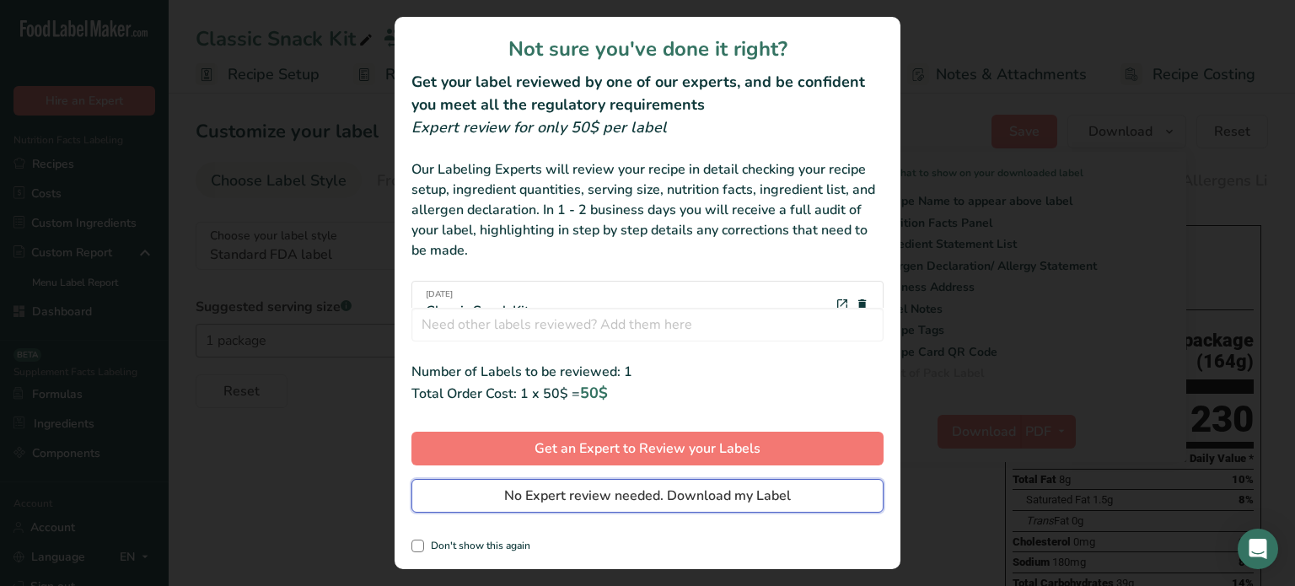
click at [857, 508] on button "No Expert review needed. Download my Label" at bounding box center [648, 496] width 472 height 34
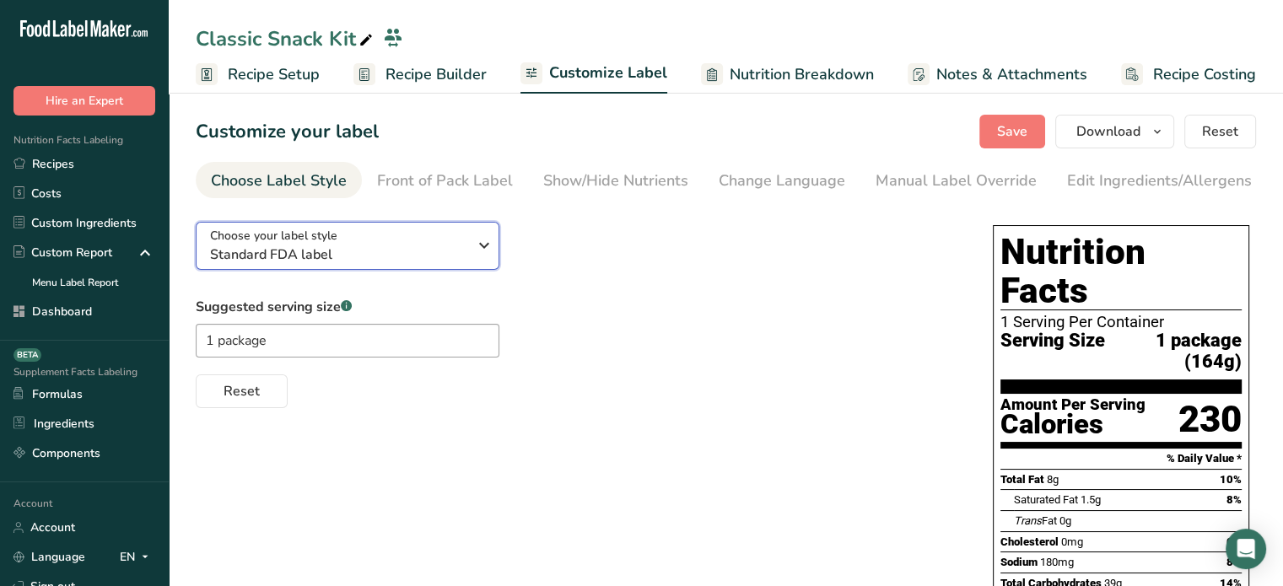
click at [422, 243] on div "Choose your label style Standard FDA label" at bounding box center [338, 246] width 257 height 38
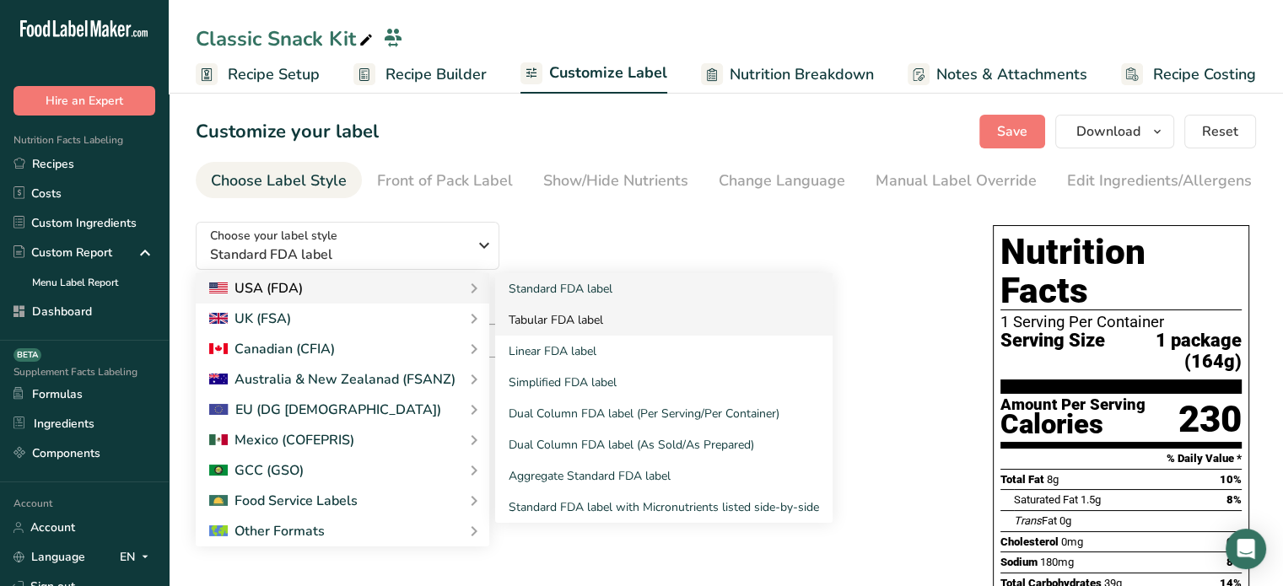
click at [583, 330] on link "Tabular FDA label" at bounding box center [663, 319] width 337 height 31
type textarea "Suncup 100% Apple Juice (Water, Apple Juice Concentrate, Natural Flavors, [MEDI…"
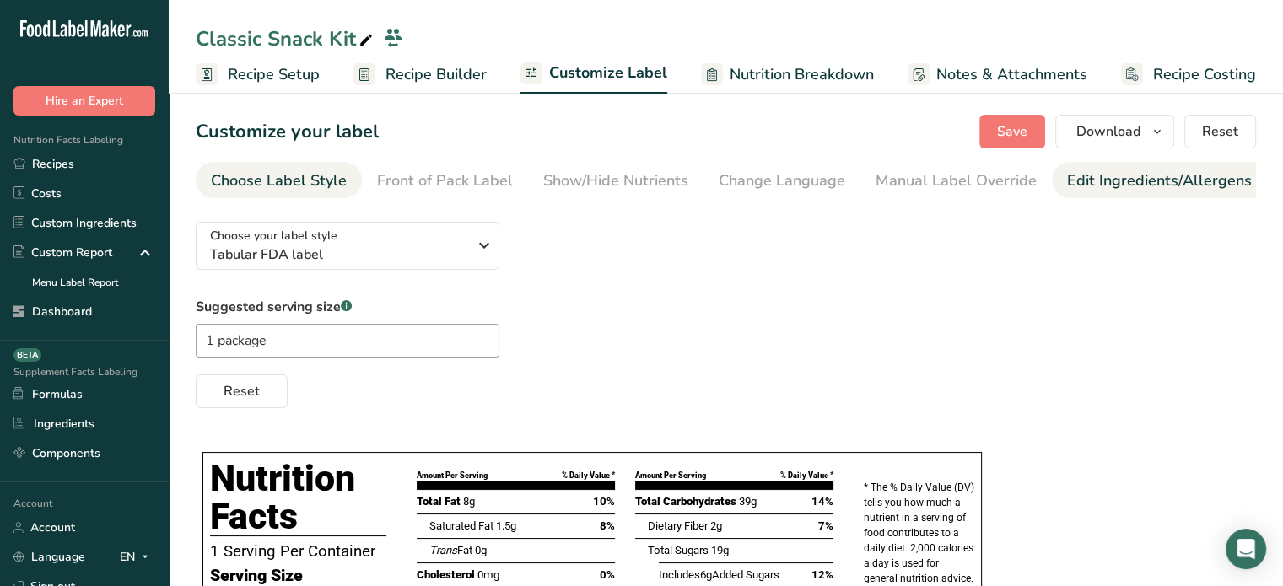
click at [1098, 185] on div "Edit Ingredients/Allergens List" at bounding box center [1174, 181] width 214 height 23
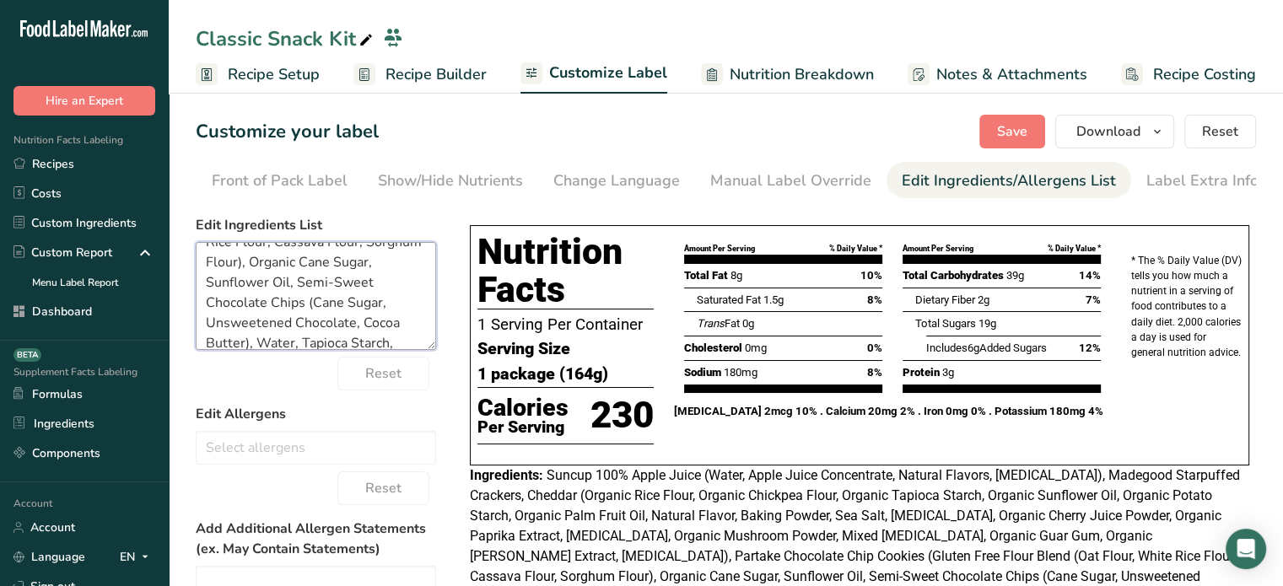
scroll to position [519, 0]
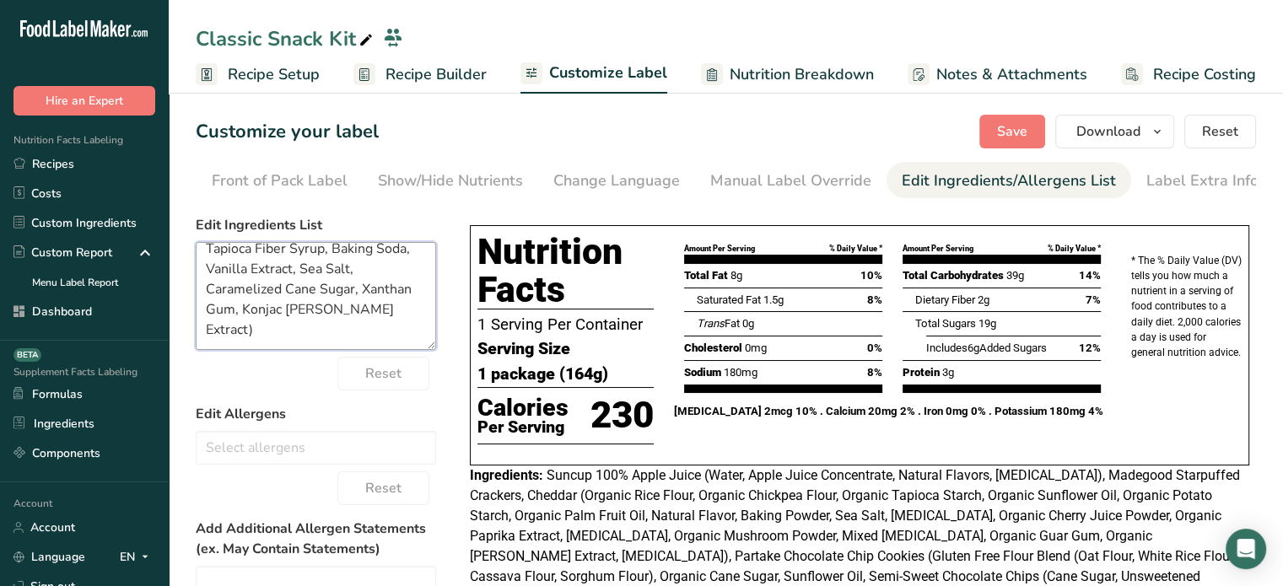
drag, startPoint x: 209, startPoint y: 263, endPoint x: 428, endPoint y: 390, distance: 253.6
click at [428, 390] on form "Edit Ingredients List Suncup 100% Apple Juice (Water, Apple Juice Concentrate, …" at bounding box center [316, 518] width 240 height 606
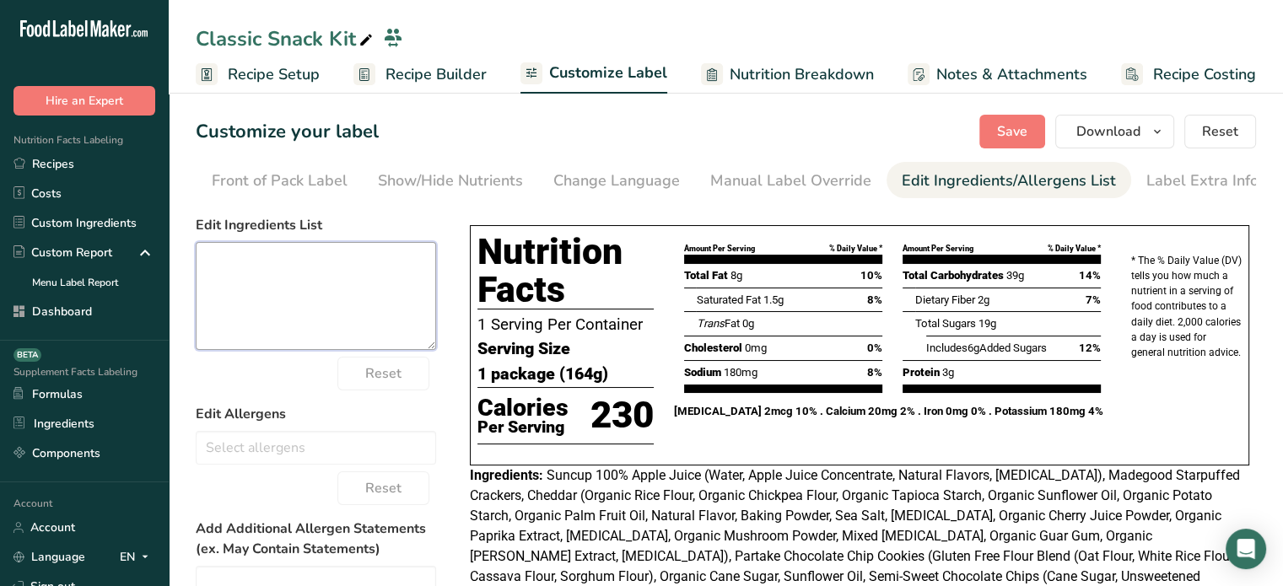
scroll to position [0, 0]
paste textarea ": Suncup 100% Apple Juice (Water, Apple Juice Concentrate , Natural Flavors, [M…"
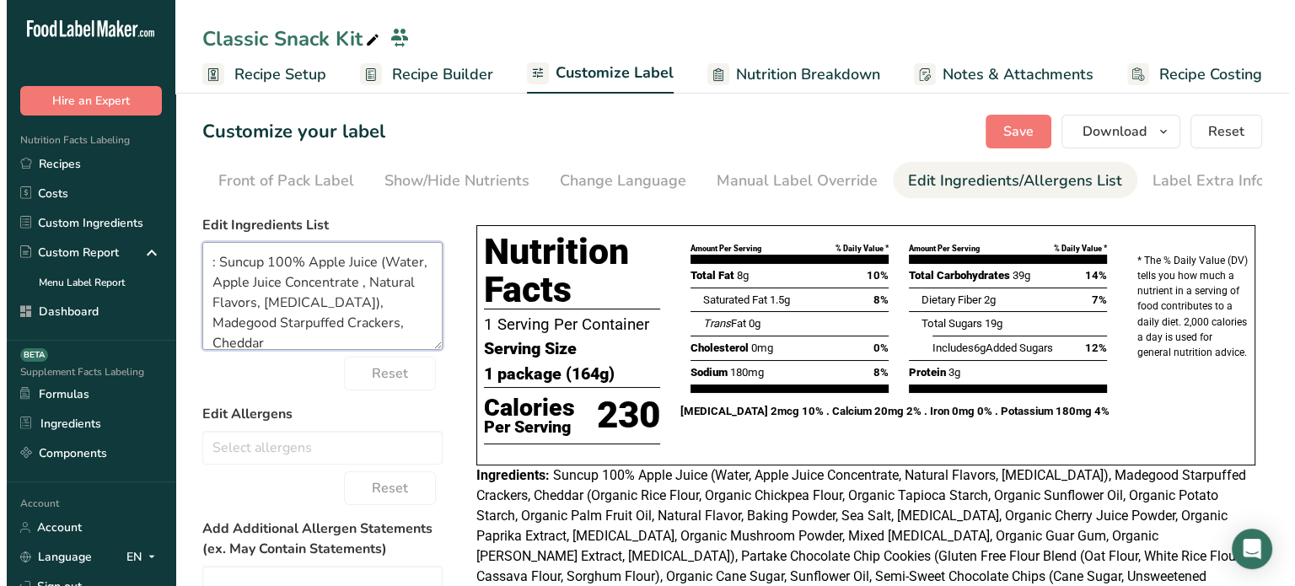
scroll to position [650, 0]
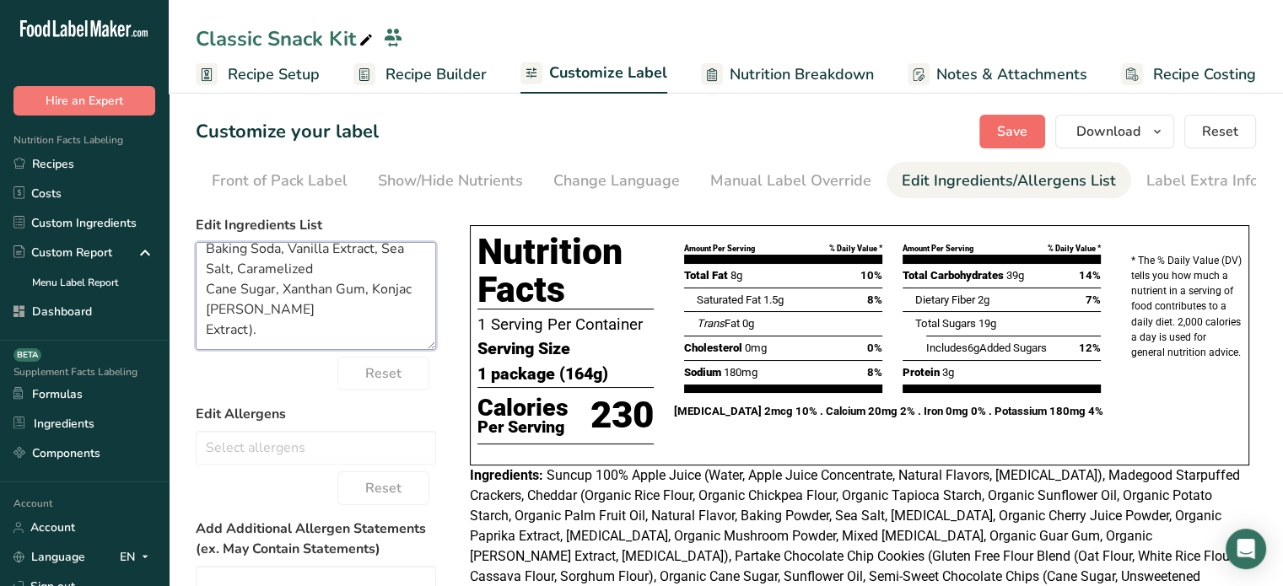
type textarea ": Suncup 100% Apple Juice (Water, Apple Juice Concentrate , Natural Flavors, [M…"
click at [988, 131] on button "Save" at bounding box center [1012, 132] width 66 height 34
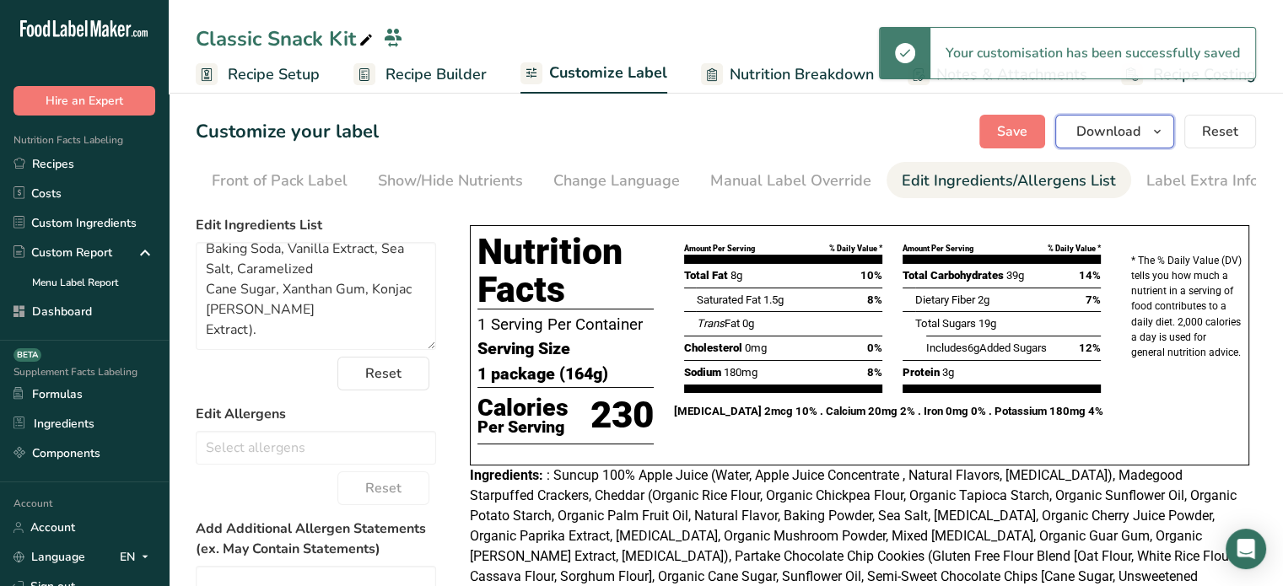
click at [1122, 141] on span "Download" at bounding box center [1108, 131] width 64 height 20
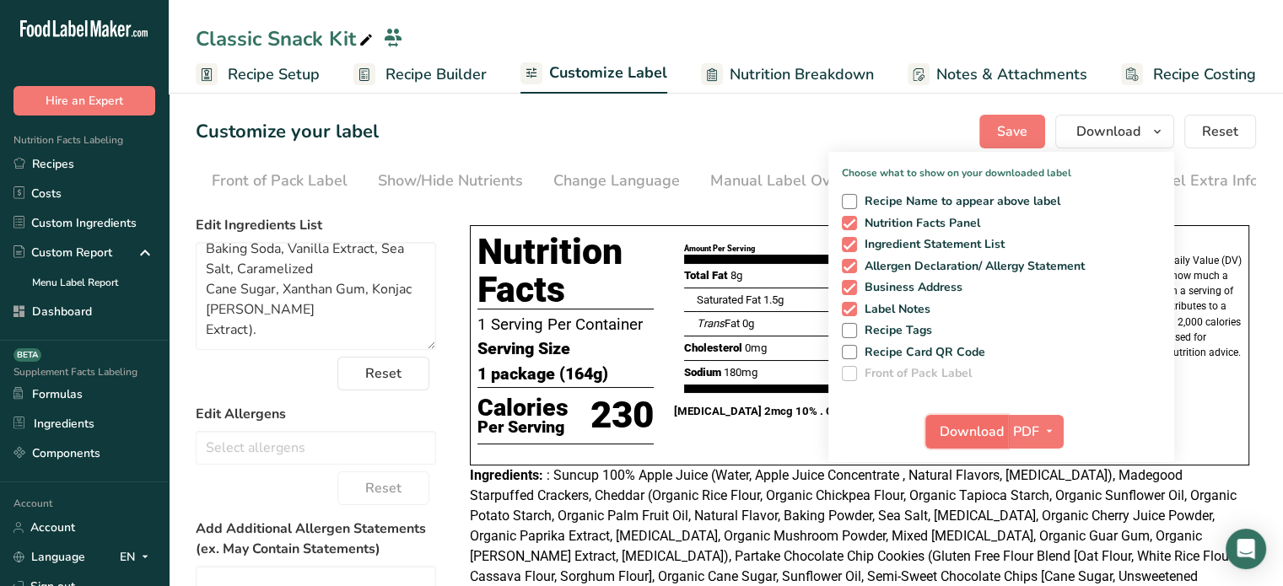
click at [970, 431] on span "Download" at bounding box center [971, 432] width 64 height 20
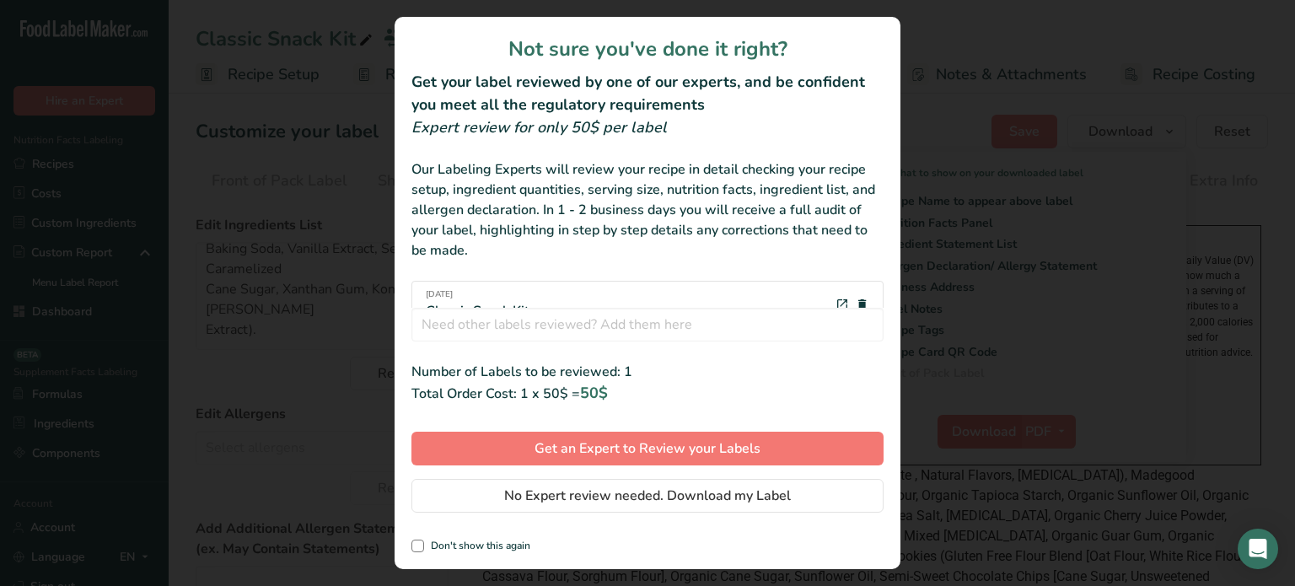
scroll to position [0, 152]
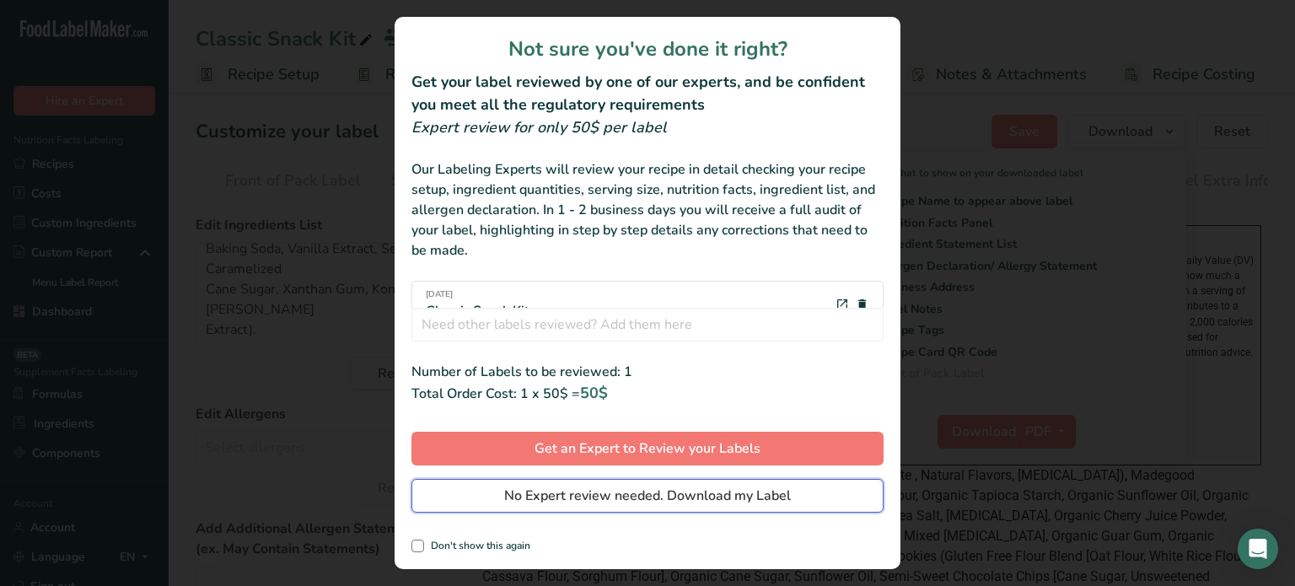
click at [745, 490] on span "No Expert review needed. Download my Label" at bounding box center [647, 496] width 287 height 20
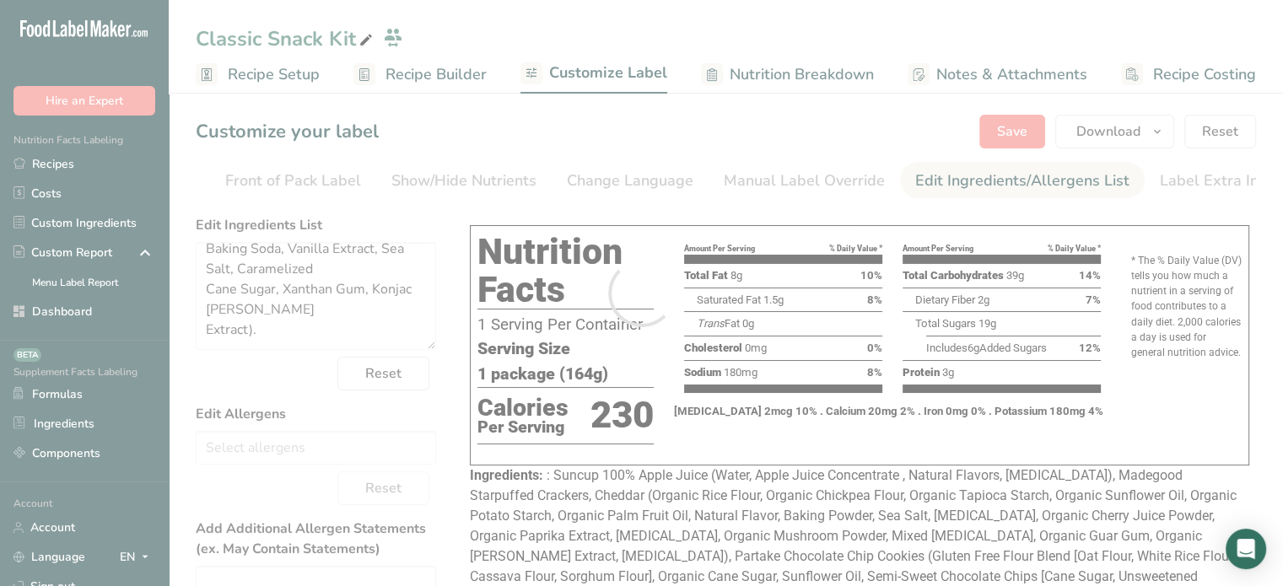
scroll to position [0, 0]
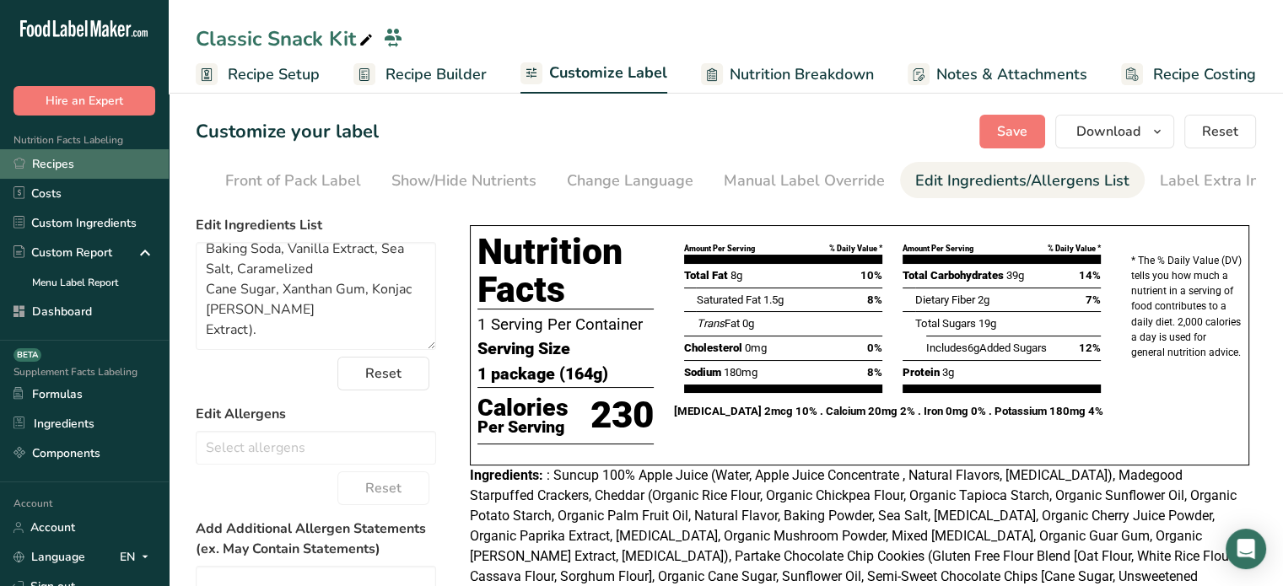
click at [148, 170] on link "Recipes" at bounding box center [84, 164] width 169 height 30
